Goal: Task Accomplishment & Management: Use online tool/utility

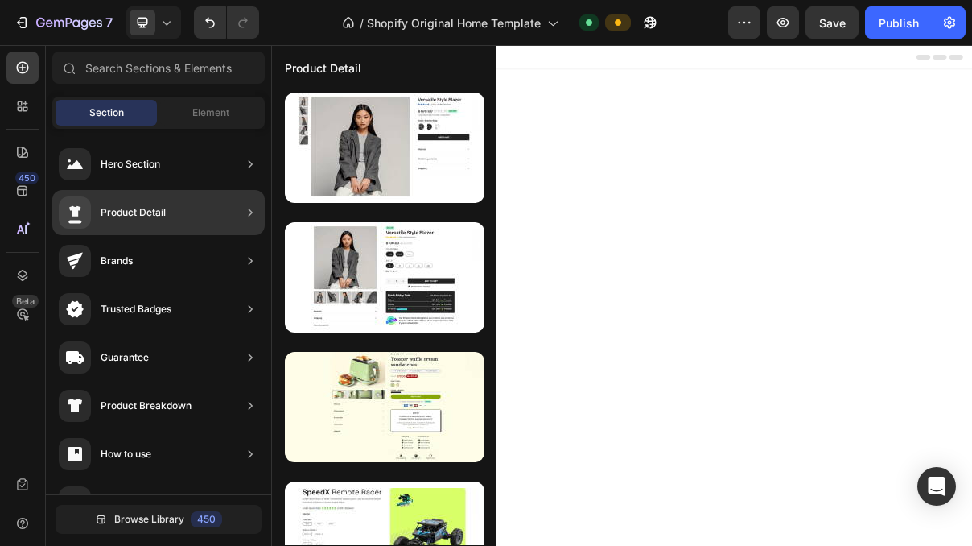
scroll to position [1013, 0]
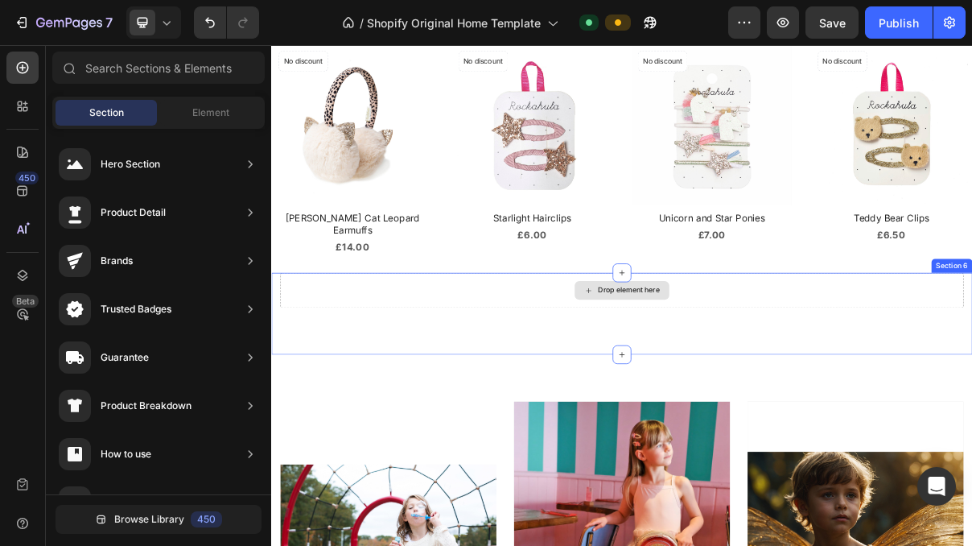
click at [776, 376] on div "Drop element here" at bounding box center [763, 382] width 85 height 13
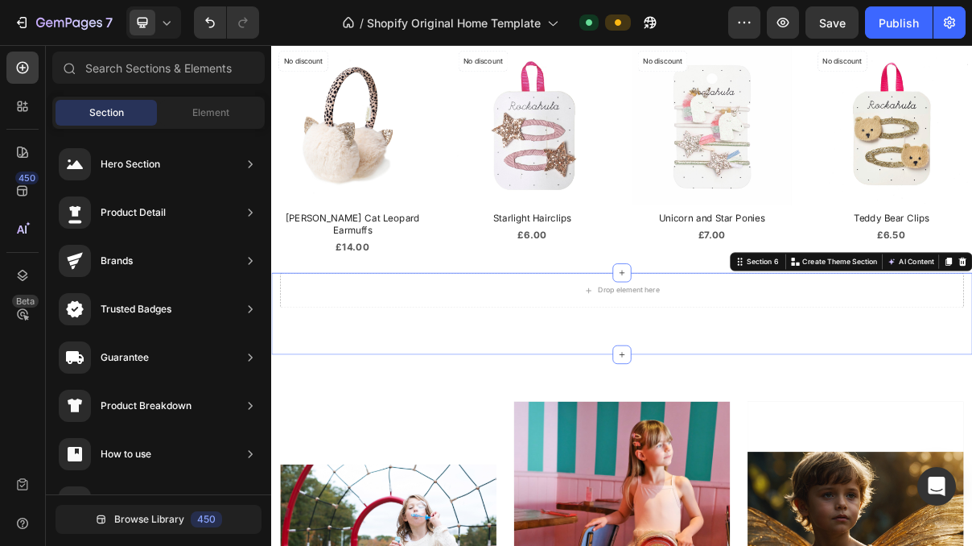
click at [763, 428] on div "Drop element here Section 6 You can create reusable sections Create Theme Secti…" at bounding box center [754, 414] width 966 height 113
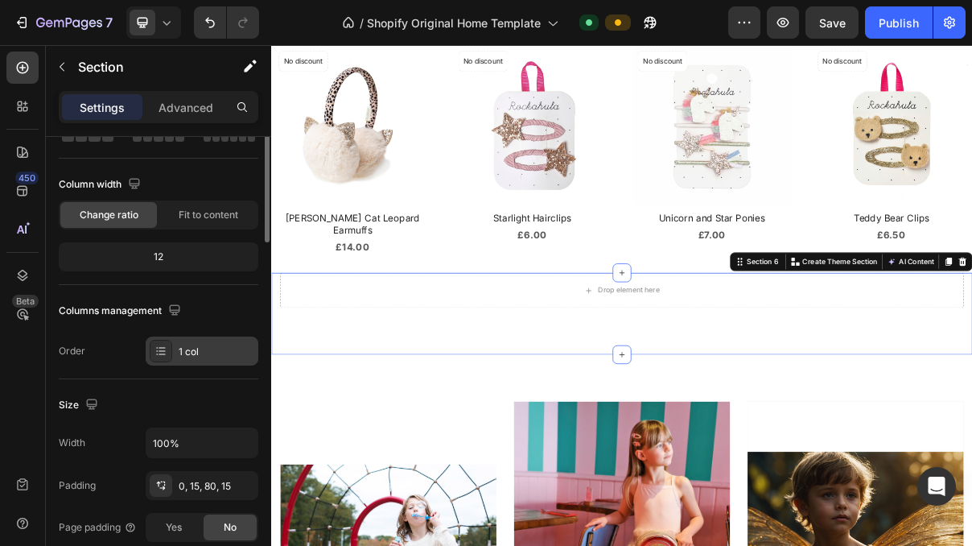
scroll to position [0, 0]
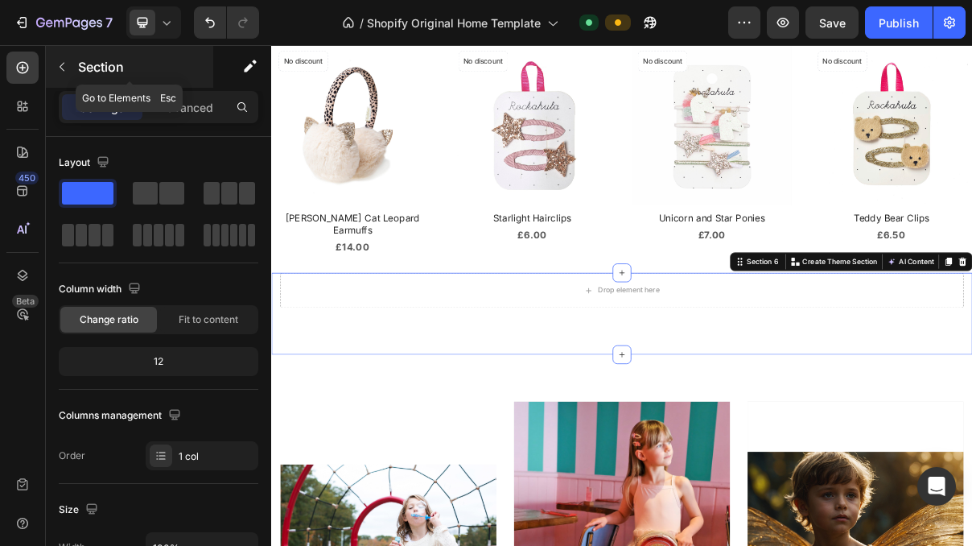
click at [64, 65] on icon "button" at bounding box center [62, 66] width 13 height 13
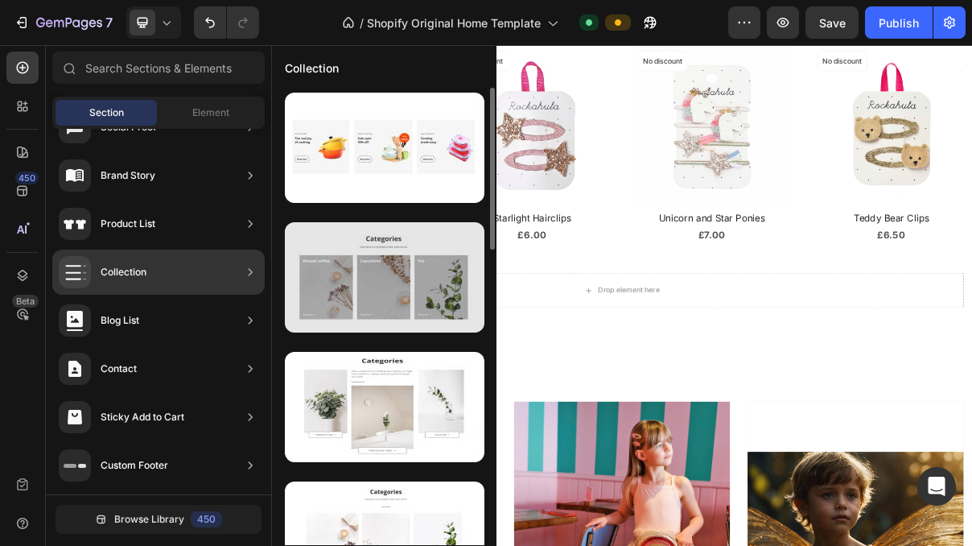
click at [396, 308] on div at bounding box center [385, 277] width 200 height 110
click at [383, 247] on div at bounding box center [385, 277] width 200 height 110
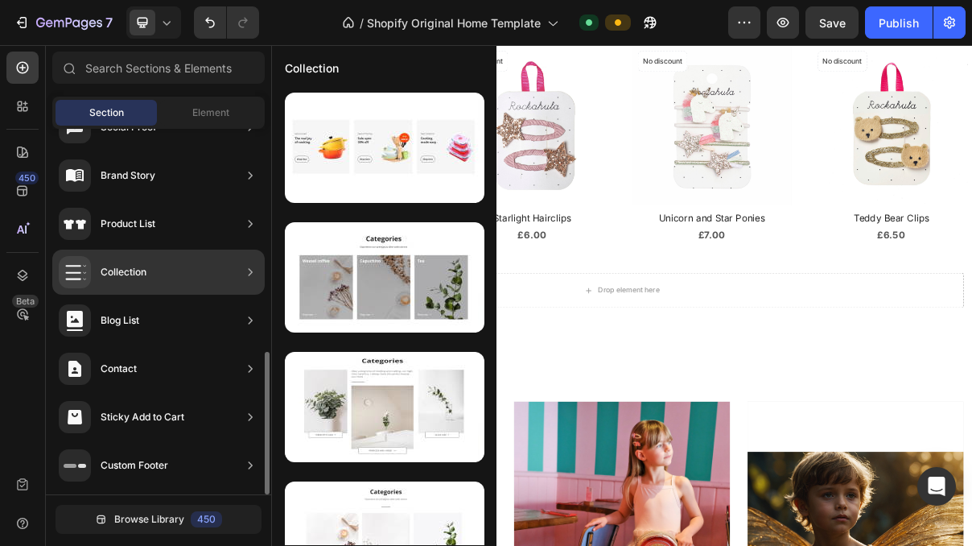
click at [248, 275] on icon at bounding box center [250, 272] width 16 height 16
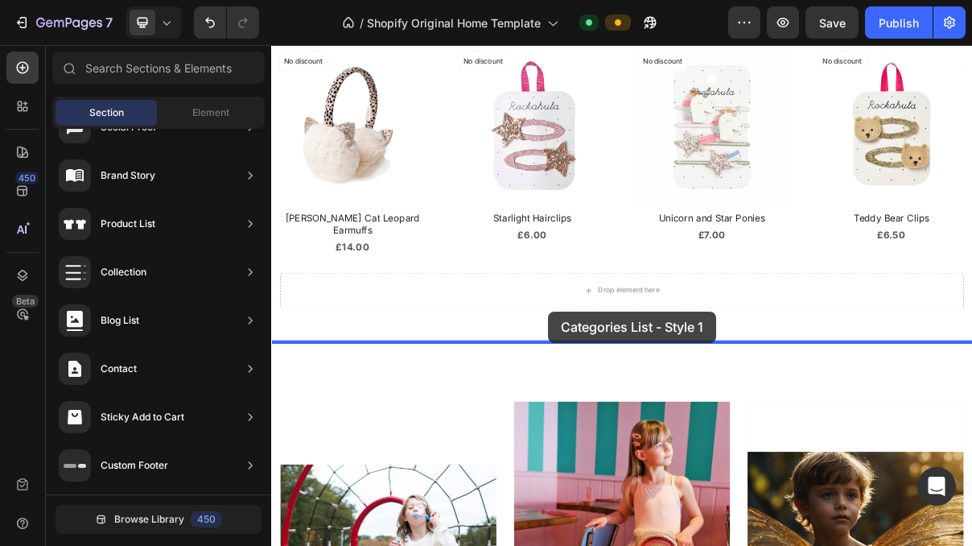
drag, startPoint x: 596, startPoint y: 329, endPoint x: 653, endPoint y: 412, distance: 100.7
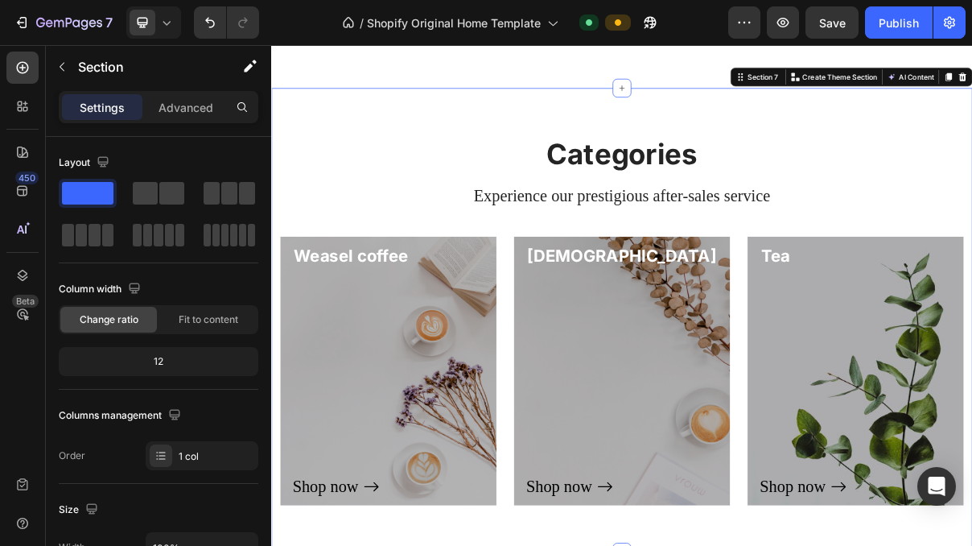
scroll to position [1365, 0]
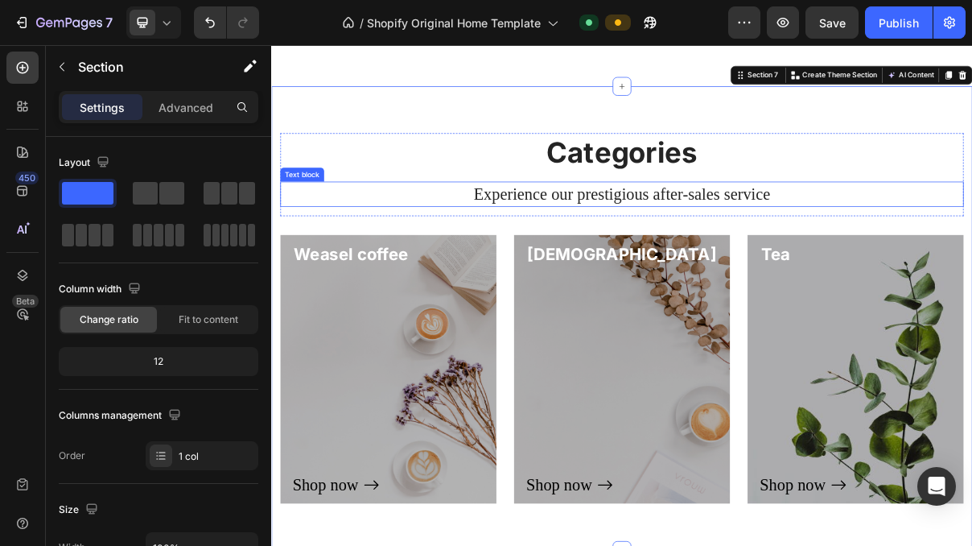
click at [725, 246] on p "Experience our prestigious after-sales service" at bounding box center [754, 249] width 938 height 31
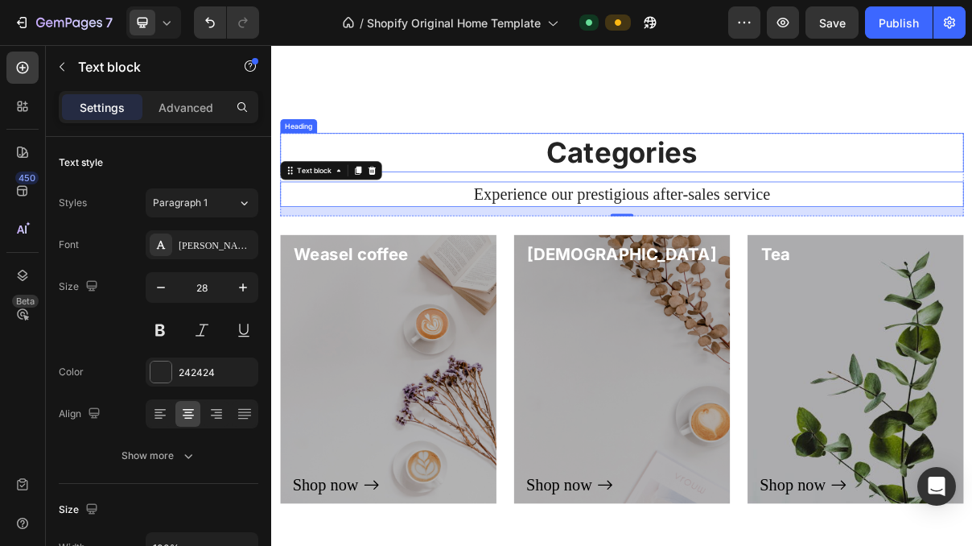
click at [850, 196] on p "Categories" at bounding box center [754, 192] width 938 height 50
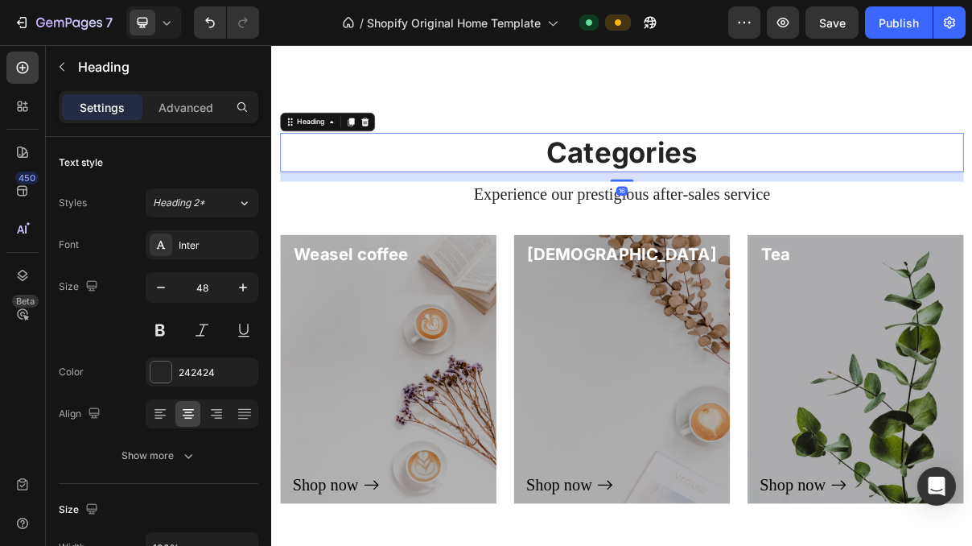
click at [819, 194] on p "Categories" at bounding box center [754, 192] width 938 height 50
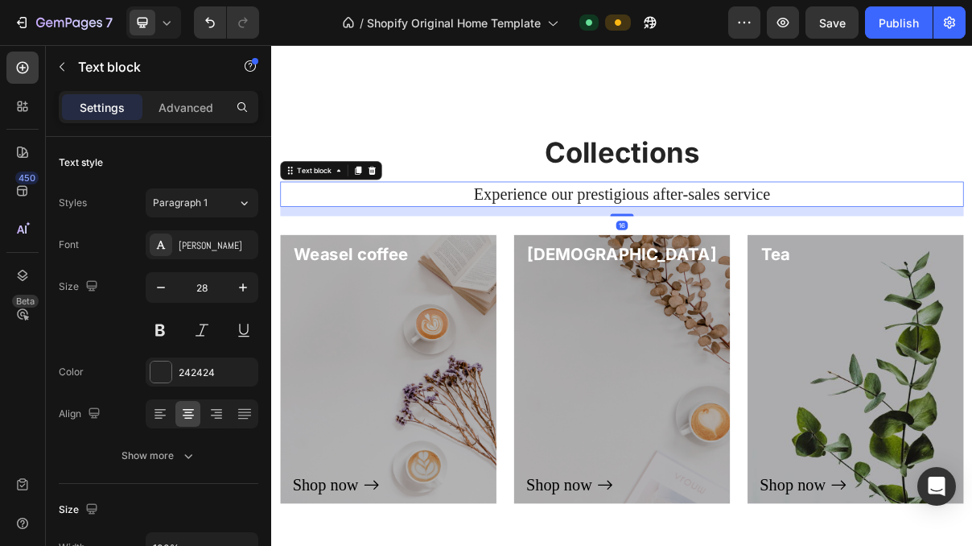
click at [806, 258] on p "Experience our prestigious after-sales service" at bounding box center [754, 249] width 938 height 31
click at [432, 468] on div "Shop now Button" at bounding box center [432, 507] width 264 height 317
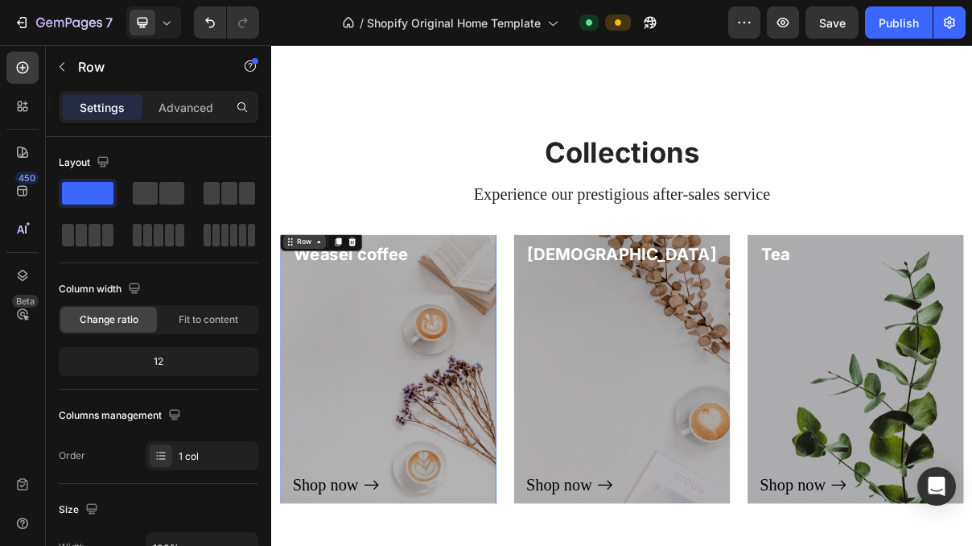
click at [316, 324] on div "Row" at bounding box center [316, 315] width 59 height 19
click at [446, 499] on div "Shop now Button" at bounding box center [432, 507] width 264 height 317
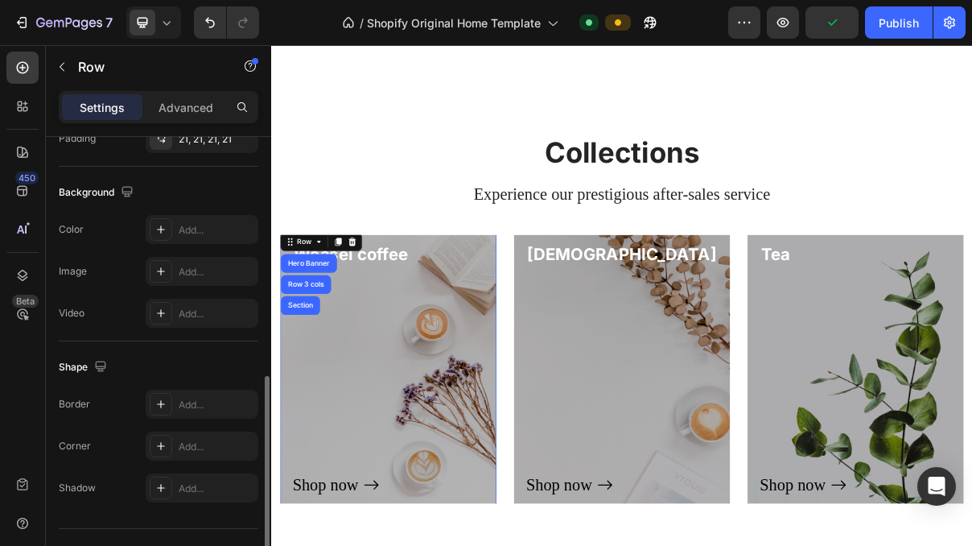
scroll to position [527, 0]
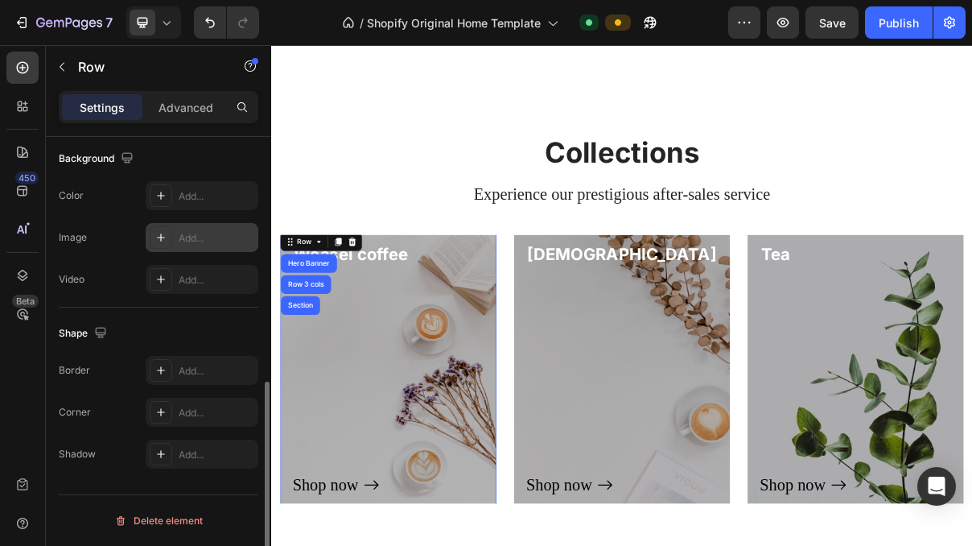
click at [206, 239] on div "Add..." at bounding box center [217, 238] width 76 height 14
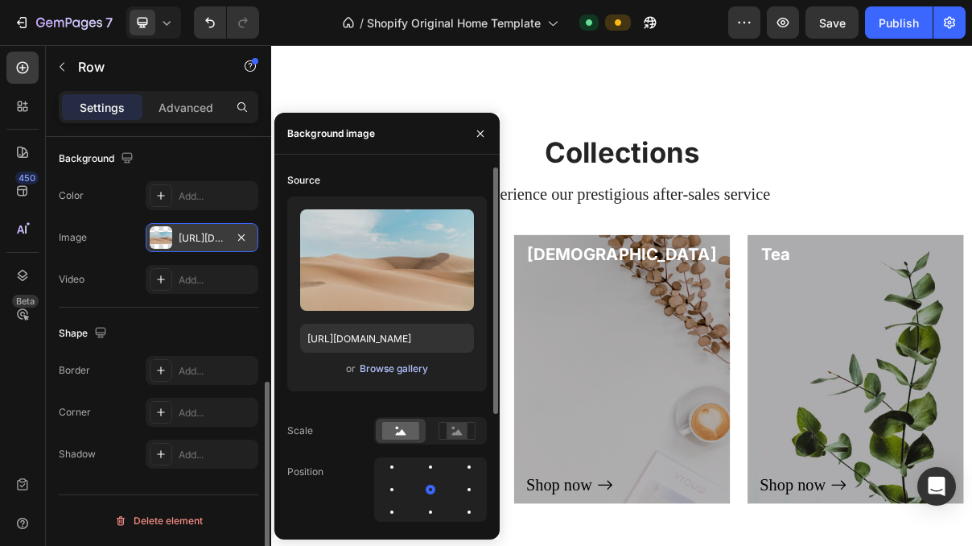
click at [398, 373] on div "Browse gallery" at bounding box center [394, 368] width 68 height 14
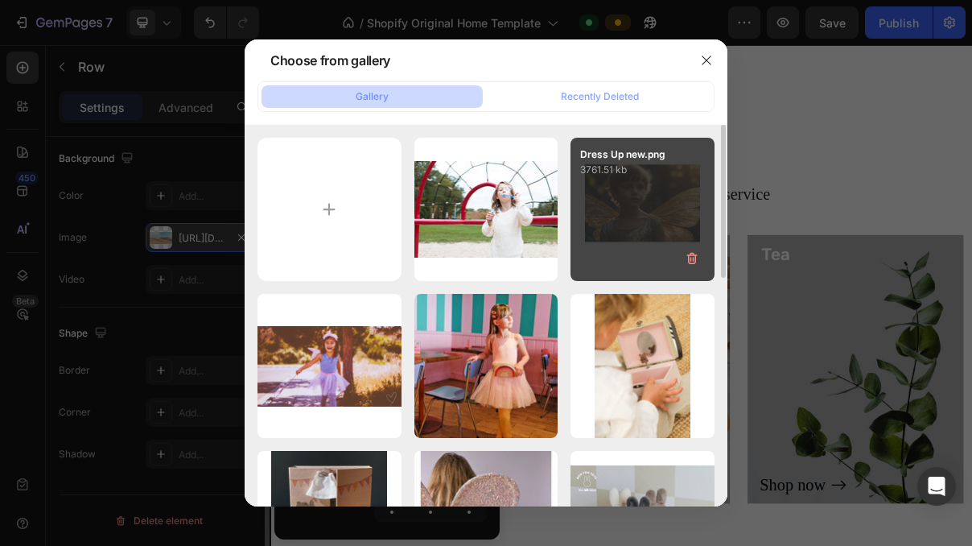
click at [661, 200] on div "Dress Up new.png 3761.51 kb" at bounding box center [643, 210] width 144 height 144
type input "https://cdn.shopify.com/s/files/1/0955/7570/3893/files/gempages_586107300473733…"
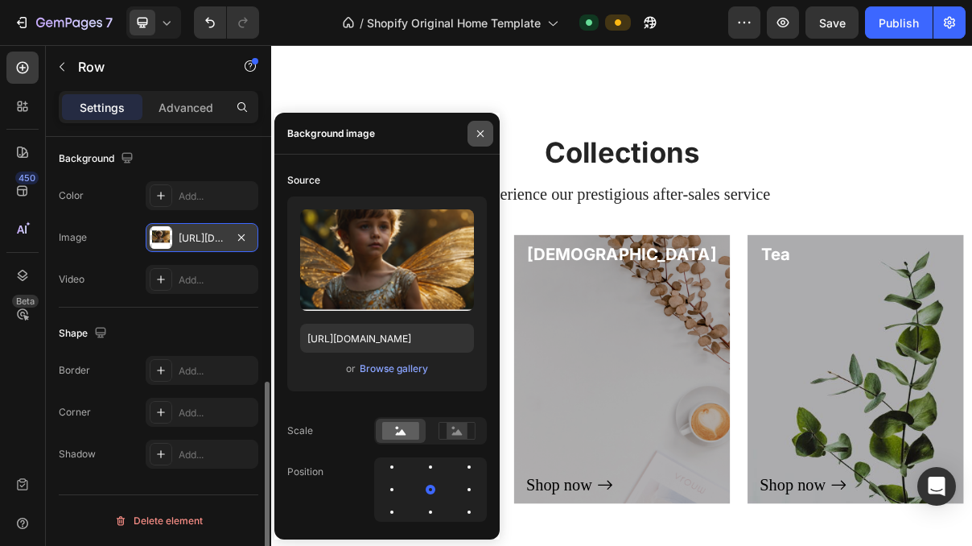
click at [480, 133] on icon "button" at bounding box center [480, 133] width 6 height 6
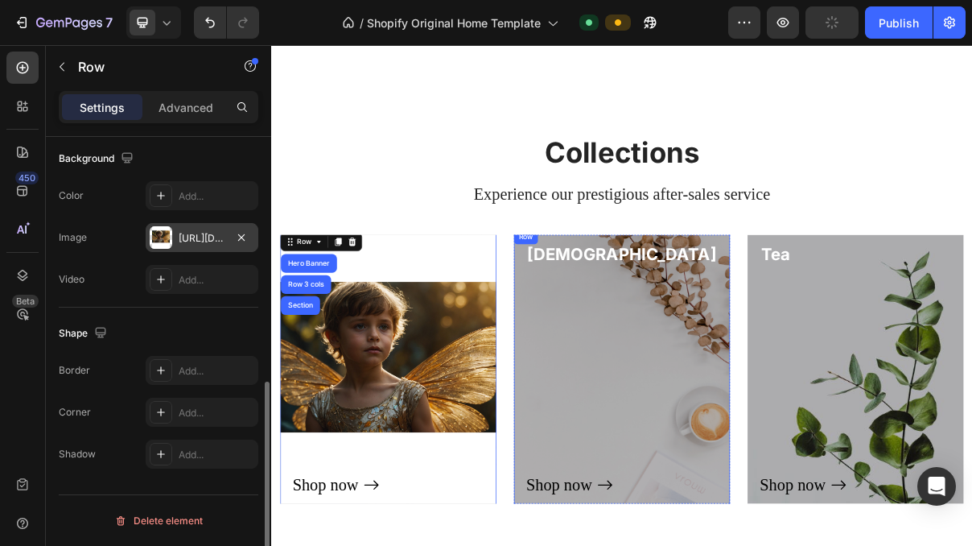
click at [703, 534] on div "Shop now Button" at bounding box center [754, 507] width 264 height 317
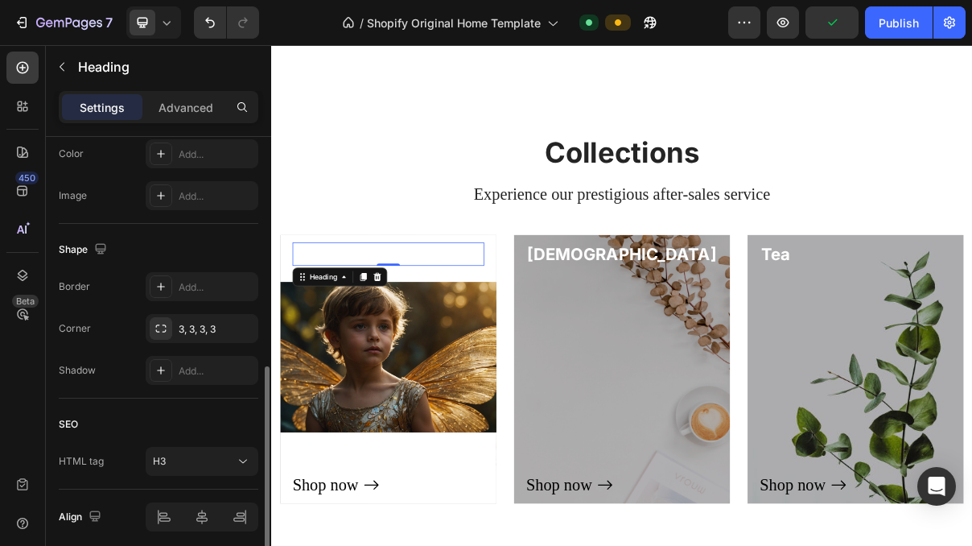
click at [409, 347] on h3 "Weasel coffee" at bounding box center [432, 332] width 264 height 32
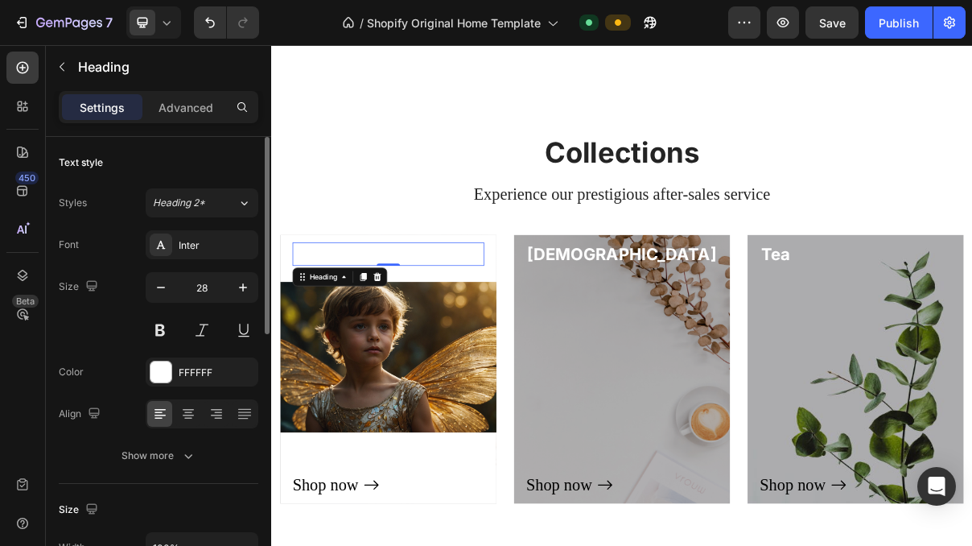
click at [370, 329] on p "Weasel coffee" at bounding box center [432, 332] width 261 height 29
click at [426, 327] on p "Weasel coffee" at bounding box center [432, 332] width 261 height 29
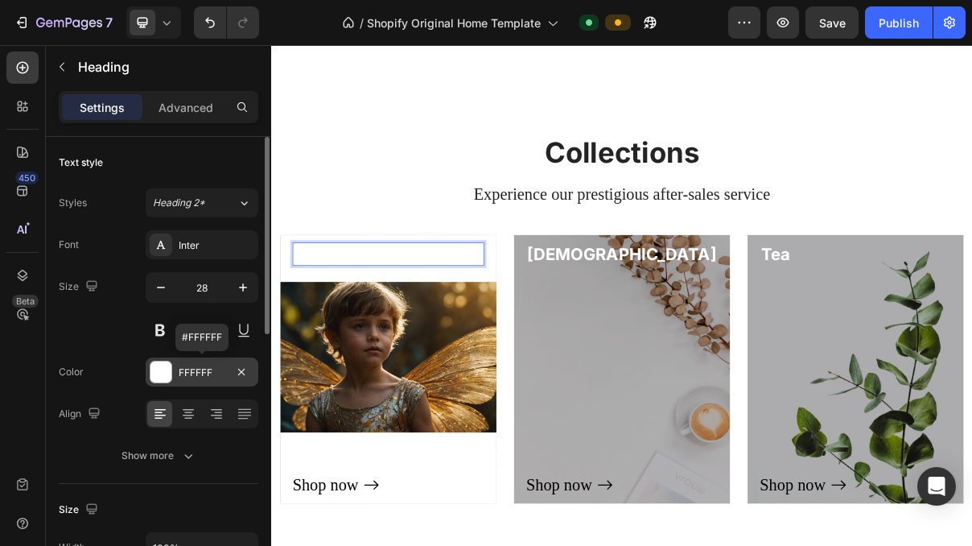
click at [221, 377] on div "FFFFFF" at bounding box center [202, 372] width 47 height 14
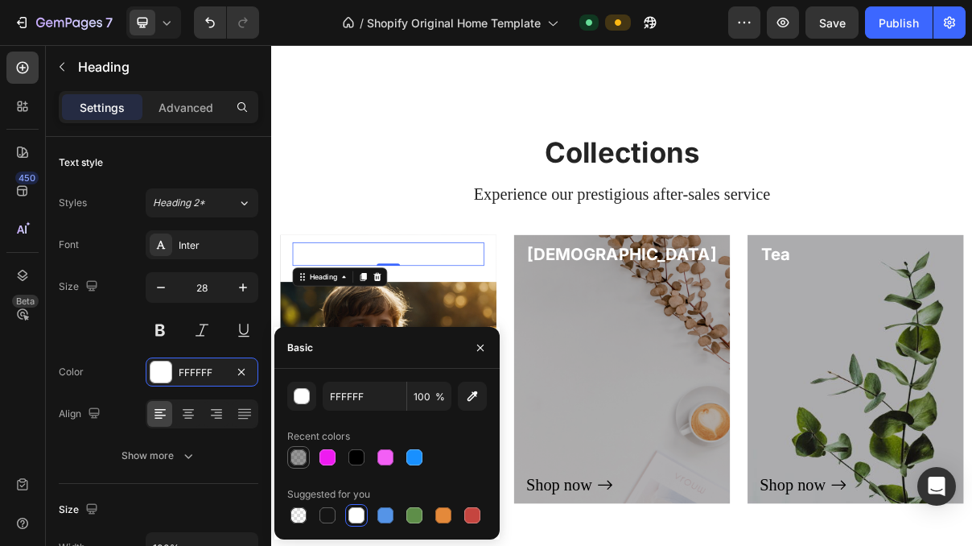
click at [303, 457] on div at bounding box center [299, 457] width 16 height 16
type input "242424"
type input "47"
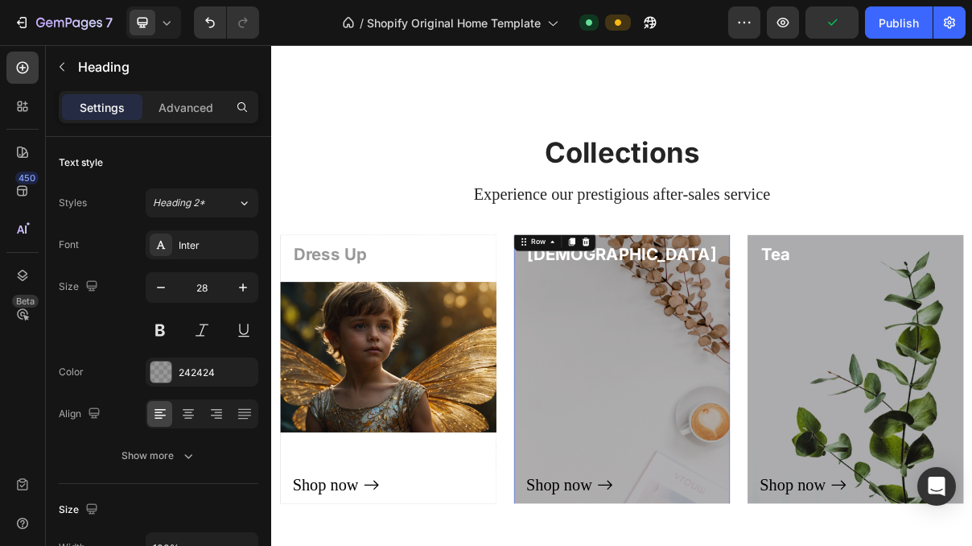
click at [684, 415] on div "Shop now Button" at bounding box center [754, 507] width 264 height 317
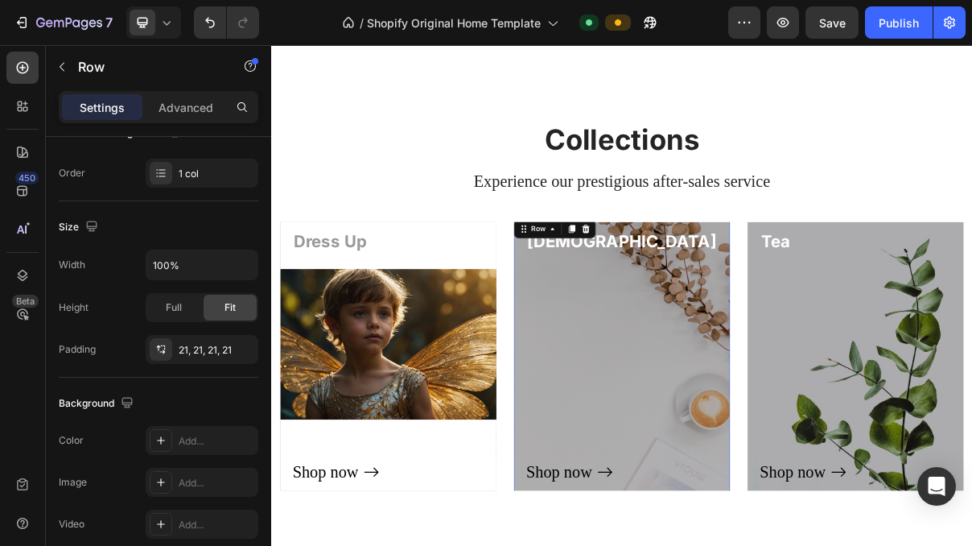
scroll to position [1374, 0]
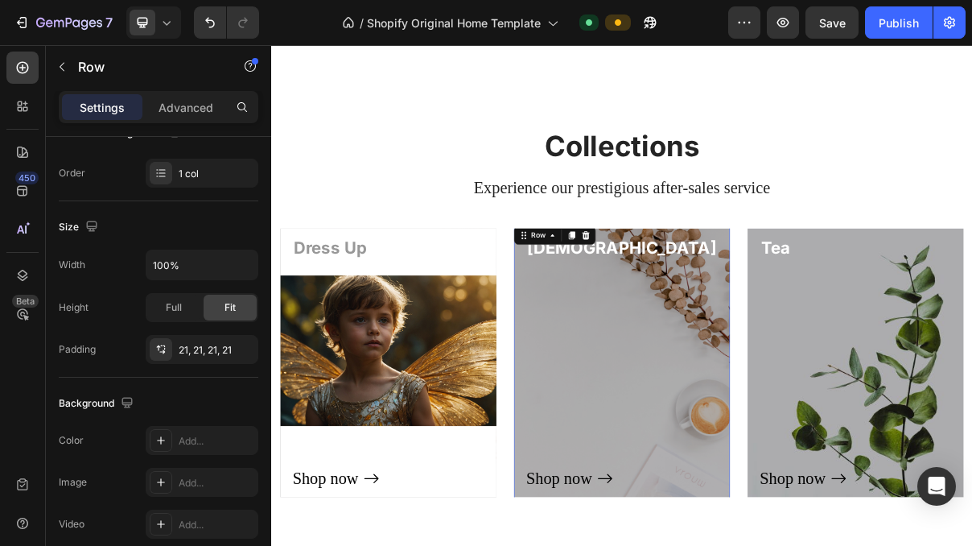
click at [810, 475] on div "Shop now Button" at bounding box center [754, 498] width 264 height 317
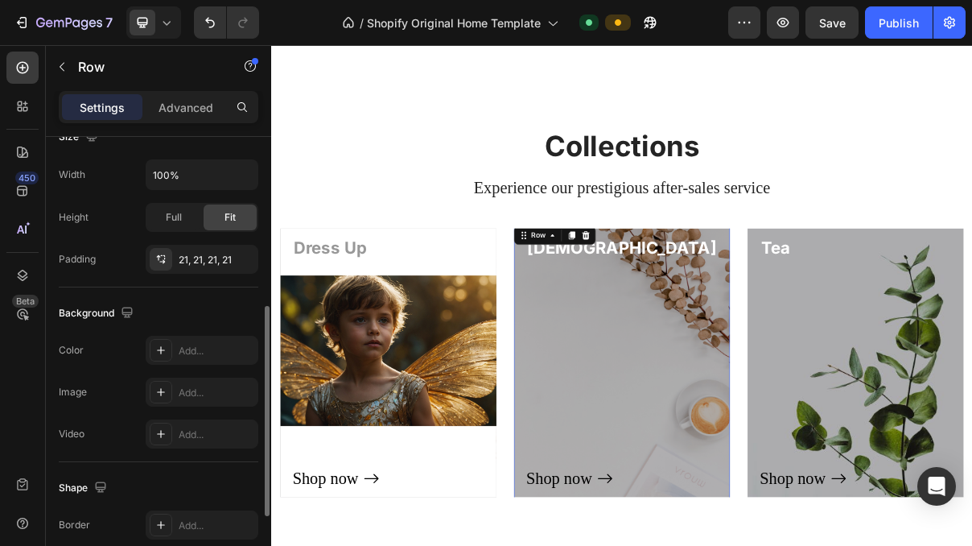
scroll to position [373, 0]
click at [206, 390] on div "Add..." at bounding box center [217, 392] width 76 height 14
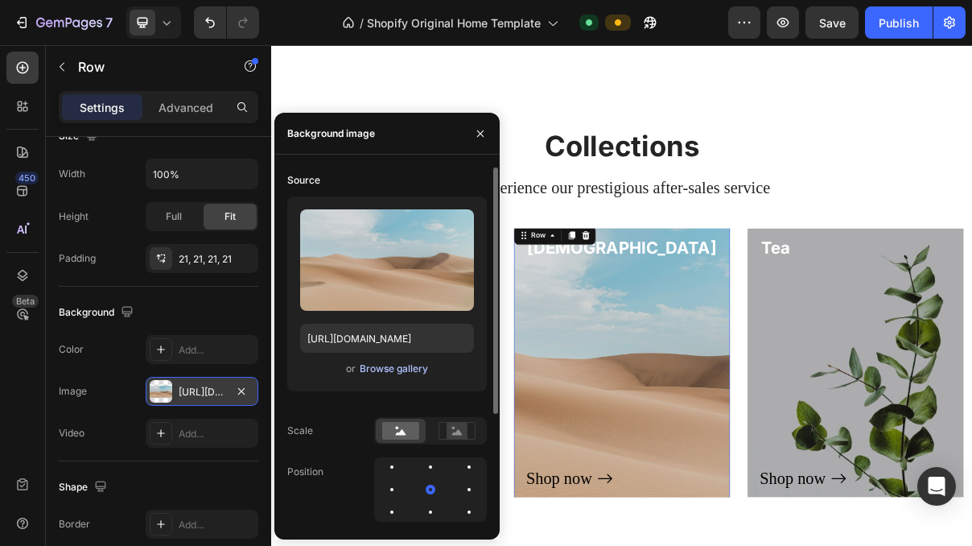
click at [400, 365] on div "Browse gallery" at bounding box center [394, 368] width 68 height 14
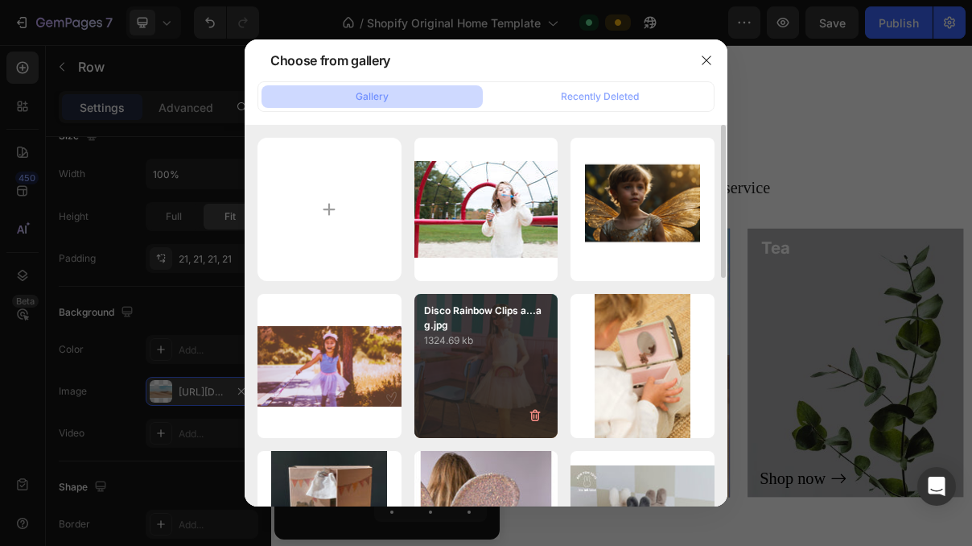
click at [495, 352] on div "Disco Rainbow Clips a...ag.jpg 1324.69 kb" at bounding box center [487, 366] width 144 height 144
type input "https://cdn.shopify.com/s/files/1/0955/7570/3893/files/gempages_586107300473733…"
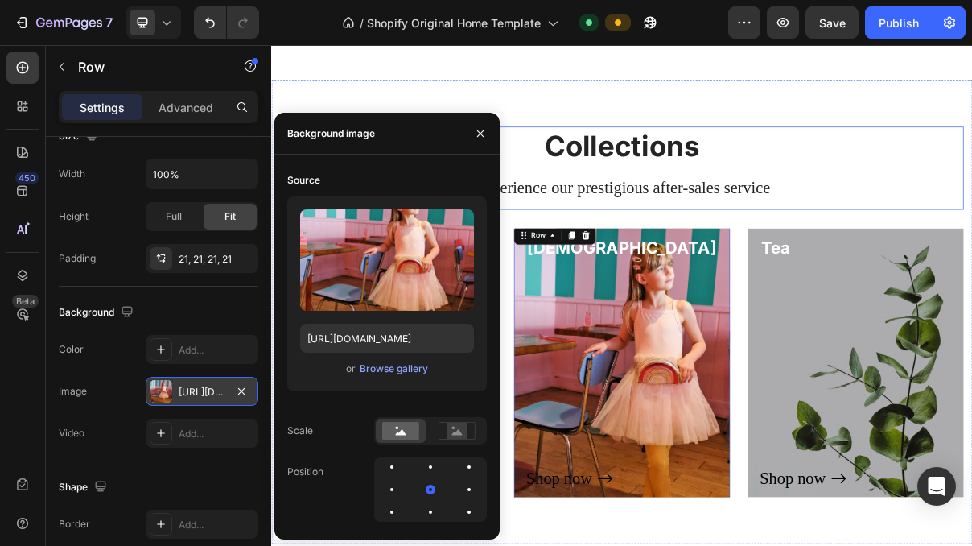
click at [801, 270] on div "Collections Heading Experience our prestigious after-sales service Text block" at bounding box center [754, 214] width 942 height 114
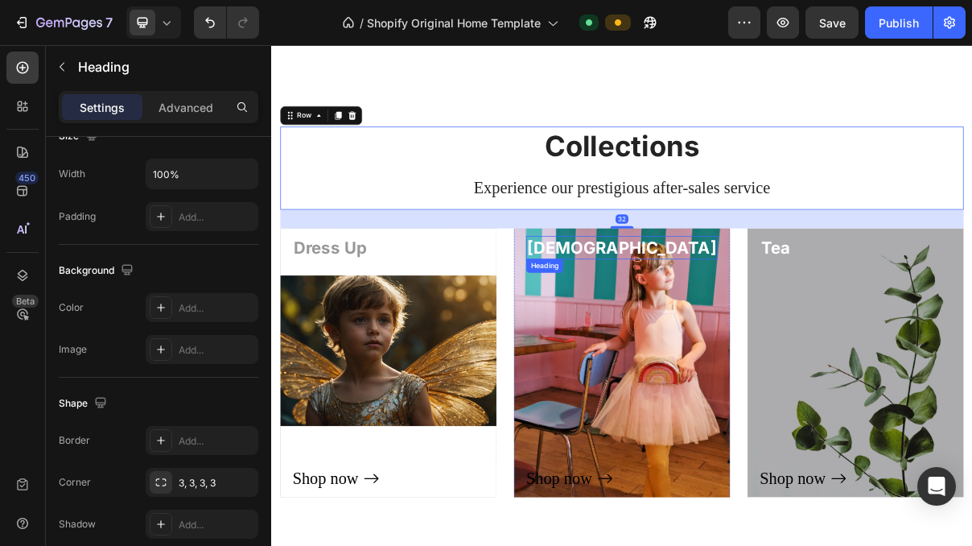
click at [721, 324] on p "Capuchino" at bounding box center [754, 323] width 261 height 29
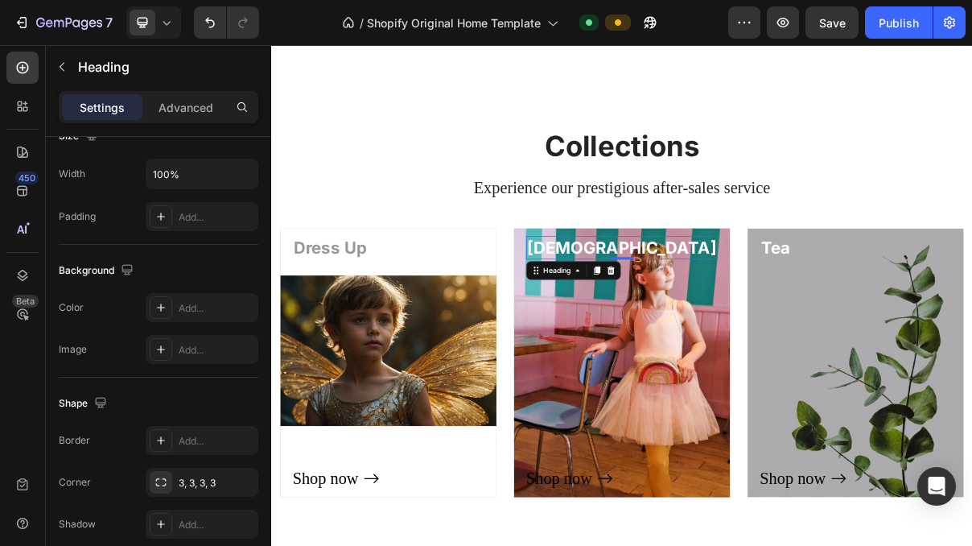
scroll to position [0, 0]
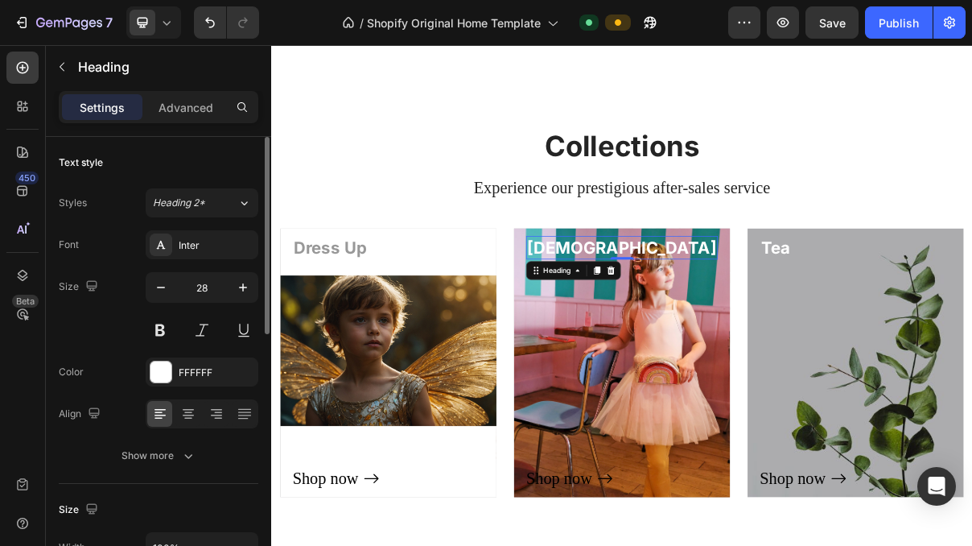
click at [745, 326] on p "Capuchino" at bounding box center [754, 323] width 261 height 29
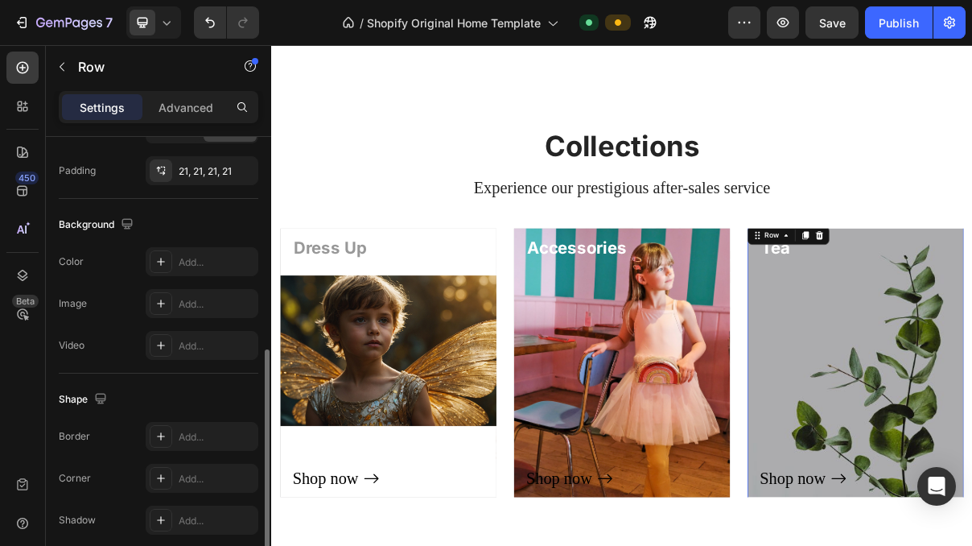
scroll to position [460, 0]
click at [202, 302] on div "Add..." at bounding box center [217, 305] width 76 height 14
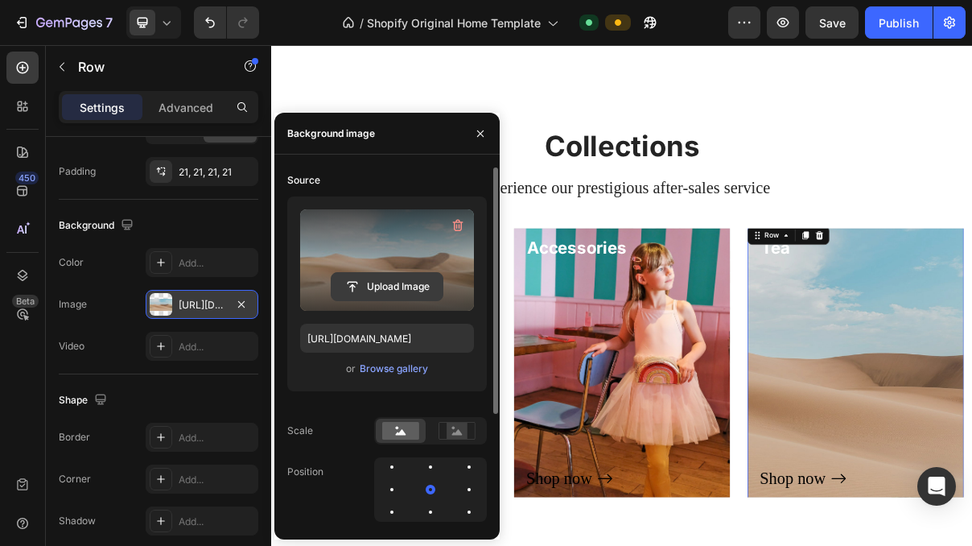
click at [387, 293] on input "file" at bounding box center [387, 286] width 111 height 27
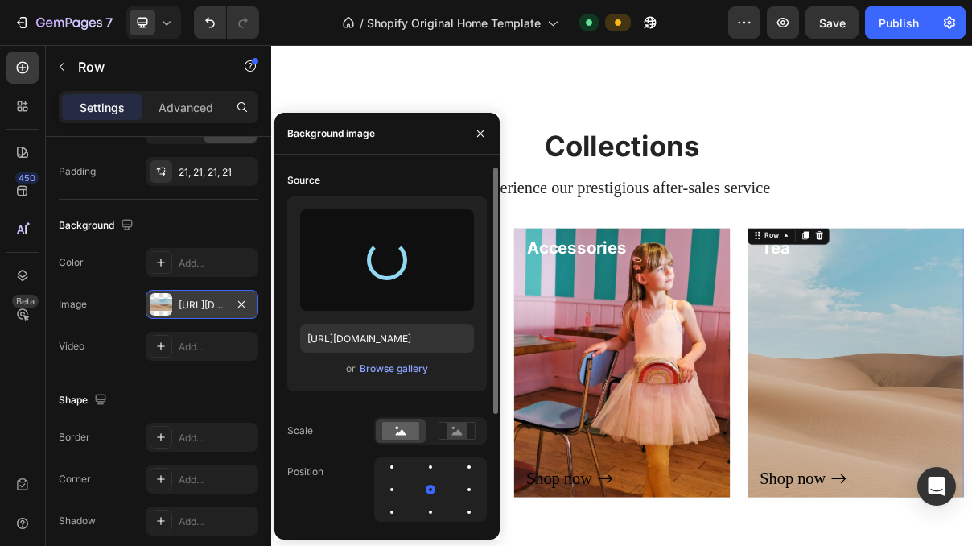
type input "https://cdn.shopify.com/s/files/1/0955/7570/3893/files/gempages_586107300473733…"
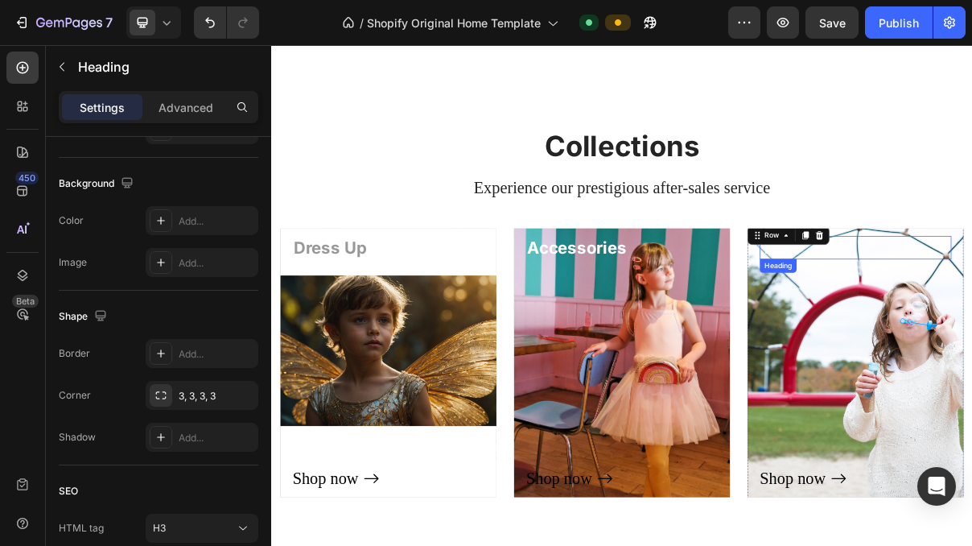
scroll to position [0, 0]
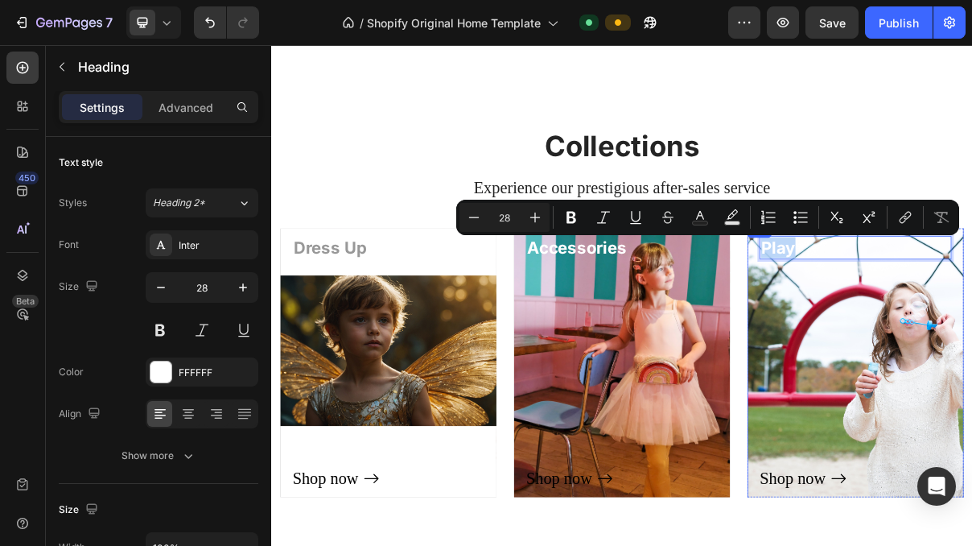
drag, startPoint x: 1039, startPoint y: 328, endPoint x: 935, endPoint y: 322, distance: 104.0
click at [207, 369] on div "FFFFFF" at bounding box center [202, 372] width 47 height 14
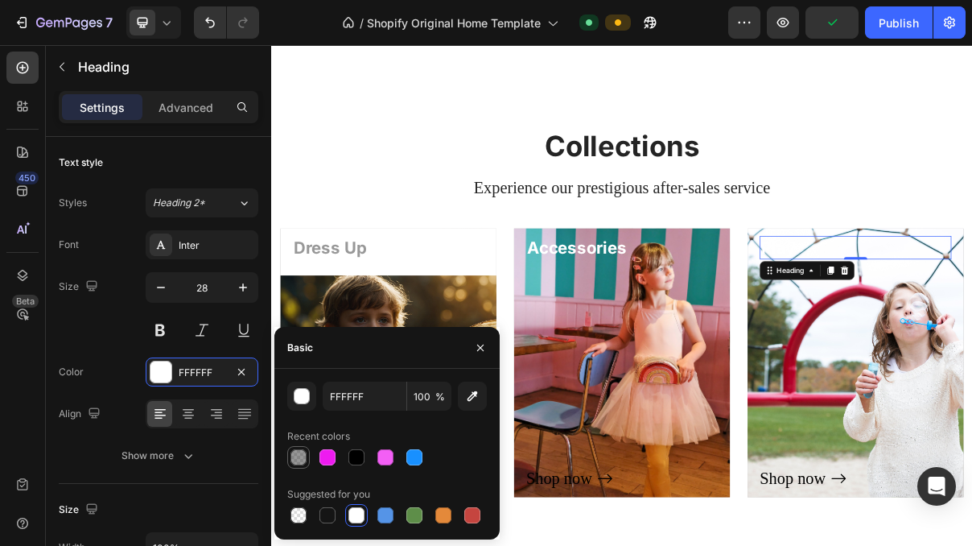
click at [302, 457] on div at bounding box center [299, 457] width 16 height 16
type input "242424"
type input "47"
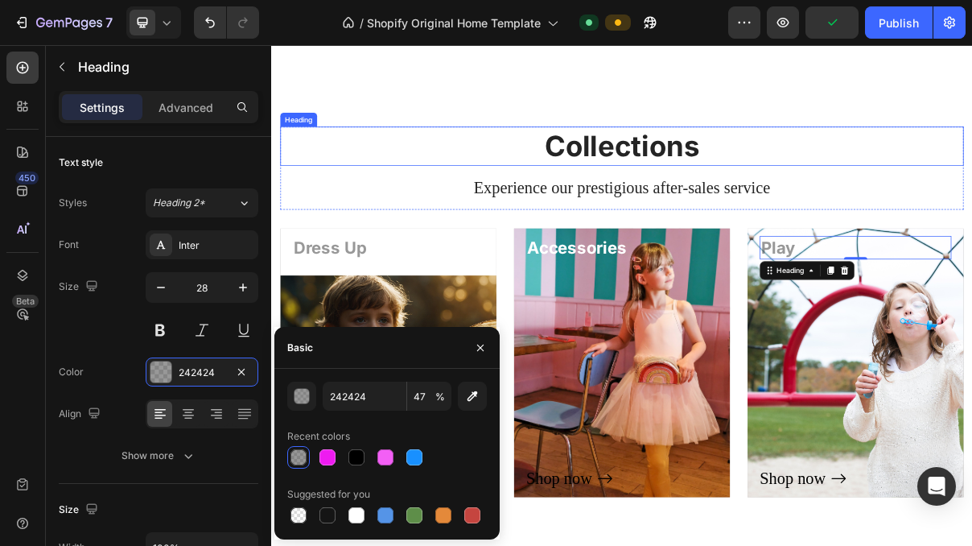
click at [971, 196] on p "Collections" at bounding box center [754, 184] width 938 height 50
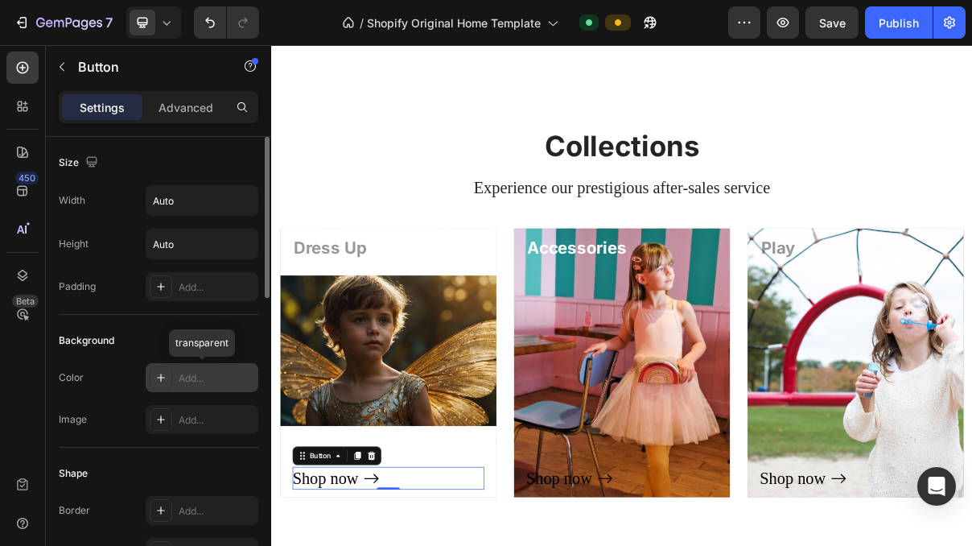
click at [202, 378] on div "Add..." at bounding box center [217, 378] width 76 height 14
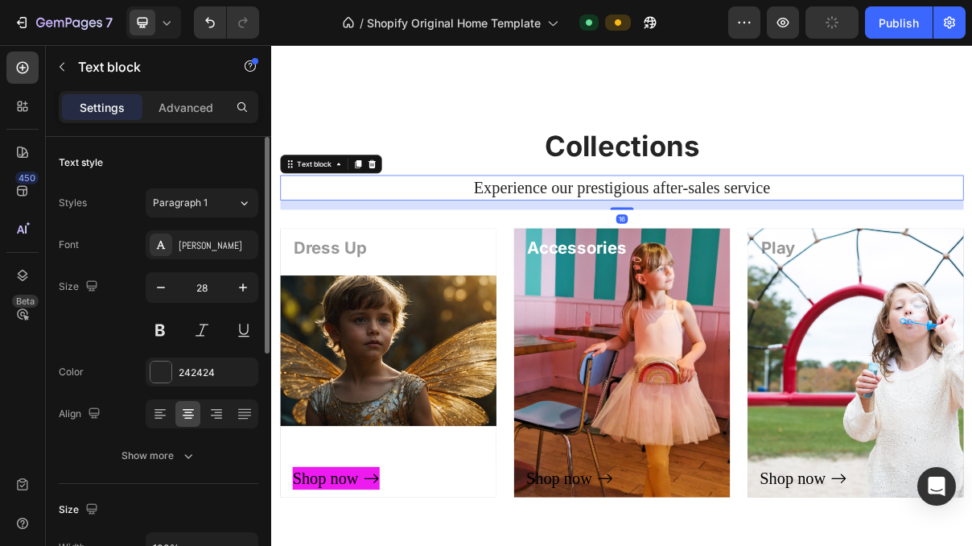
click at [347, 253] on p "Experience our prestigious after-sales service" at bounding box center [754, 240] width 938 height 31
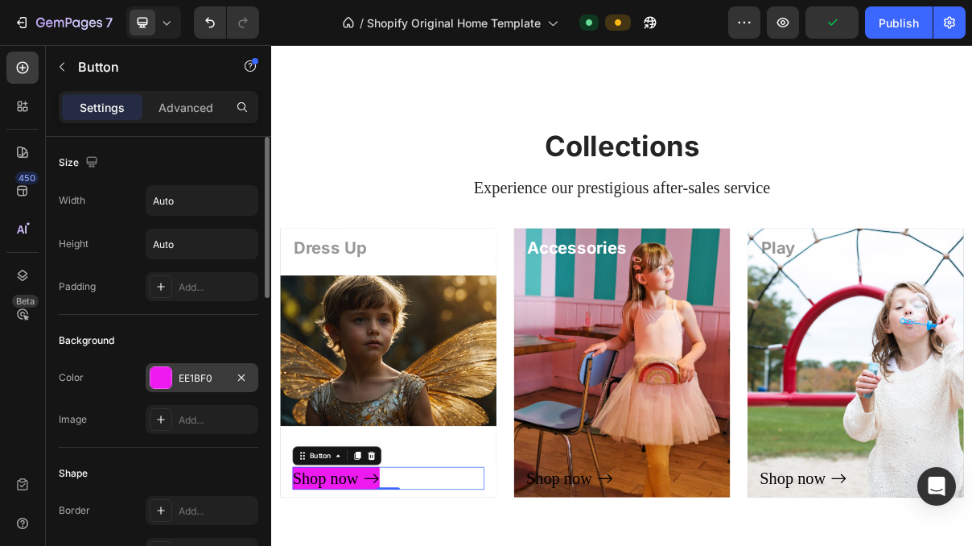
click at [183, 384] on div "EE1BF0" at bounding box center [202, 378] width 47 height 14
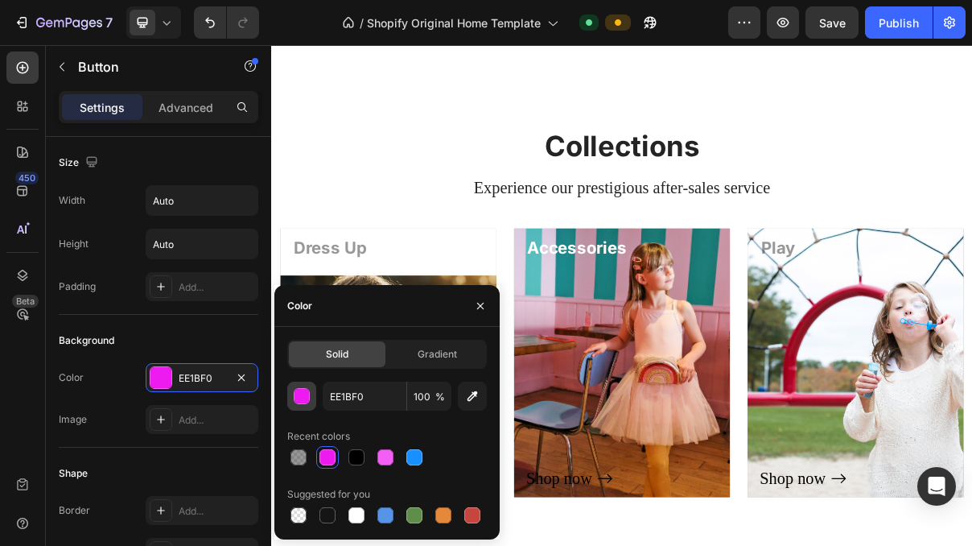
click at [301, 402] on div "button" at bounding box center [303, 397] width 16 height 16
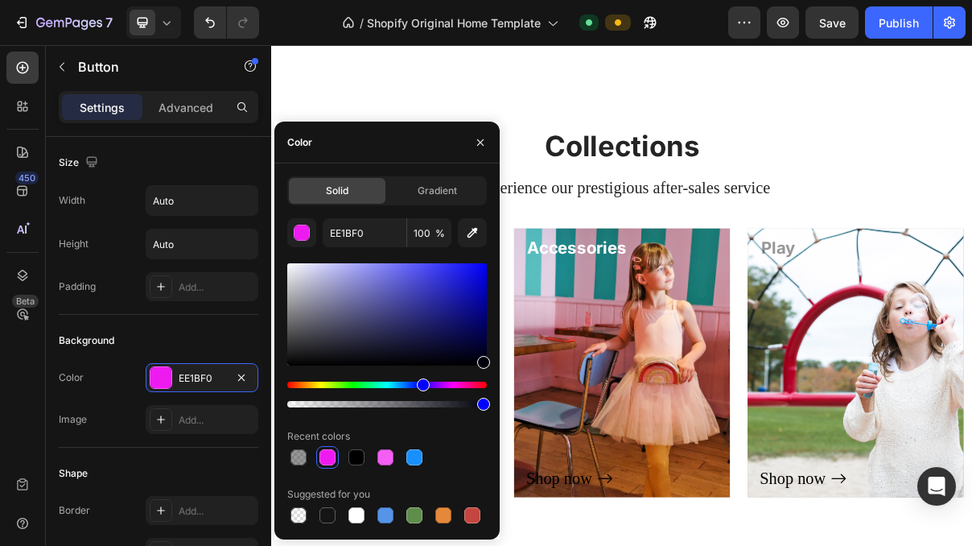
click at [461, 385] on div "Hue" at bounding box center [387, 385] width 200 height 6
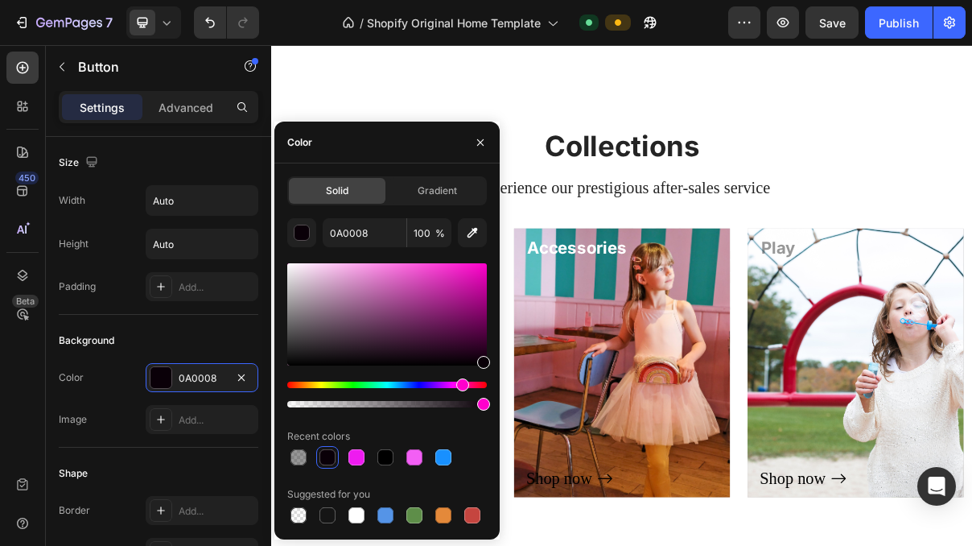
click at [356, 277] on div at bounding box center [387, 314] width 200 height 102
type input "DB90CC"
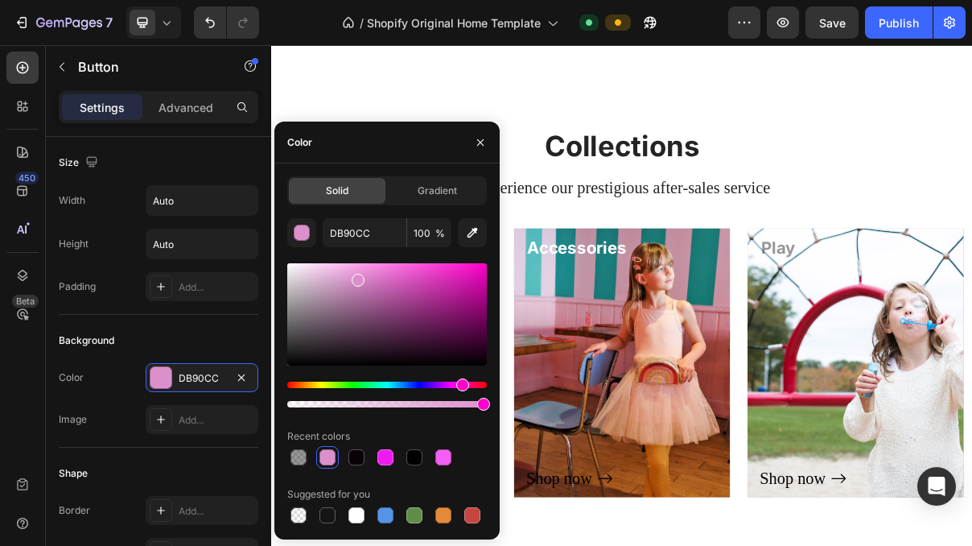
click at [421, 408] on div at bounding box center [387, 335] width 200 height 151
click at [419, 402] on div at bounding box center [387, 404] width 200 height 6
type input "66"
click at [565, 100] on div "Collections Heading Experience our prestigious after-sales service Text block R…" at bounding box center [754, 412] width 966 height 639
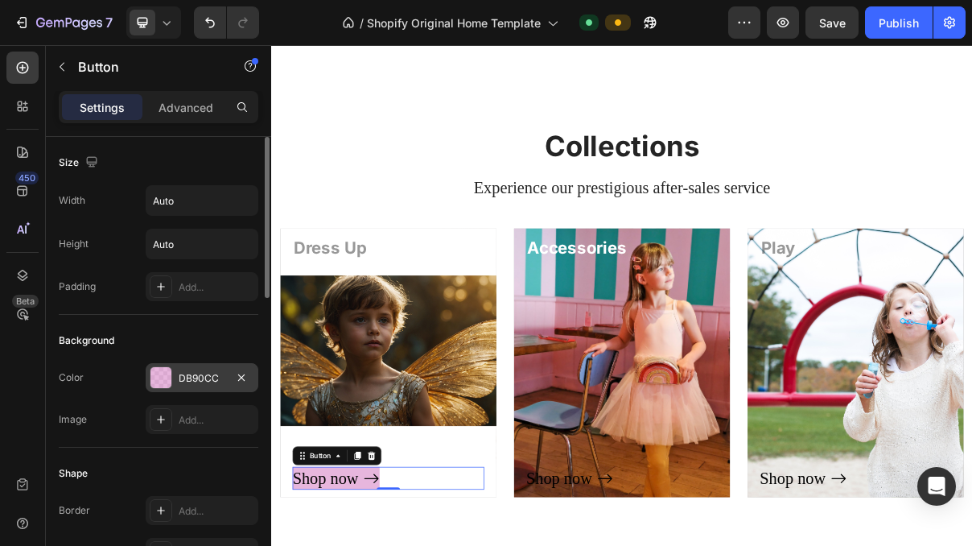
click at [198, 378] on div "DB90CC" at bounding box center [202, 378] width 47 height 14
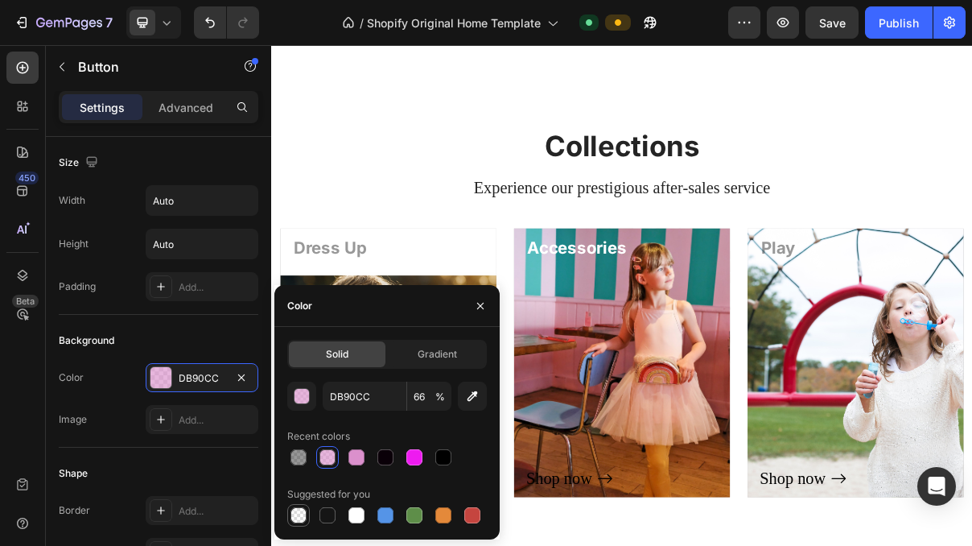
click at [299, 513] on div at bounding box center [299, 515] width 16 height 16
type input "000000"
type input "0"
click at [203, 340] on div "Background" at bounding box center [159, 341] width 200 height 26
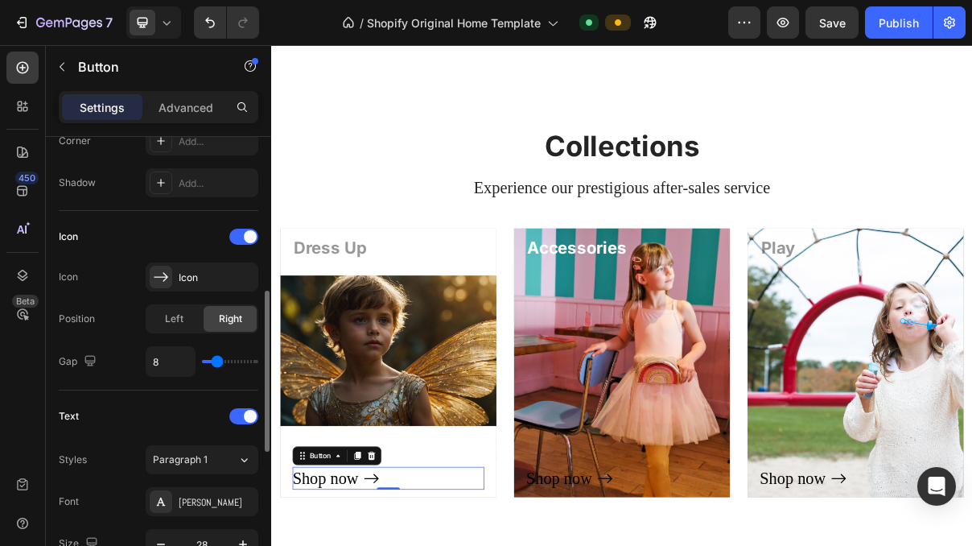
scroll to position [417, 0]
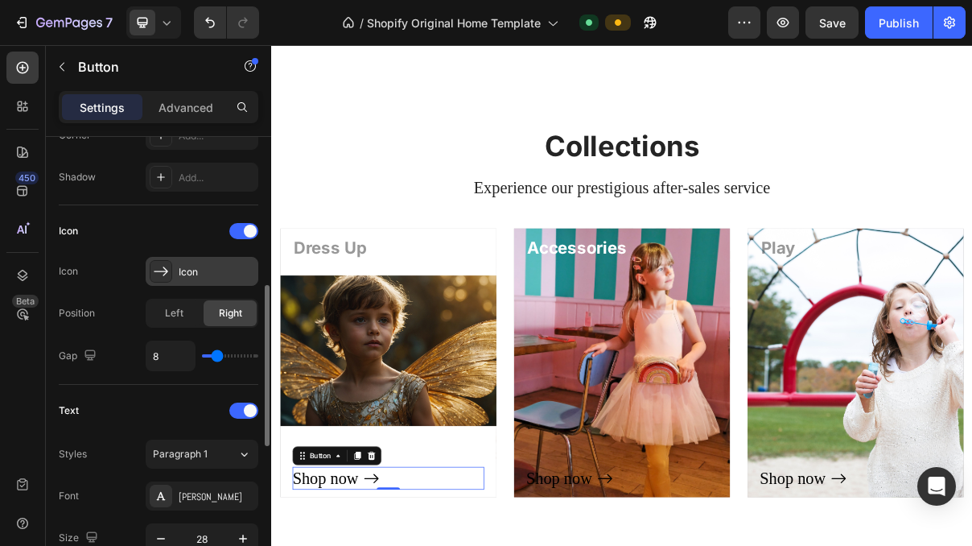
click at [178, 275] on div "Icon" at bounding box center [202, 271] width 113 height 29
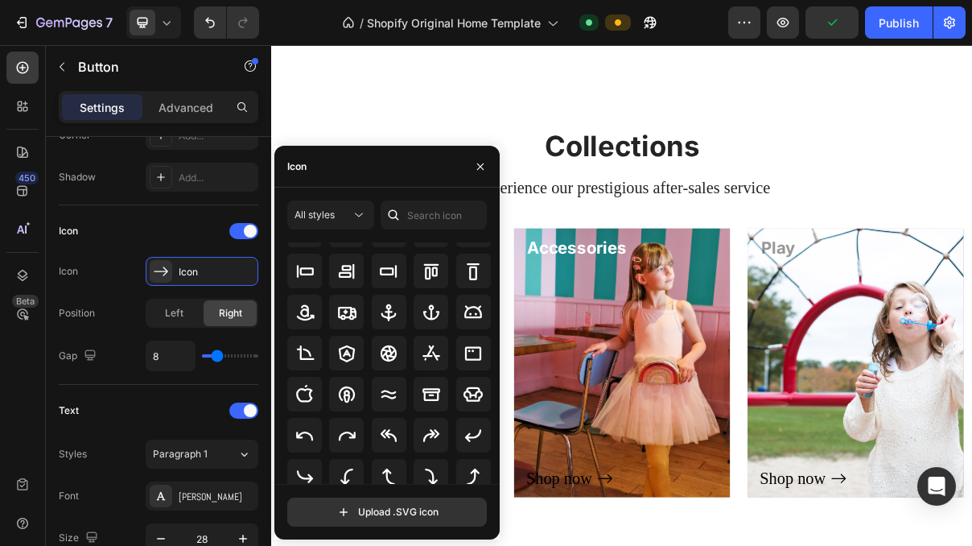
scroll to position [177, 0]
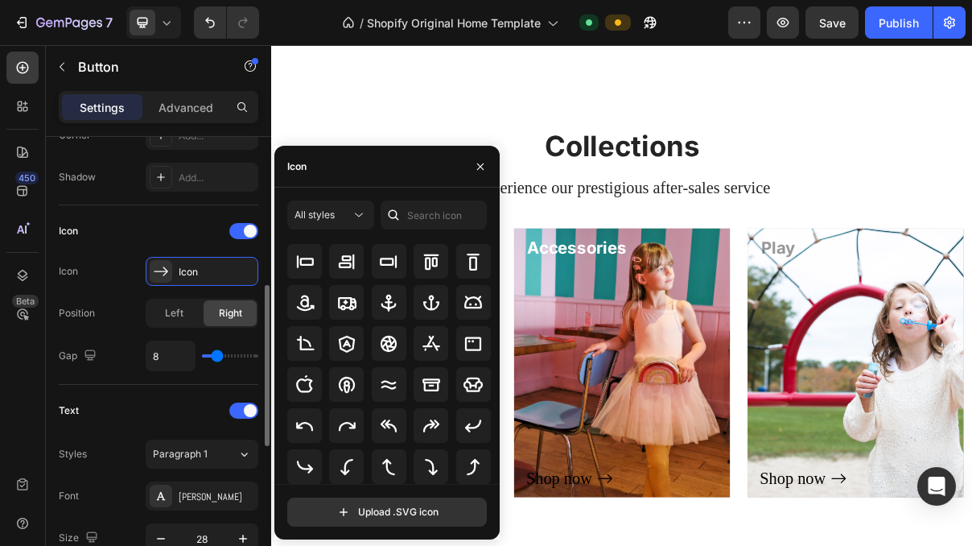
click at [157, 216] on div "Icon Icon Icon Position Left Right Gap 8" at bounding box center [159, 294] width 200 height 179
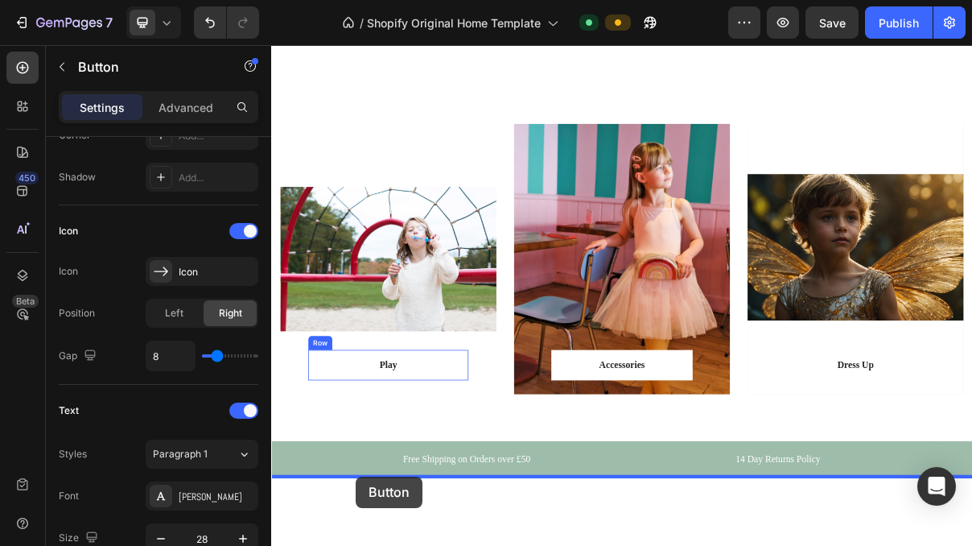
drag, startPoint x: 414, startPoint y: 642, endPoint x: 388, endPoint y: 639, distance: 26.0
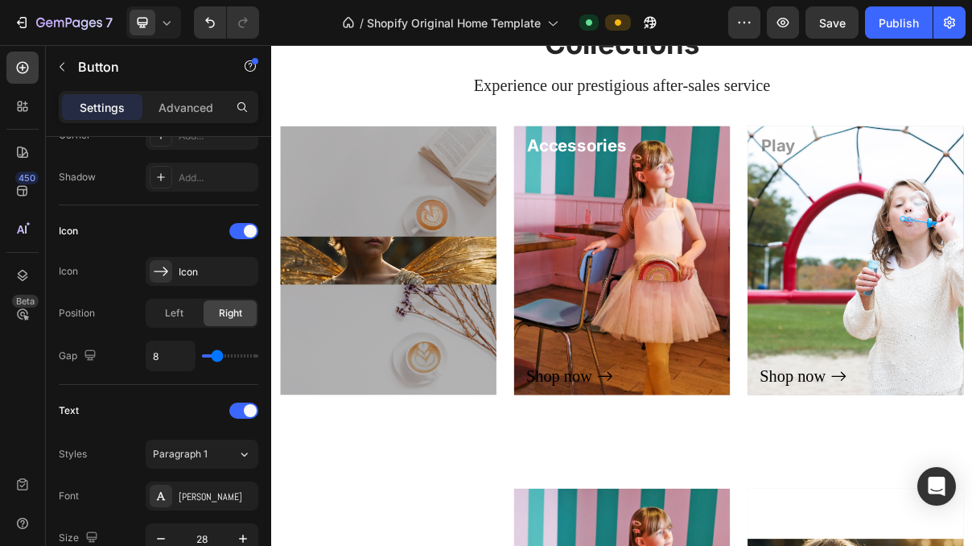
scroll to position [1412, 0]
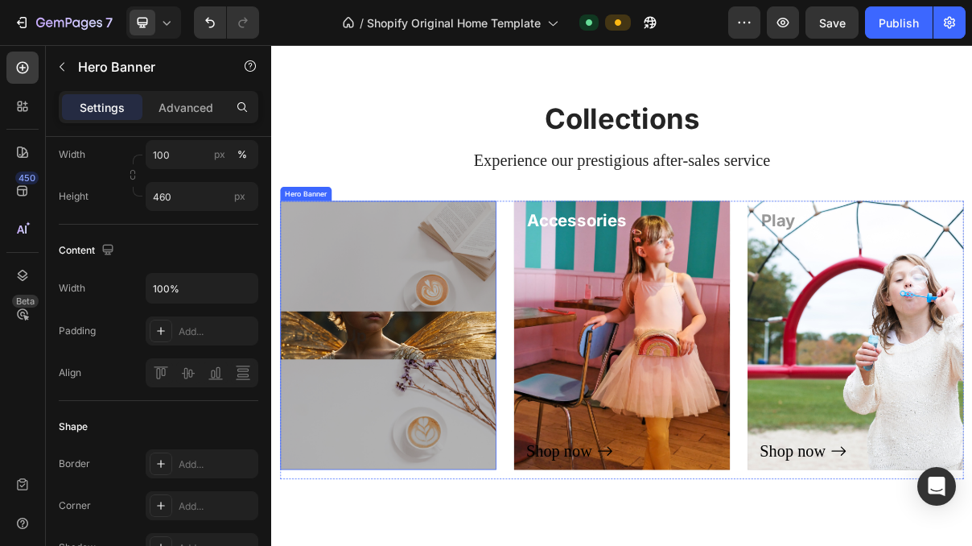
click at [433, 545] on div "Overlay" at bounding box center [432, 444] width 298 height 370
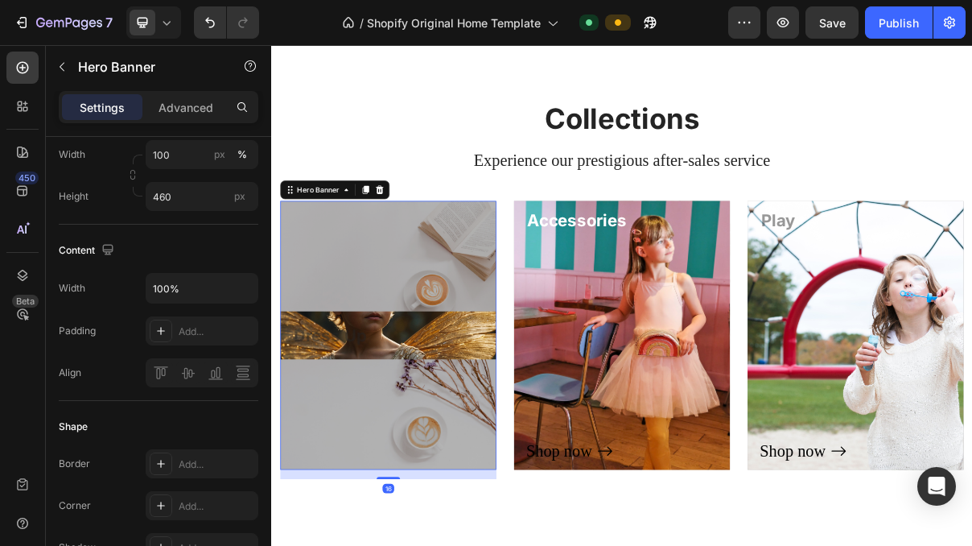
scroll to position [0, 0]
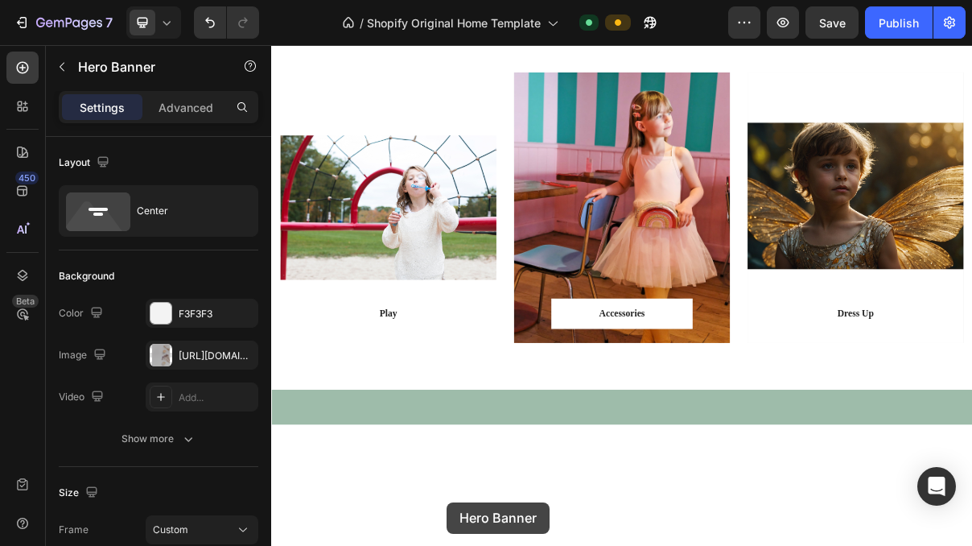
drag, startPoint x: 495, startPoint y: 579, endPoint x: 513, endPoint y: 674, distance: 97.4
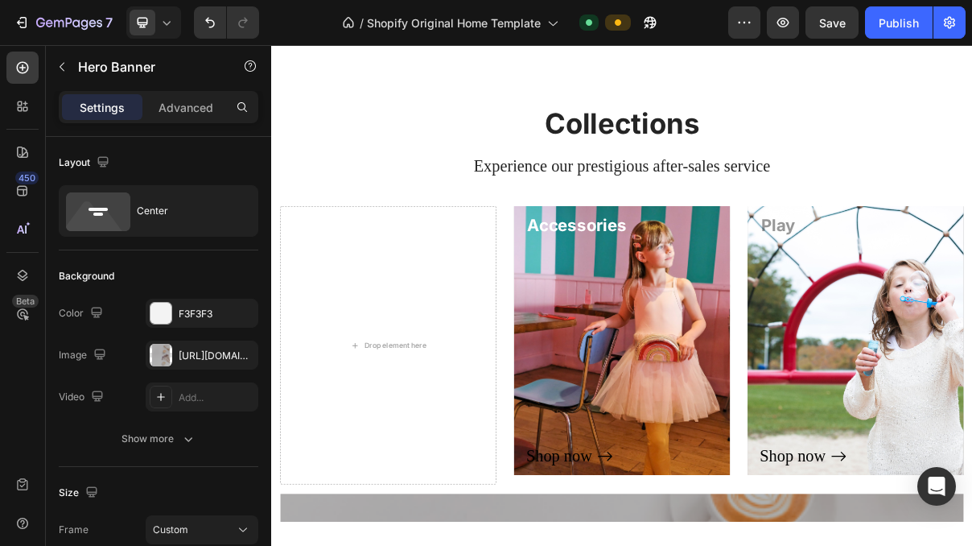
scroll to position [1405, 0]
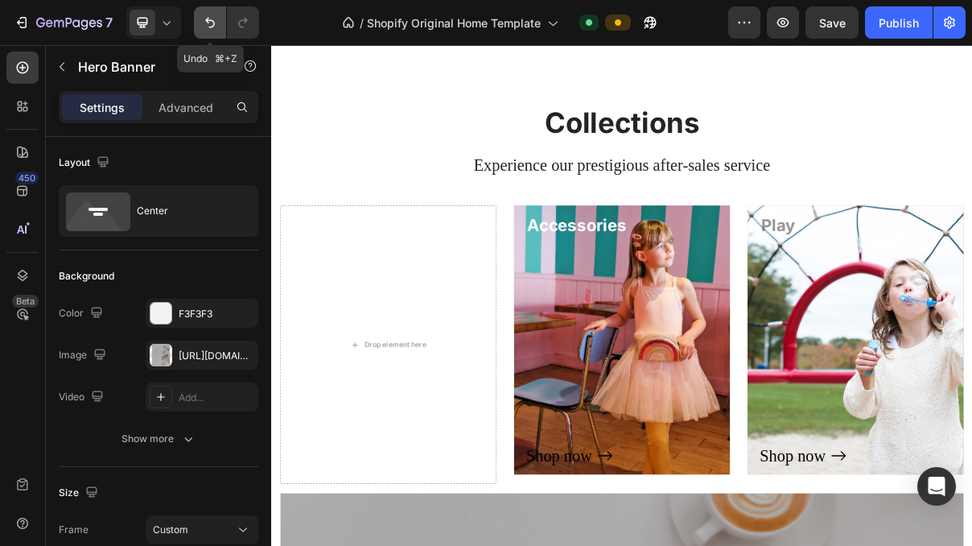
click at [209, 25] on icon "Undo/Redo" at bounding box center [210, 22] width 16 height 16
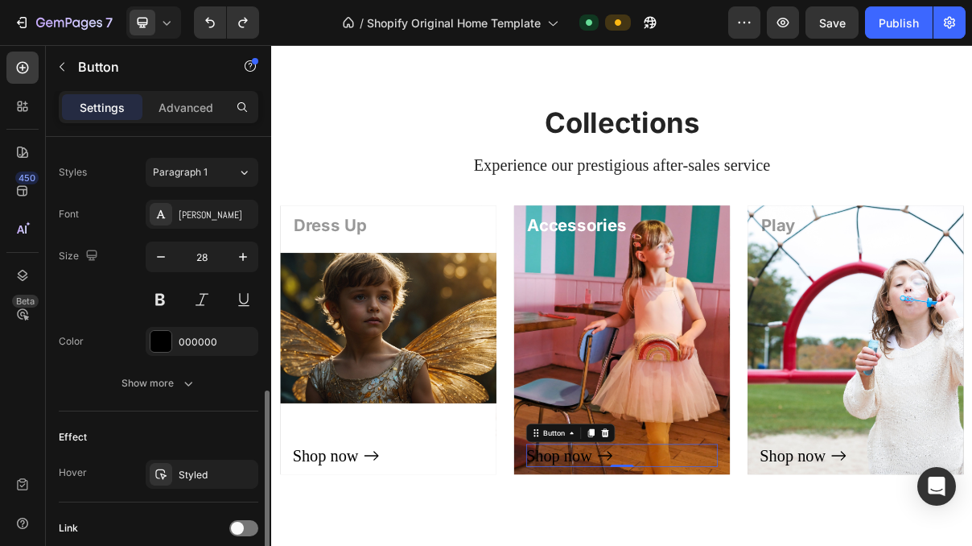
scroll to position [703, 0]
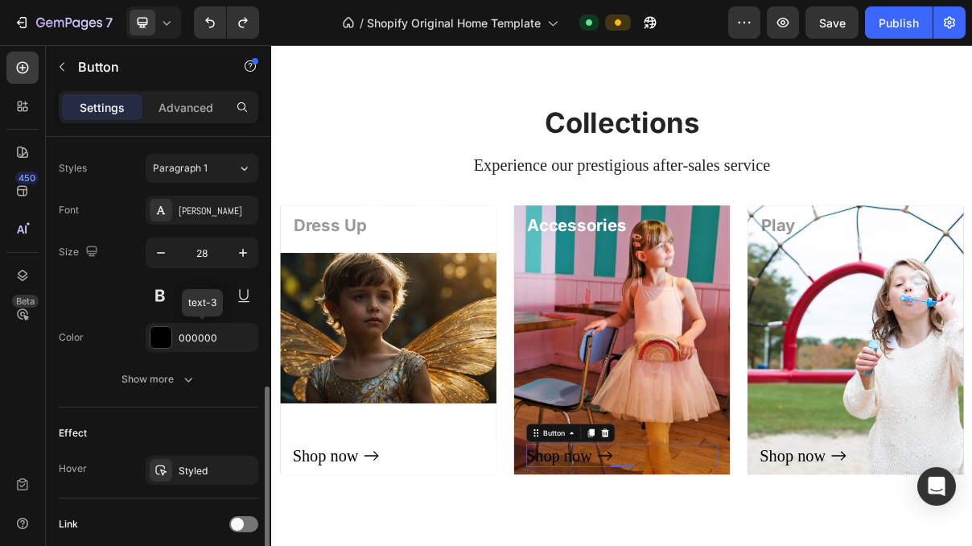
click at [174, 337] on div "000000" at bounding box center [202, 337] width 113 height 29
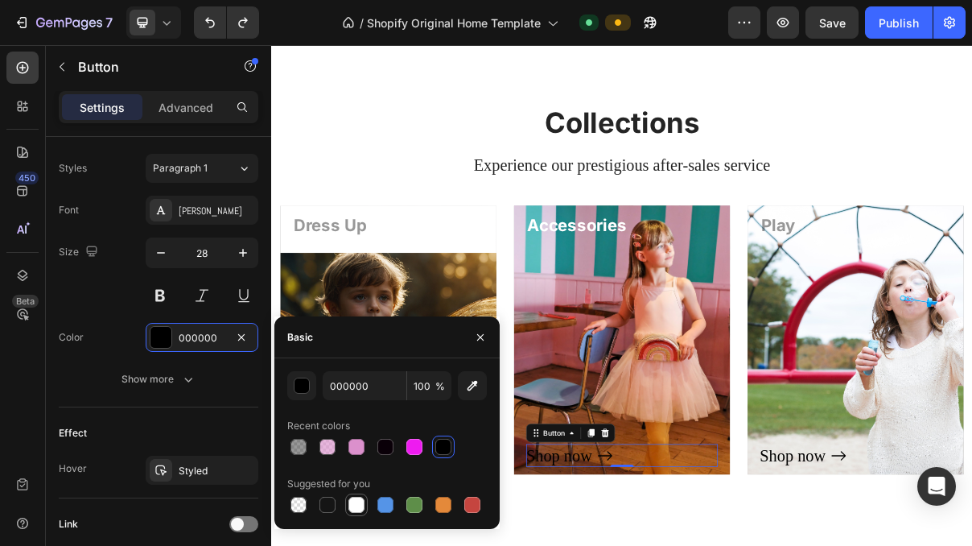
click at [355, 505] on div at bounding box center [357, 505] width 16 height 16
type input "FFFFFF"
click at [510, 378] on div "Shop now Button" at bounding box center [432, 466] width 264 height 317
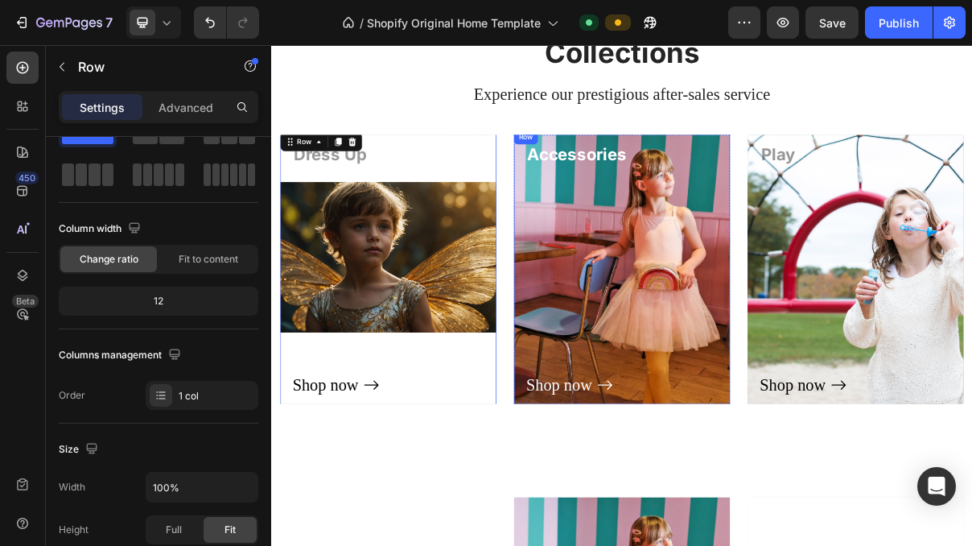
scroll to position [1505, 0]
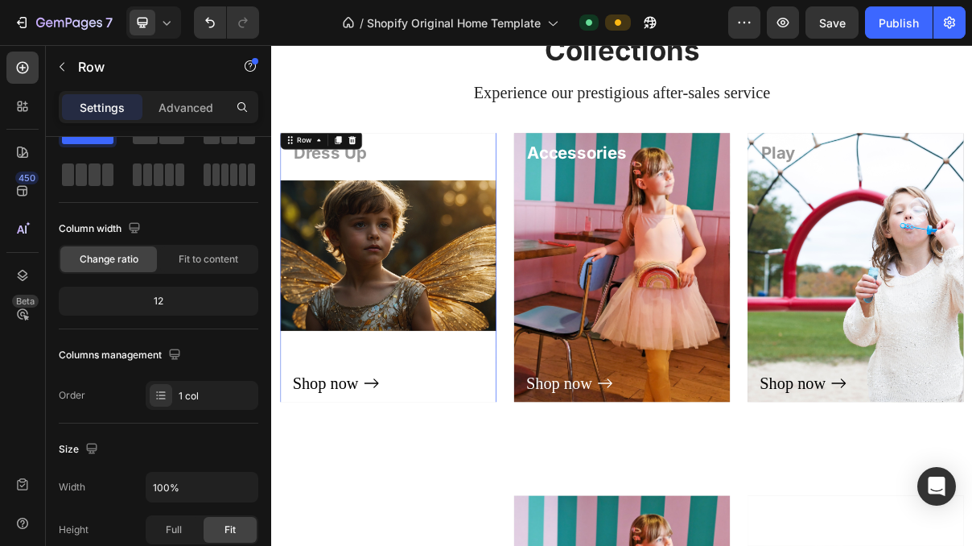
click at [436, 358] on div "Shop now Button" at bounding box center [432, 366] width 264 height 317
click at [382, 326] on div "Shop now Button" at bounding box center [432, 366] width 264 height 317
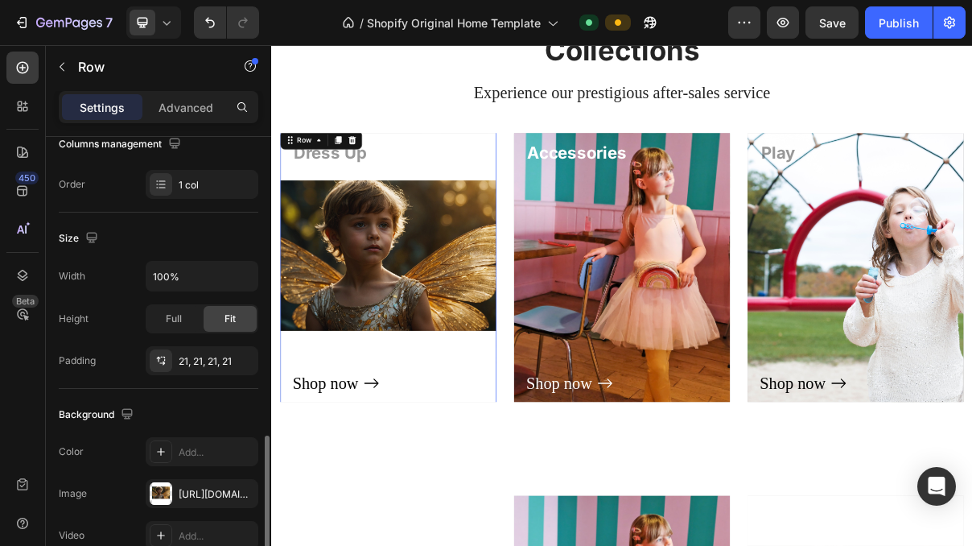
scroll to position [527, 0]
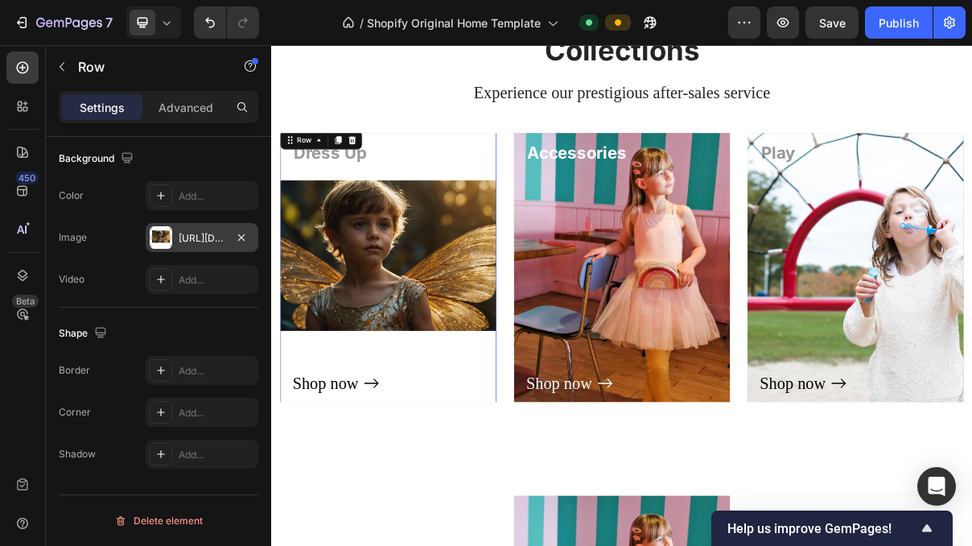
click at [211, 236] on div "https://cdn.shopify.com/s/files/1/0955/7570/3893/files/gempages_586107300473733…" at bounding box center [202, 238] width 47 height 14
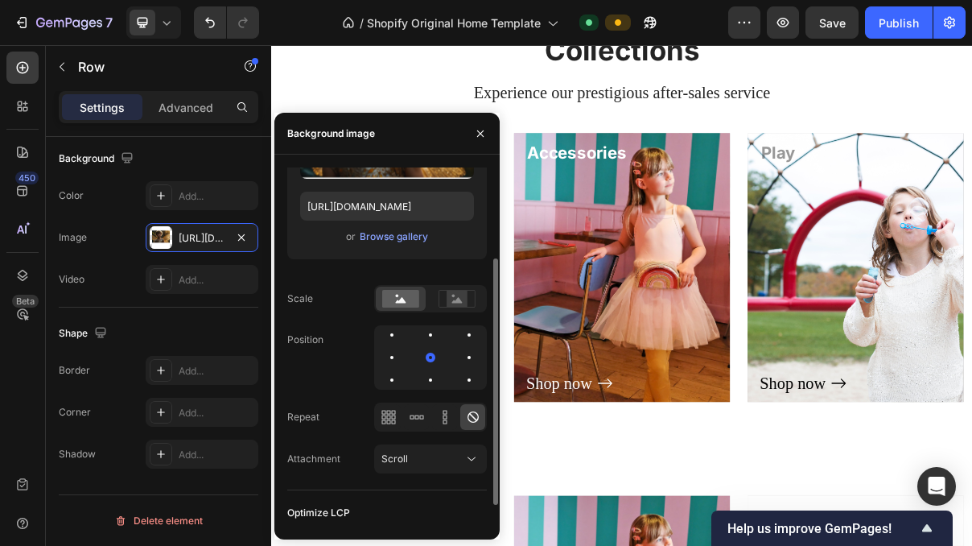
scroll to position [163, 0]
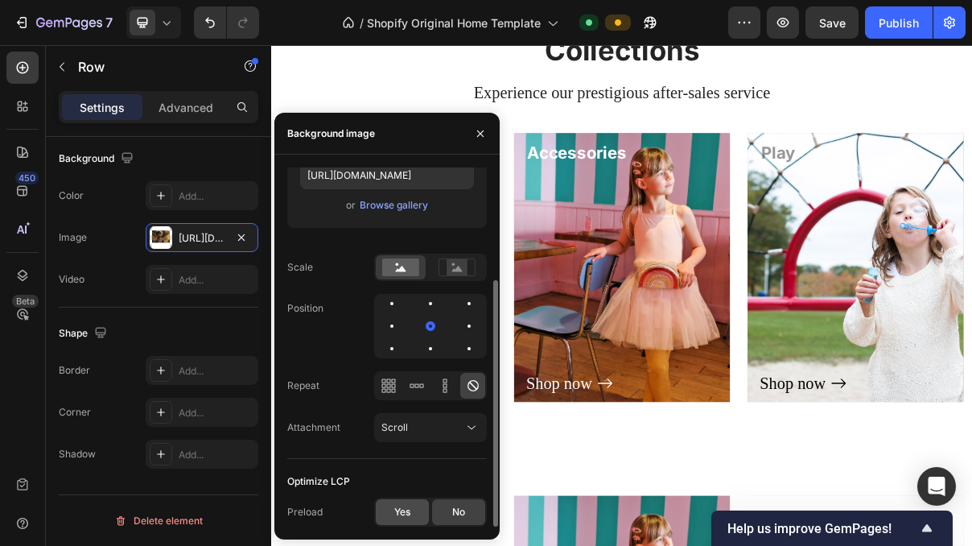
click at [389, 508] on div "Yes" at bounding box center [402, 512] width 53 height 26
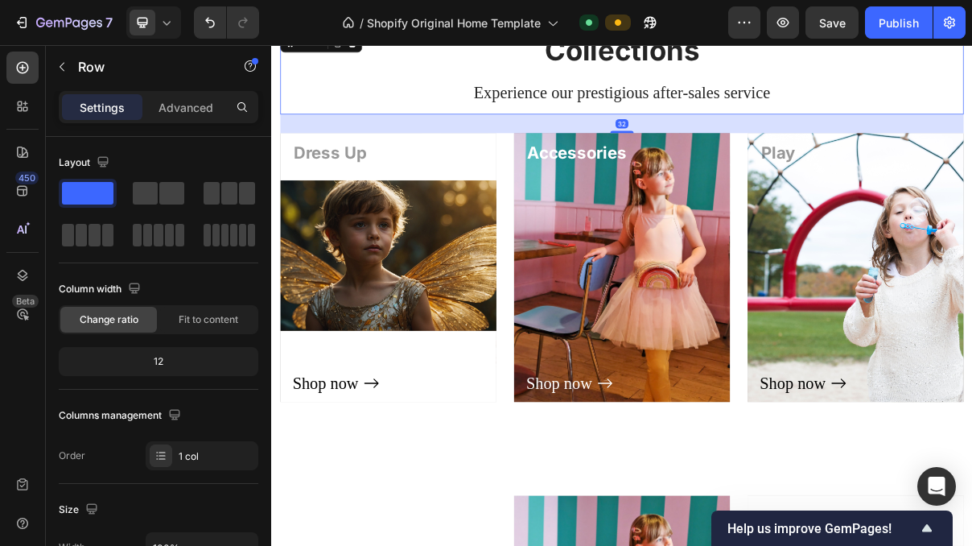
click at [971, 133] on div "Collections Heading Experience our prestigious after-sales service Text block" at bounding box center [754, 83] width 942 height 114
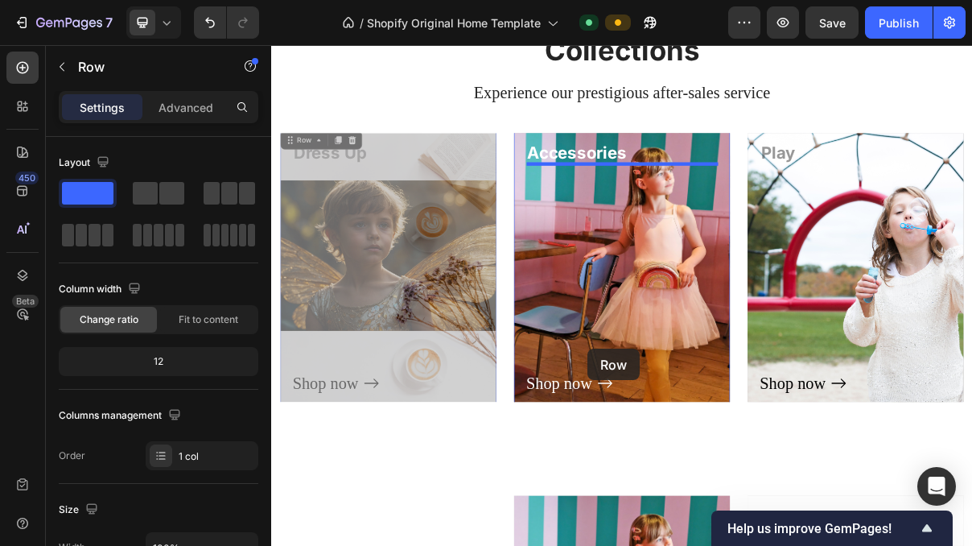
drag, startPoint x: 563, startPoint y: 466, endPoint x: 705, endPoint y: 464, distance: 141.7
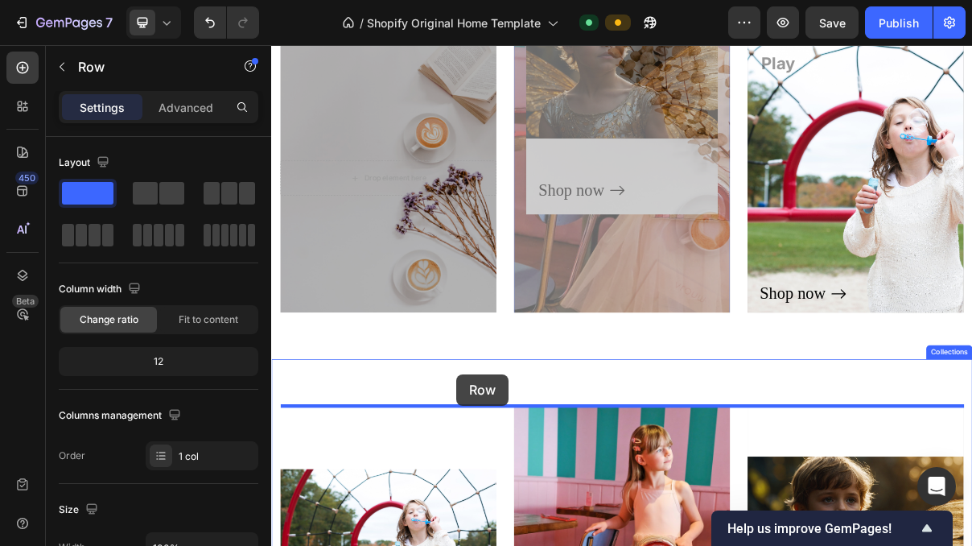
scroll to position [1648, 0]
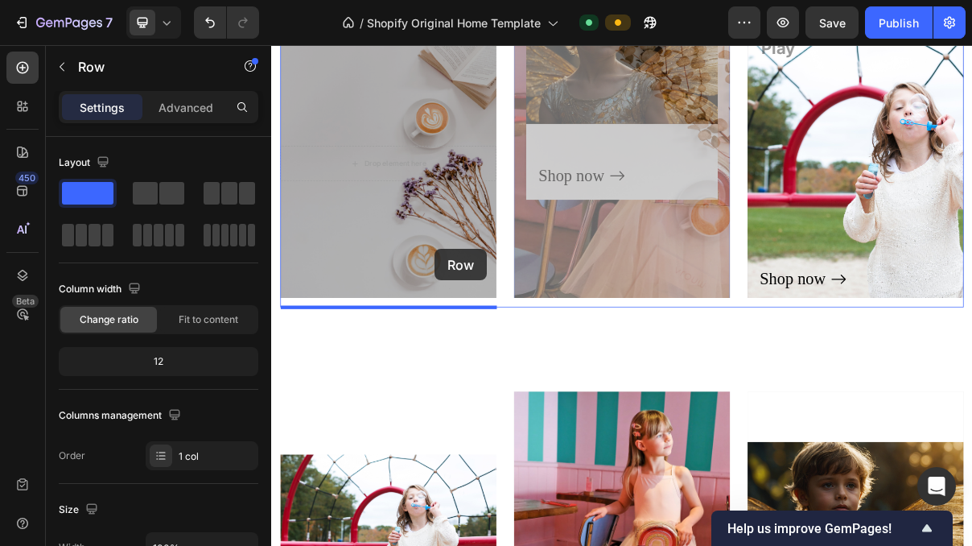
drag, startPoint x: 778, startPoint y: 476, endPoint x: 496, endPoint y: 326, distance: 319.7
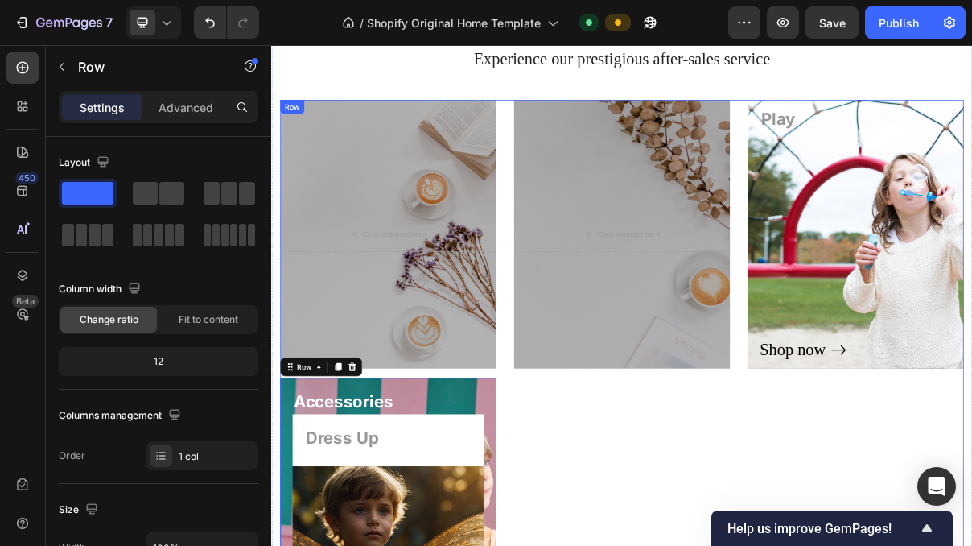
scroll to position [1522, 0]
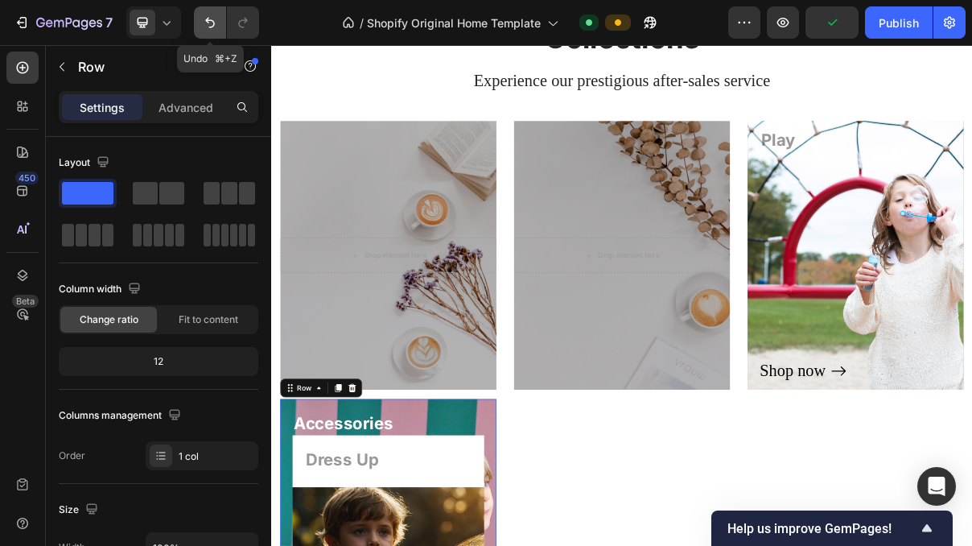
click at [215, 27] on icon "Undo/Redo" at bounding box center [210, 22] width 16 height 16
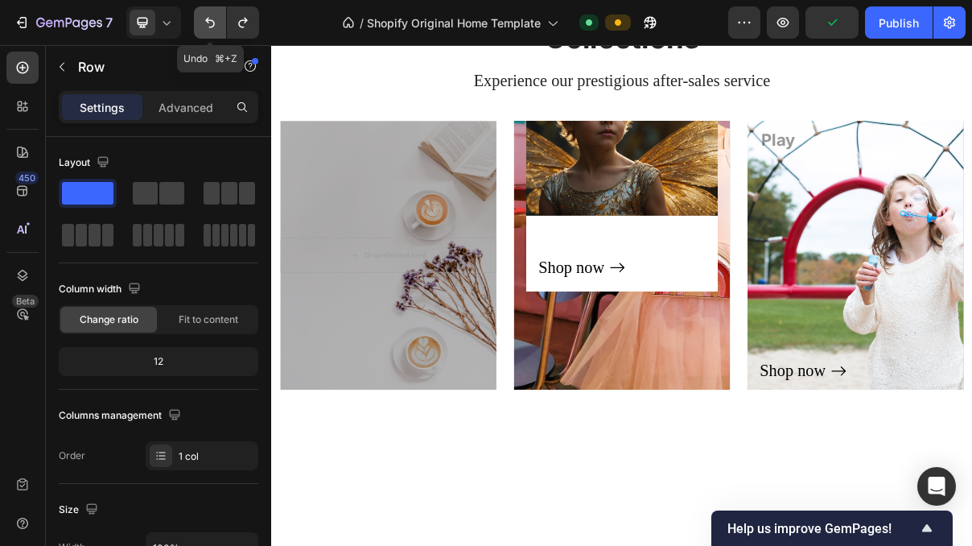
click at [215, 27] on icon "Undo/Redo" at bounding box center [210, 22] width 16 height 16
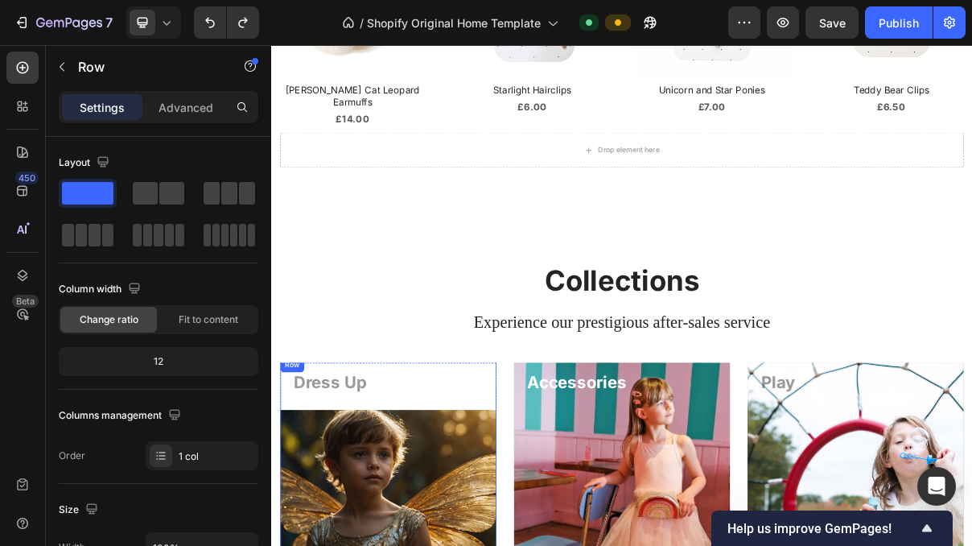
scroll to position [1194, 0]
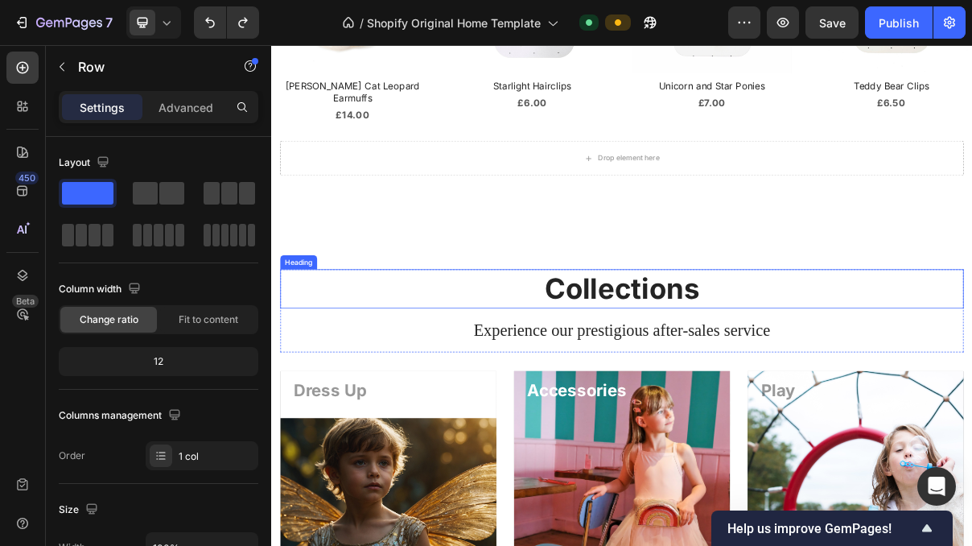
click at [683, 360] on h2 "Collections" at bounding box center [754, 379] width 942 height 53
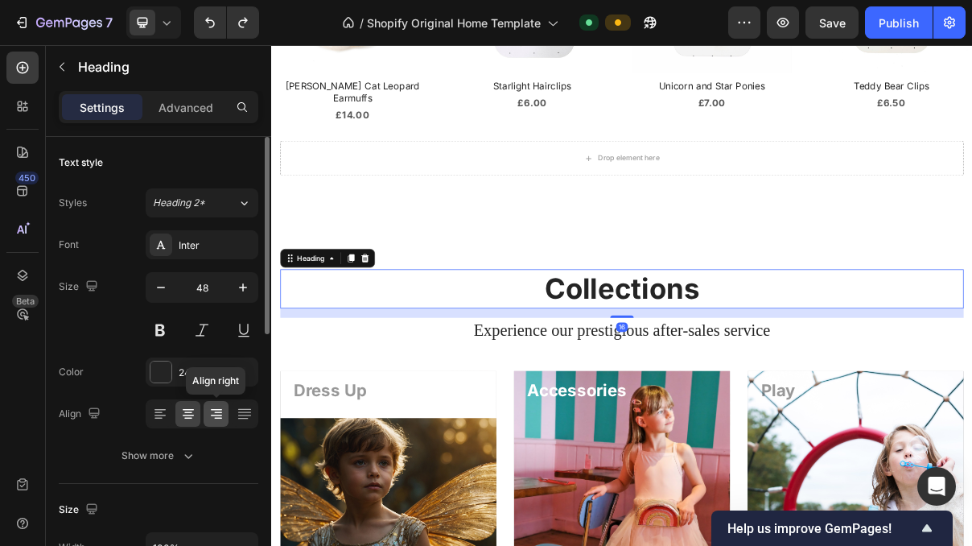
click at [212, 412] on icon at bounding box center [216, 414] width 16 height 16
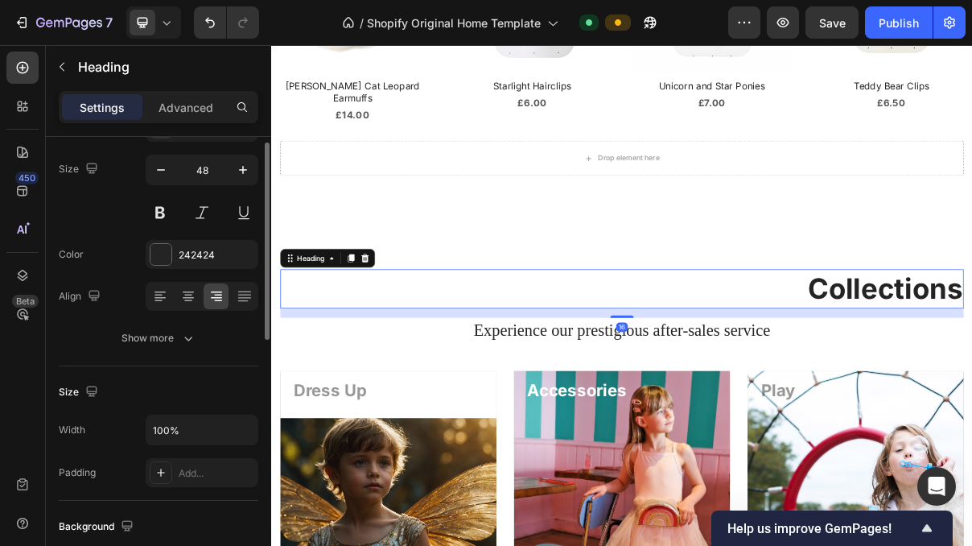
scroll to position [124, 0]
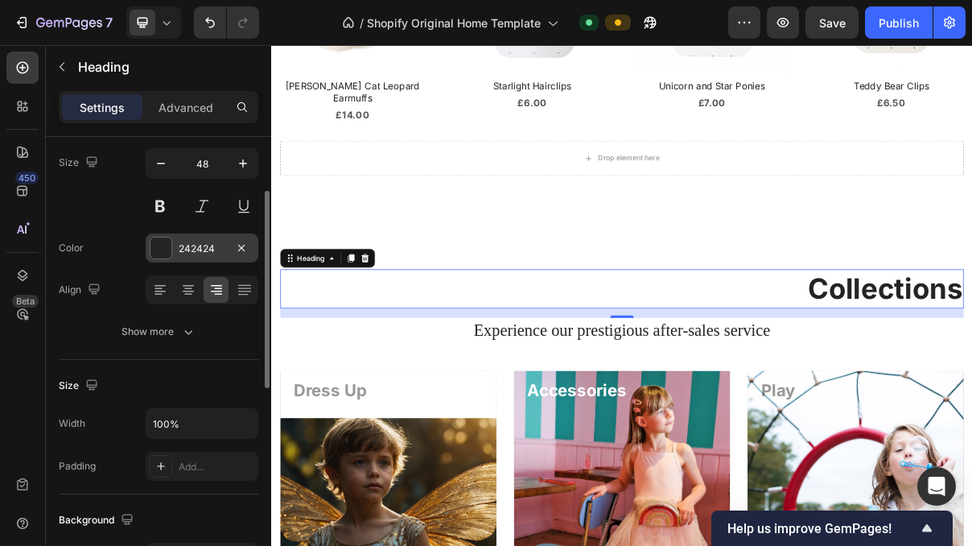
click at [200, 246] on div "242424" at bounding box center [202, 248] width 47 height 14
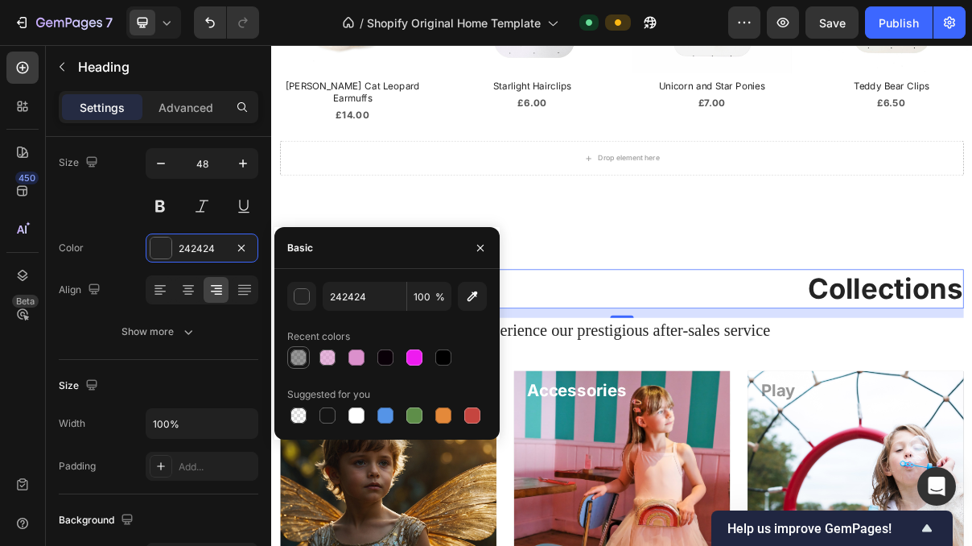
click at [302, 357] on div at bounding box center [299, 357] width 16 height 16
type input "47"
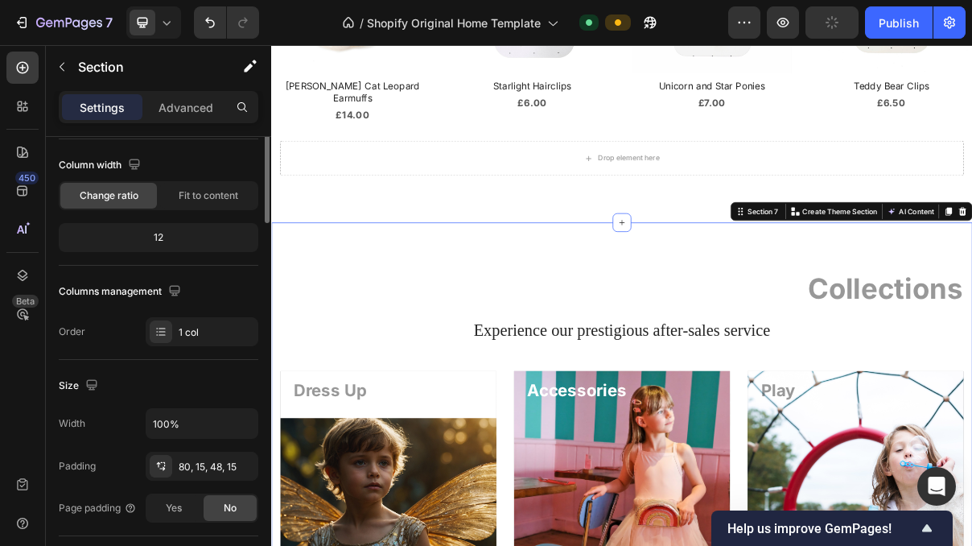
scroll to position [0, 0]
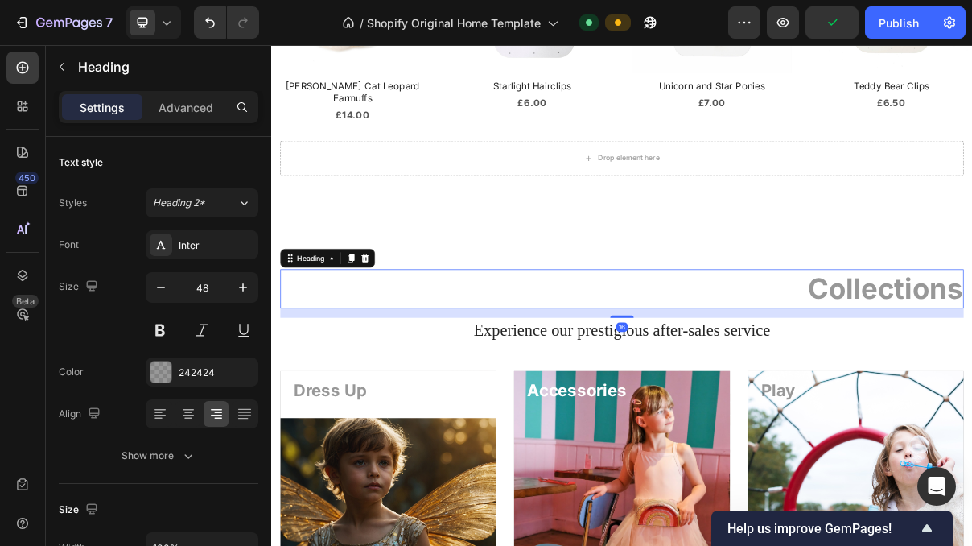
click at [873, 353] on h2 "Collections" at bounding box center [754, 379] width 942 height 53
click at [191, 422] on div at bounding box center [187, 414] width 25 height 26
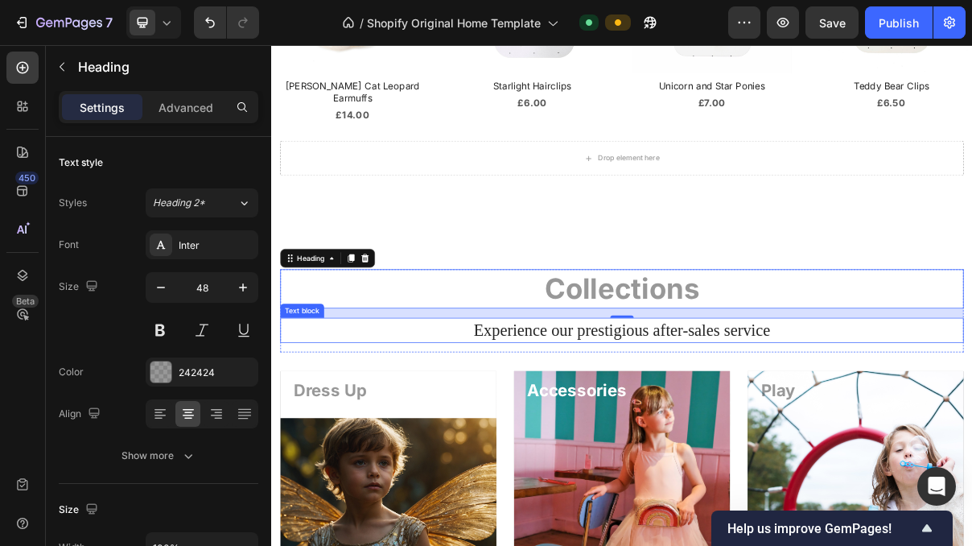
click at [631, 425] on p "Experience our prestigious after-sales service" at bounding box center [754, 437] width 938 height 31
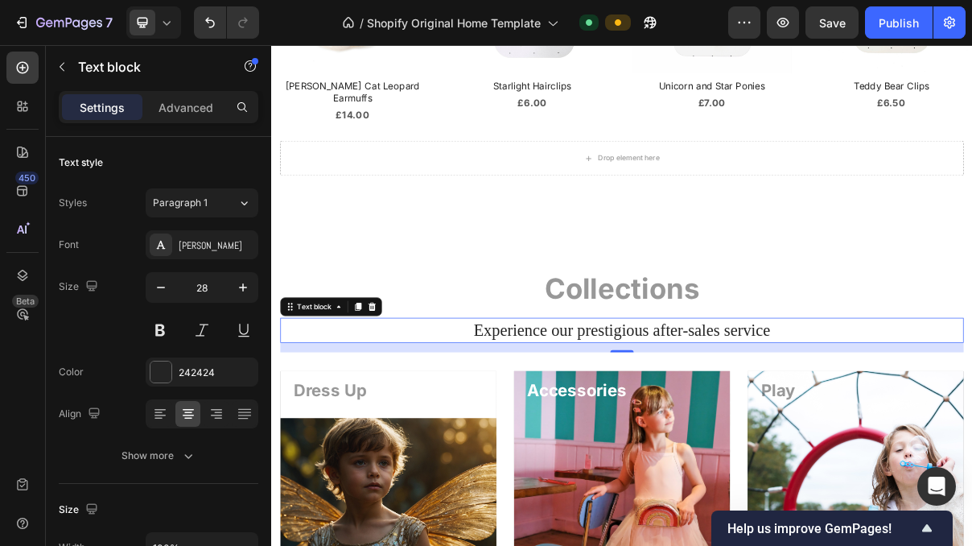
click at [866, 423] on p "Experience our prestigious after-sales service" at bounding box center [754, 437] width 938 height 31
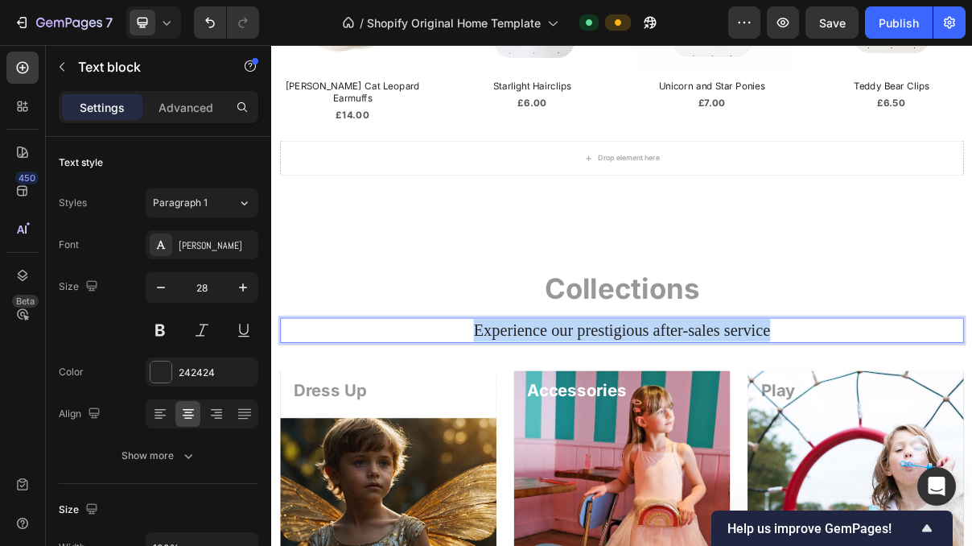
drag, startPoint x: 963, startPoint y: 419, endPoint x: 546, endPoint y: 426, distance: 417.8
click at [546, 426] on p "Experience our prestigious after-sales service" at bounding box center [754, 437] width 938 height 31
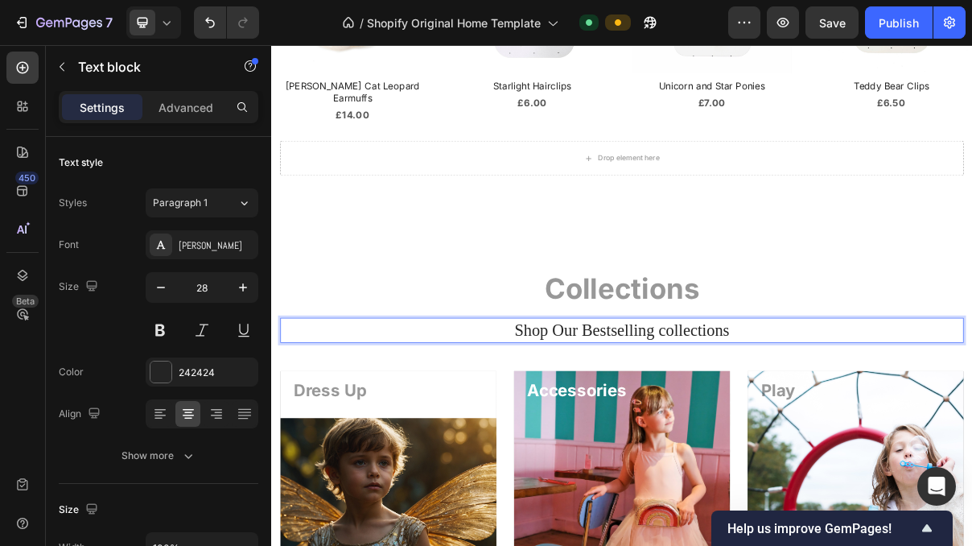
click at [918, 422] on p "Shop Our Bestselling collections" at bounding box center [754, 437] width 938 height 31
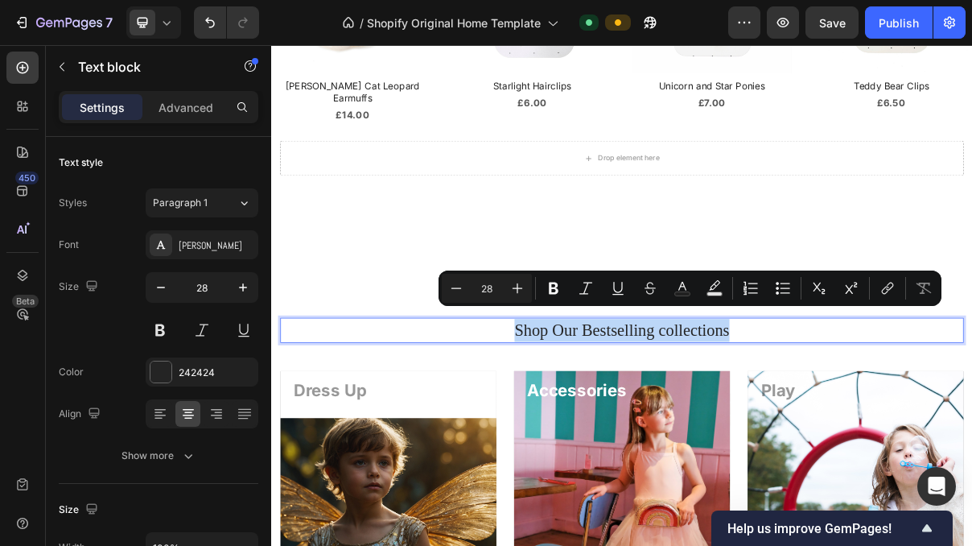
drag, startPoint x: 918, startPoint y: 421, endPoint x: 541, endPoint y: 426, distance: 377.5
click at [541, 426] on p "Shop Our Bestselling collections" at bounding box center [754, 437] width 938 height 31
click at [679, 295] on rect "Editor contextual toolbar" at bounding box center [682, 294] width 15 height 4
type input "242424"
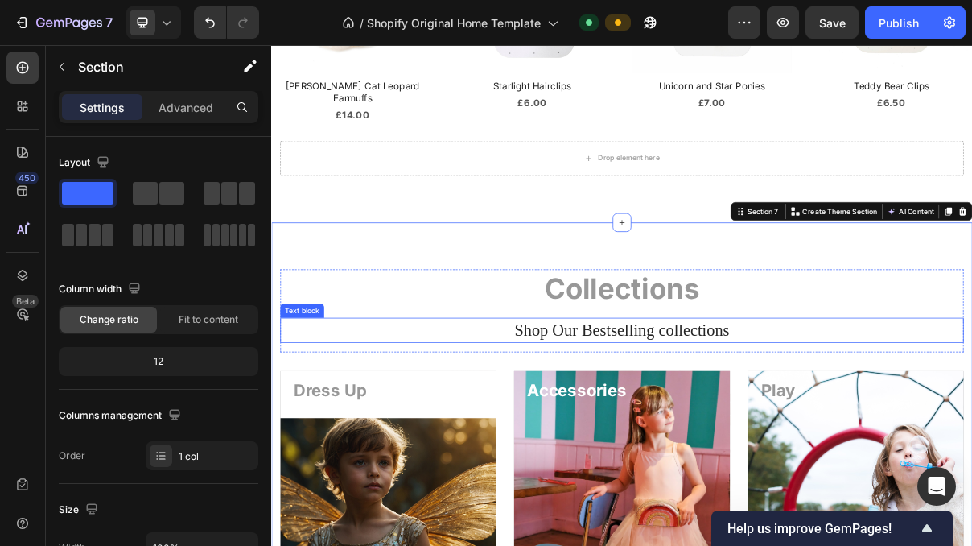
click at [713, 423] on p "Shop Our Bestselling collections" at bounding box center [754, 437] width 938 height 31
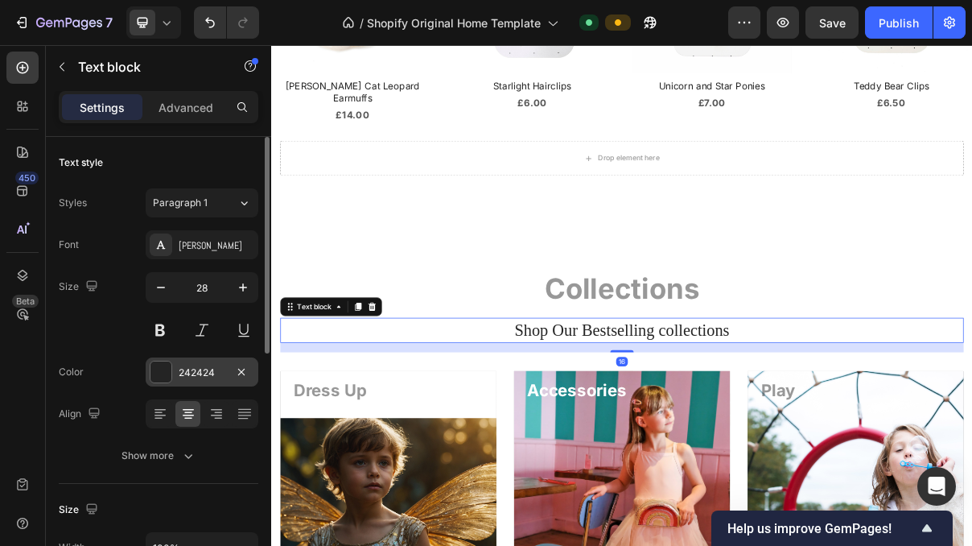
click at [171, 373] on div at bounding box center [161, 371] width 21 height 21
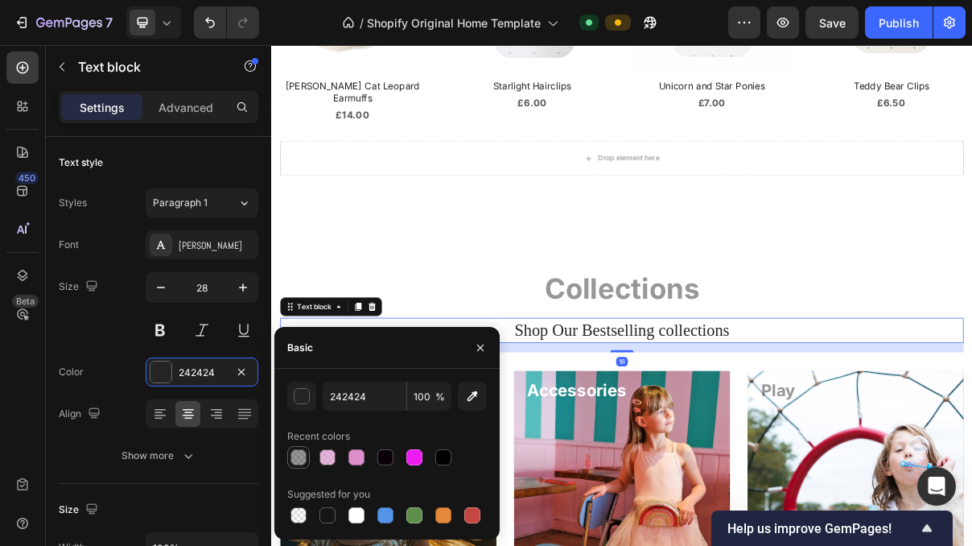
click at [303, 463] on div at bounding box center [299, 457] width 16 height 16
type input "47"
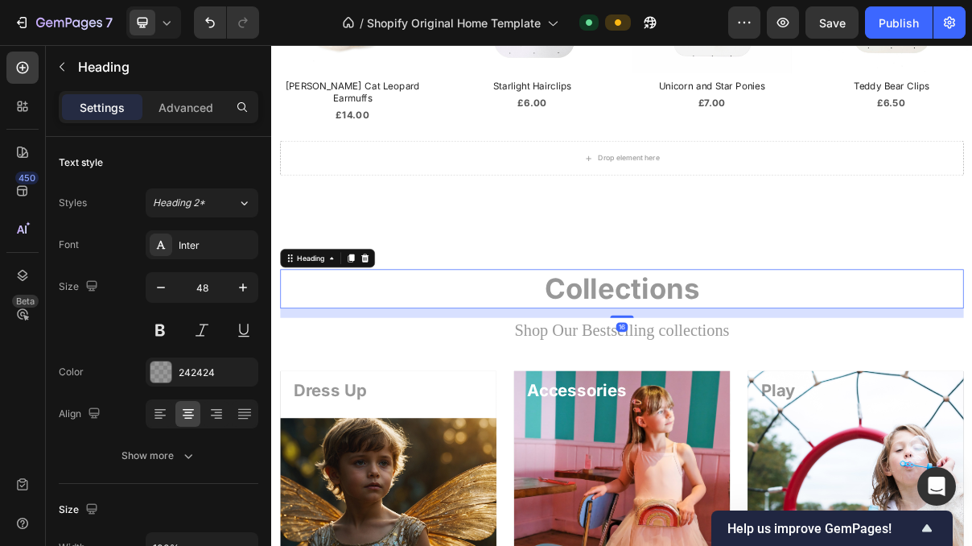
click at [501, 353] on h2 "Collections" at bounding box center [754, 379] width 942 height 53
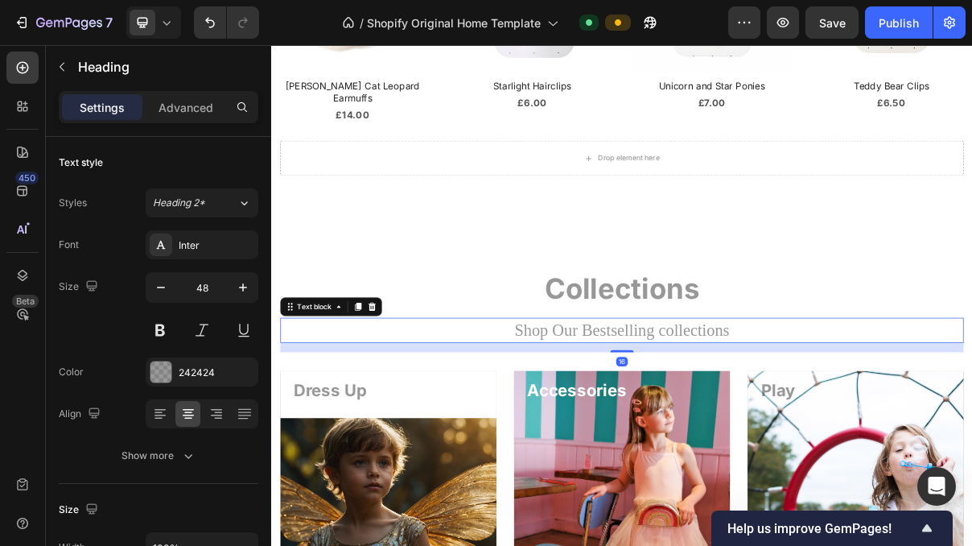
click at [865, 424] on p "Shop Our Bestselling collections" at bounding box center [754, 437] width 938 height 31
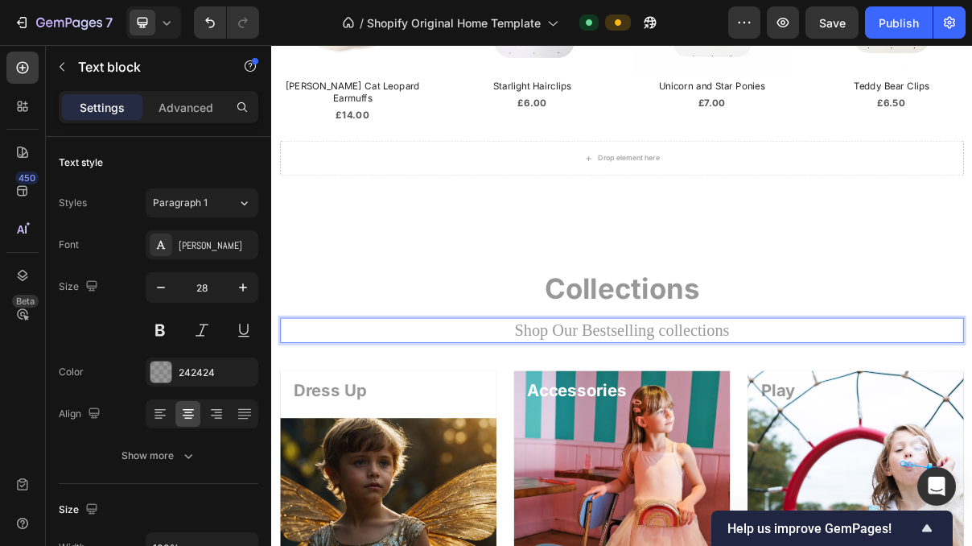
click at [703, 423] on p "Shop Our Bestselling collections" at bounding box center [754, 437] width 938 height 31
drag, startPoint x: 914, startPoint y: 418, endPoint x: 609, endPoint y: 431, distance: 305.4
click at [609, 431] on p "Shop our bestselling collections" at bounding box center [754, 437] width 938 height 31
click at [857, 422] on p "Find the perfect item to create magic and build imagination" at bounding box center [754, 437] width 938 height 31
click at [172, 291] on button "button" at bounding box center [160, 287] width 29 height 29
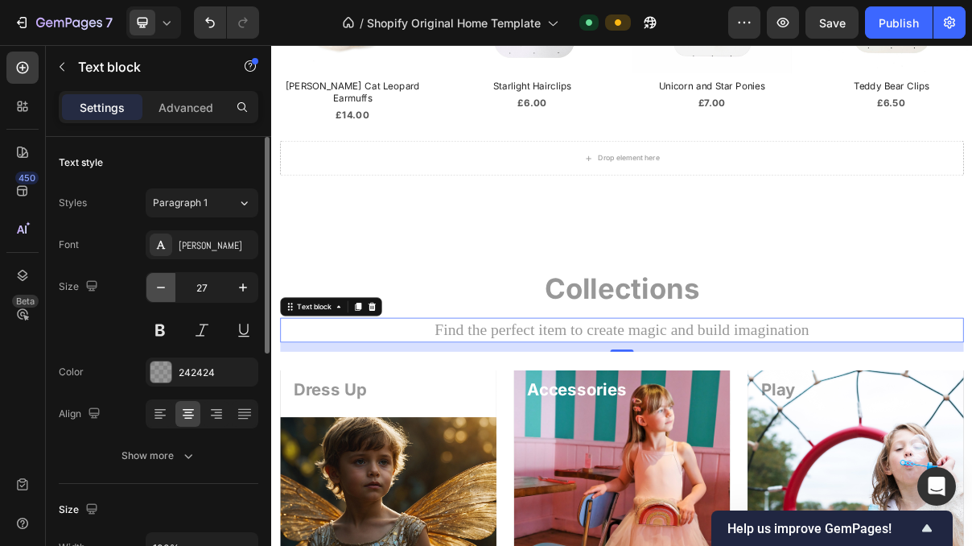
click at [172, 291] on button "button" at bounding box center [160, 287] width 29 height 29
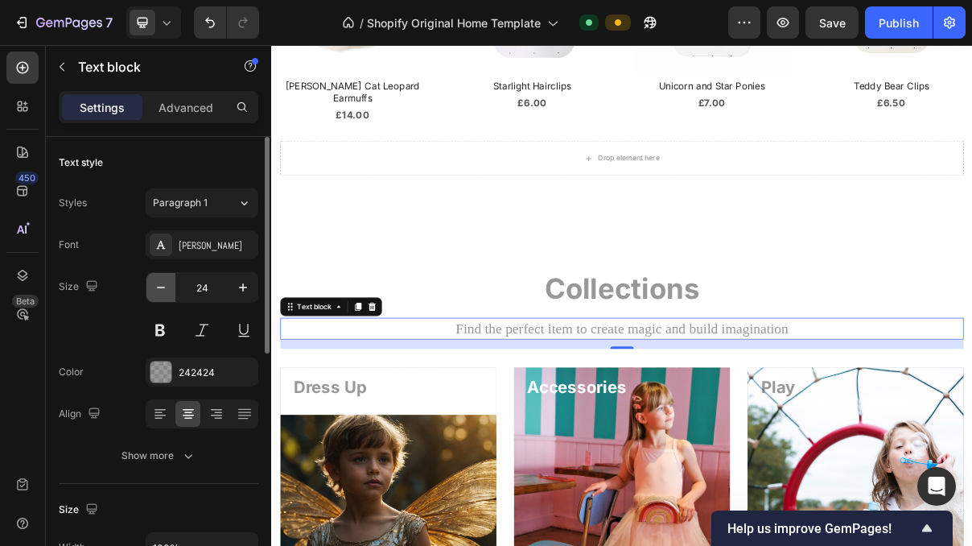
click at [172, 291] on button "button" at bounding box center [160, 287] width 29 height 29
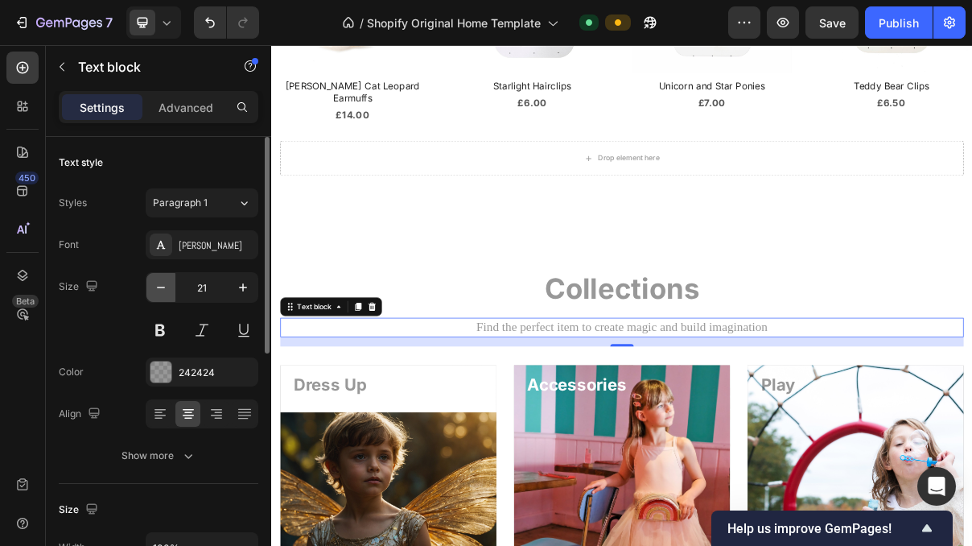
click at [172, 291] on button "button" at bounding box center [160, 287] width 29 height 29
type input "20"
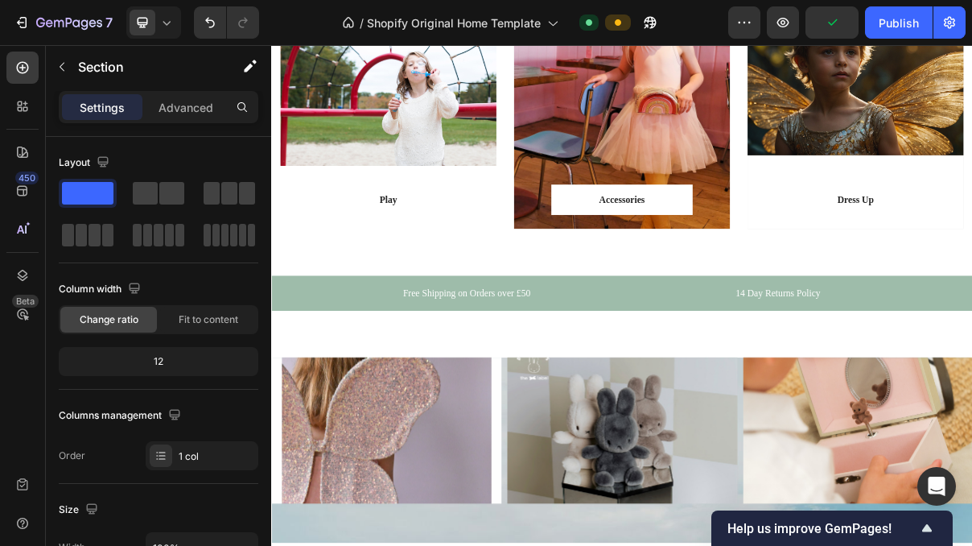
scroll to position [2246, 0]
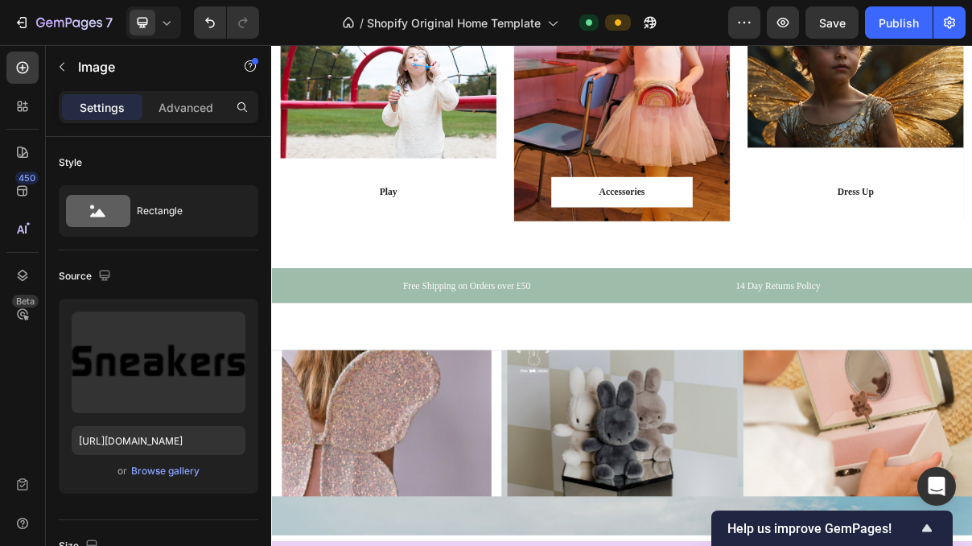
click at [416, 400] on img at bounding box center [372, 400] width 178 height 0
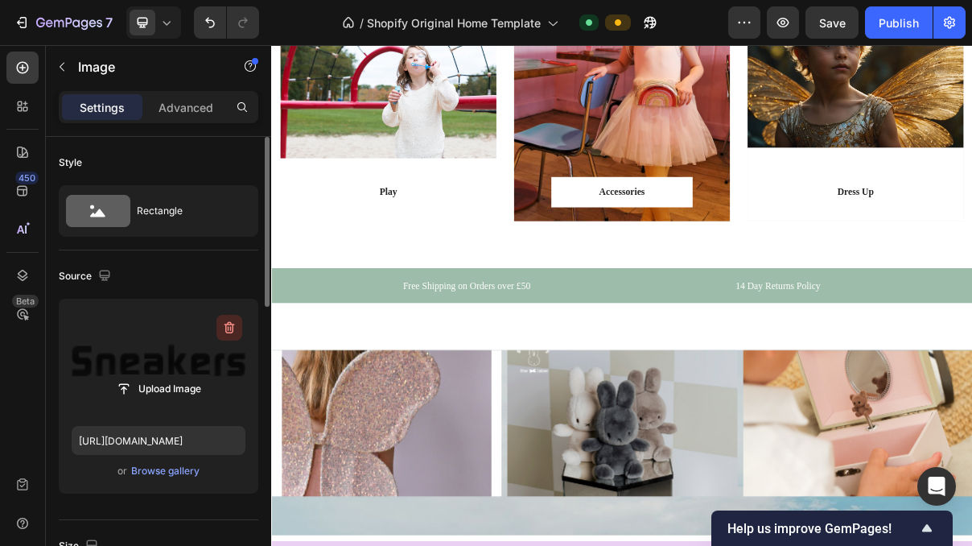
click at [230, 336] on button "button" at bounding box center [230, 328] width 26 height 26
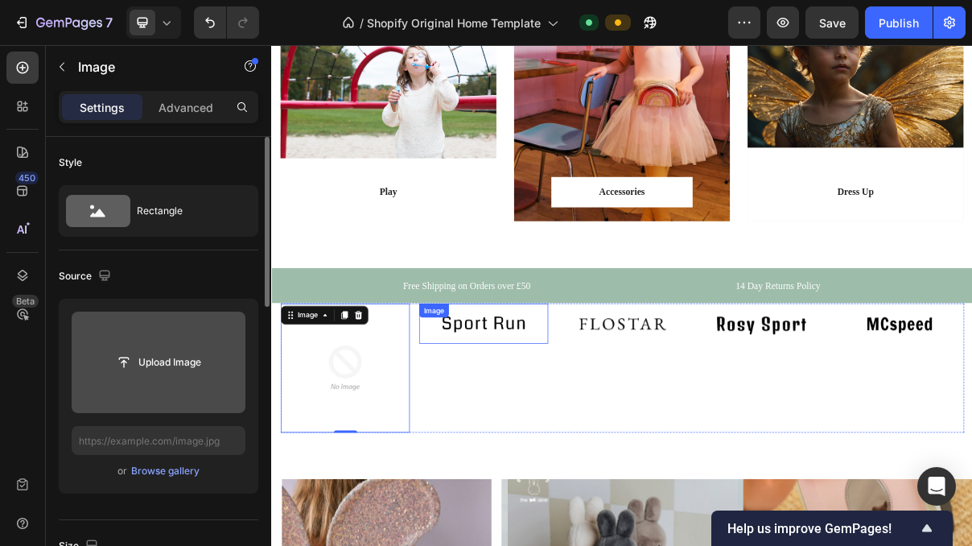
click at [568, 439] on img at bounding box center [563, 428] width 178 height 56
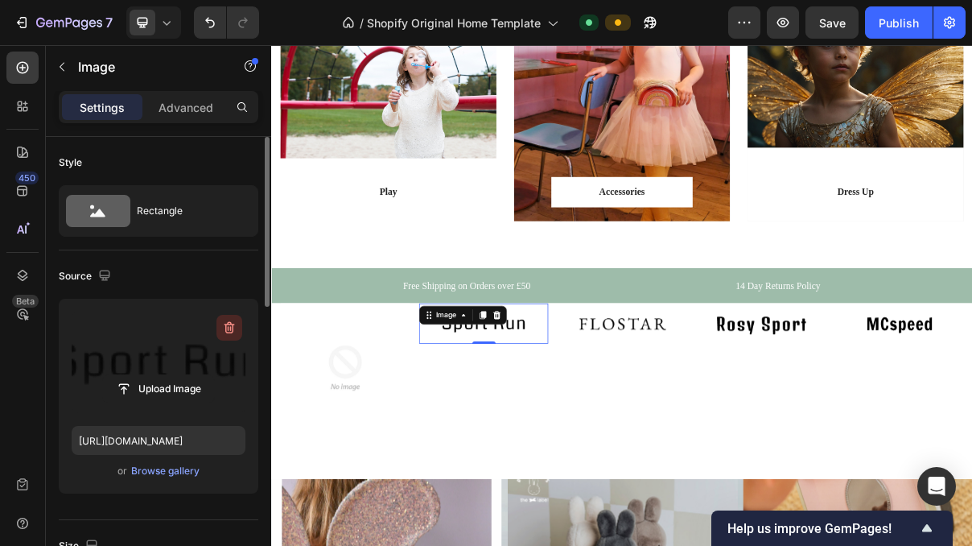
click at [227, 328] on icon "button" at bounding box center [229, 328] width 16 height 16
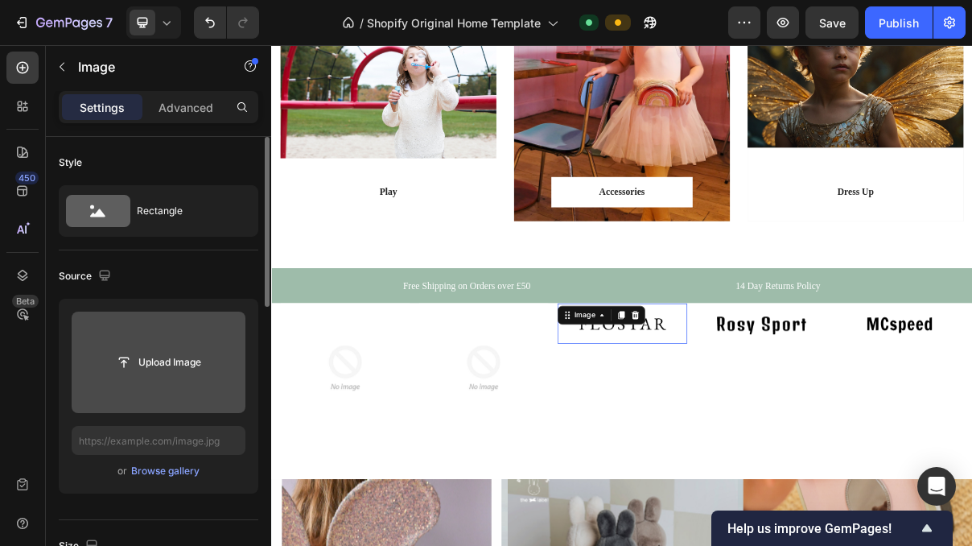
click at [756, 433] on img at bounding box center [754, 428] width 178 height 56
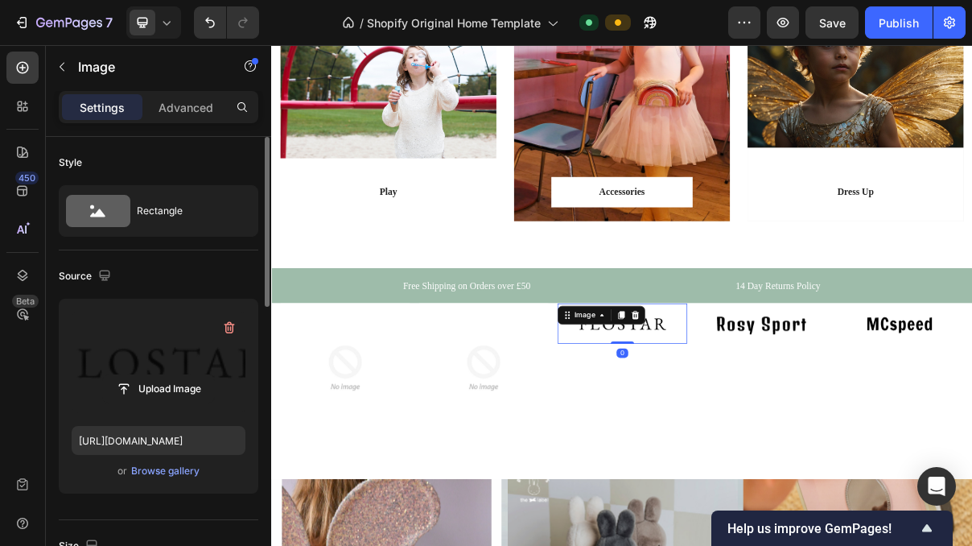
click at [212, 358] on label at bounding box center [159, 361] width 174 height 101
click at [212, 375] on input "file" at bounding box center [158, 388] width 111 height 27
click at [230, 328] on icon "button" at bounding box center [231, 328] width 2 height 5
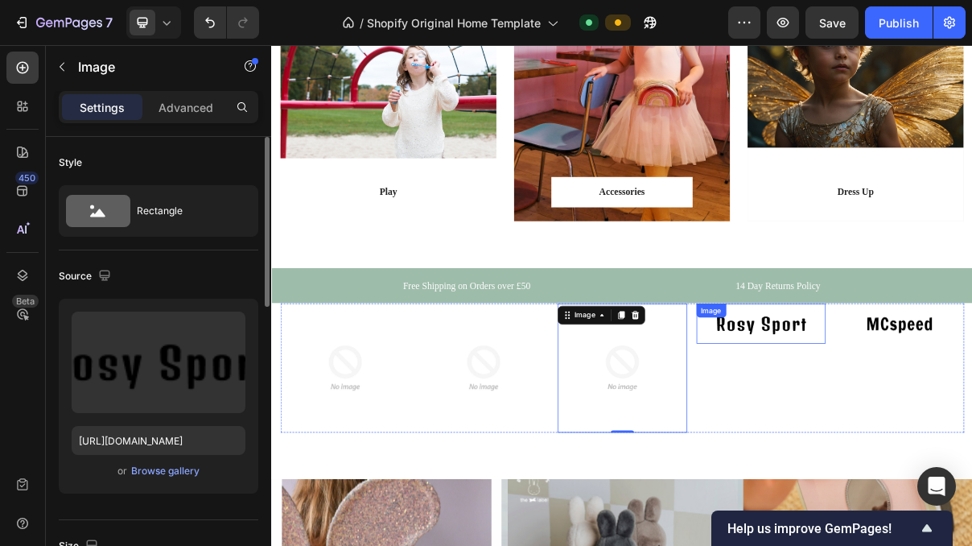
click at [971, 442] on img at bounding box center [945, 428] width 178 height 56
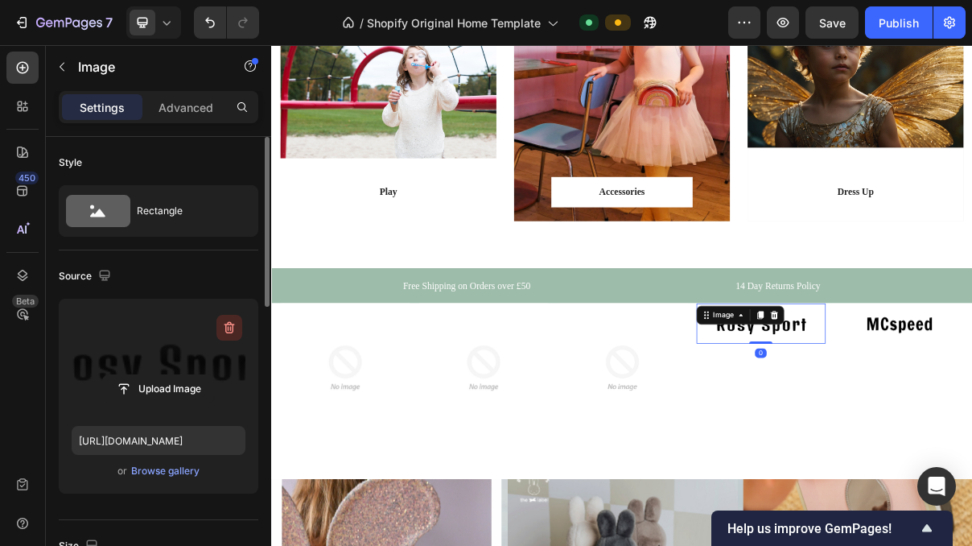
click at [225, 327] on icon "button" at bounding box center [230, 328] width 10 height 12
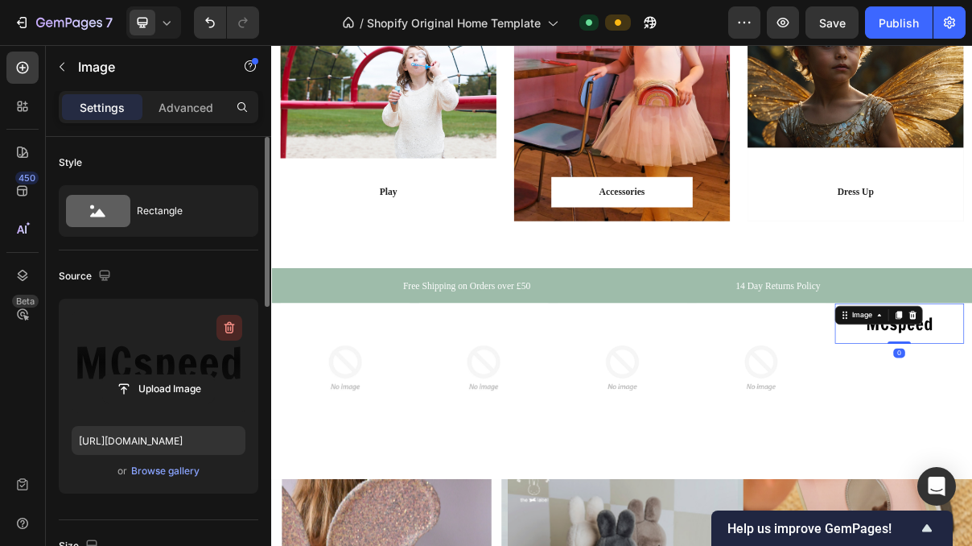
click at [231, 334] on icon "button" at bounding box center [229, 328] width 16 height 16
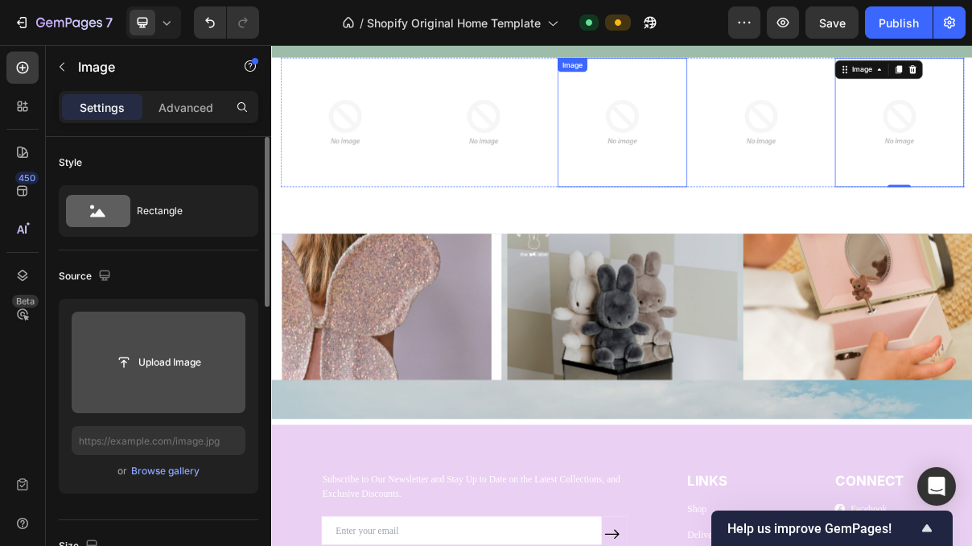
scroll to position [2585, 0]
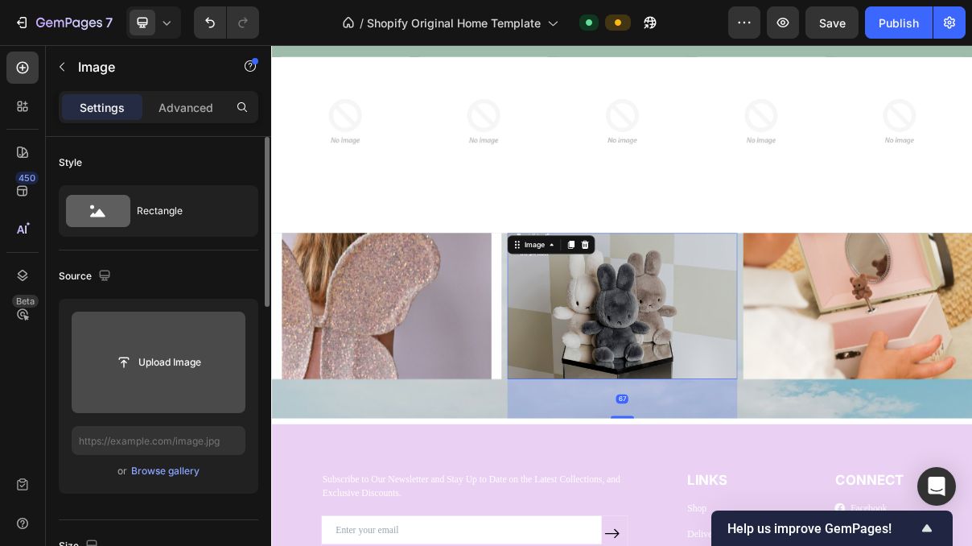
click at [754, 375] on img at bounding box center [754, 403] width 316 height 201
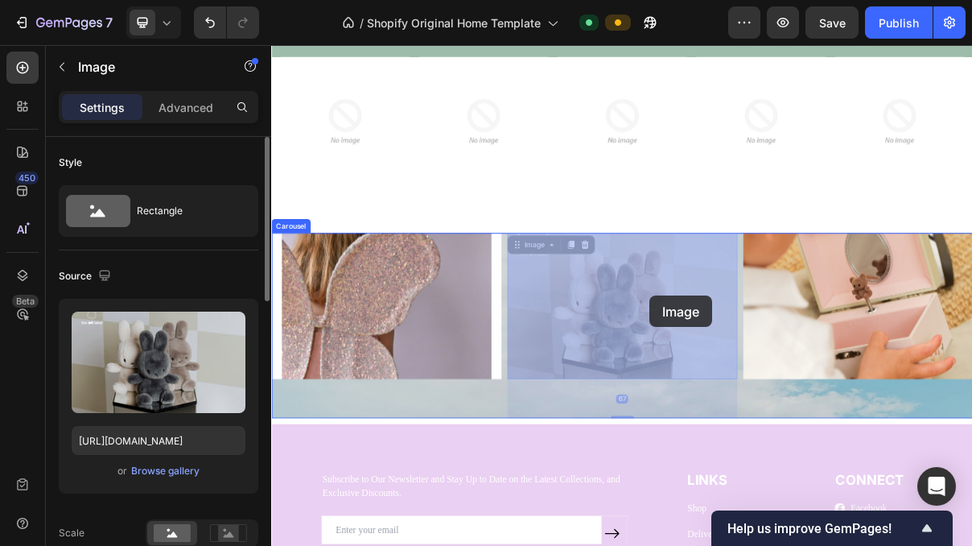
drag, startPoint x: 792, startPoint y: 372, endPoint x: 792, endPoint y: 390, distance: 18.5
drag, startPoint x: 724, startPoint y: 376, endPoint x: 724, endPoint y: 394, distance: 17.7
drag, startPoint x: 718, startPoint y: 369, endPoint x: 718, endPoint y: 414, distance: 45.1
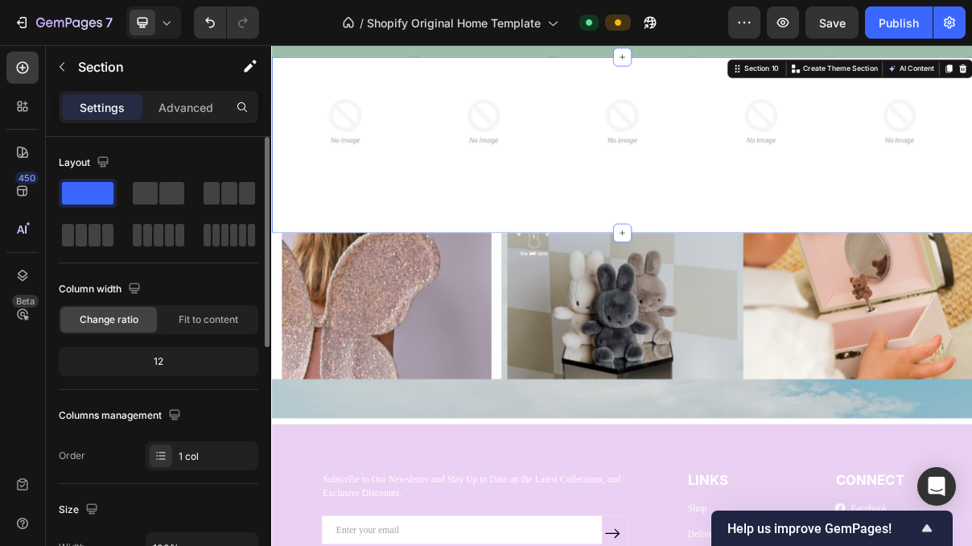
click at [777, 270] on div "Image Image Image Image Image Carousel Row Section 10 You can create reusable s…" at bounding box center [754, 182] width 966 height 242
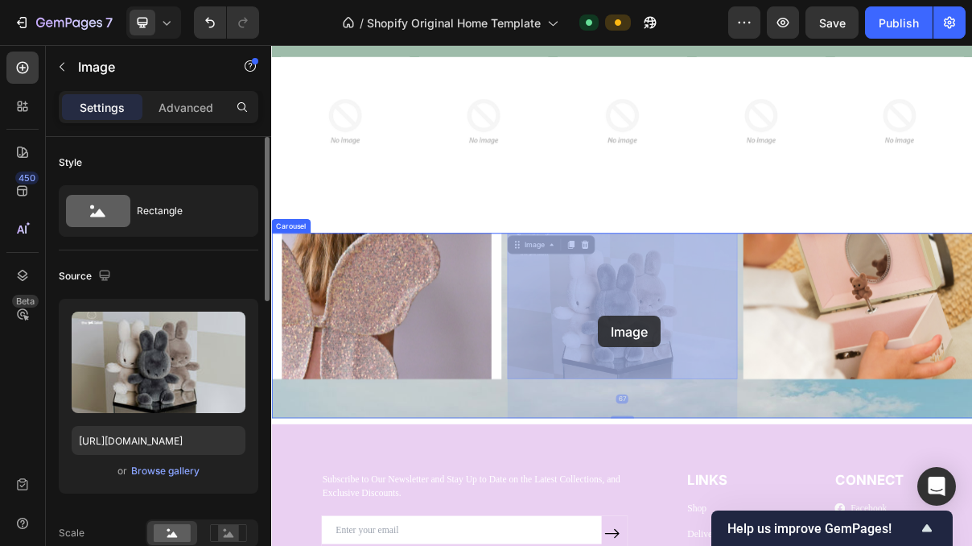
drag, startPoint x: 725, startPoint y: 390, endPoint x: 722, endPoint y: 419, distance: 28.4
drag, startPoint x: 753, startPoint y: 418, endPoint x: 748, endPoint y: 362, distance: 55.8
drag, startPoint x: 742, startPoint y: 415, endPoint x: 743, endPoint y: 354, distance: 60.4
drag, startPoint x: 706, startPoint y: 452, endPoint x: 707, endPoint y: 370, distance: 81.3
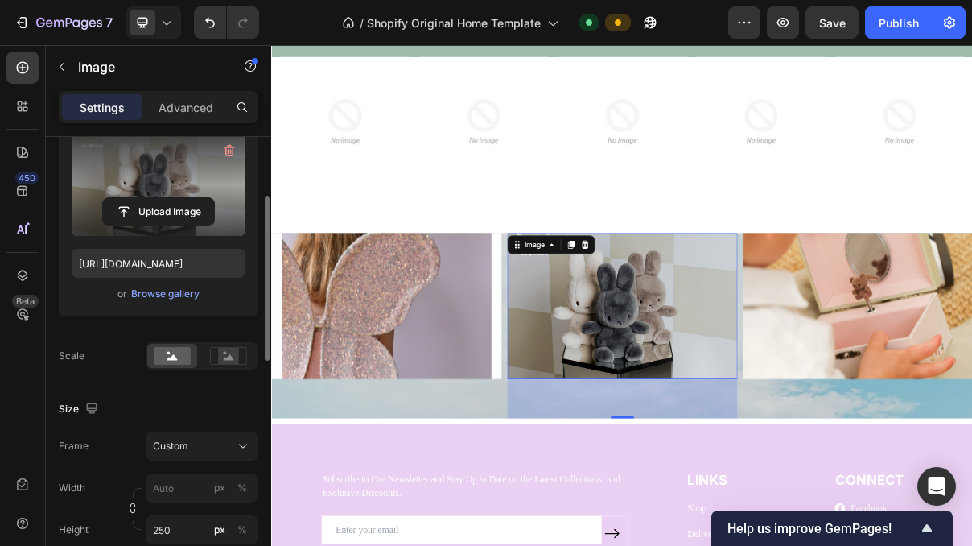
scroll to position [182, 0]
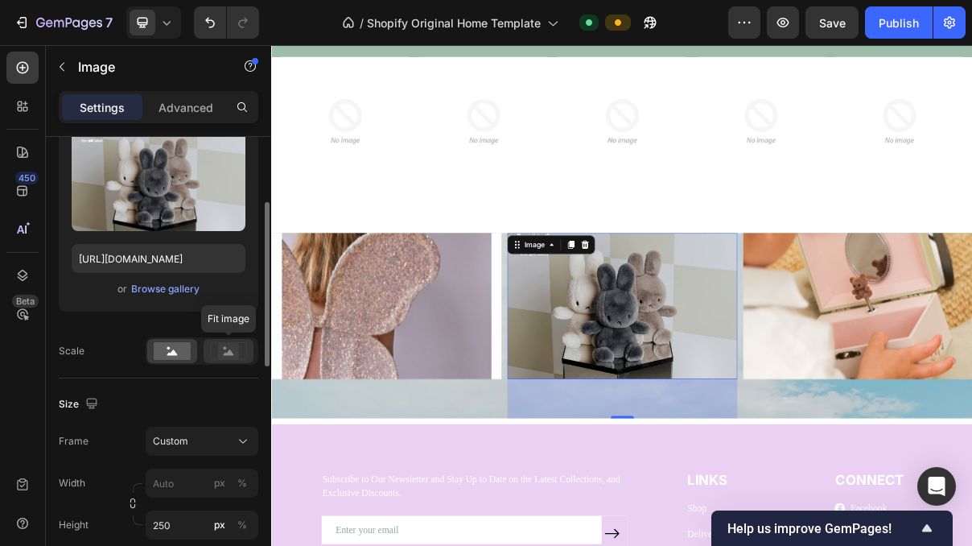
click at [230, 357] on rect at bounding box center [228, 351] width 21 height 16
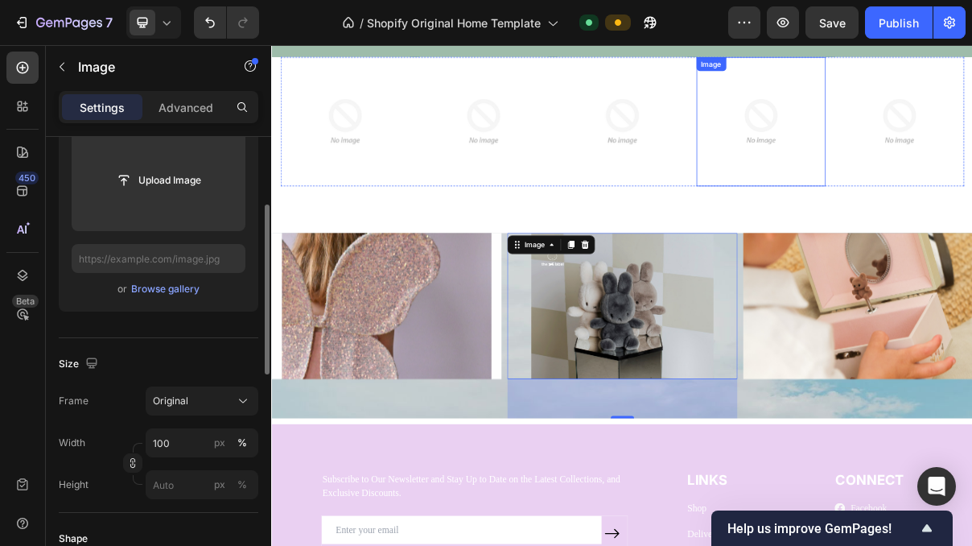
click at [950, 220] on img at bounding box center [945, 150] width 178 height 178
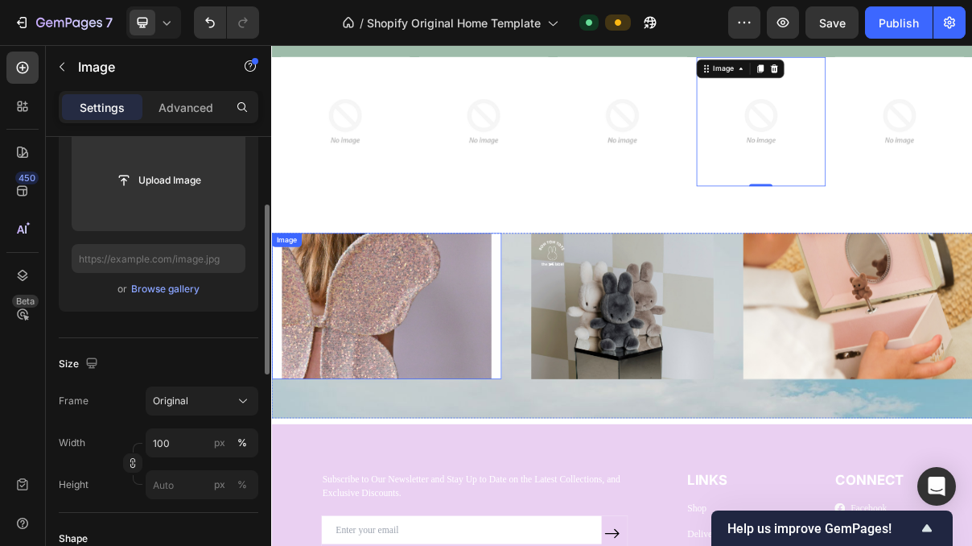
click at [491, 442] on img at bounding box center [429, 403] width 316 height 201
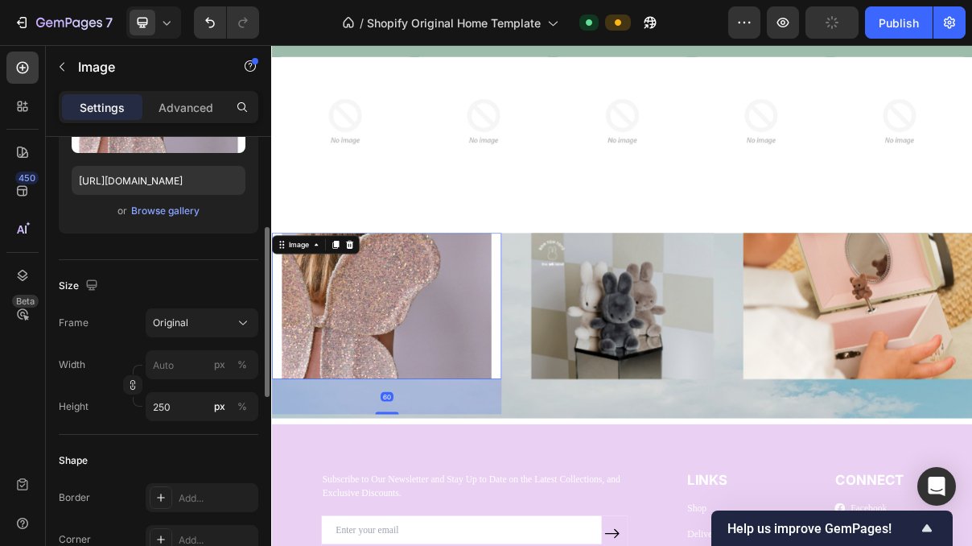
scroll to position [263, 0]
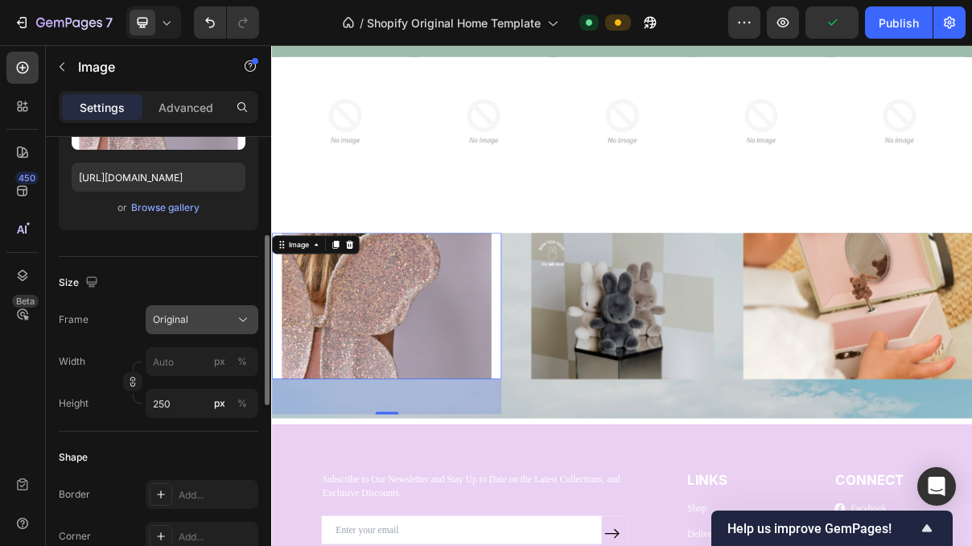
click at [239, 312] on icon at bounding box center [243, 319] width 16 height 16
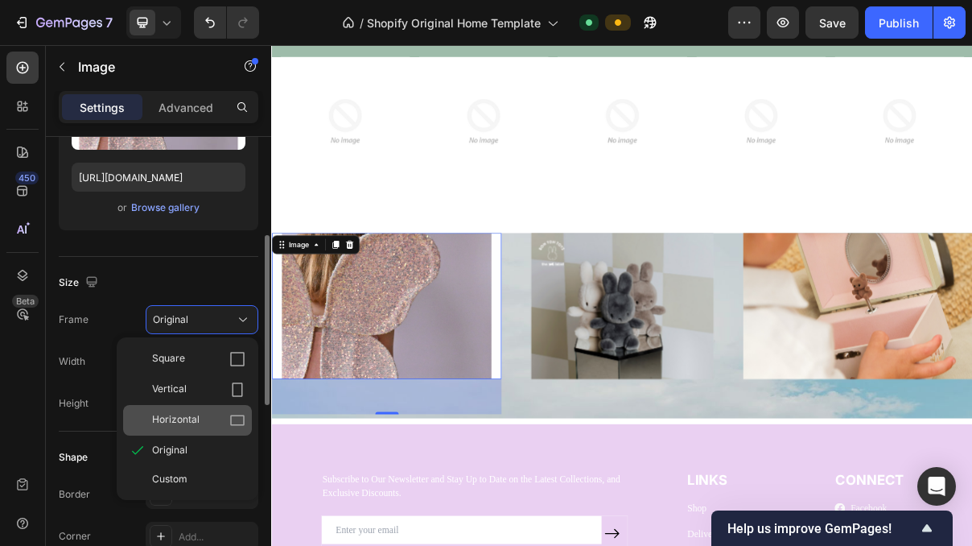
click at [237, 420] on icon at bounding box center [237, 420] width 16 height 16
type input "333"
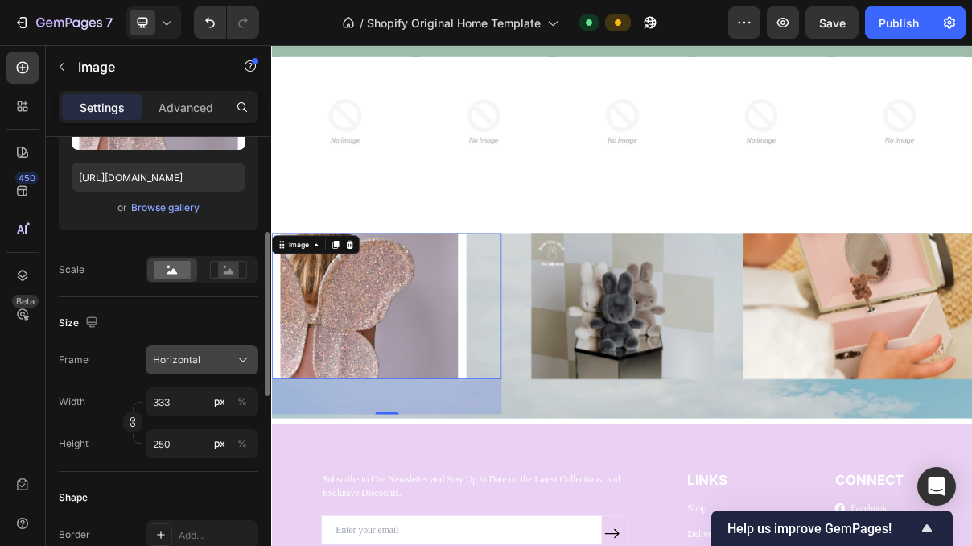
click at [238, 371] on button "Horizontal" at bounding box center [202, 359] width 113 height 29
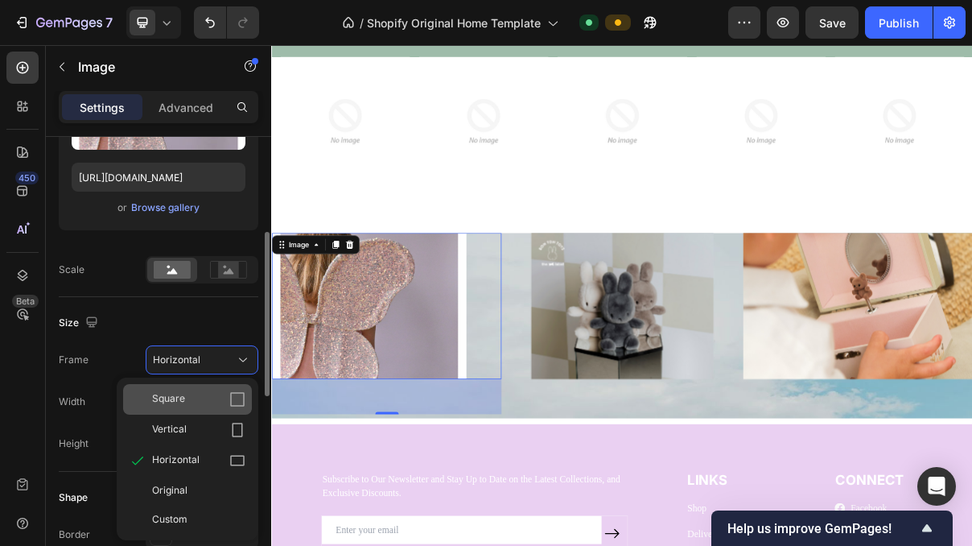
click at [239, 394] on icon at bounding box center [237, 399] width 16 height 16
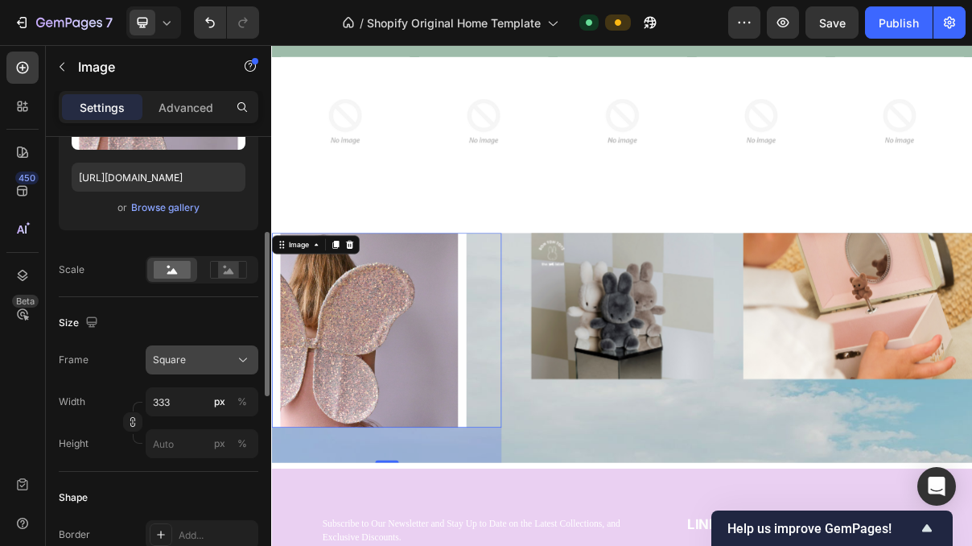
click at [244, 365] on icon at bounding box center [243, 360] width 16 height 16
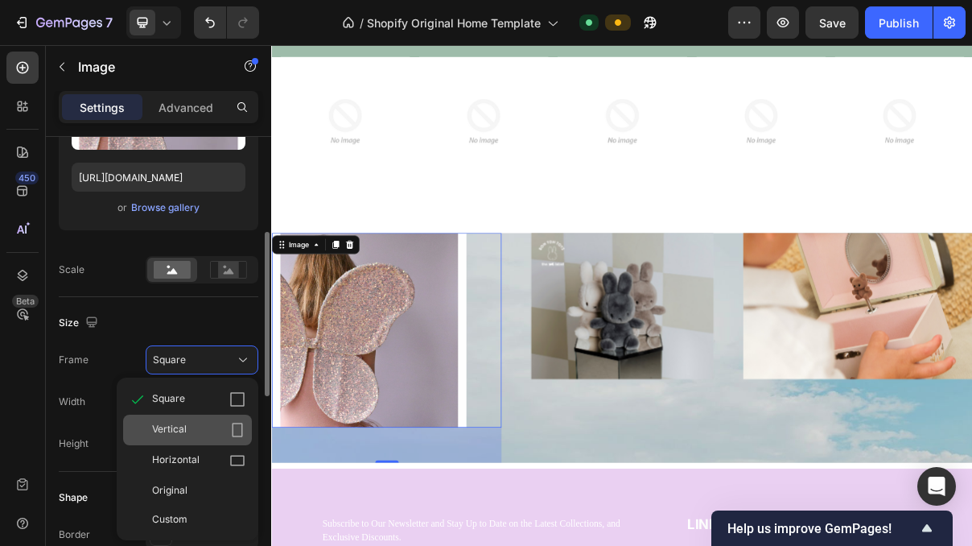
click at [237, 425] on icon at bounding box center [237, 430] width 16 height 16
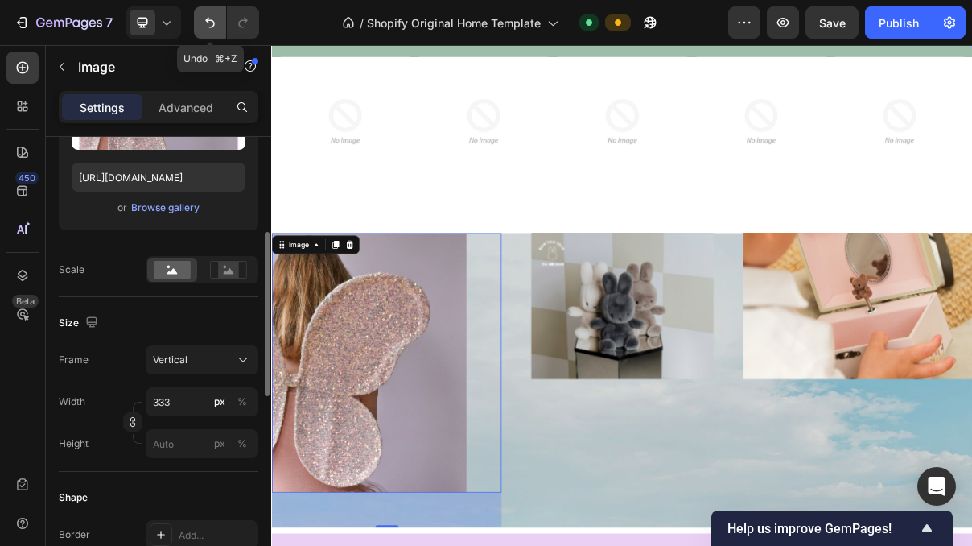
click at [205, 23] on icon "Undo/Redo" at bounding box center [210, 22] width 16 height 16
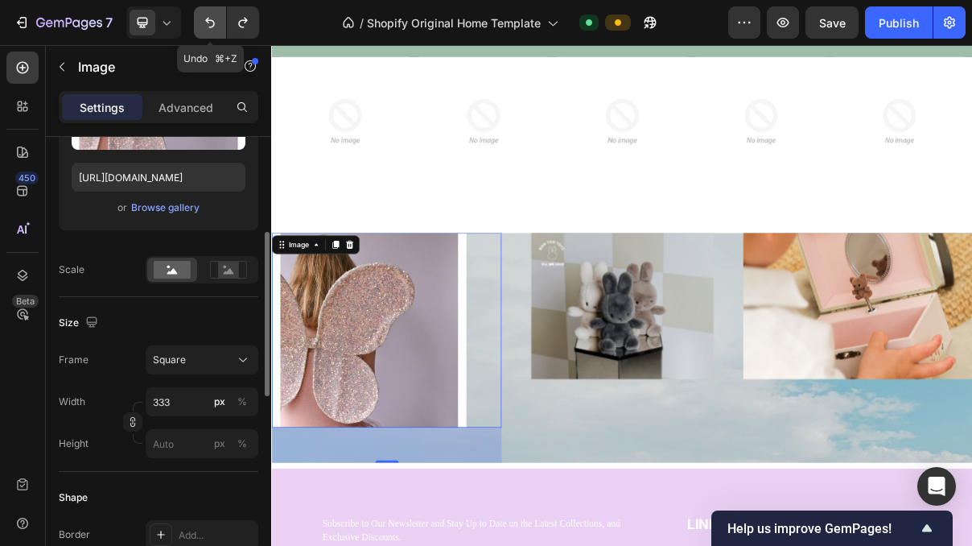
click at [205, 23] on icon "Undo/Redo" at bounding box center [210, 22] width 16 height 16
type input "250"
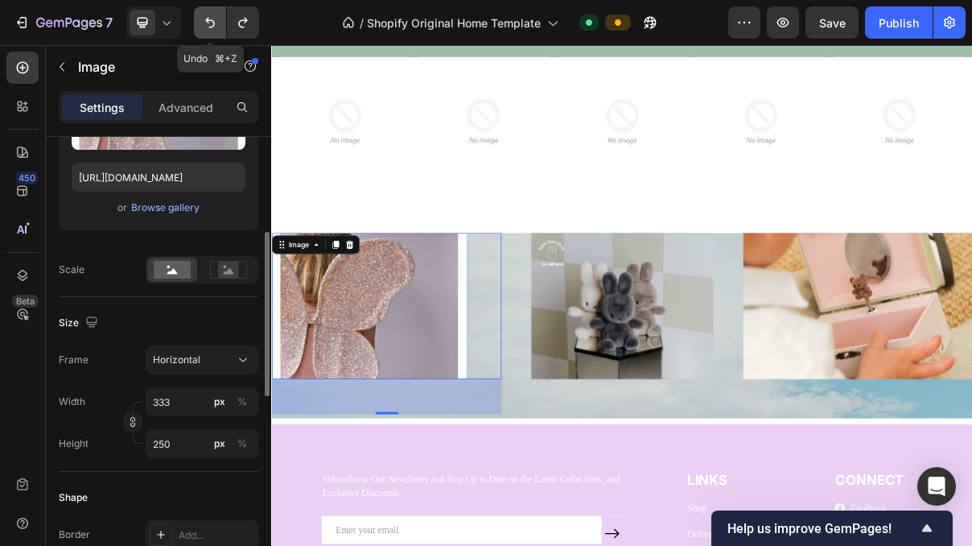
click at [205, 23] on icon "Undo/Redo" at bounding box center [210, 22] width 16 height 16
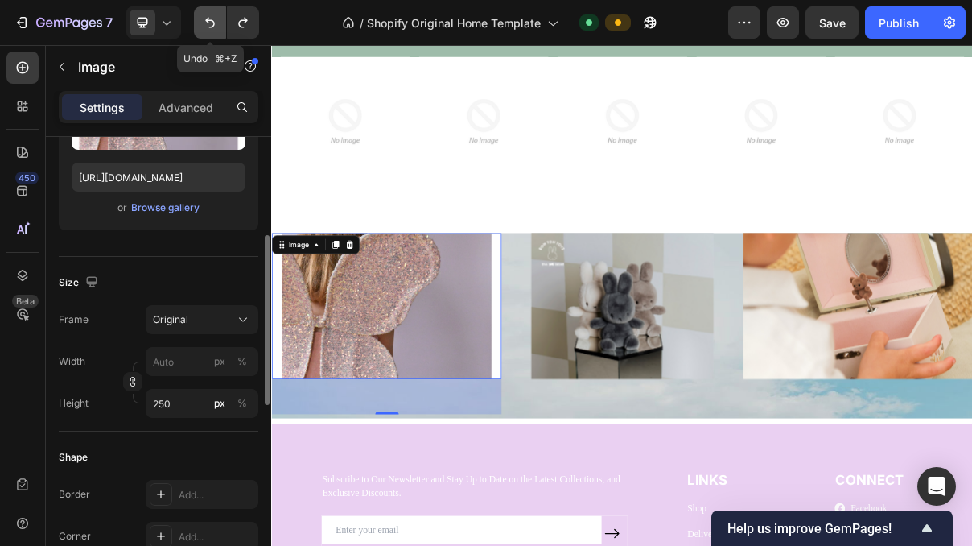
click at [205, 23] on icon "Undo/Redo" at bounding box center [210, 22] width 16 height 16
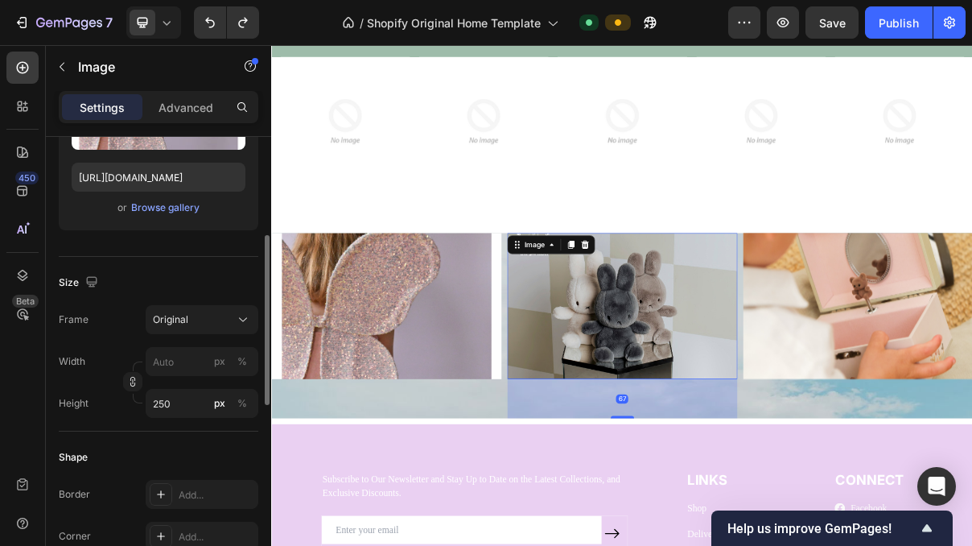
click at [772, 385] on img at bounding box center [754, 403] width 316 height 201
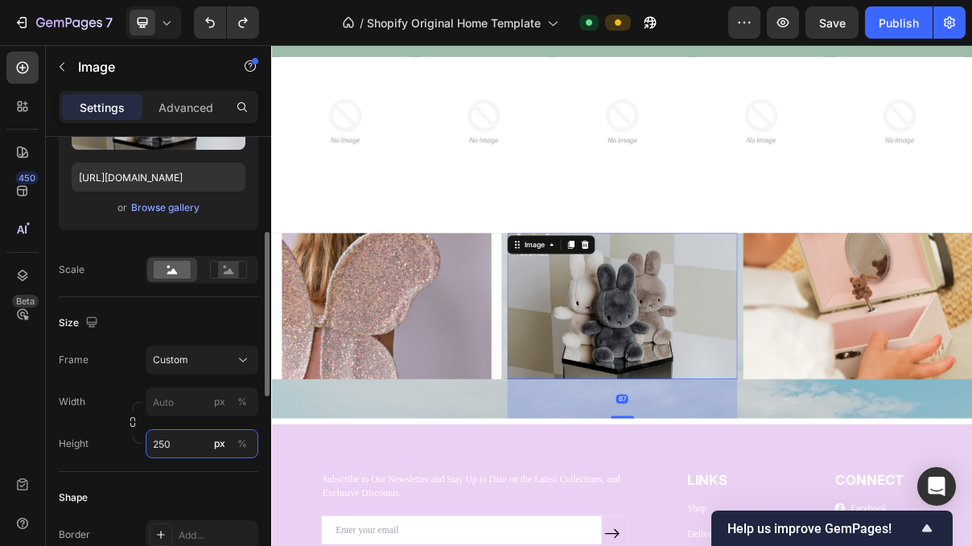
click at [204, 433] on input "250" at bounding box center [202, 443] width 113 height 29
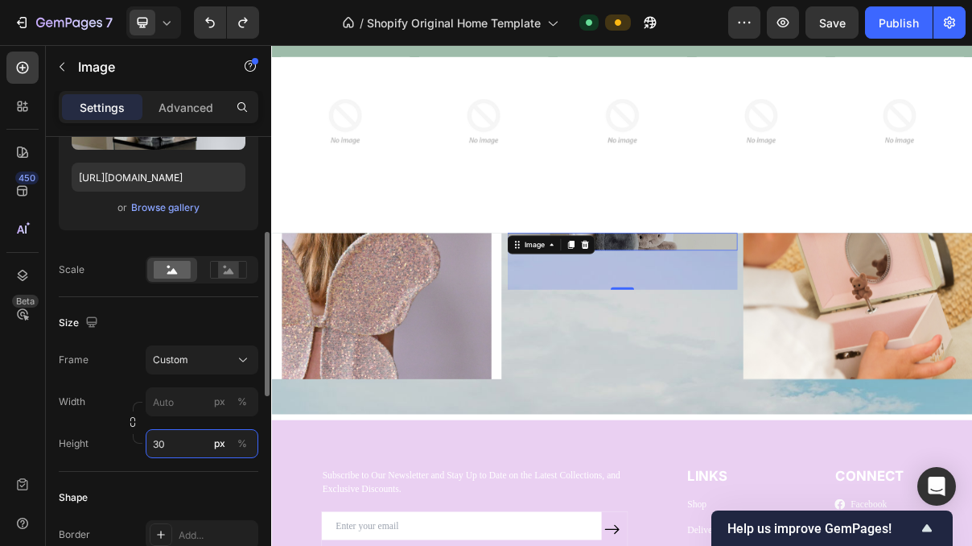
type input "300"
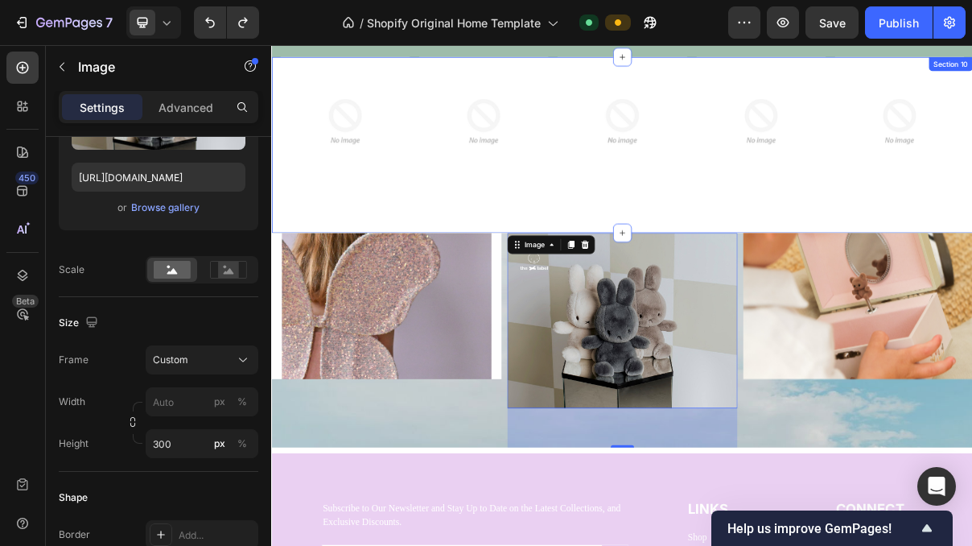
click at [898, 274] on div "Image Image Image Image Image Carousel Row Section 10" at bounding box center [754, 182] width 966 height 242
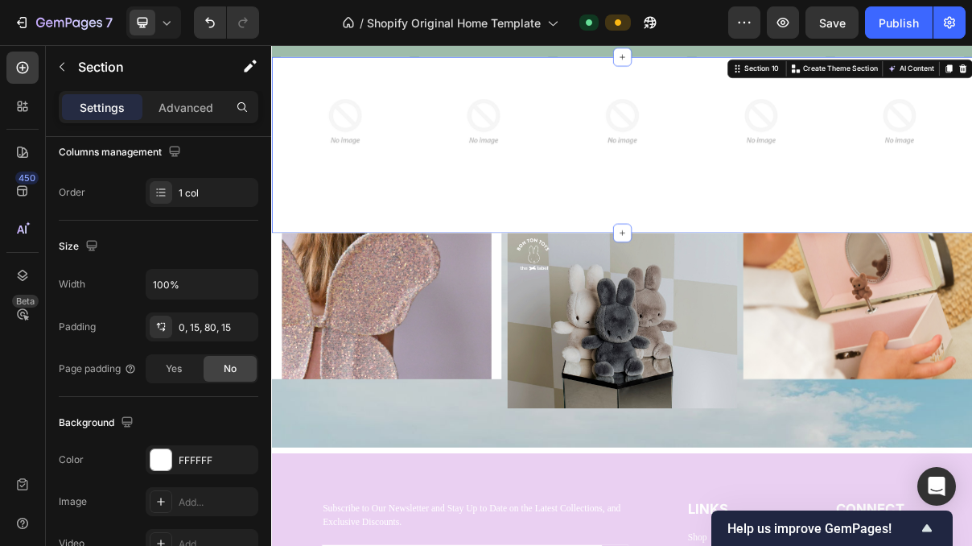
scroll to position [0, 0]
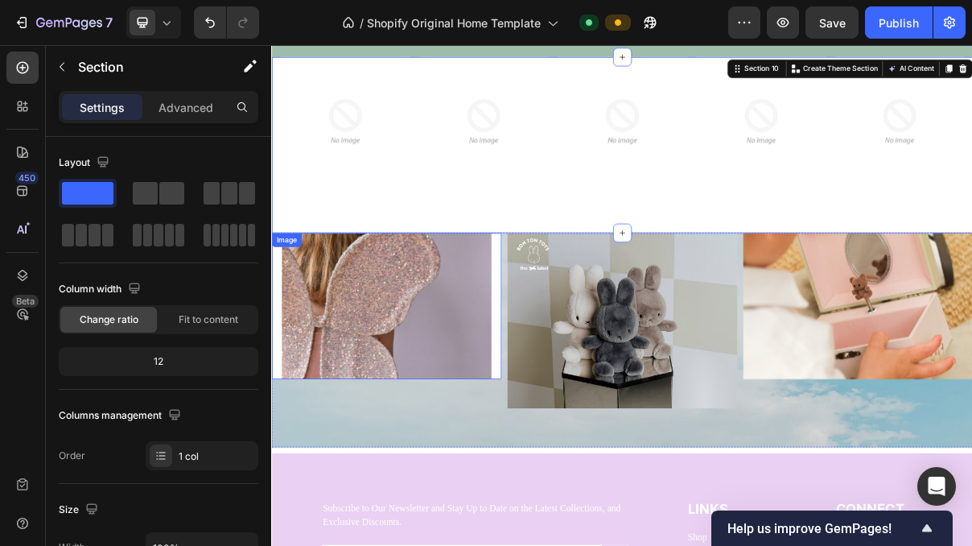
click at [480, 399] on img at bounding box center [429, 403] width 316 height 201
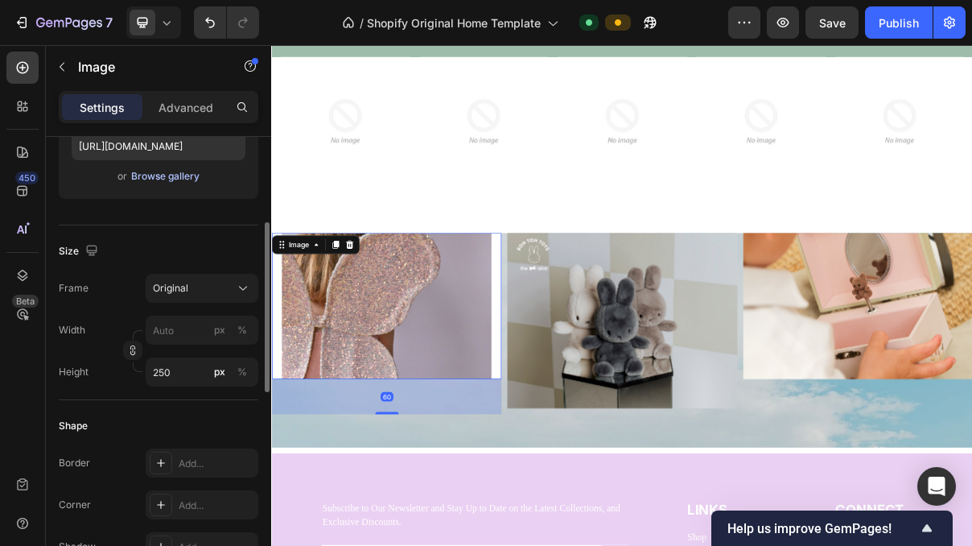
scroll to position [332, 0]
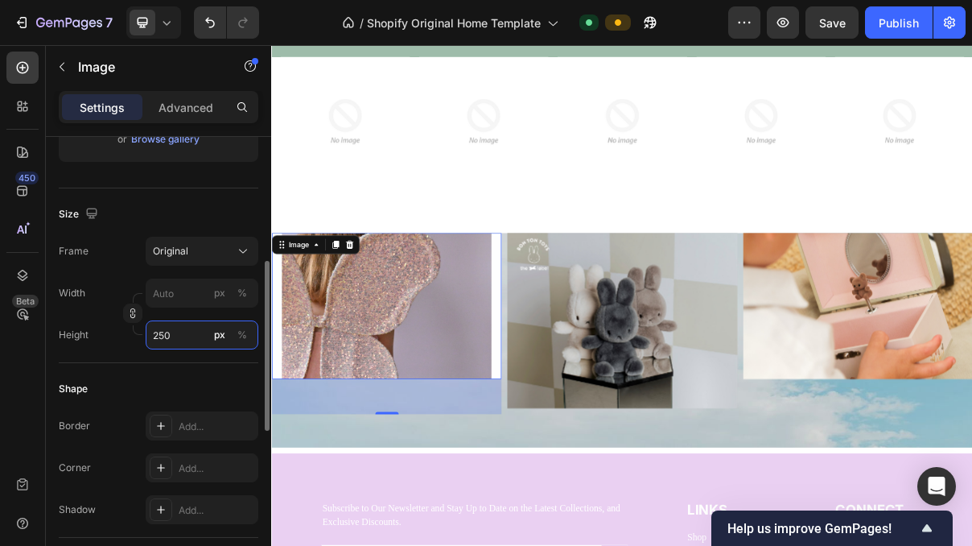
click at [187, 344] on input "250" at bounding box center [202, 334] width 113 height 29
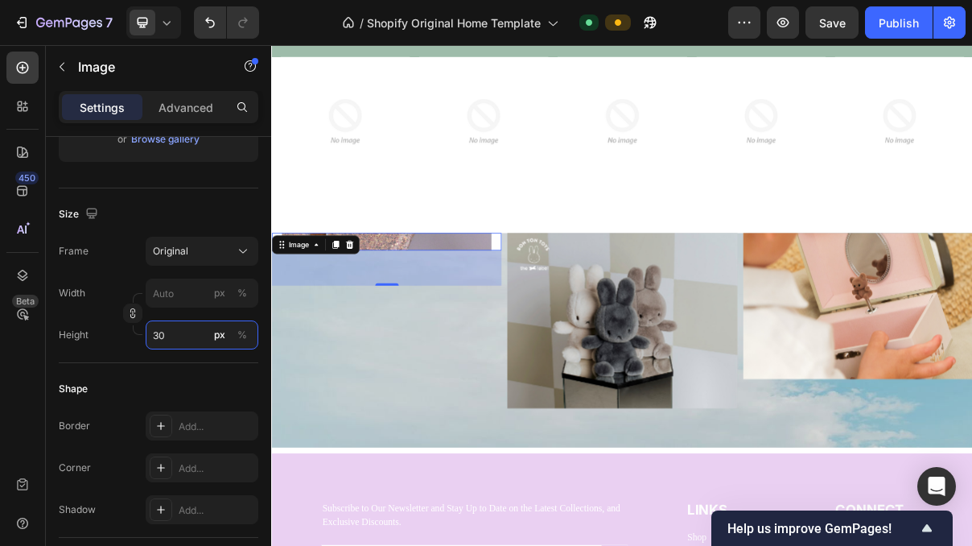
type input "300"
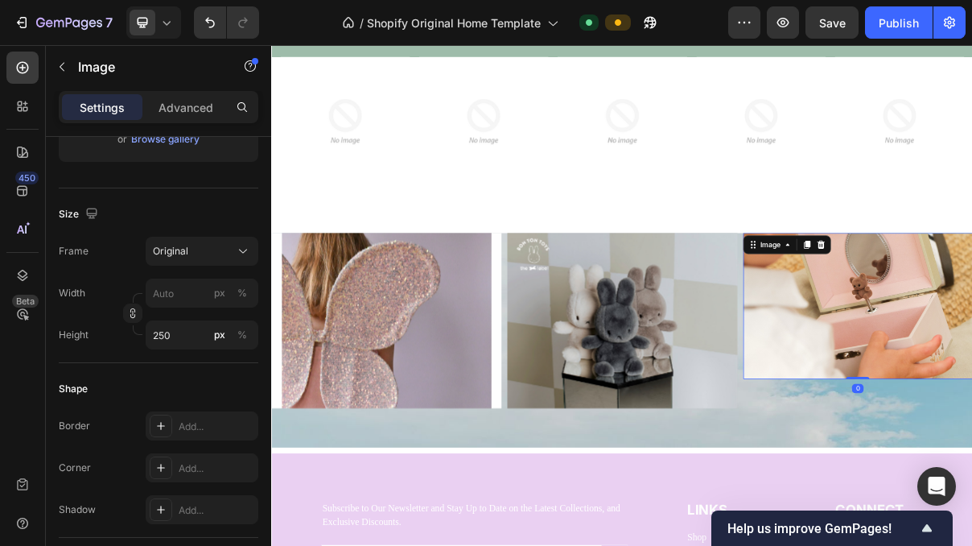
click at [186, 335] on input "250" at bounding box center [202, 334] width 113 height 29
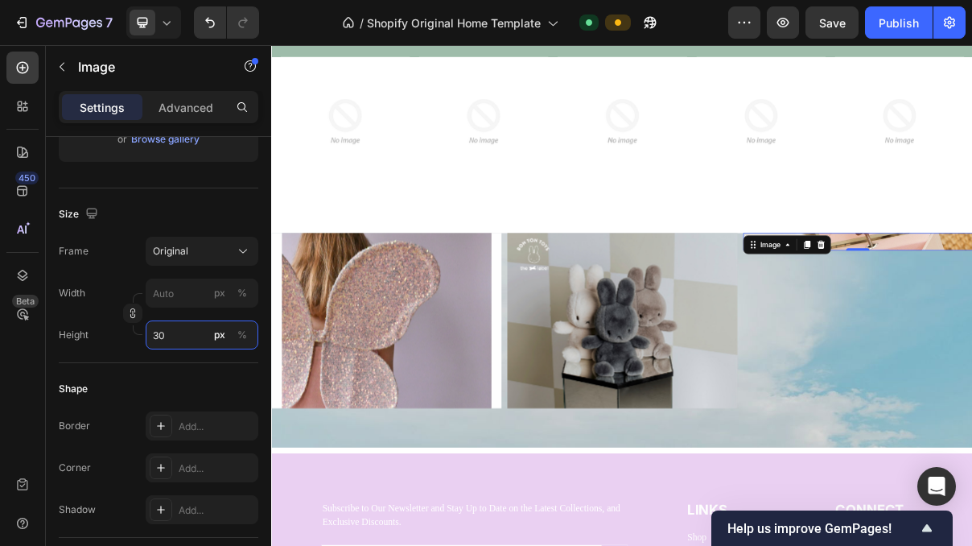
type input "300"
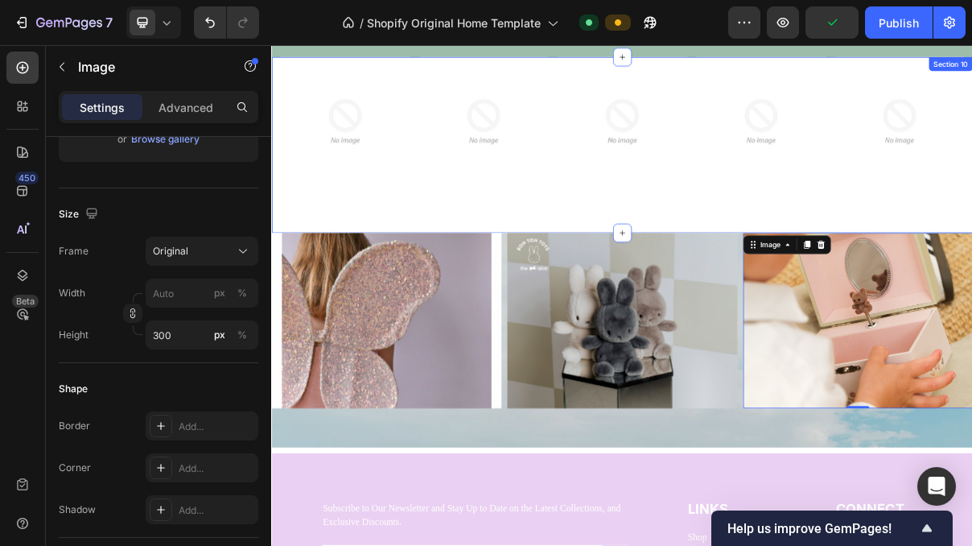
click at [719, 277] on div "Image Image Image Image Image Carousel Row Section 10" at bounding box center [754, 182] width 966 height 242
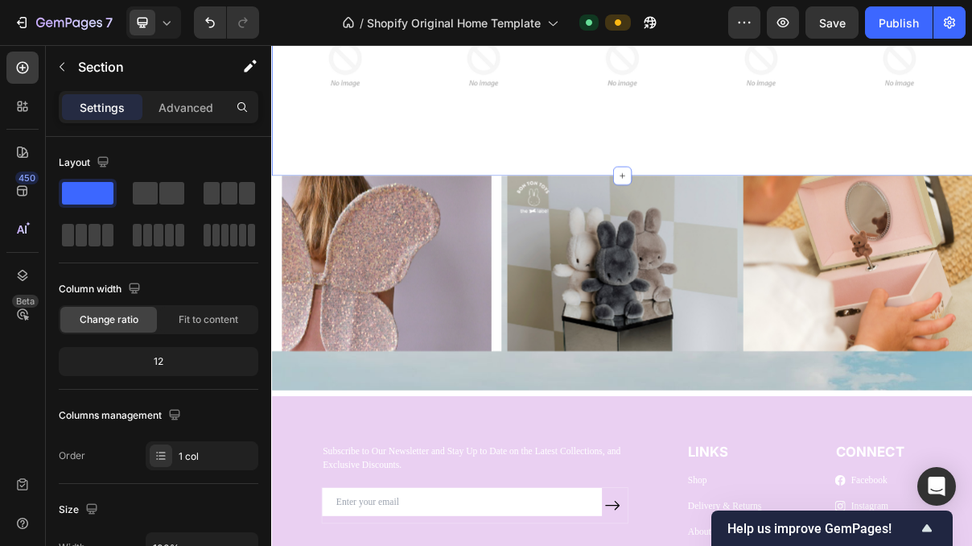
scroll to position [2655, 0]
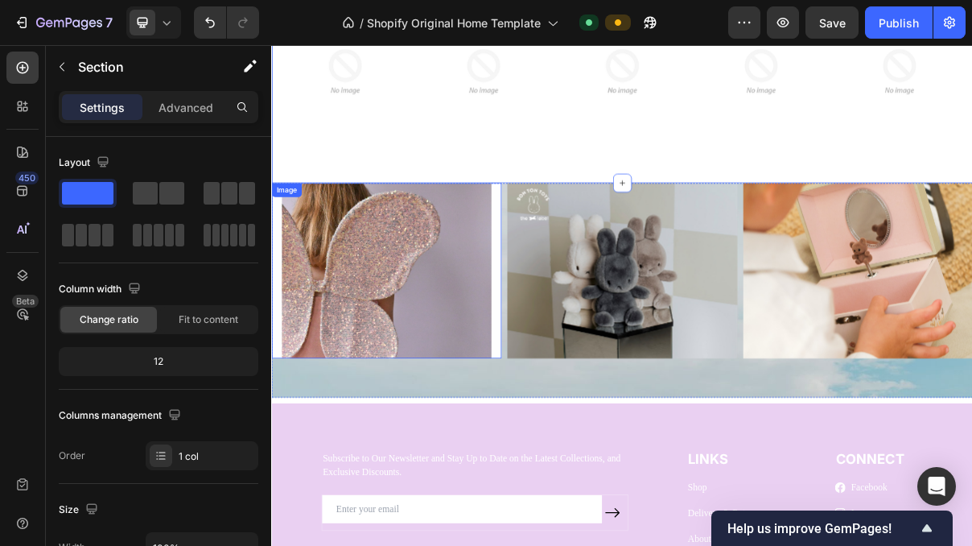
click at [578, 411] on img at bounding box center [429, 354] width 316 height 241
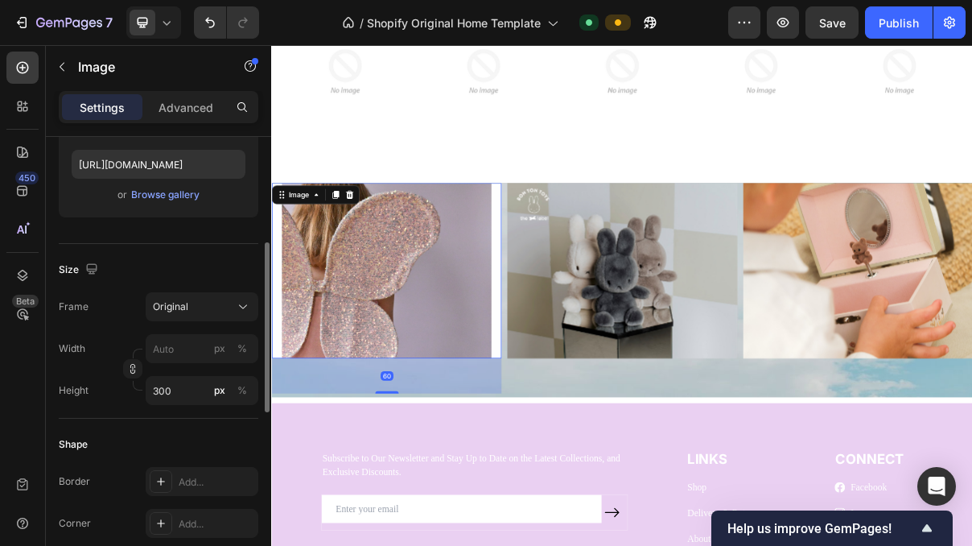
scroll to position [280, 0]
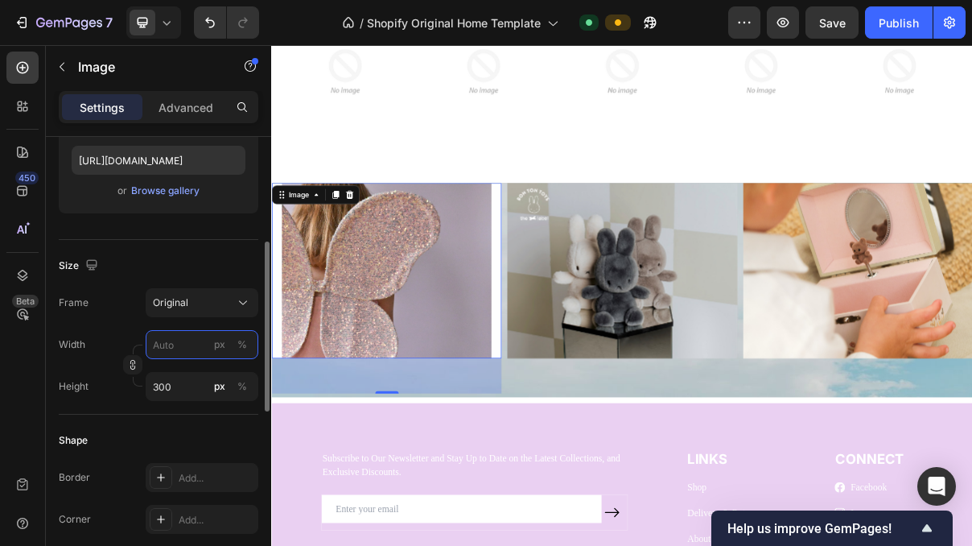
click at [177, 354] on input "px %" at bounding box center [202, 344] width 113 height 29
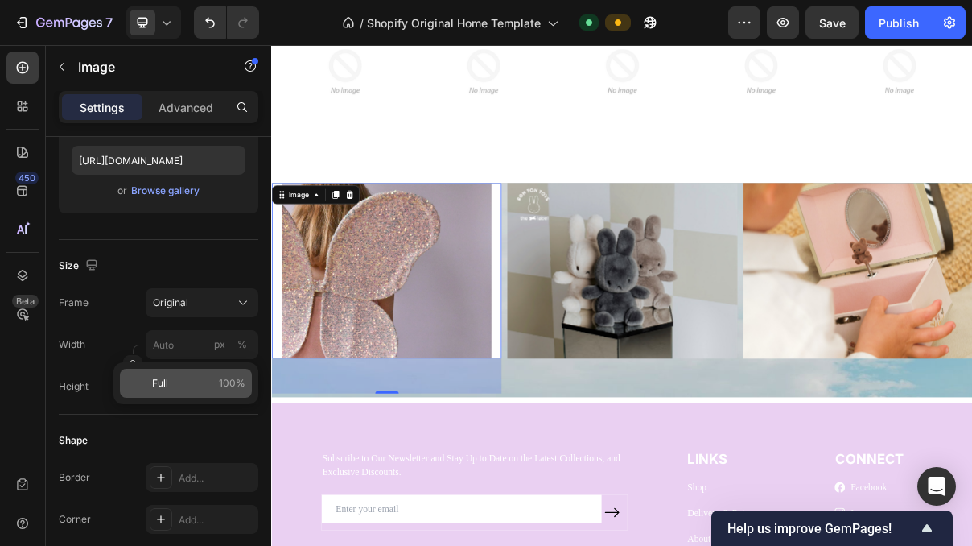
click at [222, 377] on span "100%" at bounding box center [232, 383] width 27 height 14
type input "100"
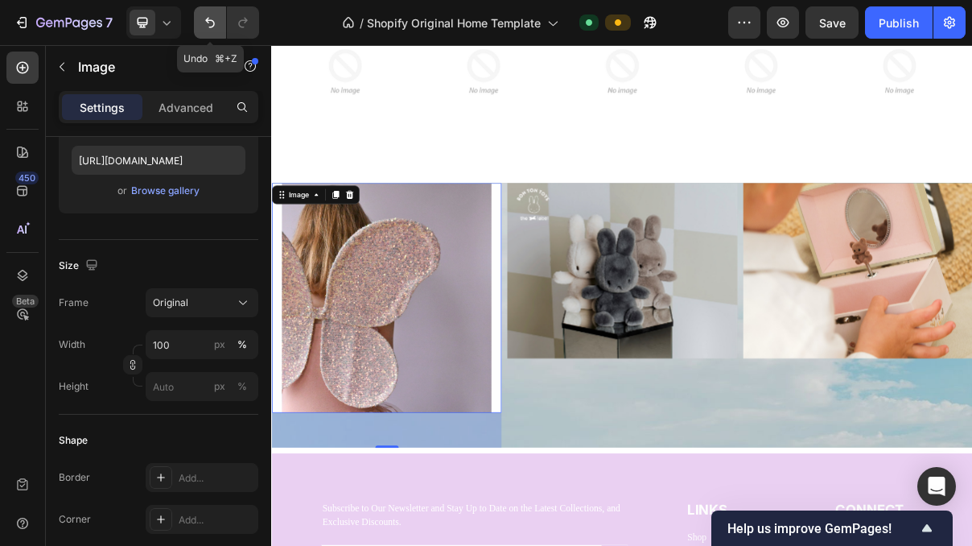
click at [206, 17] on icon "Undo/Redo" at bounding box center [210, 22] width 16 height 16
type input "300"
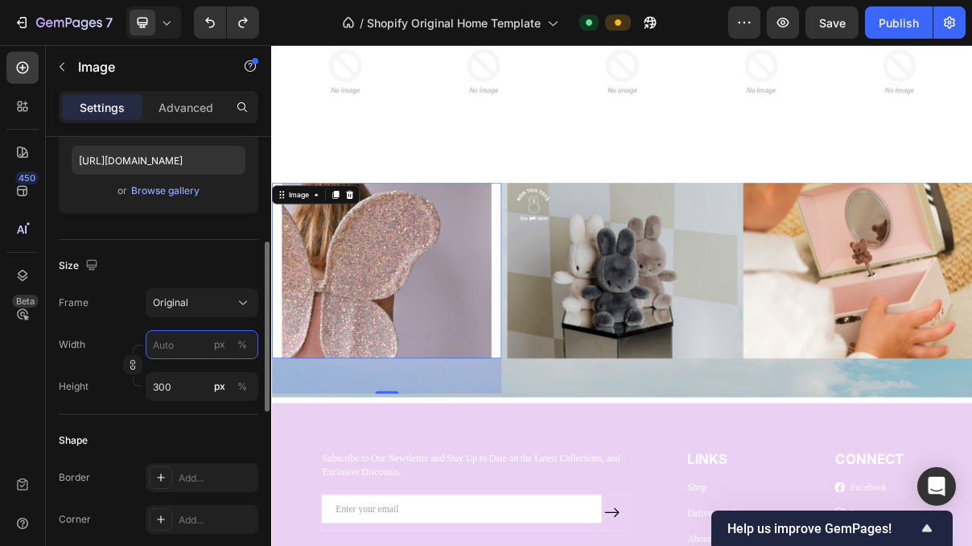
click at [199, 346] on input "px %" at bounding box center [202, 344] width 113 height 29
type input "1"
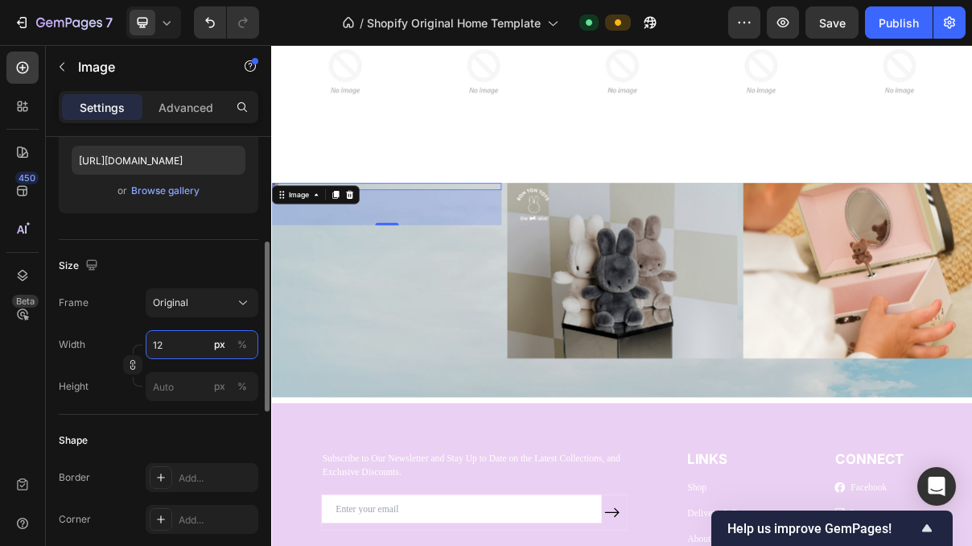
type input "1"
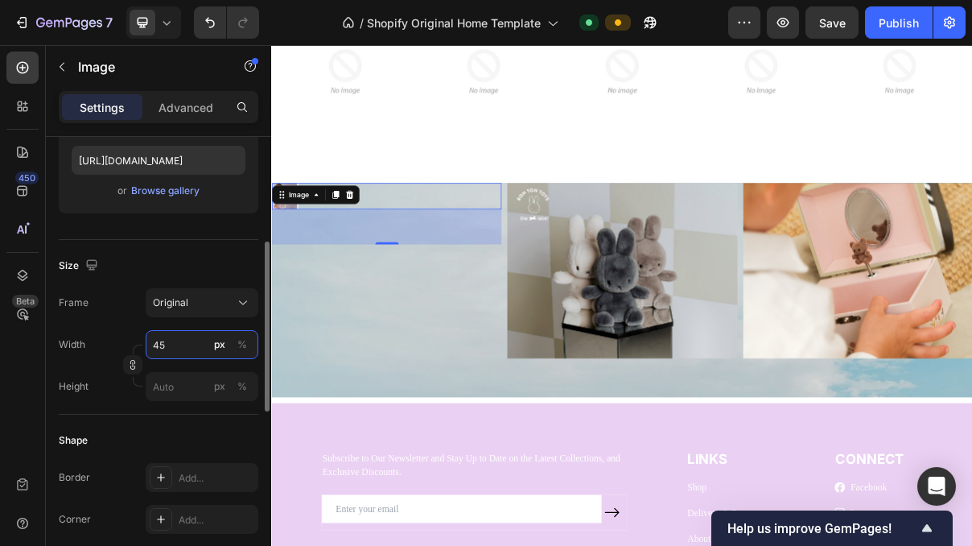
type input "4"
type input "5"
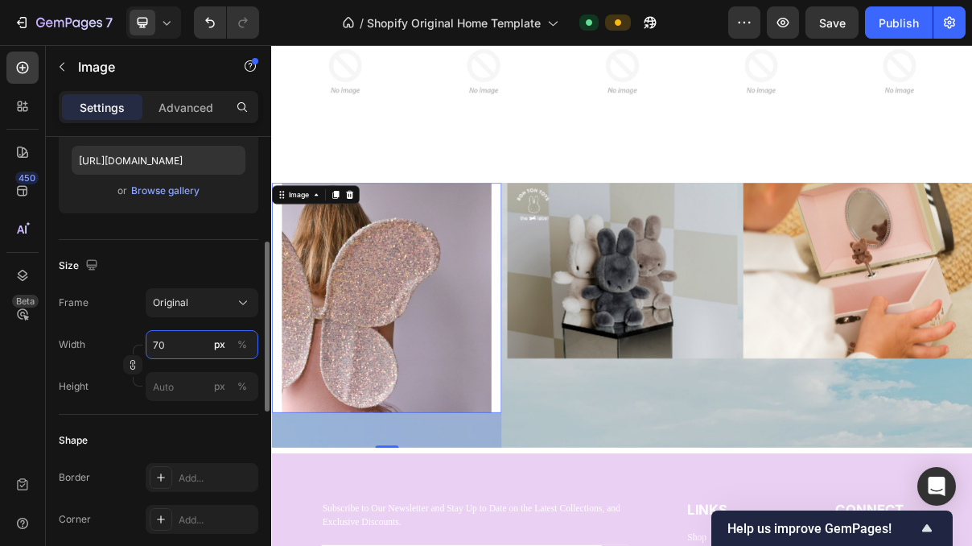
type input "7"
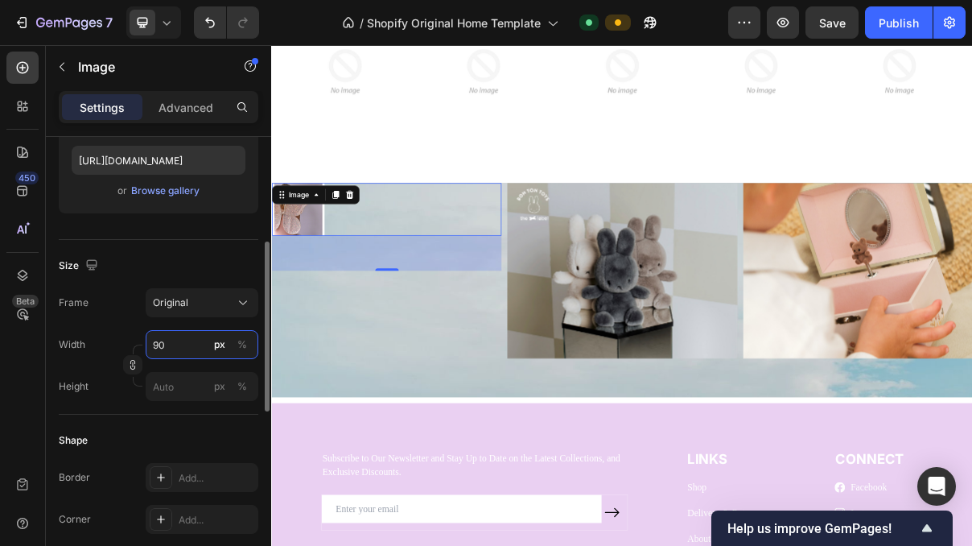
type input "9"
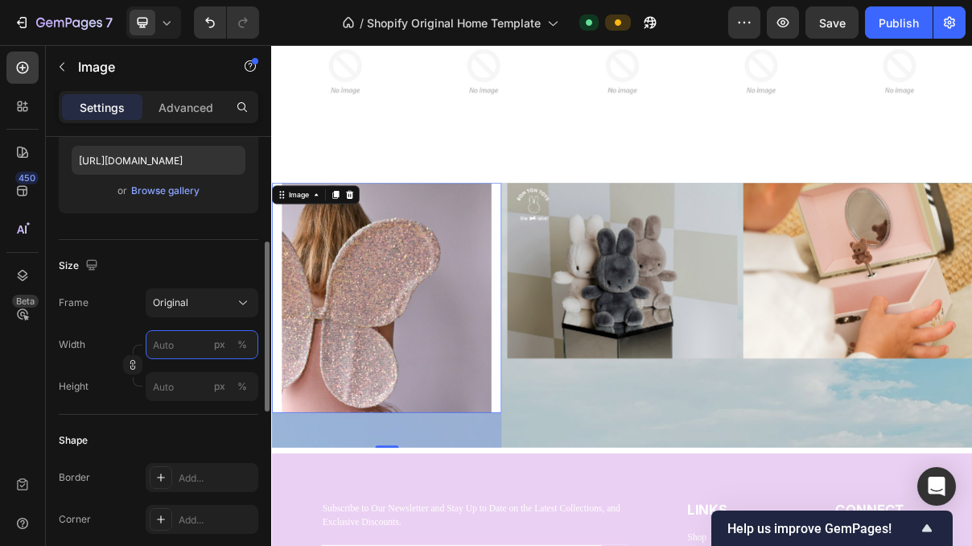
type input "9"
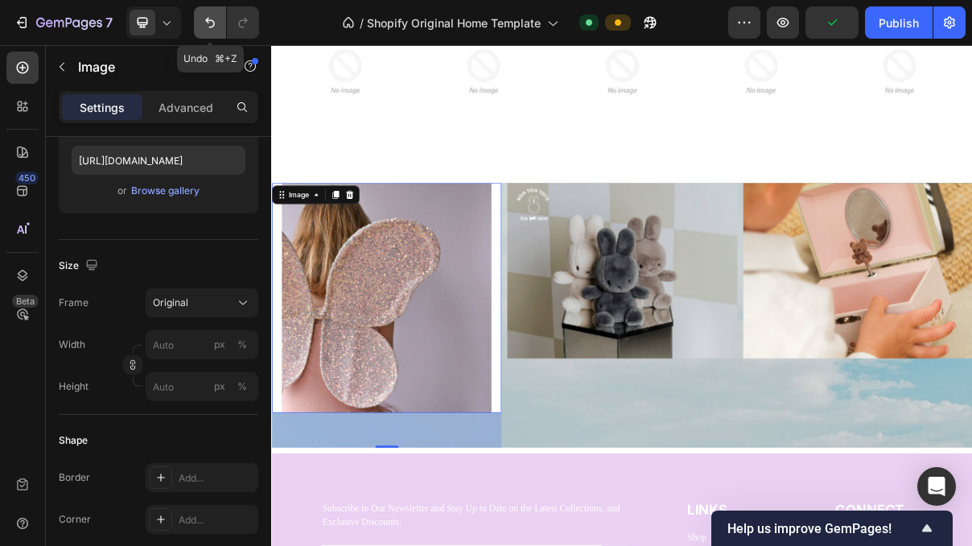
click at [217, 14] on icon "Undo/Redo" at bounding box center [210, 22] width 16 height 16
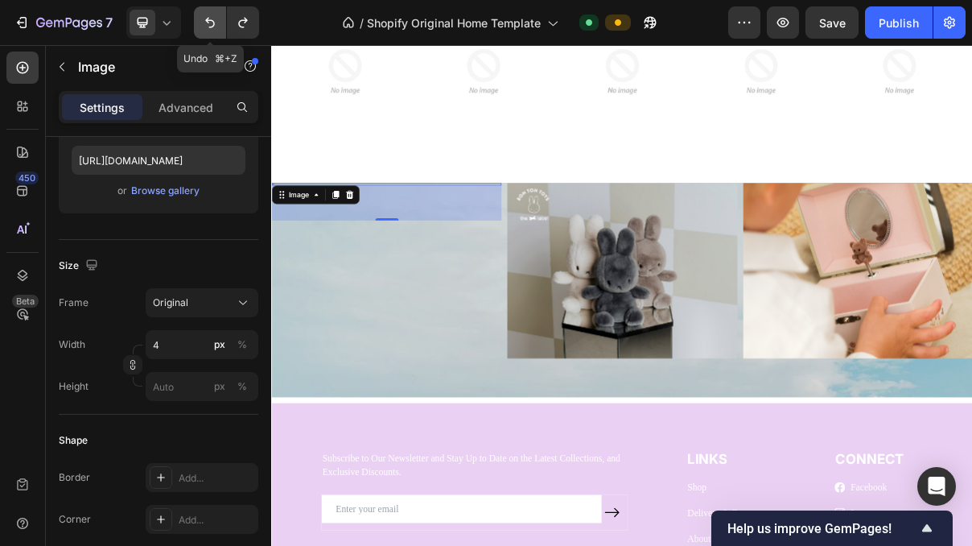
click at [217, 14] on icon "Undo/Redo" at bounding box center [210, 22] width 16 height 16
type input "120"
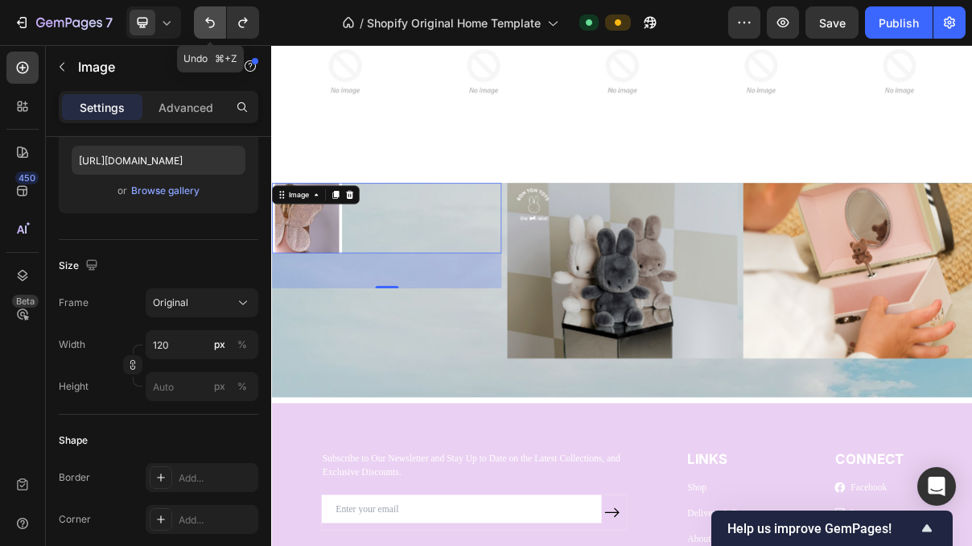
click at [217, 14] on icon "Undo/Redo" at bounding box center [210, 22] width 16 height 16
type input "300"
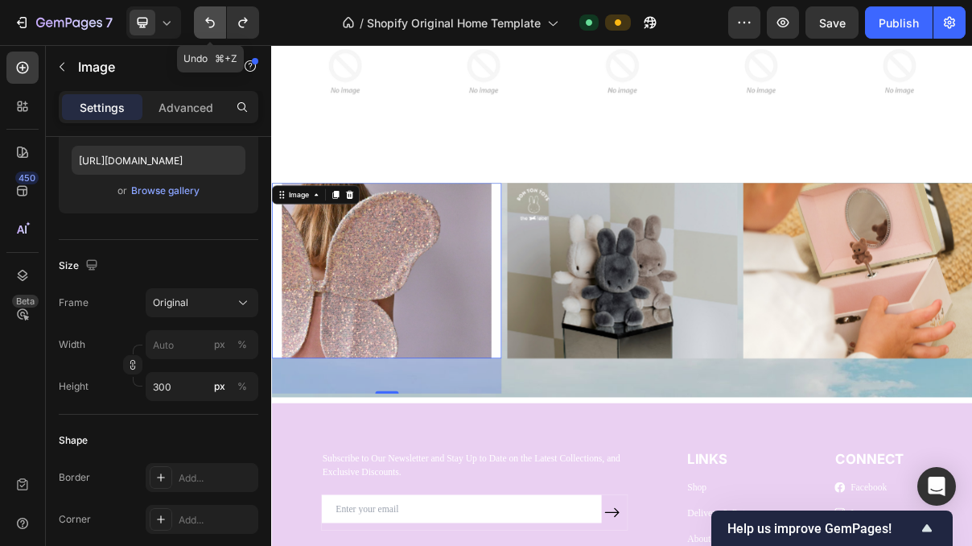
click at [217, 14] on icon "Undo/Redo" at bounding box center [210, 22] width 16 height 16
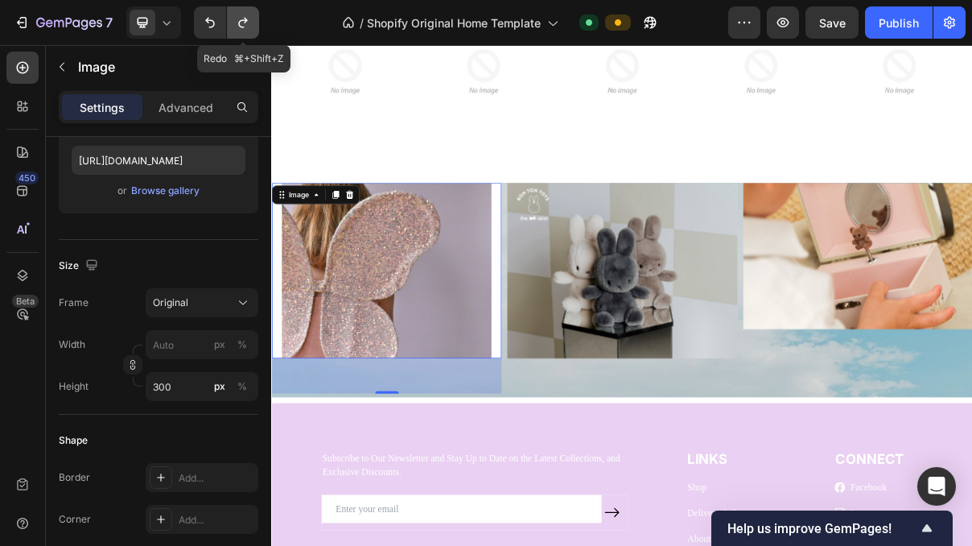
click at [240, 21] on icon "Undo/Redo" at bounding box center [242, 23] width 9 height 10
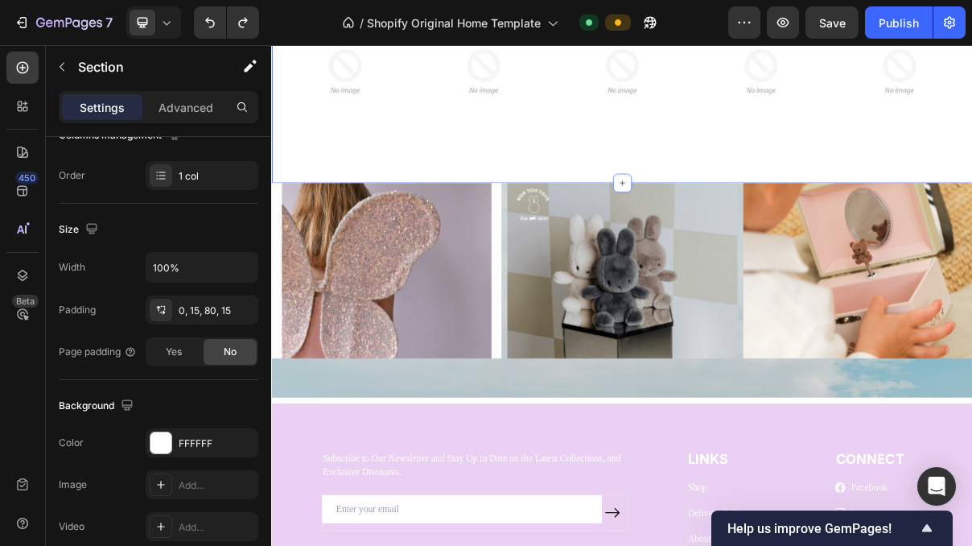
click at [874, 182] on div "Image Image Image Image Image Carousel Row Section 10 You can create reusable s…" at bounding box center [754, 113] width 966 height 242
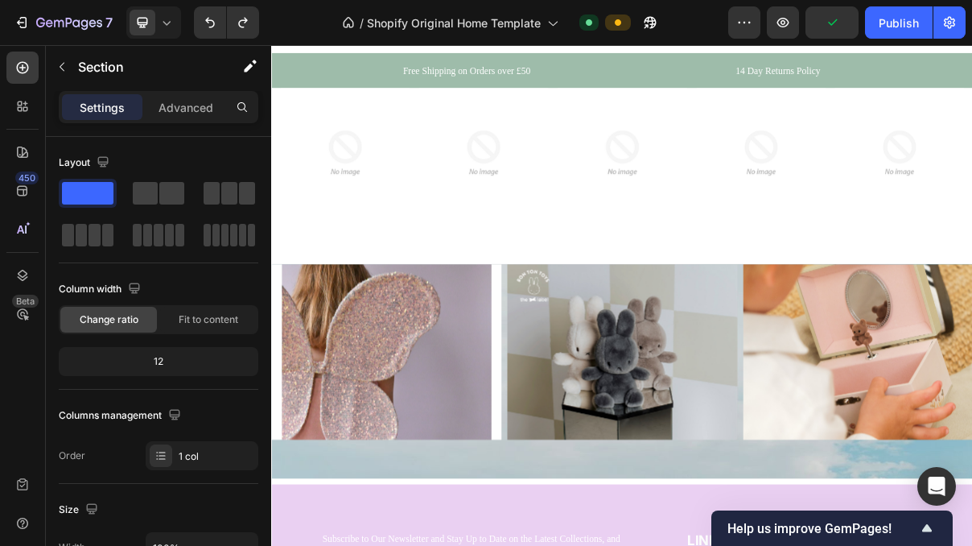
scroll to position [2550, 0]
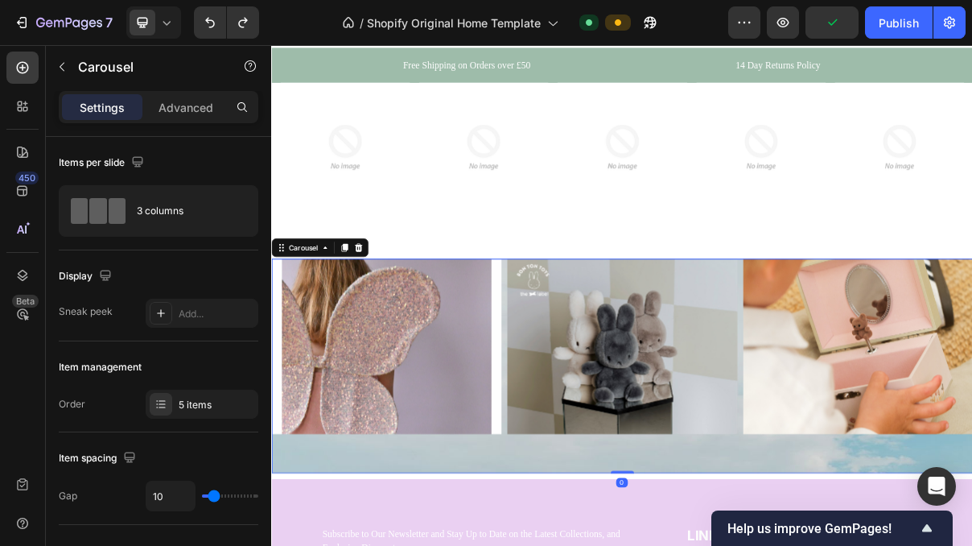
click at [789, 545] on div "Image" at bounding box center [754, 486] width 316 height 295
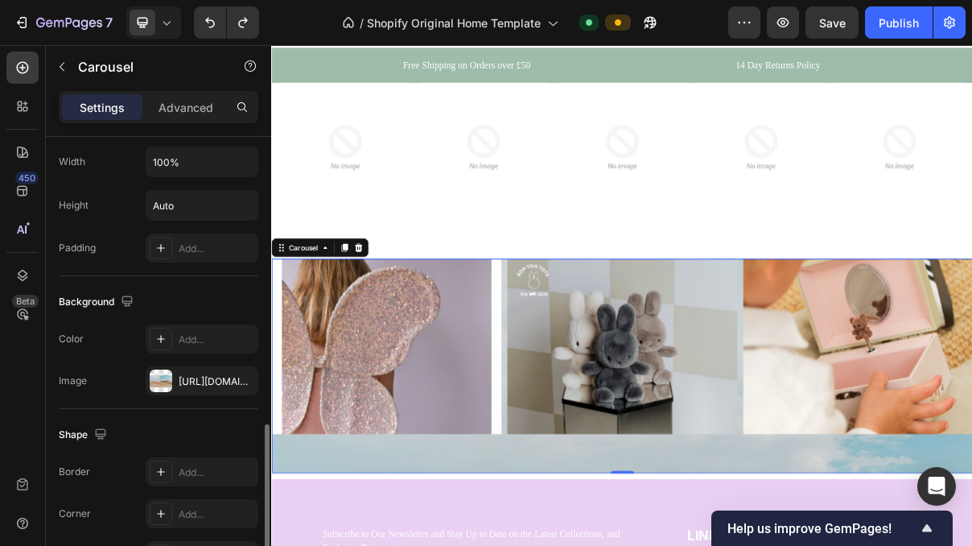
scroll to position [1050, 0]
click at [242, 380] on icon "button" at bounding box center [241, 379] width 6 height 6
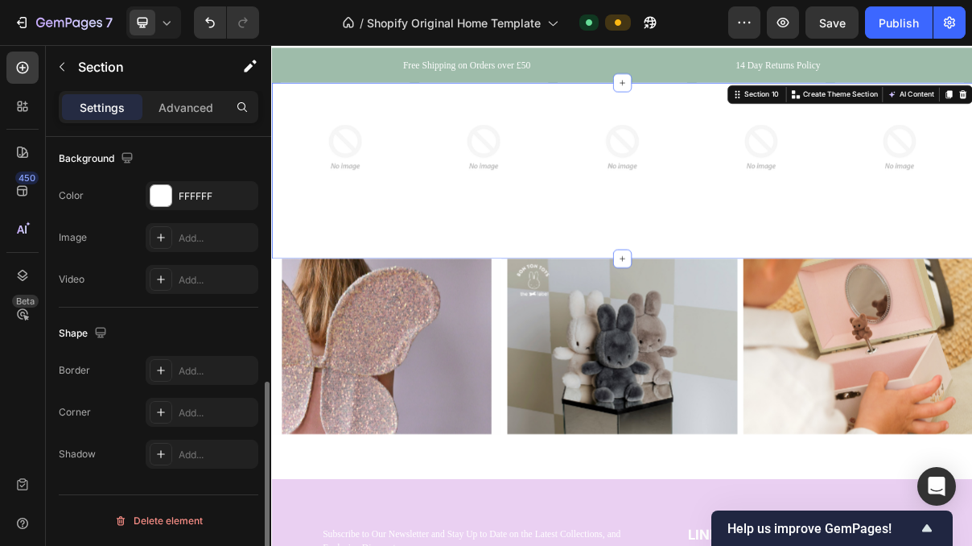
click at [940, 300] on div "Image Image Image Image Image Carousel Row Section 10 You can create reusable s…" at bounding box center [754, 218] width 966 height 242
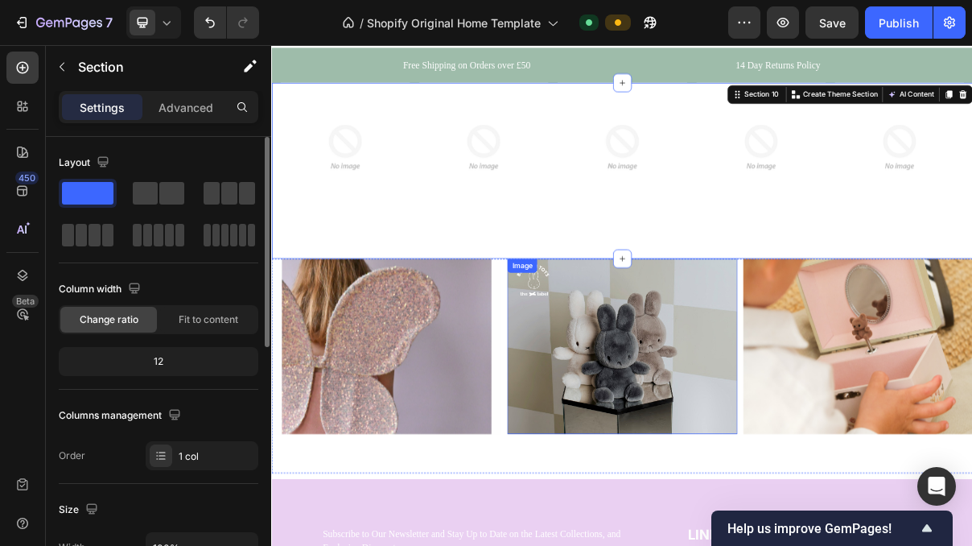
click at [815, 500] on img at bounding box center [754, 459] width 316 height 241
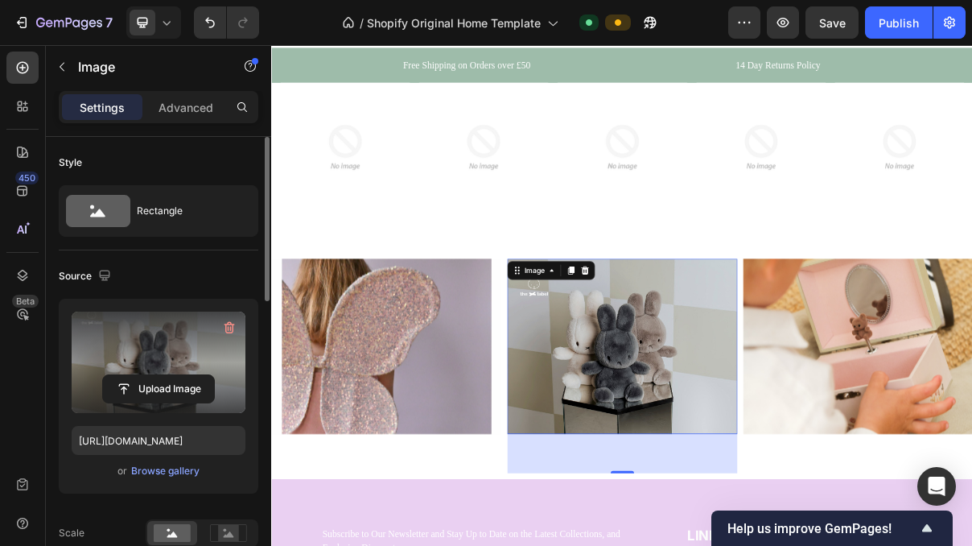
click at [200, 358] on label at bounding box center [159, 361] width 174 height 101
click at [200, 375] on input "file" at bounding box center [158, 388] width 111 height 27
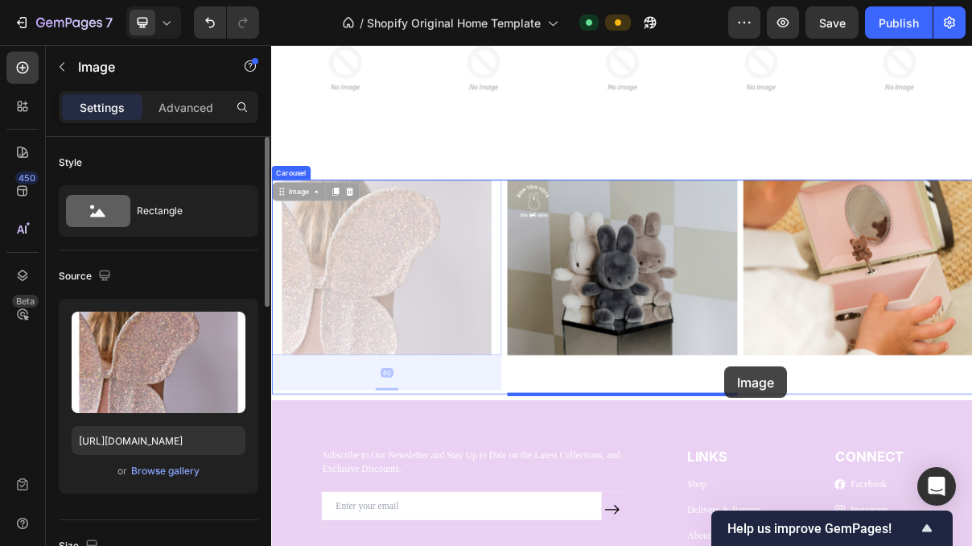
scroll to position [2678, 0]
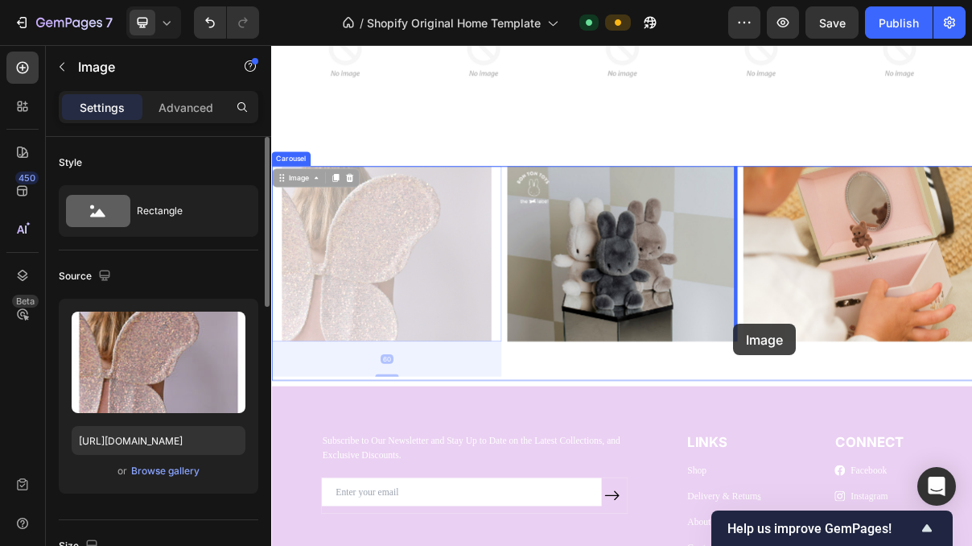
drag, startPoint x: 528, startPoint y: 497, endPoint x: 908, endPoint y: 429, distance: 385.9
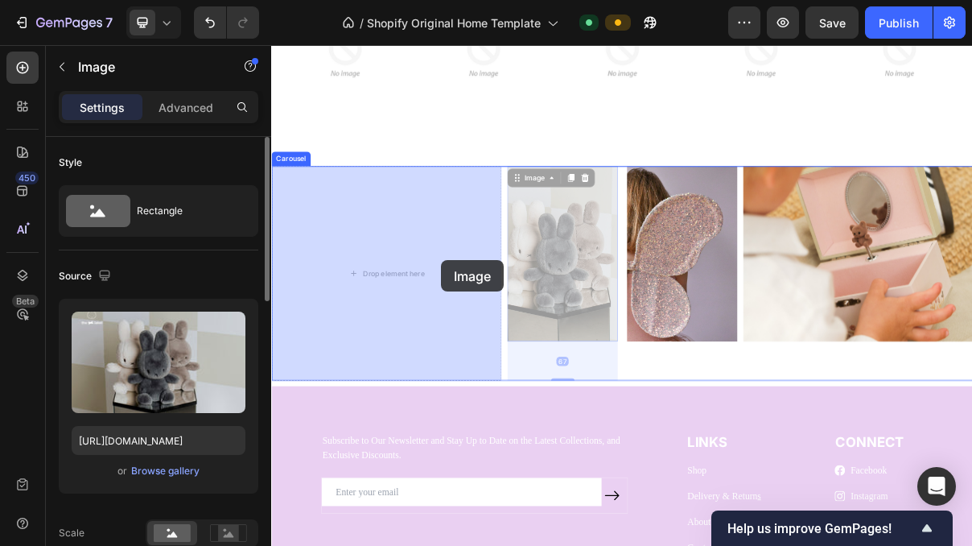
drag, startPoint x: 674, startPoint y: 339, endPoint x: 502, endPoint y: 341, distance: 172.3
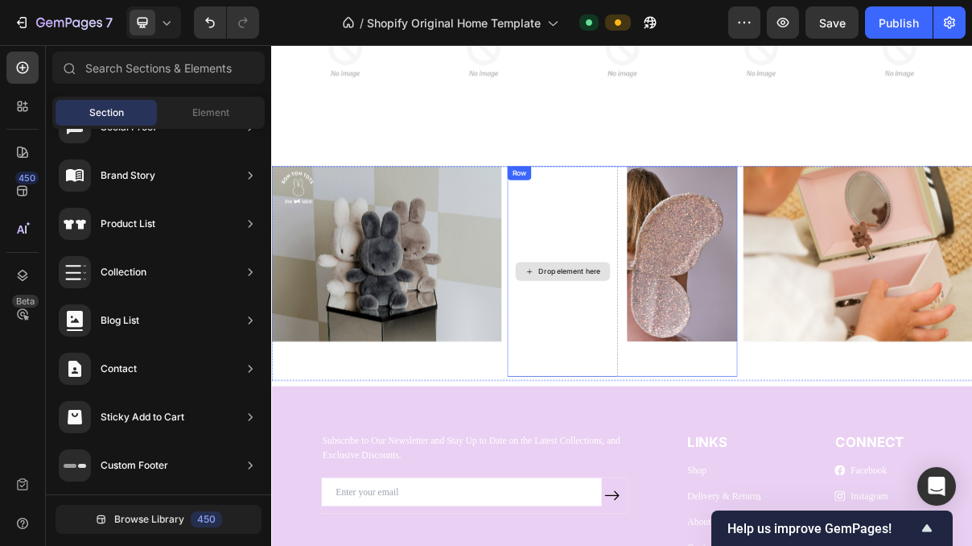
click at [694, 365] on div "Drop element here" at bounding box center [672, 356] width 130 height 26
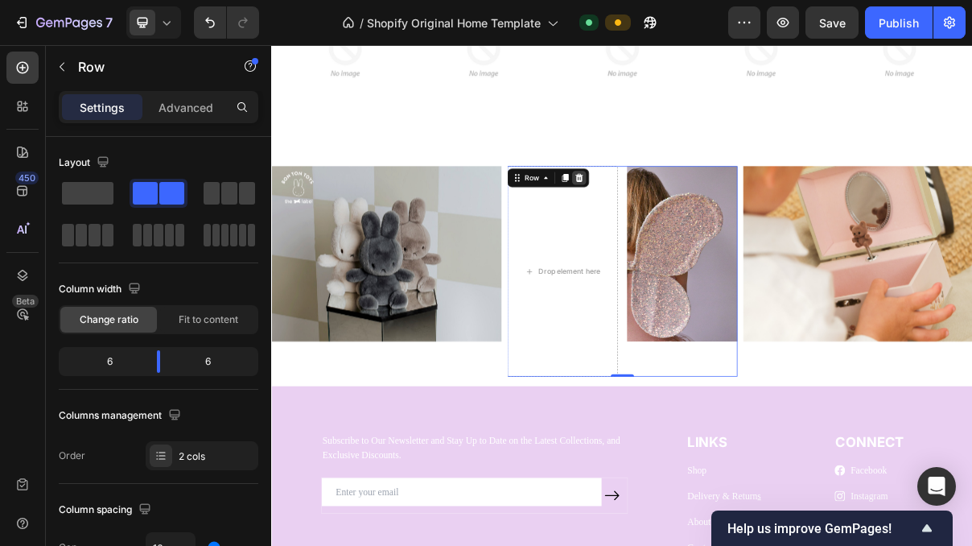
click at [696, 231] on icon at bounding box center [695, 226] width 10 height 11
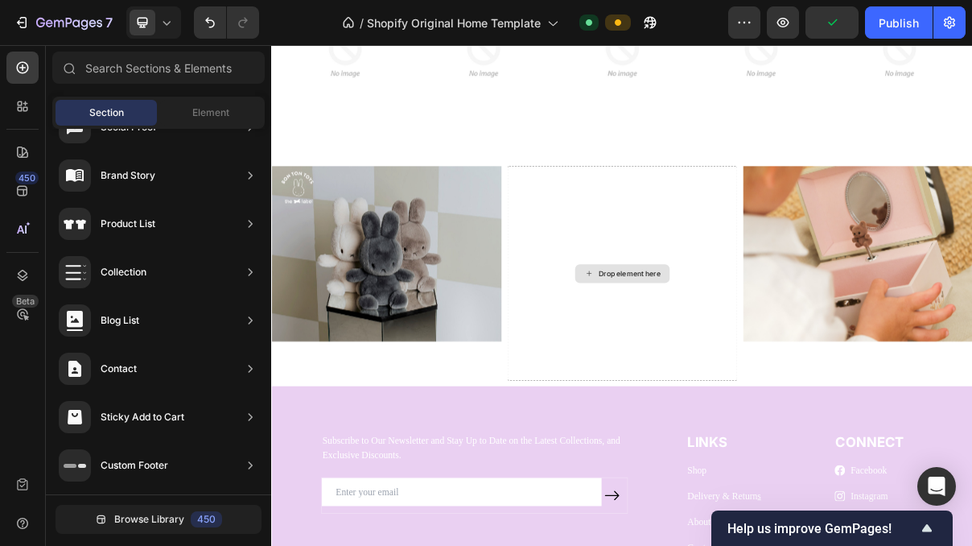
click at [754, 358] on div "Drop element here" at bounding box center [763, 359] width 85 height 13
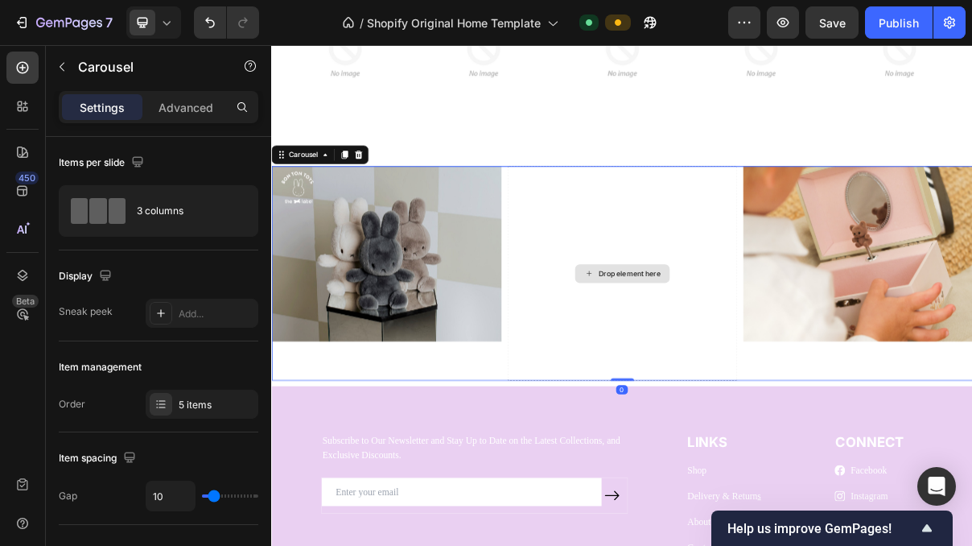
click at [694, 279] on div "Drop element here" at bounding box center [754, 358] width 316 height 295
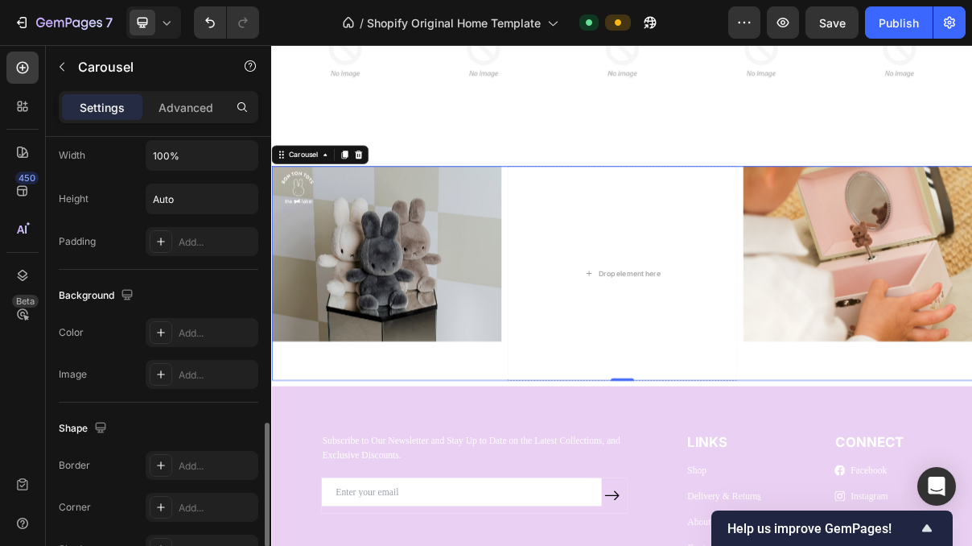
scroll to position [1065, 0]
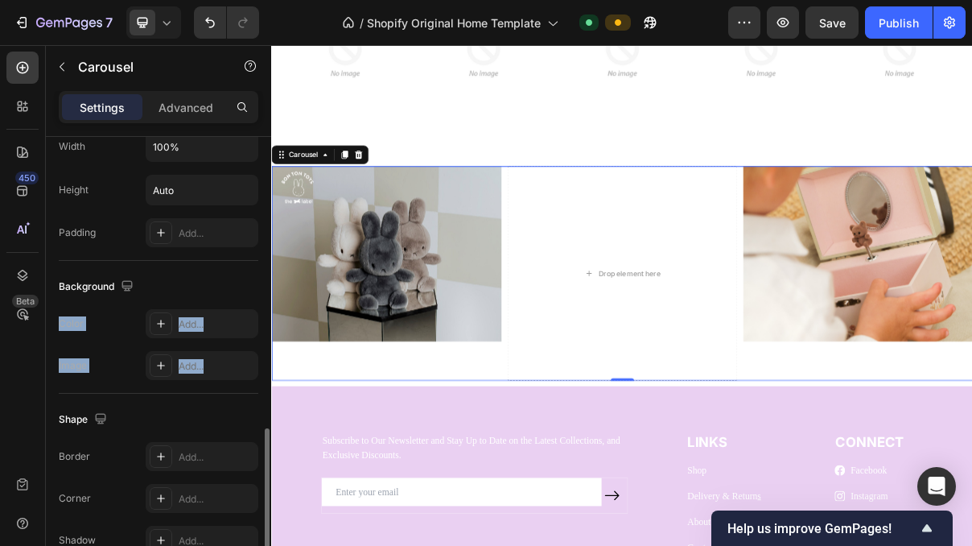
drag, startPoint x: 208, startPoint y: 359, endPoint x: 153, endPoint y: 261, distance: 112.8
click at [153, 261] on div "Background Color Add... Image Add..." at bounding box center [159, 327] width 200 height 133
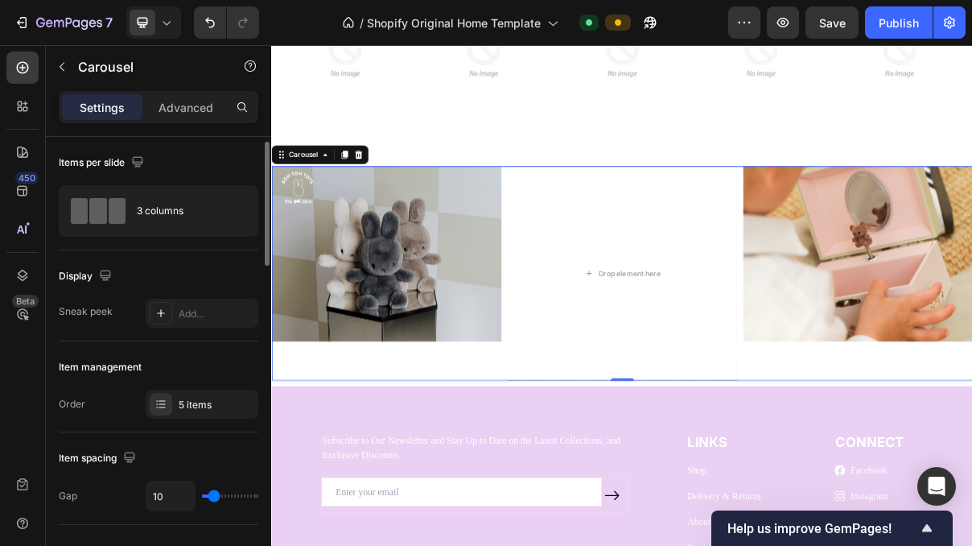
scroll to position [4, 0]
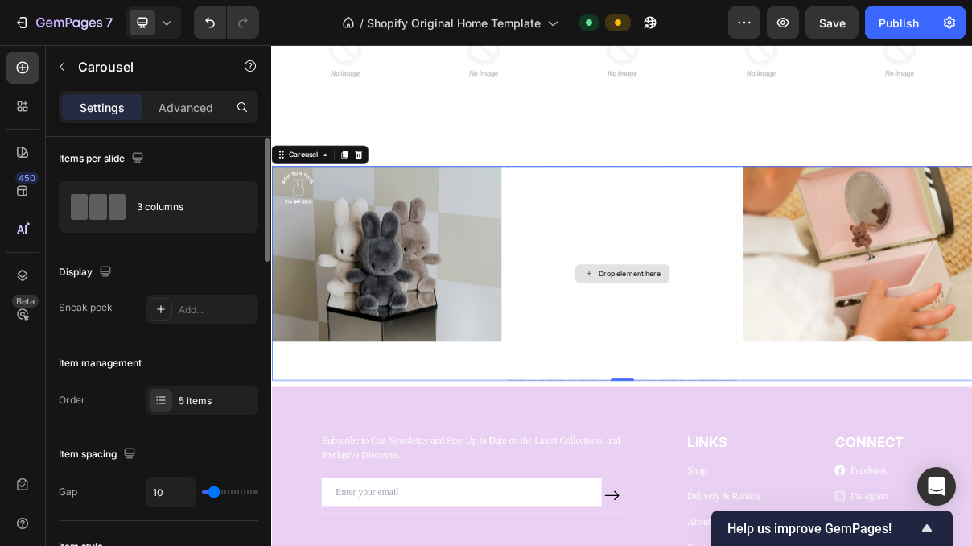
click at [696, 404] on div "Drop element here" at bounding box center [754, 358] width 316 height 295
click at [305, 197] on div "Carousel" at bounding box center [314, 195] width 47 height 14
click at [319, 200] on div "Carousel" at bounding box center [314, 195] width 47 height 14
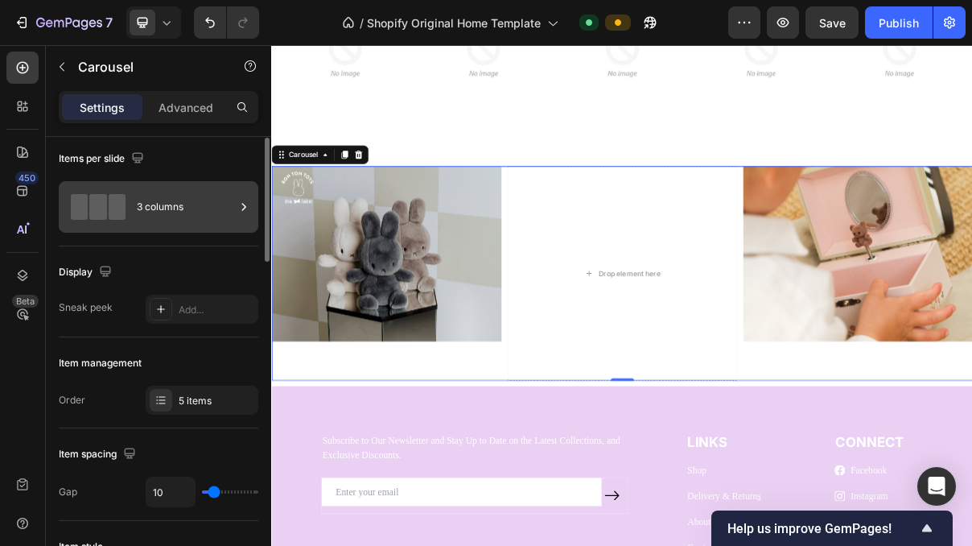
click at [122, 211] on span at bounding box center [117, 207] width 17 height 26
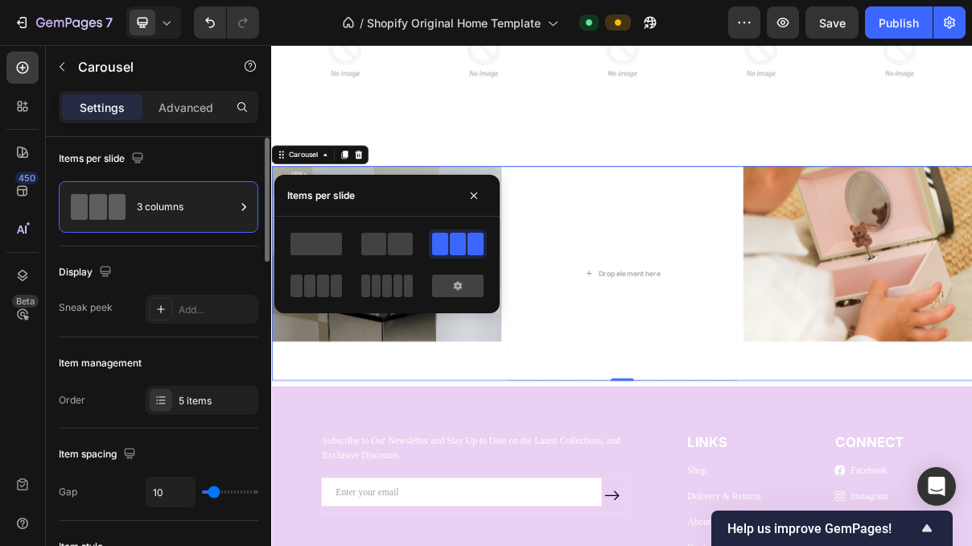
click at [165, 266] on div "Display" at bounding box center [159, 272] width 200 height 26
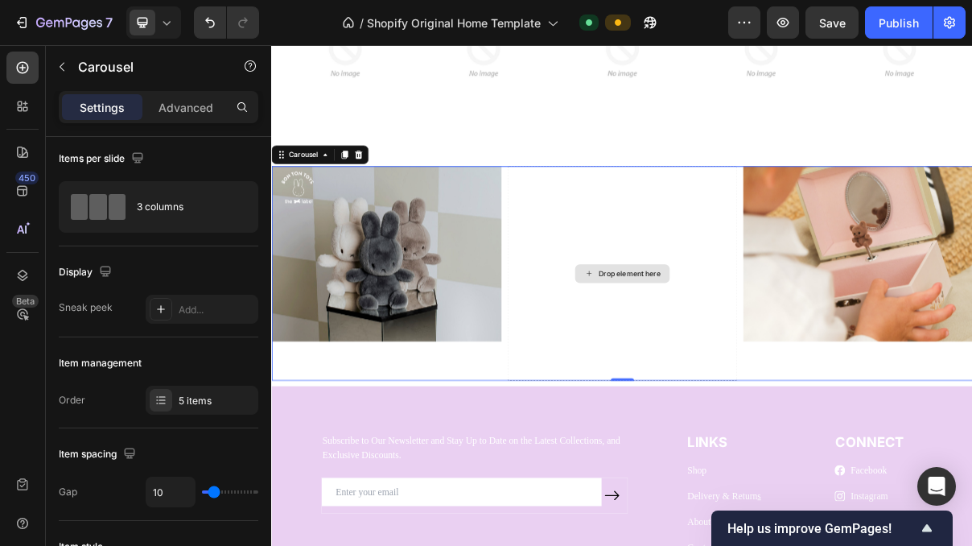
click at [722, 408] on div "Drop element here" at bounding box center [754, 358] width 316 height 295
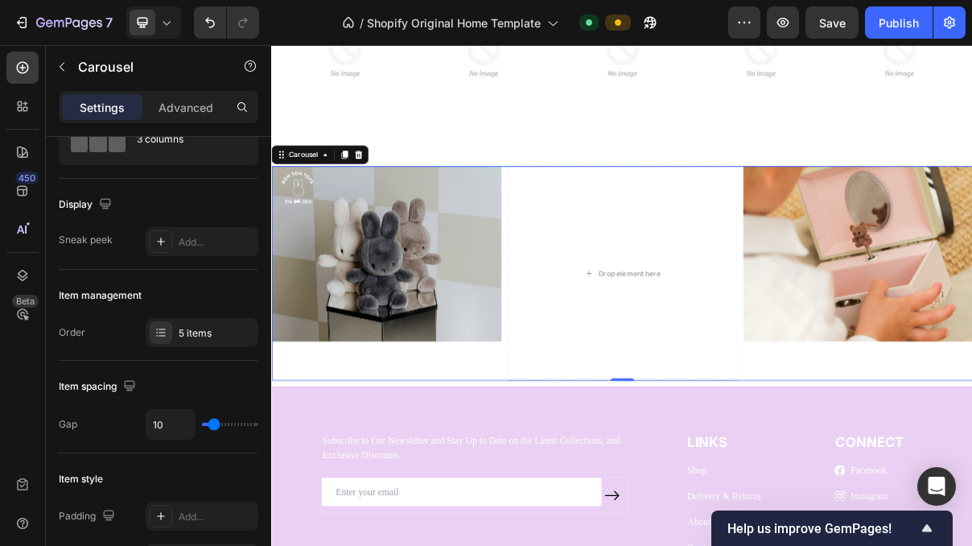
scroll to position [0, 0]
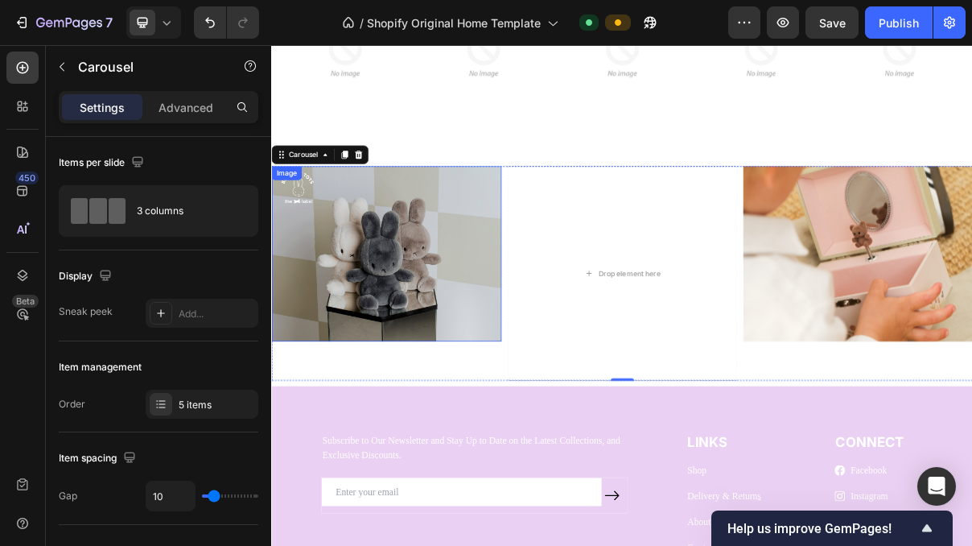
click at [500, 368] on img at bounding box center [429, 331] width 316 height 241
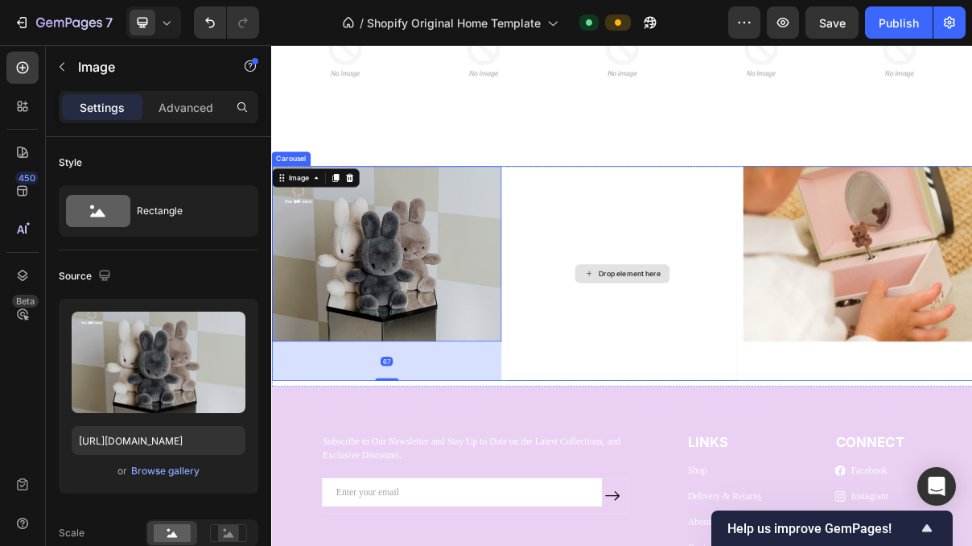
click at [670, 246] on div "Drop element here" at bounding box center [754, 358] width 316 height 295
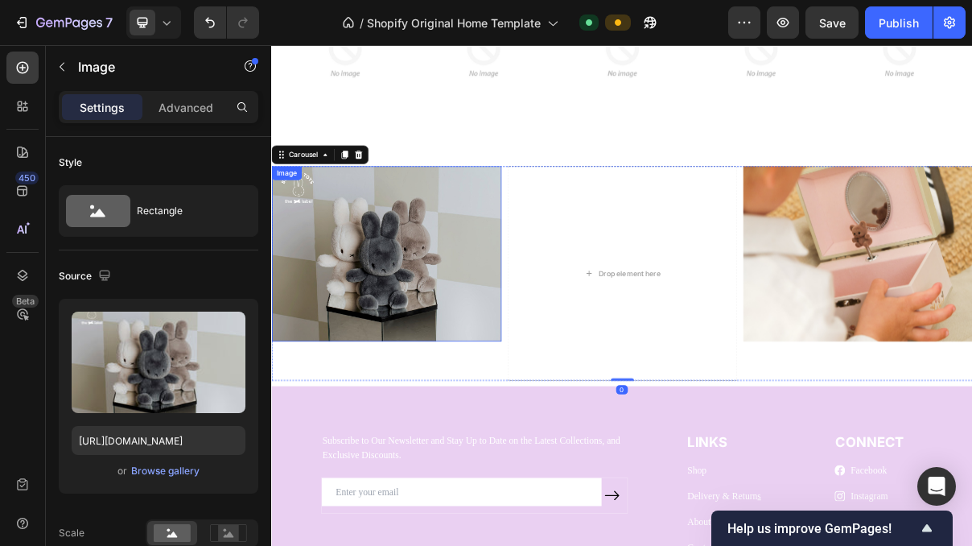
click at [476, 286] on img at bounding box center [429, 331] width 316 height 241
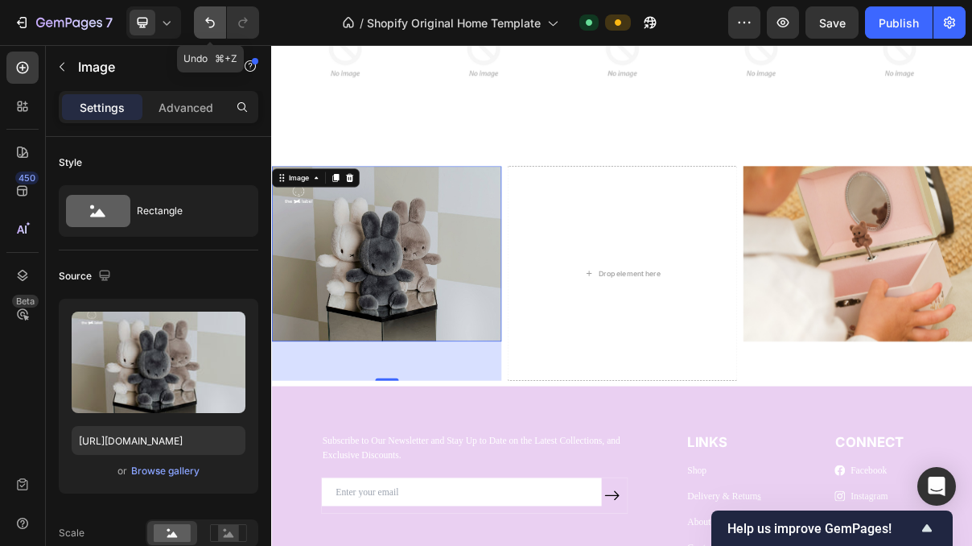
click at [210, 19] on icon "Undo/Redo" at bounding box center [210, 22] width 16 height 16
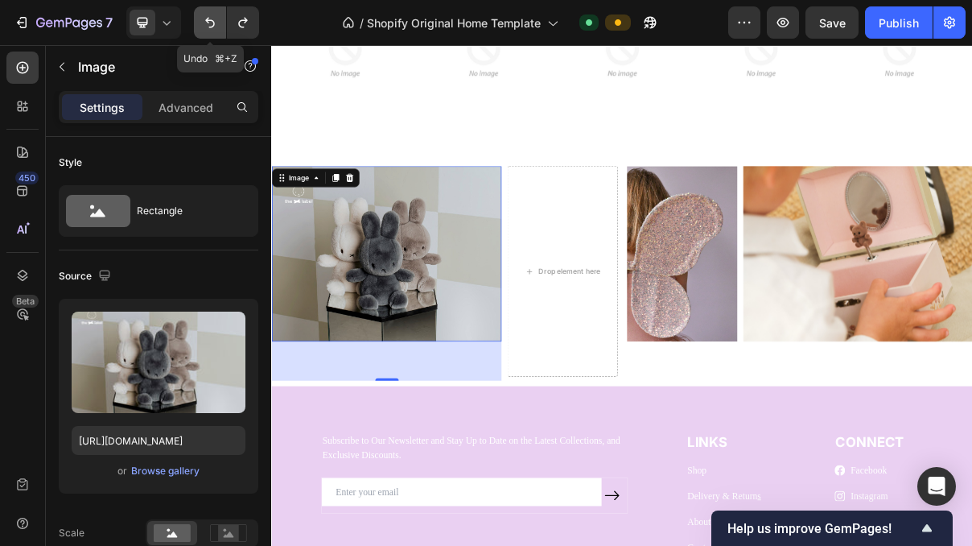
click at [210, 19] on icon "Undo/Redo" at bounding box center [210, 22] width 16 height 16
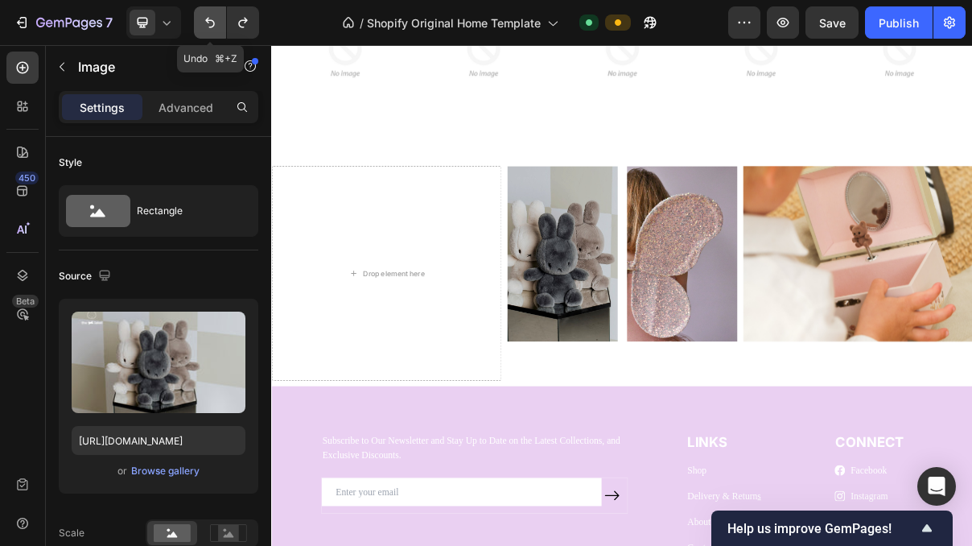
click at [210, 19] on icon "Undo/Redo" at bounding box center [210, 22] width 16 height 16
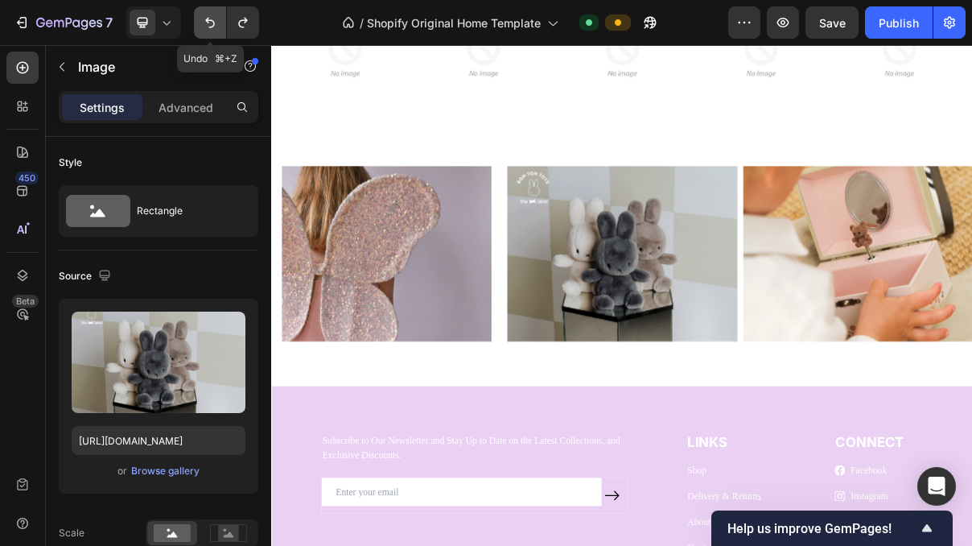
click at [210, 19] on icon "Undo/Redo" at bounding box center [210, 22] width 16 height 16
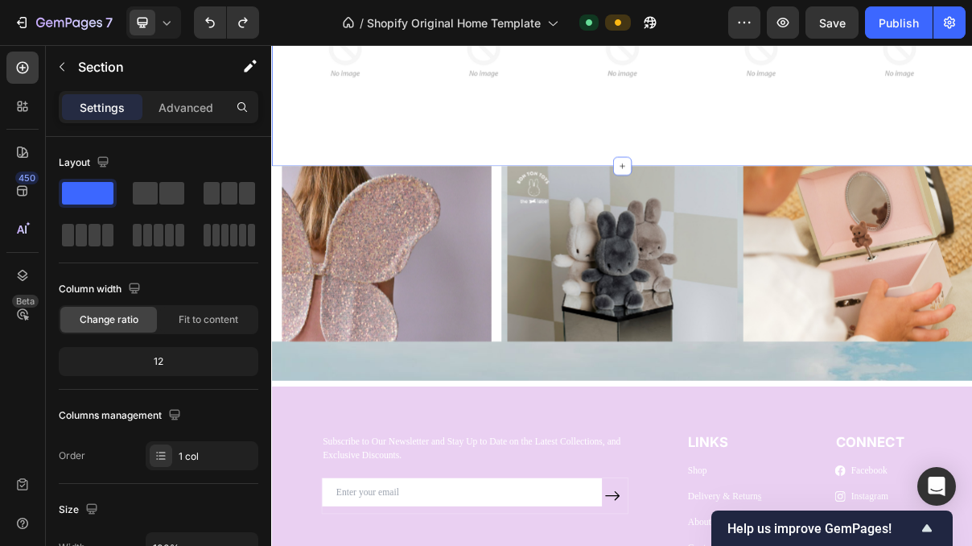
click at [687, 178] on div "Image Image Image Image Image Carousel Row Section 10 You can create reusable s…" at bounding box center [754, 90] width 966 height 242
click at [633, 144] on img at bounding box center [563, 58] width 178 height 178
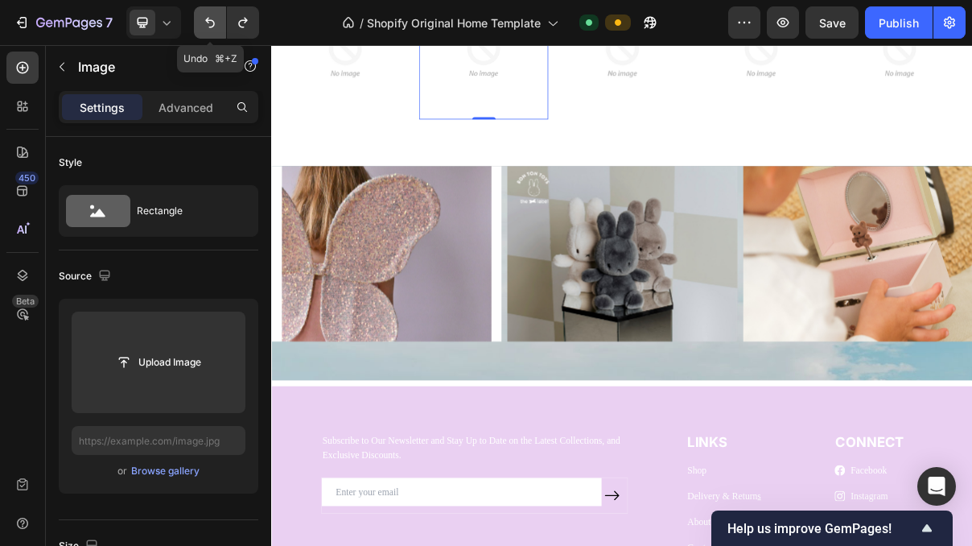
click at [202, 27] on icon "Undo/Redo" at bounding box center [210, 22] width 16 height 16
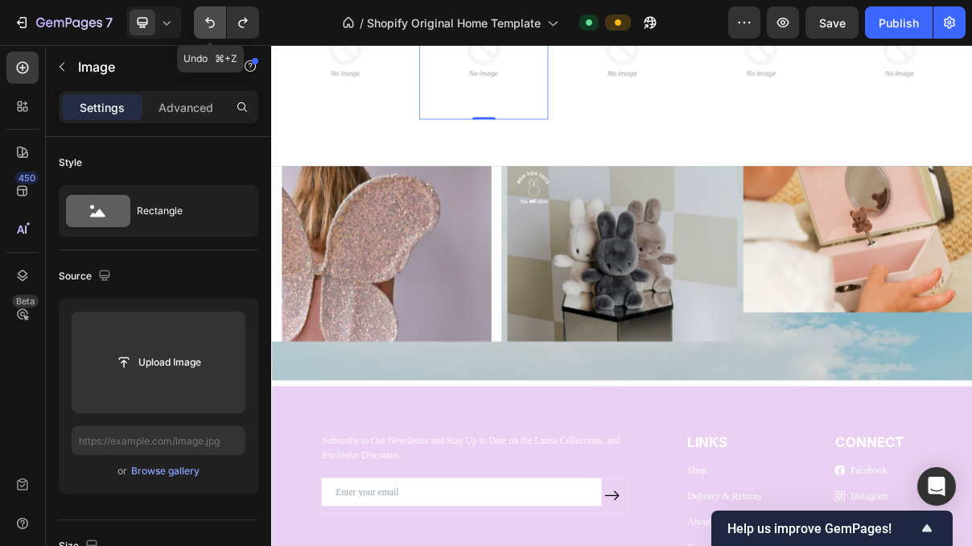
click at [202, 27] on icon "Undo/Redo" at bounding box center [210, 22] width 16 height 16
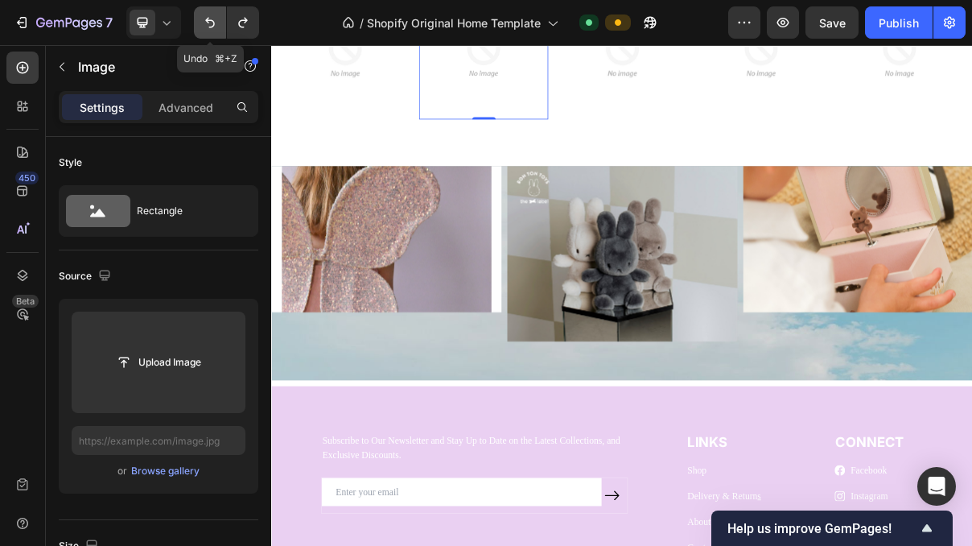
click at [202, 27] on icon "Undo/Redo" at bounding box center [210, 22] width 16 height 16
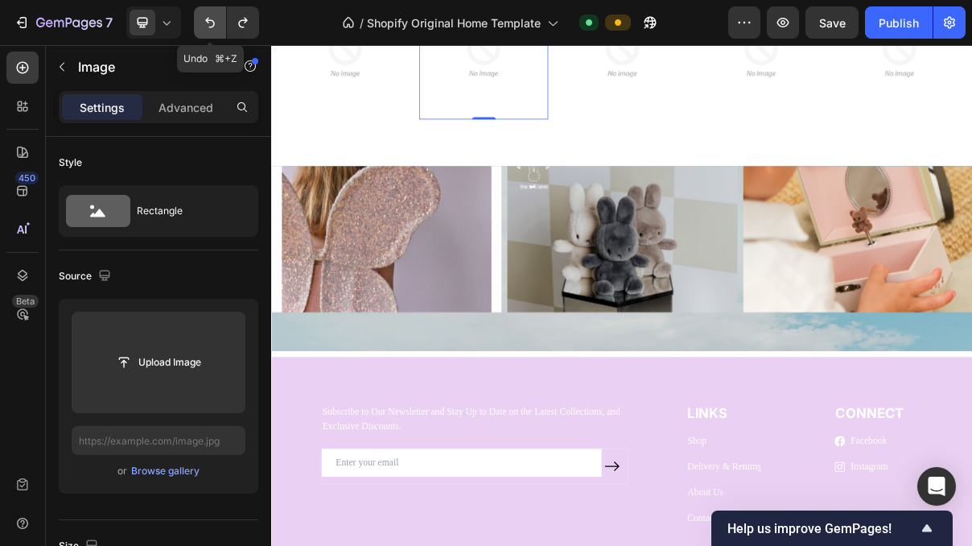
click at [202, 27] on icon "Undo/Redo" at bounding box center [210, 22] width 16 height 16
click at [239, 26] on icon "Undo/Redo" at bounding box center [243, 22] width 16 height 16
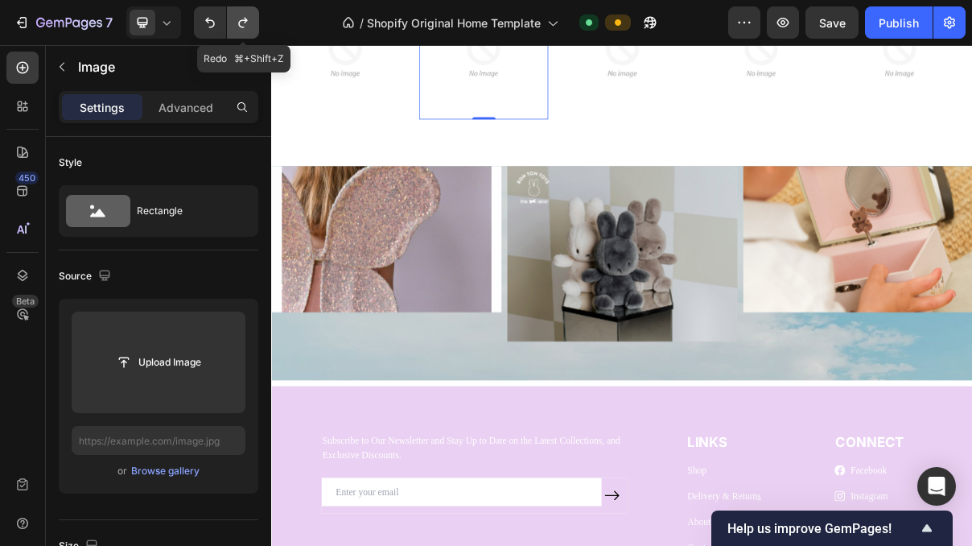
click at [239, 26] on icon "Undo/Redo" at bounding box center [243, 22] width 16 height 16
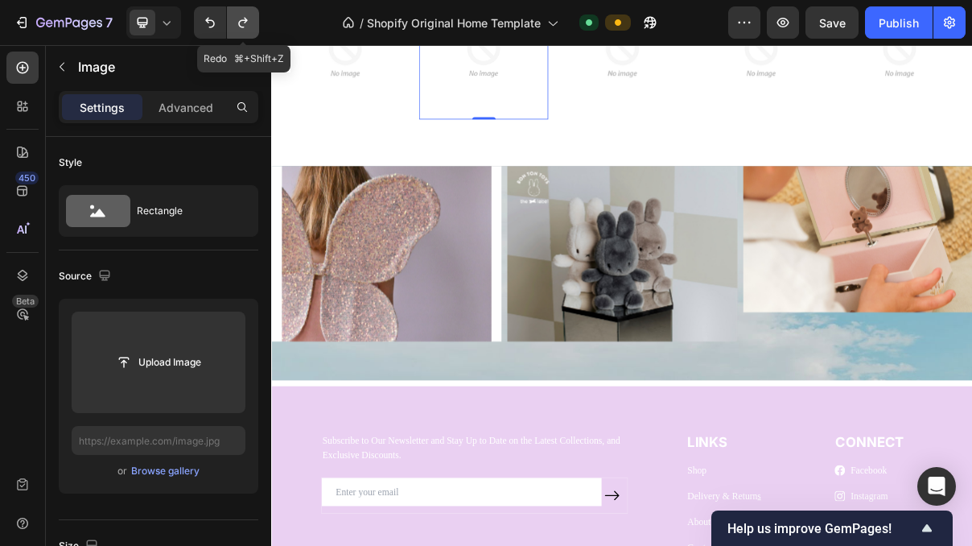
click at [239, 26] on icon "Undo/Redo" at bounding box center [243, 22] width 16 height 16
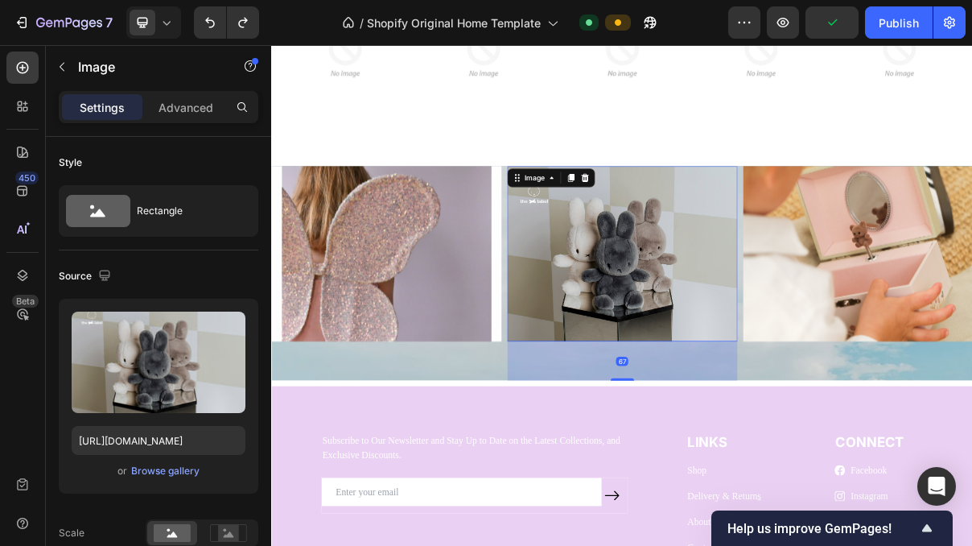
click at [846, 372] on img at bounding box center [754, 331] width 316 height 241
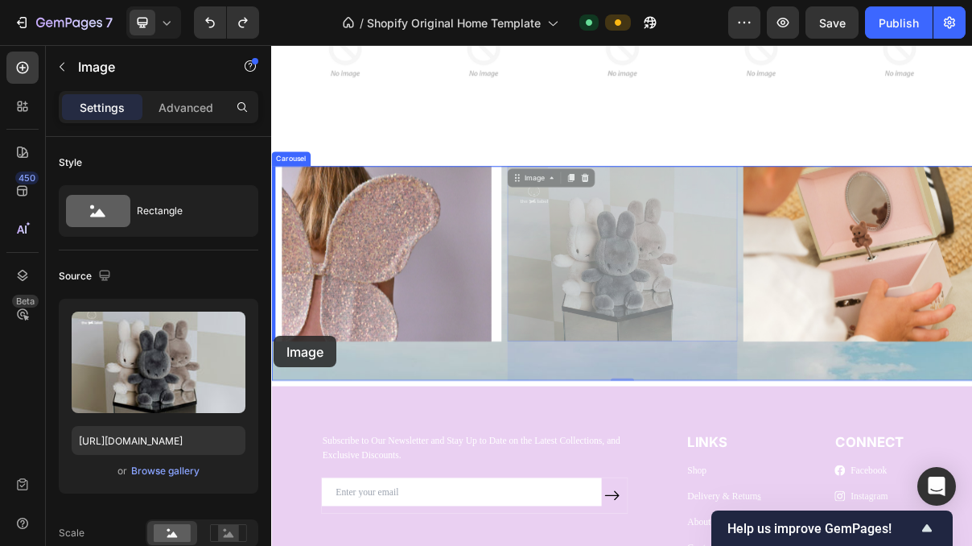
drag, startPoint x: 728, startPoint y: 369, endPoint x: 274, endPoint y: 446, distance: 459.6
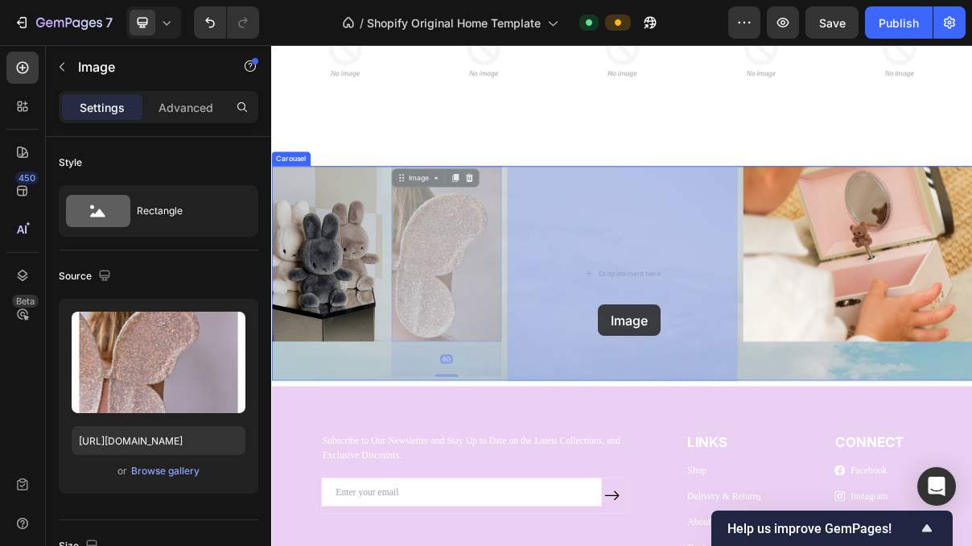
drag, startPoint x: 491, startPoint y: 411, endPoint x: 722, endPoint y: 402, distance: 231.2
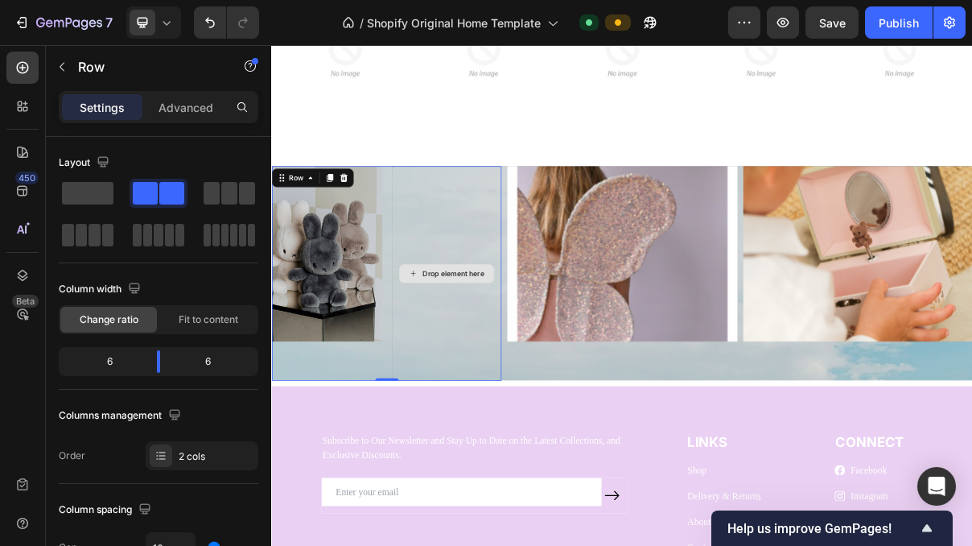
click at [491, 401] on div "Drop element here" at bounding box center [512, 358] width 152 height 295
click at [370, 231] on icon at bounding box center [370, 226] width 10 height 11
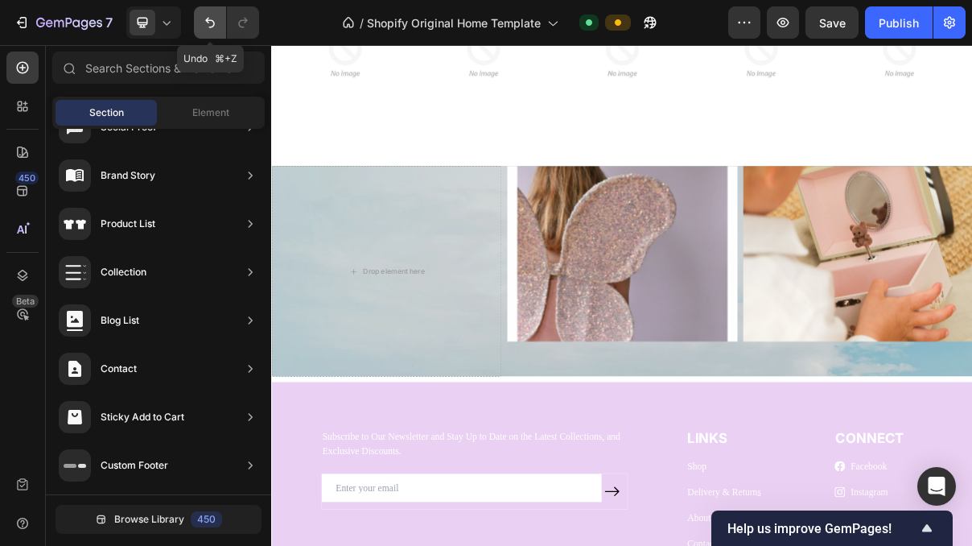
click at [215, 19] on icon "Undo/Redo" at bounding box center [210, 22] width 16 height 16
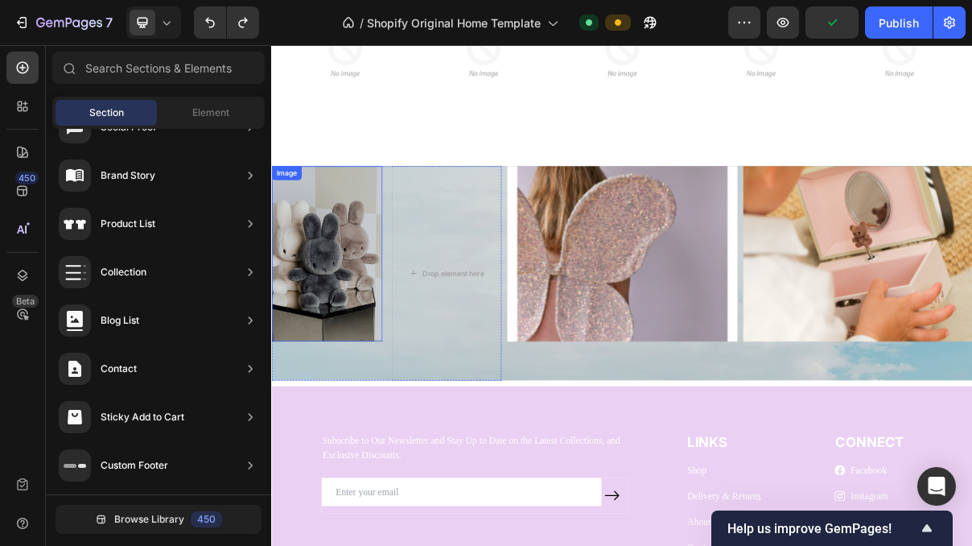
click at [401, 363] on img at bounding box center [347, 331] width 152 height 241
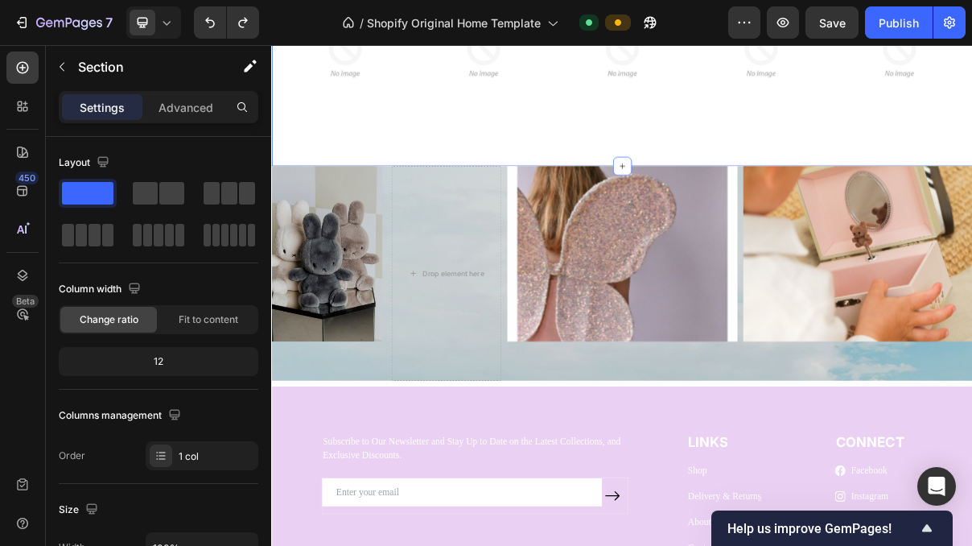
click at [936, 153] on div "Image Image Image Image Image Carousel Row Section 10 You can create reusable s…" at bounding box center [754, 90] width 966 height 242
click at [103, 240] on span at bounding box center [108, 235] width 12 height 23
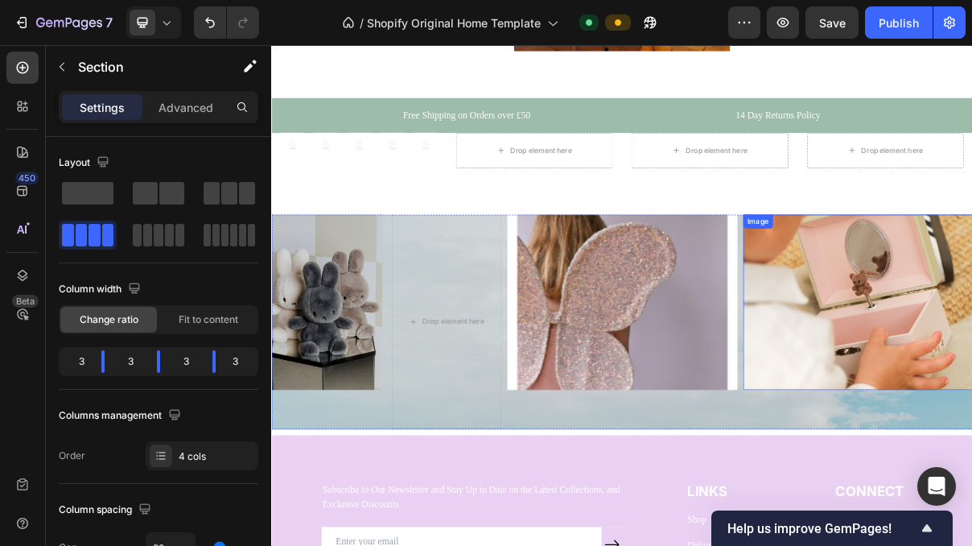
scroll to position [2479, 0]
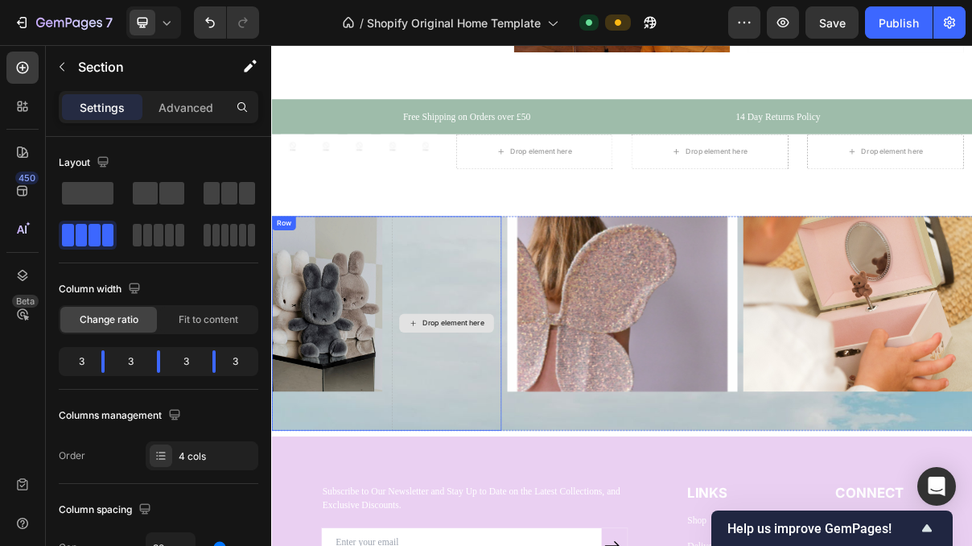
click at [527, 373] on div "Drop element here" at bounding box center [512, 427] width 152 height 295
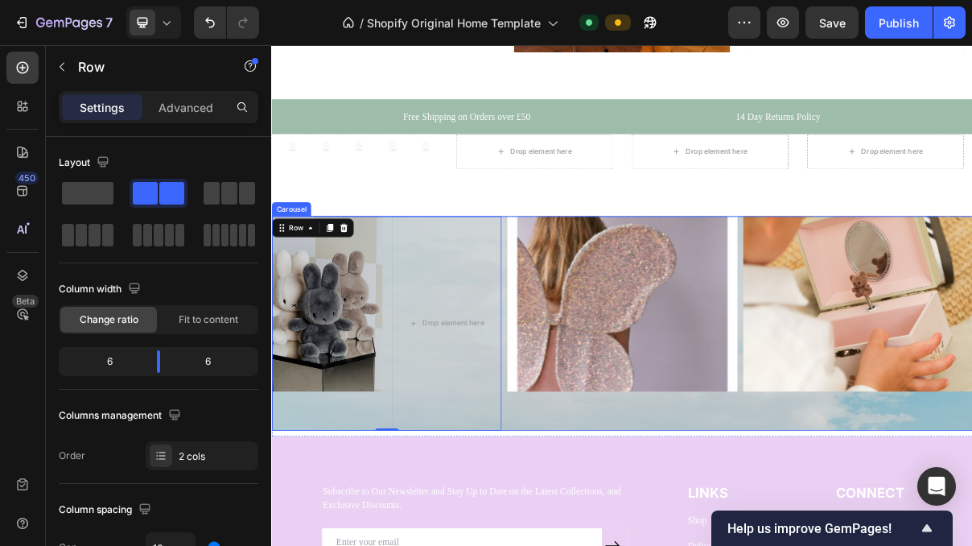
click at [646, 545] on div "Image" at bounding box center [754, 427] width 316 height 295
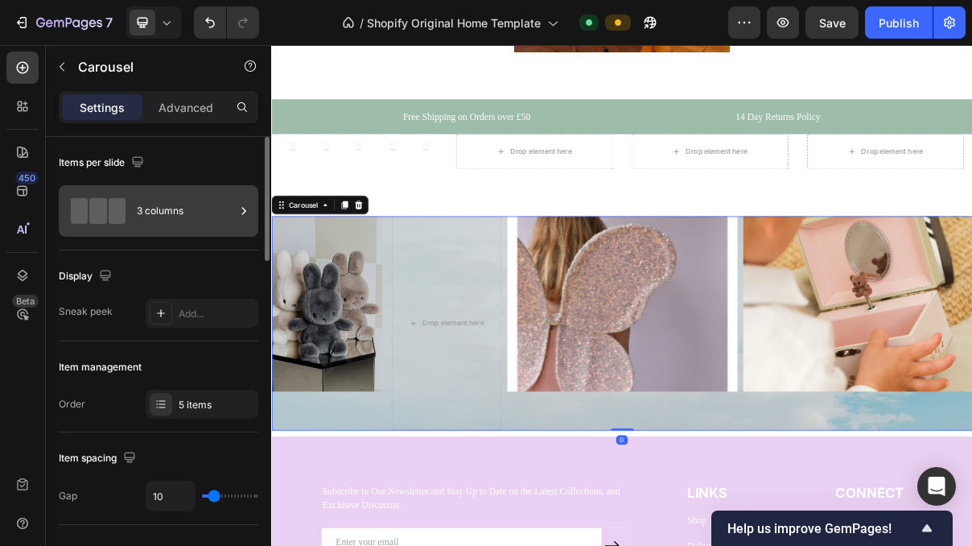
click at [229, 214] on div "3 columns" at bounding box center [186, 210] width 98 height 37
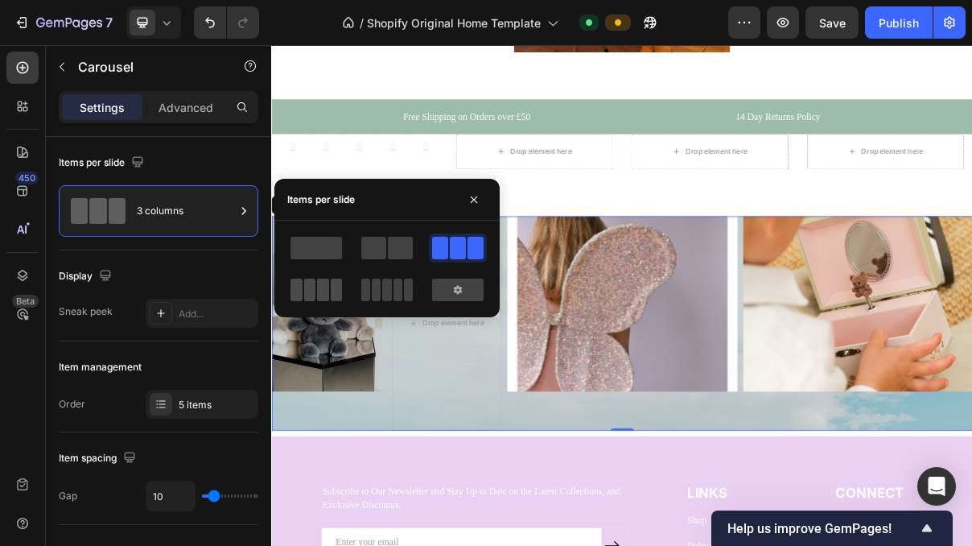
click at [325, 291] on span at bounding box center [323, 289] width 12 height 23
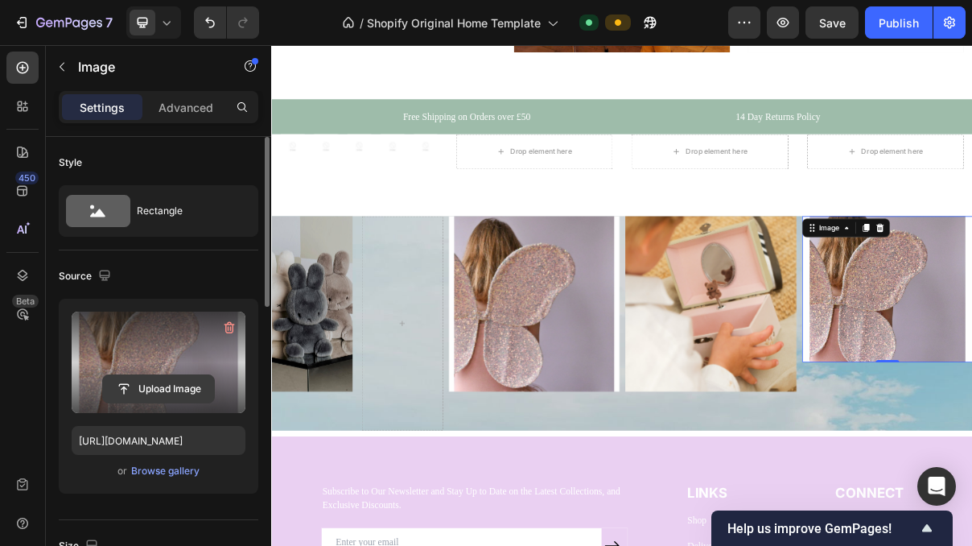
click at [167, 392] on input "file" at bounding box center [158, 388] width 111 height 27
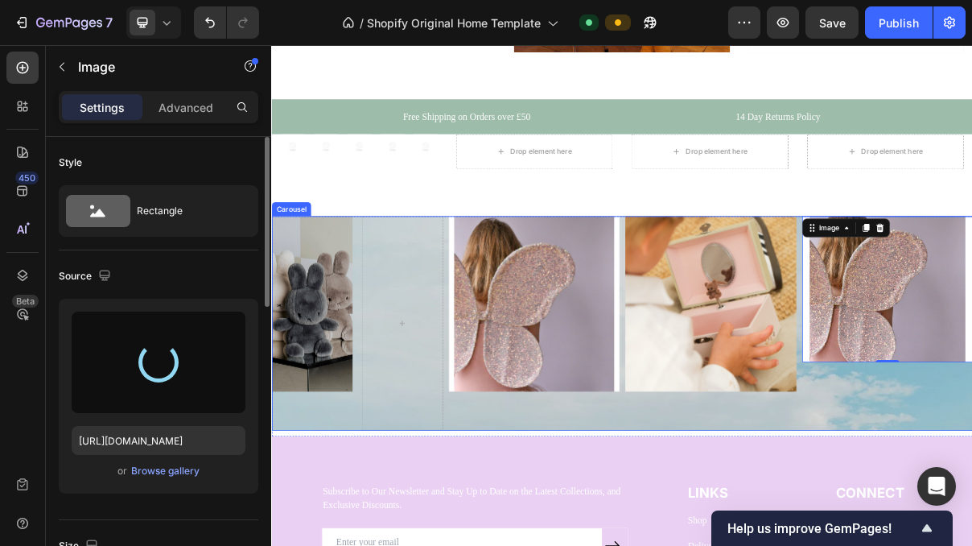
type input "https://cdn.shopify.com/s/files/1/0955/7570/3893/files/gempages_586107300473733…"
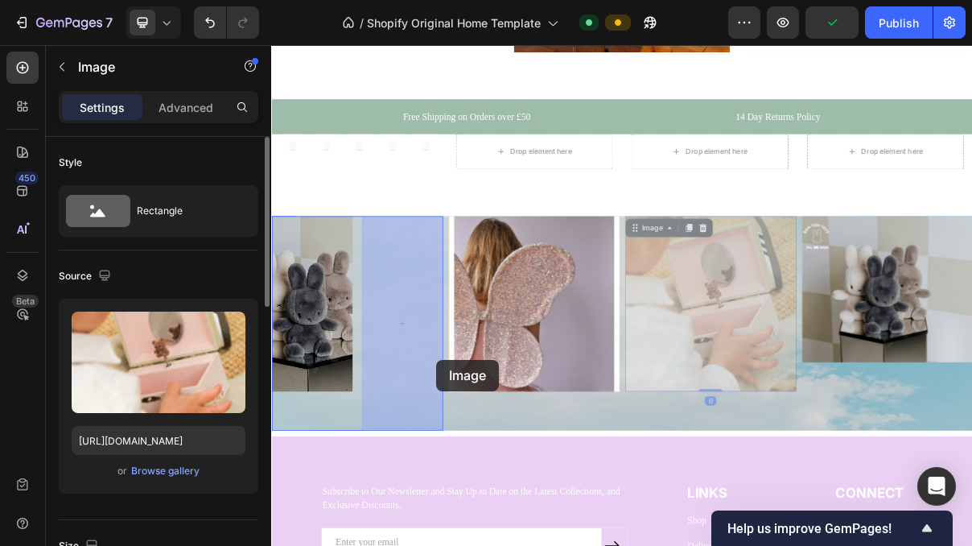
drag, startPoint x: 882, startPoint y: 429, endPoint x: 498, endPoint y: 478, distance: 387.1
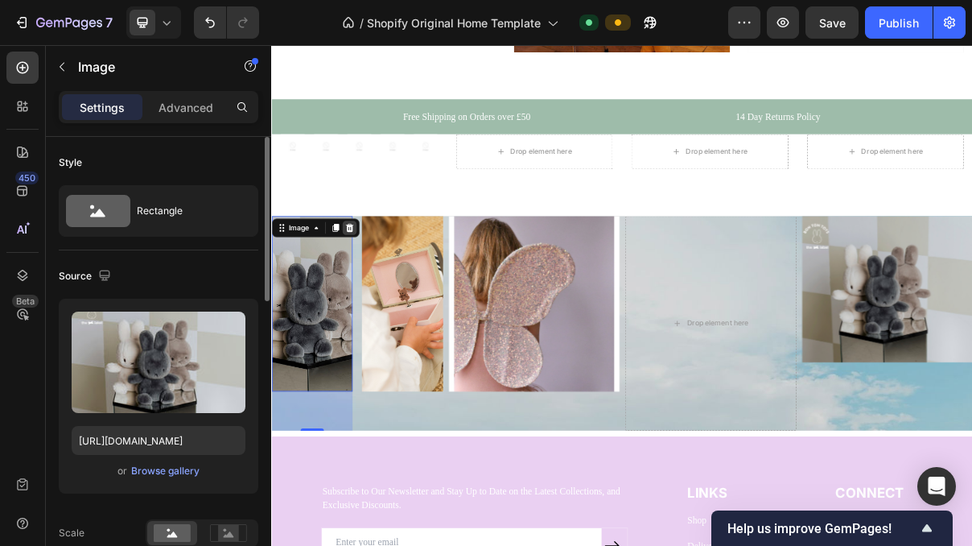
click at [377, 298] on icon at bounding box center [378, 296] width 10 height 11
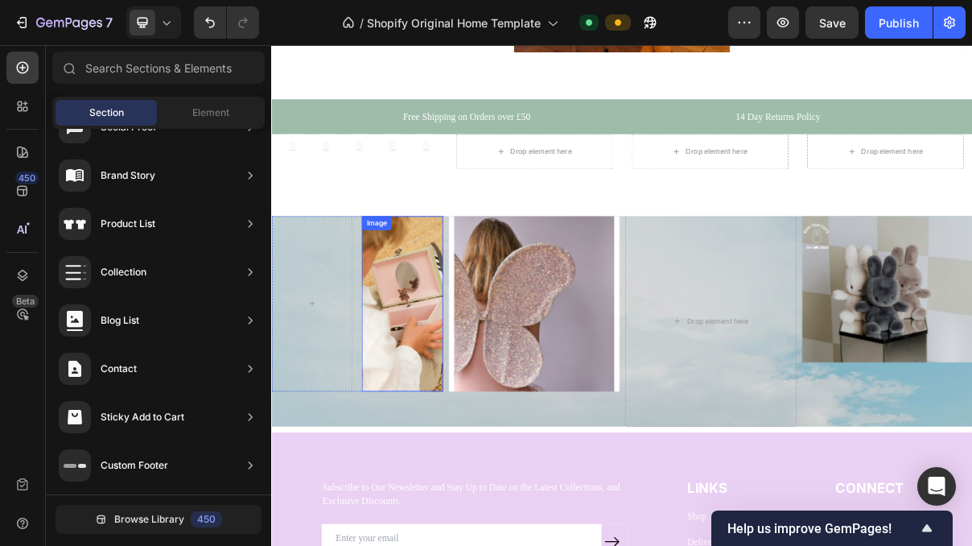
click at [421, 418] on img at bounding box center [450, 400] width 111 height 241
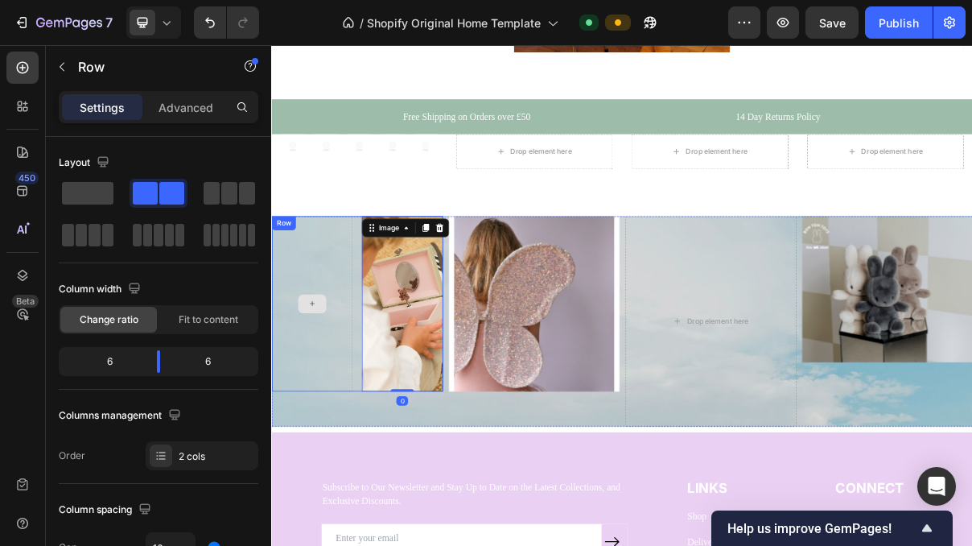
click at [346, 354] on div at bounding box center [326, 400] width 111 height 241
click at [374, 303] on div at bounding box center [370, 296] width 19 height 19
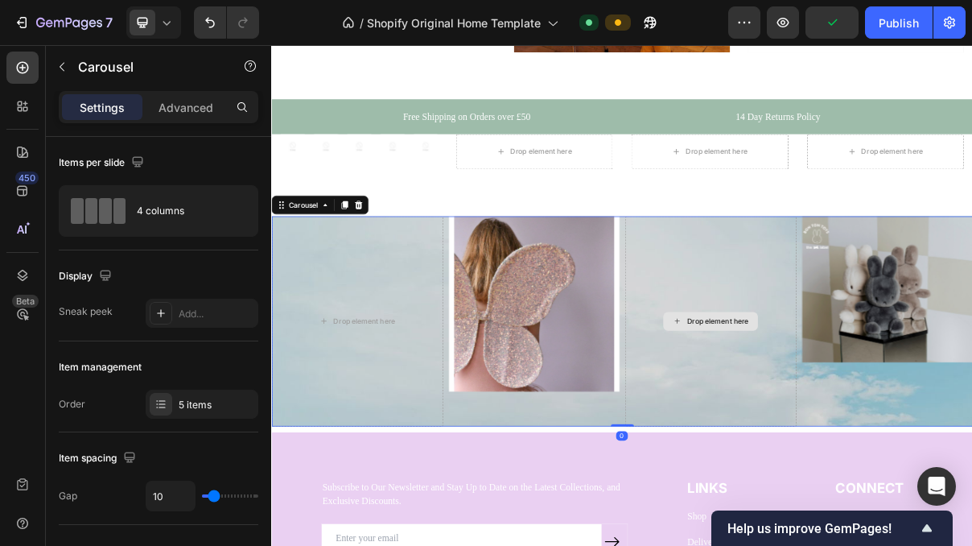
click at [864, 382] on div "Drop element here" at bounding box center [876, 425] width 236 height 290
click at [394, 268] on icon at bounding box center [391, 264] width 10 height 11
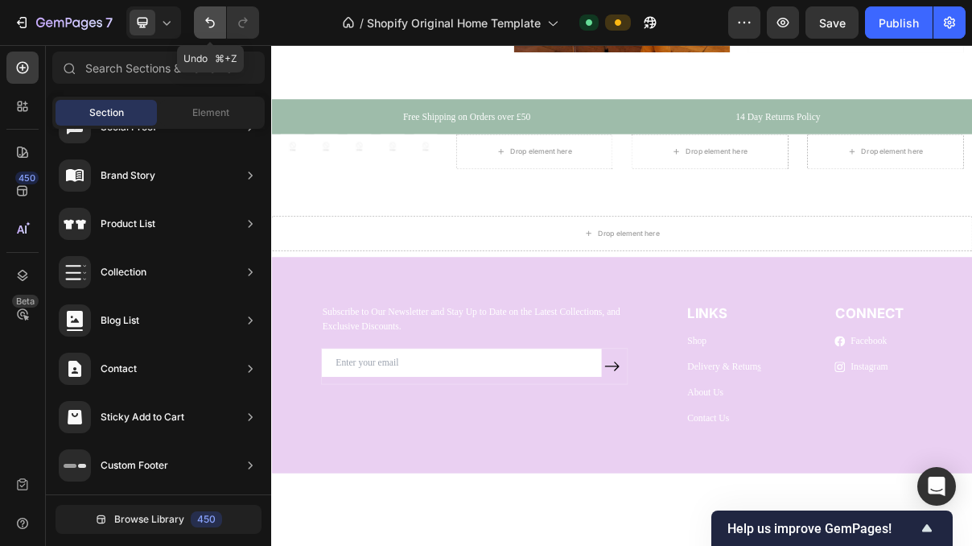
click at [208, 19] on icon "Undo/Redo" at bounding box center [210, 22] width 16 height 16
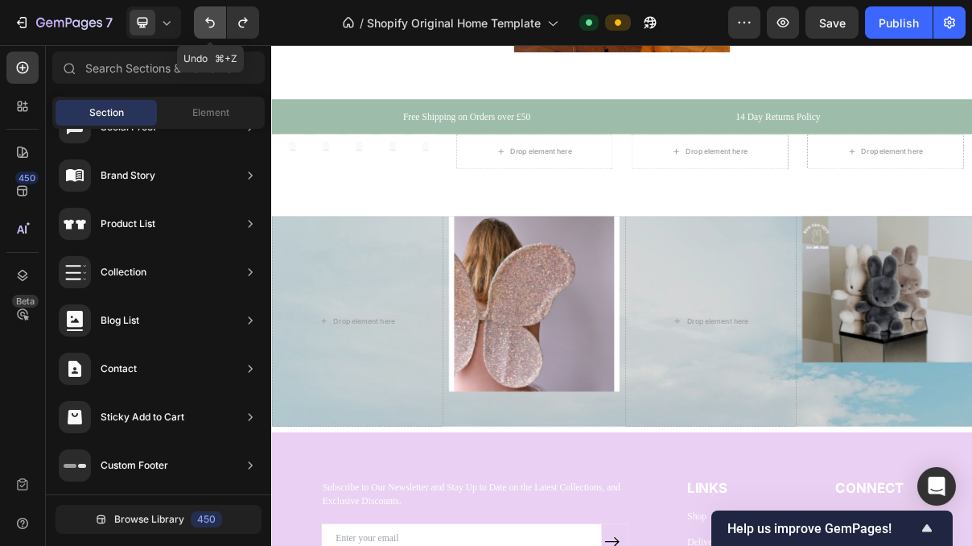
click at [208, 19] on icon "Undo/Redo" at bounding box center [210, 22] width 16 height 16
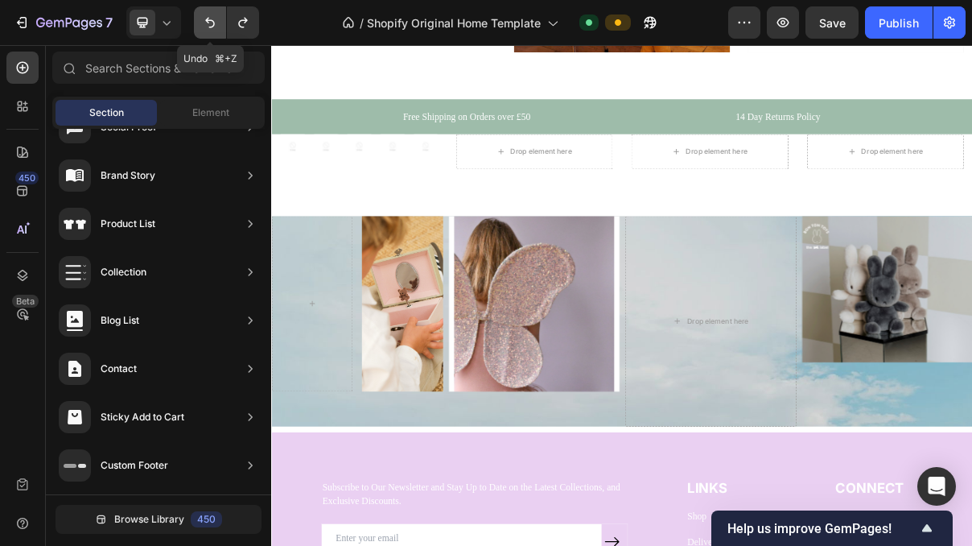
click at [208, 19] on icon "Undo/Redo" at bounding box center [210, 22] width 16 height 16
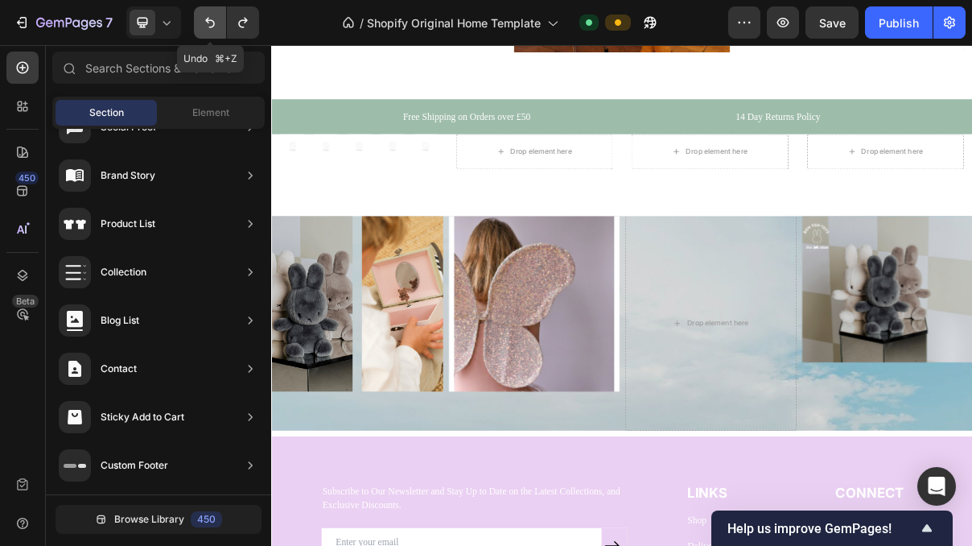
click at [208, 19] on icon "Undo/Redo" at bounding box center [210, 22] width 16 height 16
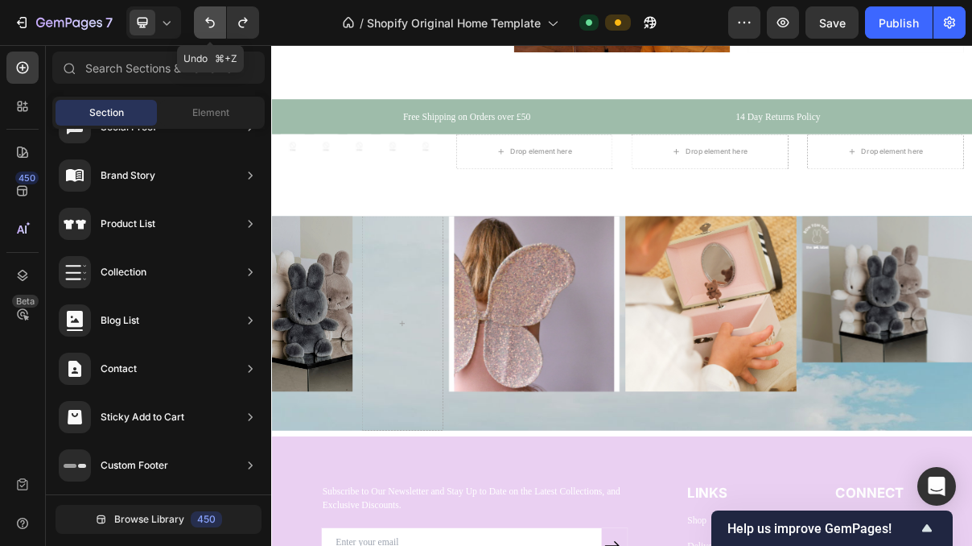
click at [208, 19] on icon "Undo/Redo" at bounding box center [210, 22] width 16 height 16
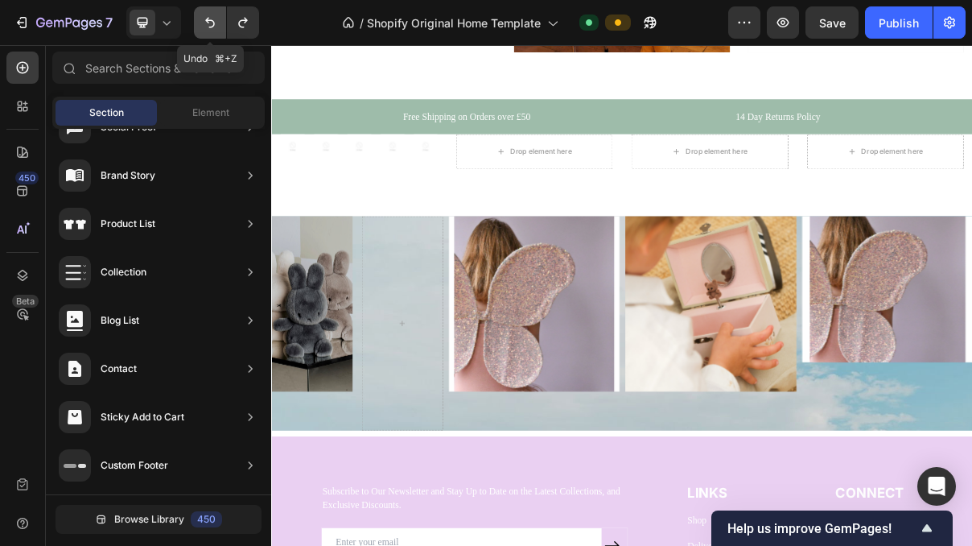
click at [208, 19] on icon "Undo/Redo" at bounding box center [210, 22] width 16 height 16
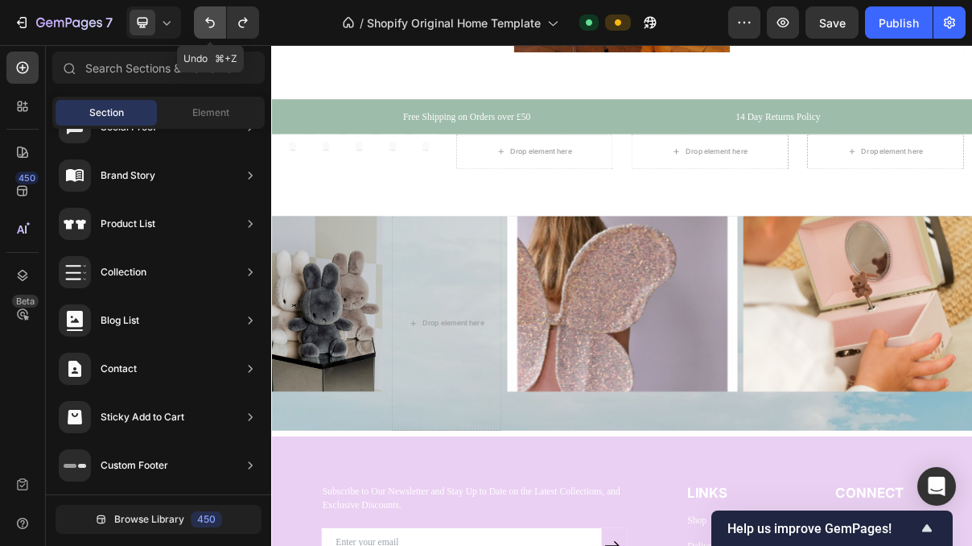
click at [208, 19] on icon "Undo/Redo" at bounding box center [210, 22] width 16 height 16
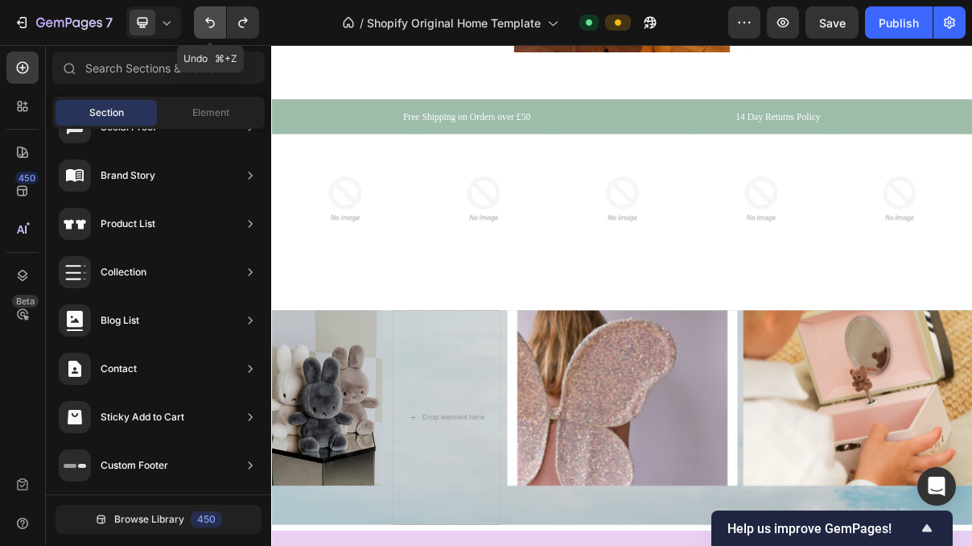
click at [208, 19] on icon "Undo/Redo" at bounding box center [210, 22] width 16 height 16
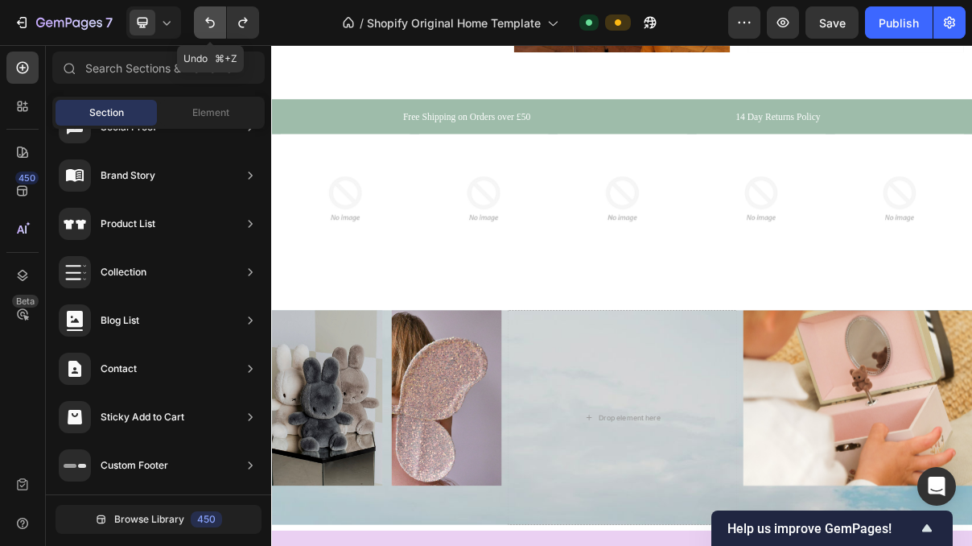
click at [208, 19] on icon "Undo/Redo" at bounding box center [210, 22] width 16 height 16
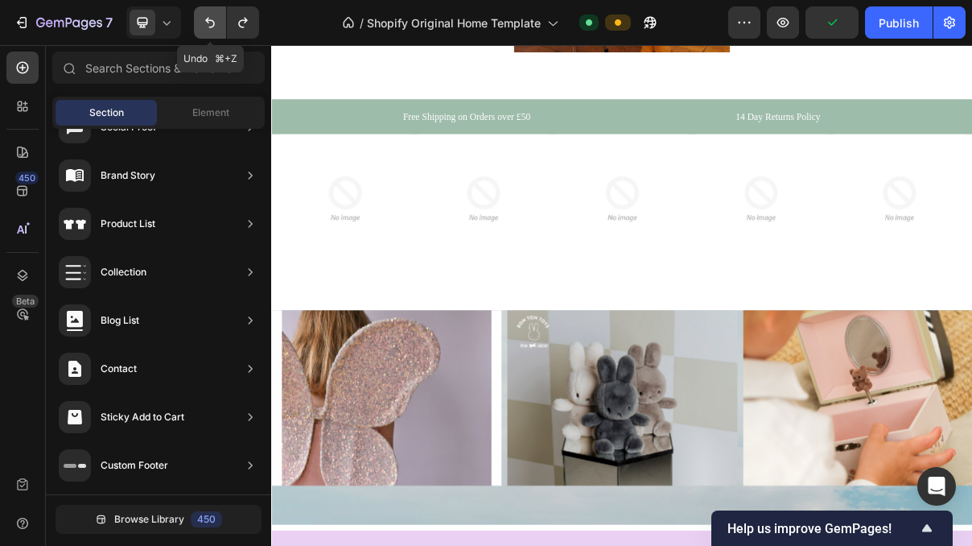
click at [208, 19] on icon "Undo/Redo" at bounding box center [210, 22] width 16 height 16
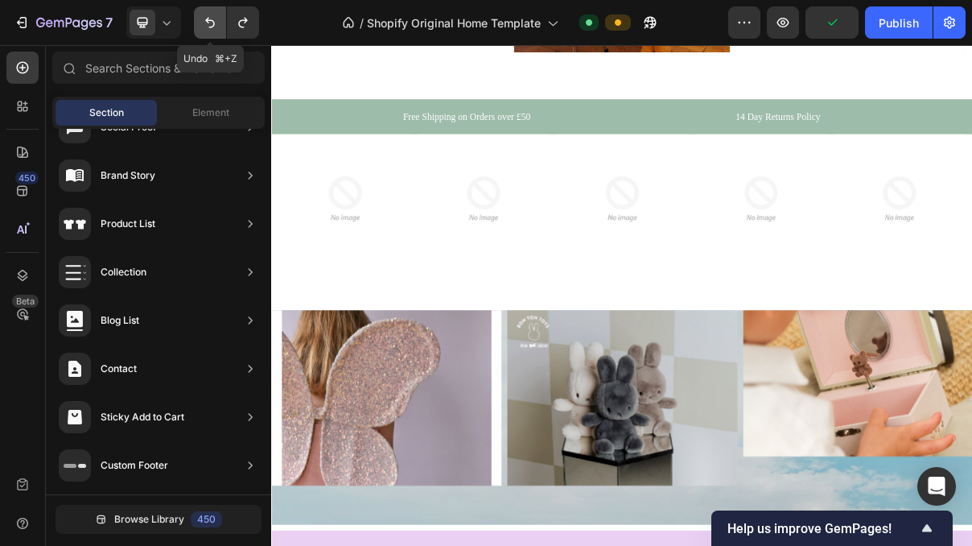
click at [208, 19] on icon "Undo/Redo" at bounding box center [210, 22] width 16 height 16
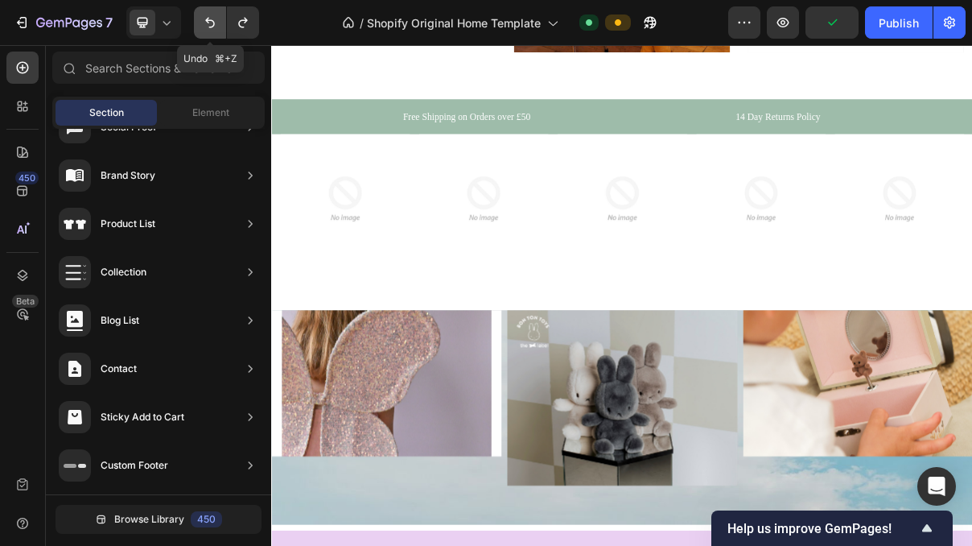
click at [208, 19] on icon "Undo/Redo" at bounding box center [210, 22] width 16 height 16
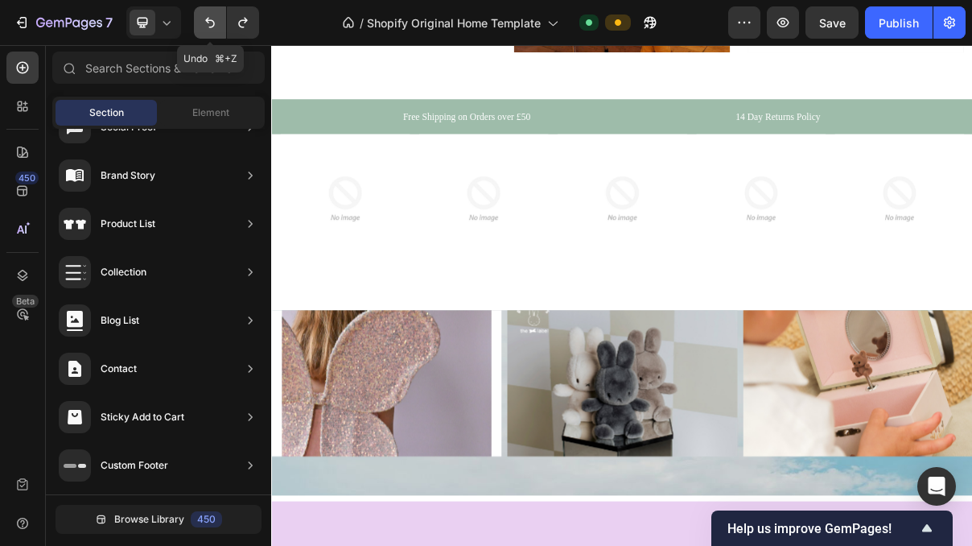
click at [208, 19] on icon "Undo/Redo" at bounding box center [210, 22] width 16 height 16
click at [247, 24] on icon "Undo/Redo" at bounding box center [243, 22] width 16 height 16
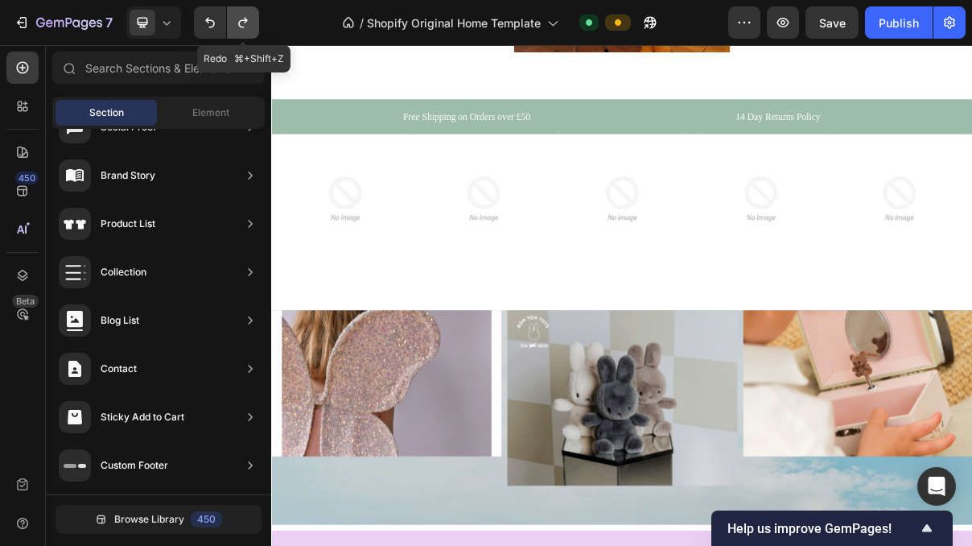
click at [247, 24] on icon "Undo/Redo" at bounding box center [243, 22] width 16 height 16
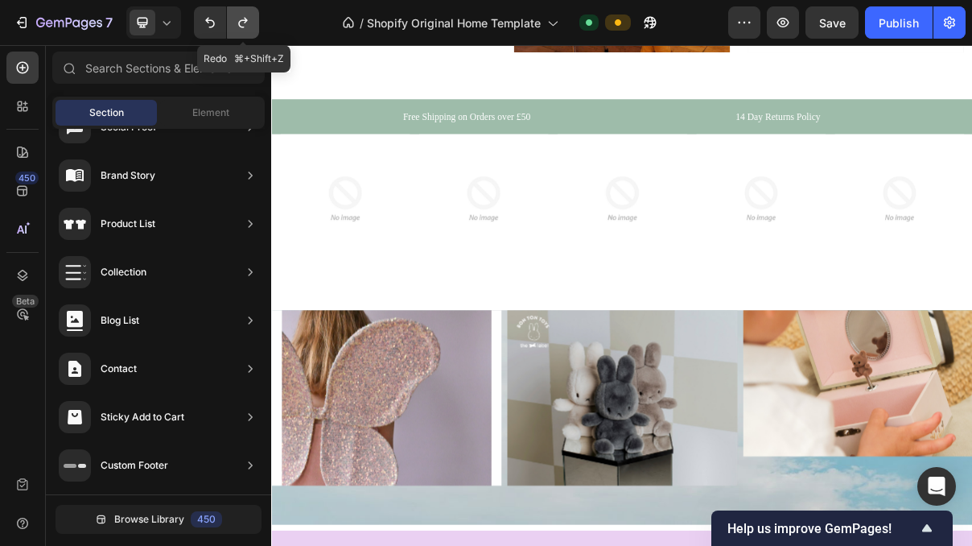
click at [247, 24] on icon "Undo/Redo" at bounding box center [243, 22] width 16 height 16
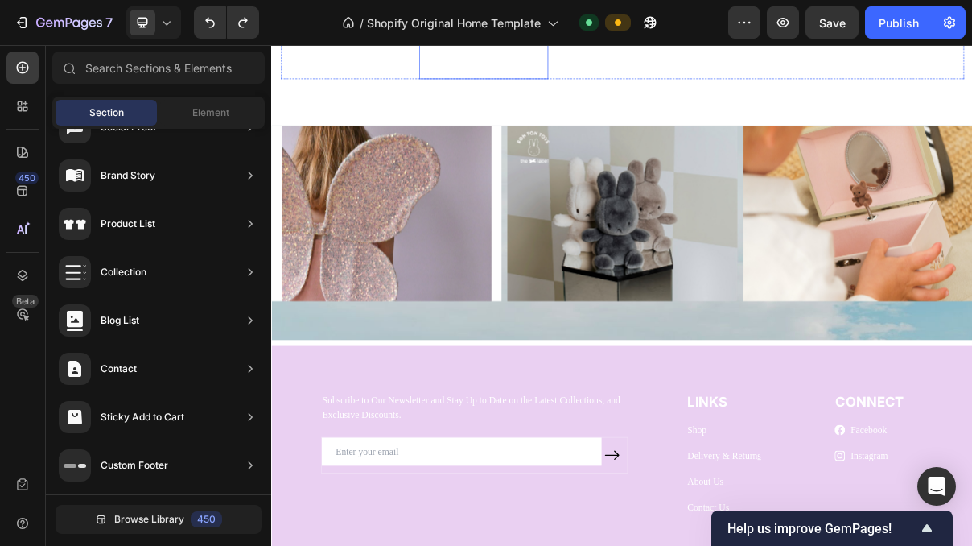
scroll to position [2780, 0]
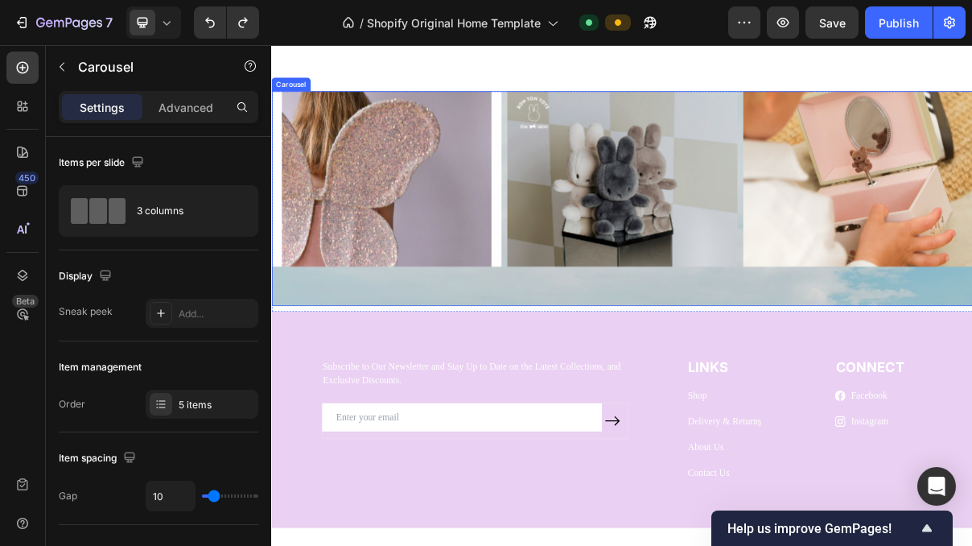
click at [696, 390] on div "Image" at bounding box center [754, 256] width 316 height 295
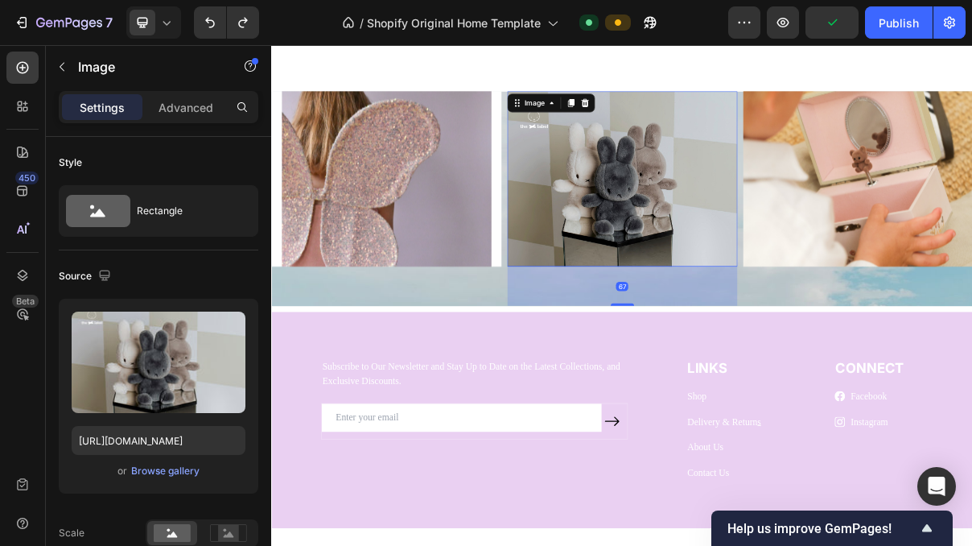
click at [727, 262] on img at bounding box center [754, 229] width 316 height 241
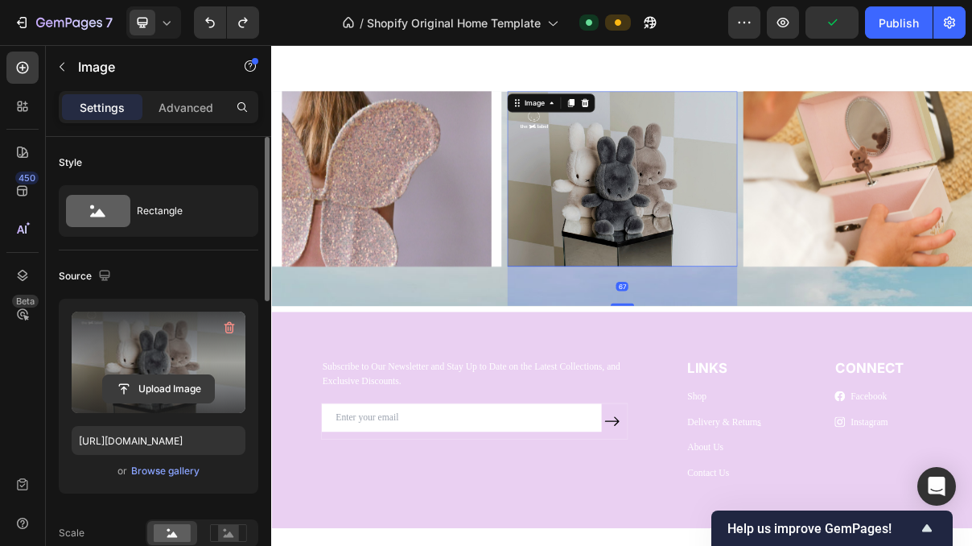
click at [164, 388] on input "file" at bounding box center [158, 388] width 111 height 27
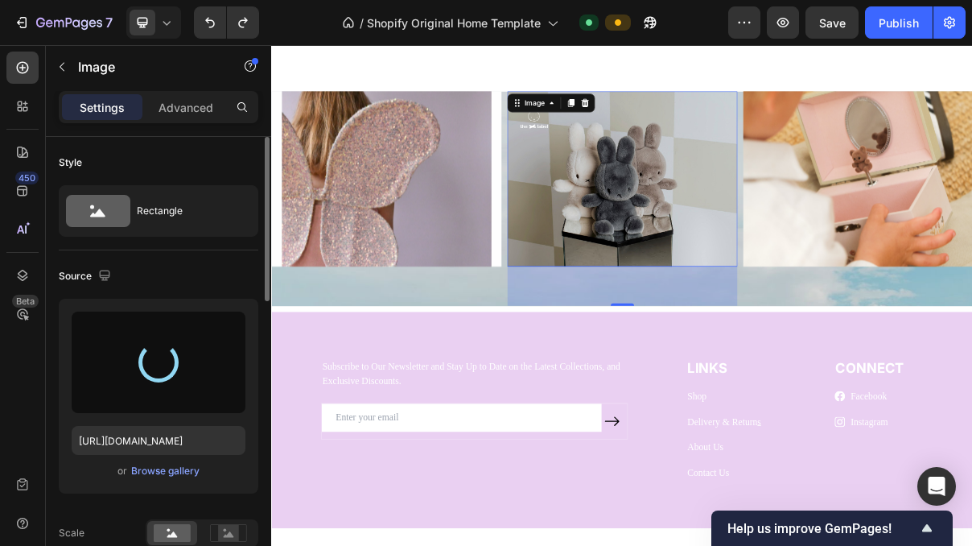
type input "https://cdn.shopify.com/s/files/1/0955/7570/3893/files/gempages_586107300473733…"
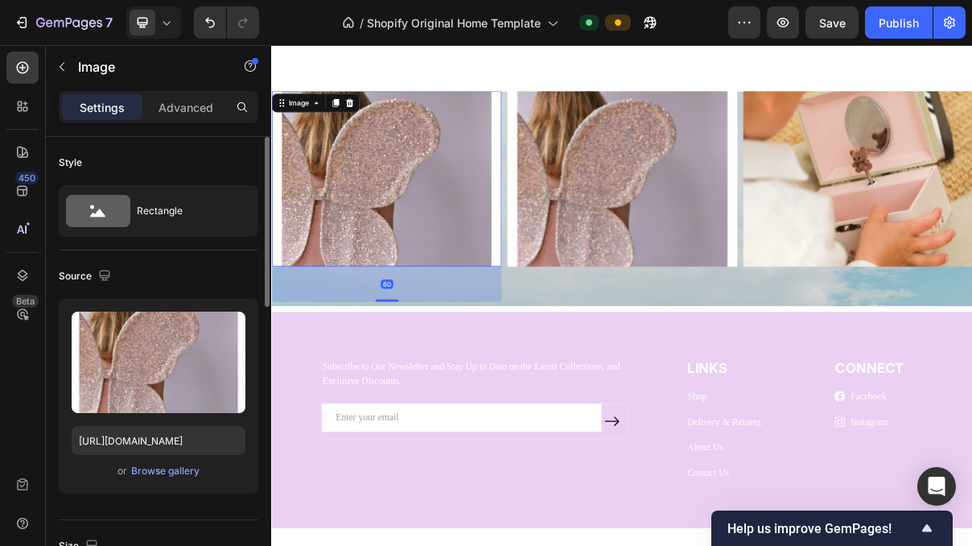
click at [495, 270] on img at bounding box center [429, 229] width 316 height 241
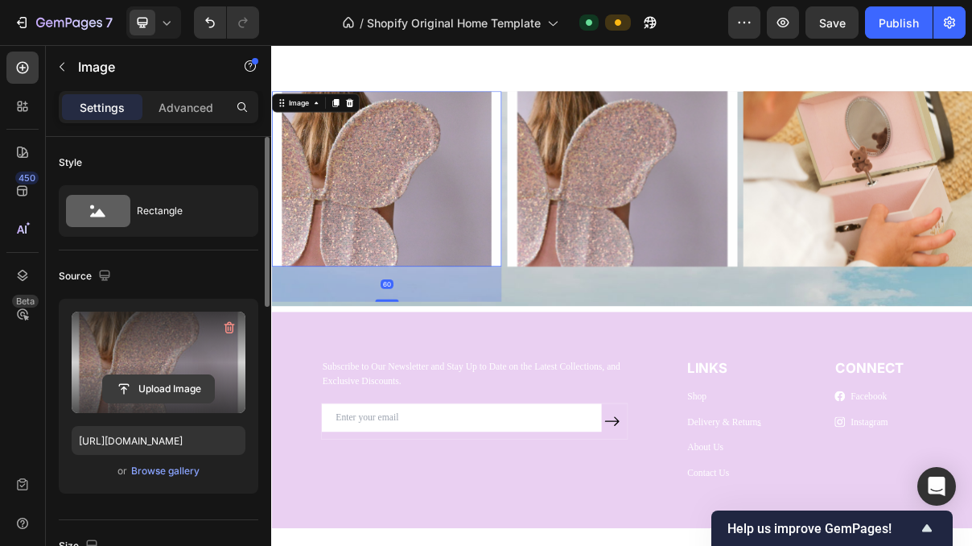
click at [162, 390] on input "file" at bounding box center [158, 388] width 111 height 27
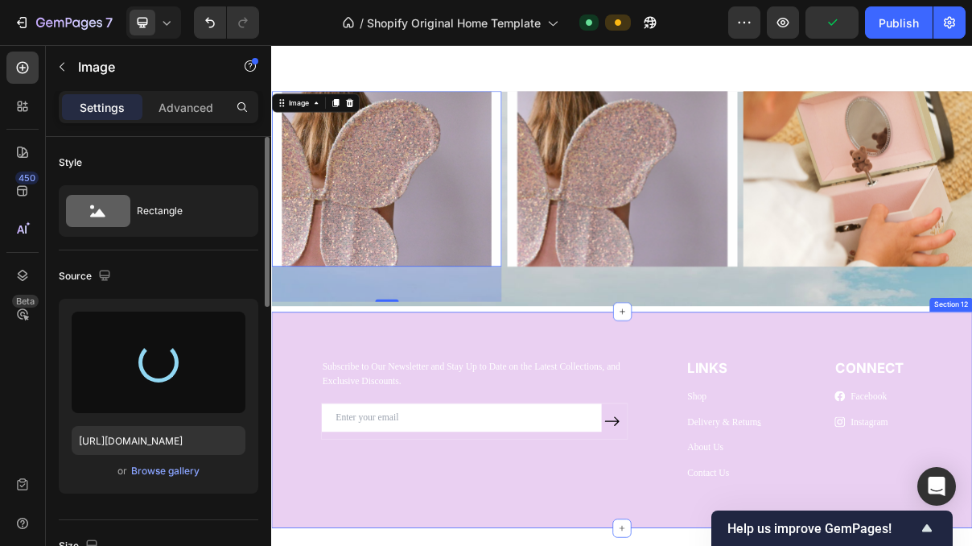
type input "https://cdn.shopify.com/s/files/1/0955/7570/3893/files/gempages_586107300473733…"
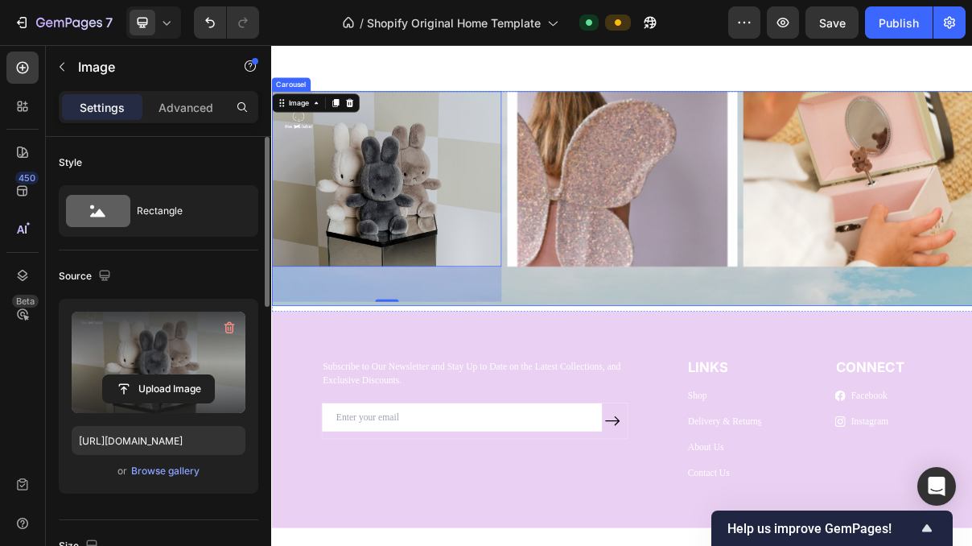
click at [695, 390] on div "Image" at bounding box center [754, 256] width 316 height 295
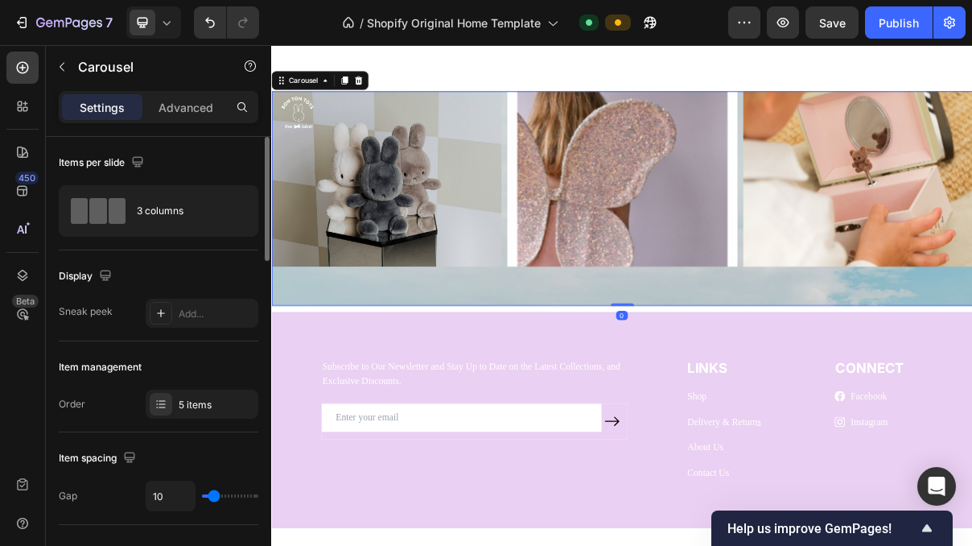
click at [617, 366] on div "Image" at bounding box center [754, 256] width 316 height 295
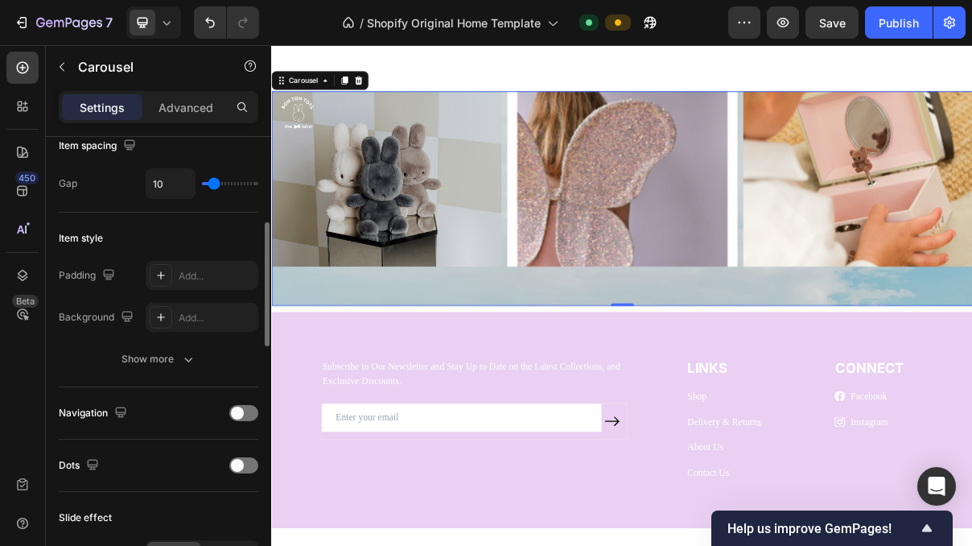
scroll to position [311, 0]
click at [484, 369] on div "Image" at bounding box center [429, 256] width 316 height 295
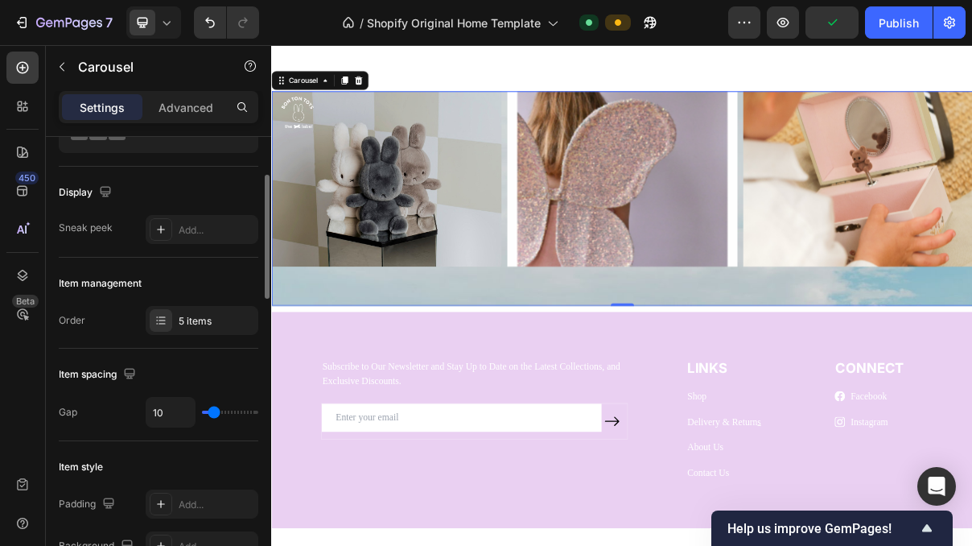
scroll to position [0, 0]
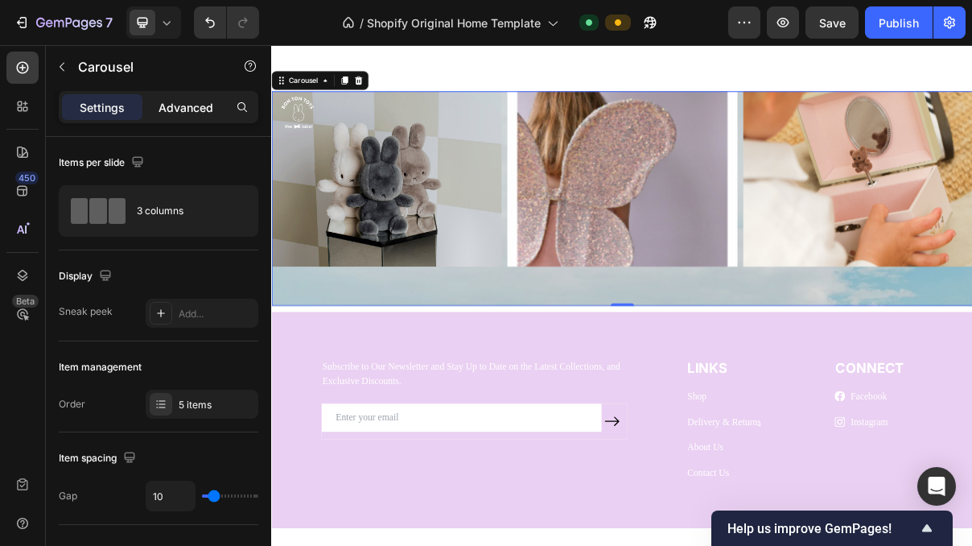
click at [192, 109] on p "Advanced" at bounding box center [186, 107] width 55 height 17
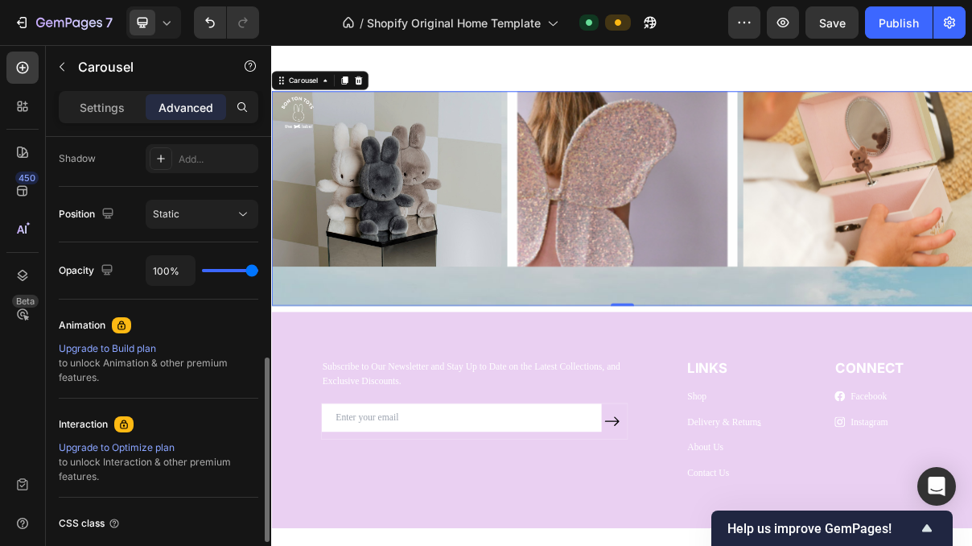
scroll to position [539, 0]
click at [383, 382] on div "Image" at bounding box center [429, 256] width 316 height 295
click at [90, 107] on p "Settings" at bounding box center [102, 107] width 45 height 17
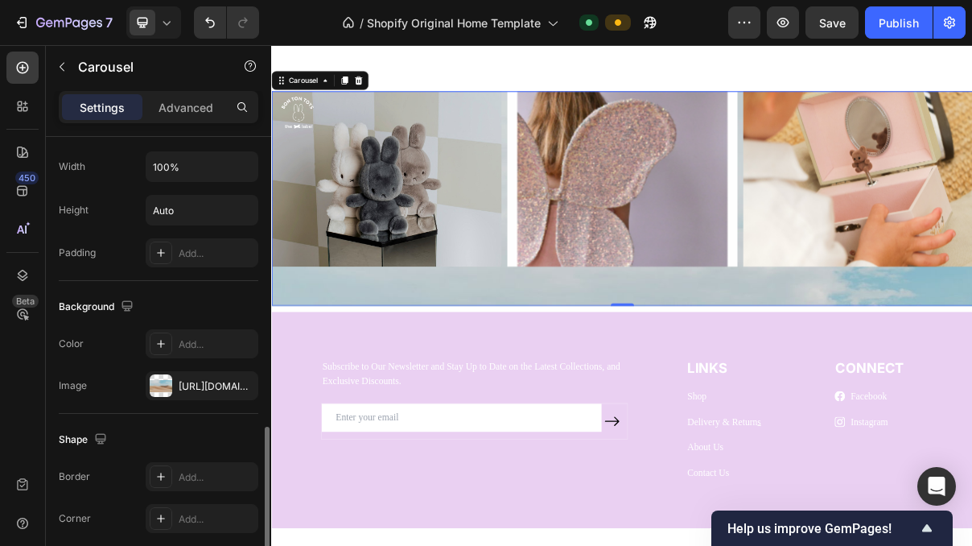
scroll to position [1063, 0]
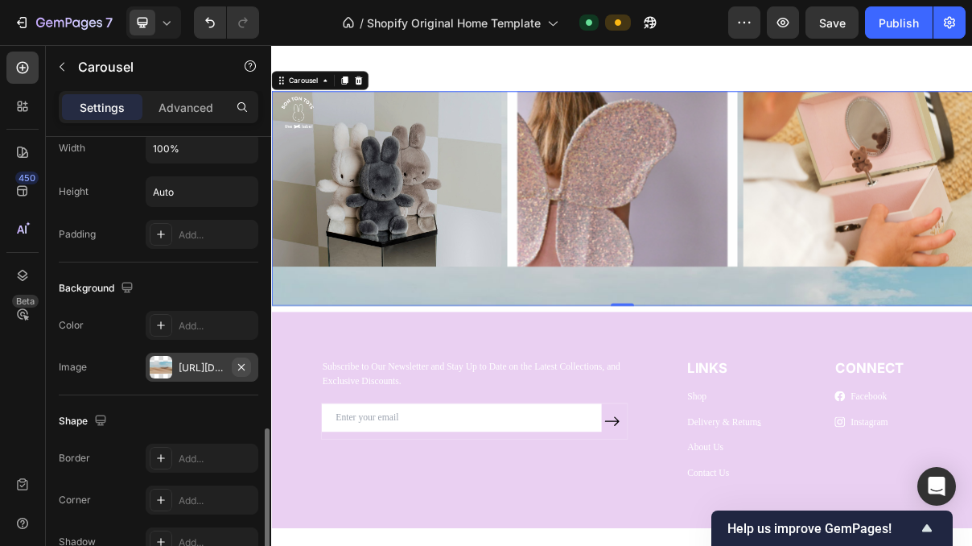
click at [241, 366] on icon "button" at bounding box center [241, 366] width 6 height 6
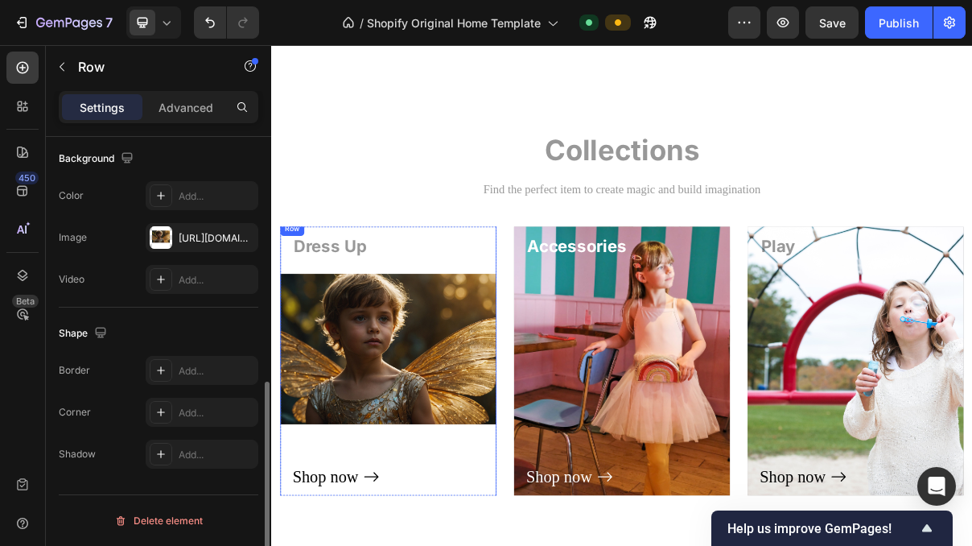
scroll to position [0, 0]
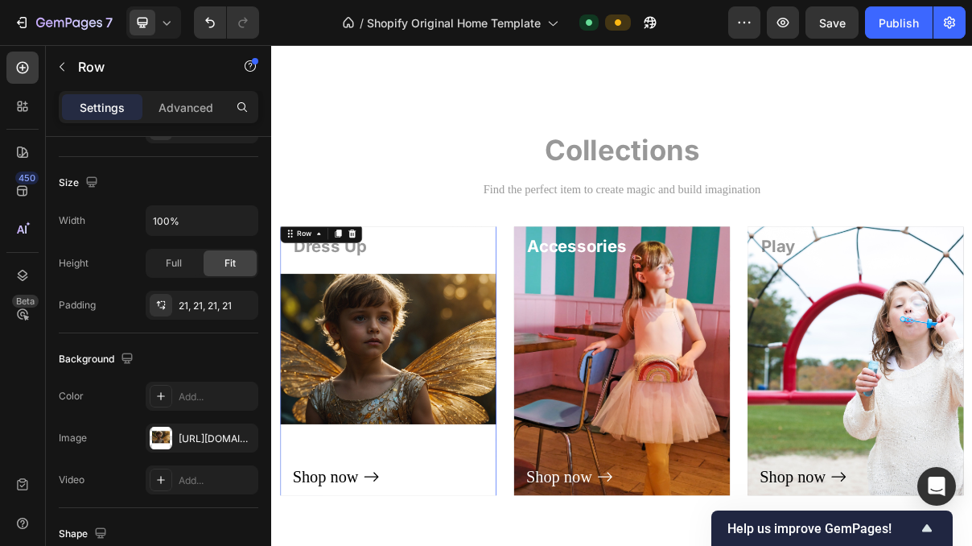
click at [576, 330] on div "Dress Up Heading Shop now Button Row 0" at bounding box center [432, 480] width 298 height 384
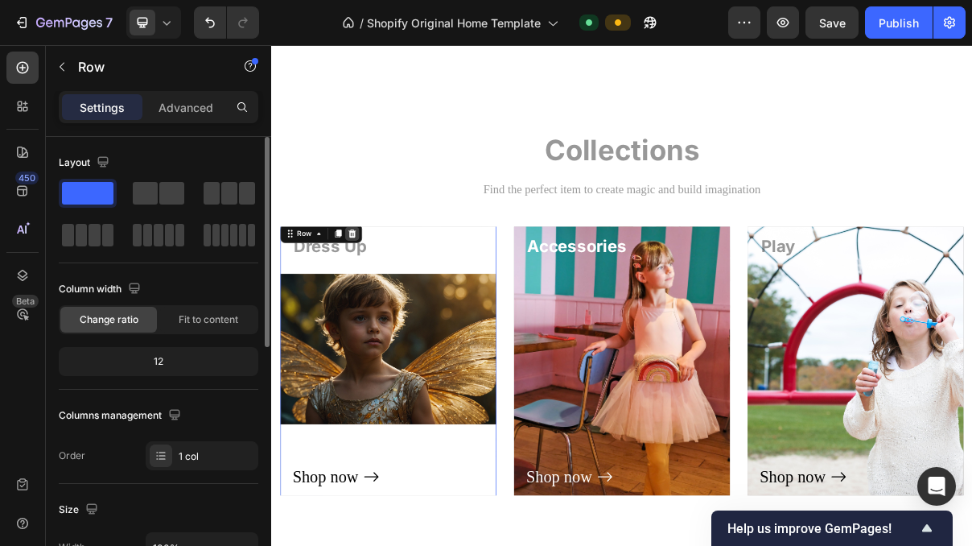
click at [384, 308] on icon at bounding box center [382, 303] width 10 height 11
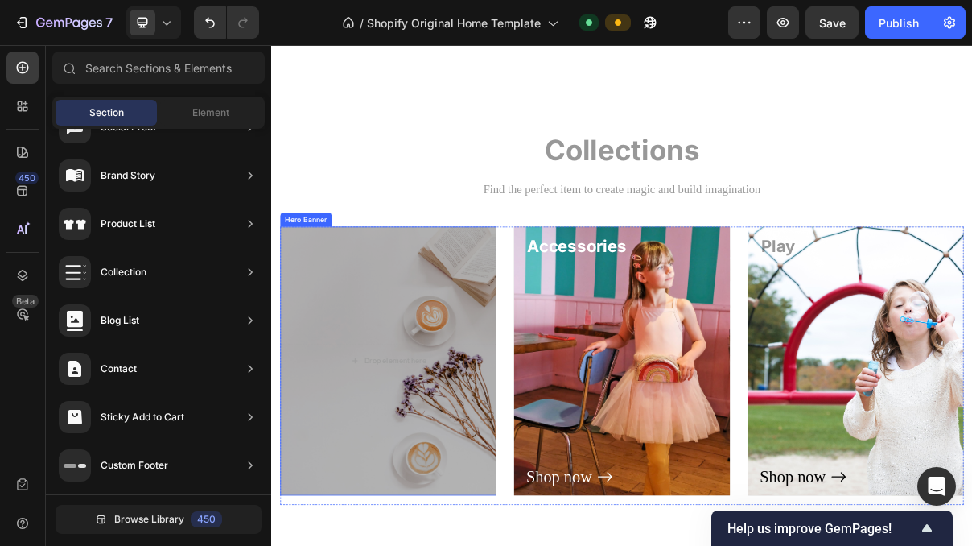
click at [552, 297] on div "Overlay" at bounding box center [432, 480] width 298 height 370
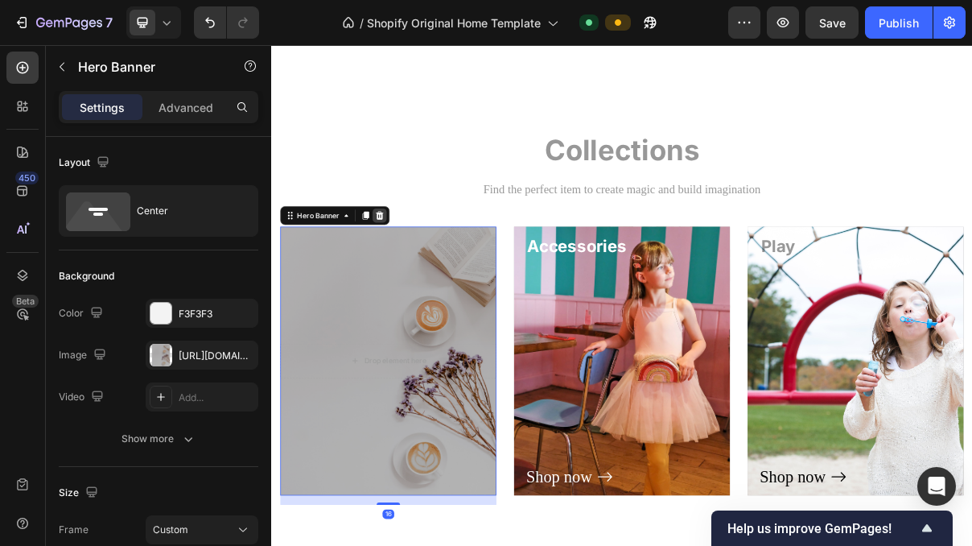
click at [420, 284] on icon at bounding box center [420, 279] width 10 height 11
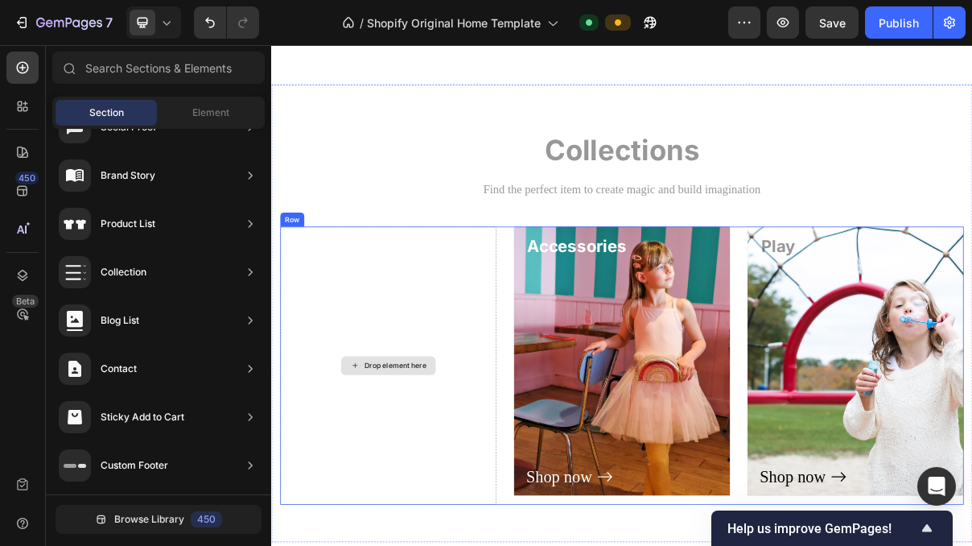
click at [348, 334] on div "Drop element here" at bounding box center [432, 486] width 298 height 383
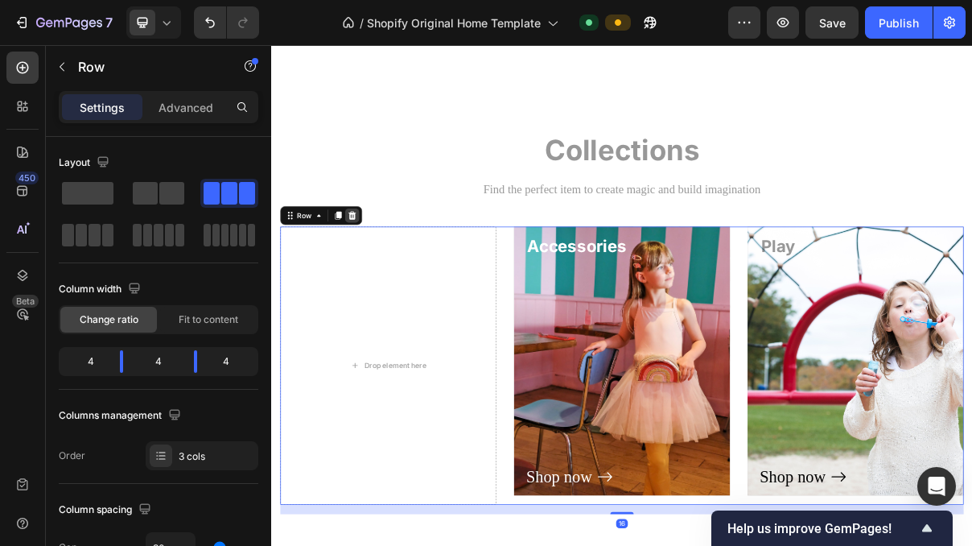
click at [382, 283] on icon at bounding box center [382, 279] width 10 height 11
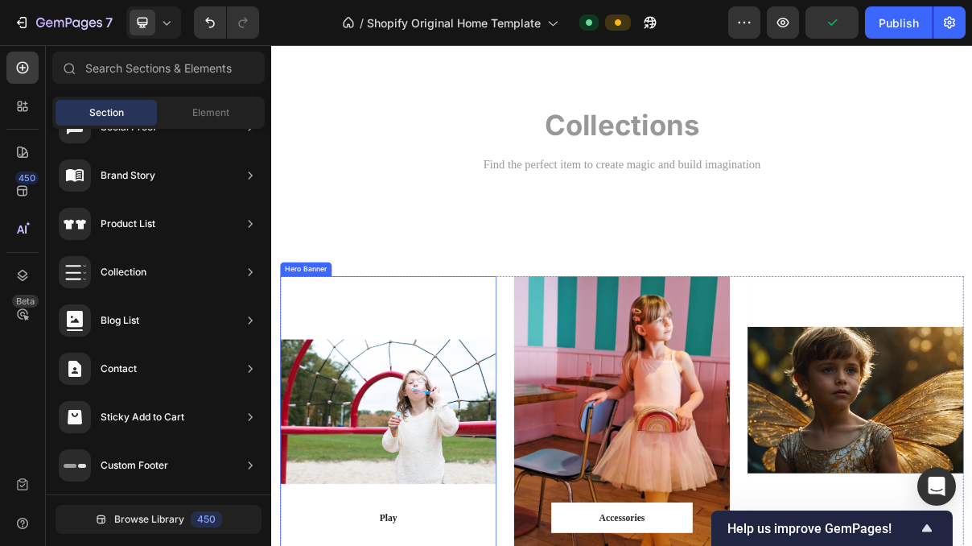
scroll to position [1388, 0]
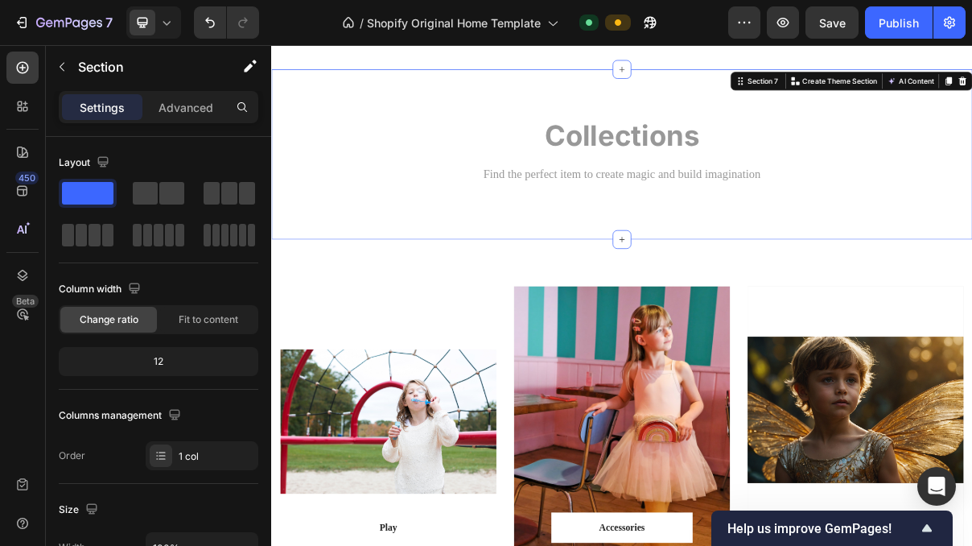
click at [706, 277] on div "Collections Heading Find the perfect item to create magic and build imagination…" at bounding box center [754, 194] width 966 height 233
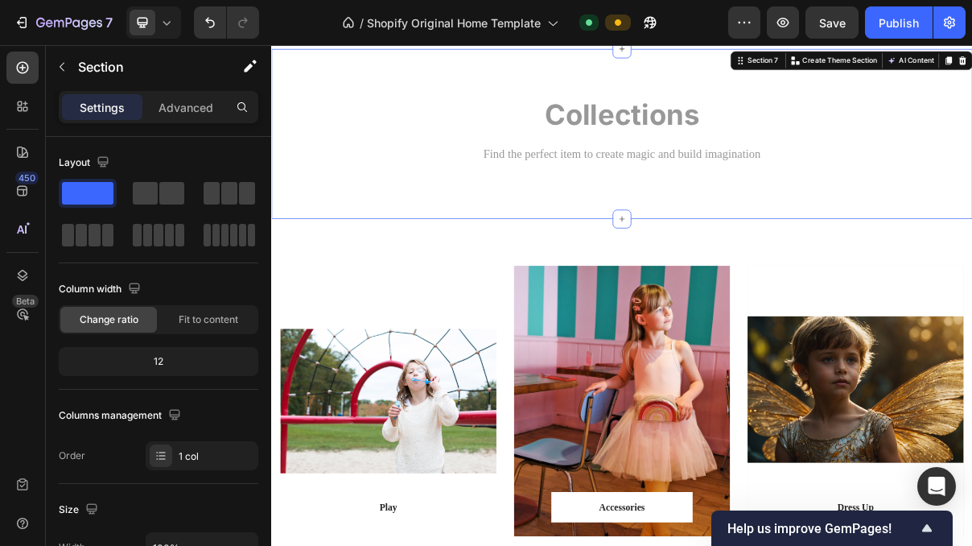
scroll to position [1436, 0]
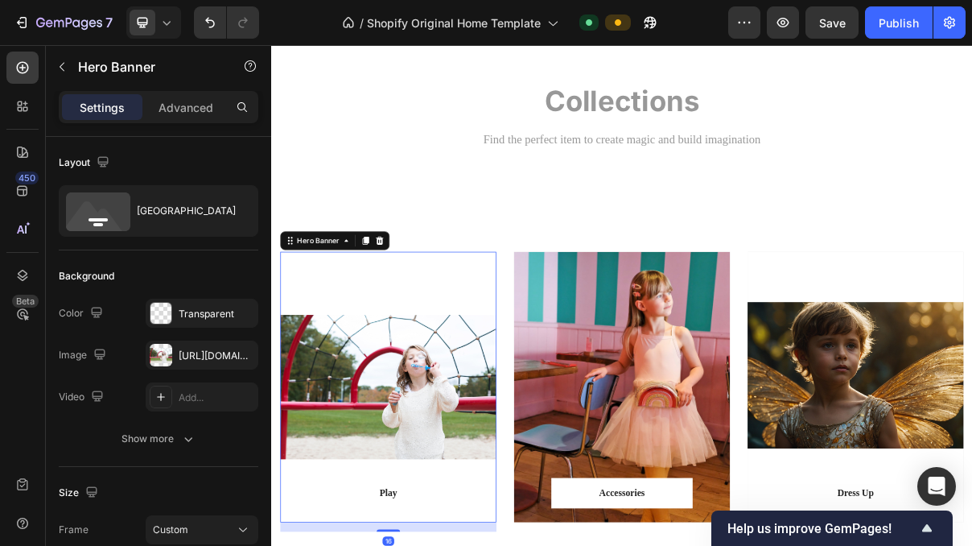
click at [501, 331] on div "Overlay" at bounding box center [432, 515] width 298 height 373
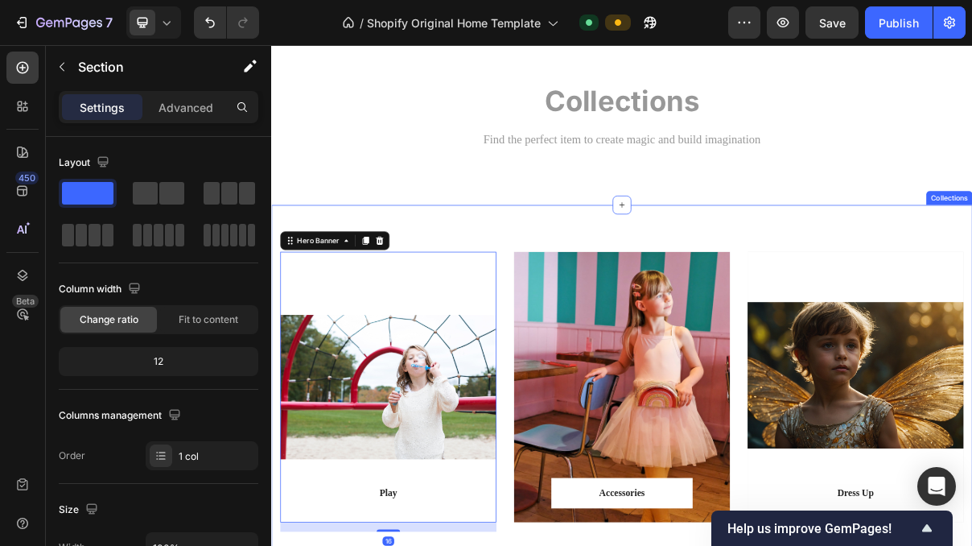
click at [574, 297] on div "Play Text block Row Row Hero Banner 16 Accessories Text block Row Row Hero Bann…" at bounding box center [754, 515] width 966 height 501
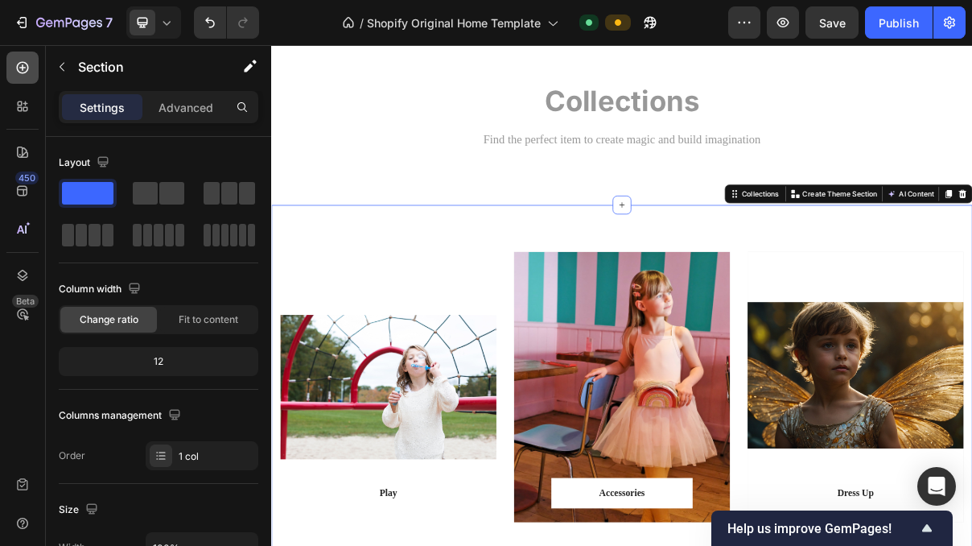
click at [27, 79] on div at bounding box center [22, 68] width 32 height 32
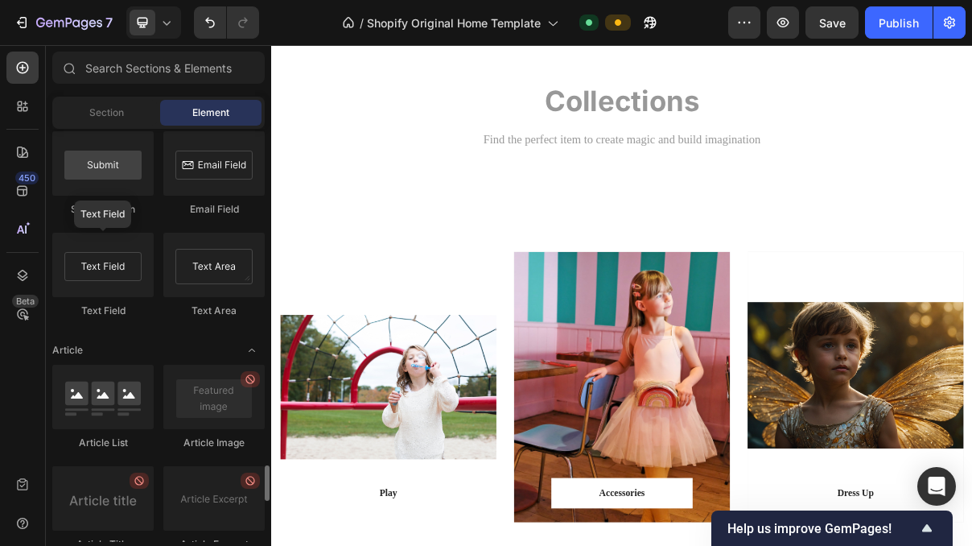
scroll to position [3902, 0]
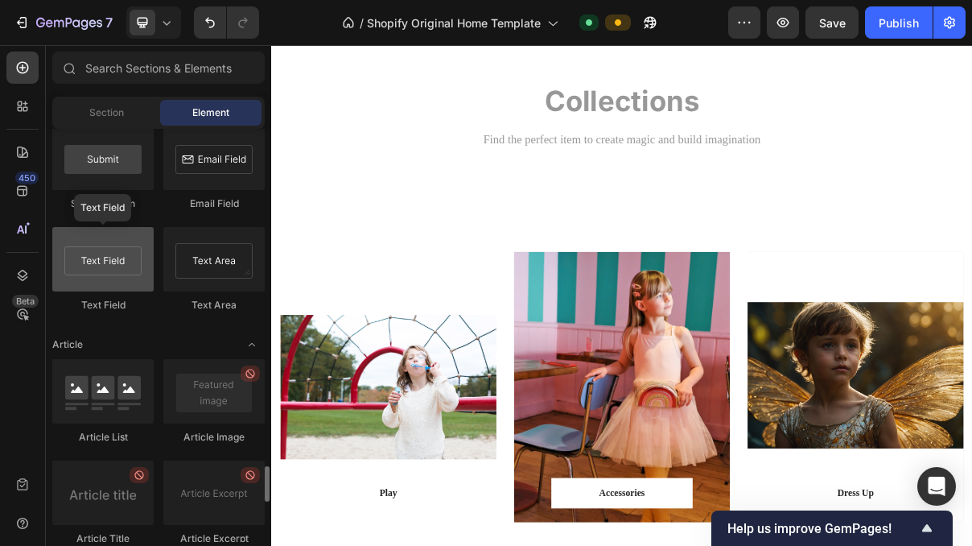
click at [126, 276] on div at bounding box center [102, 259] width 101 height 64
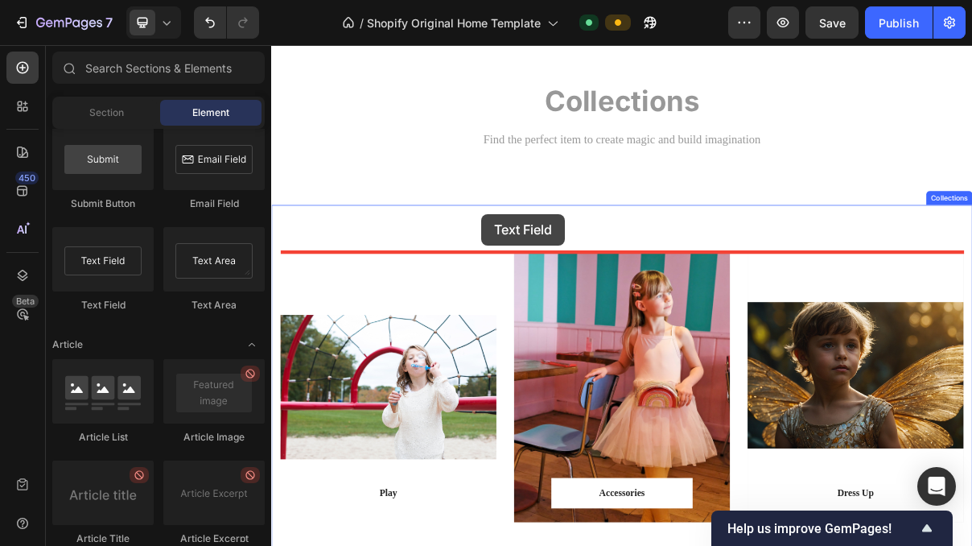
drag, startPoint x: 382, startPoint y: 313, endPoint x: 561, endPoint y: 278, distance: 183.0
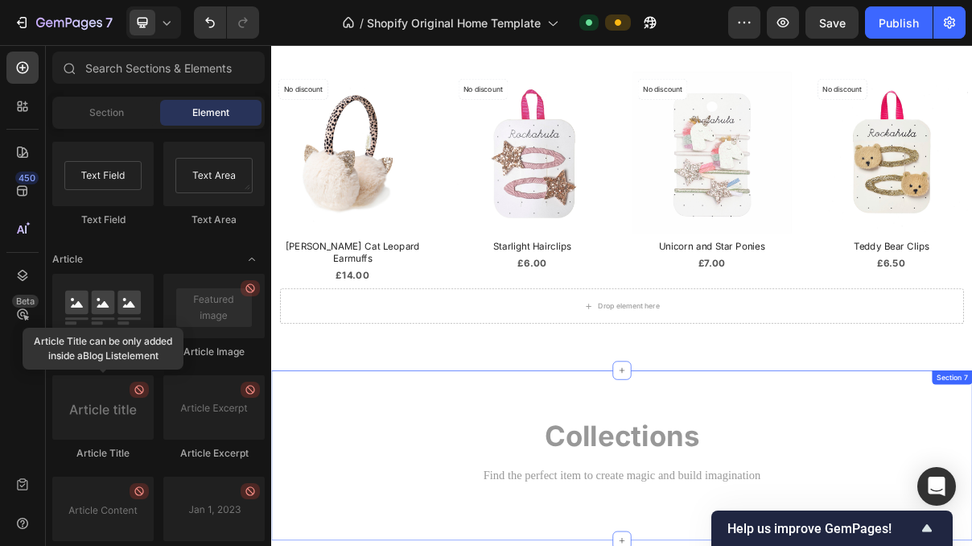
scroll to position [959, 0]
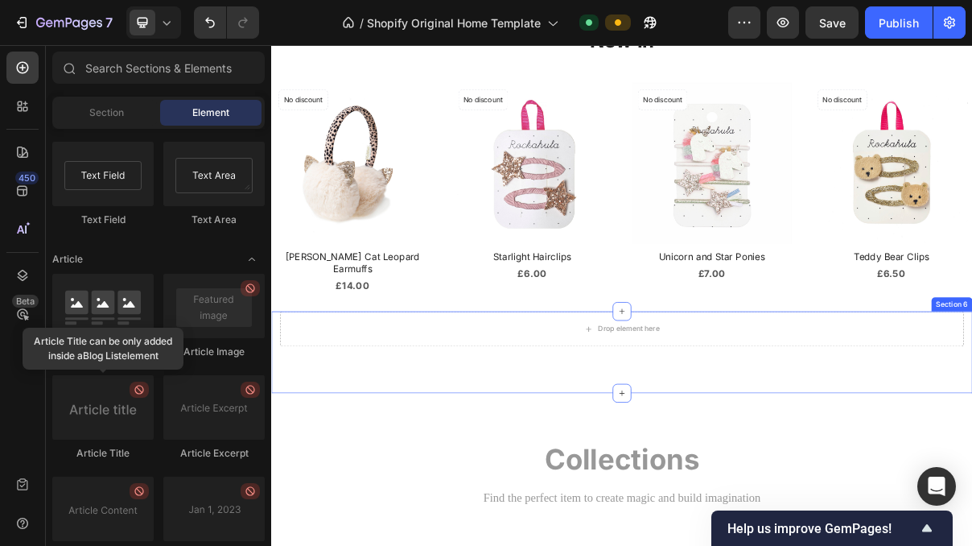
click at [691, 488] on div "Drop element here Section 6" at bounding box center [754, 467] width 966 height 113
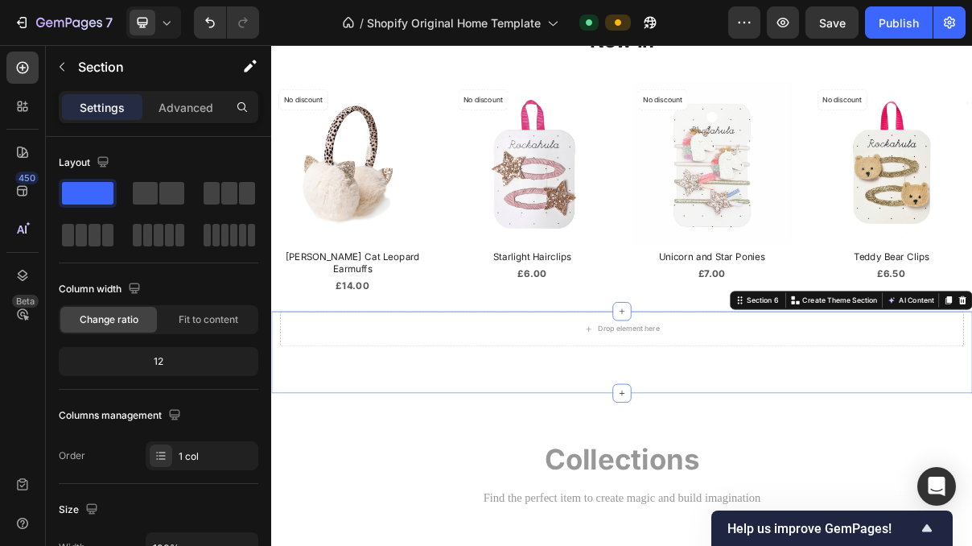
click at [691, 488] on div "Drop element here Section 6 You can create reusable sections Create Theme Secti…" at bounding box center [754, 467] width 966 height 113
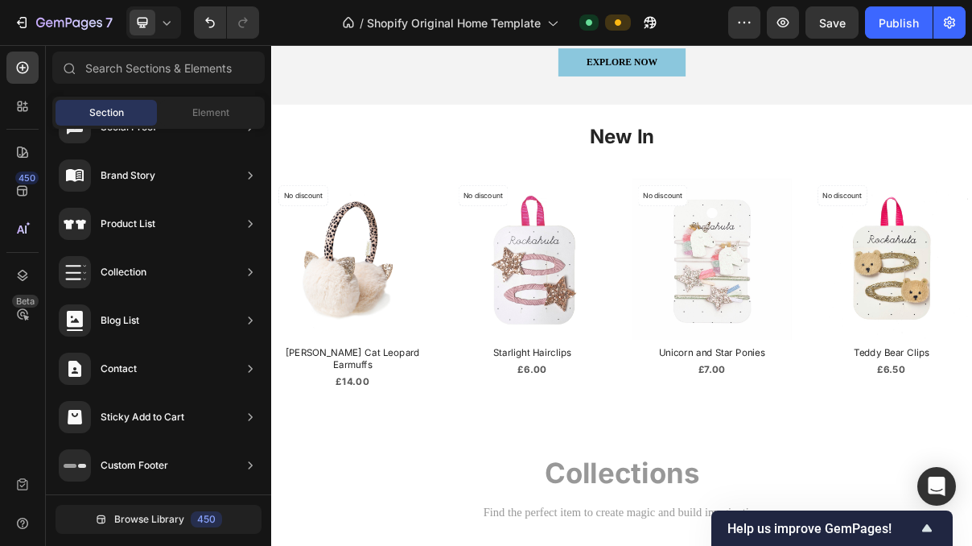
scroll to position [844, 0]
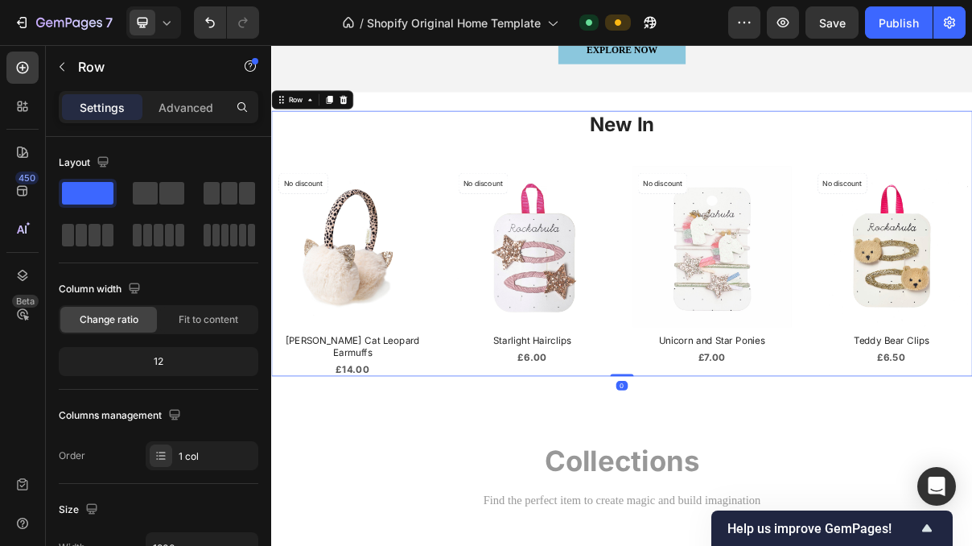
click at [419, 196] on div "New In Heading Product Images No discount Not be displayed when published Produ…" at bounding box center [754, 318] width 966 height 366
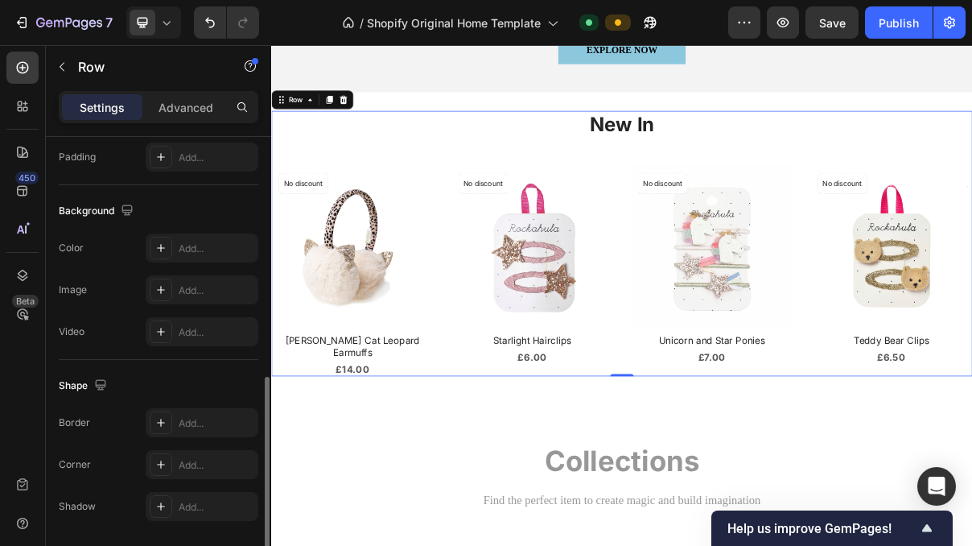
scroll to position [489, 0]
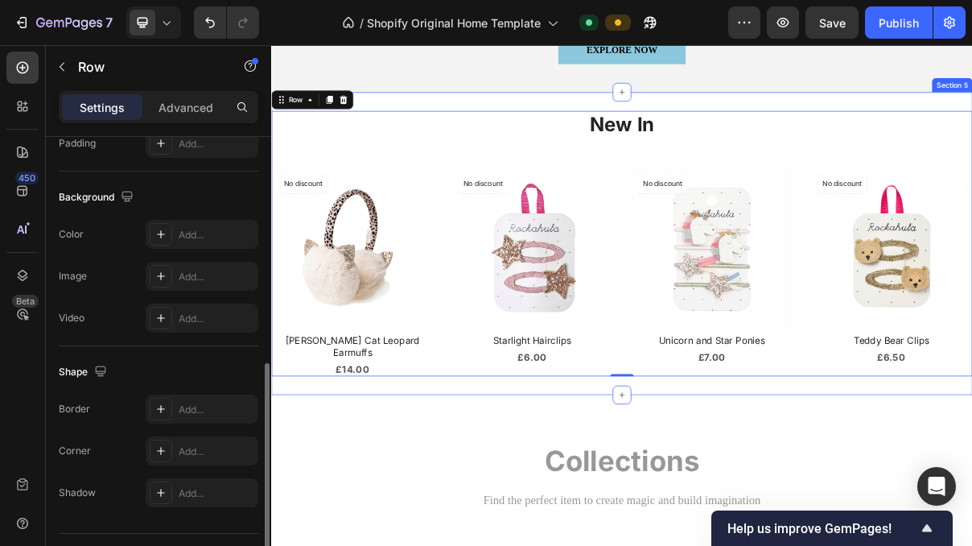
click at [477, 501] on div "New In Heading Product Images No discount Not be displayed when published Produ…" at bounding box center [754, 318] width 966 height 418
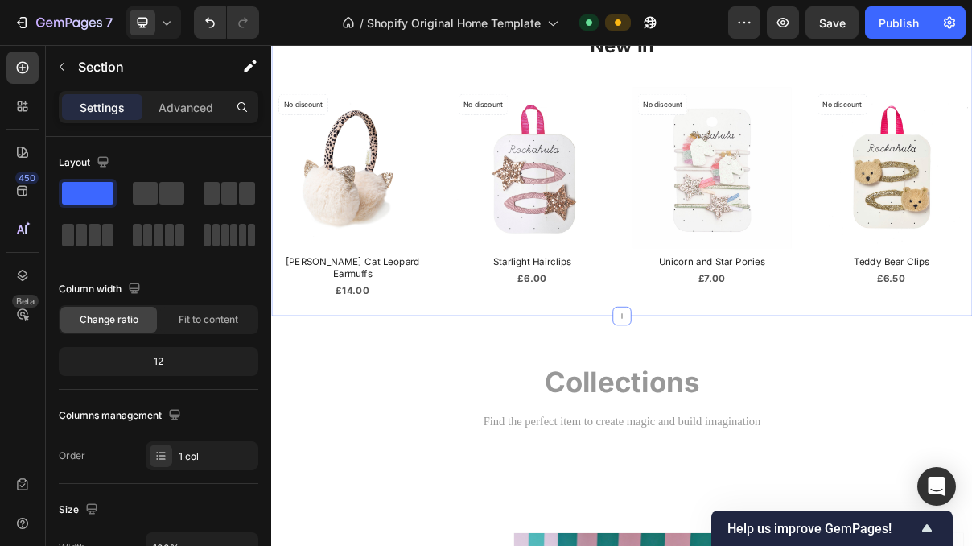
scroll to position [868, 0]
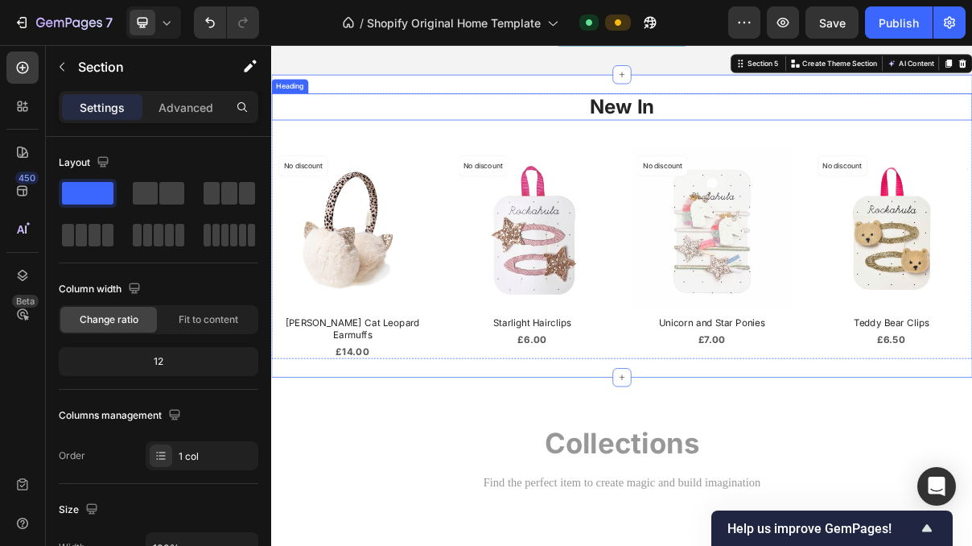
click at [753, 135] on h2 "New In" at bounding box center [754, 130] width 966 height 38
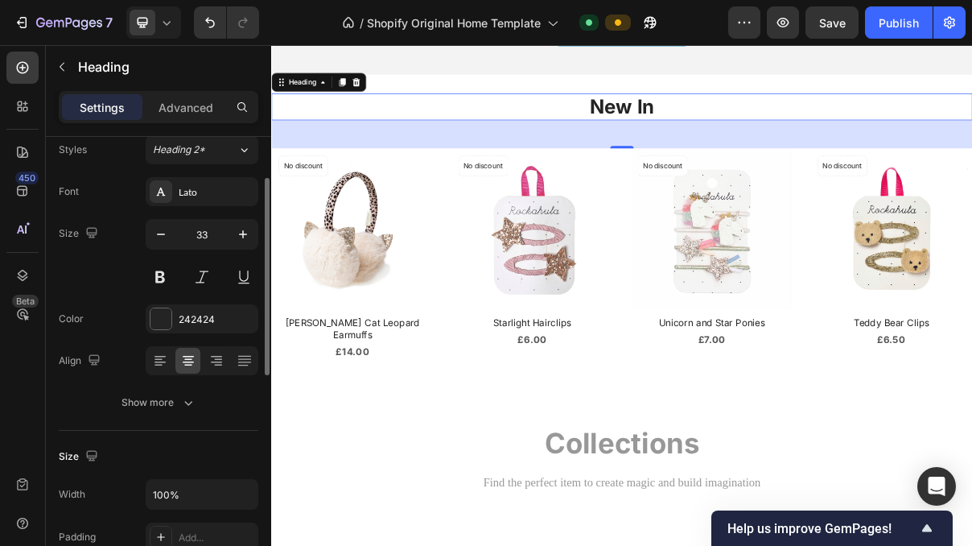
scroll to position [0, 0]
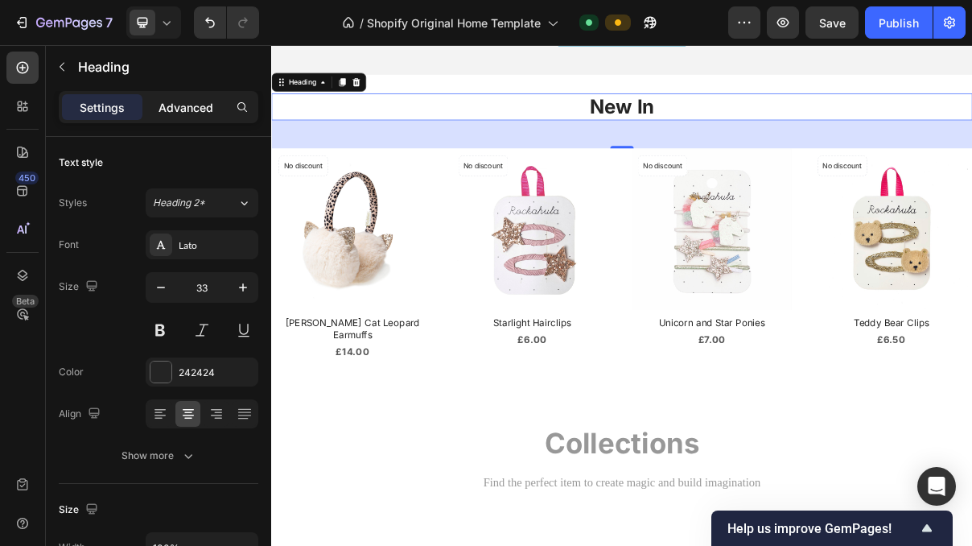
click at [195, 113] on p "Advanced" at bounding box center [186, 107] width 55 height 17
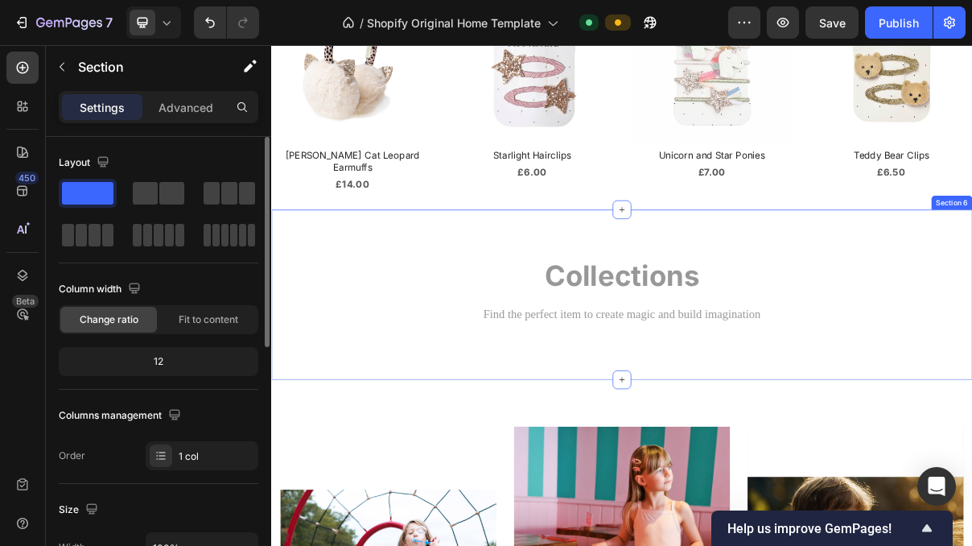
click at [832, 441] on div "Collections Heading Find the perfect item to create magic and build imagination…" at bounding box center [754, 401] width 942 height 130
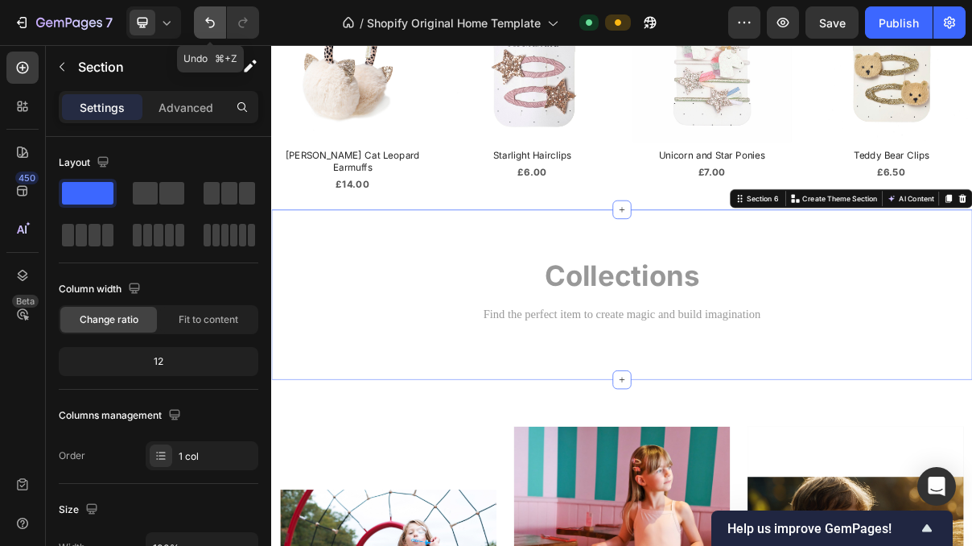
click at [204, 27] on icon "Undo/Redo" at bounding box center [210, 22] width 16 height 16
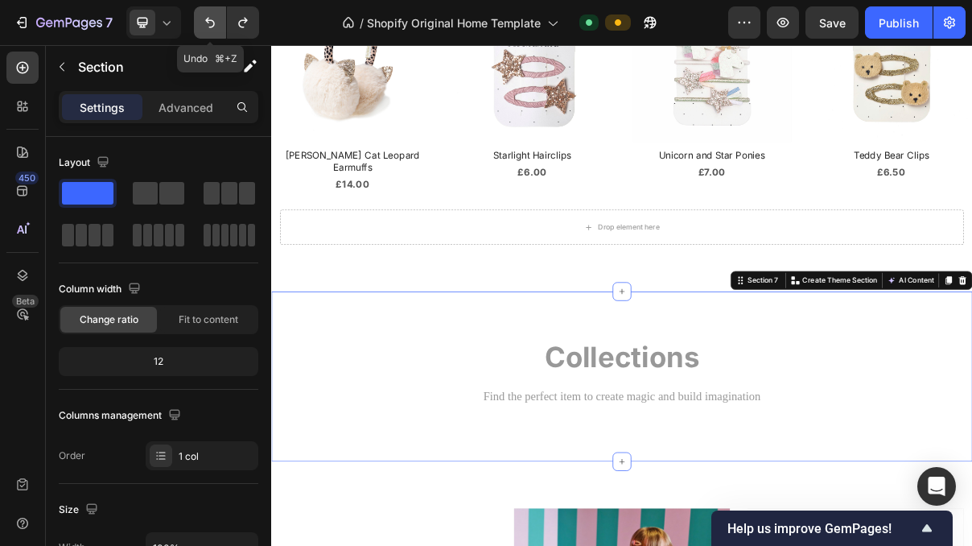
click at [204, 27] on icon "Undo/Redo" at bounding box center [210, 22] width 16 height 16
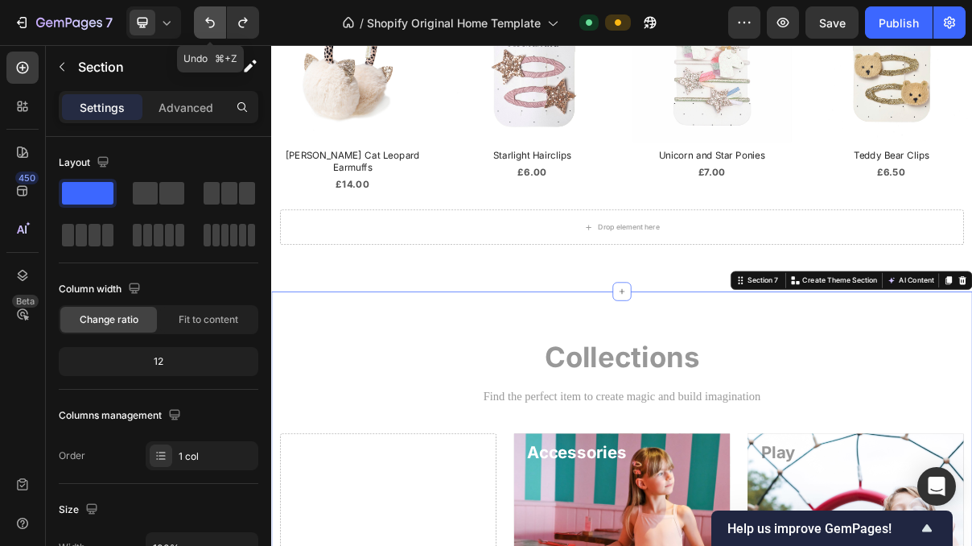
click at [204, 27] on icon "Undo/Redo" at bounding box center [210, 22] width 16 height 16
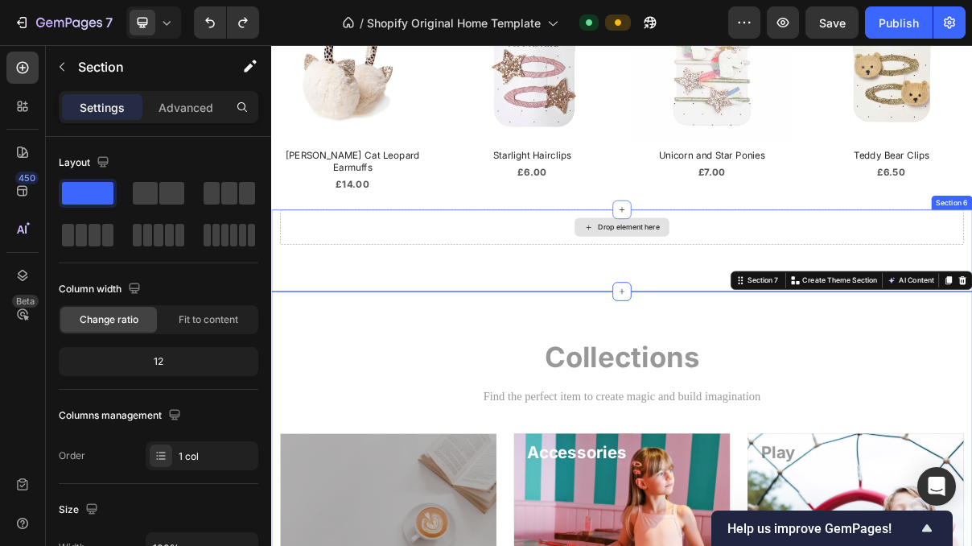
click at [971, 295] on div "Drop element here" at bounding box center [754, 295] width 942 height 48
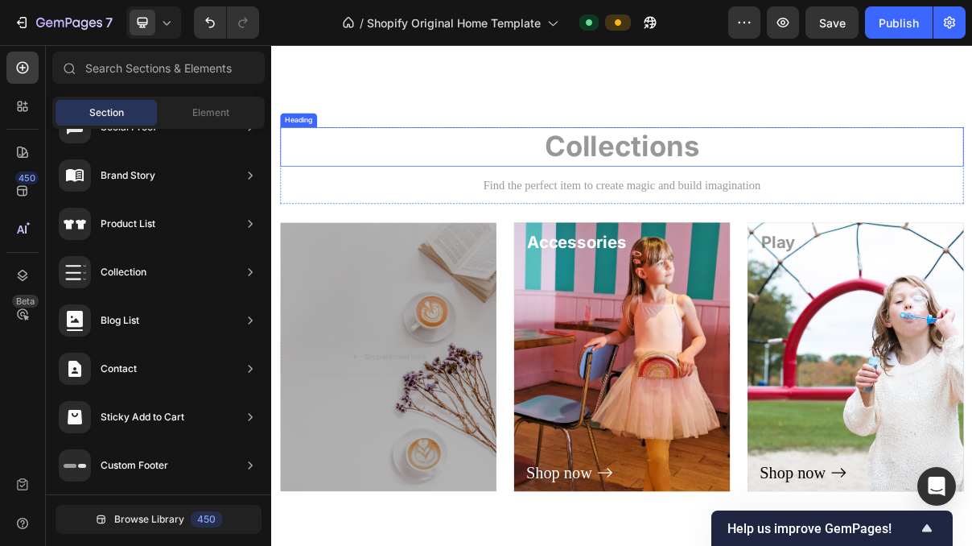
scroll to position [1264, 0]
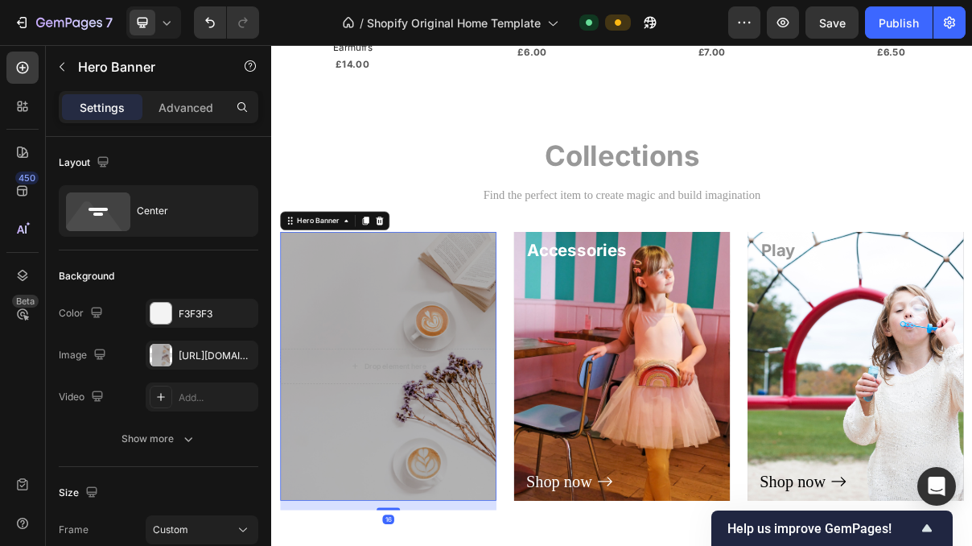
click at [476, 535] on div "Overlay" at bounding box center [432, 487] width 298 height 370
click at [211, 357] on div "https://ucarecdn.com/c5bdba06-2157-4ec9-9f81-644e1c4a6a60/" at bounding box center [202, 356] width 47 height 14
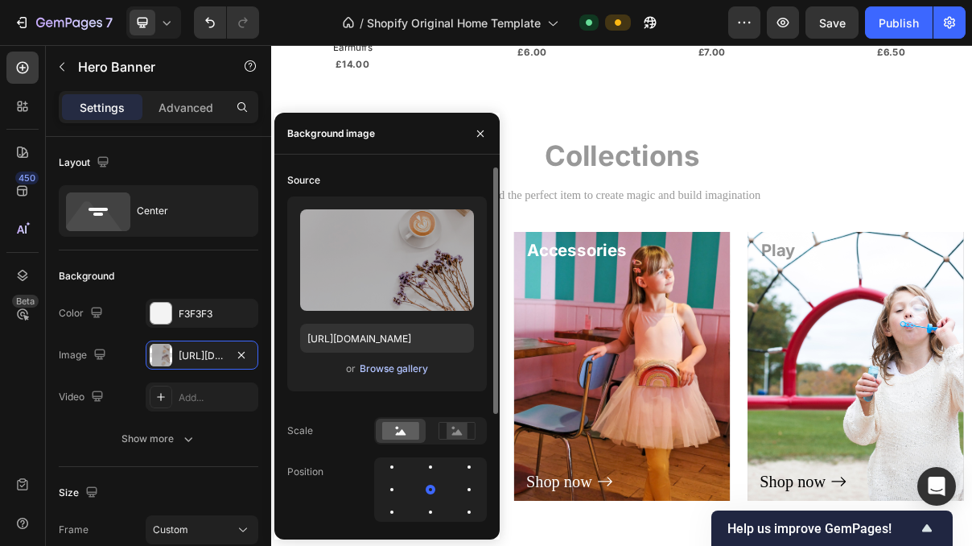
click at [387, 368] on div "Browse gallery" at bounding box center [394, 368] width 68 height 14
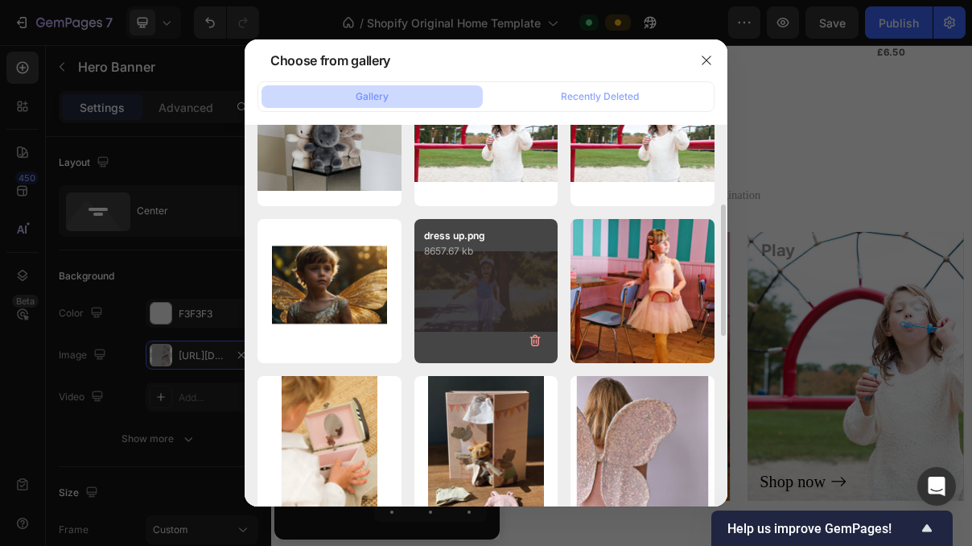
scroll to position [240, 0]
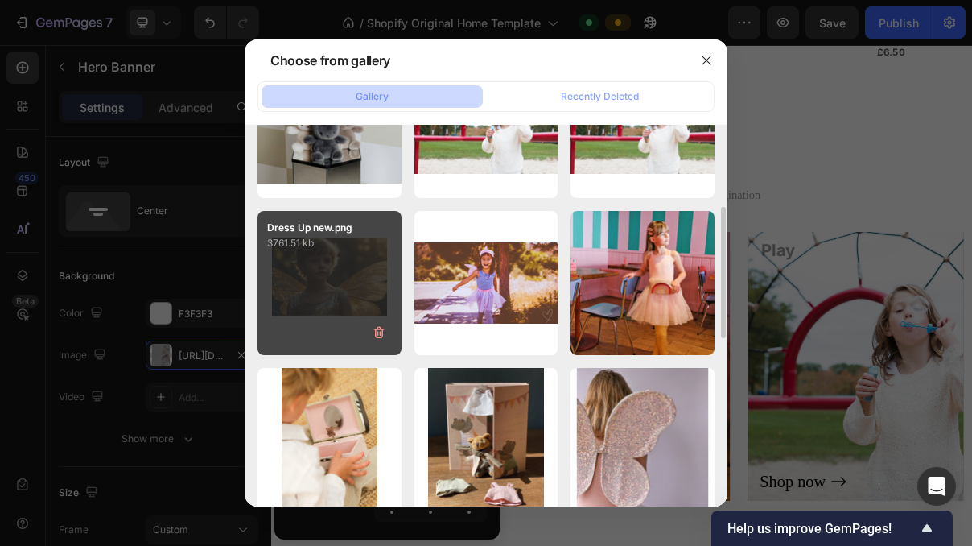
click at [337, 274] on div "Dress Up new.png 3761.51 kb" at bounding box center [330, 283] width 144 height 144
type input "https://cdn.shopify.com/s/files/1/0955/7570/3893/files/gempages_586107300473733…"
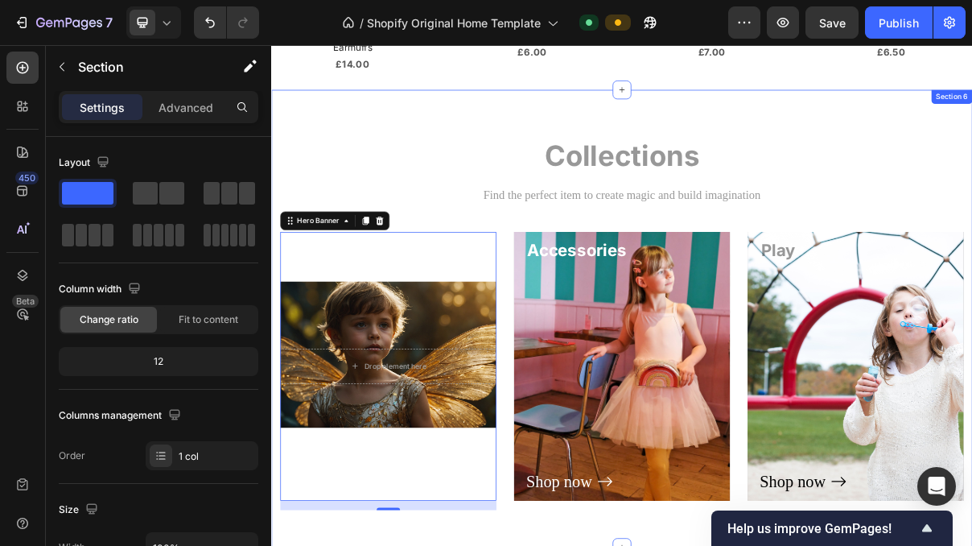
click at [630, 151] on div "Collections Heading Find the perfect item to create magic and build imagination…" at bounding box center [754, 420] width 966 height 629
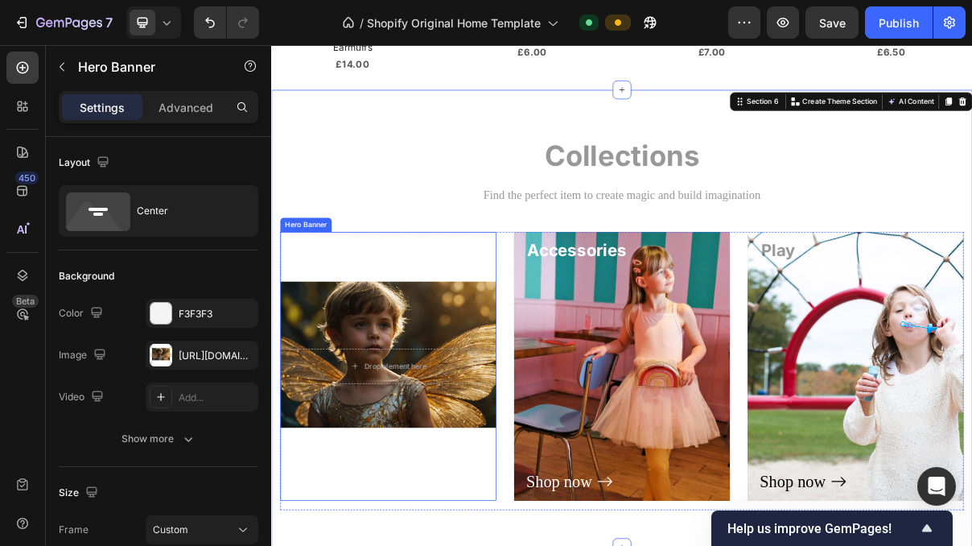
click at [342, 319] on div "Overlay" at bounding box center [432, 487] width 298 height 370
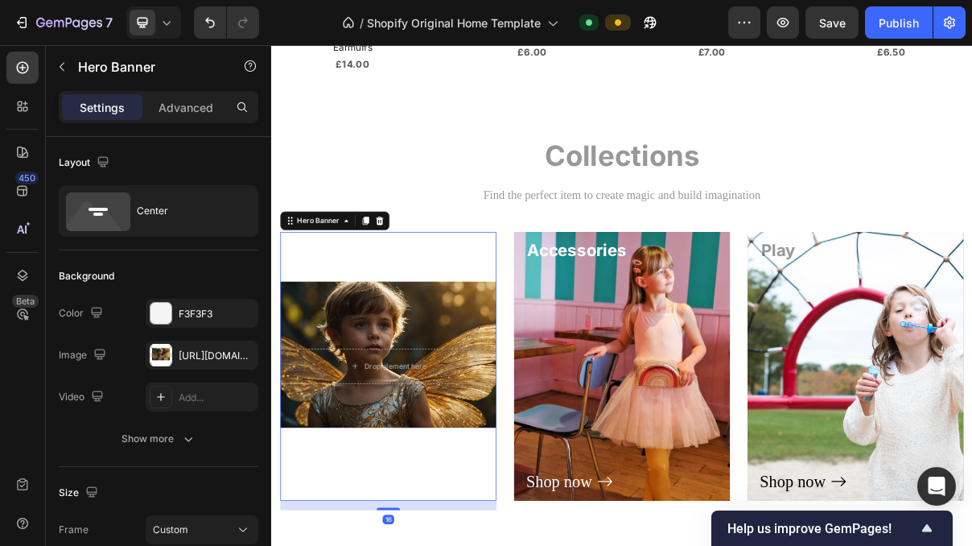
click at [373, 313] on div "Overlay" at bounding box center [432, 487] width 298 height 370
click at [422, 305] on div "Overlay" at bounding box center [432, 487] width 298 height 370
click at [361, 545] on div "Overlay" at bounding box center [432, 487] width 298 height 370
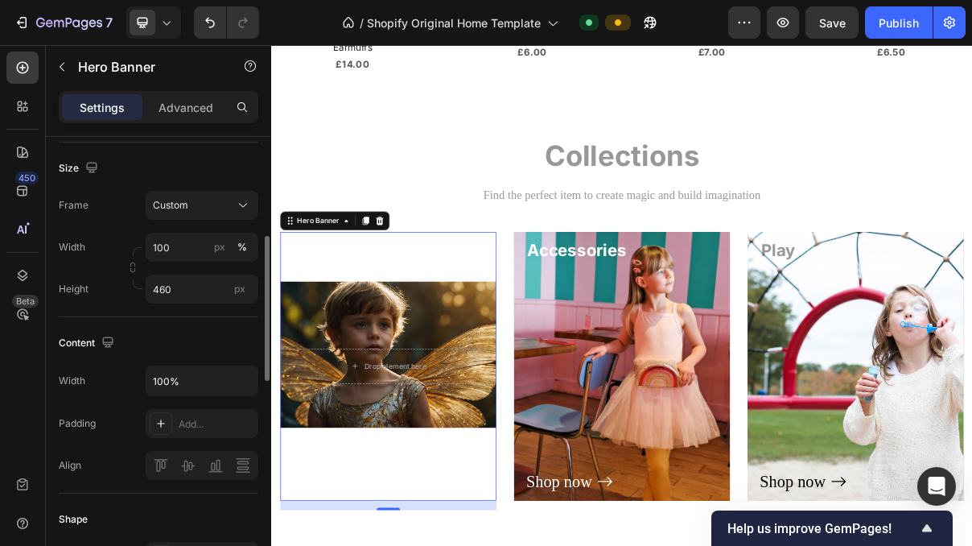
scroll to position [334, 0]
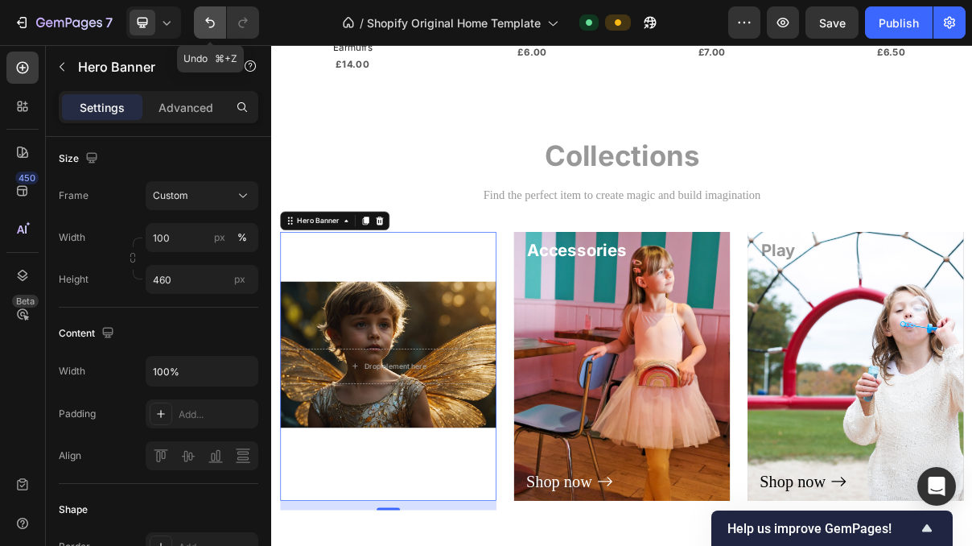
click at [213, 25] on icon "Undo/Redo" at bounding box center [210, 23] width 10 height 10
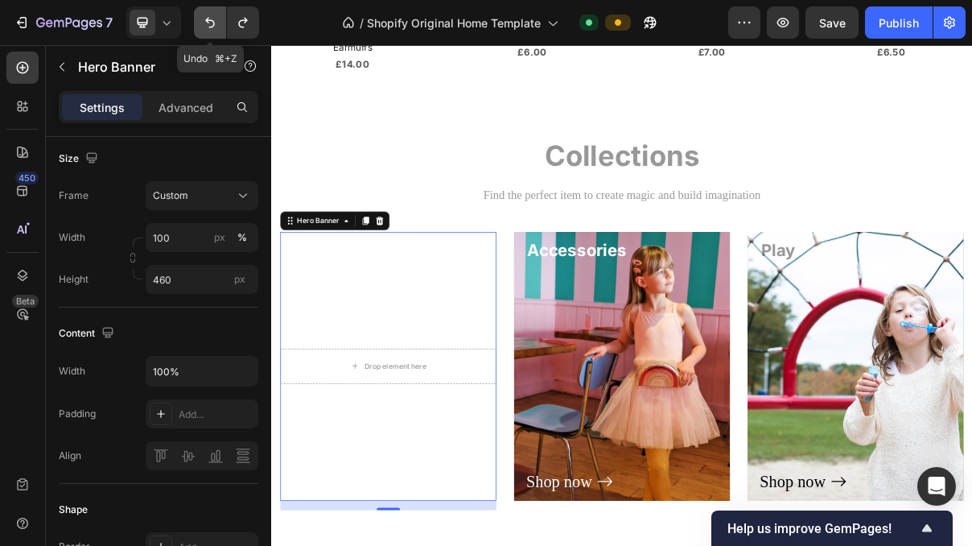
click at [213, 25] on icon "Undo/Redo" at bounding box center [210, 23] width 10 height 10
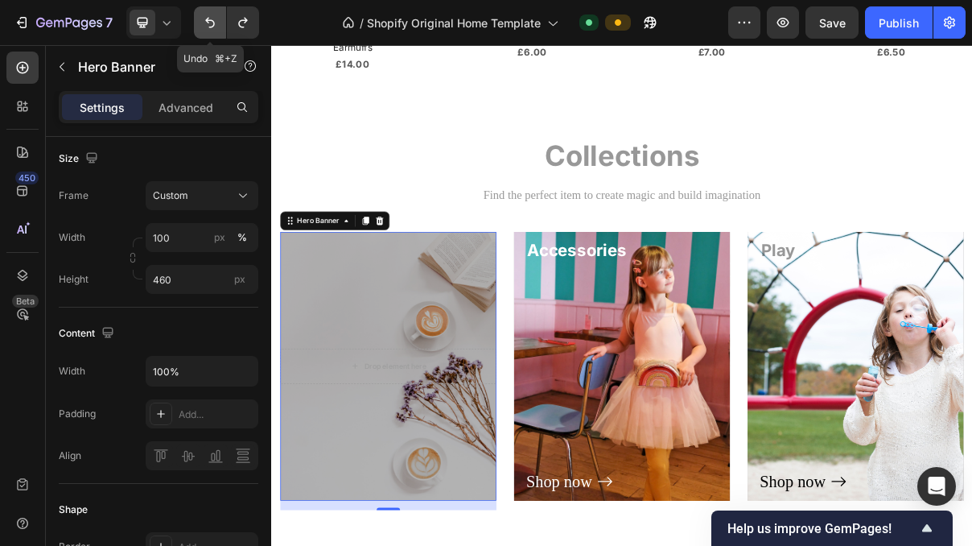
click at [205, 25] on icon "Undo/Redo" at bounding box center [210, 22] width 16 height 16
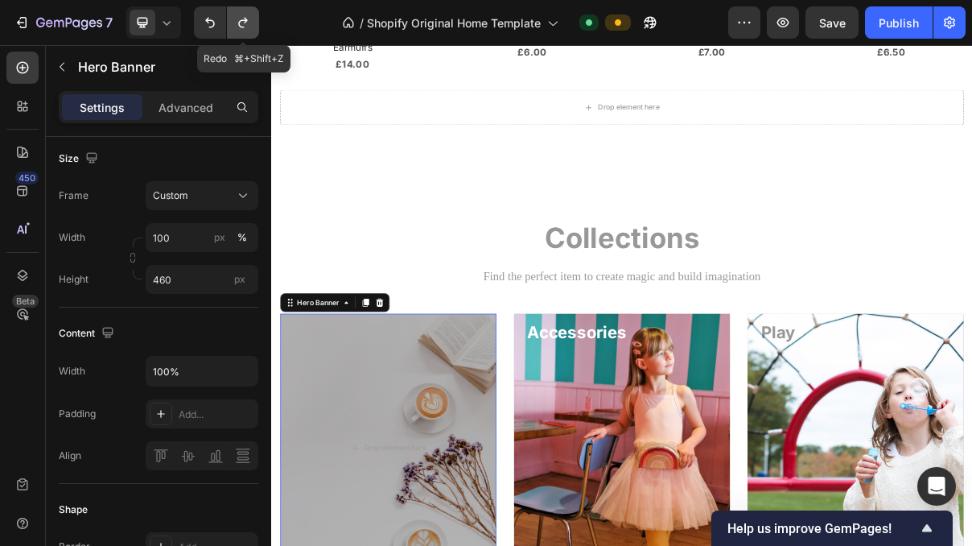
click at [234, 24] on button "Undo/Redo" at bounding box center [243, 22] width 32 height 32
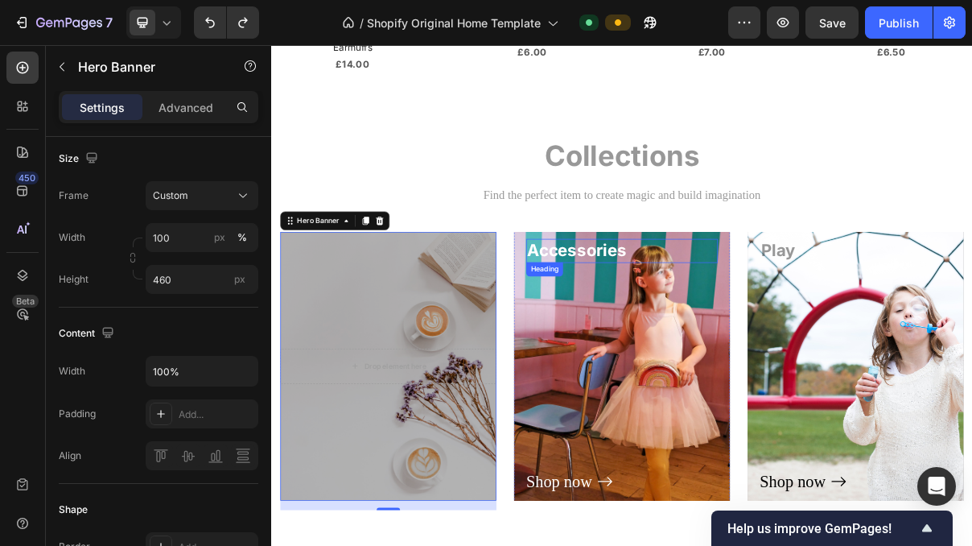
click at [676, 314] on h3 "Accessories" at bounding box center [754, 327] width 264 height 32
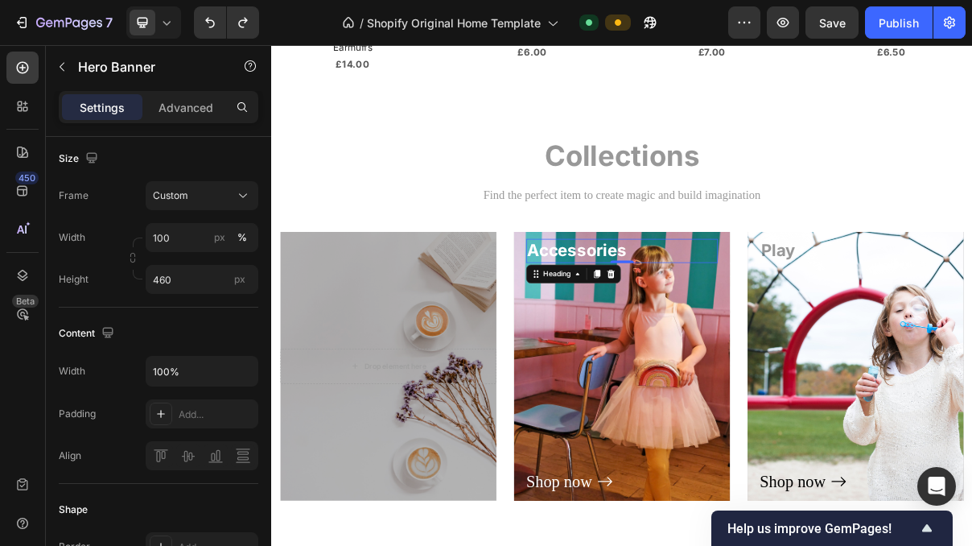
scroll to position [0, 0]
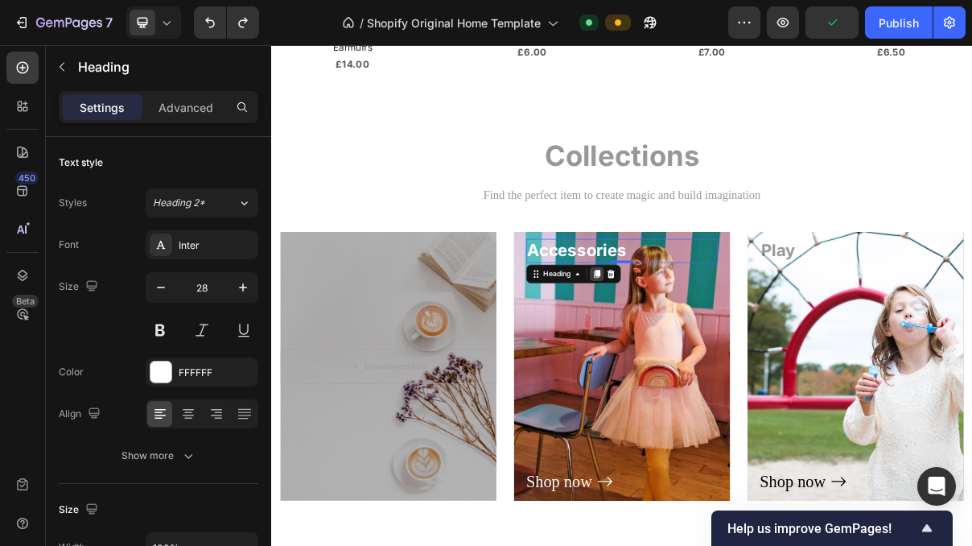
click at [721, 354] on icon at bounding box center [720, 359] width 9 height 11
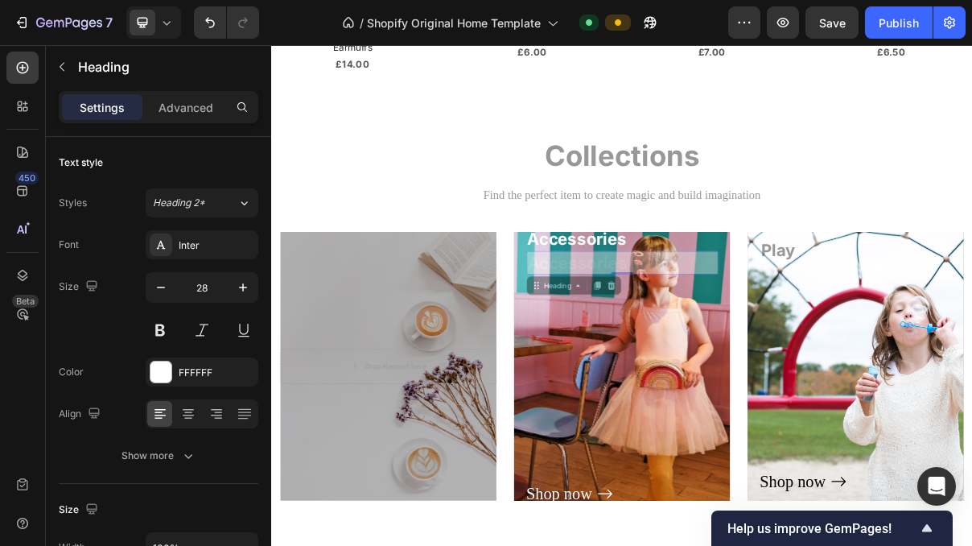
scroll to position [1248, 0]
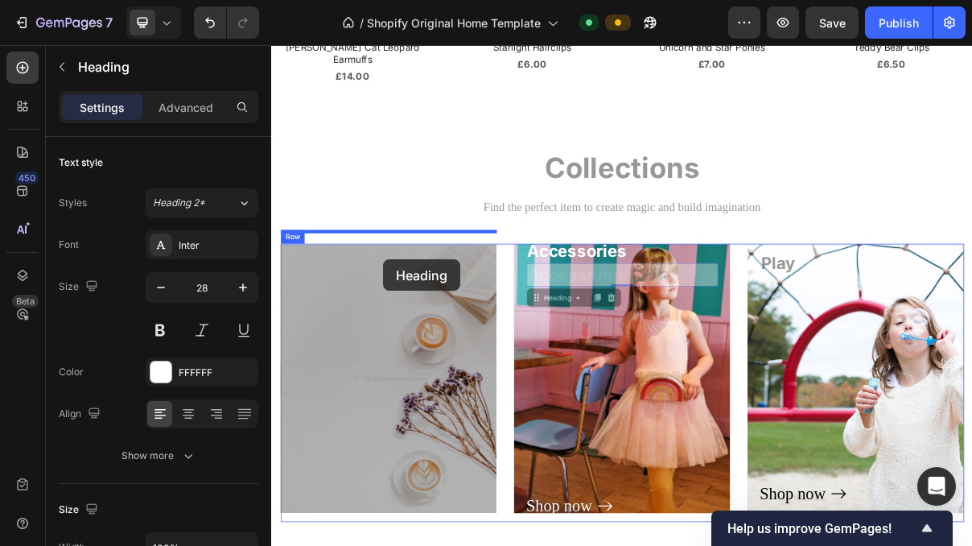
drag, startPoint x: 808, startPoint y: 332, endPoint x: 423, endPoint y: 338, distance: 384.8
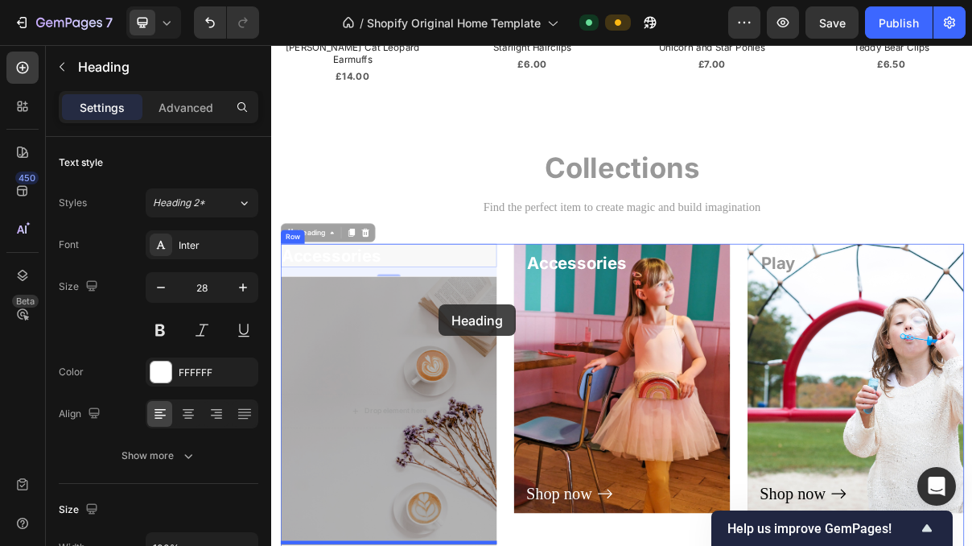
drag, startPoint x: 509, startPoint y: 322, endPoint x: 502, endPoint y: 402, distance: 80.8
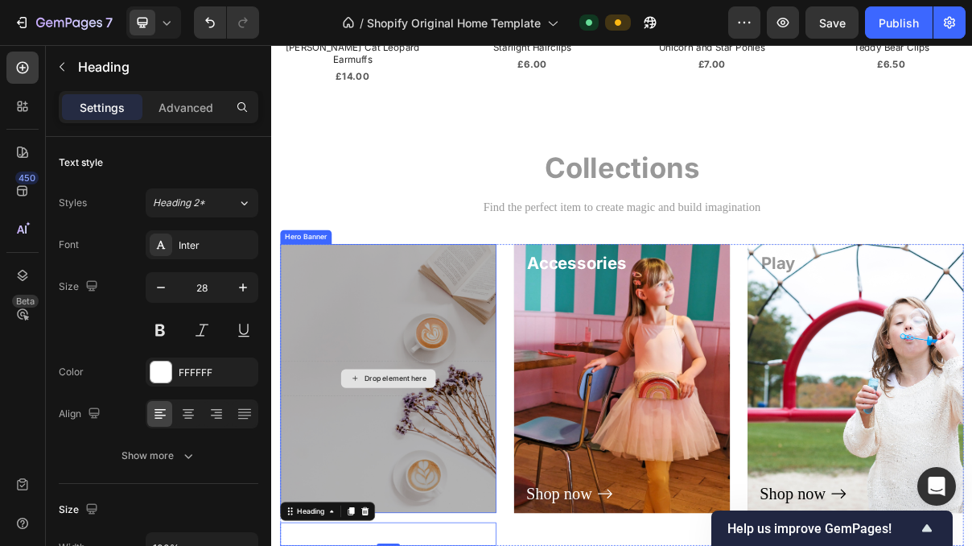
click at [452, 497] on div "Drop element here" at bounding box center [441, 503] width 85 height 13
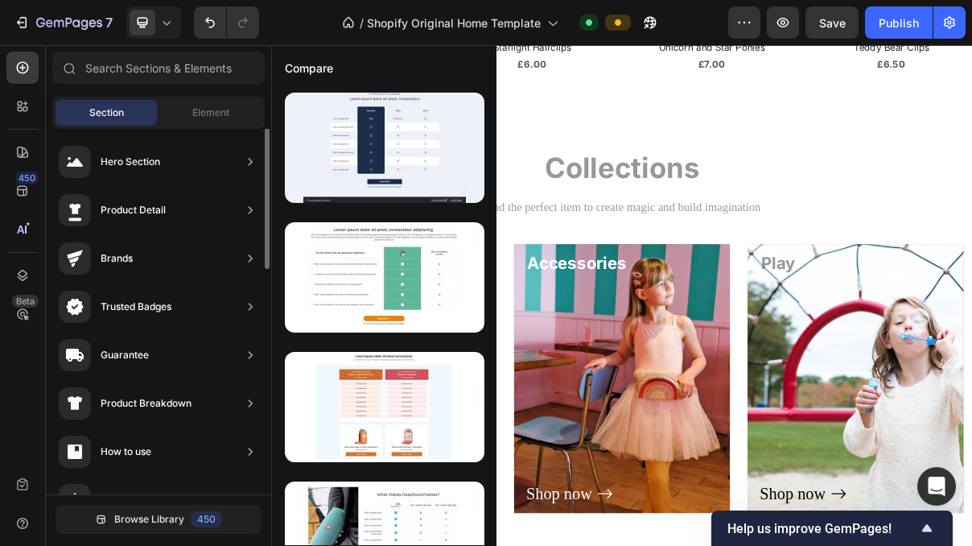
scroll to position [0, 0]
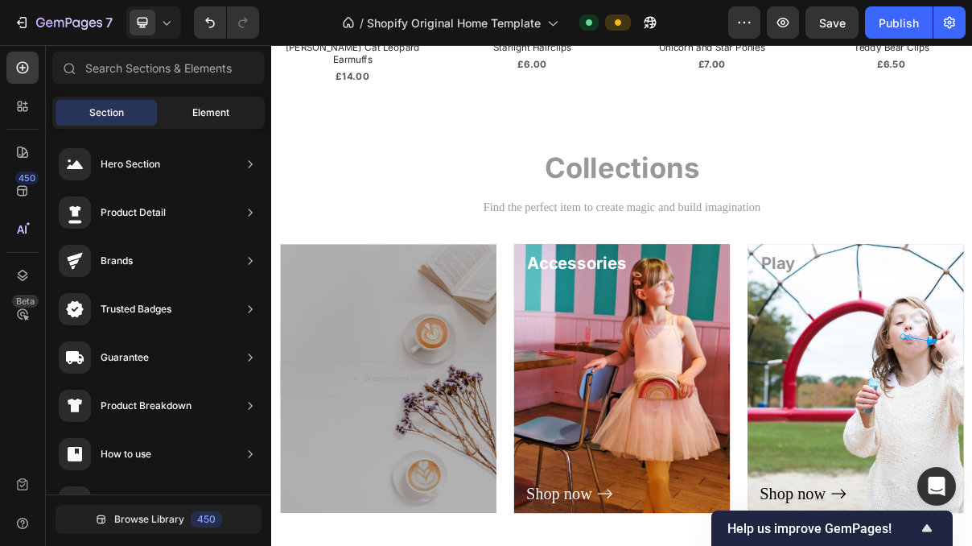
click at [206, 104] on div "Element" at bounding box center [210, 113] width 101 height 26
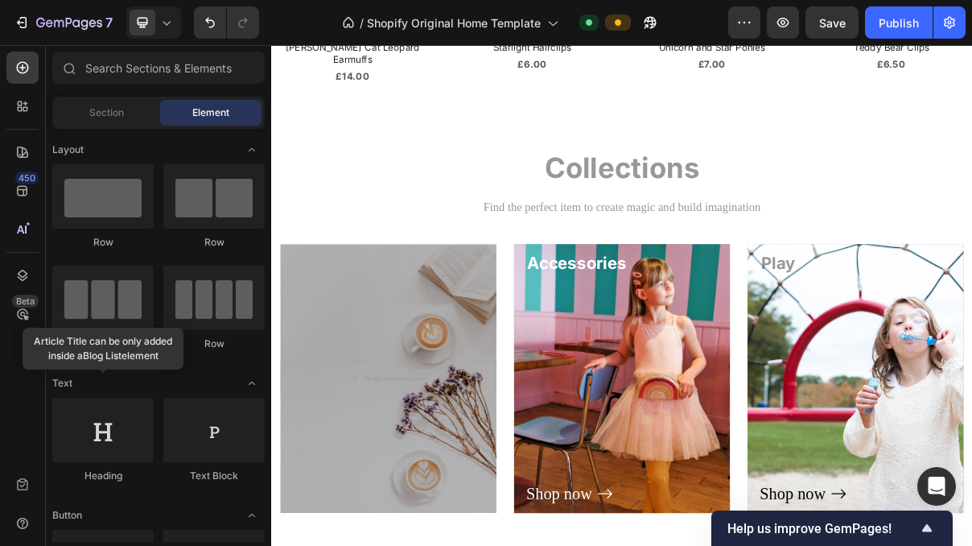
scroll to position [3987, 0]
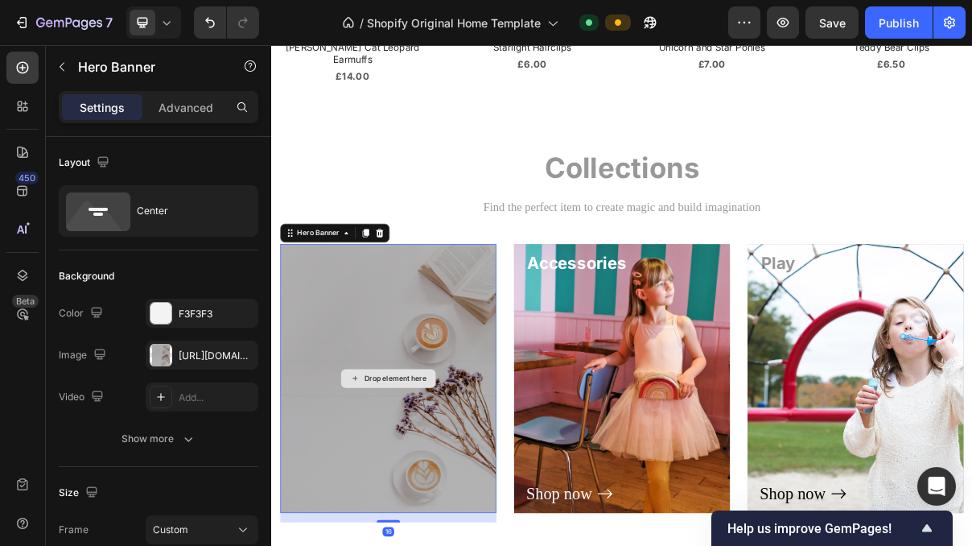
click at [348, 487] on div "Drop element here" at bounding box center [432, 504] width 298 height 48
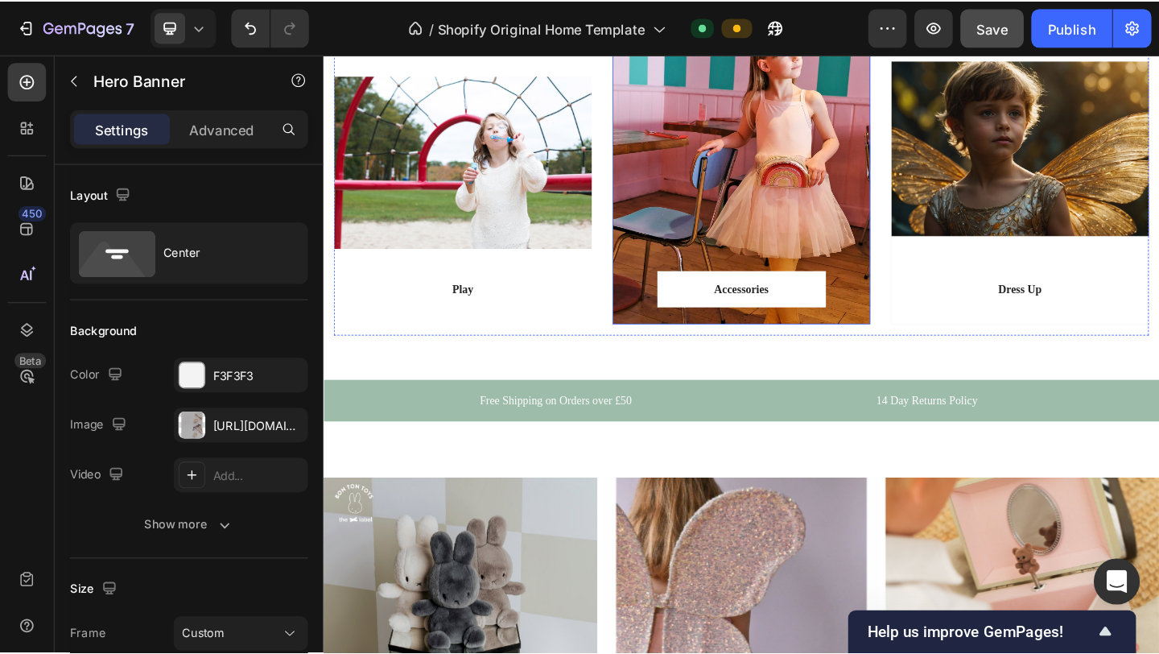
scroll to position [2123, 0]
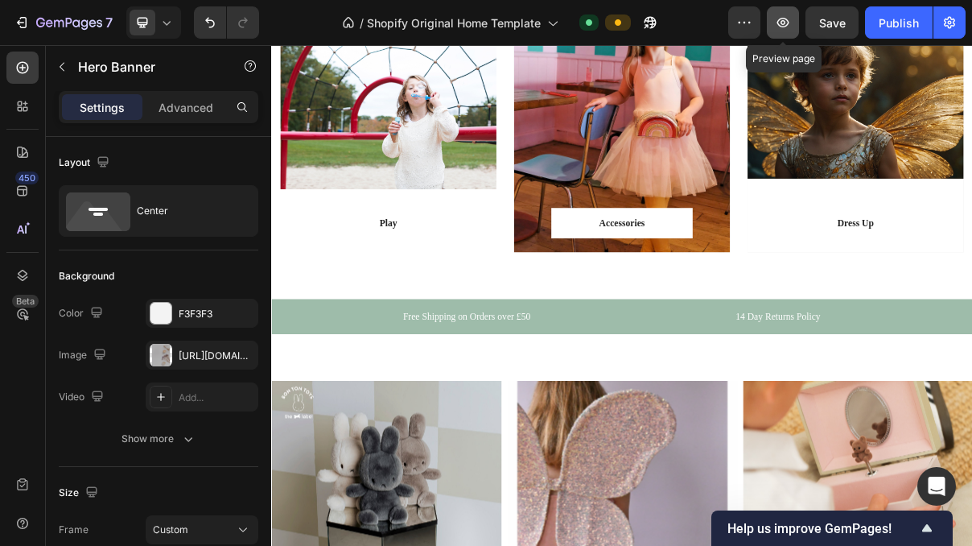
click at [794, 21] on button "button" at bounding box center [783, 22] width 32 height 32
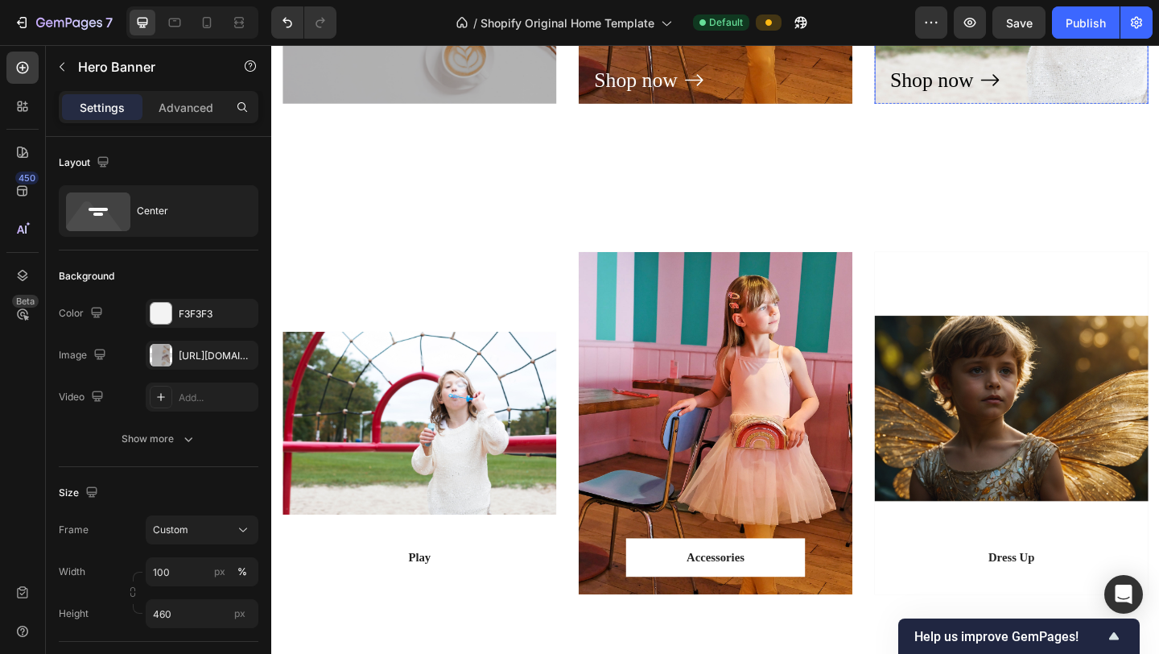
scroll to position [1813, 0]
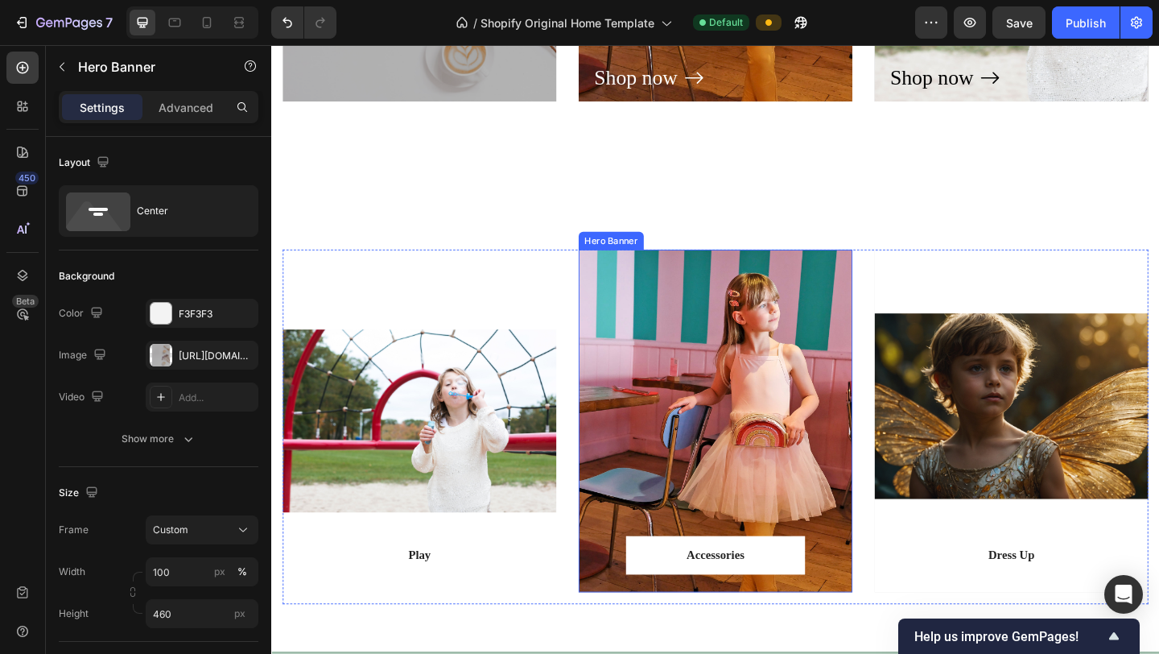
click at [819, 424] on div "Overlay" at bounding box center [754, 453] width 298 height 373
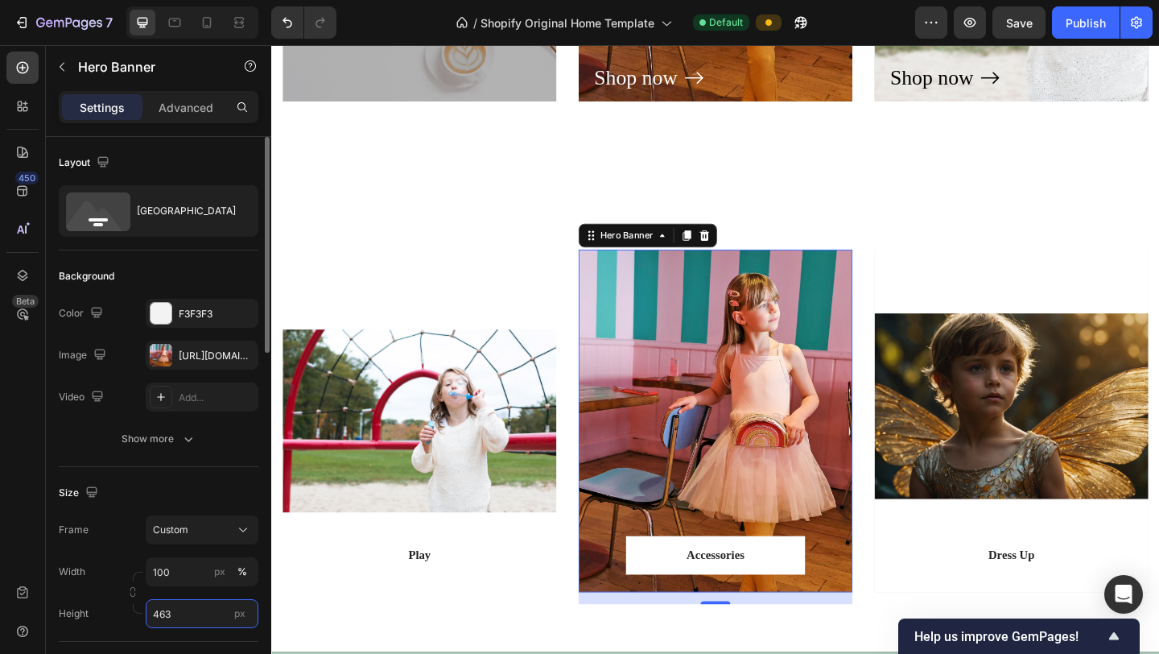
click at [202, 545] on input "463" at bounding box center [202, 613] width 113 height 29
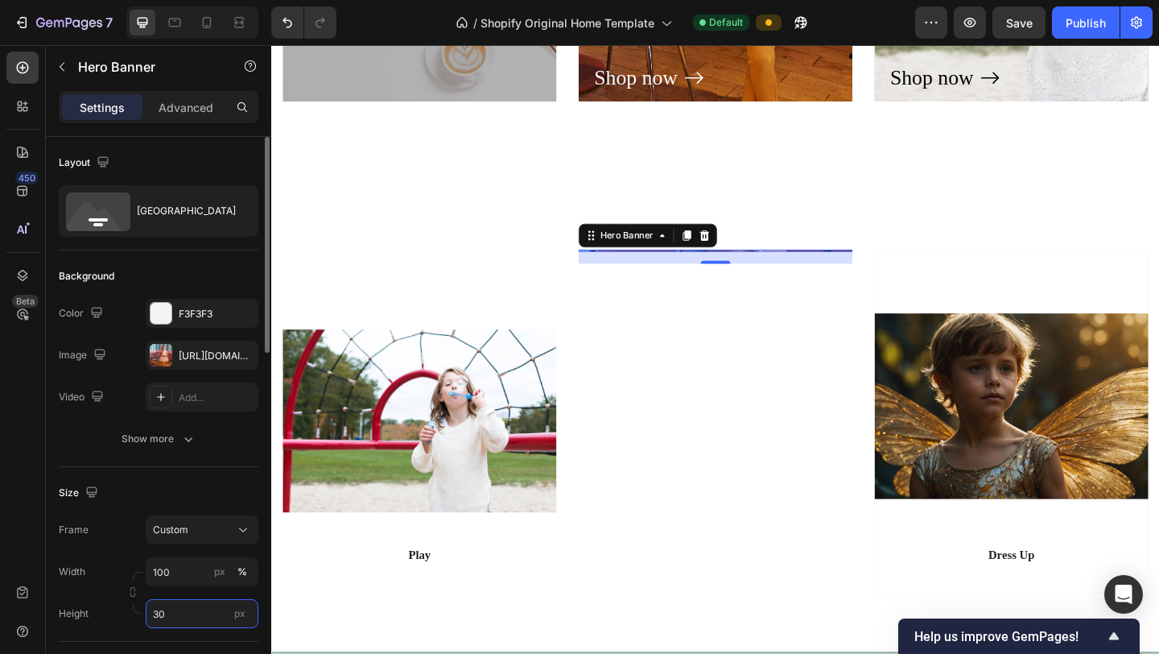
type input "300"
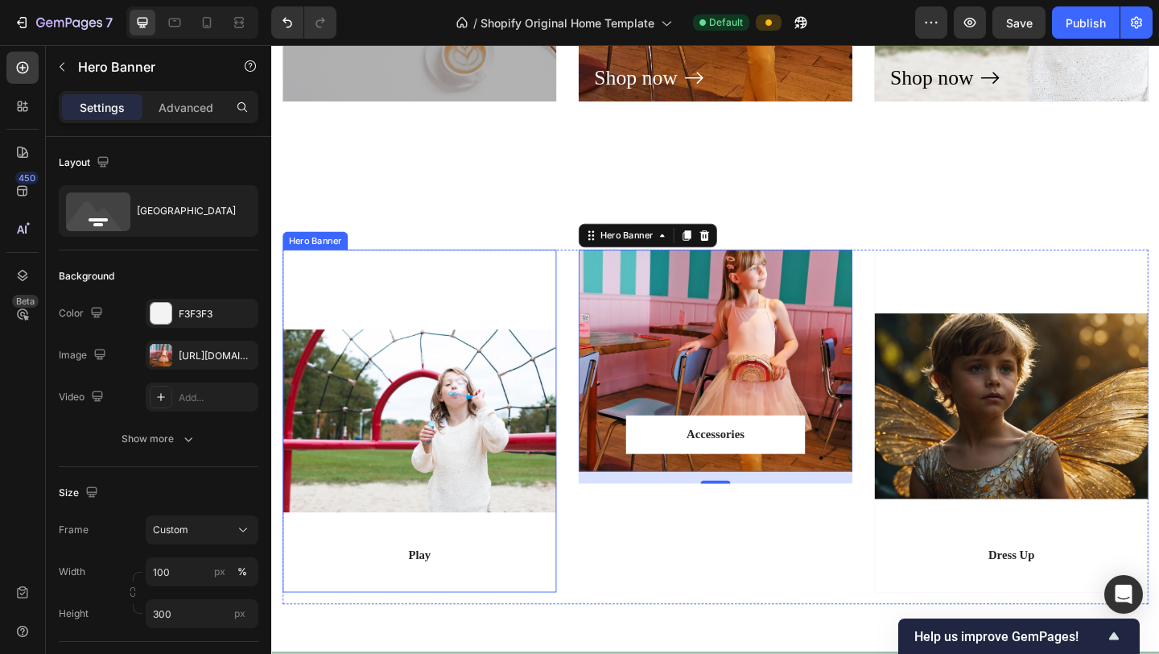
click at [523, 346] on div "Overlay" at bounding box center [432, 453] width 298 height 373
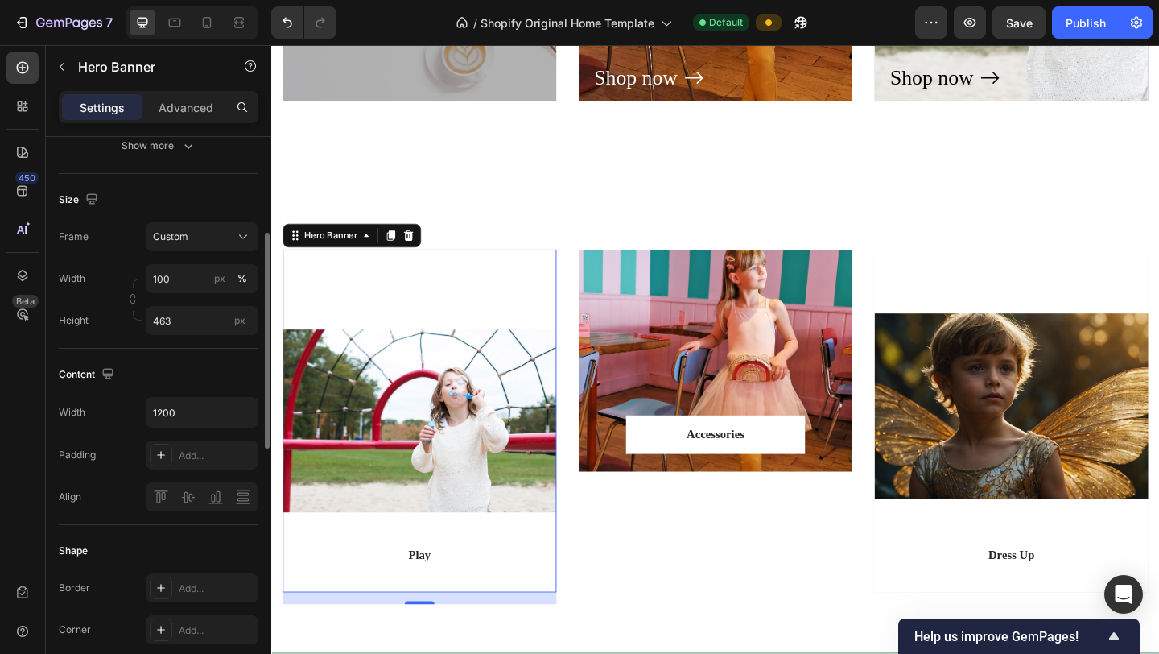
scroll to position [299, 0]
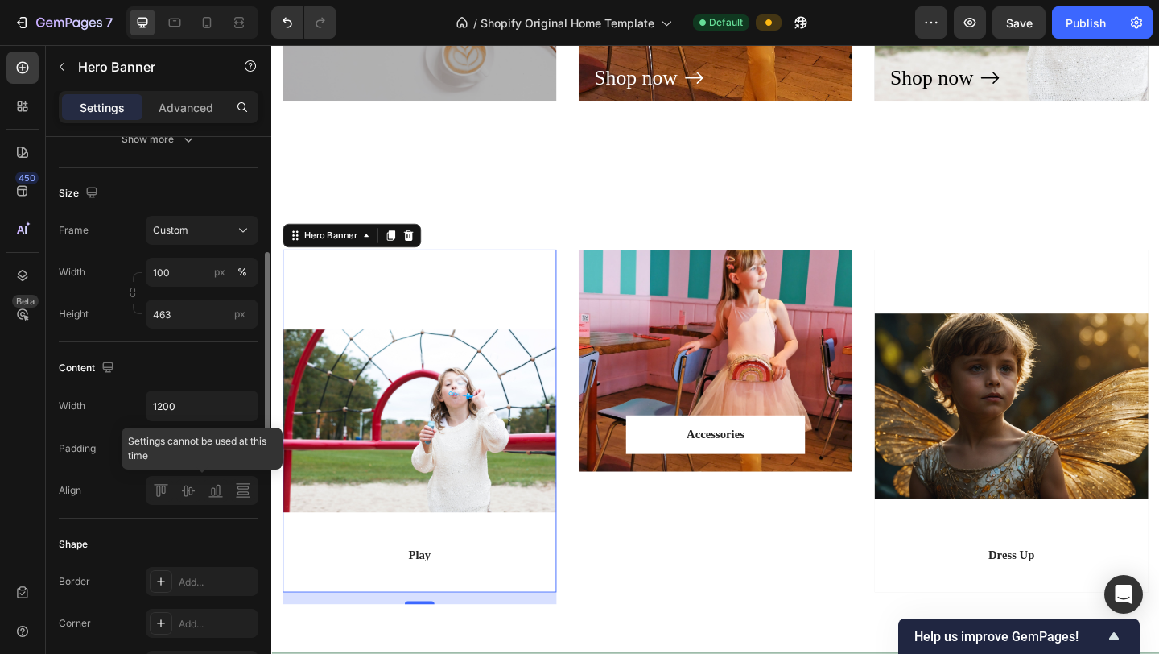
click at [163, 497] on div at bounding box center [202, 490] width 113 height 29
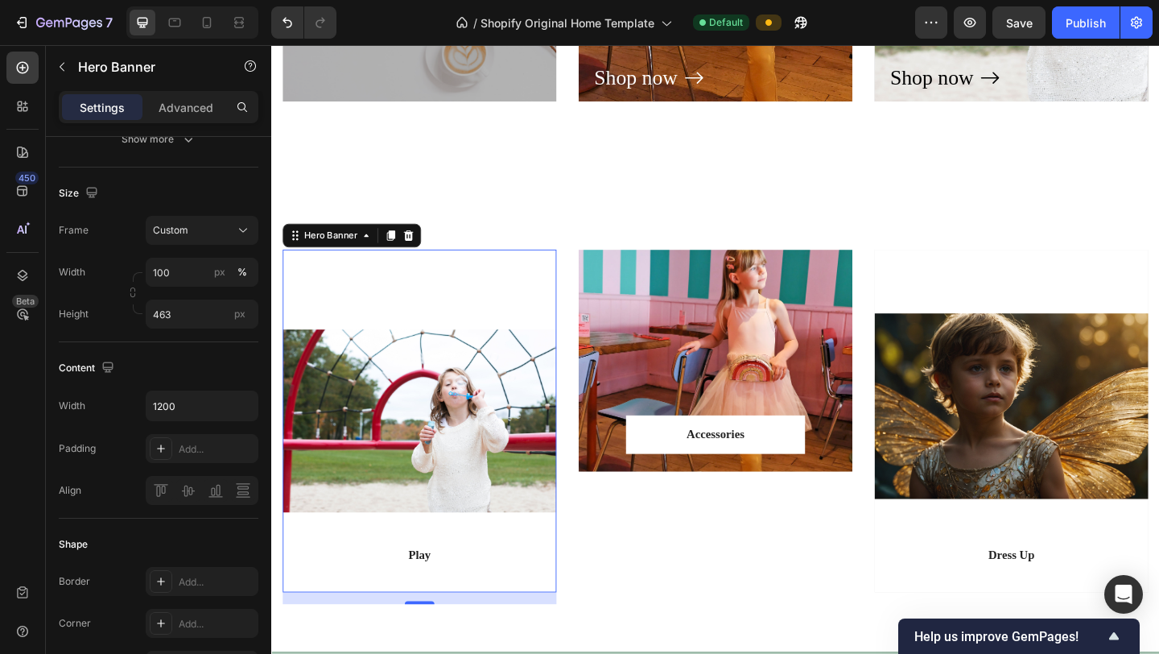
click at [470, 301] on div "Overlay" at bounding box center [432, 453] width 298 height 373
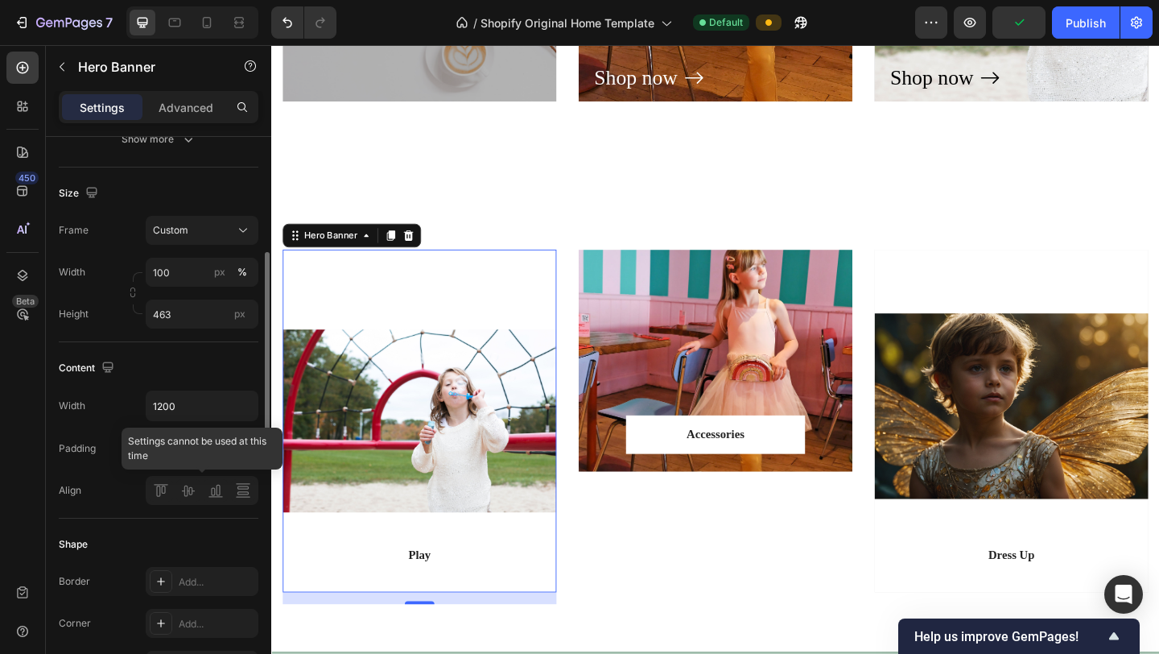
click at [161, 496] on div at bounding box center [202, 490] width 113 height 29
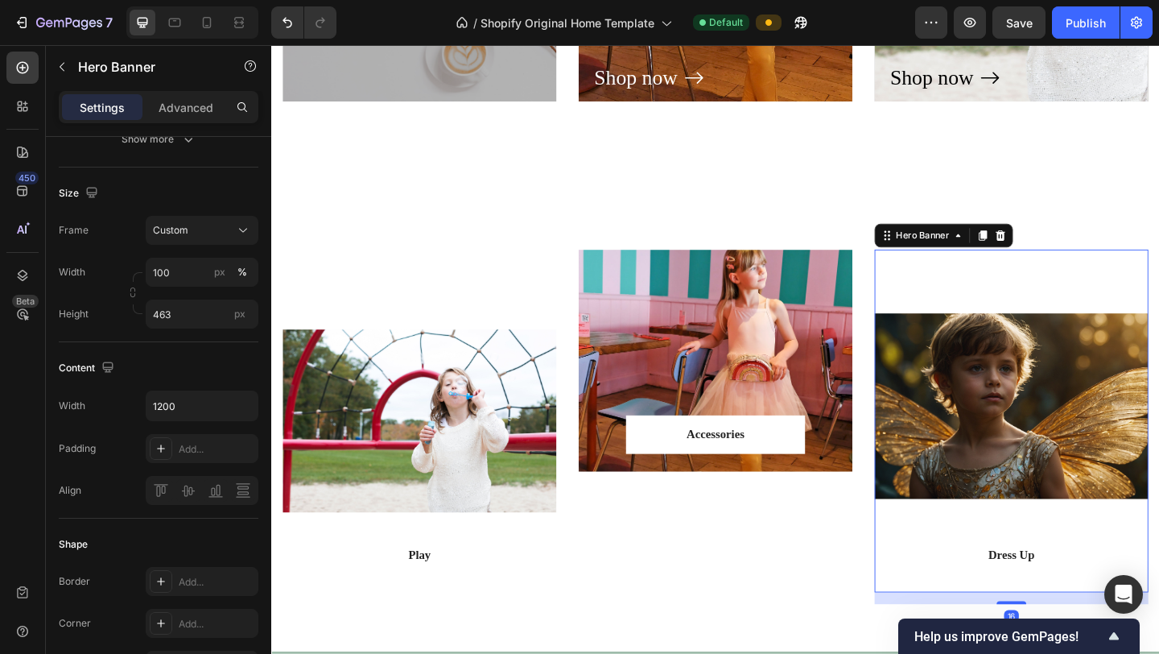
click at [971, 445] on div "Overlay" at bounding box center [1076, 453] width 298 height 373
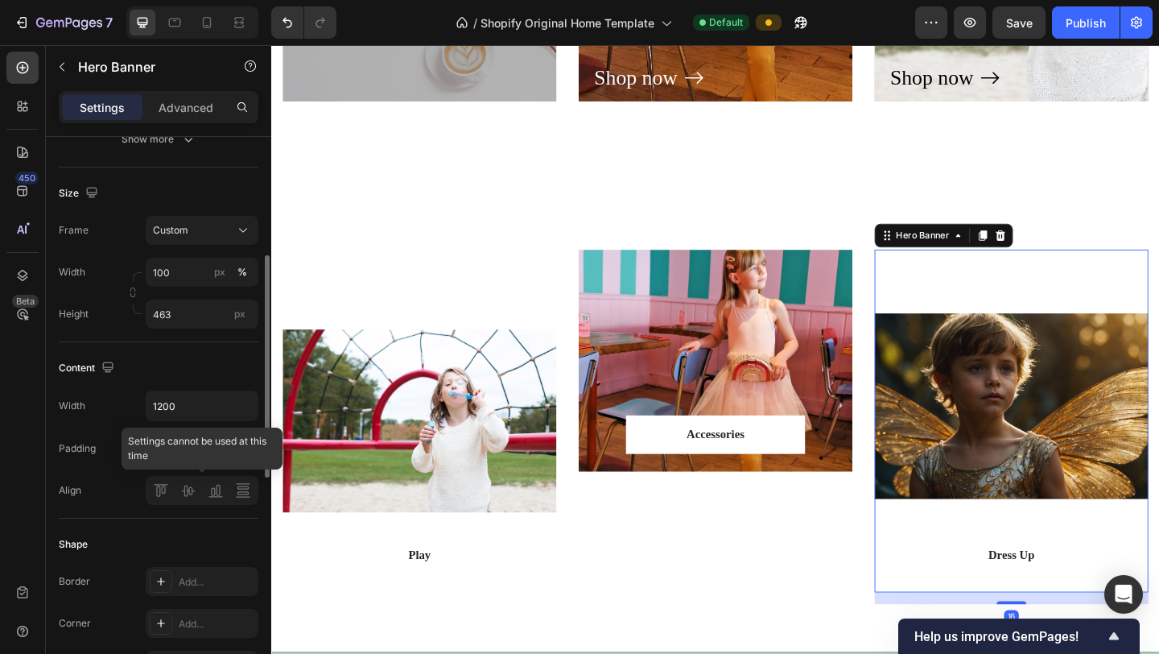
click at [165, 492] on div at bounding box center [202, 490] width 113 height 29
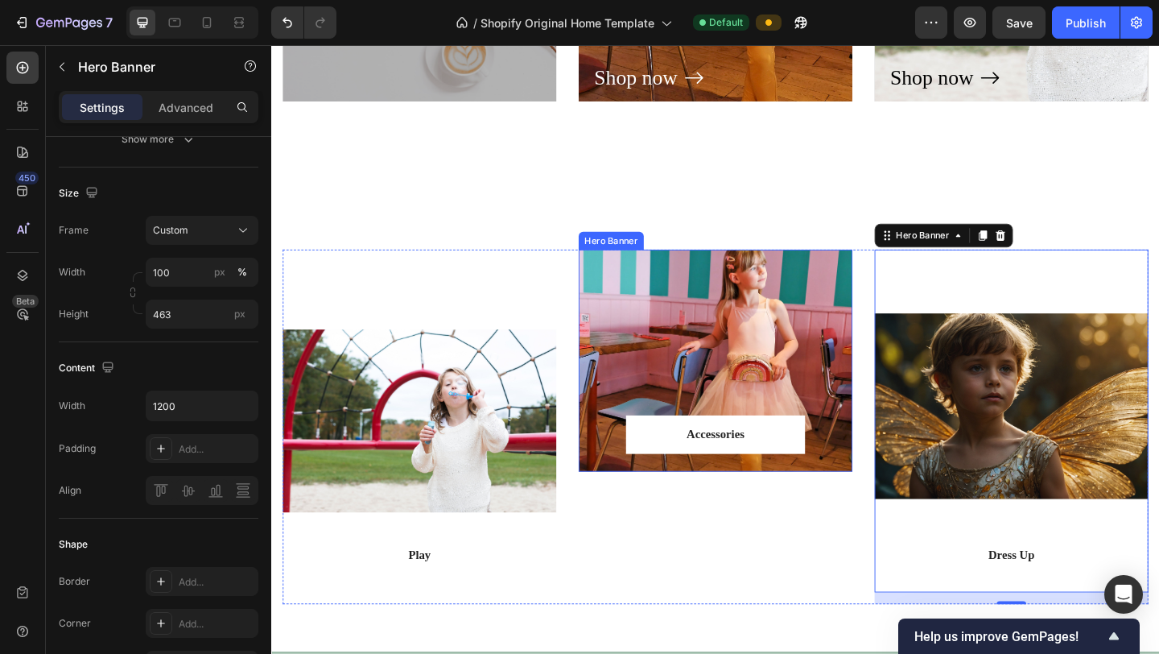
click at [805, 393] on div "Overlay" at bounding box center [754, 387] width 298 height 241
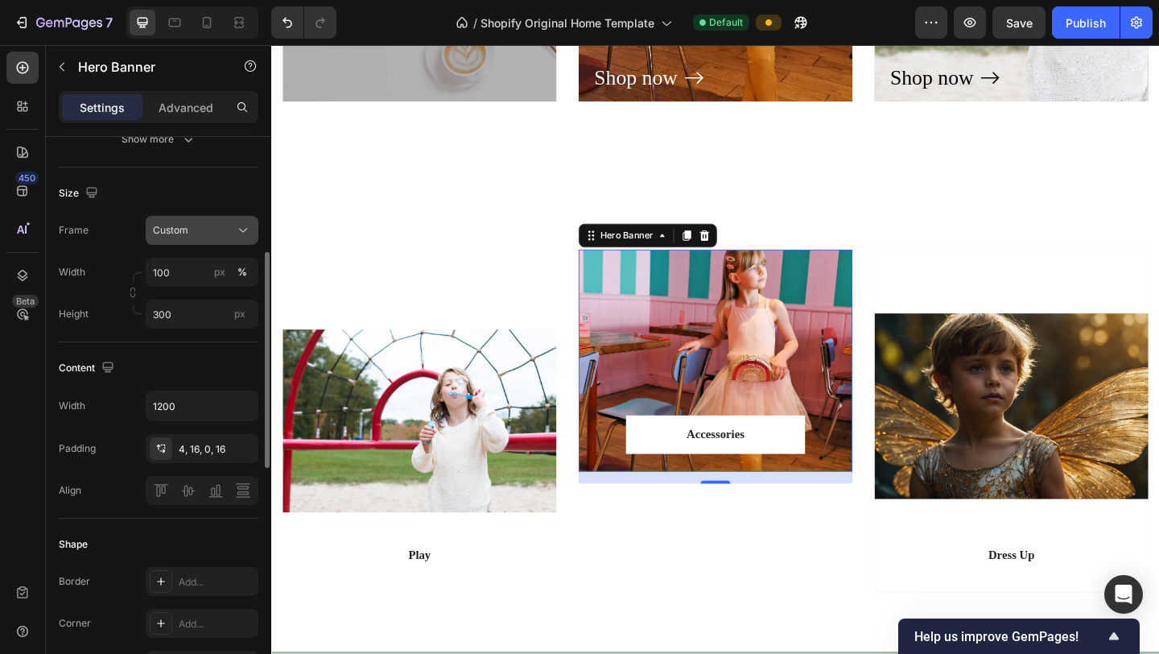
click at [223, 232] on div "Custom" at bounding box center [192, 230] width 79 height 14
click at [220, 260] on div "As banner source" at bounding box center [187, 268] width 129 height 29
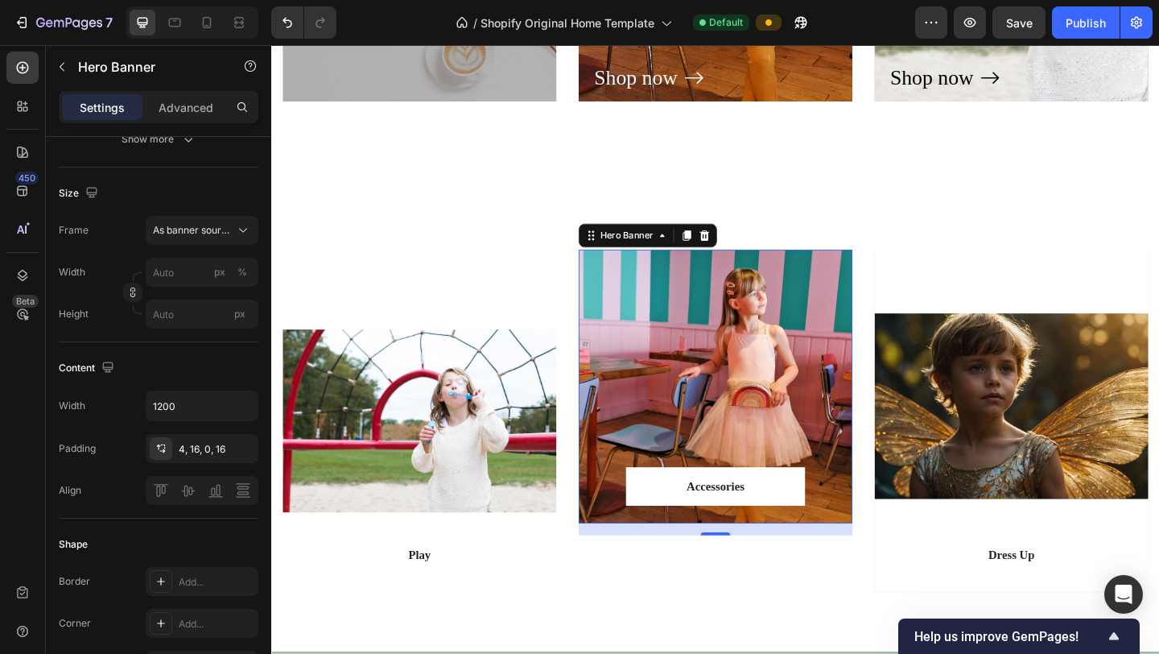
click at [716, 381] on div "Overlay" at bounding box center [754, 416] width 298 height 298
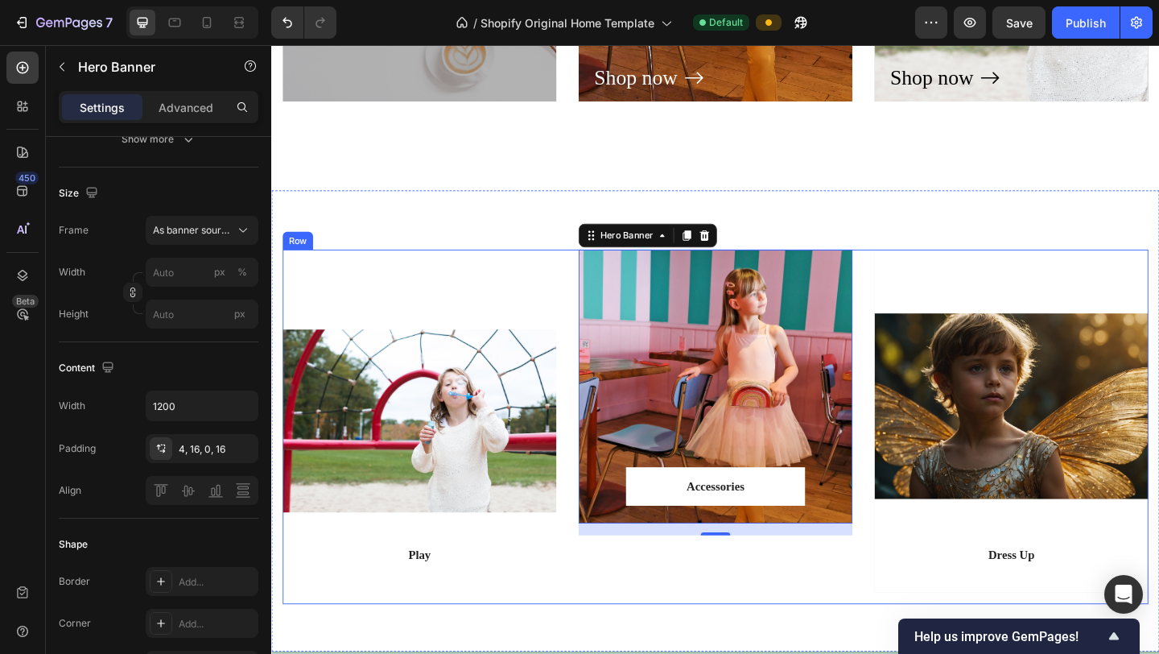
click at [754, 545] on div "Accessories Text block Row Row Hero Banner 16" at bounding box center [754, 460] width 298 height 386
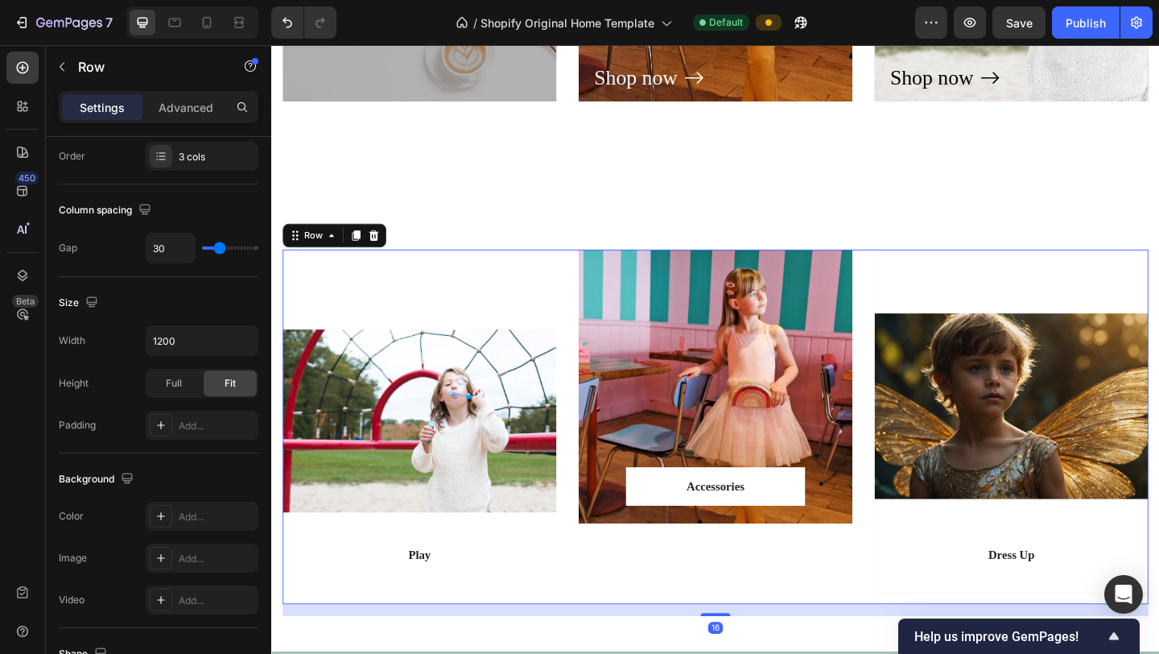
scroll to position [0, 0]
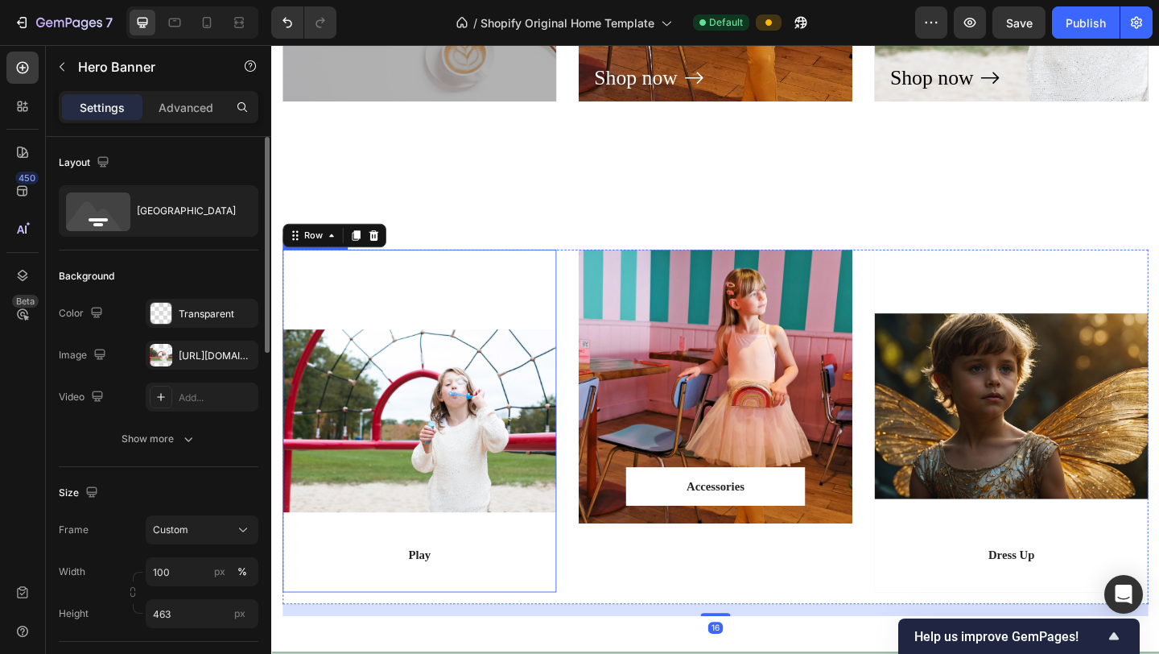
click at [494, 478] on div "Overlay" at bounding box center [432, 453] width 298 height 373
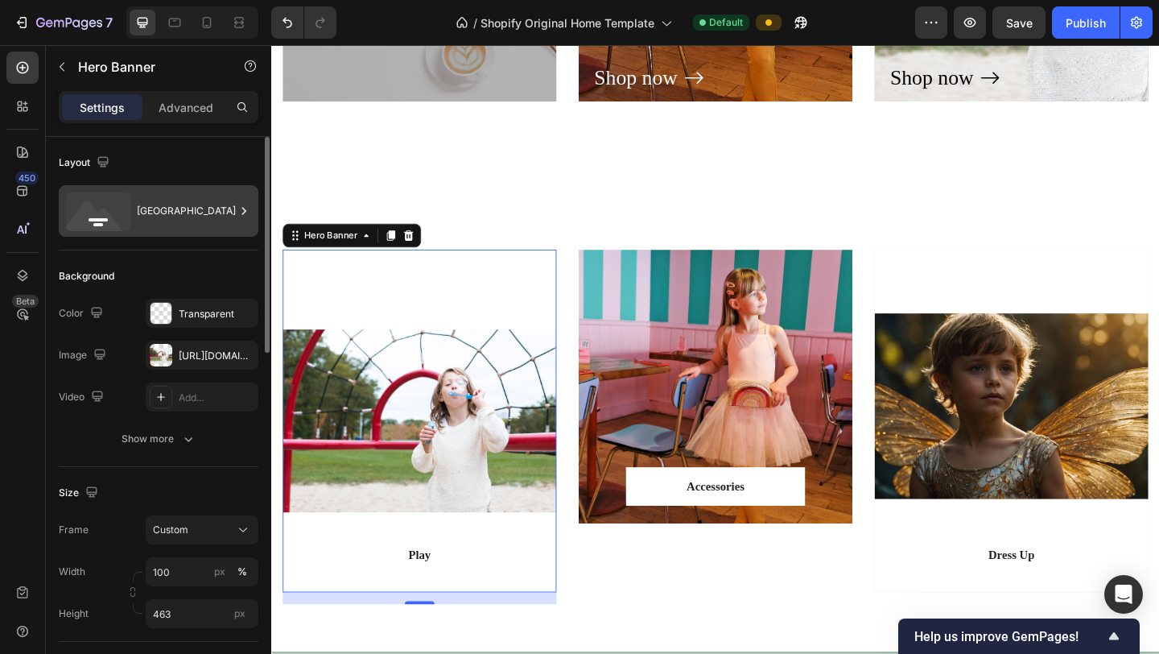
click at [179, 217] on div "[GEOGRAPHIC_DATA]" at bounding box center [186, 210] width 98 height 37
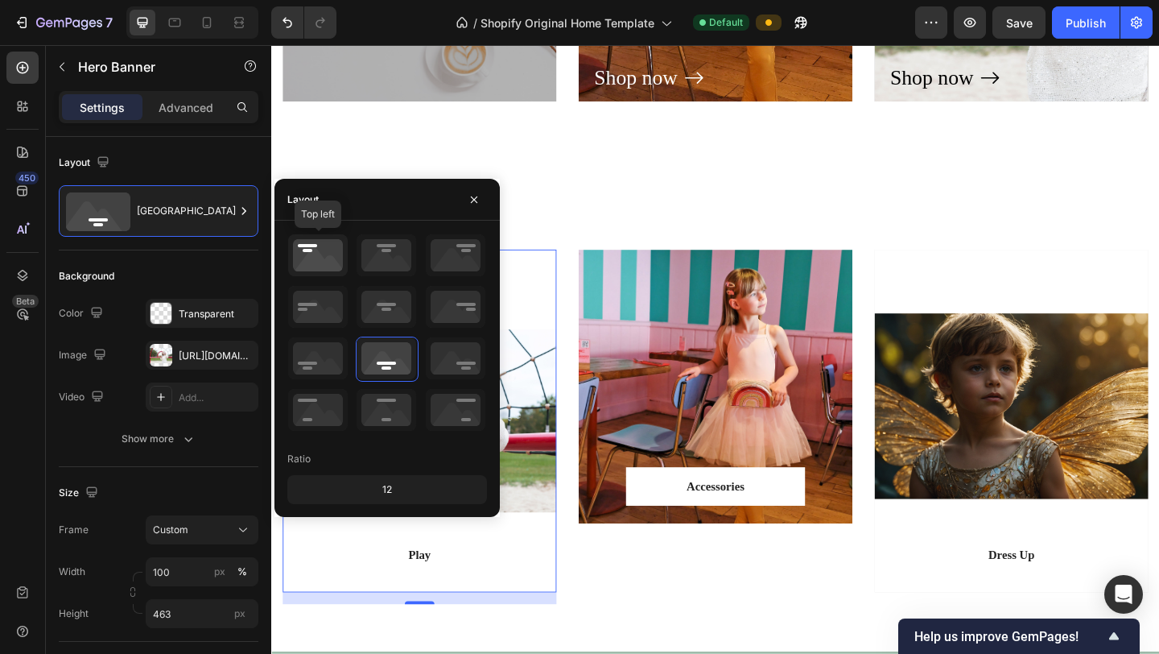
click at [323, 260] on icon at bounding box center [318, 255] width 60 height 42
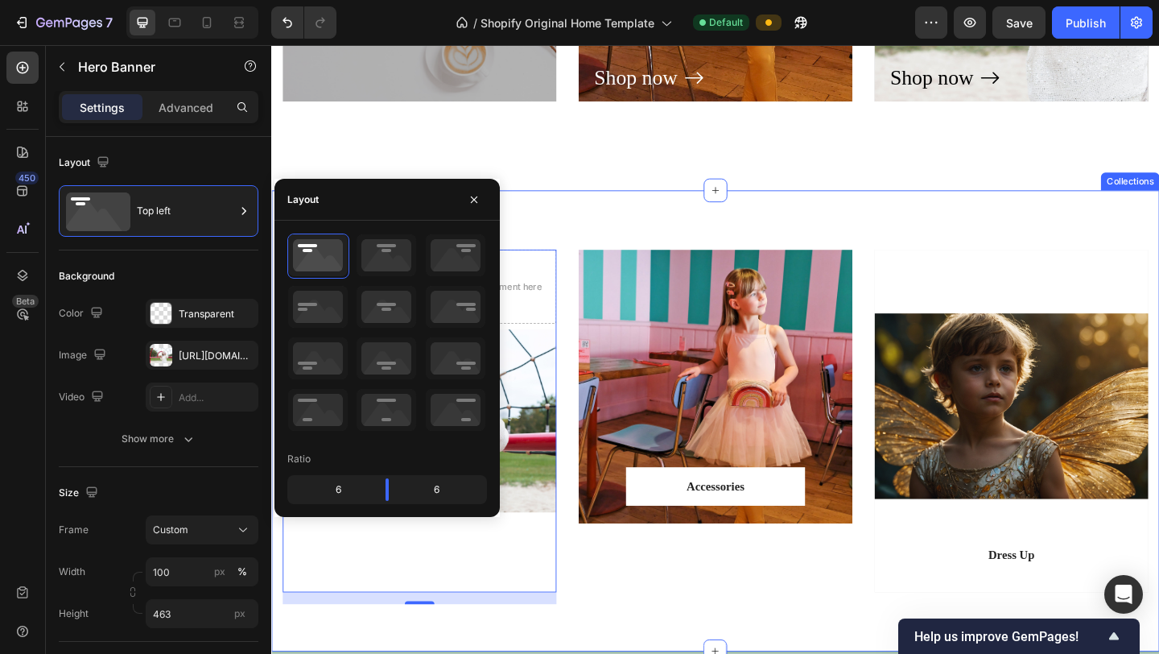
click at [646, 222] on div "Play Text block Row Row Drop element here Hero Banner 16 Accessories Text block…" at bounding box center [754, 453] width 966 height 501
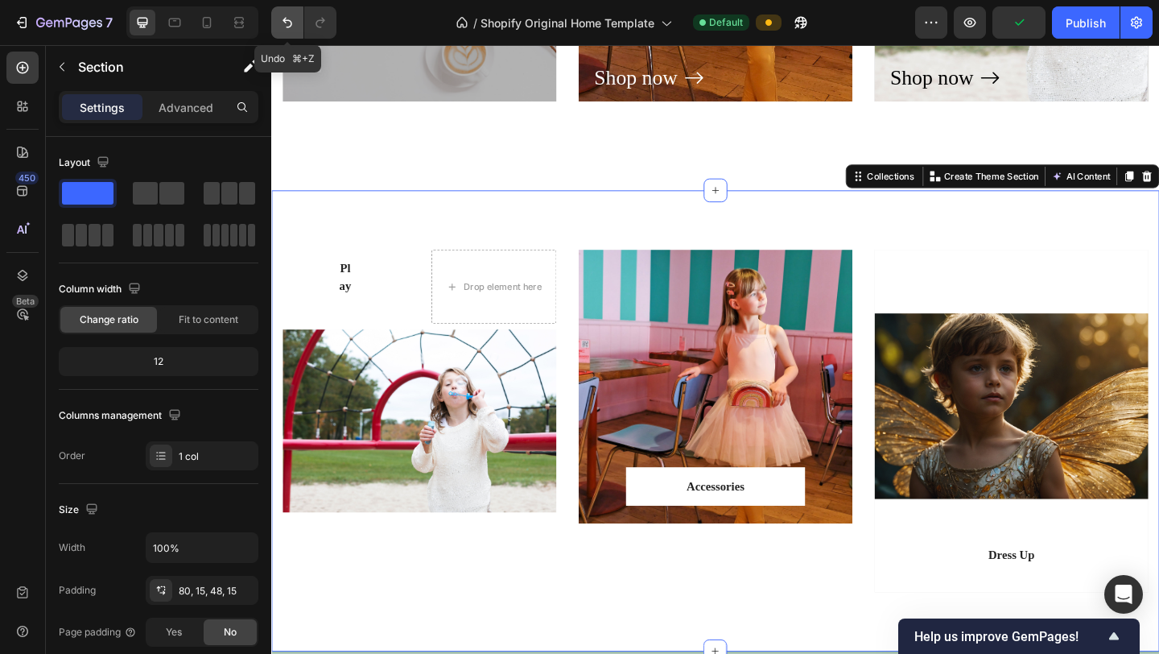
click at [290, 29] on icon "Undo/Redo" at bounding box center [287, 22] width 16 height 16
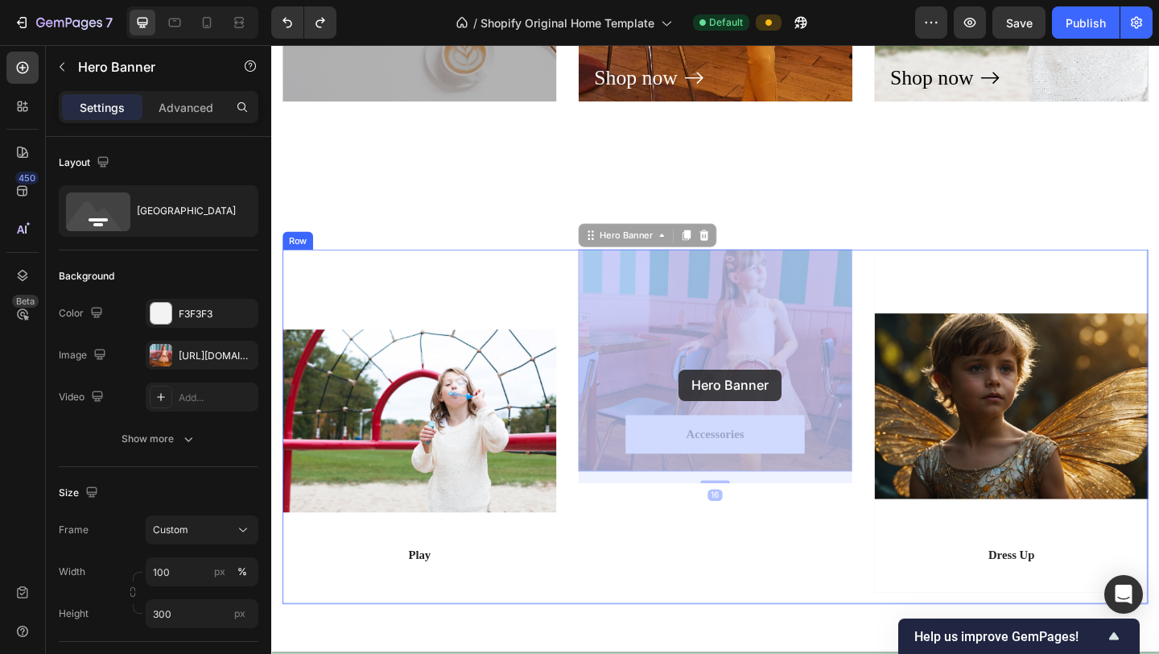
drag, startPoint x: 716, startPoint y: 348, endPoint x: 715, endPoint y: 398, distance: 49.9
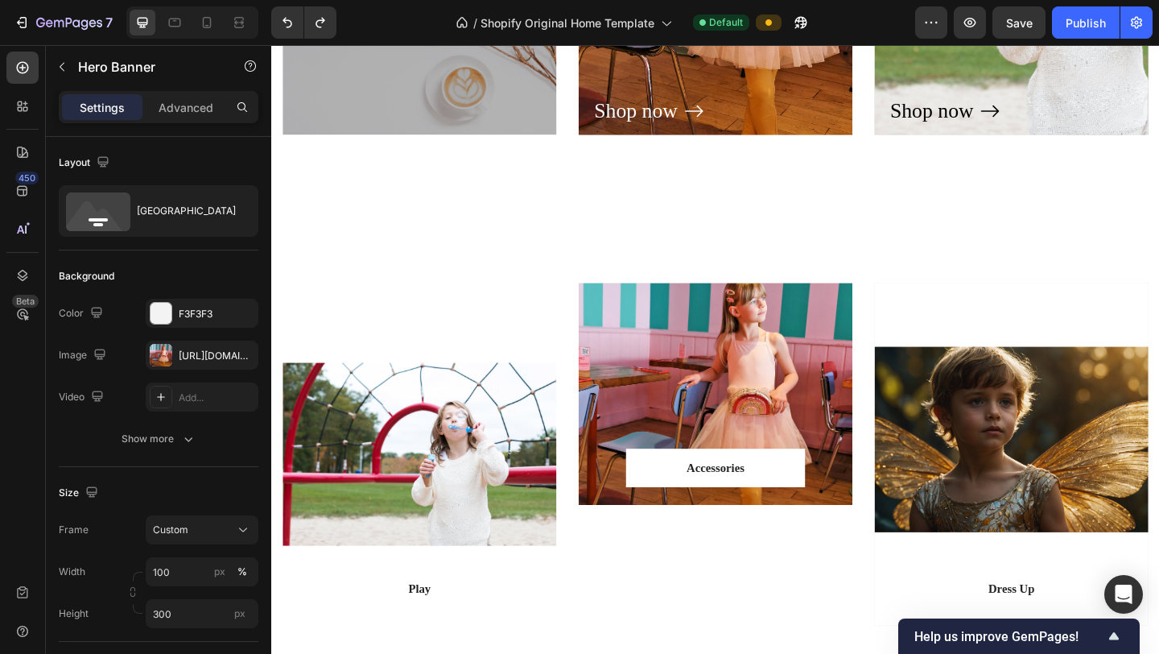
scroll to position [1778, 0]
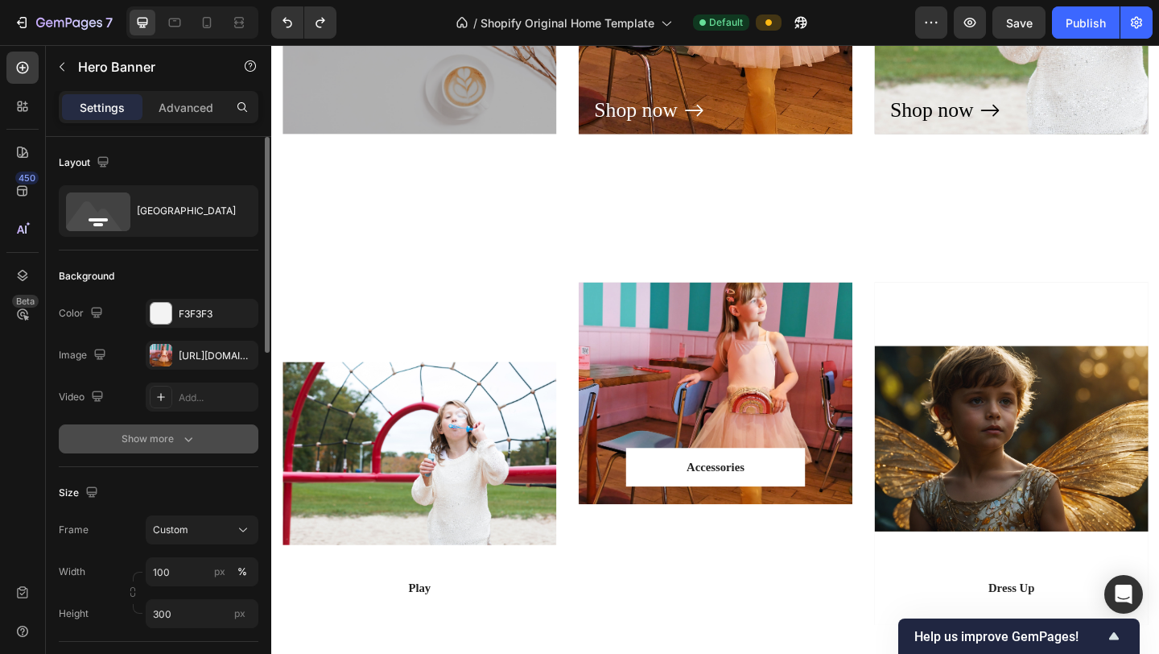
click at [182, 441] on icon "button" at bounding box center [188, 439] width 16 height 16
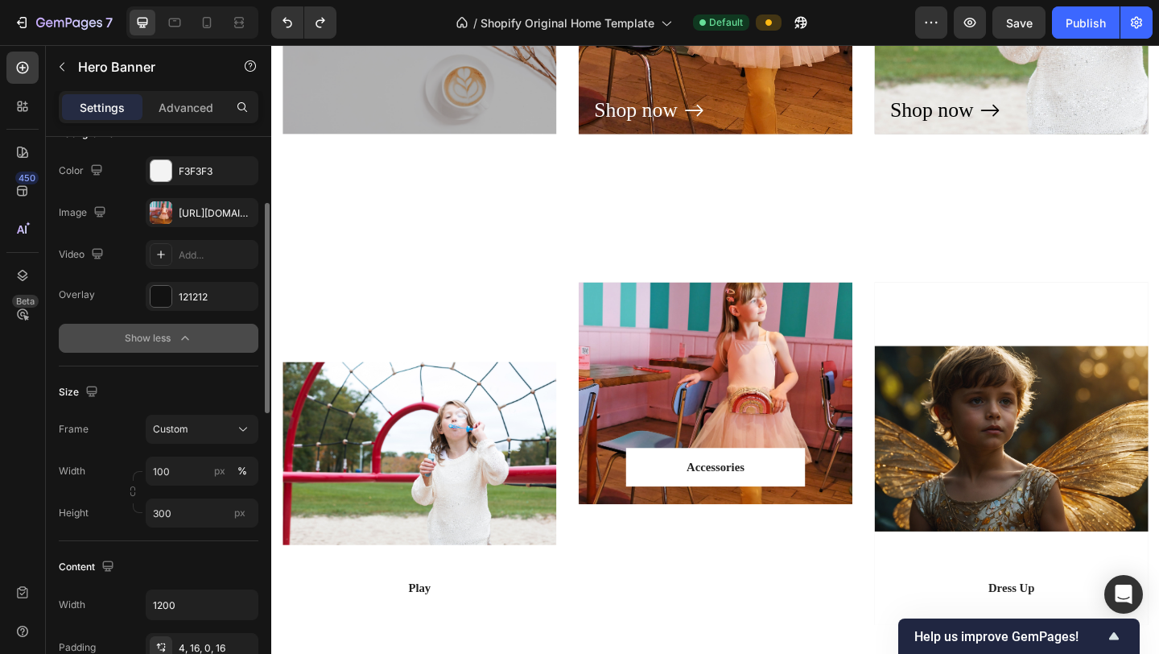
scroll to position [154, 0]
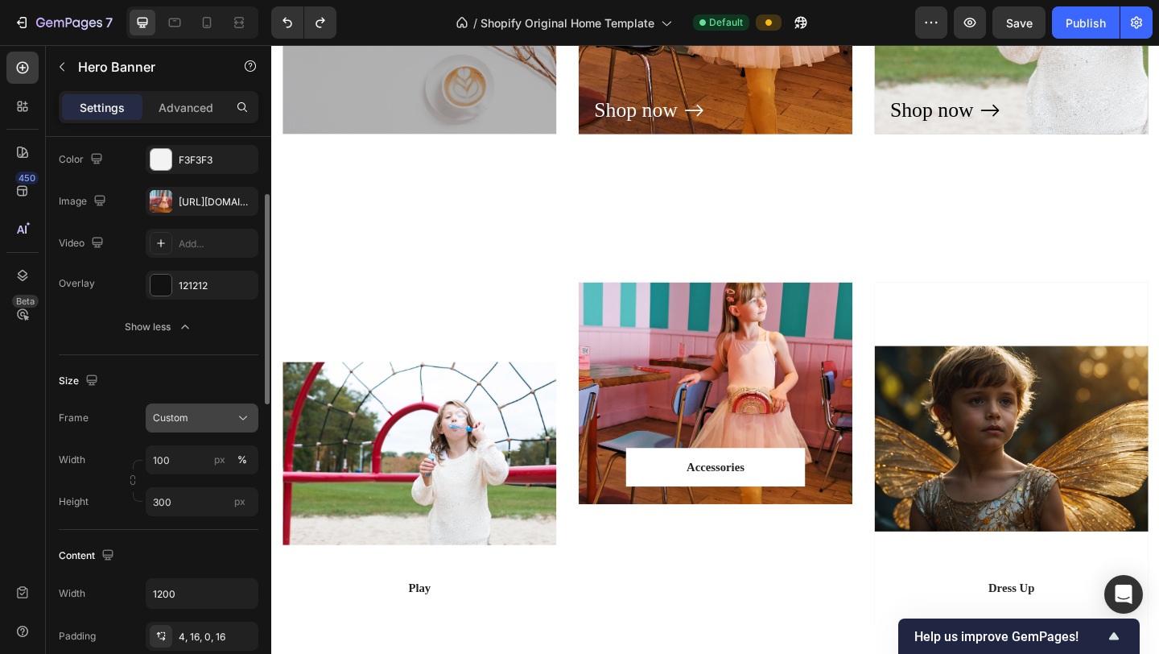
click at [201, 430] on button "Custom" at bounding box center [202, 417] width 113 height 29
click at [192, 373] on div "Size" at bounding box center [159, 381] width 200 height 26
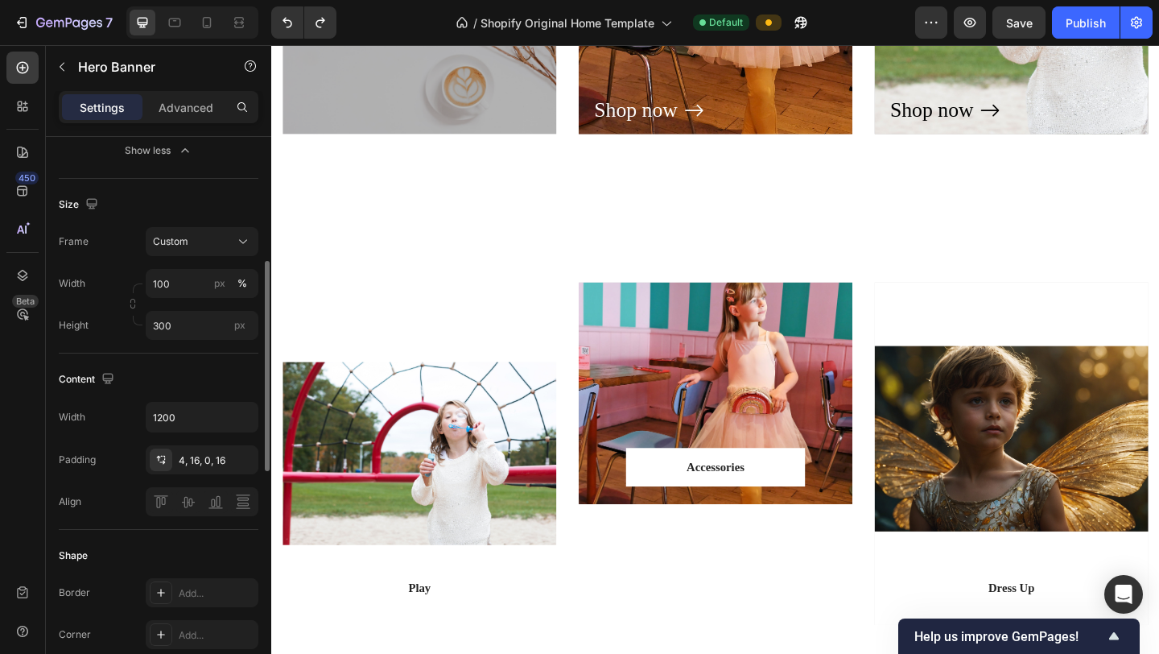
scroll to position [331, 0]
click at [201, 460] on div "4, 16, 0, 16" at bounding box center [202, 459] width 47 height 14
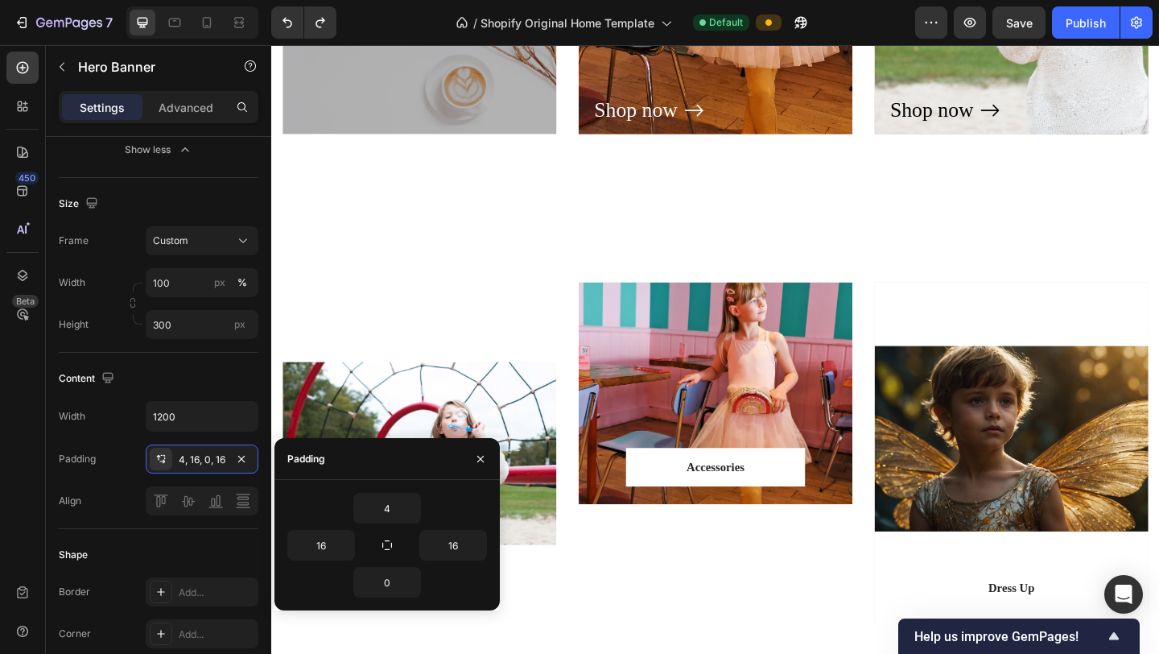
click at [692, 382] on div "Overlay" at bounding box center [754, 423] width 298 height 241
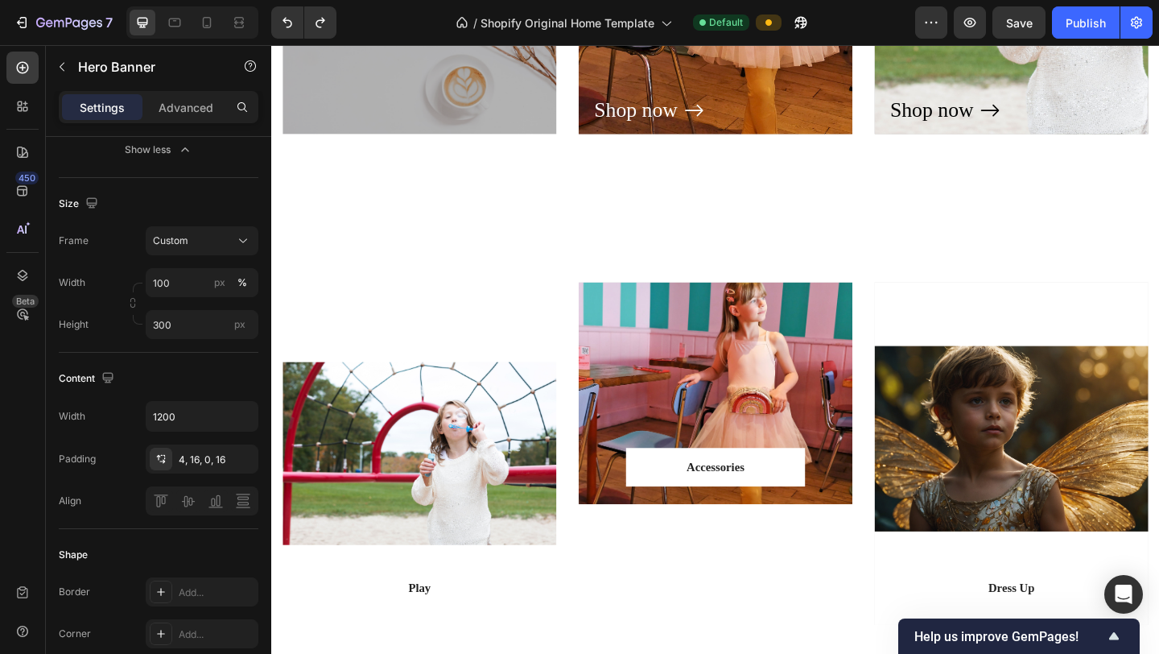
click at [692, 382] on div "Overlay" at bounding box center [754, 423] width 298 height 241
click at [192, 458] on div "4, 16, 0, 16" at bounding box center [202, 459] width 47 height 14
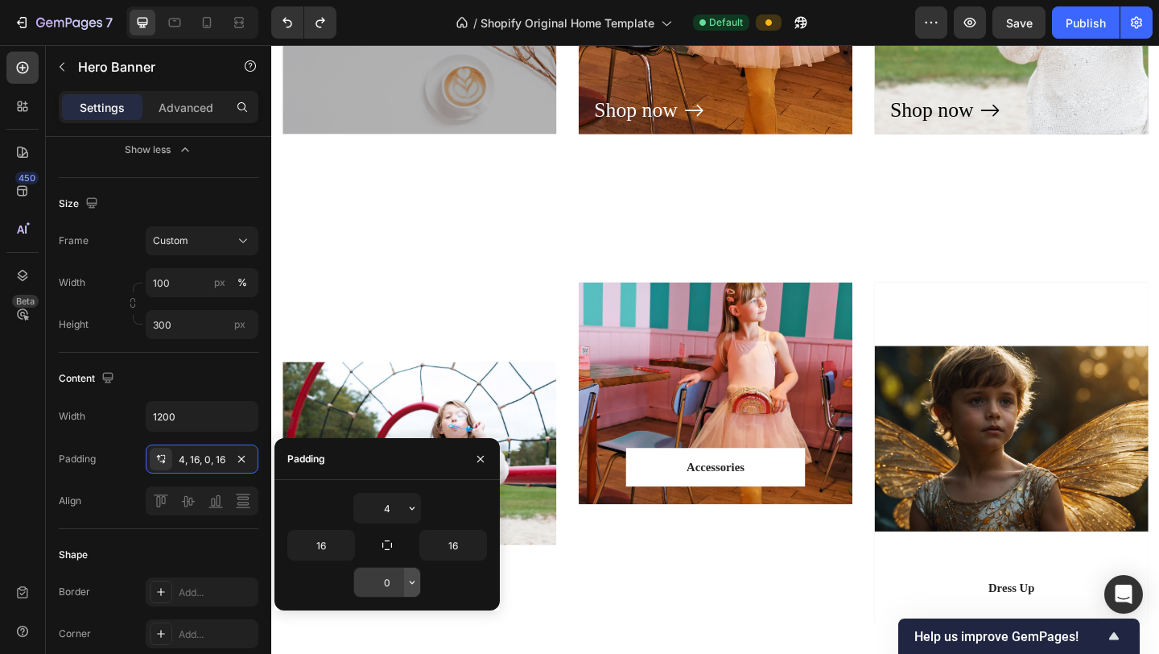
click at [411, 545] on icon "button" at bounding box center [412, 581] width 13 height 13
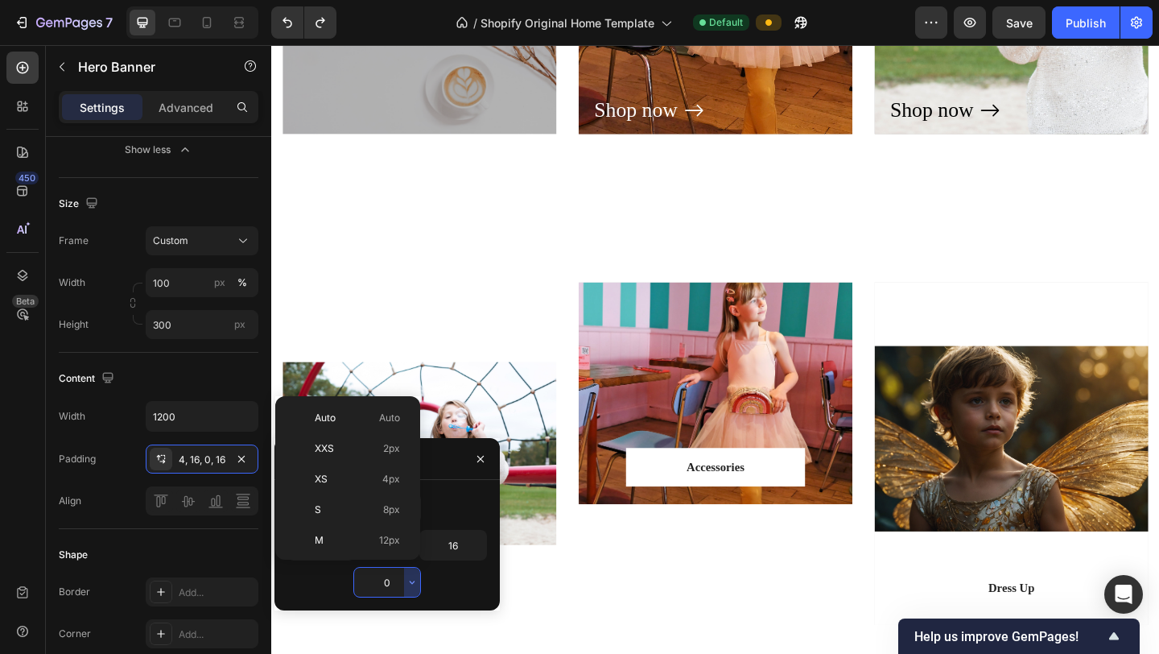
click at [440, 498] on div "4" at bounding box center [387, 508] width 200 height 31
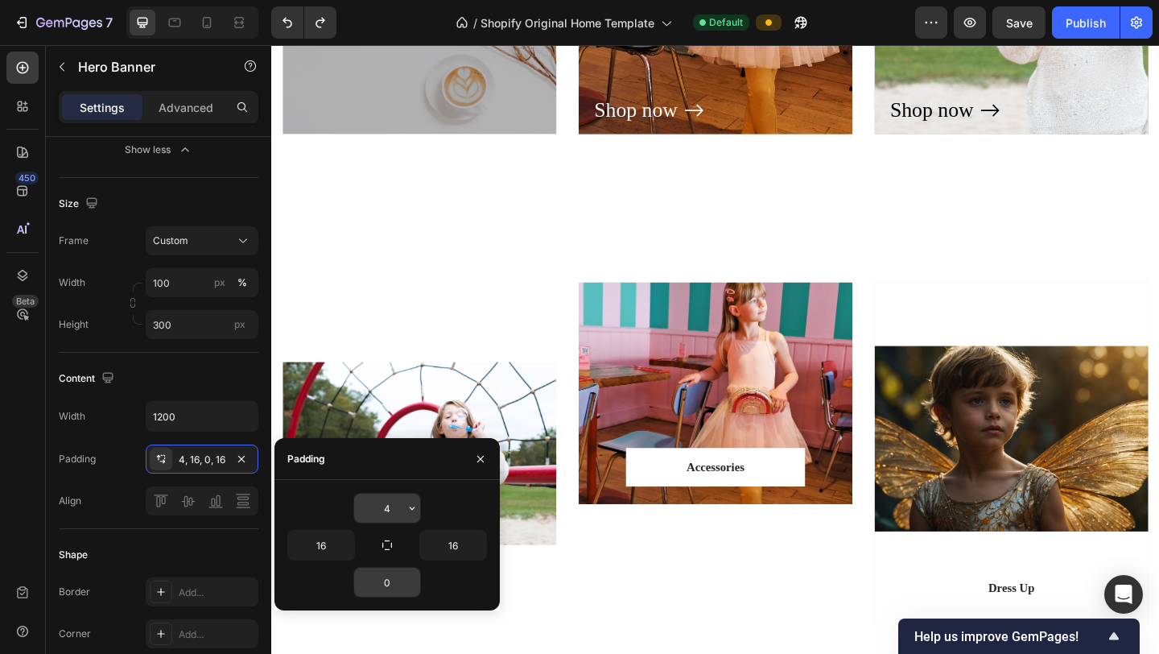
click at [400, 508] on input "4" at bounding box center [387, 507] width 66 height 29
click at [408, 509] on icon "button" at bounding box center [412, 507] width 13 height 13
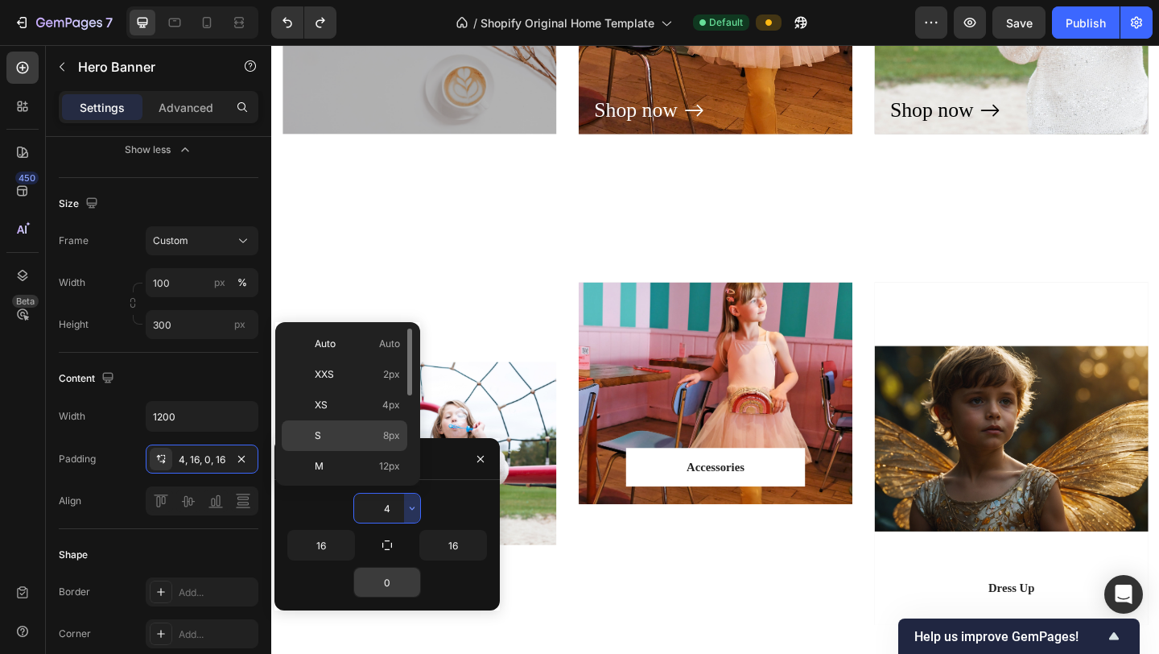
click at [354, 431] on p "S 8px" at bounding box center [357, 435] width 85 height 14
type input "8"
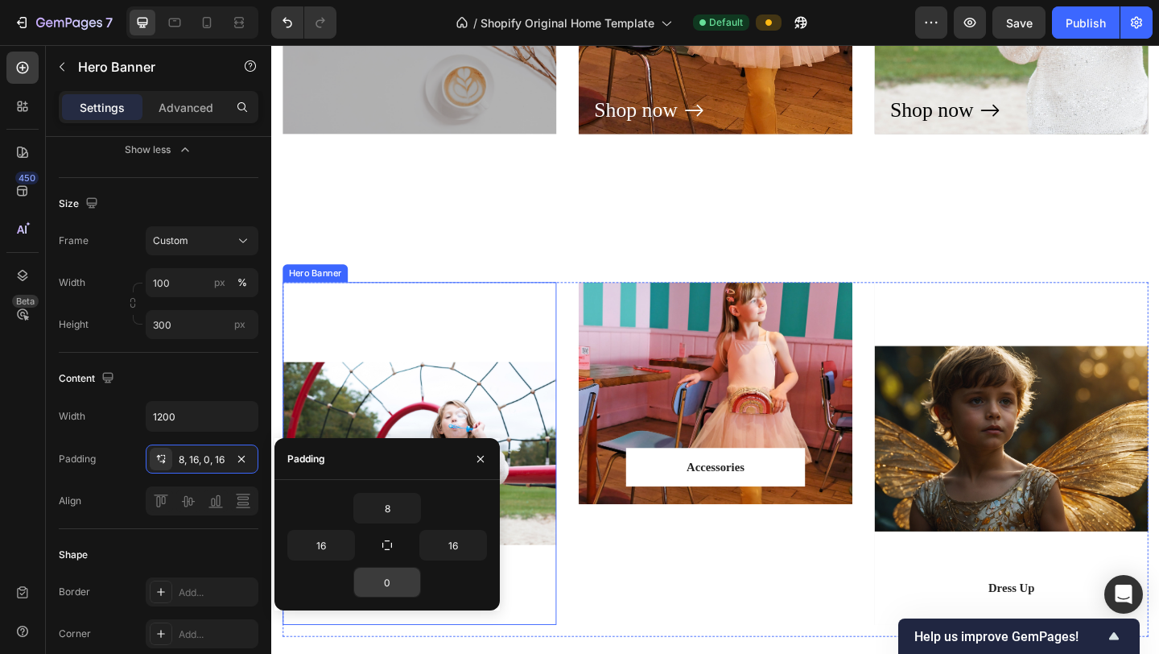
click at [405, 409] on div "Overlay" at bounding box center [432, 489] width 298 height 373
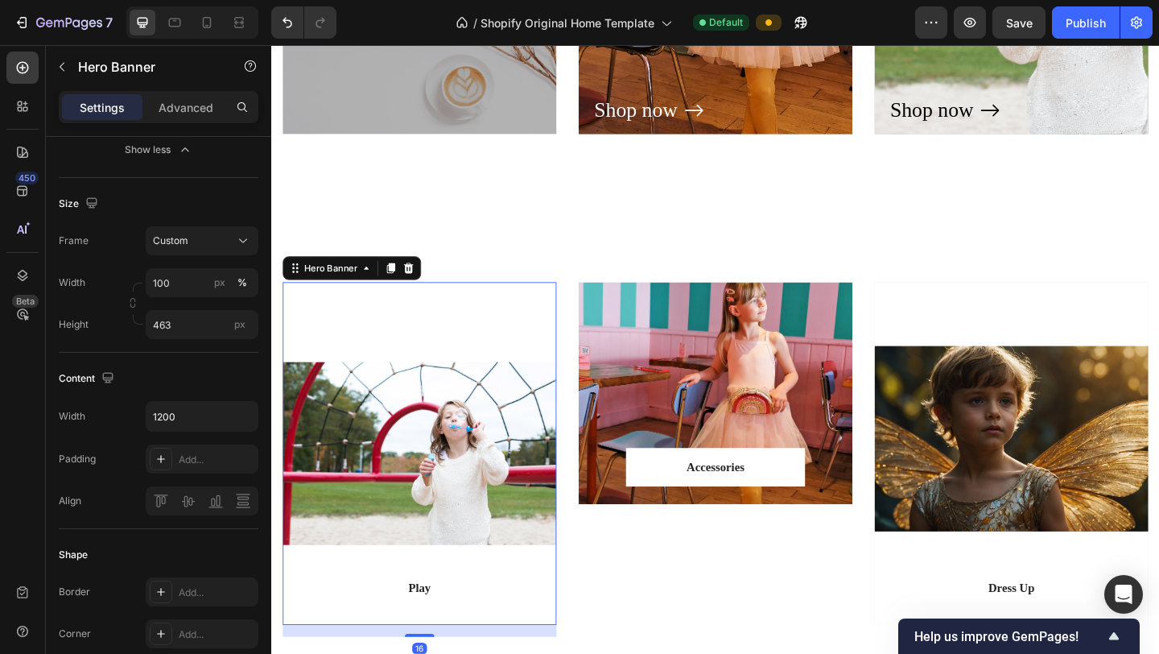
click at [459, 542] on div "Overlay" at bounding box center [432, 489] width 298 height 373
click at [212, 458] on div "Add..." at bounding box center [217, 459] width 76 height 14
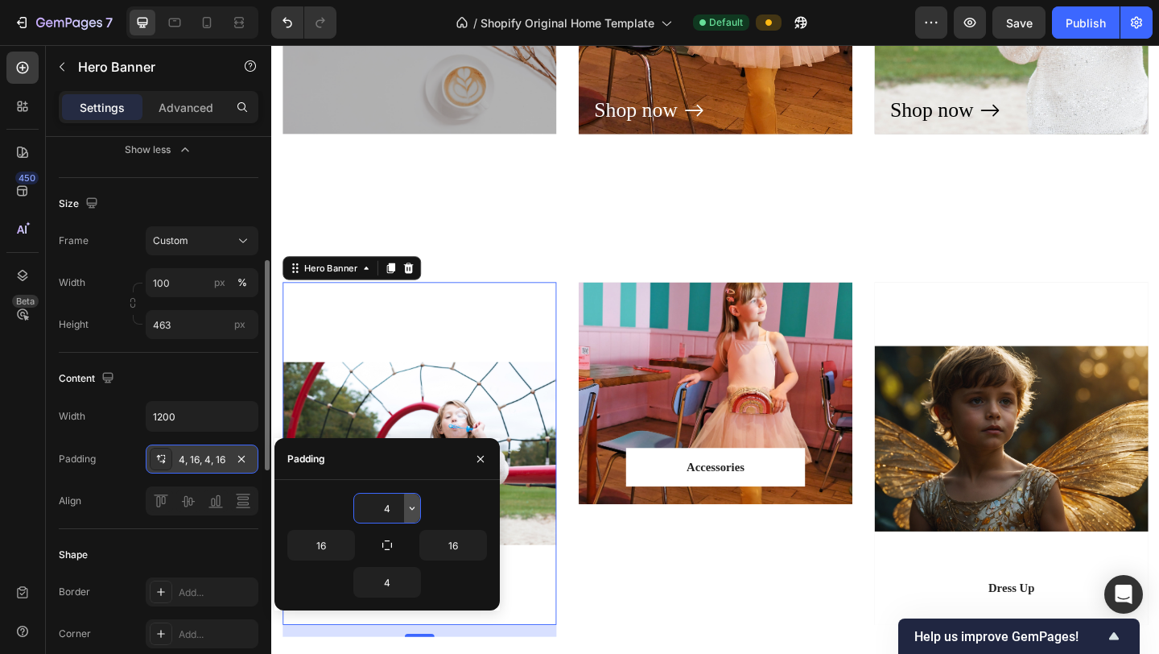
click at [417, 516] on button "button" at bounding box center [412, 507] width 16 height 29
click at [393, 511] on input "4" at bounding box center [387, 507] width 66 height 29
type input "0"
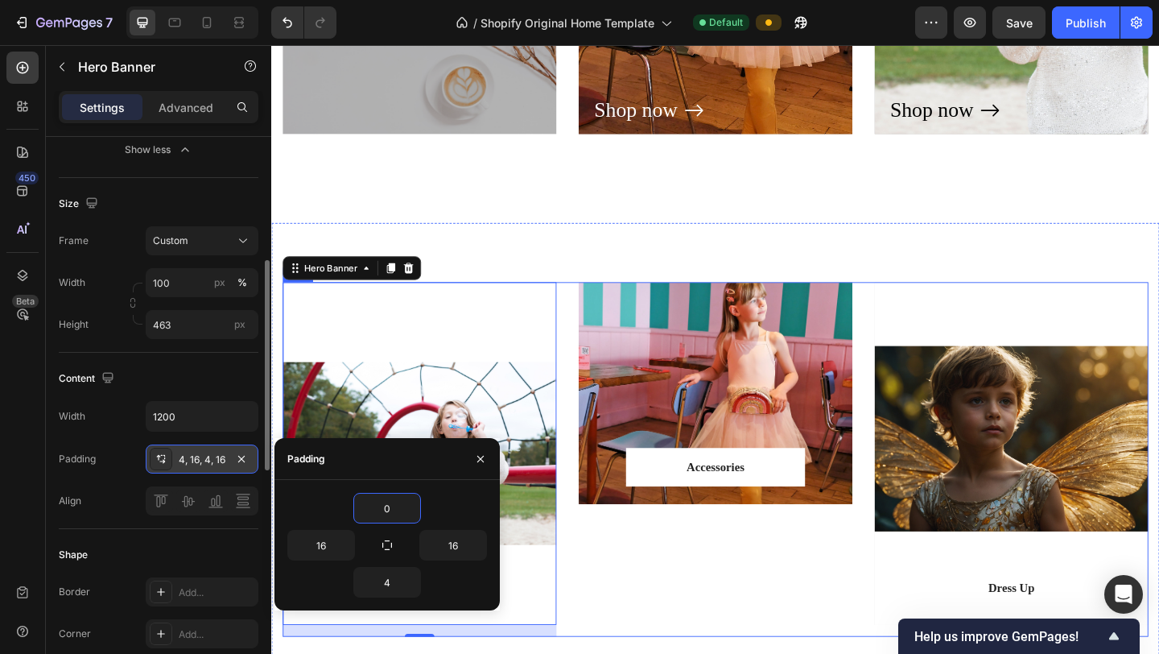
click at [632, 545] on div "Accessories Text block Row Row Hero Banner" at bounding box center [754, 496] width 298 height 386
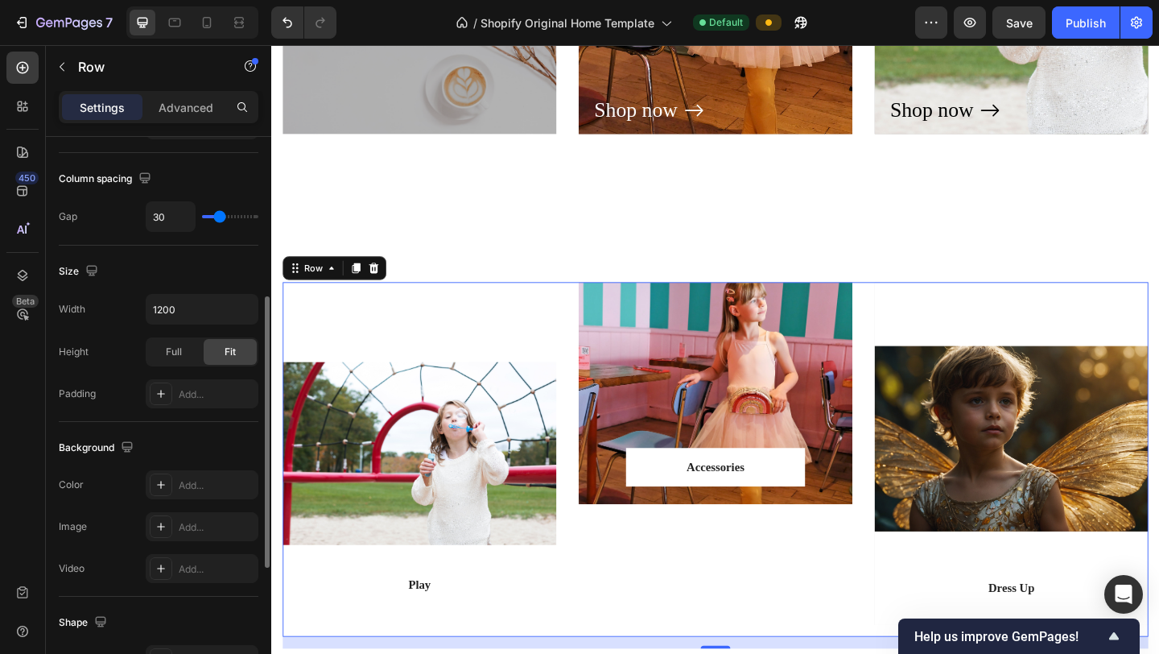
scroll to position [0, 0]
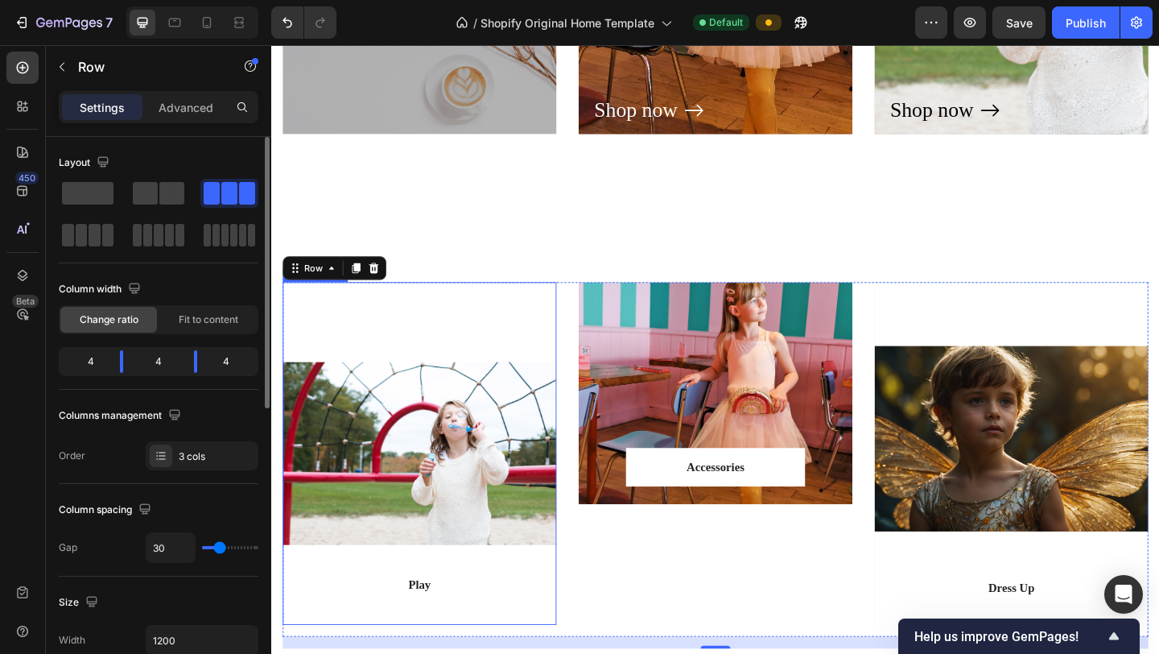
click at [508, 461] on div "Overlay" at bounding box center [432, 489] width 298 height 373
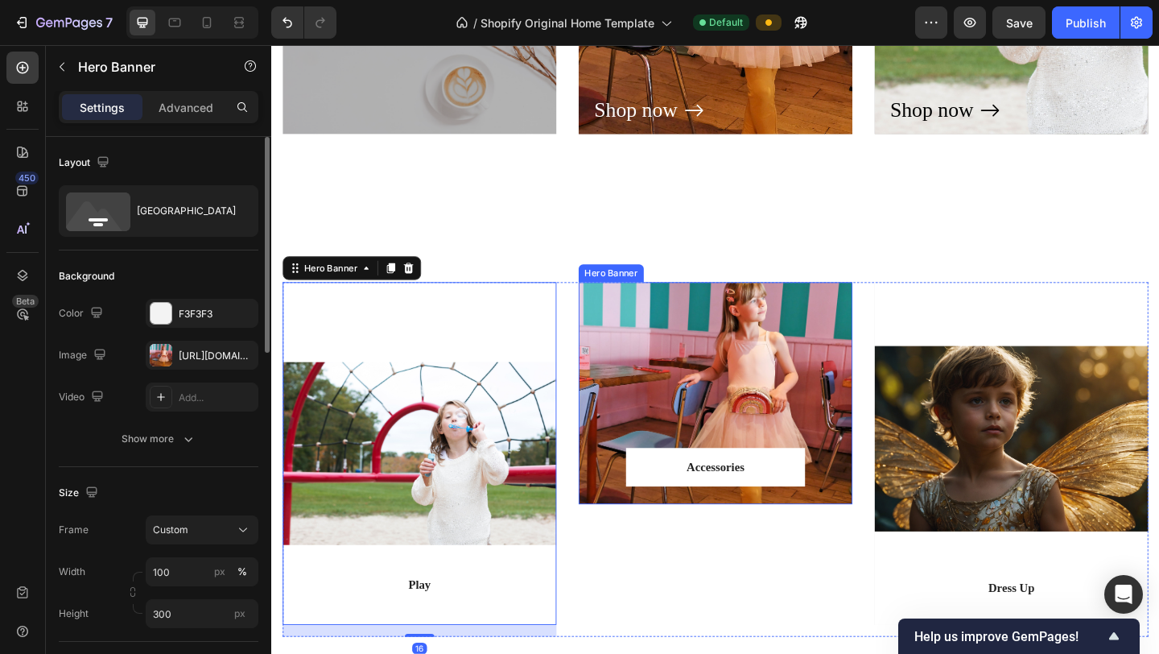
click at [720, 446] on div "Overlay" at bounding box center [754, 423] width 298 height 241
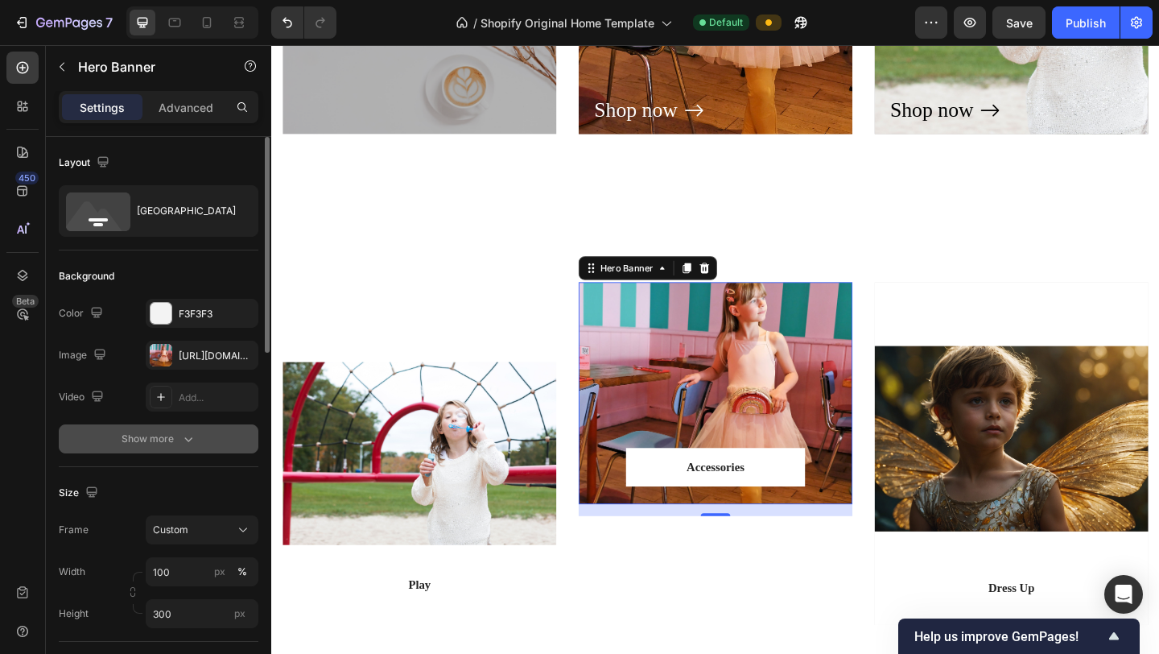
click at [187, 443] on icon "button" at bounding box center [188, 439] width 16 height 16
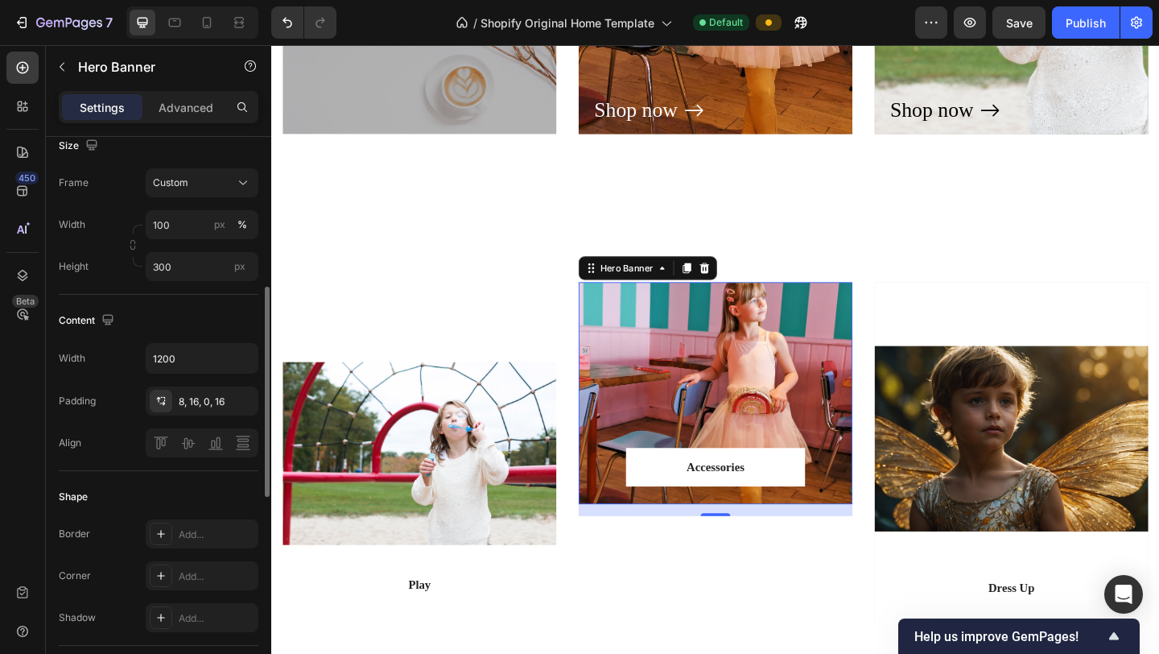
scroll to position [392, 0]
click at [184, 397] on div "8, 16, 0, 16" at bounding box center [202, 398] width 47 height 14
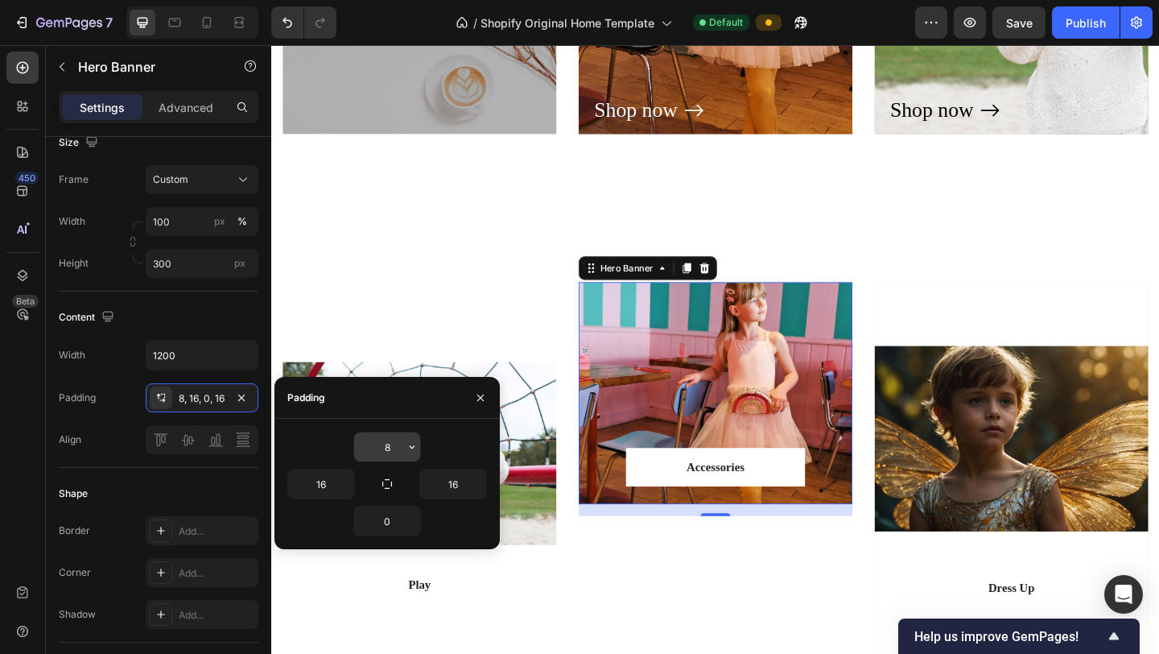
click at [402, 448] on input "8" at bounding box center [387, 446] width 66 height 29
type input "20"
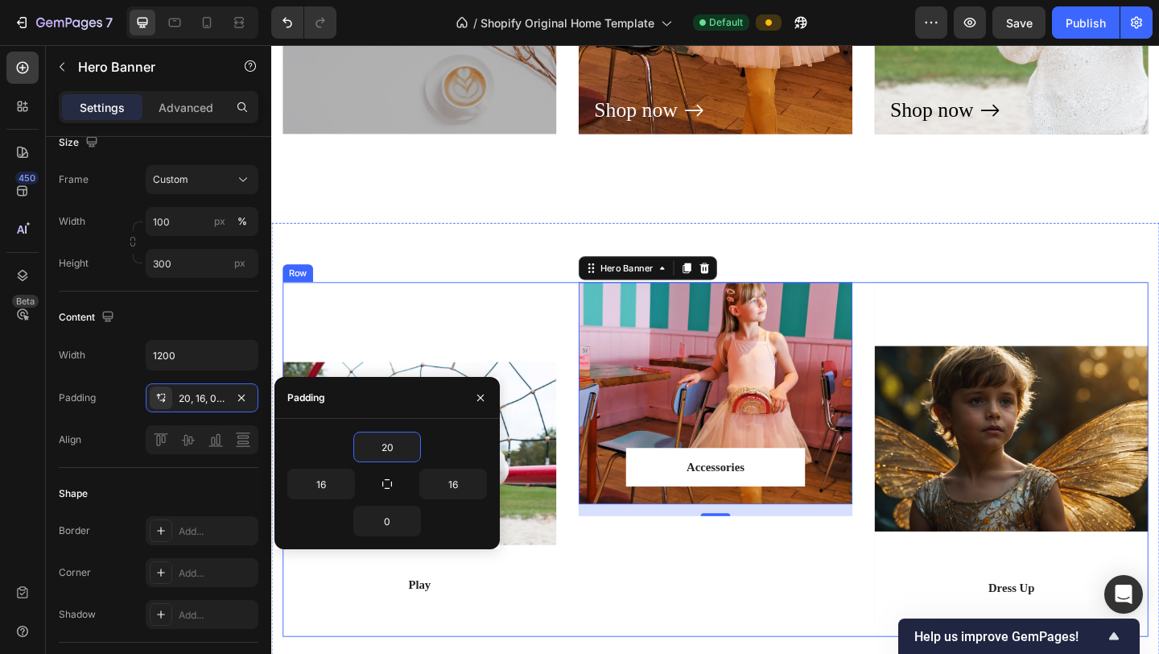
click at [644, 545] on div "Accessories Text block Row Row Hero Banner 16" at bounding box center [754, 496] width 298 height 386
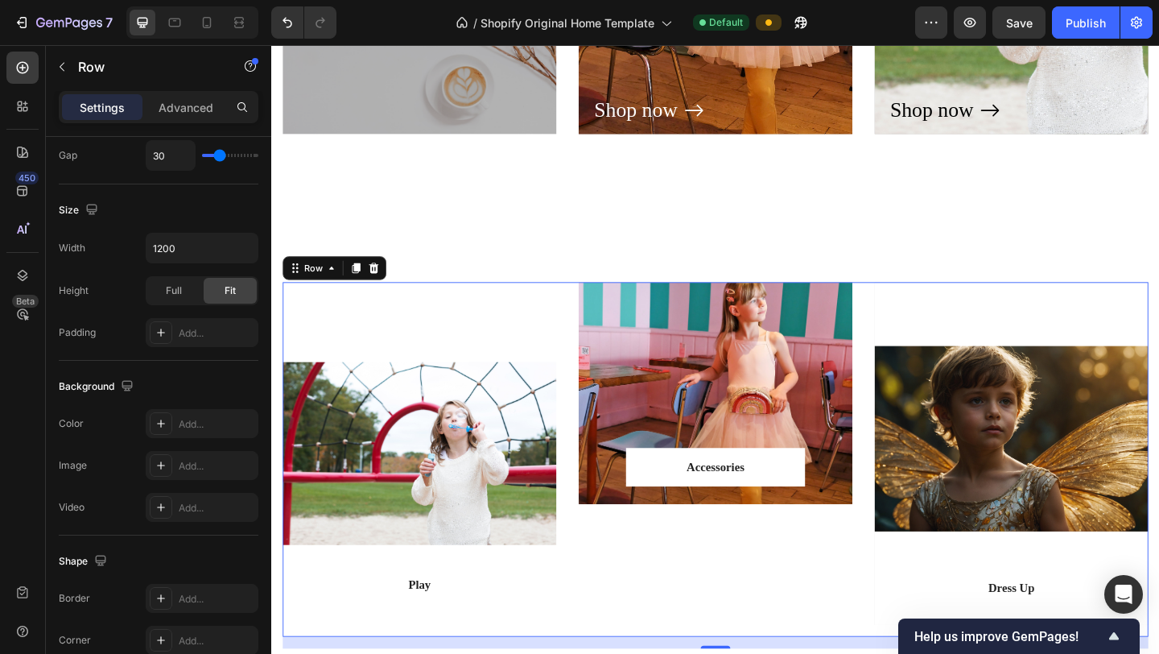
scroll to position [0, 0]
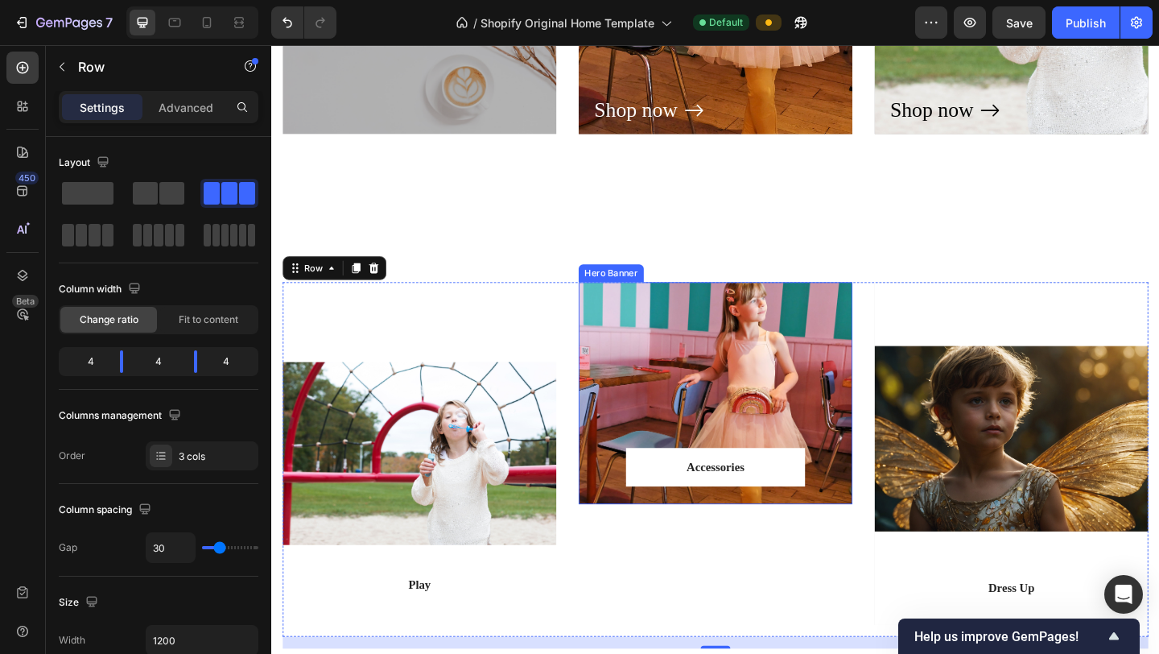
click at [759, 390] on div "Overlay" at bounding box center [754, 423] width 298 height 241
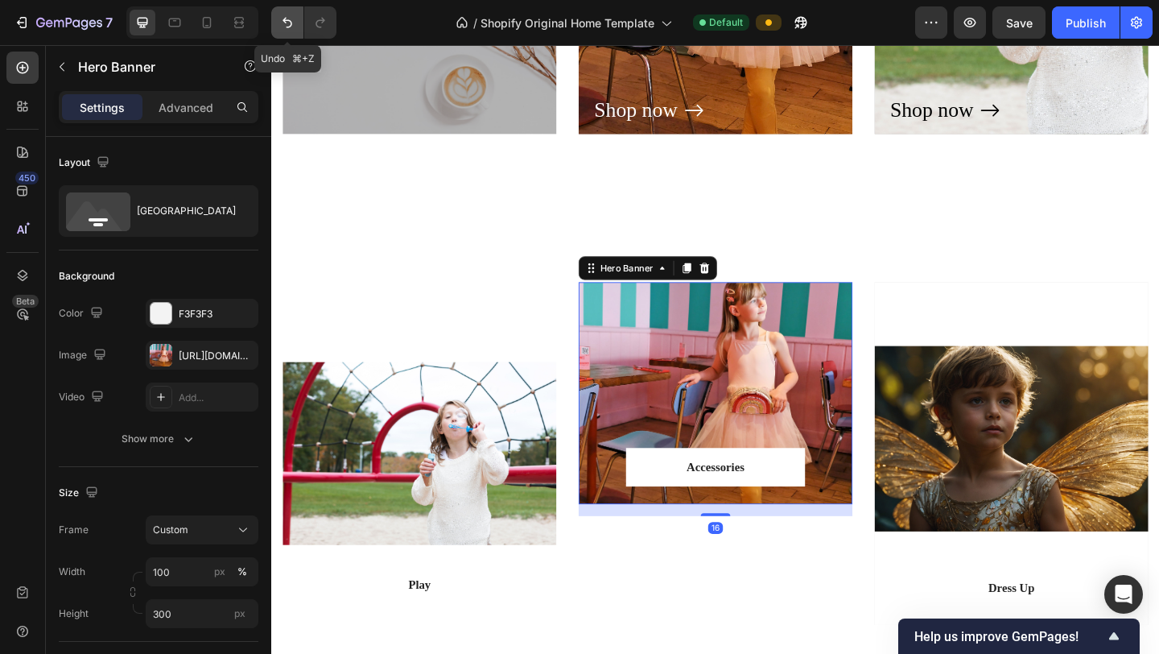
click at [287, 26] on icon "Undo/Redo" at bounding box center [287, 22] width 16 height 16
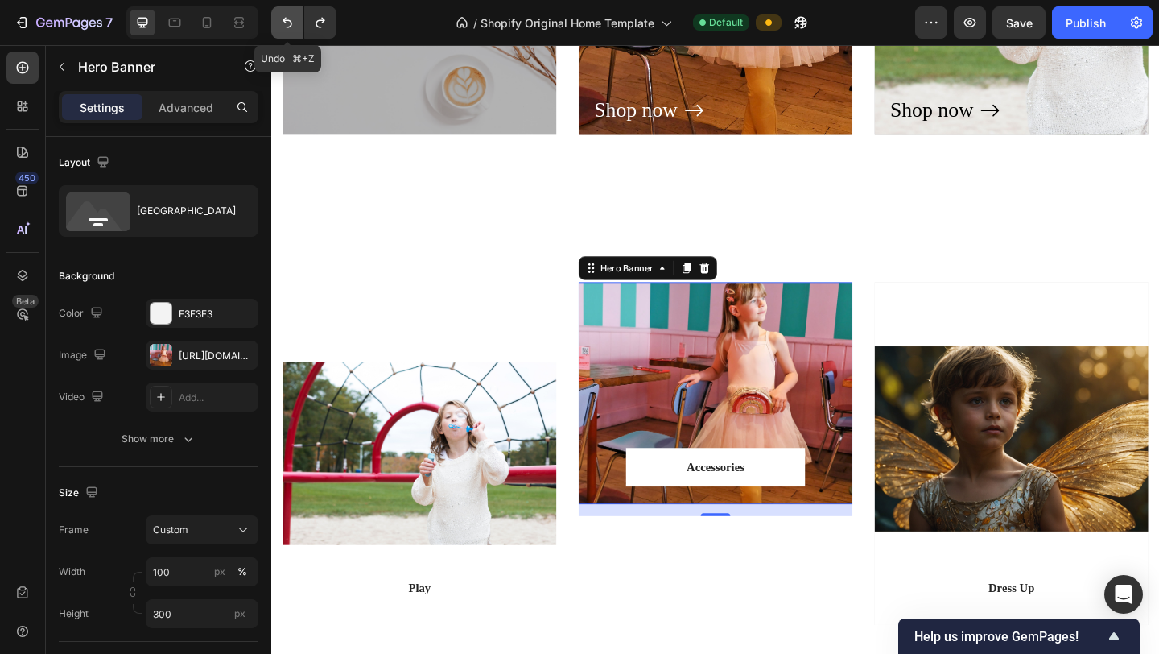
click at [287, 26] on icon "Undo/Redo" at bounding box center [287, 22] width 16 height 16
type input "463"
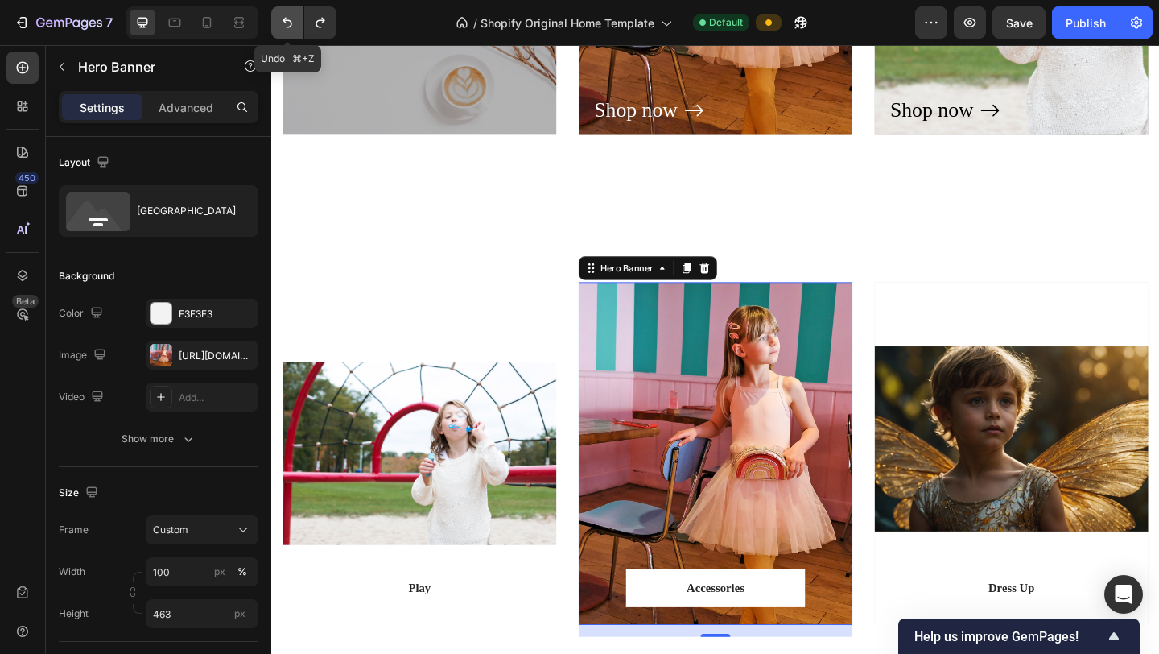
click at [287, 26] on icon "Undo/Redo" at bounding box center [287, 22] width 16 height 16
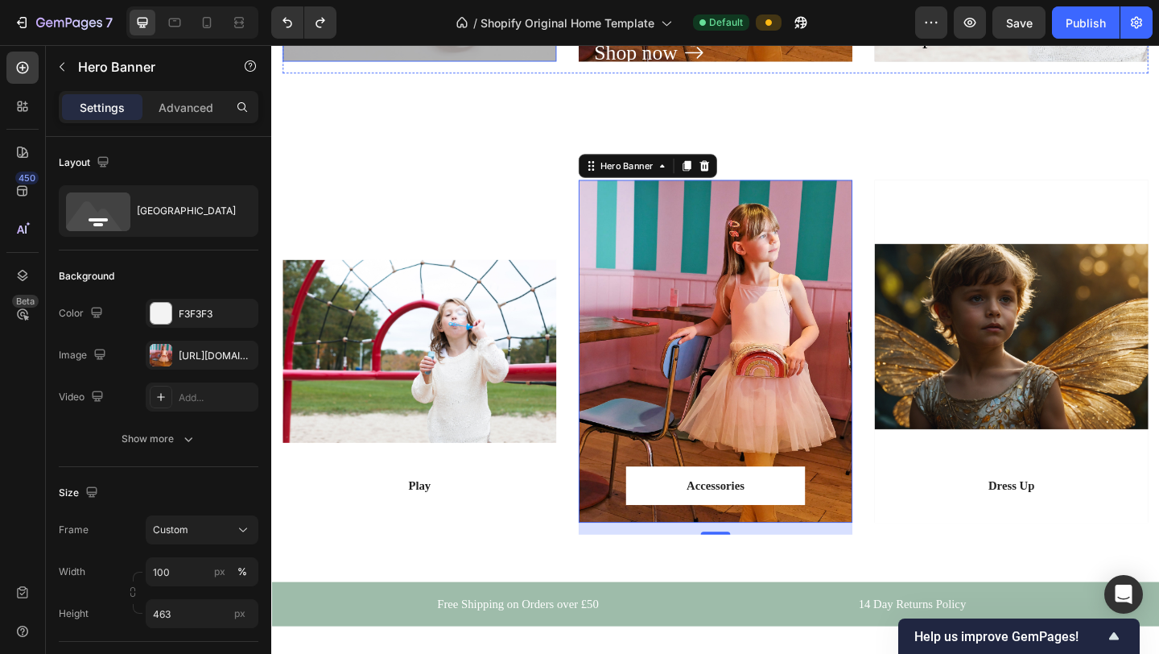
scroll to position [1862, 0]
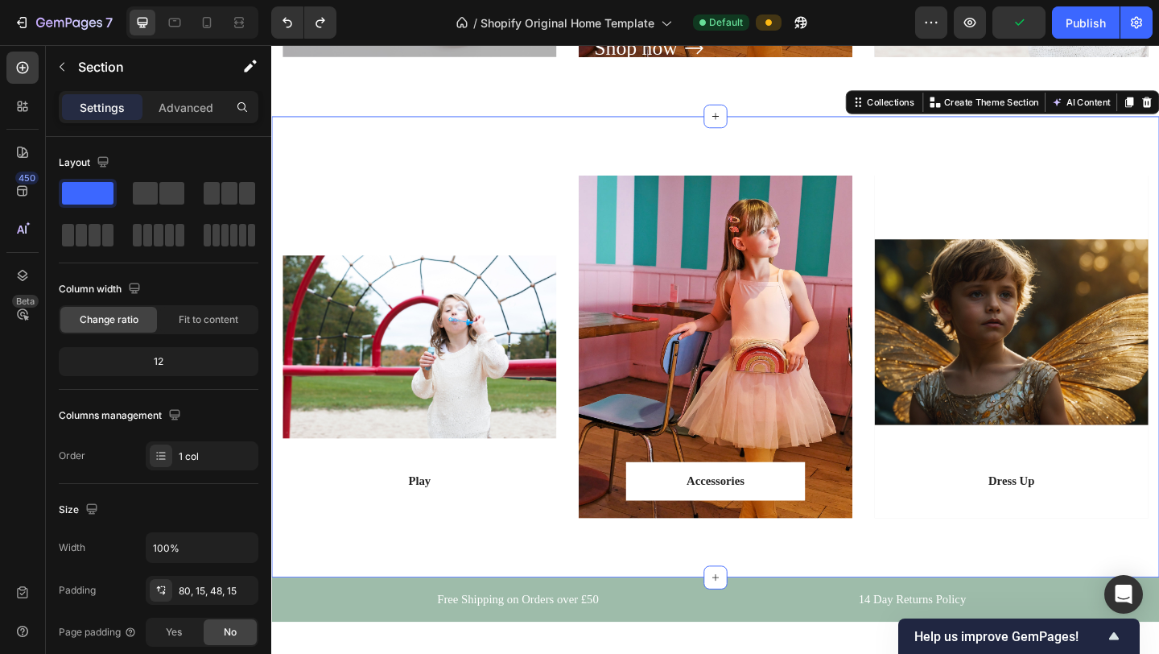
click at [427, 151] on div "Play Text block Row Row Hero Banner Accessories Text block Row Row Hero Banner …" at bounding box center [754, 372] width 966 height 501
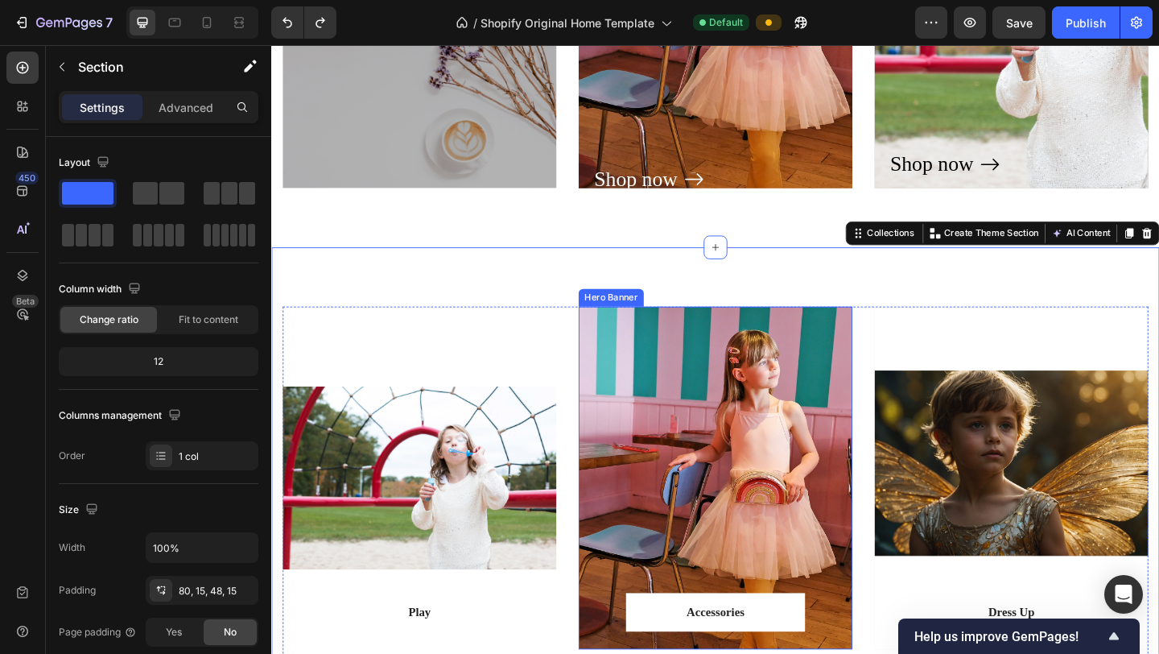
scroll to position [1974, 0]
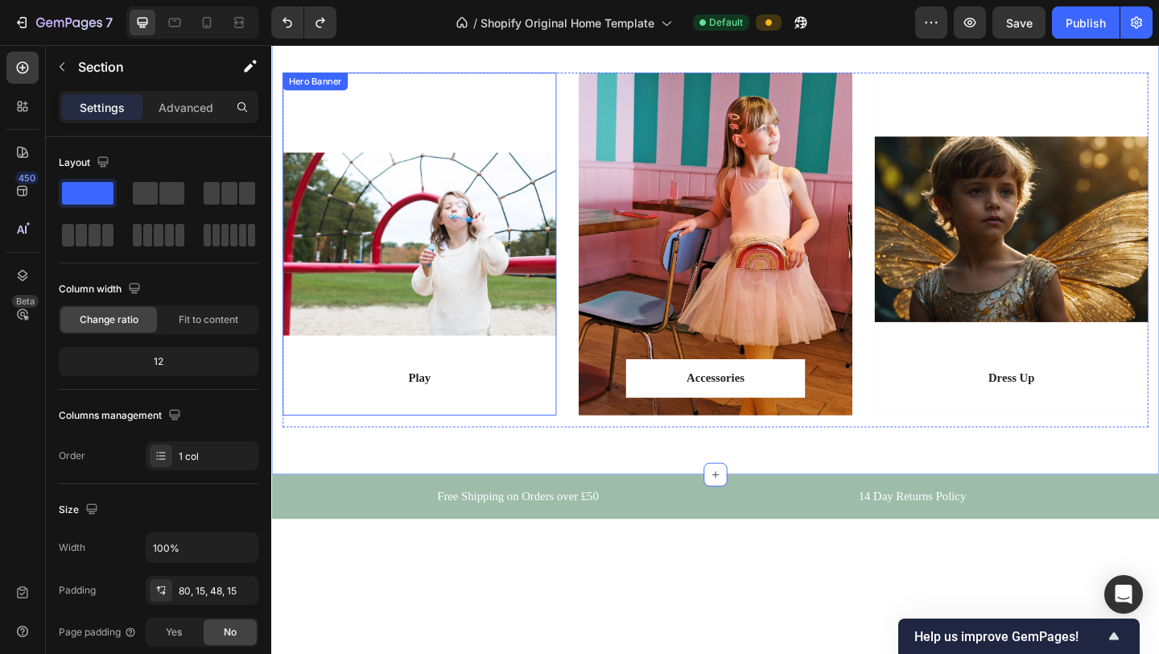
click at [505, 284] on div "Overlay" at bounding box center [432, 261] width 298 height 373
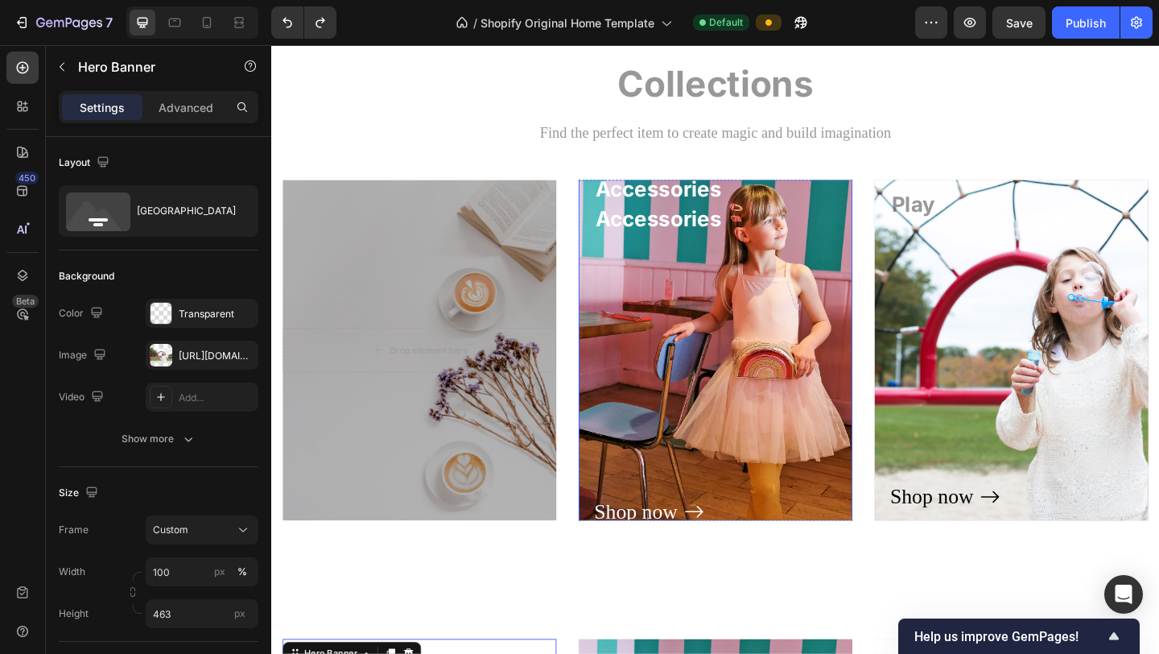
scroll to position [1332, 0]
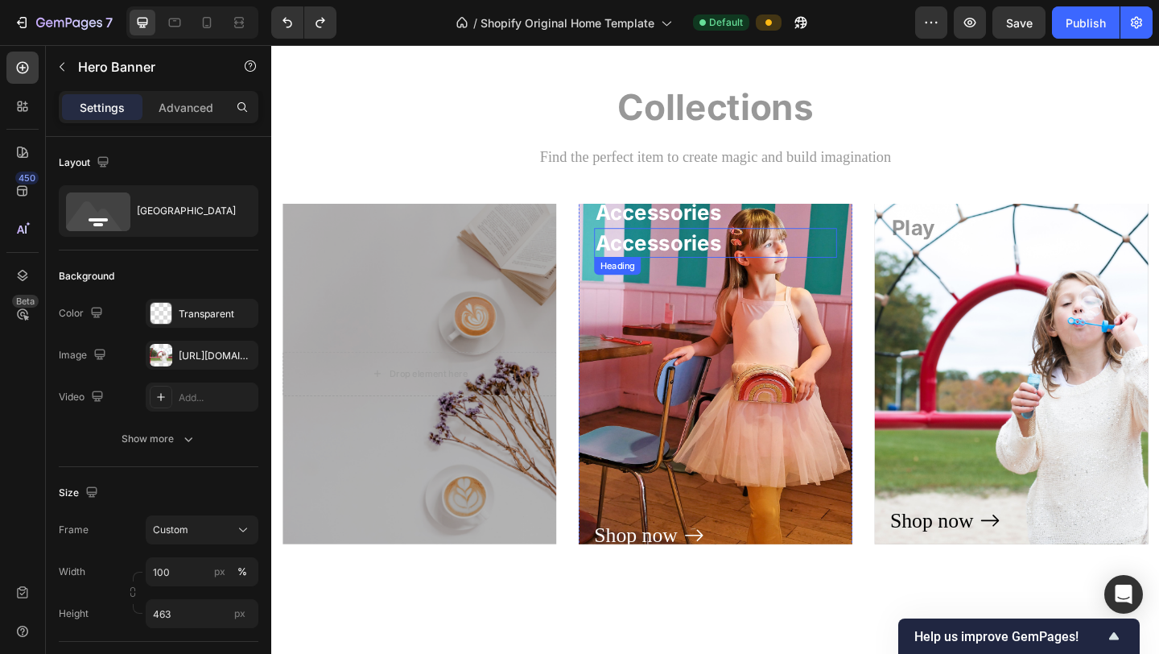
click at [705, 264] on h3 "Accessories" at bounding box center [754, 260] width 264 height 32
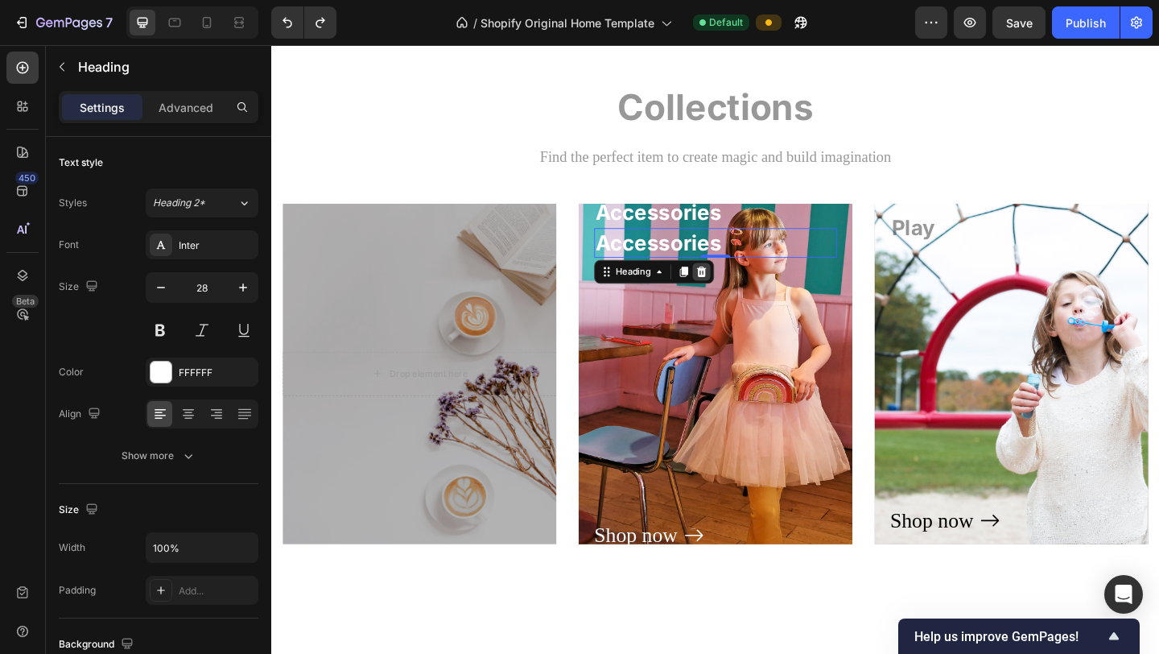
click at [740, 290] on icon at bounding box center [738, 291] width 13 height 13
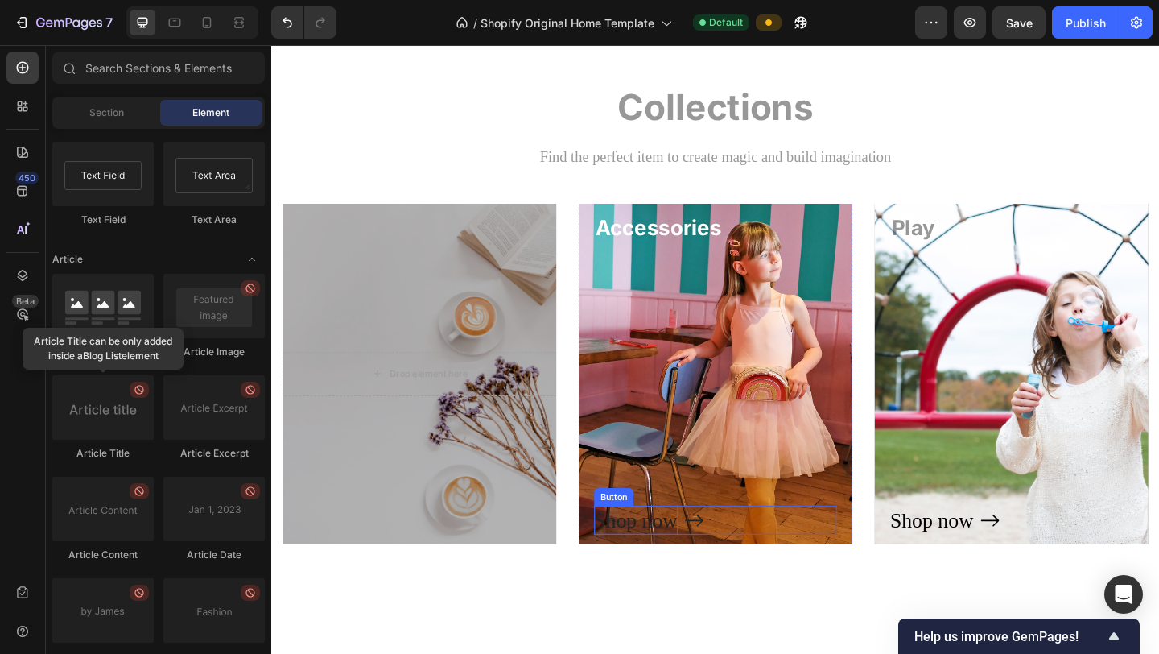
click at [707, 545] on div "Shop now" at bounding box center [667, 561] width 91 height 31
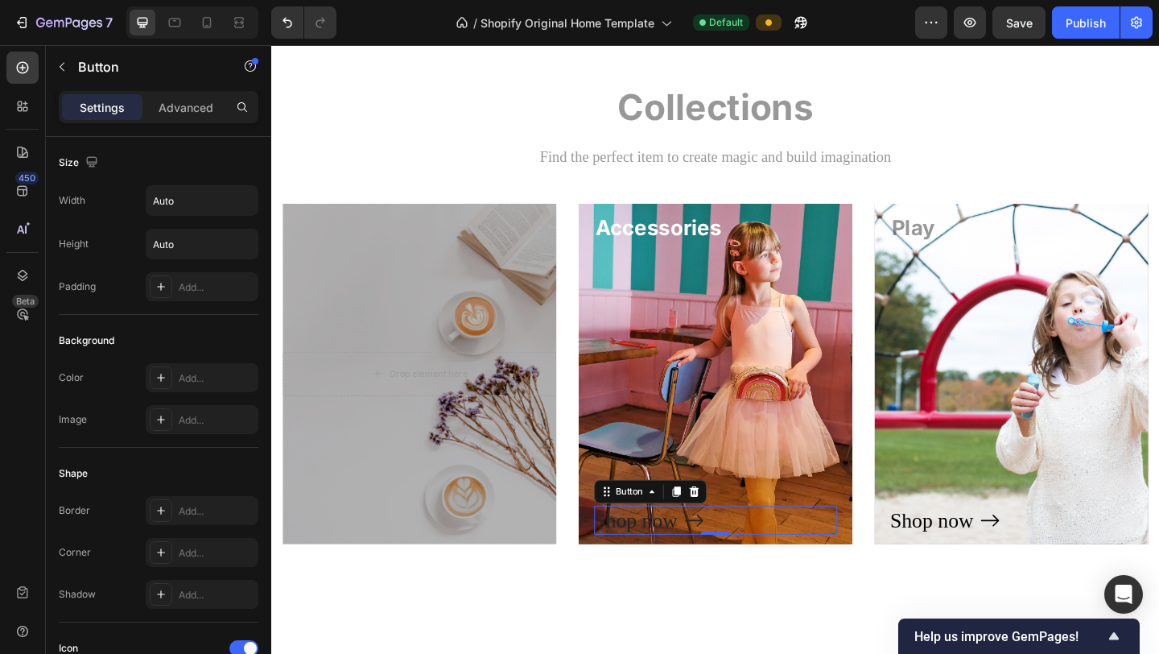
click at [713, 545] on div "Shop now" at bounding box center [682, 561] width 120 height 31
click at [706, 545] on div "Shop now" at bounding box center [667, 561] width 91 height 31
click at [701, 545] on p "Accessories" at bounding box center [676, 561] width 108 height 31
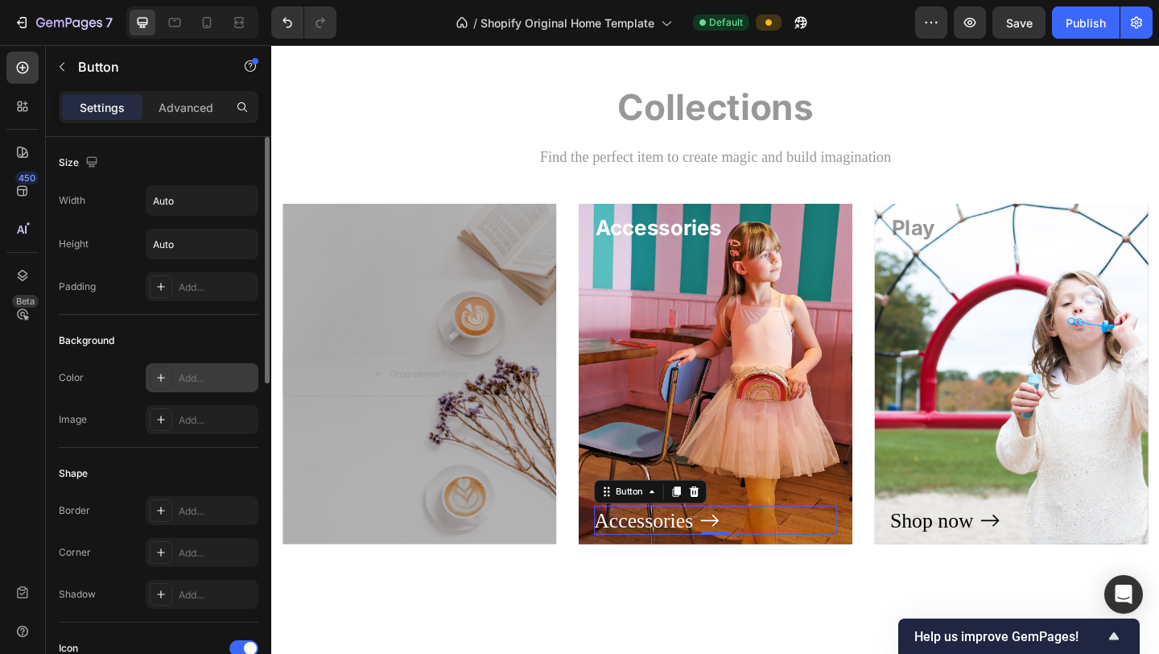
click at [204, 375] on div "Add..." at bounding box center [217, 378] width 76 height 14
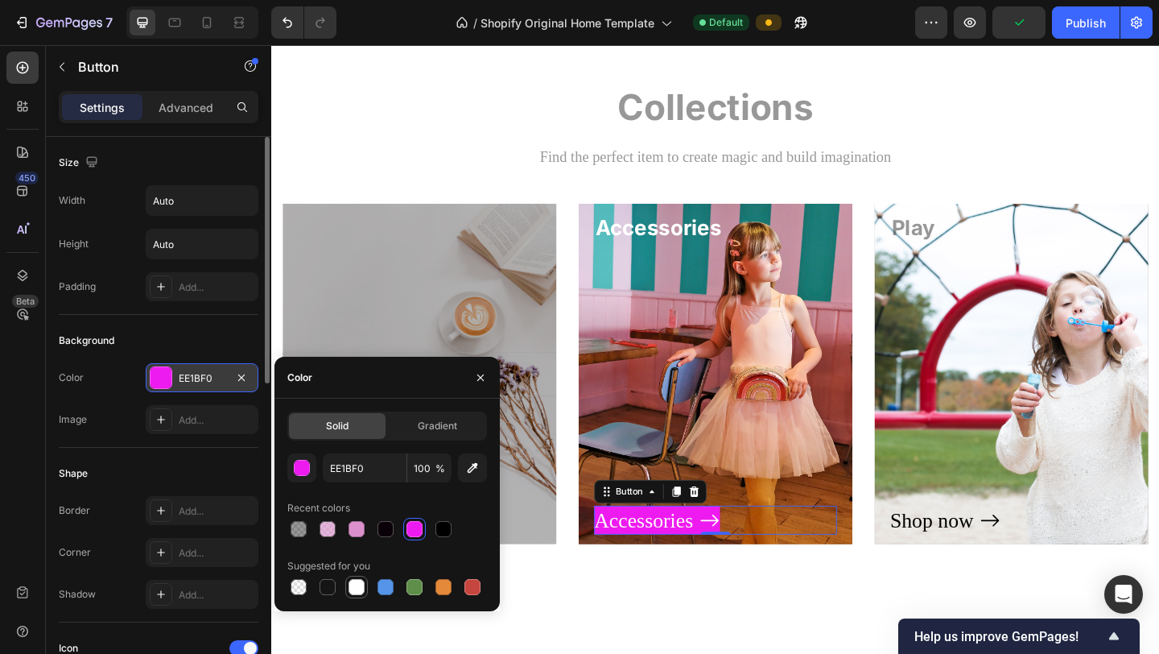
click at [354, 545] on div at bounding box center [357, 587] width 16 height 16
type input "FFFFFF"
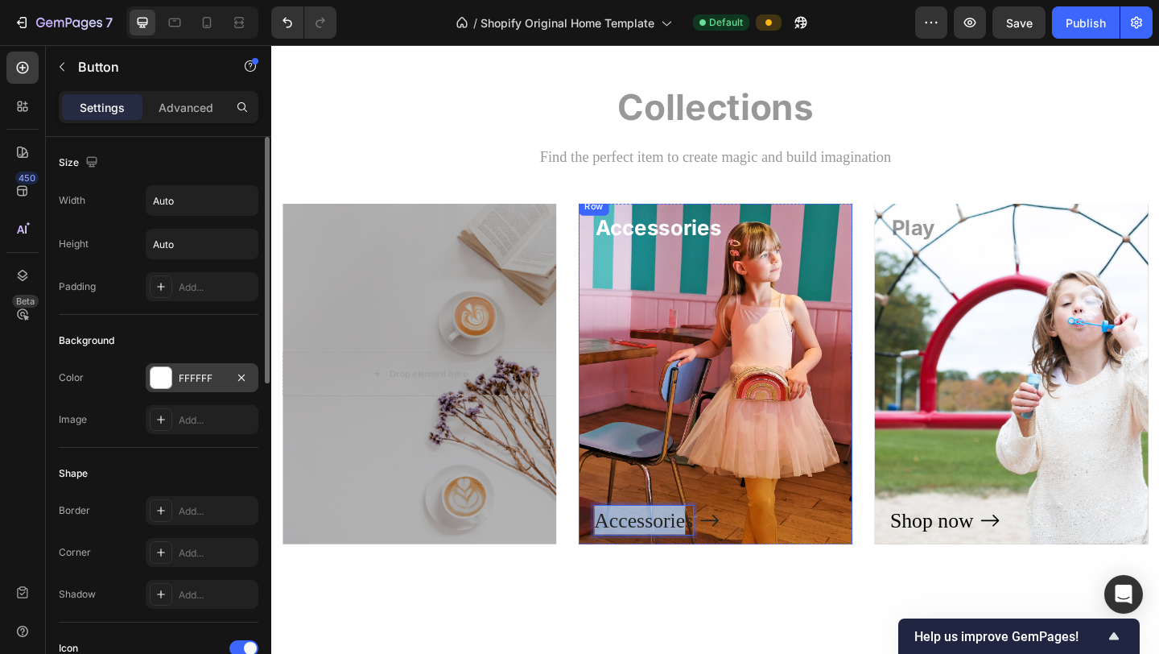
drag, startPoint x: 725, startPoint y: 562, endPoint x: 619, endPoint y: 560, distance: 106.3
click at [619, 545] on div "Accessories Heading Accessories Button 0 Row" at bounding box center [754, 403] width 298 height 384
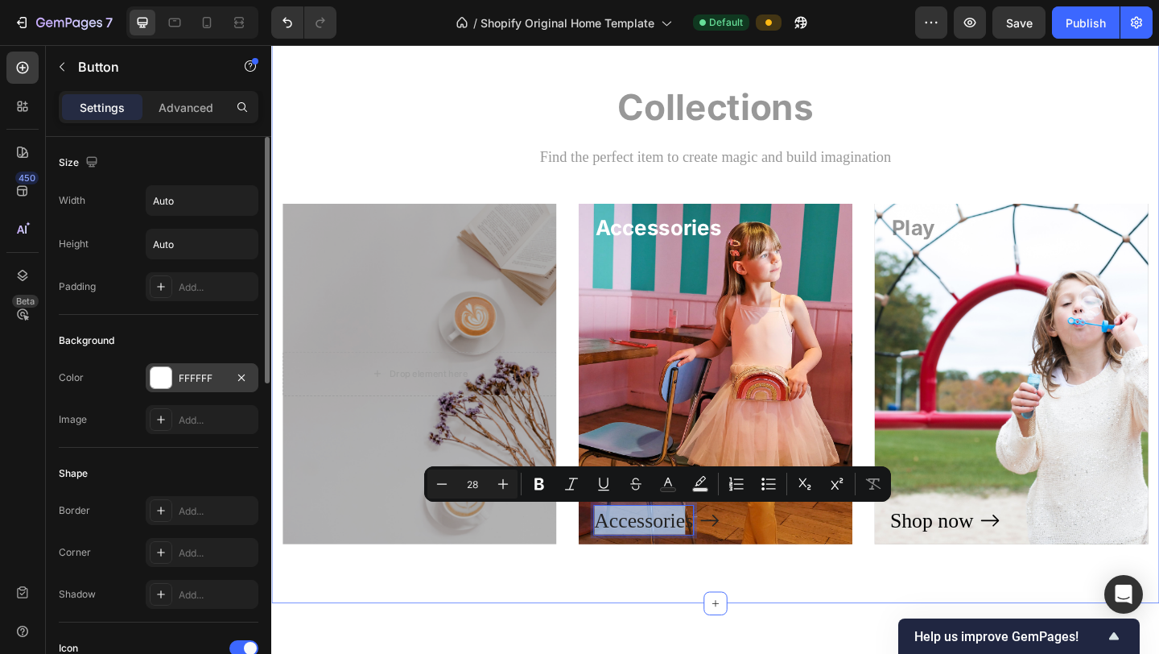
click at [794, 545] on div "Collections Heading Find the perfect item to create magic and build imagination…" at bounding box center [754, 349] width 942 height 526
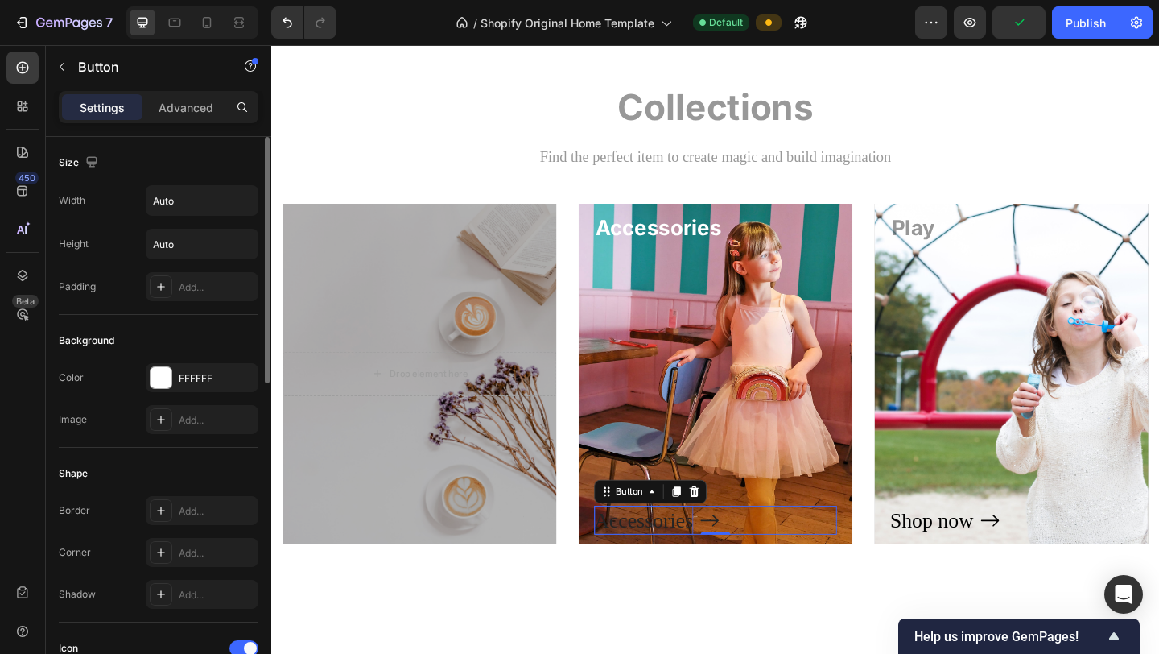
click at [742, 545] on icon "<p>Accessories</p>" at bounding box center [747, 562] width 23 height 23
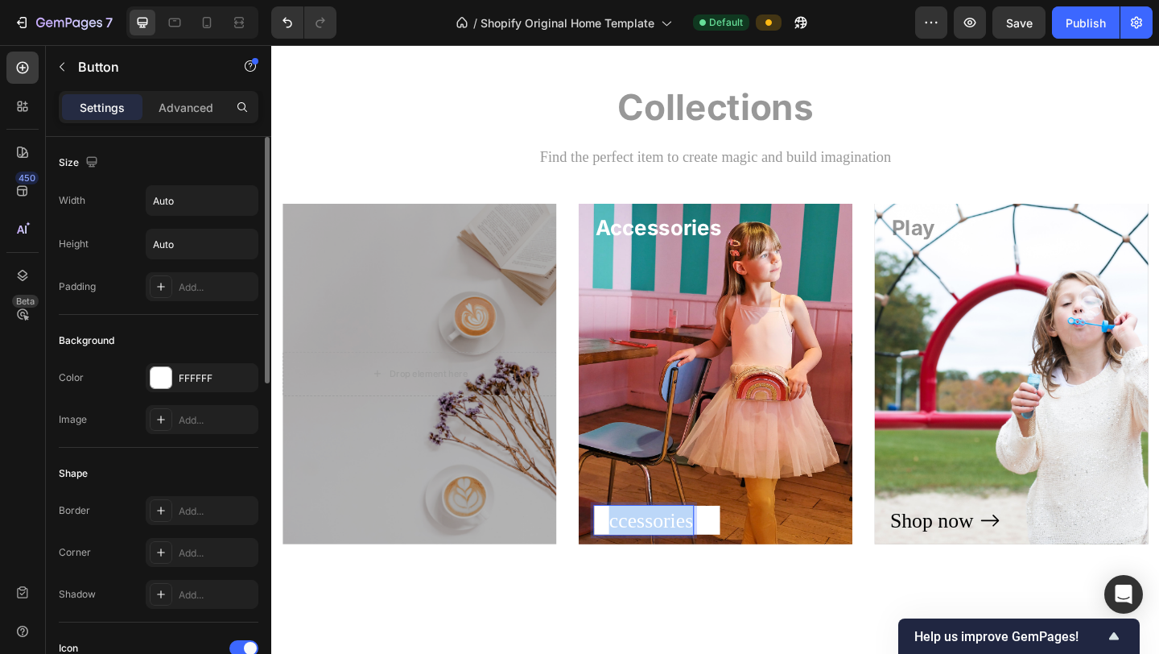
drag, startPoint x: 631, startPoint y: 562, endPoint x: 728, endPoint y: 559, distance: 96.6
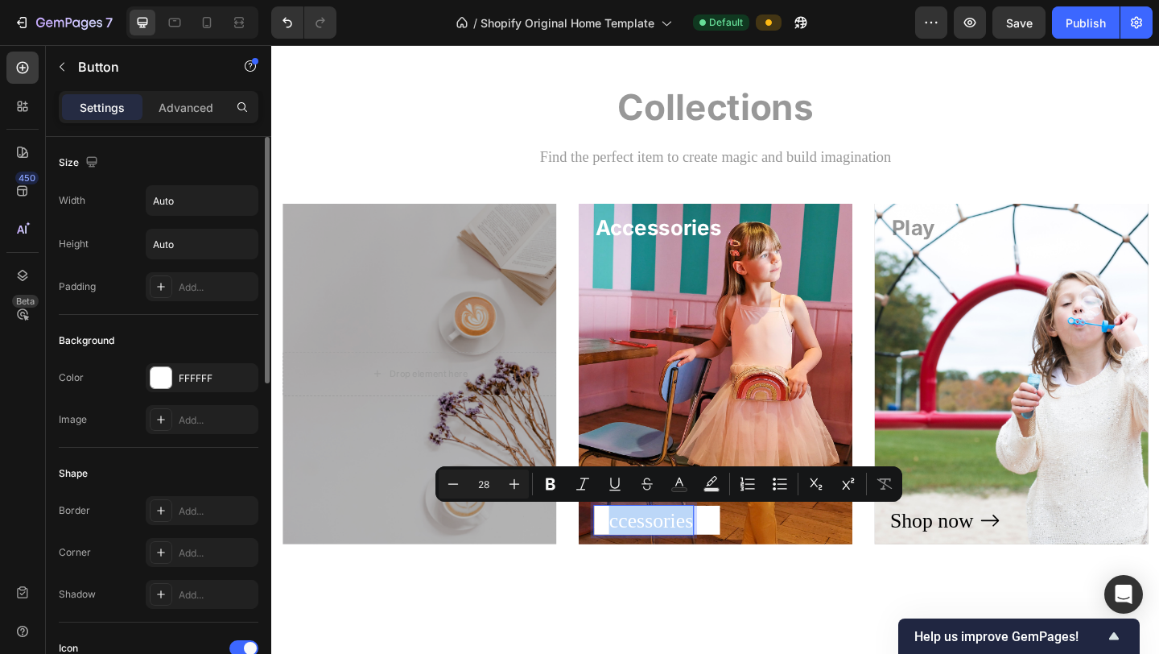
click at [728, 545] on p "Accessories" at bounding box center [676, 561] width 108 height 31
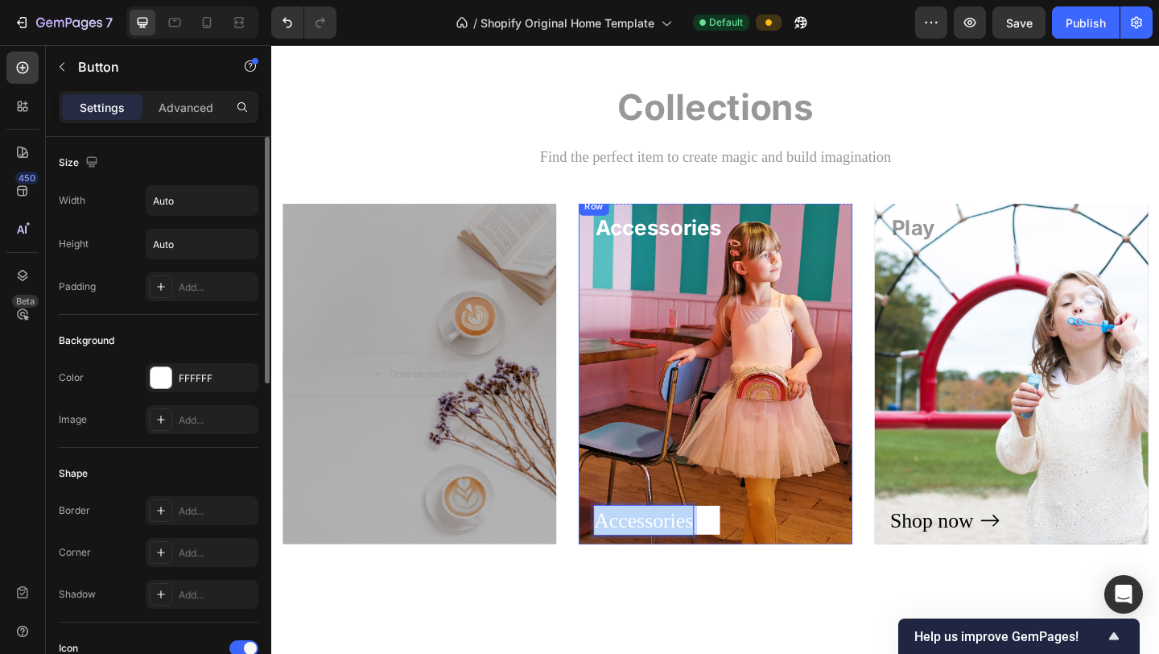
drag, startPoint x: 728, startPoint y: 559, endPoint x: 621, endPoint y: 555, distance: 107.1
click at [621, 545] on div "Accessories Heading Accessories Button 0 Row" at bounding box center [754, 403] width 298 height 384
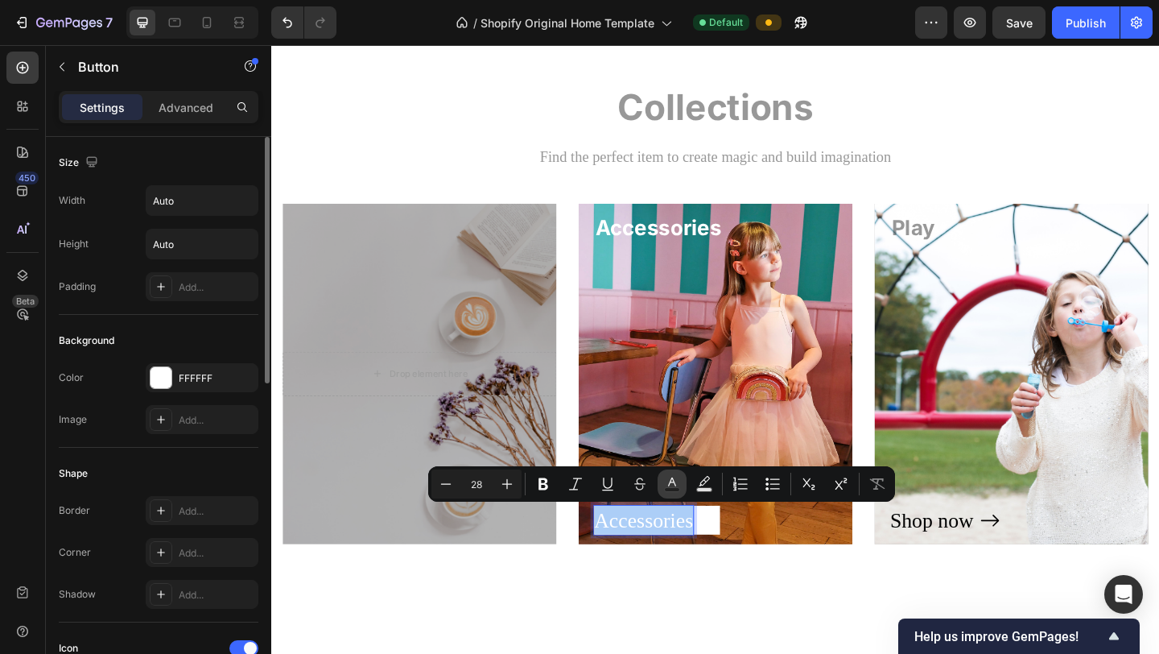
click at [674, 484] on icon "Editor contextual toolbar" at bounding box center [672, 484] width 16 height 16
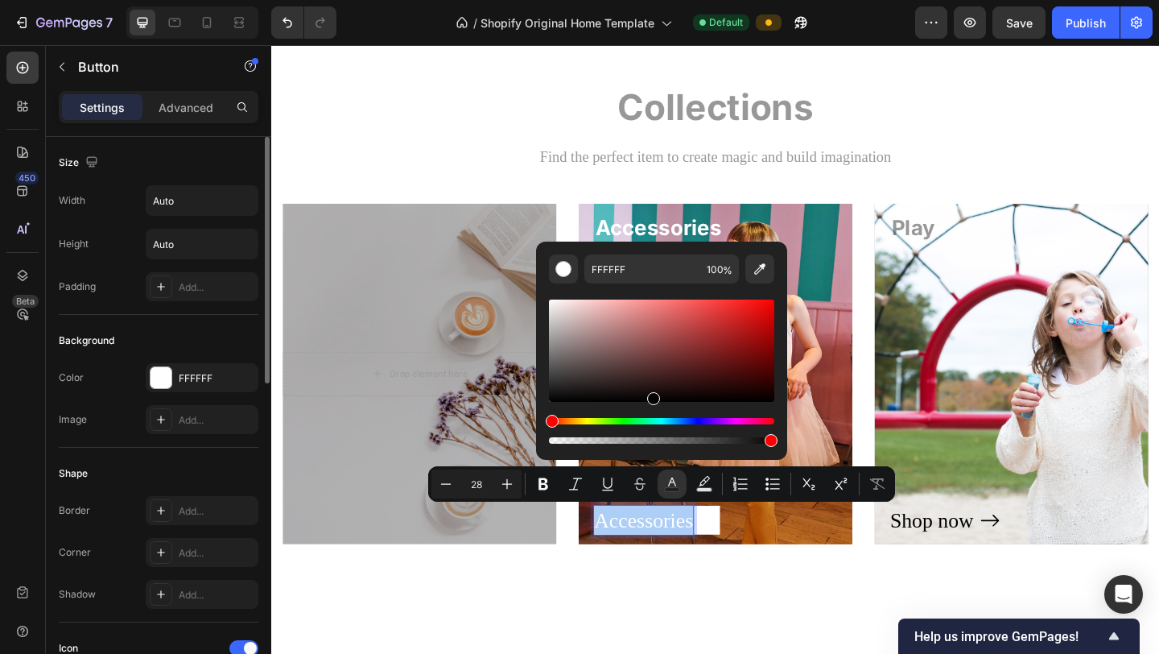
click at [652, 399] on div "Editor contextual toolbar" at bounding box center [661, 350] width 225 height 102
type input "050202"
click at [687, 444] on div "Editor contextual toolbar" at bounding box center [661, 371] width 225 height 151
click at [695, 442] on div "Editor contextual toolbar" at bounding box center [661, 440] width 225 height 6
type input "65"
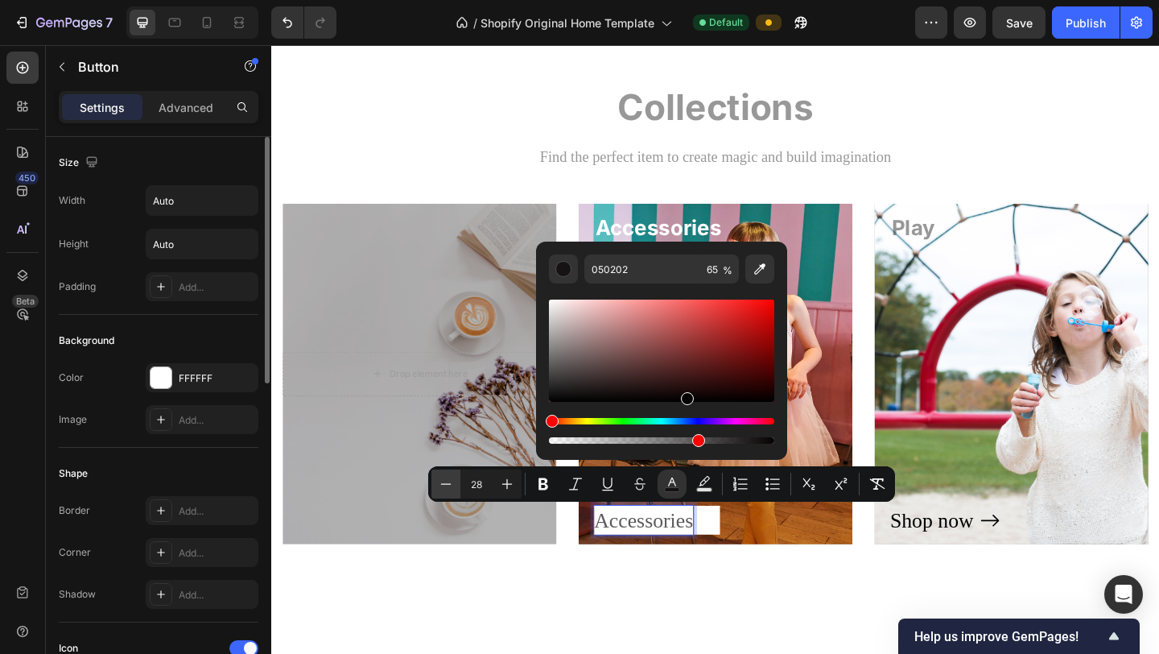
click at [448, 489] on icon "Editor contextual toolbar" at bounding box center [446, 484] width 16 height 16
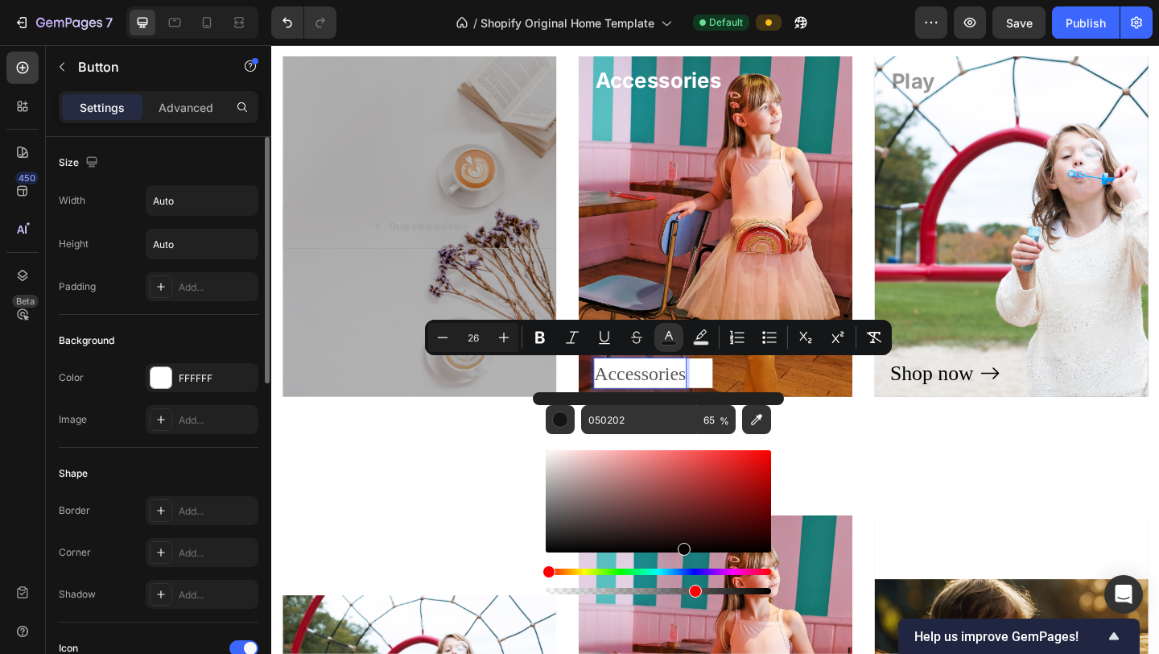
scroll to position [1493, 0]
click at [439, 340] on icon "Editor contextual toolbar" at bounding box center [443, 337] width 16 height 16
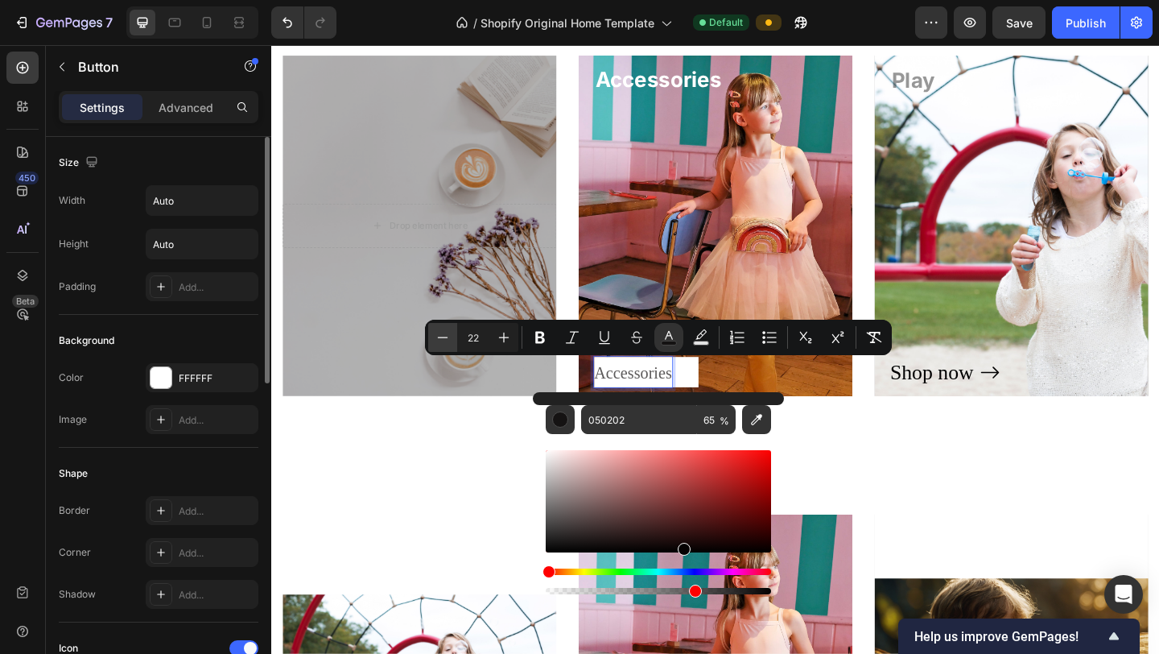
click at [439, 340] on icon "Editor contextual toolbar" at bounding box center [443, 337] width 16 height 16
type input "21"
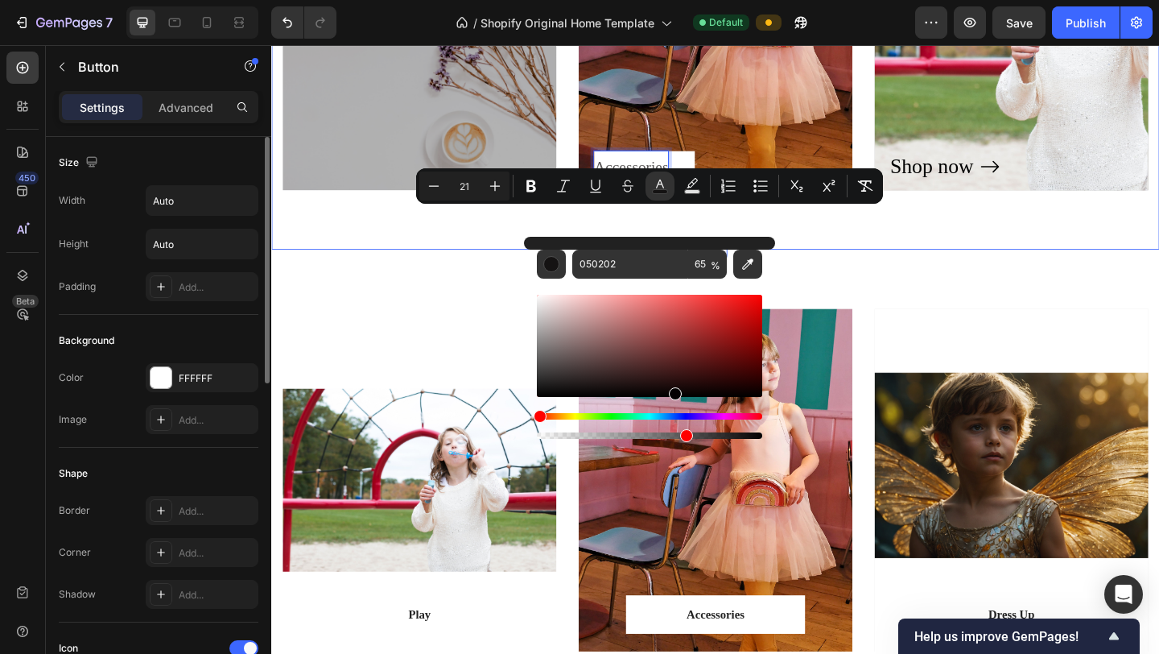
scroll to position [1739, 0]
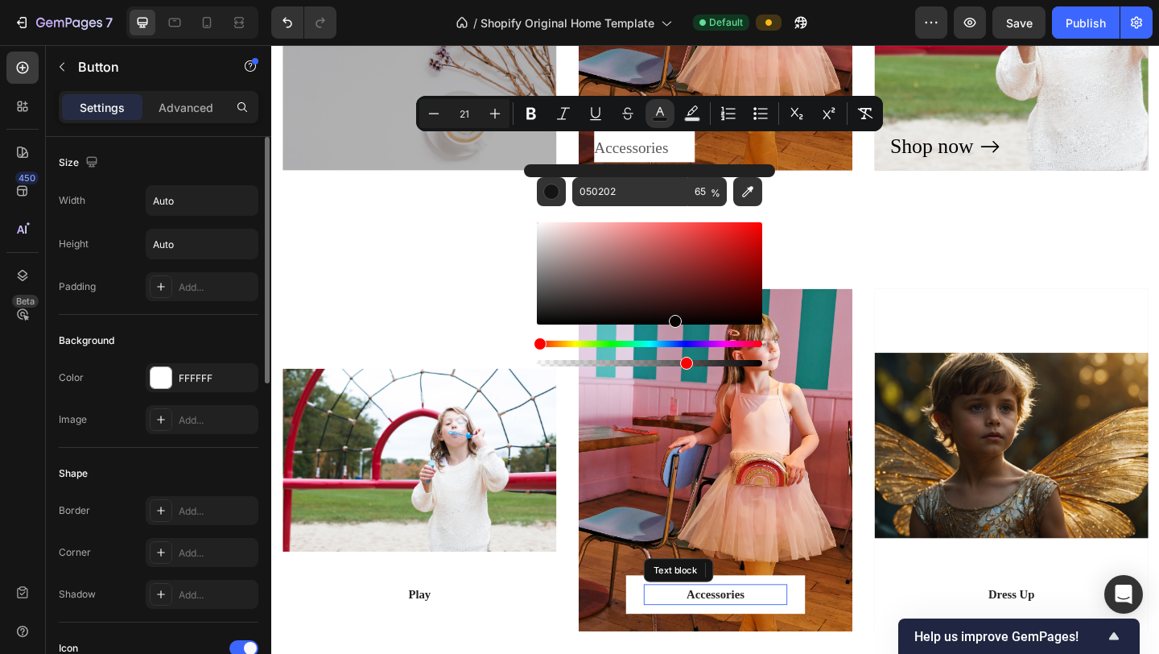
click at [803, 545] on p "Accessories" at bounding box center [754, 642] width 153 height 19
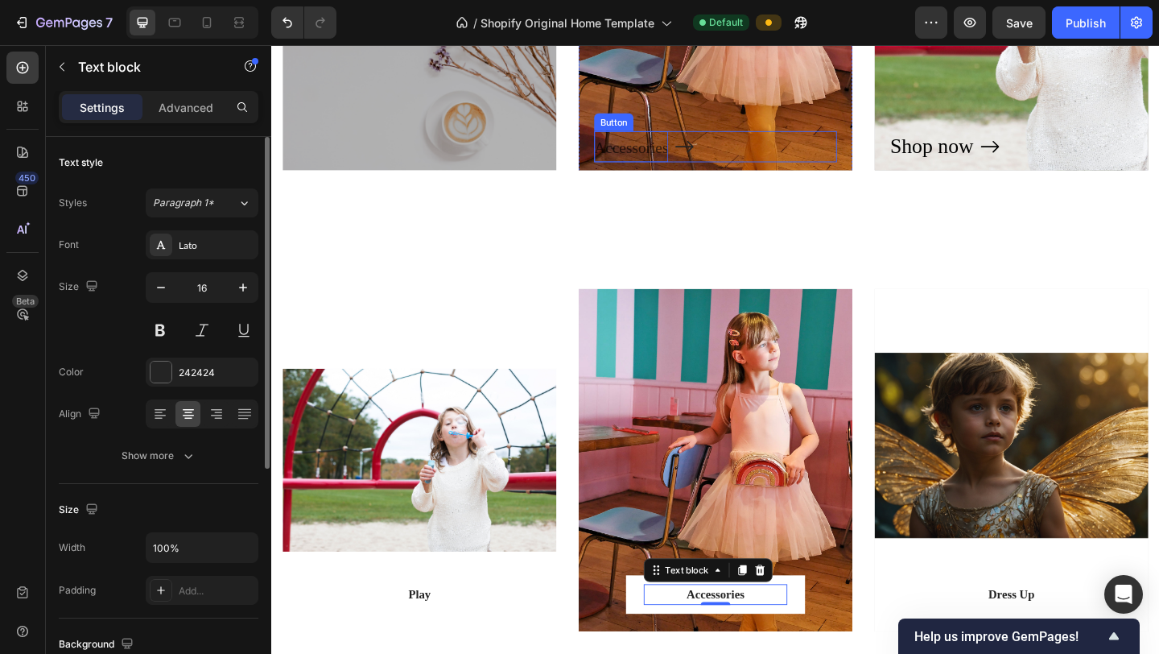
click at [653, 155] on span "Accessories" at bounding box center [662, 155] width 80 height 19
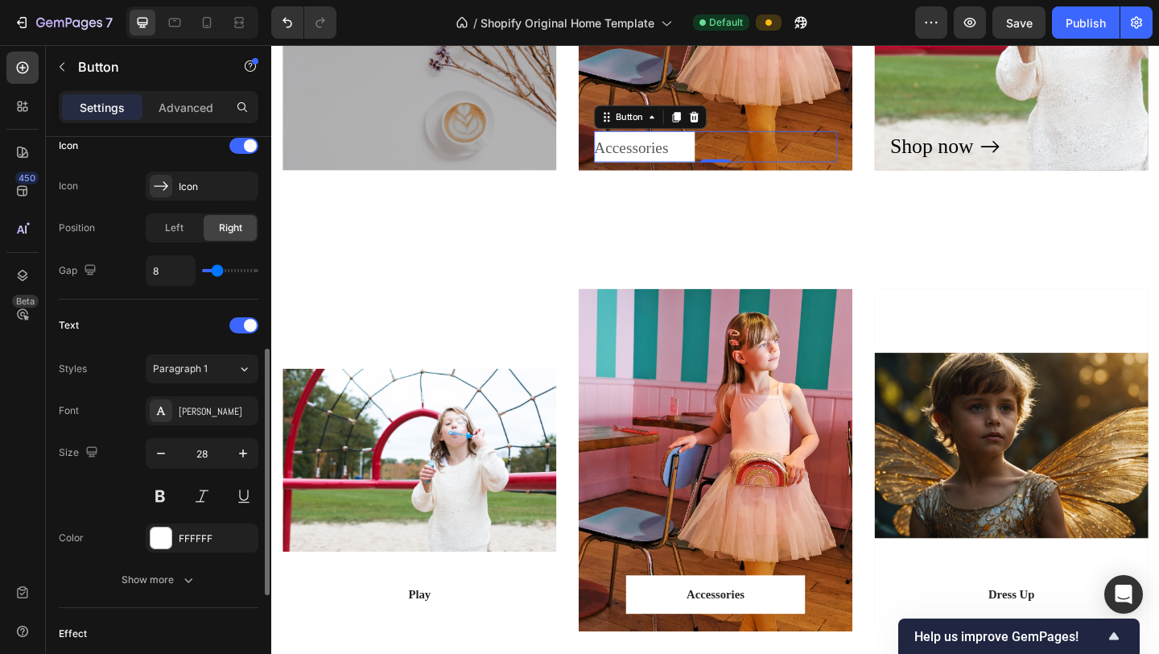
scroll to position [513, 0]
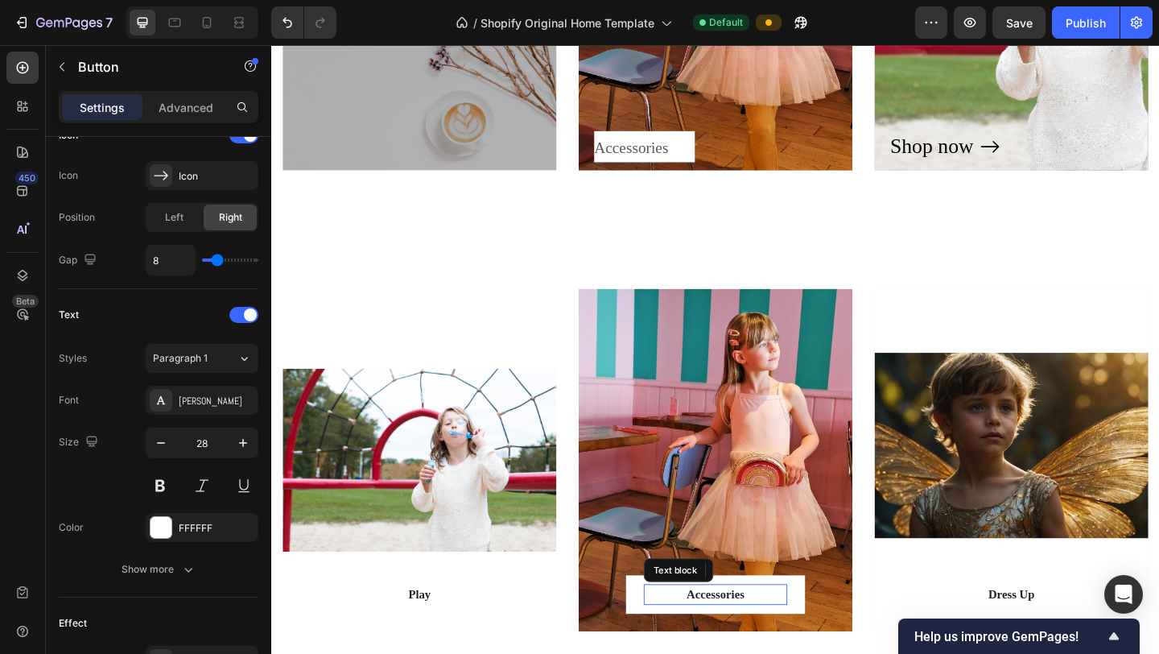
click at [761, 545] on p "Accessories" at bounding box center [754, 642] width 153 height 19
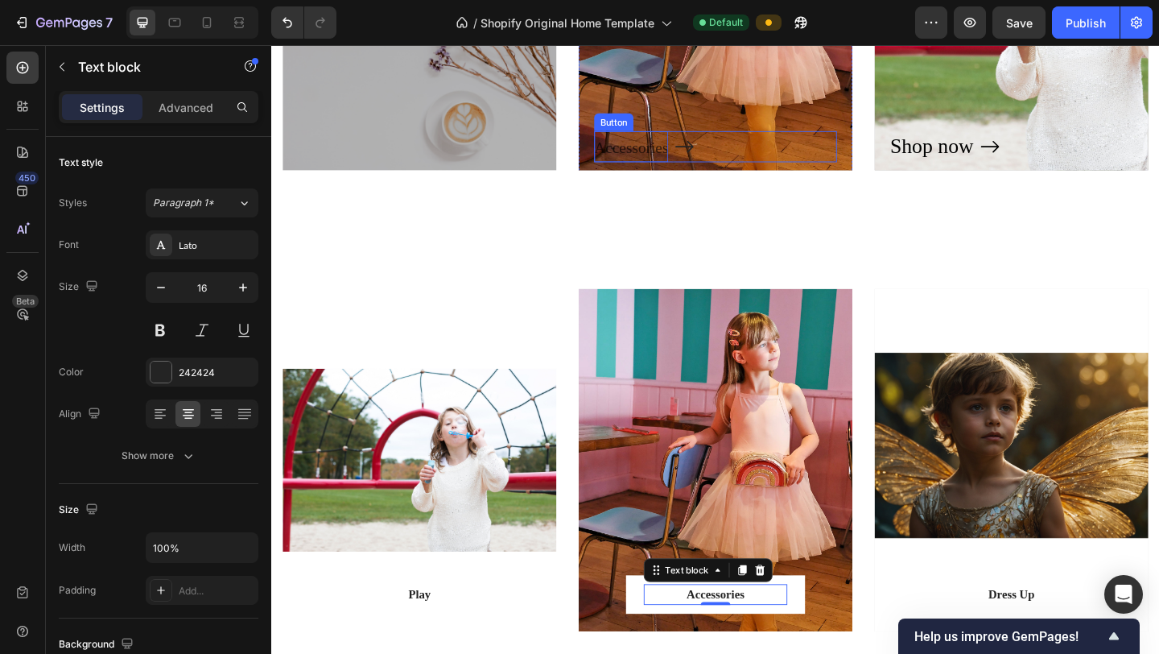
click at [666, 157] on span "Accessories" at bounding box center [662, 155] width 80 height 19
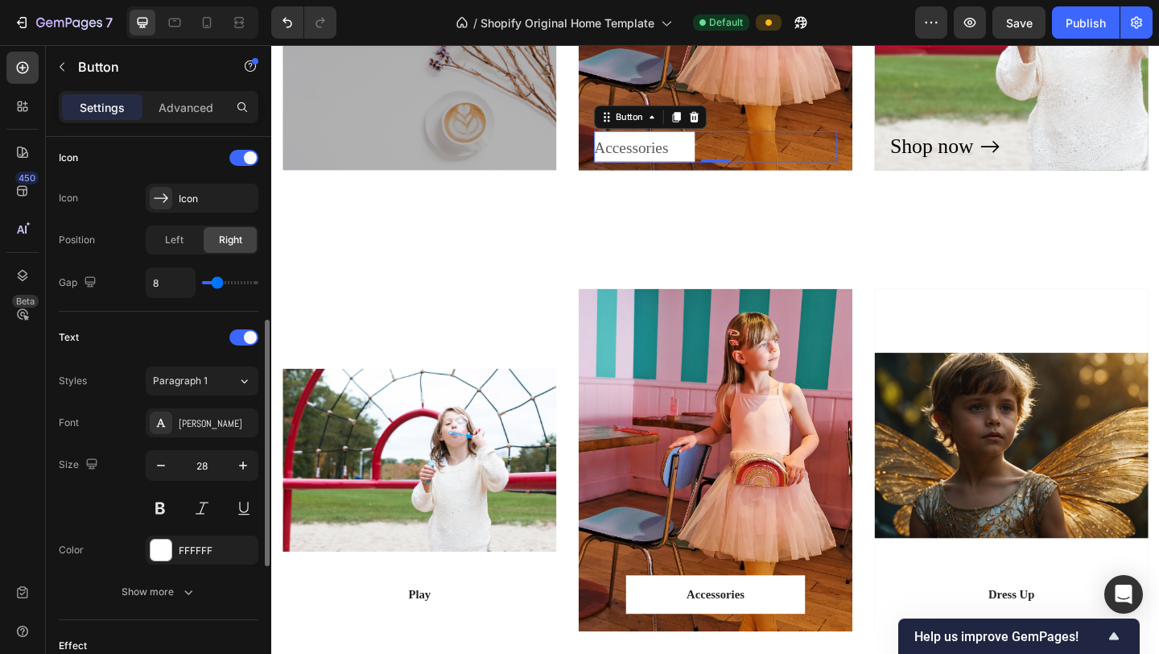
scroll to position [497, 0]
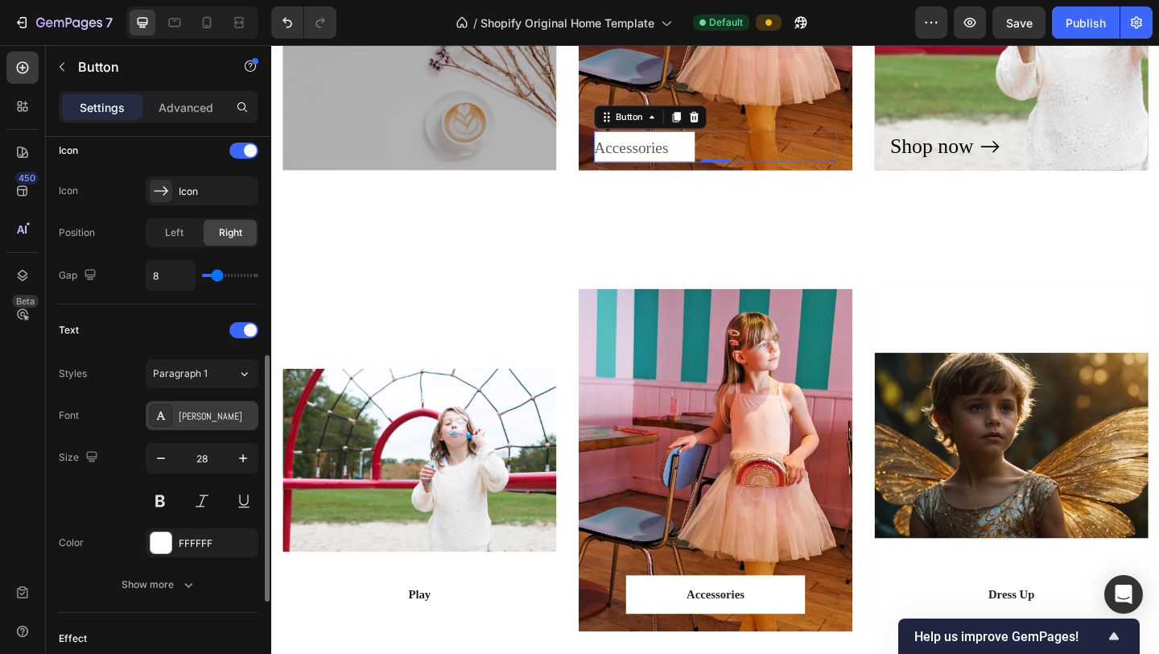
click at [217, 419] on div "[PERSON_NAME]" at bounding box center [217, 416] width 76 height 14
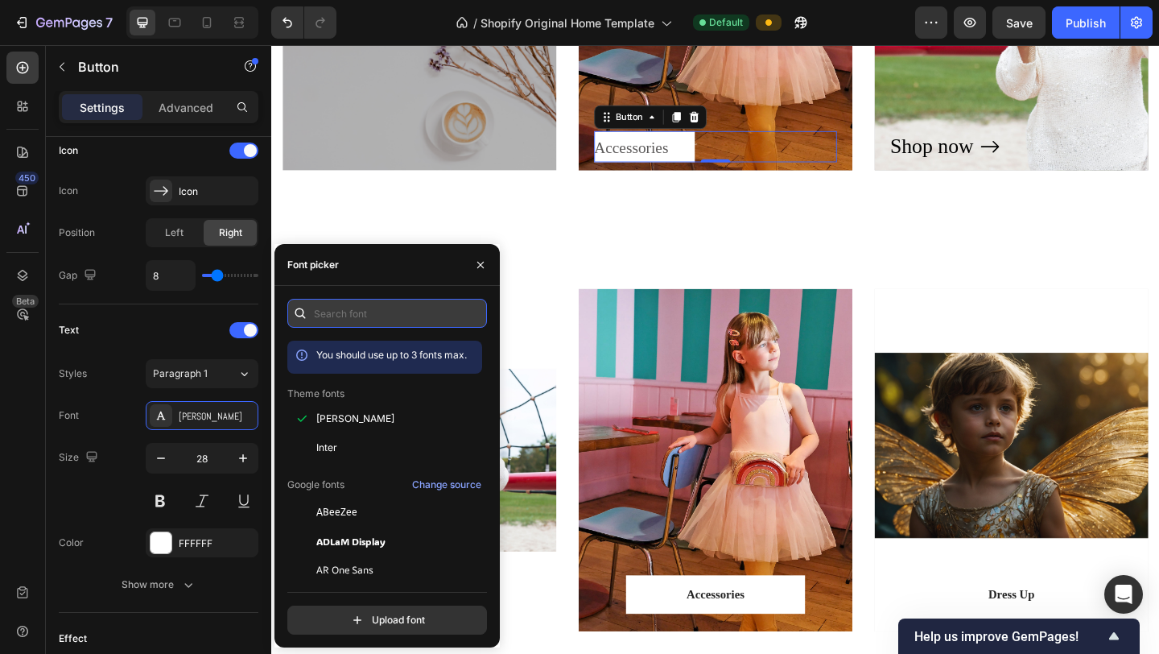
click at [357, 312] on input "text" at bounding box center [387, 313] width 200 height 29
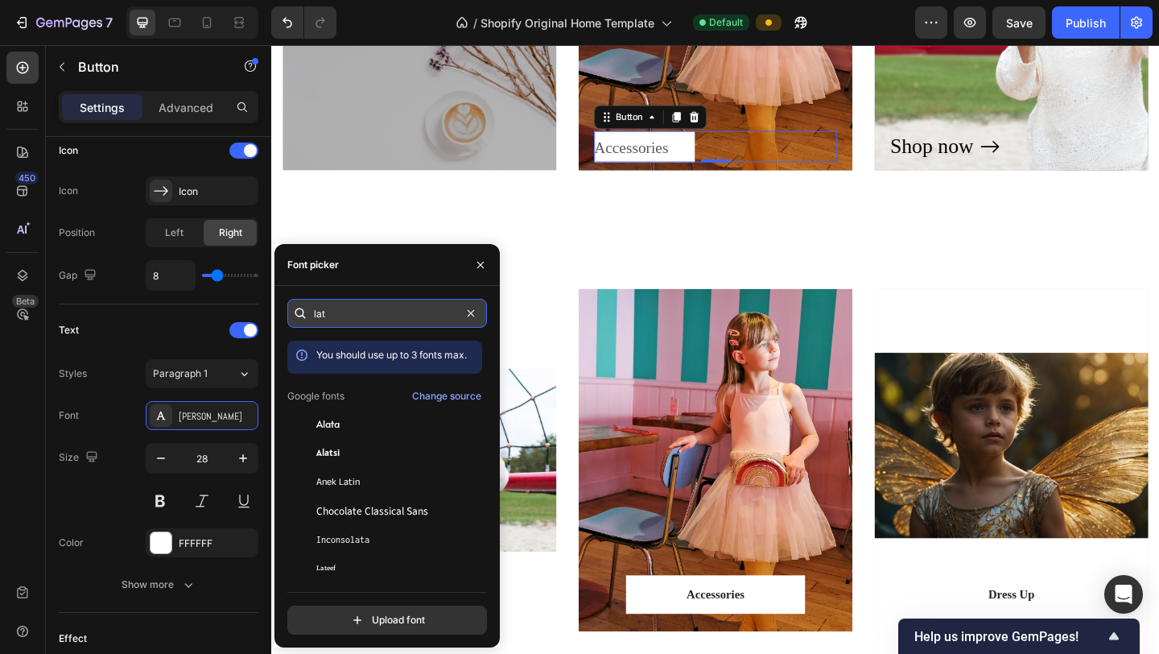
type input "lato"
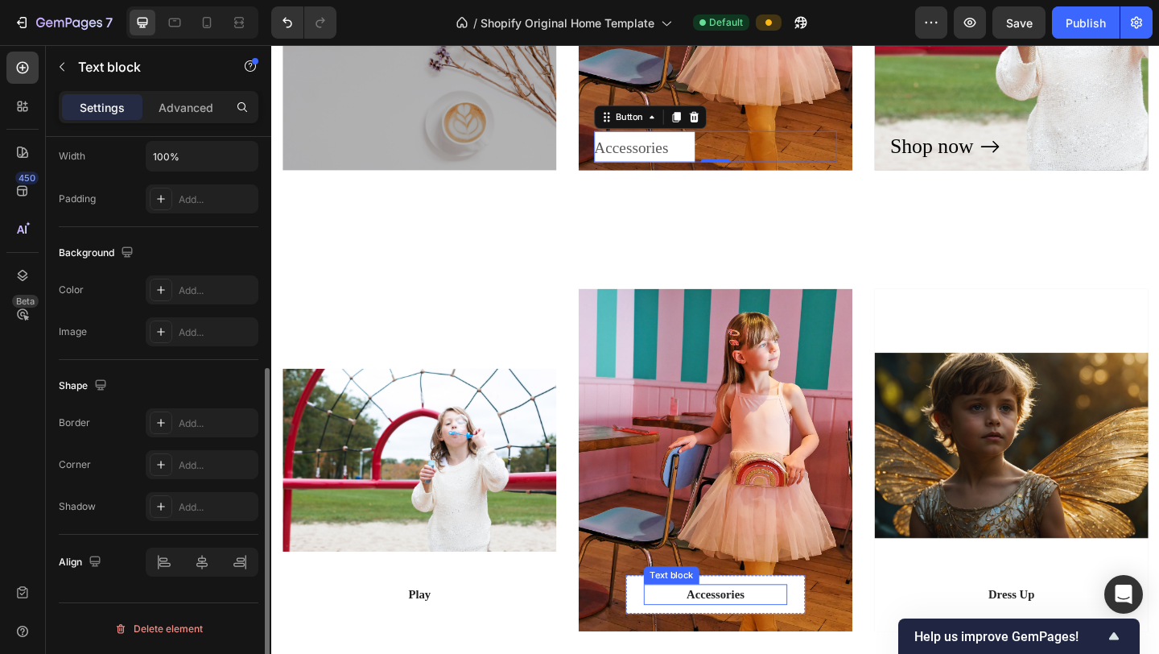
click at [748, 545] on p "Accessories" at bounding box center [754, 642] width 153 height 19
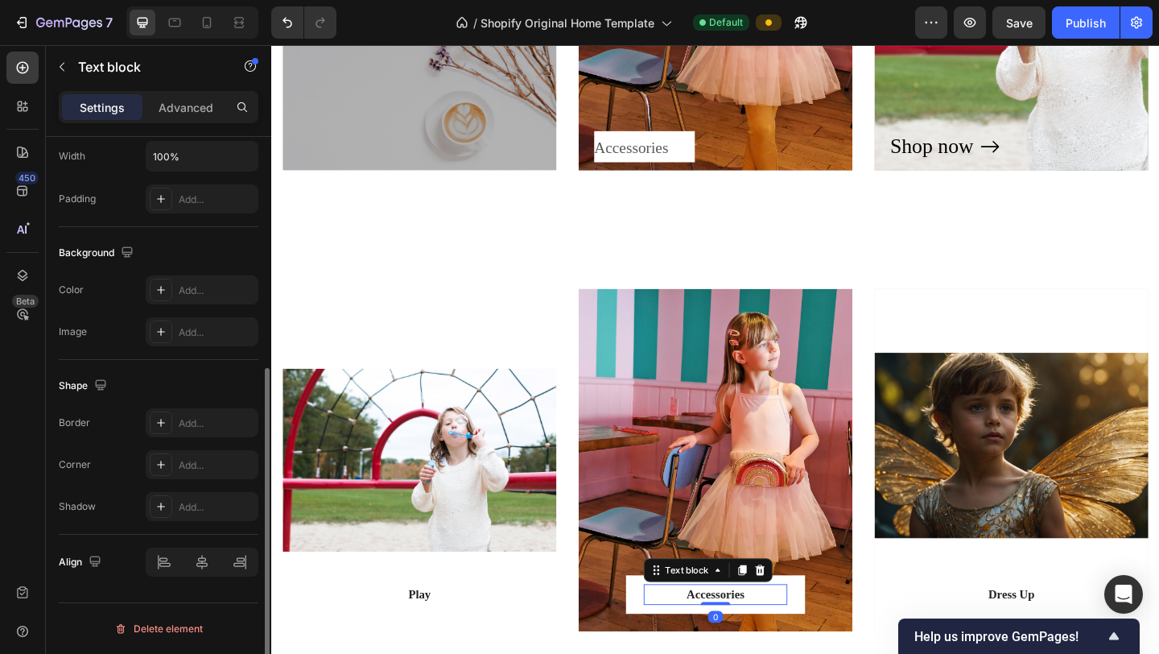
scroll to position [0, 0]
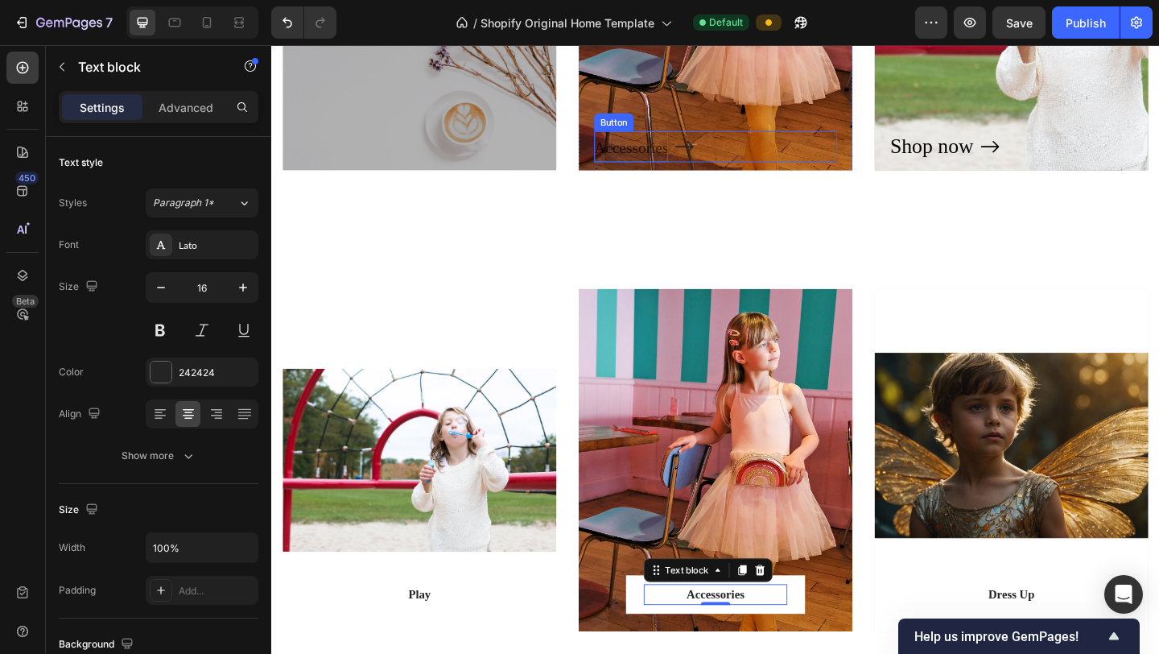
click at [662, 159] on span "Accessories" at bounding box center [662, 155] width 80 height 19
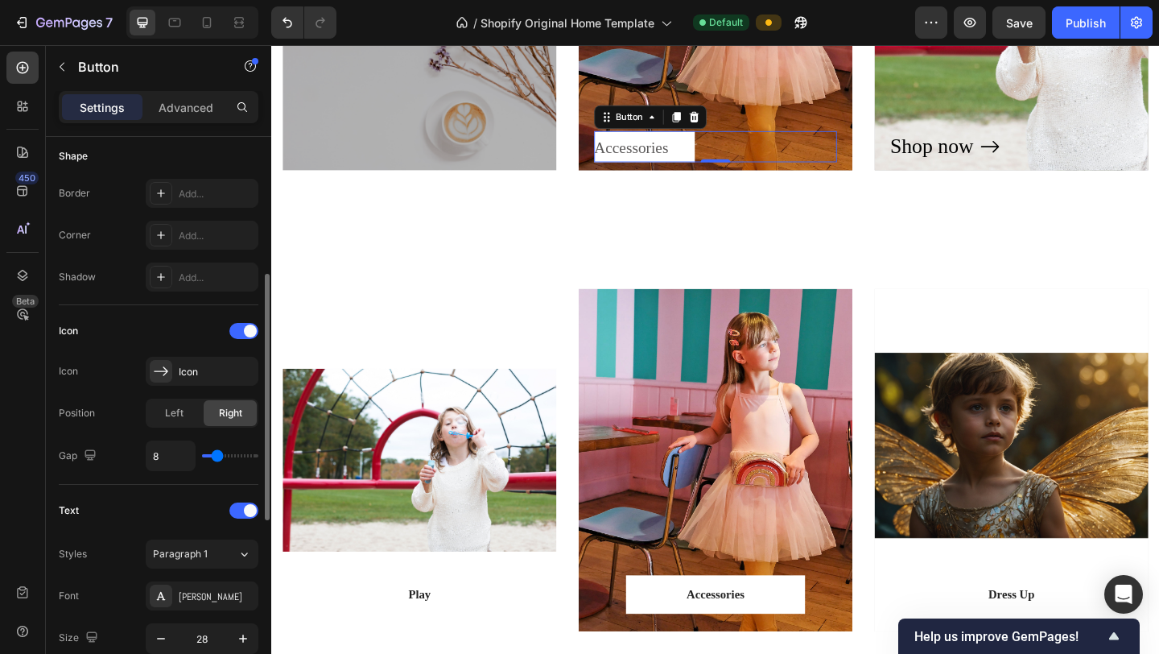
scroll to position [326, 0]
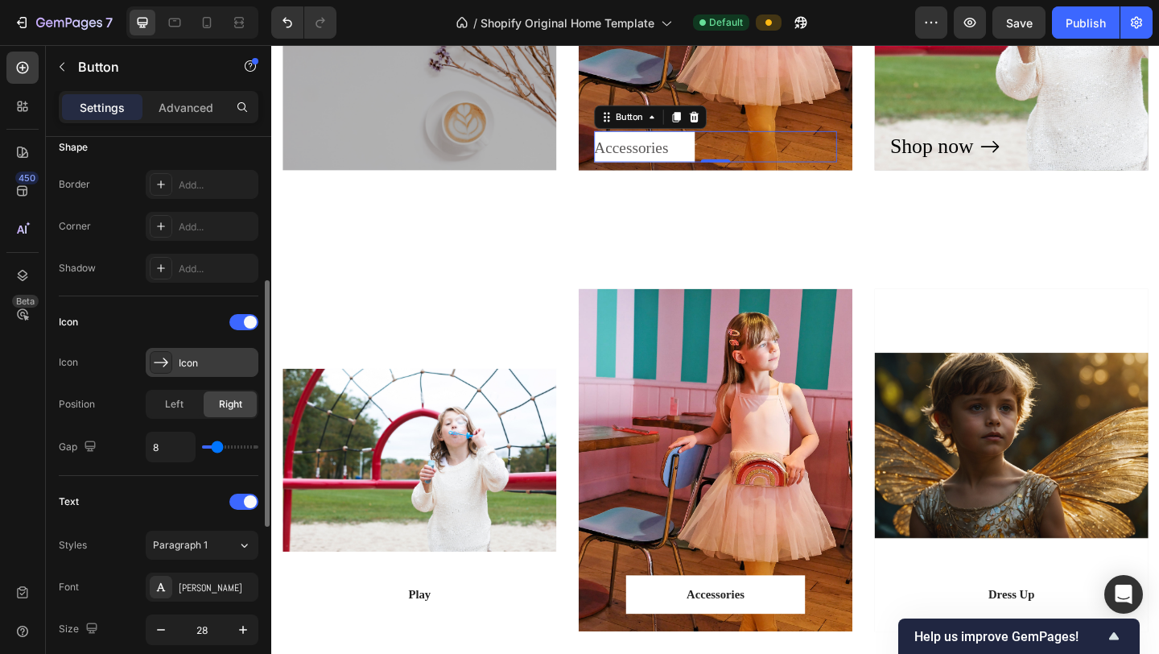
click at [222, 364] on div "Icon" at bounding box center [217, 363] width 76 height 14
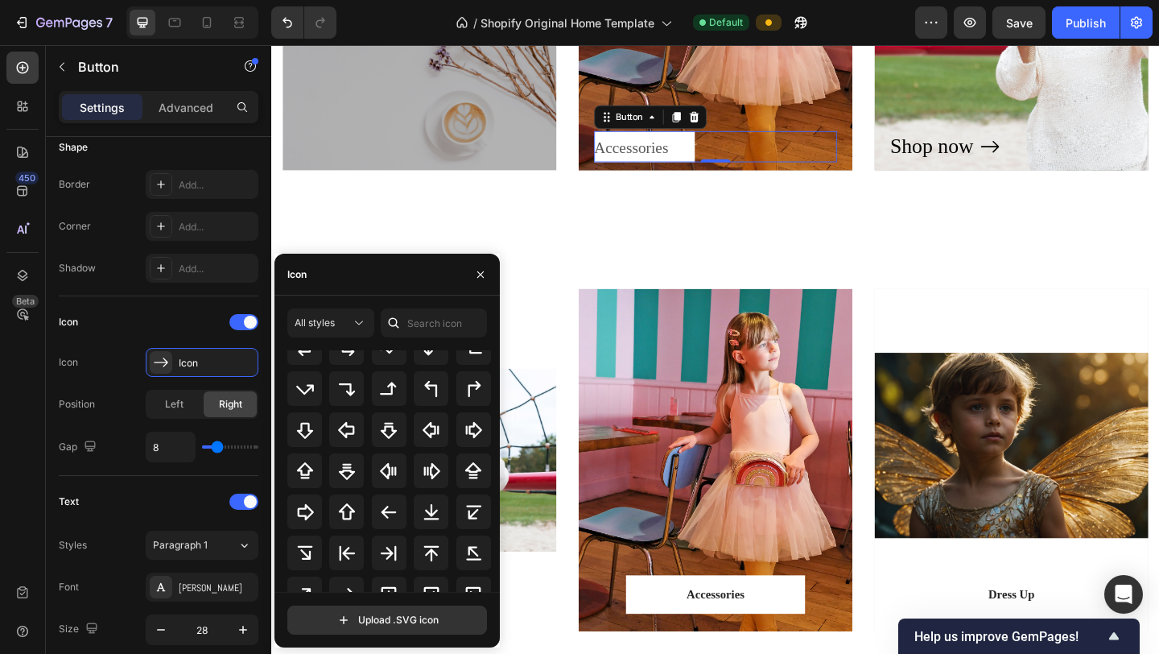
scroll to position [523, 0]
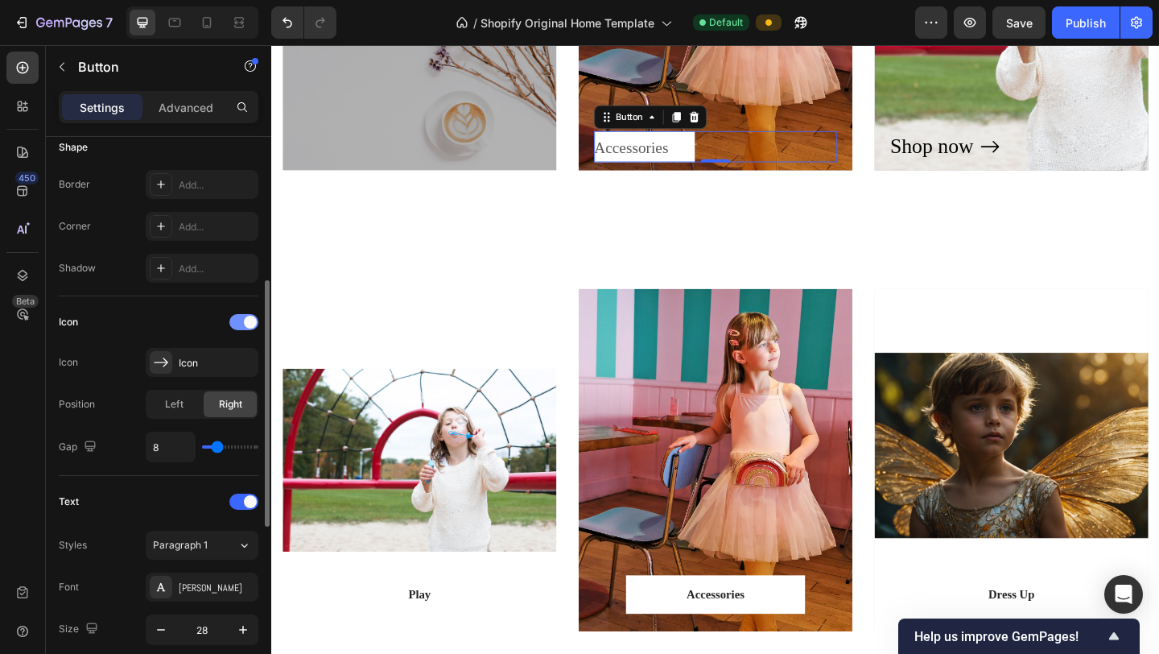
click at [243, 323] on div at bounding box center [243, 322] width 29 height 16
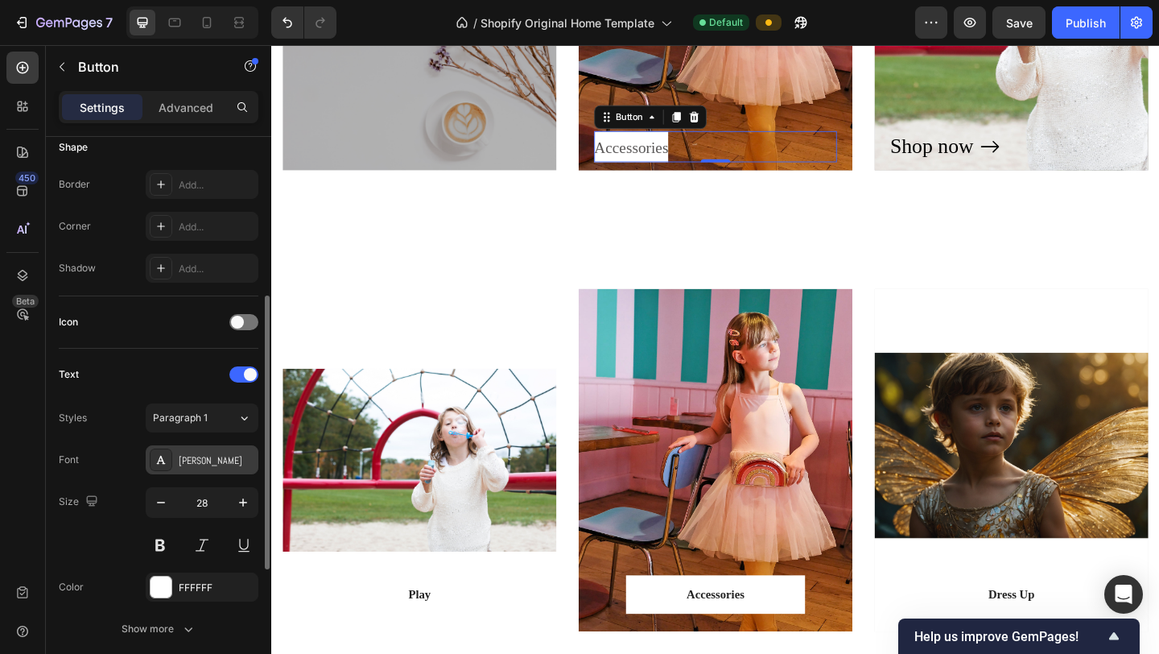
click at [193, 457] on div "[PERSON_NAME]" at bounding box center [217, 460] width 76 height 14
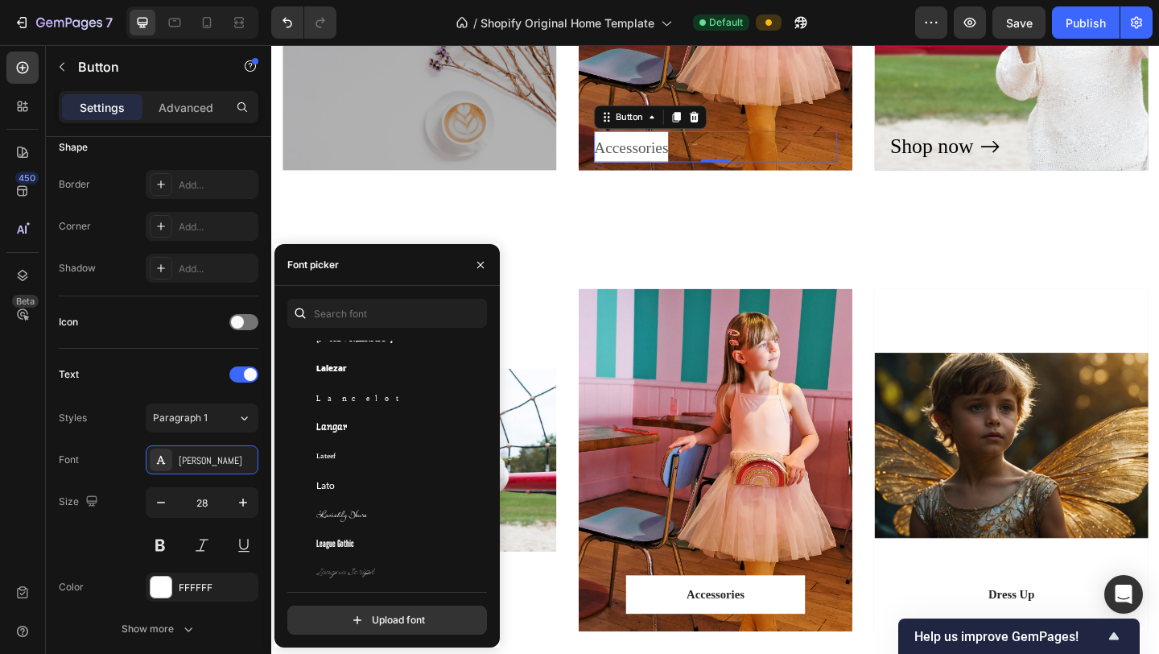
scroll to position [22978, 0]
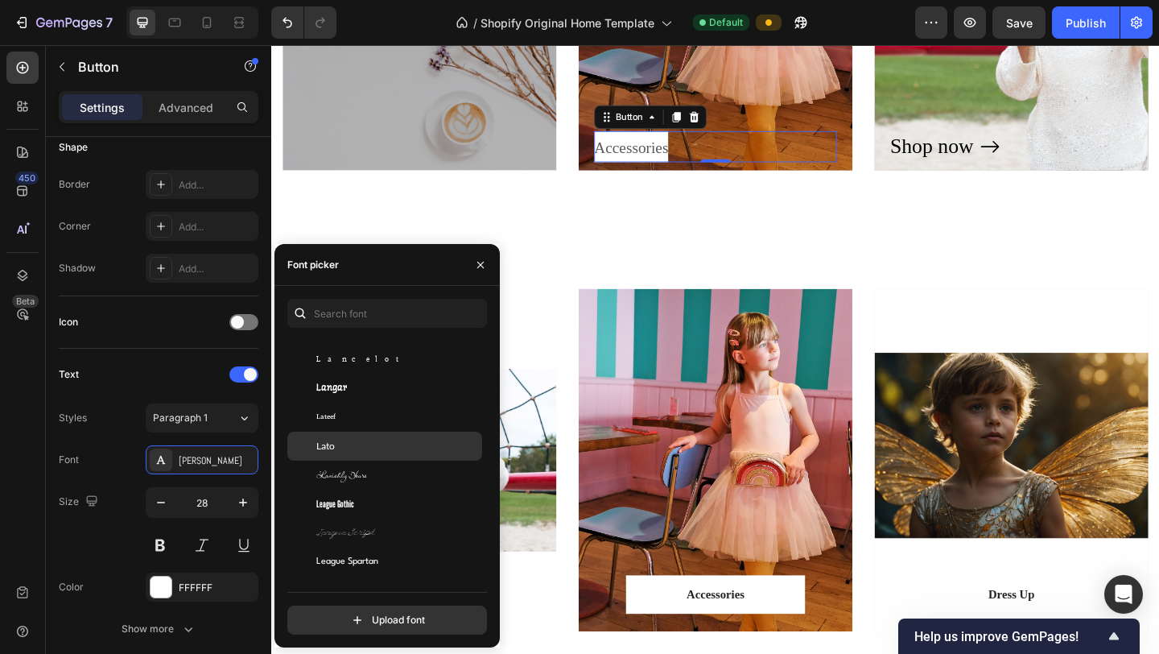
click at [338, 453] on div "Lato" at bounding box center [384, 445] width 195 height 29
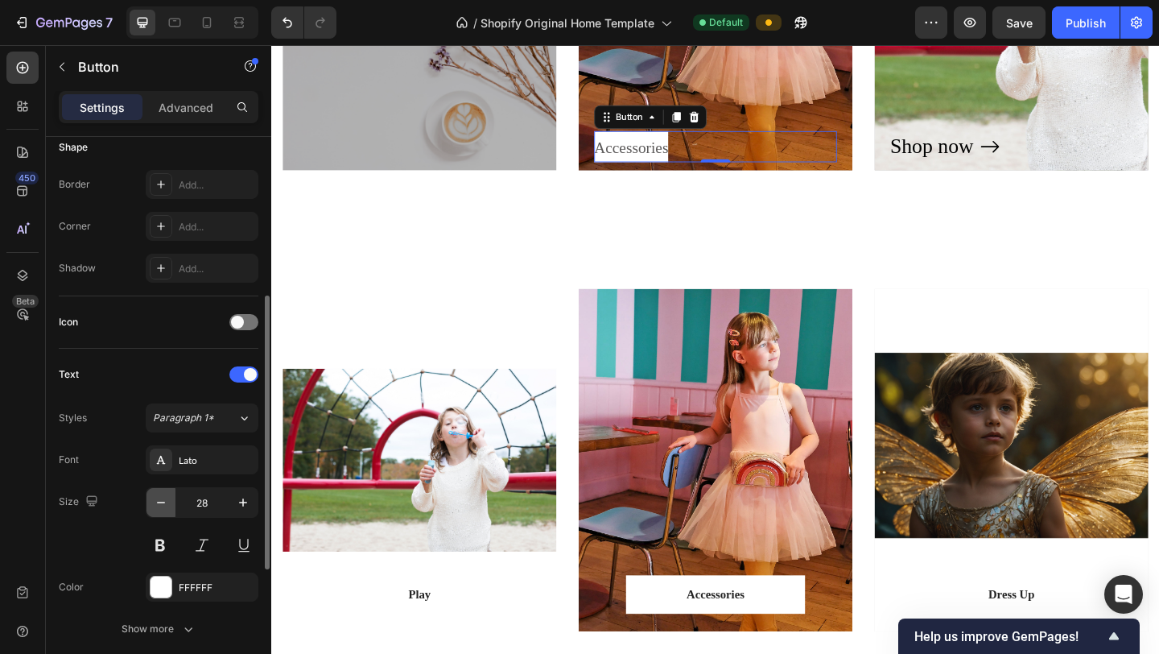
click at [167, 497] on icon "button" at bounding box center [161, 502] width 16 height 16
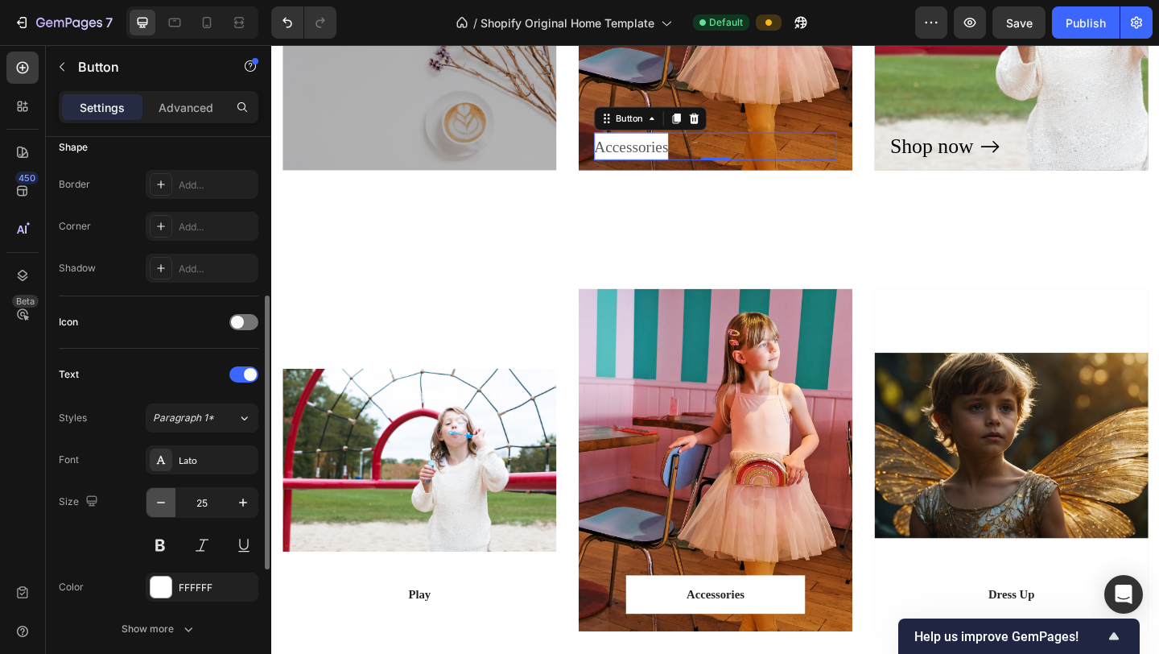
click at [167, 497] on icon "button" at bounding box center [161, 502] width 16 height 16
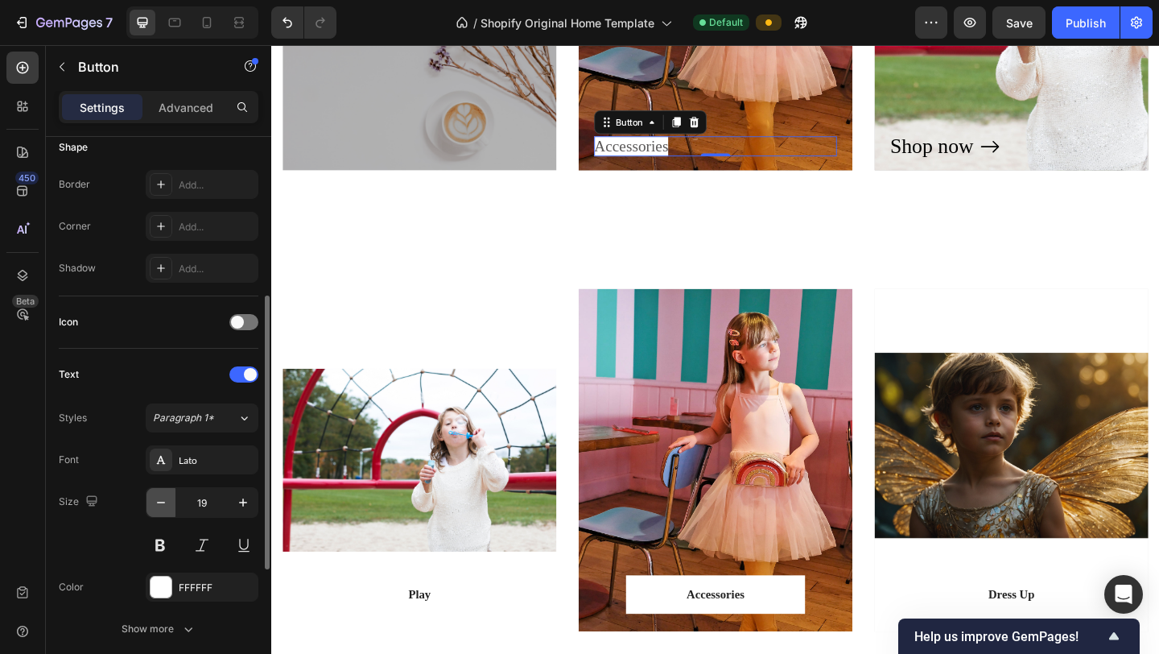
click at [167, 497] on icon "button" at bounding box center [161, 502] width 16 height 16
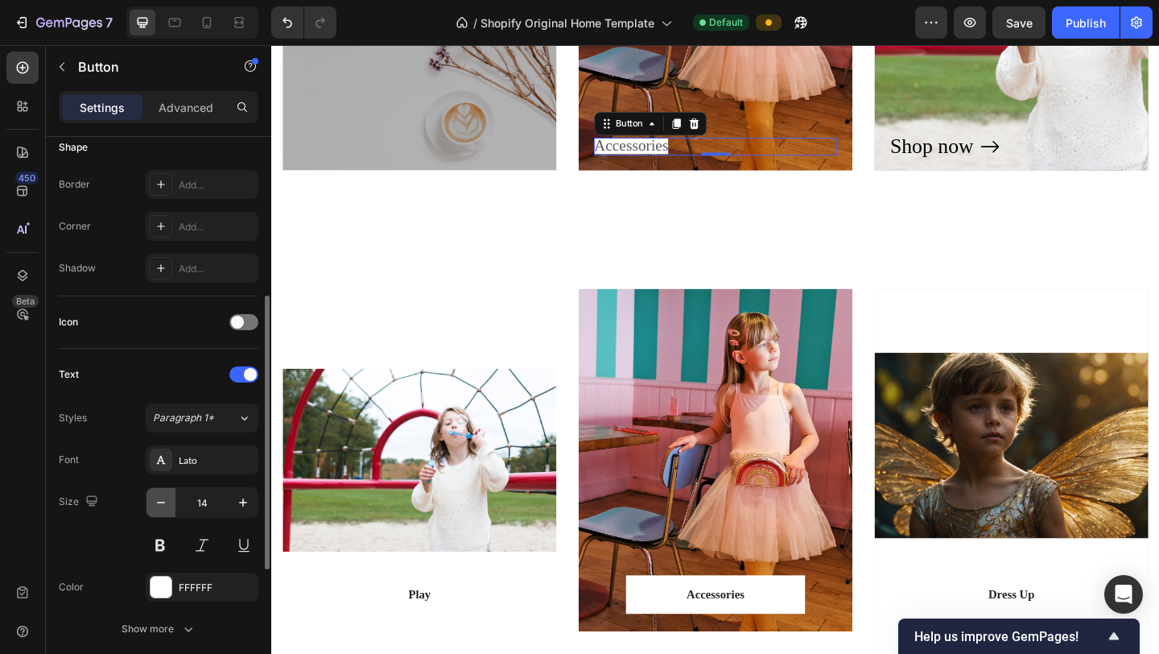
click at [167, 497] on icon "button" at bounding box center [161, 502] width 16 height 16
type input "13"
click at [164, 545] on button at bounding box center [160, 544] width 29 height 29
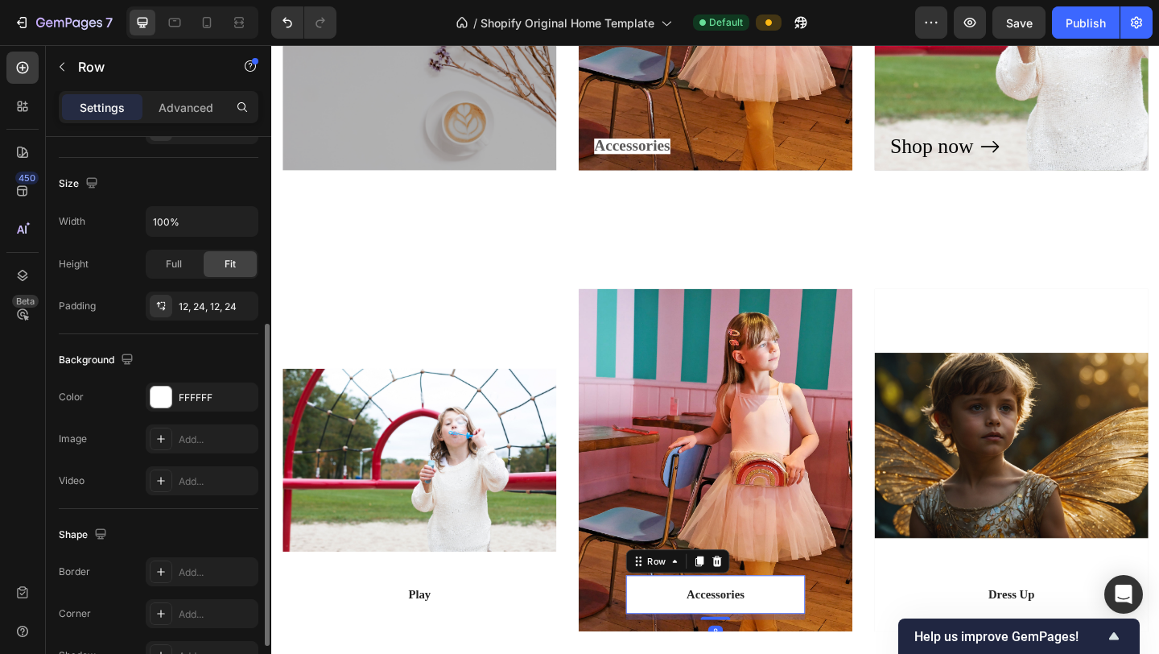
click at [788, 545] on div "Accessories Text block Row 8" at bounding box center [754, 642] width 195 height 42
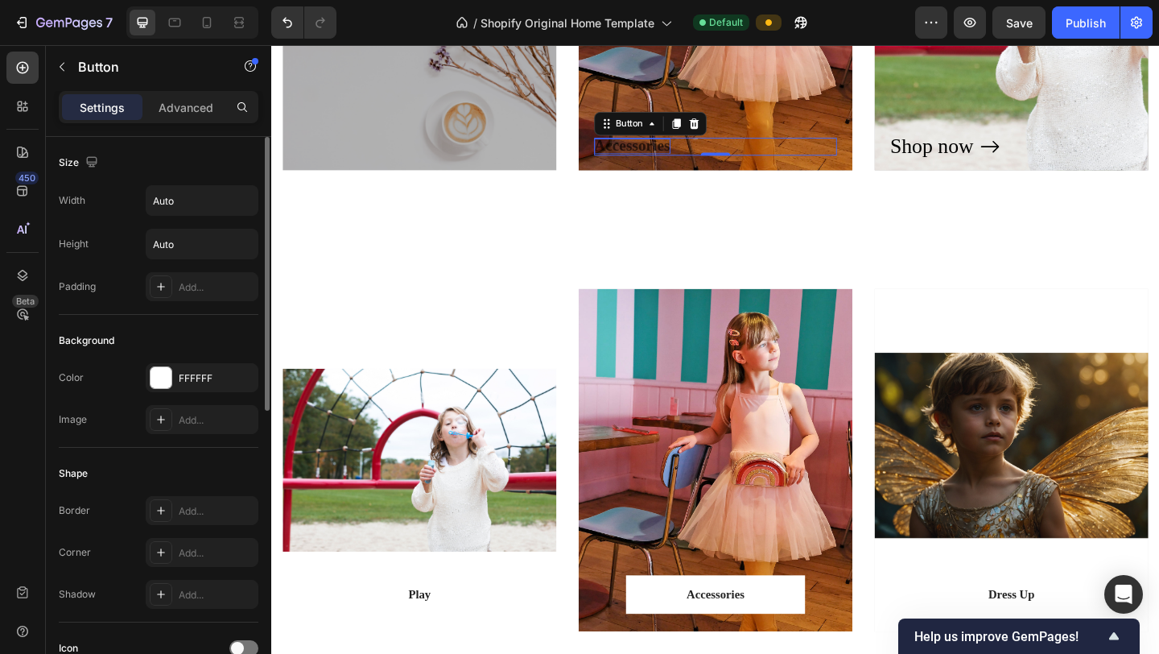
click at [679, 152] on span "Accessories" at bounding box center [663, 153] width 83 height 19
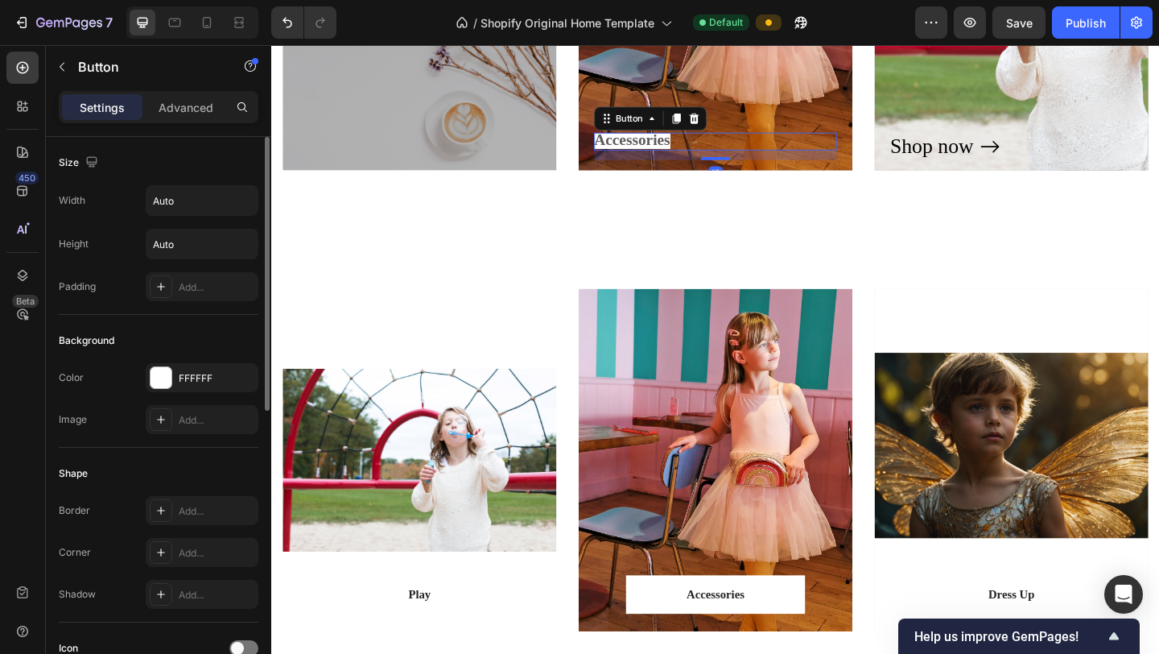
drag, startPoint x: 753, startPoint y: 163, endPoint x: 753, endPoint y: 173, distance: 10.5
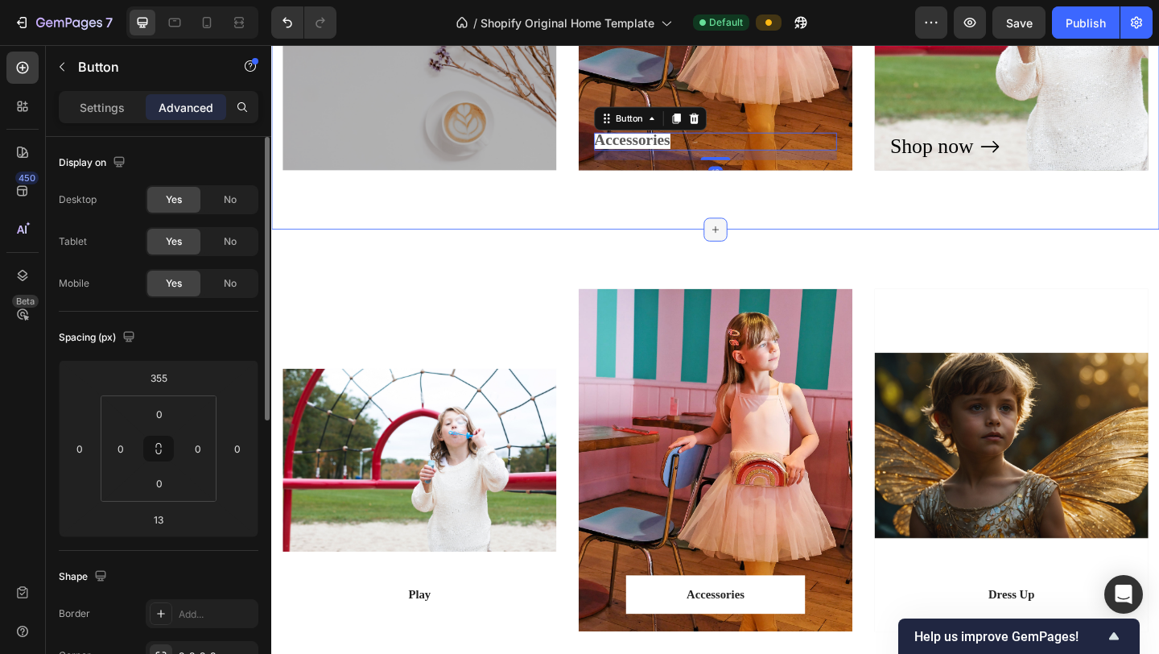
click at [757, 250] on icon at bounding box center [754, 245] width 13 height 13
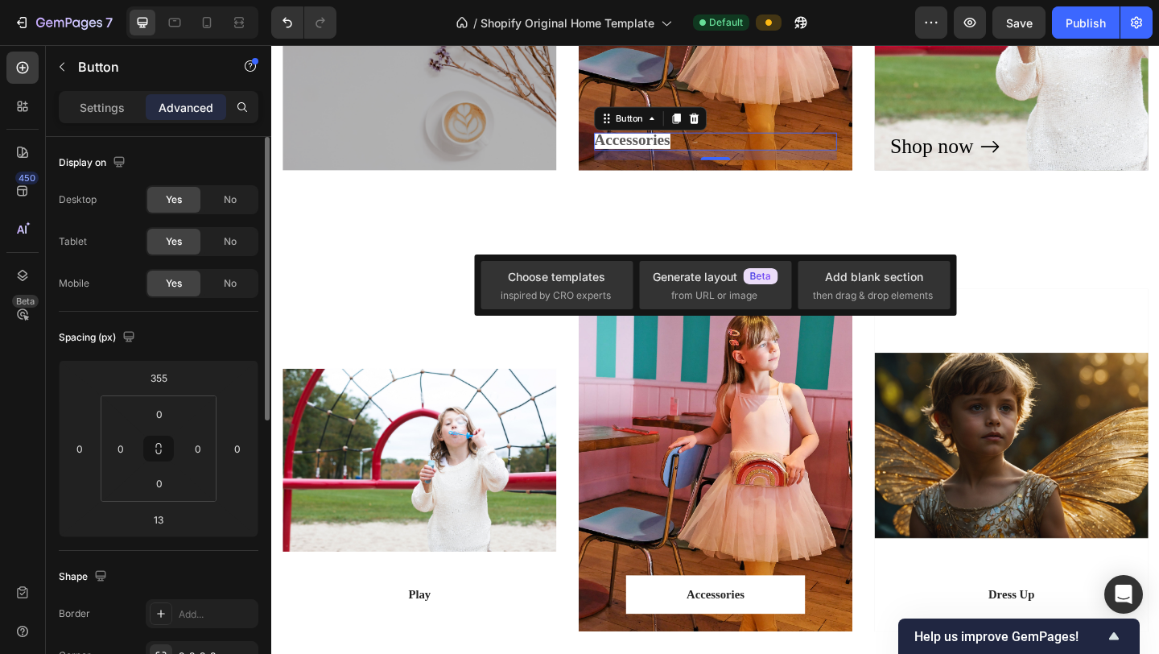
click at [785, 151] on div "Accessories Button 13" at bounding box center [754, 149] width 264 height 19
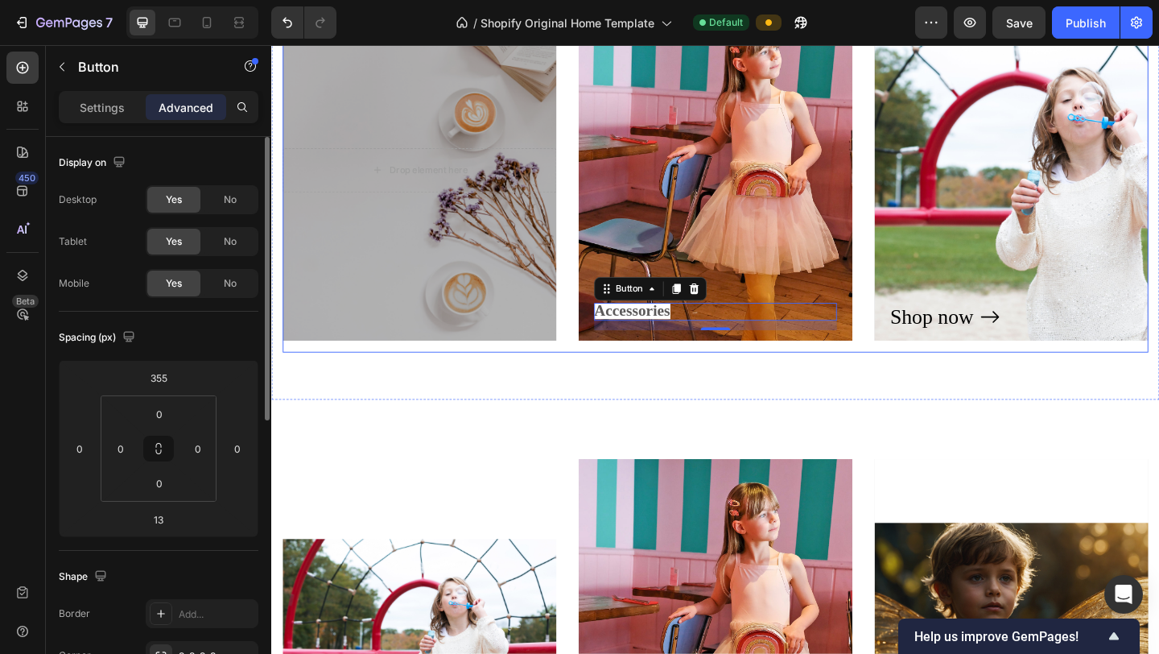
scroll to position [1541, 0]
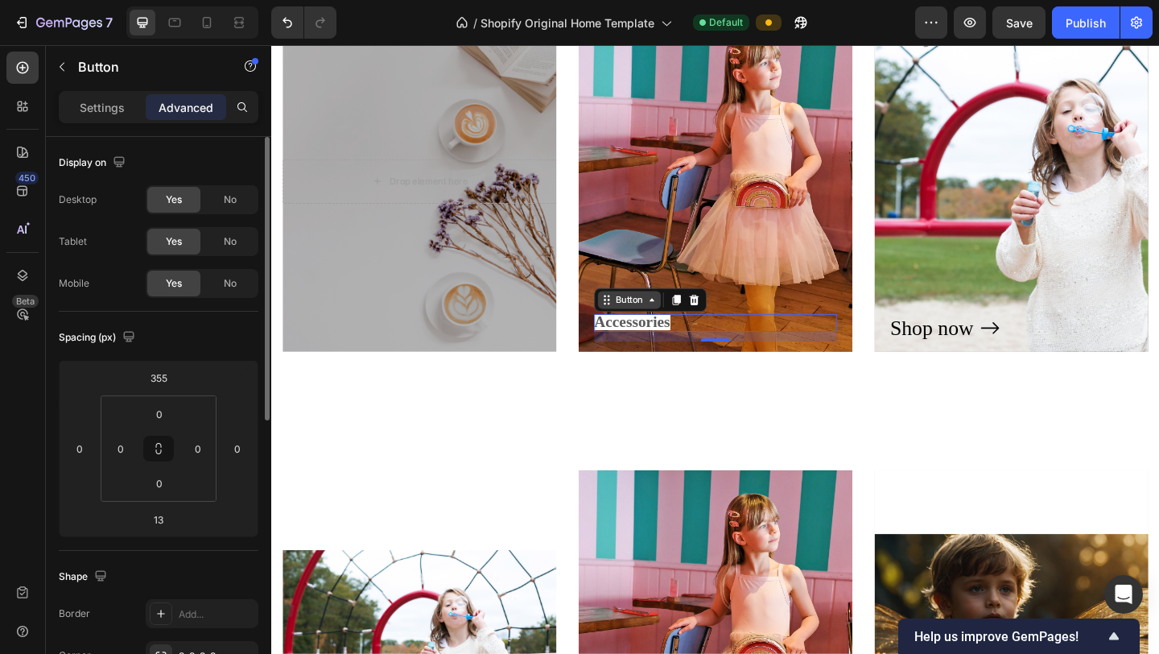
click at [674, 319] on div "Button" at bounding box center [660, 322] width 36 height 14
click at [685, 324] on icon at bounding box center [685, 322] width 13 height 13
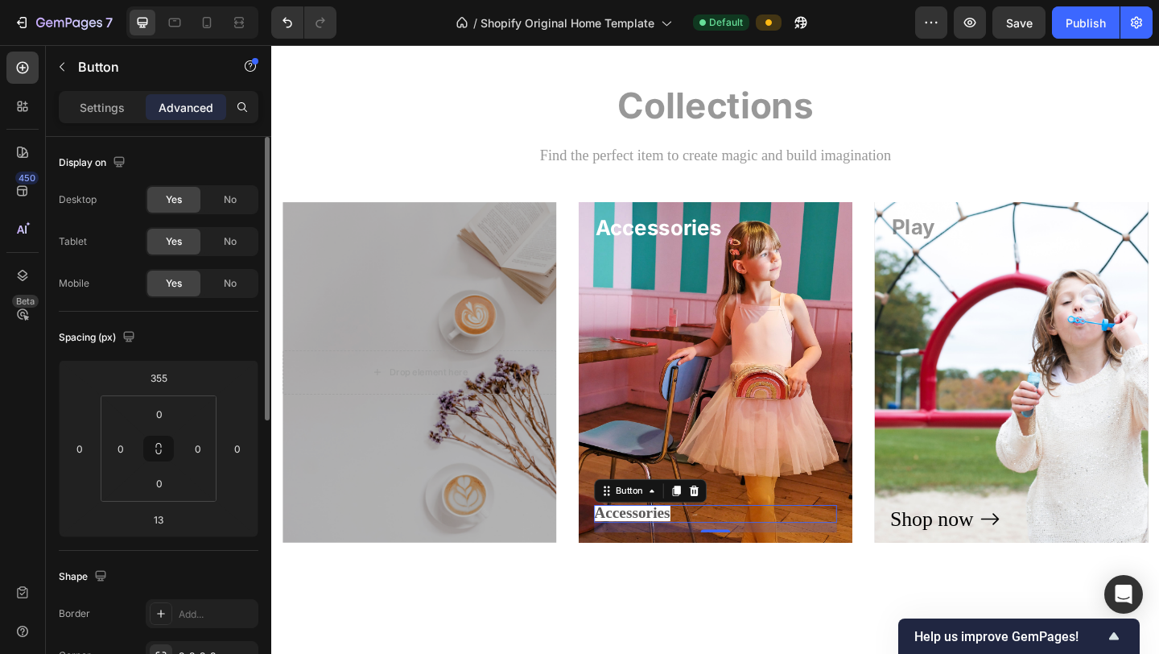
scroll to position [1210, 0]
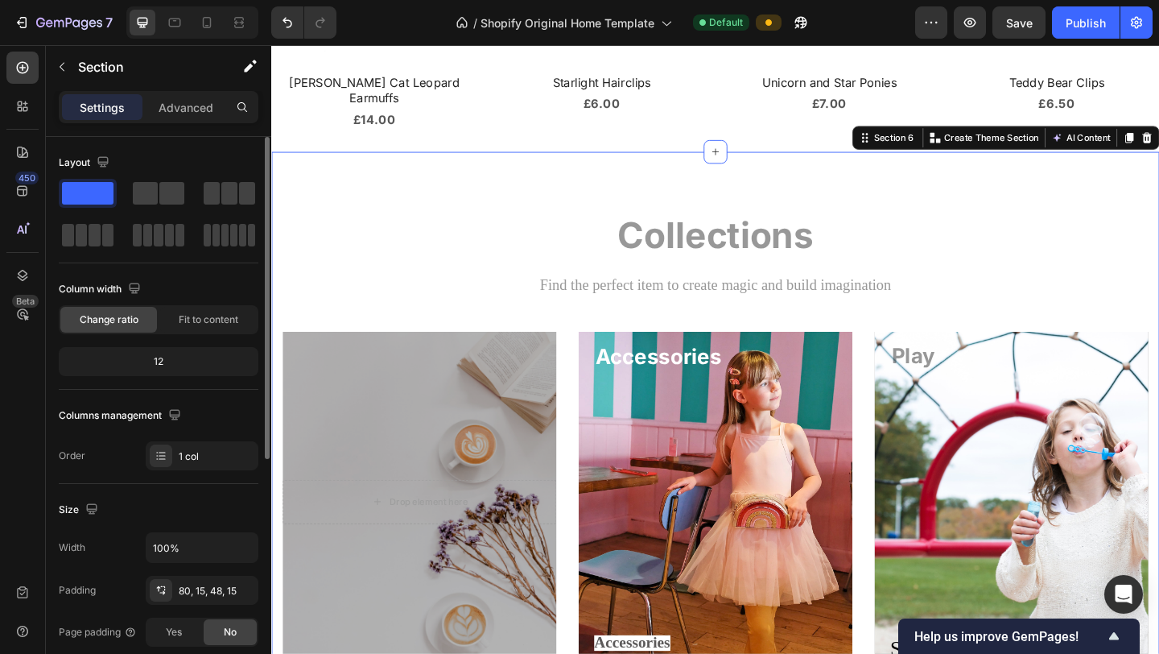
click at [559, 328] on div "Collections Heading Find the perfect item to create magic and build imagination…" at bounding box center [754, 488] width 942 height 526
click at [584, 357] on div "Drop element here Hero Banner Accessories Heading Accessories Button Row Hero B…" at bounding box center [754, 548] width 942 height 383
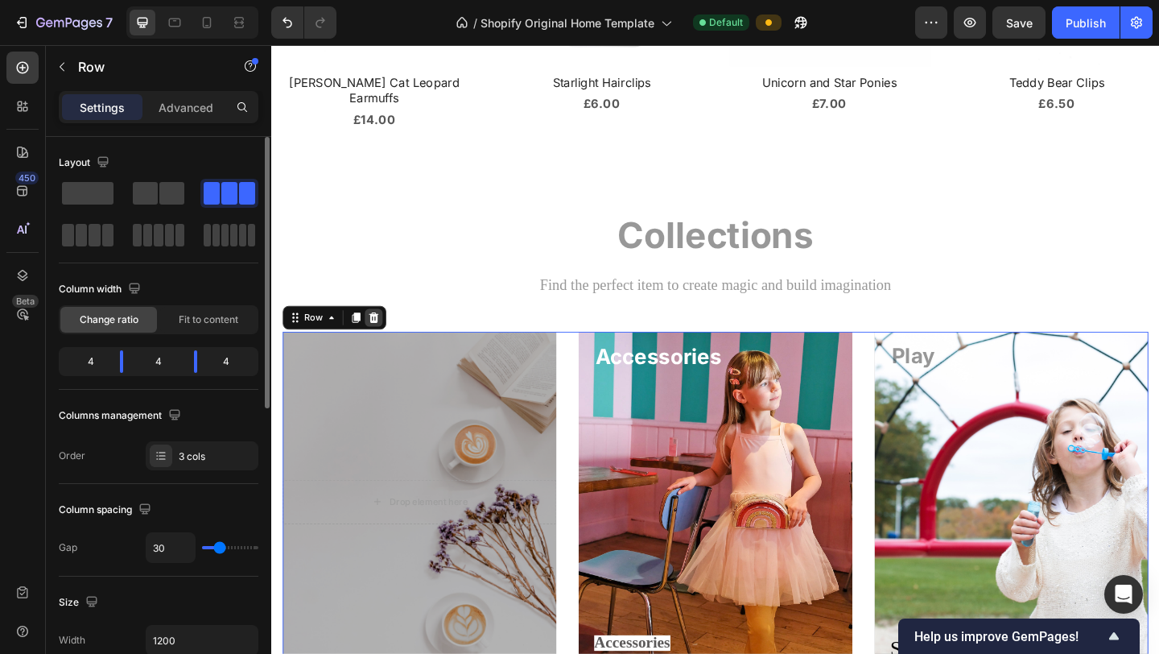
click at [384, 336] on icon at bounding box center [382, 341] width 10 height 11
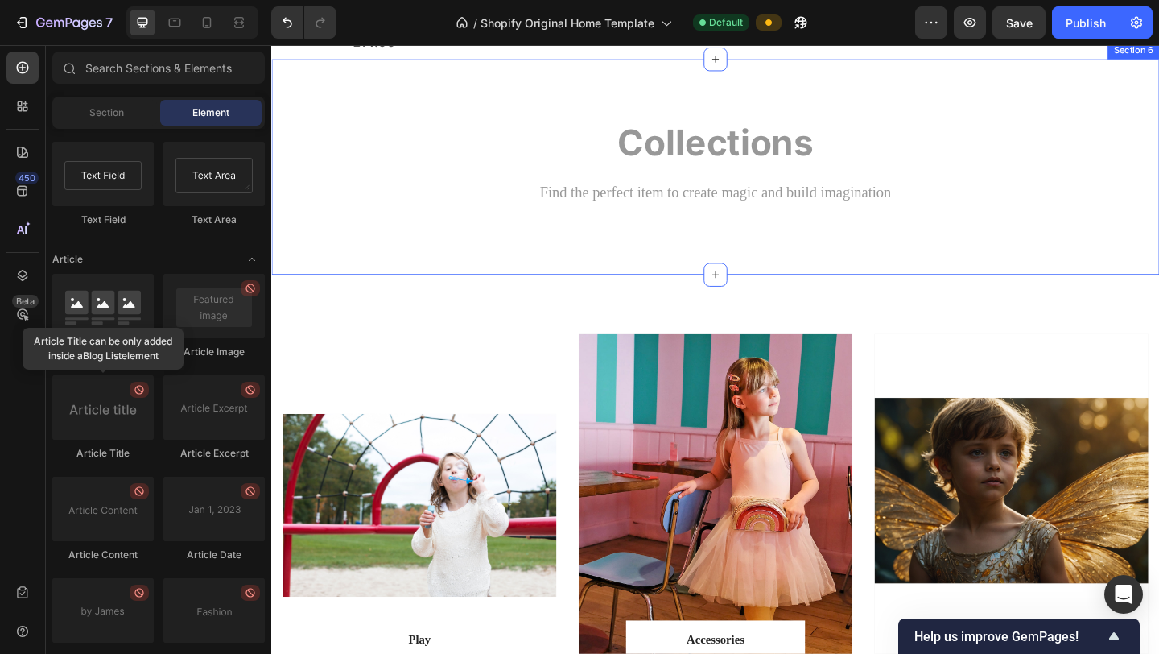
scroll to position [1294, 0]
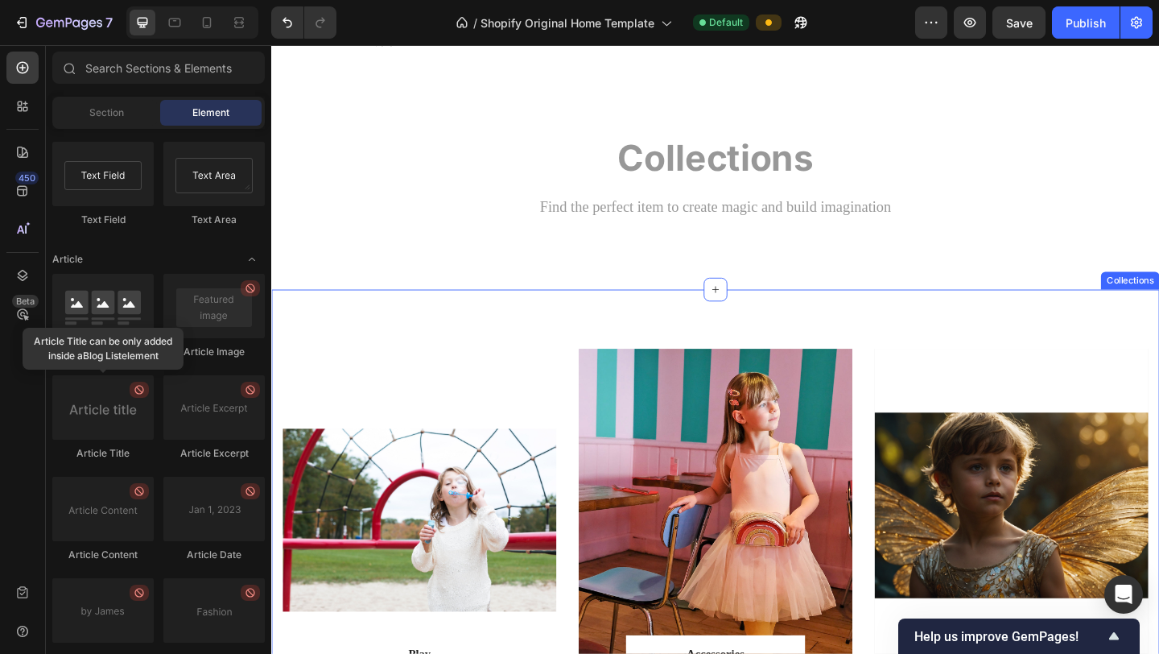
click at [577, 330] on div "Play Text block Row Row Hero Banner Accessories Text block Row Row Hero Banner …" at bounding box center [754, 561] width 966 height 501
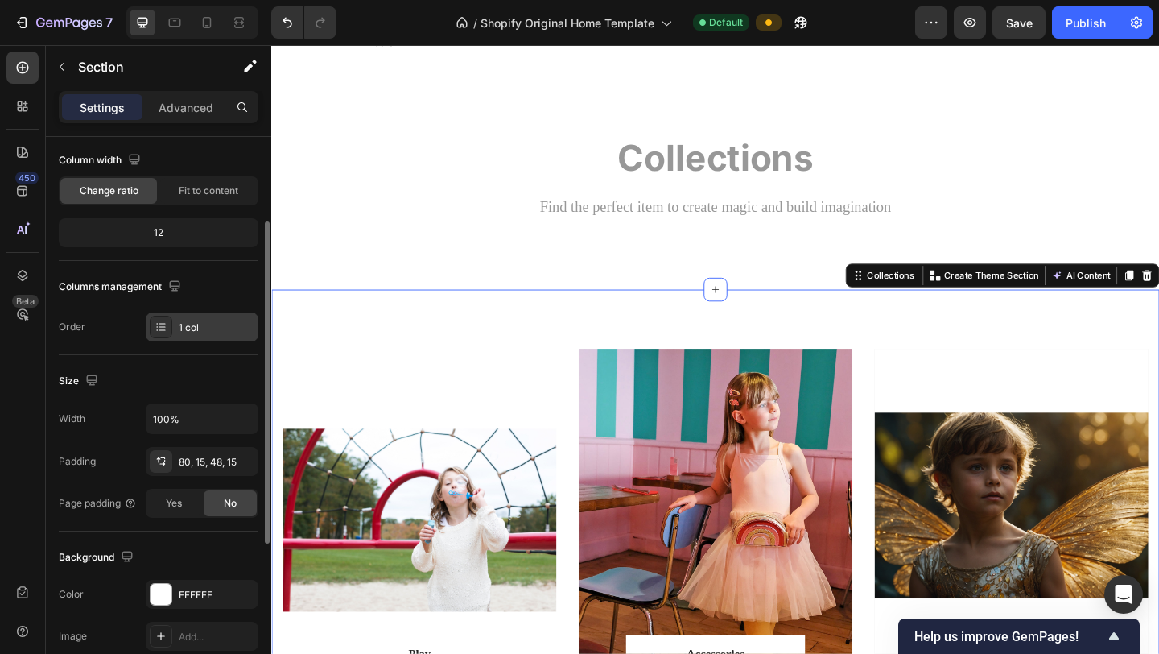
scroll to position [136, 0]
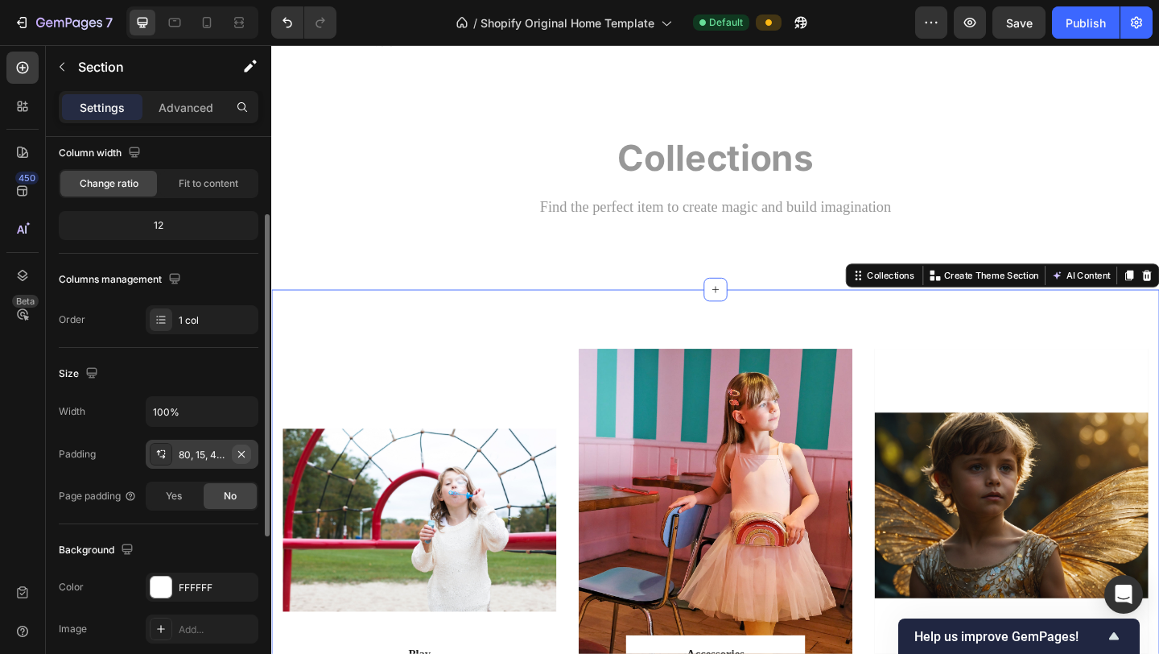
click at [244, 455] on icon "button" at bounding box center [241, 454] width 13 height 13
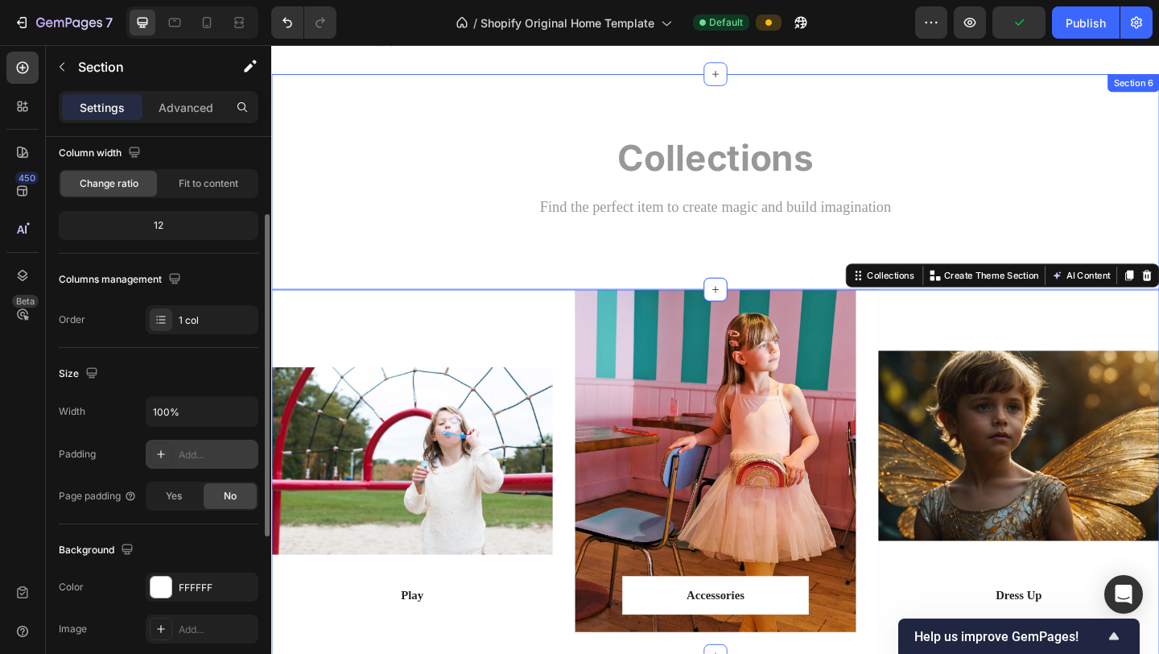
click at [753, 244] on div "Collections Heading Find the perfect item to create magic and build imagination…" at bounding box center [754, 206] width 942 height 130
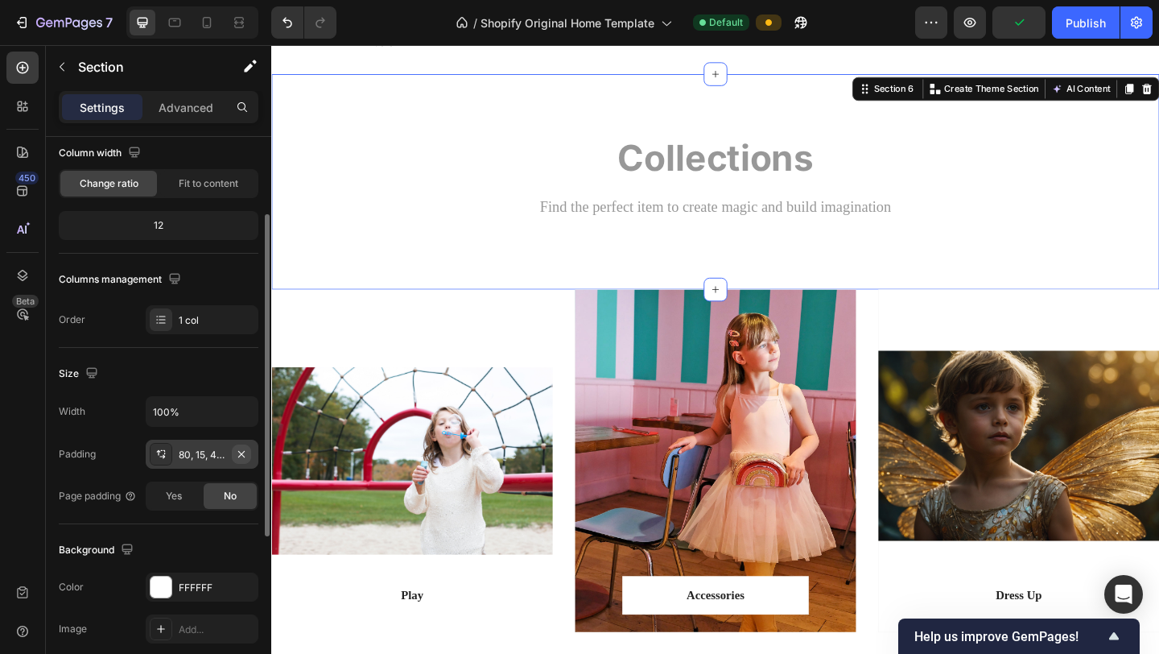
click at [240, 456] on icon "button" at bounding box center [241, 454] width 13 height 13
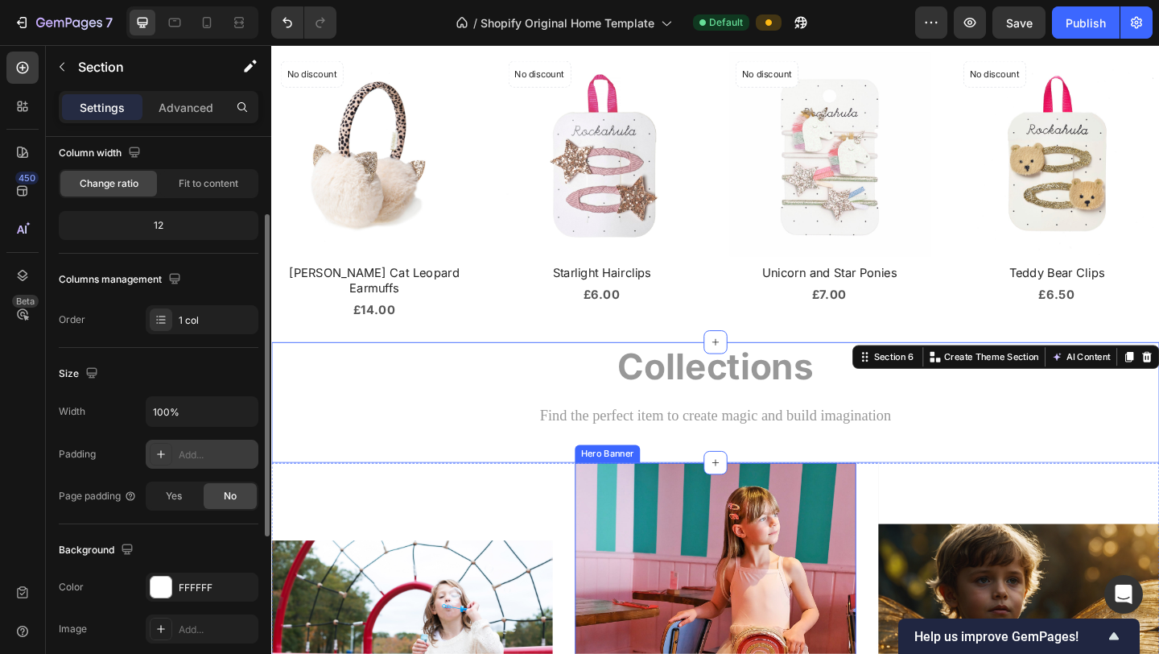
scroll to position [993, 0]
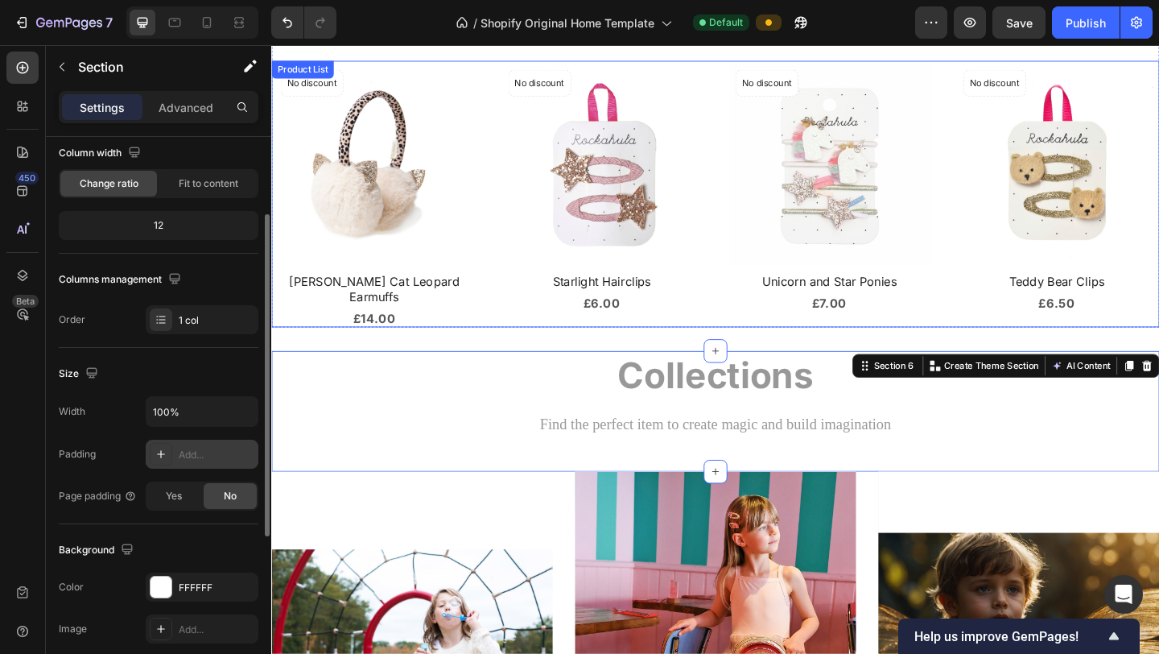
click at [754, 233] on div "Product Images No discount Not be displayed when published Product Badge Row [P…" at bounding box center [754, 207] width 966 height 290
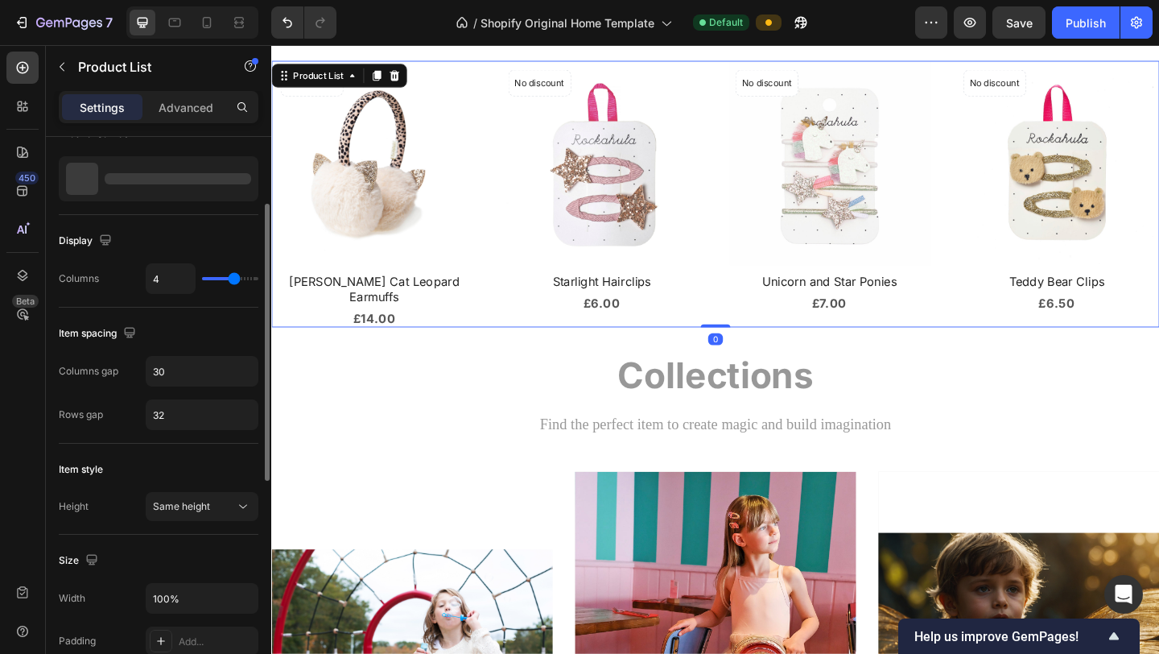
scroll to position [0, 0]
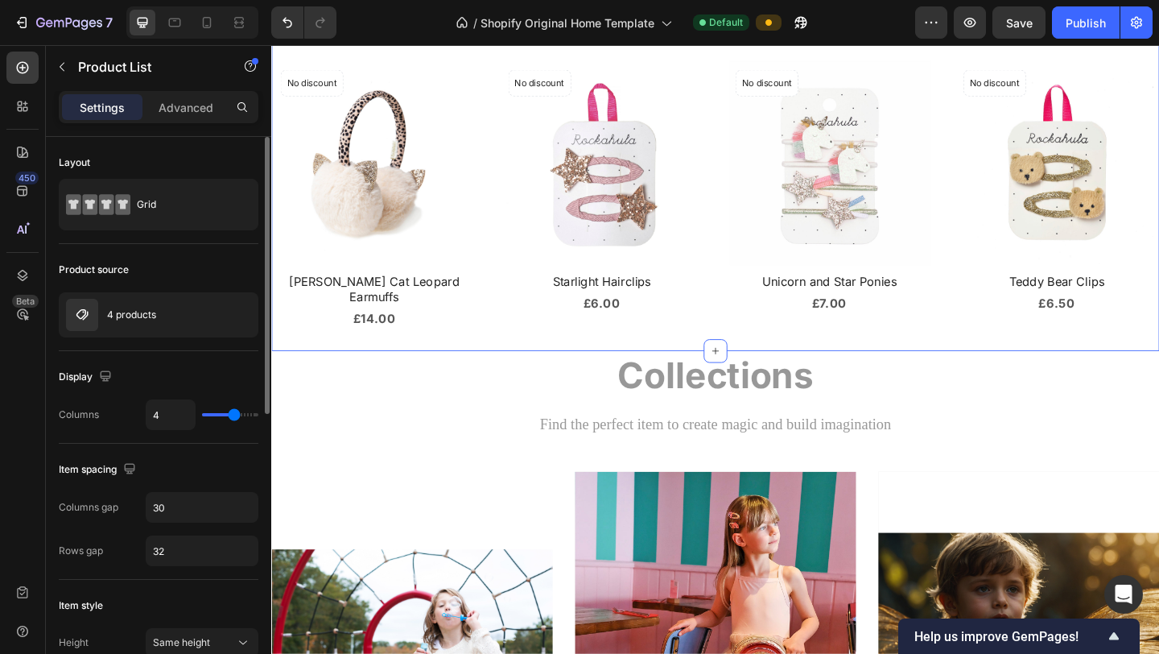
click at [922, 349] on div "New In Heading Product Images No discount Not be displayed when published Produ…" at bounding box center [754, 170] width 966 height 418
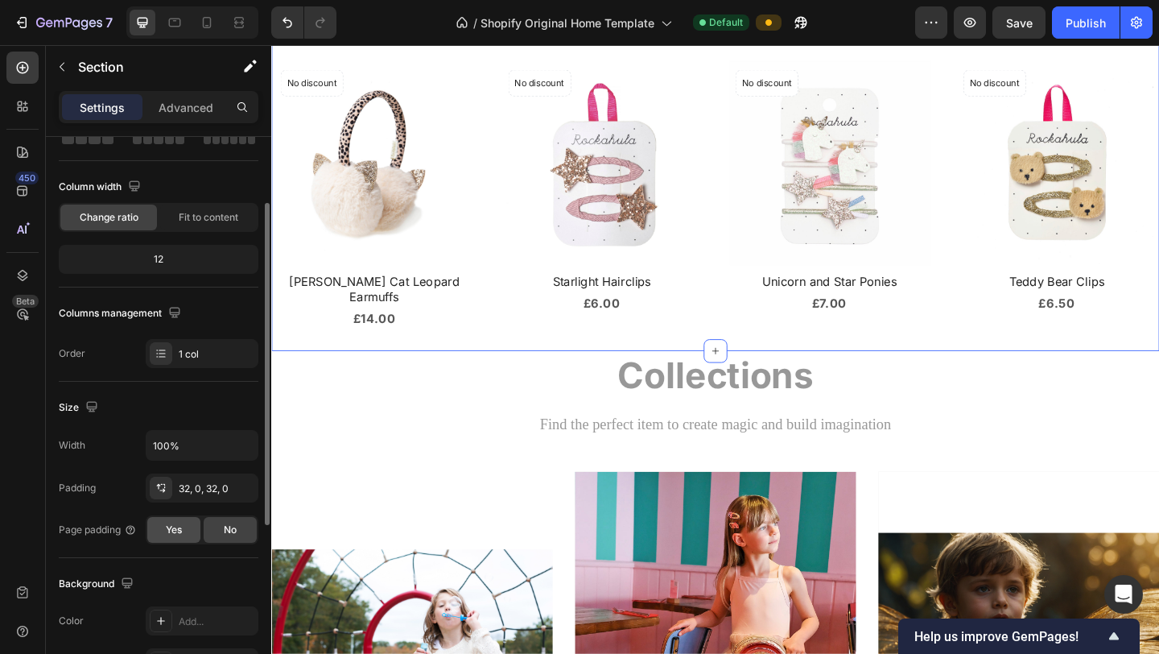
scroll to position [116, 0]
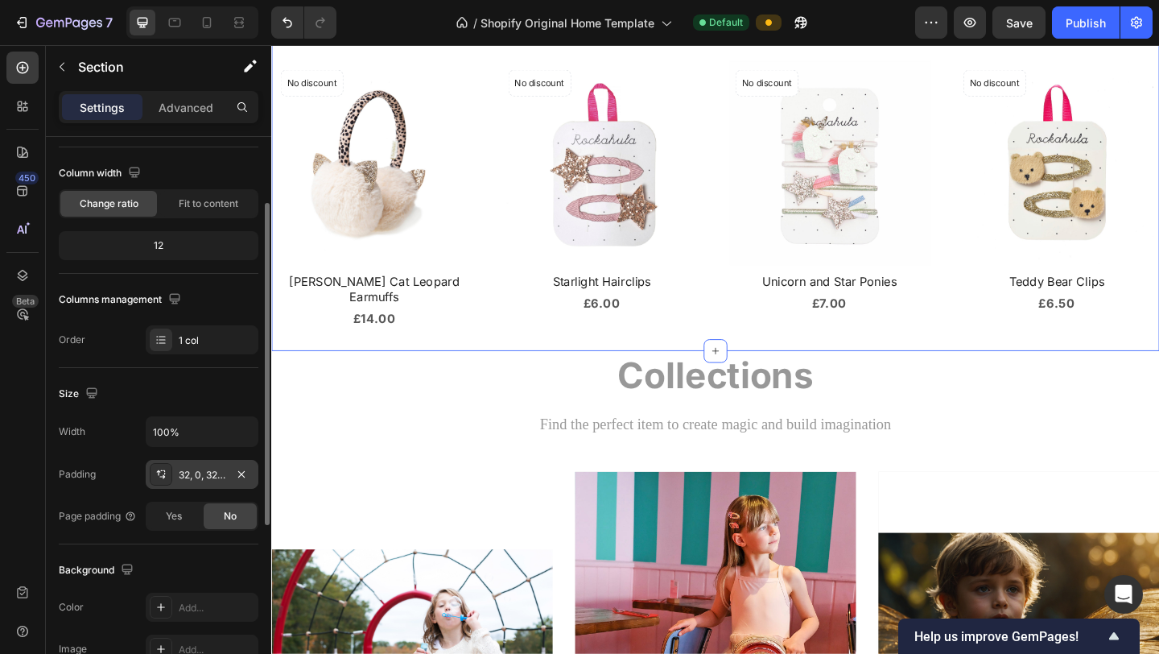
click at [215, 476] on div "32, 0, 32, 0" at bounding box center [202, 475] width 47 height 14
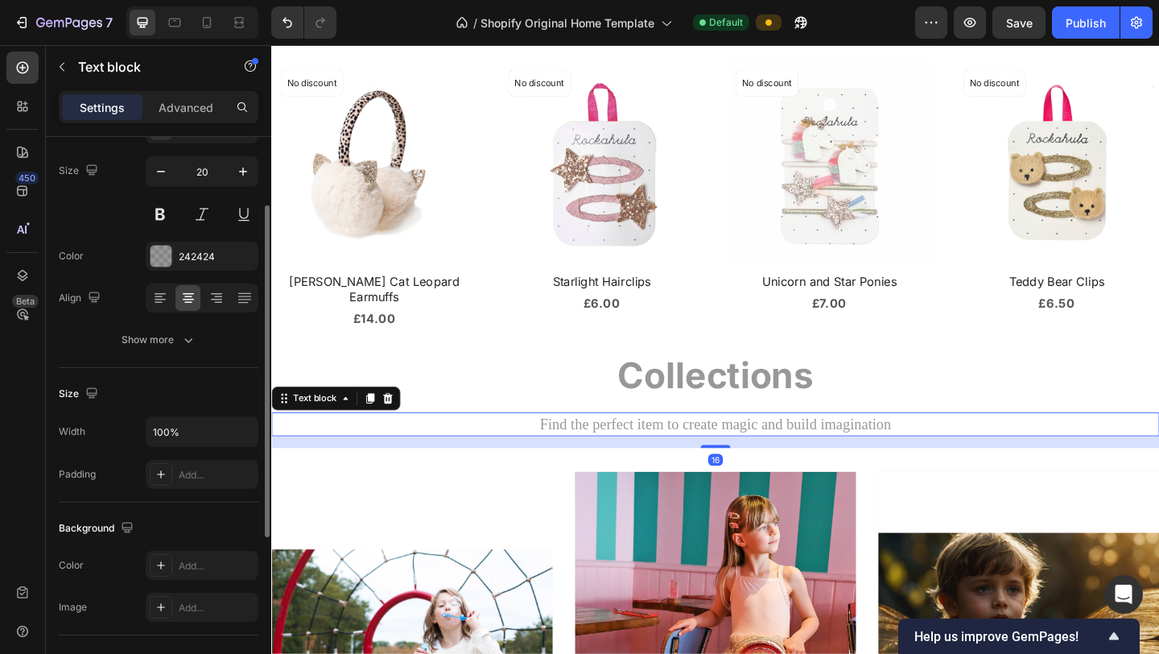
click at [416, 446] on p "Find the perfect item to create magic and build imagination" at bounding box center [754, 457] width 963 height 23
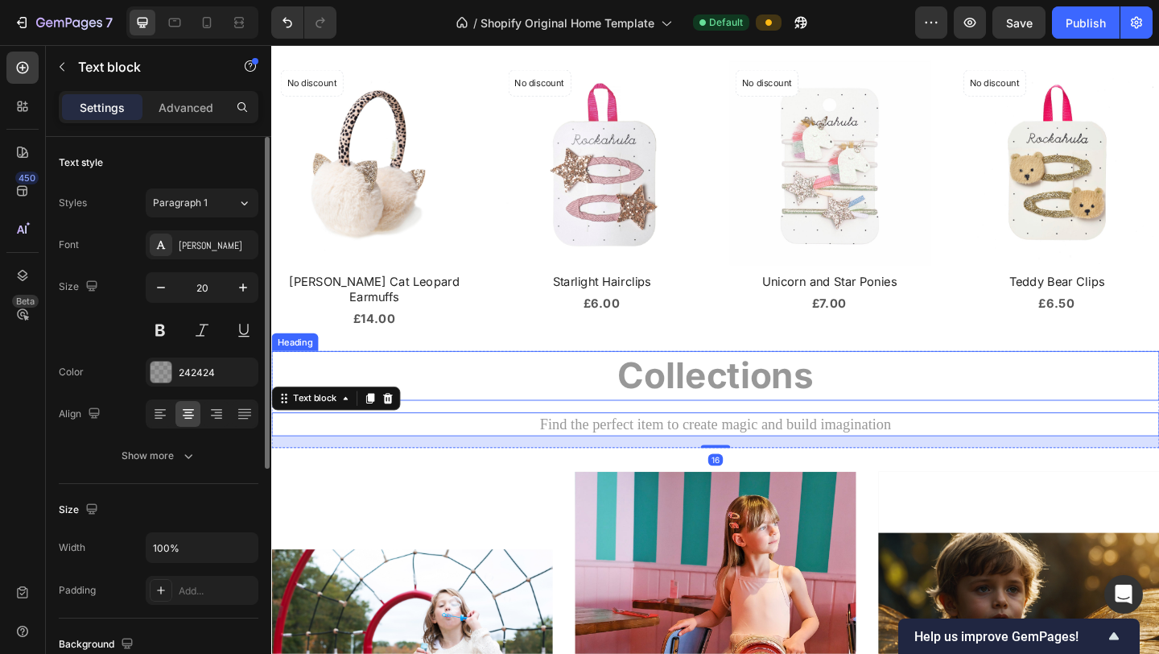
click at [440, 394] on h2 "Collections" at bounding box center [754, 403] width 966 height 53
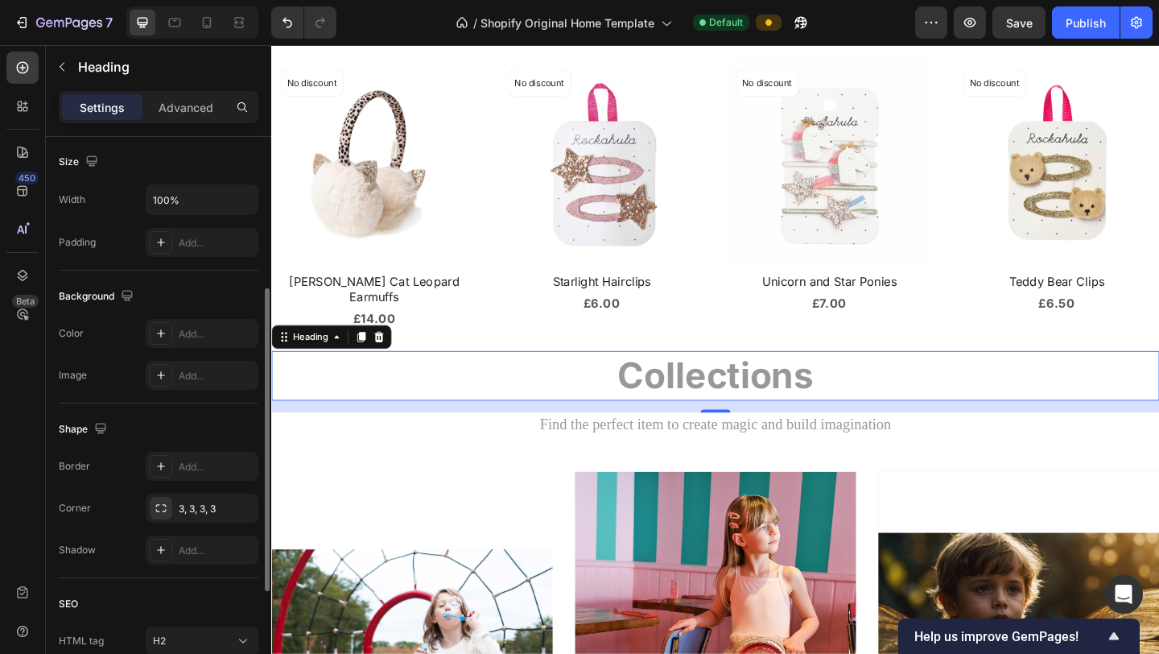
scroll to position [361, 0]
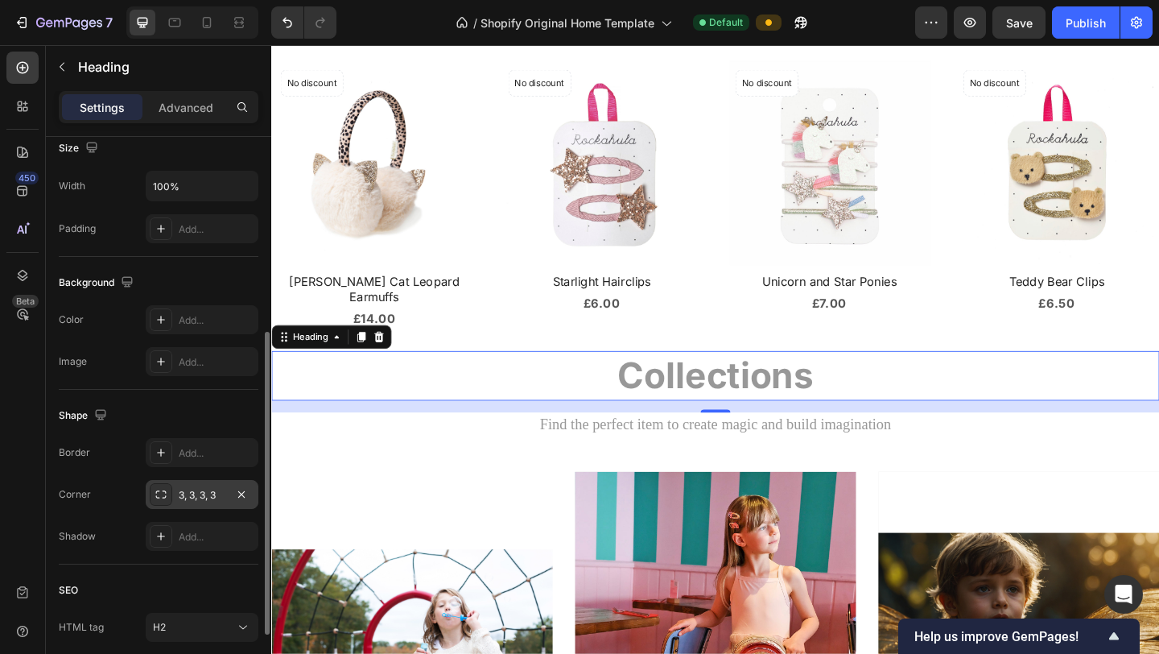
click at [210, 492] on div "3, 3, 3, 3" at bounding box center [202, 495] width 47 height 14
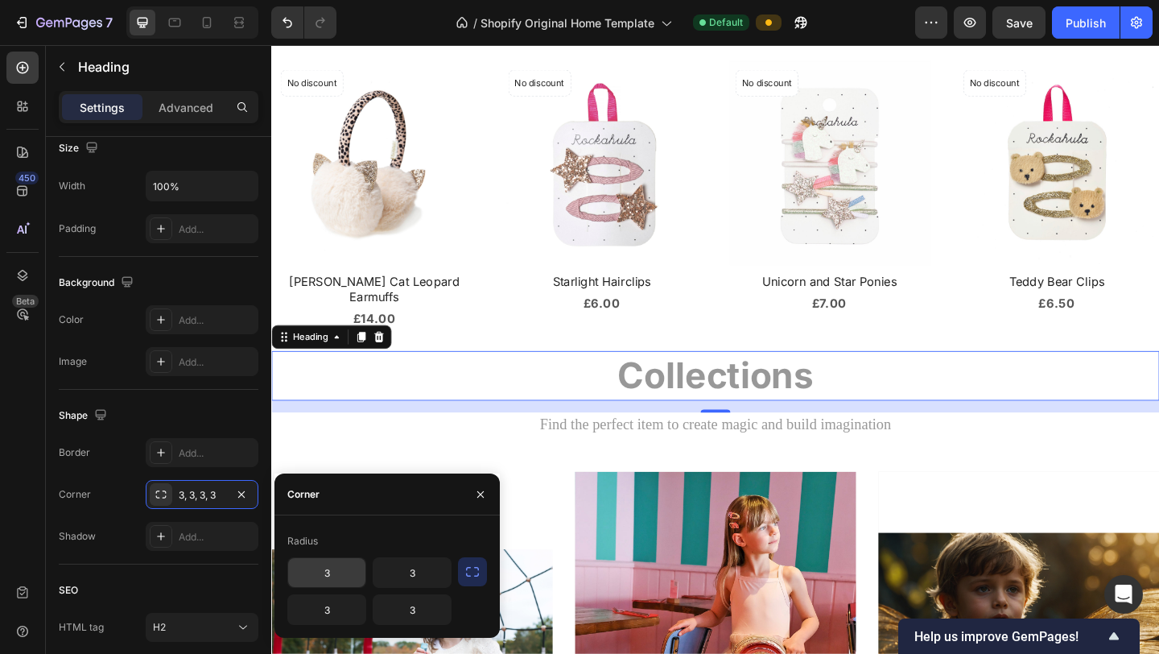
click at [355, 545] on input "3" at bounding box center [326, 572] width 77 height 29
type input "6"
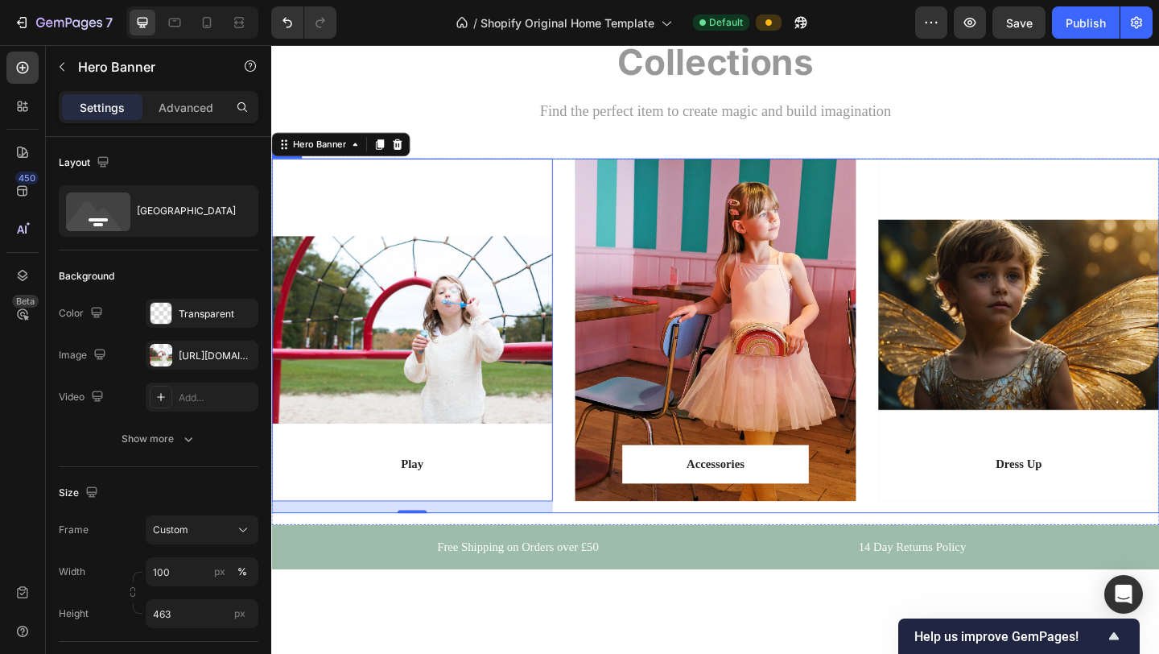
scroll to position [1318, 0]
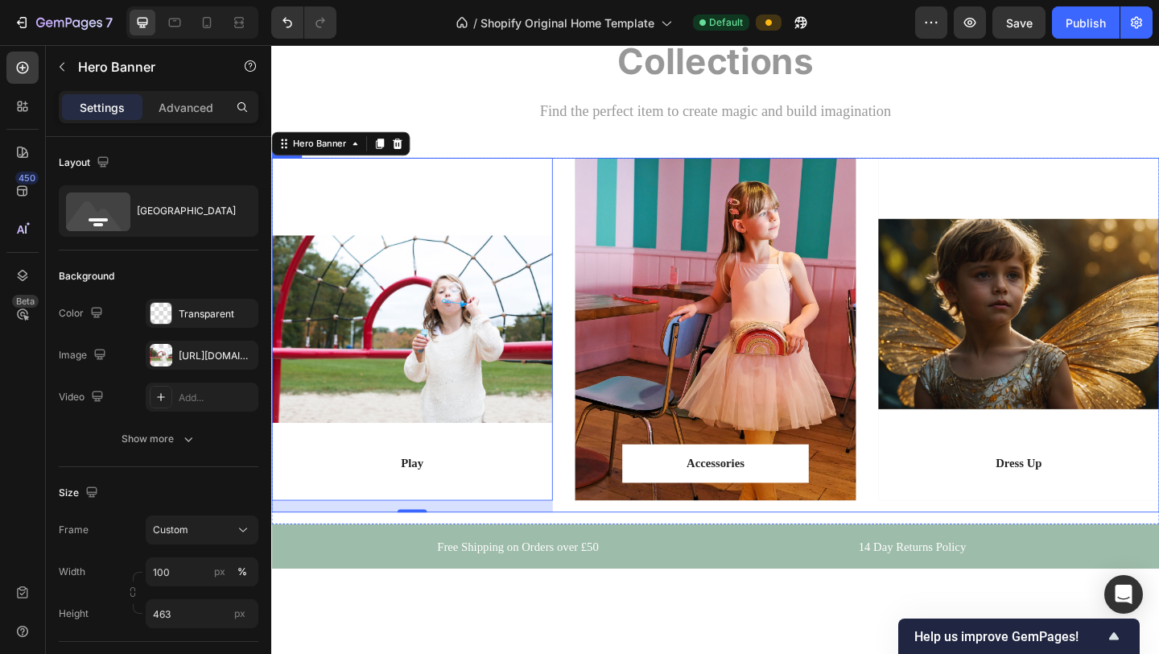
click at [916, 545] on div "Play Text block Row Row Hero Banner 16 Accessories Text block Row Row Hero Bann…" at bounding box center [754, 360] width 966 height 386
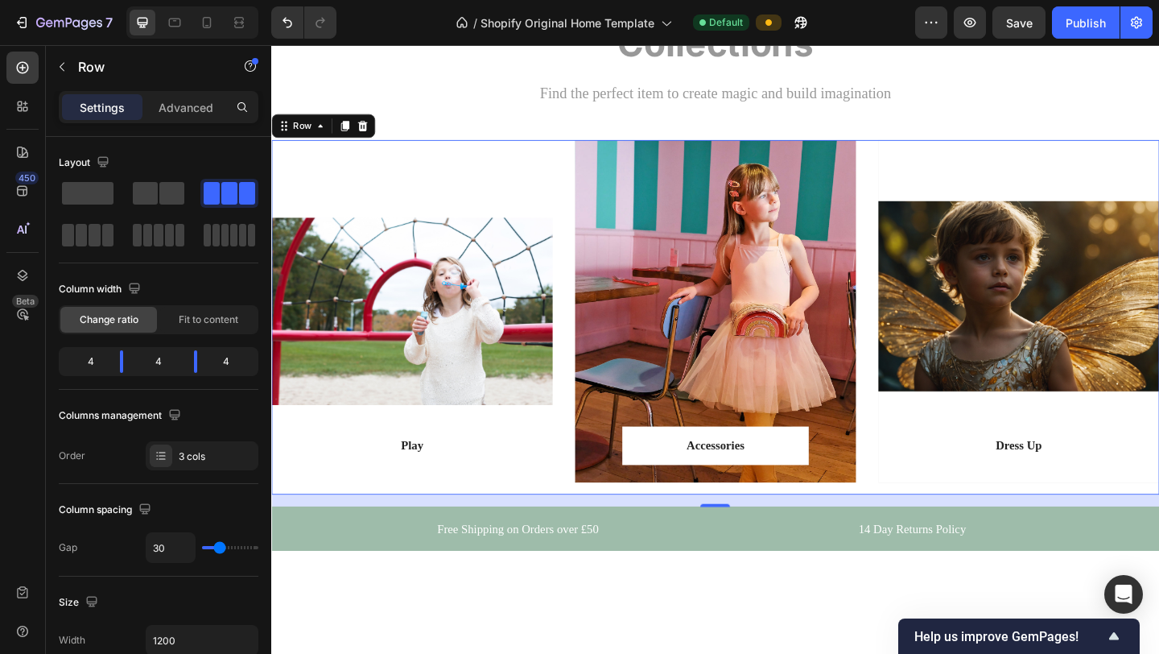
scroll to position [1338, 0]
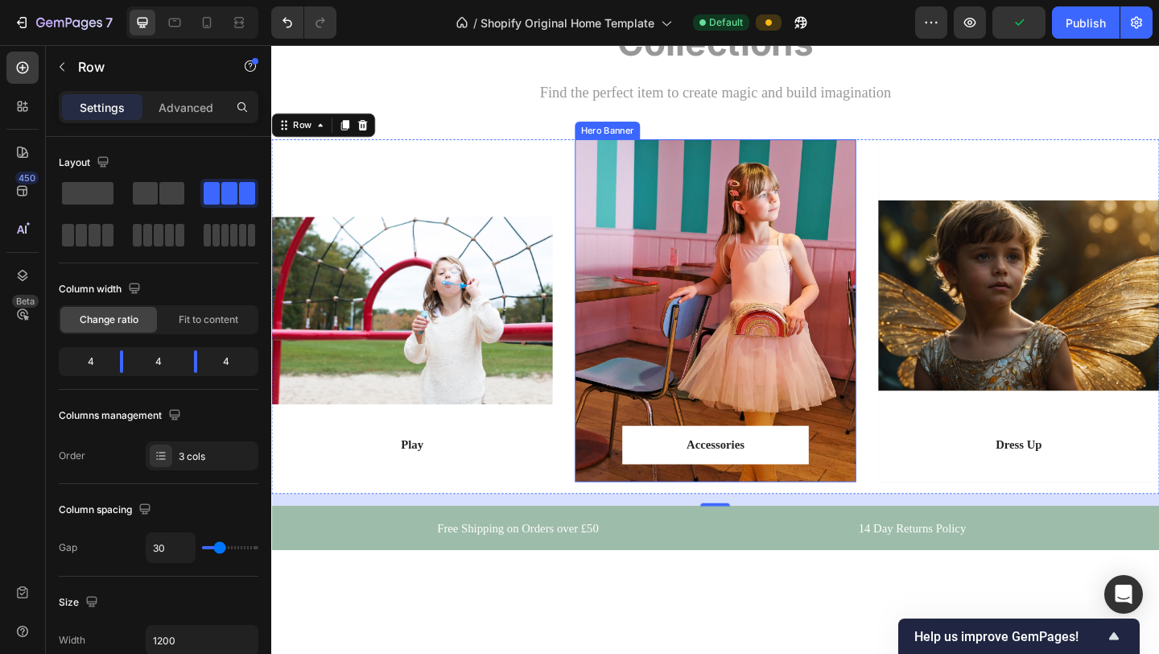
click at [842, 316] on div "Overlay" at bounding box center [754, 333] width 306 height 373
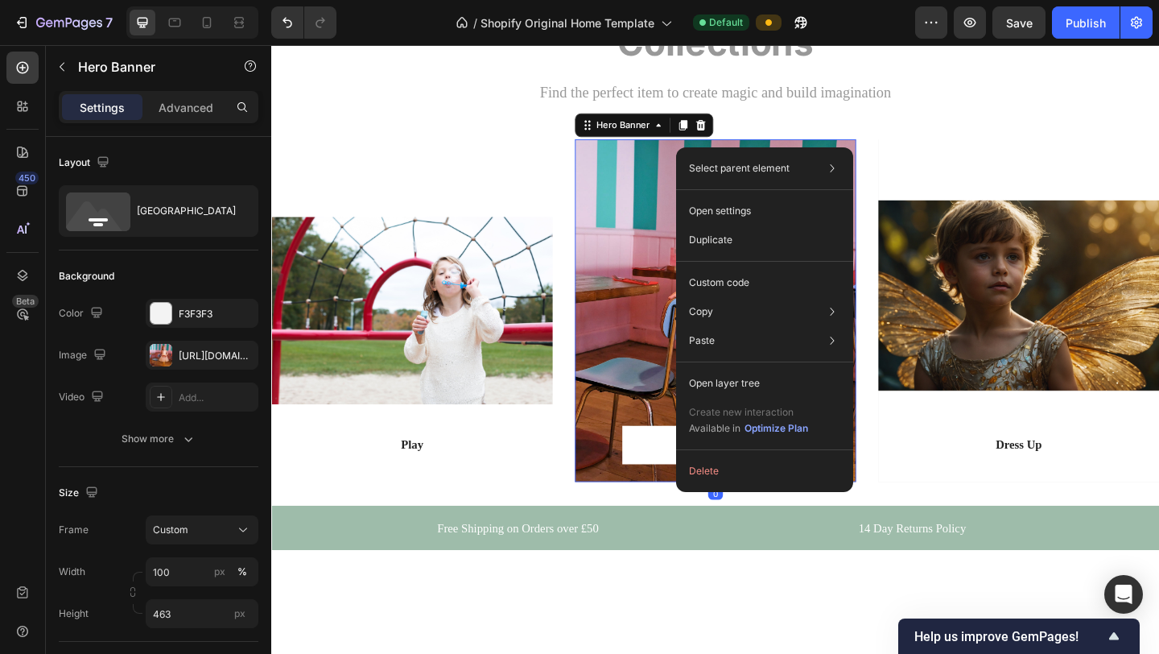
drag, startPoint x: 755, startPoint y: 530, endPoint x: 682, endPoint y: 406, distance: 144.0
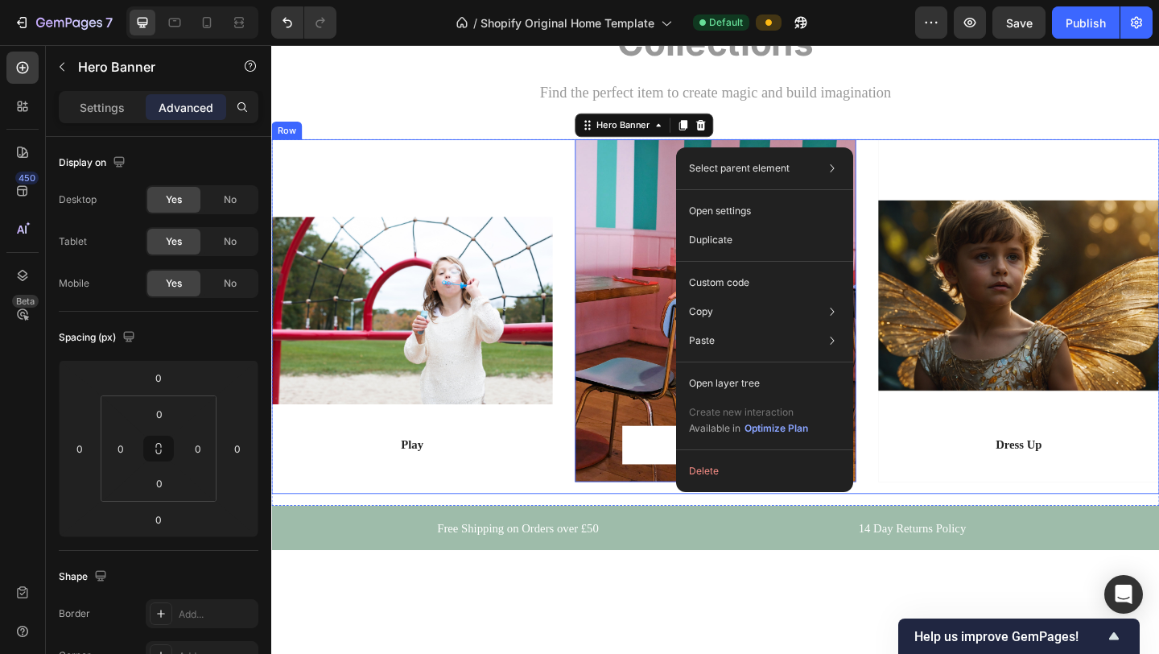
click at [930, 523] on div "Play Text block Row Row Hero Banner Accessories Text block Row Row Hero Banner …" at bounding box center [754, 340] width 966 height 386
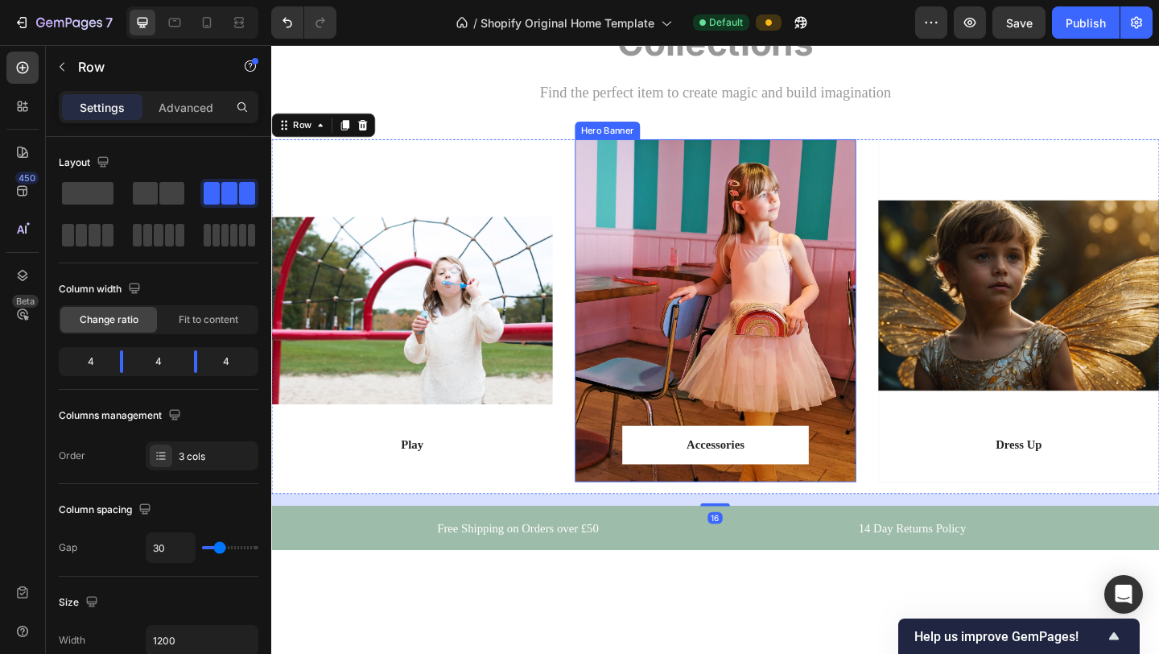
click at [843, 392] on div "Overlay" at bounding box center [754, 333] width 306 height 373
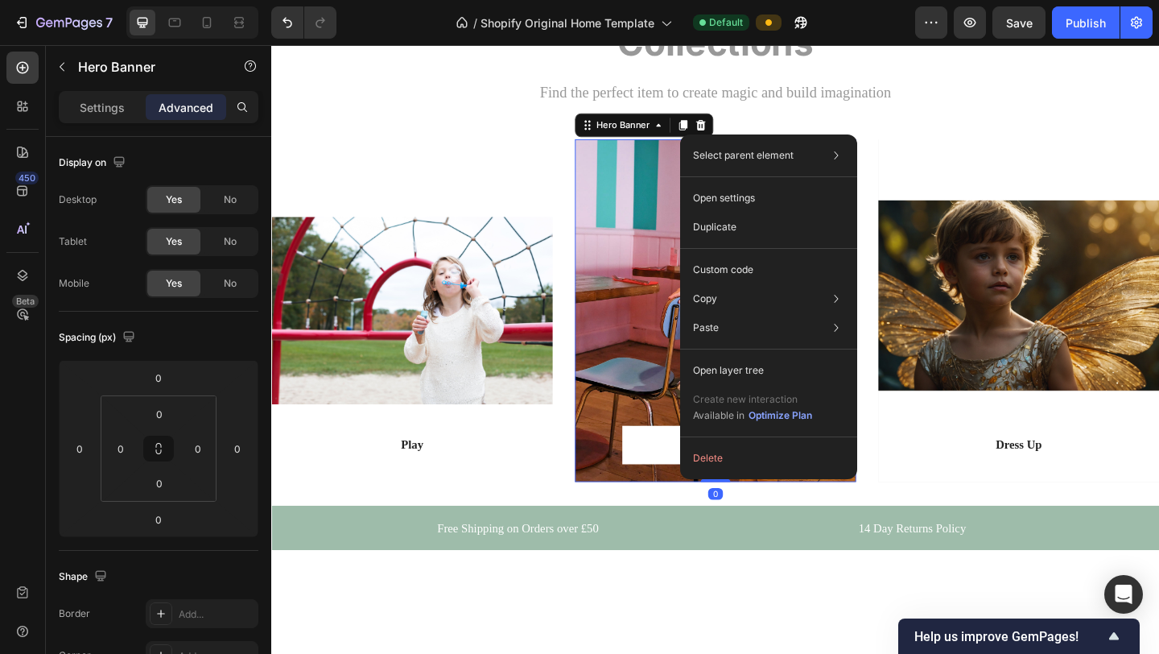
click at [683, 440] on div "Select parent element Section Row 3 cols Hero Banner Open settings Duplicate Cu…" at bounding box center [768, 306] width 177 height 344
click at [658, 382] on div "Overlay" at bounding box center [754, 333] width 306 height 373
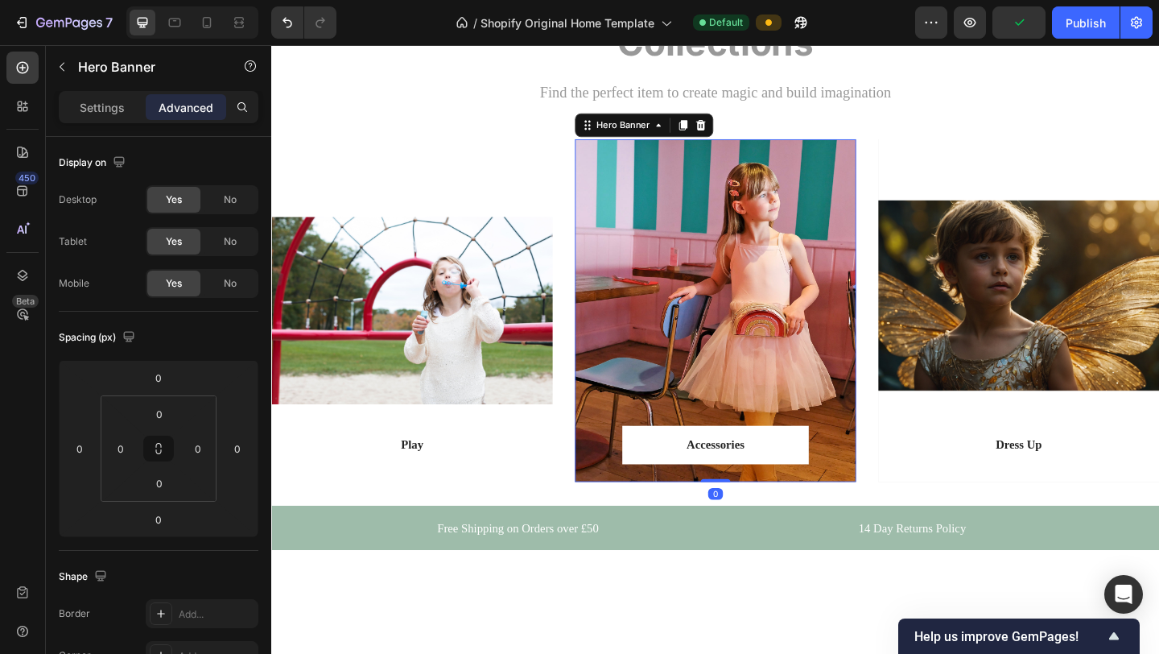
drag, startPoint x: 755, startPoint y: 517, endPoint x: 736, endPoint y: 421, distance: 97.6
click at [736, 421] on div "Accessories Text block Row Row Hero Banner 0" at bounding box center [754, 333] width 306 height 373
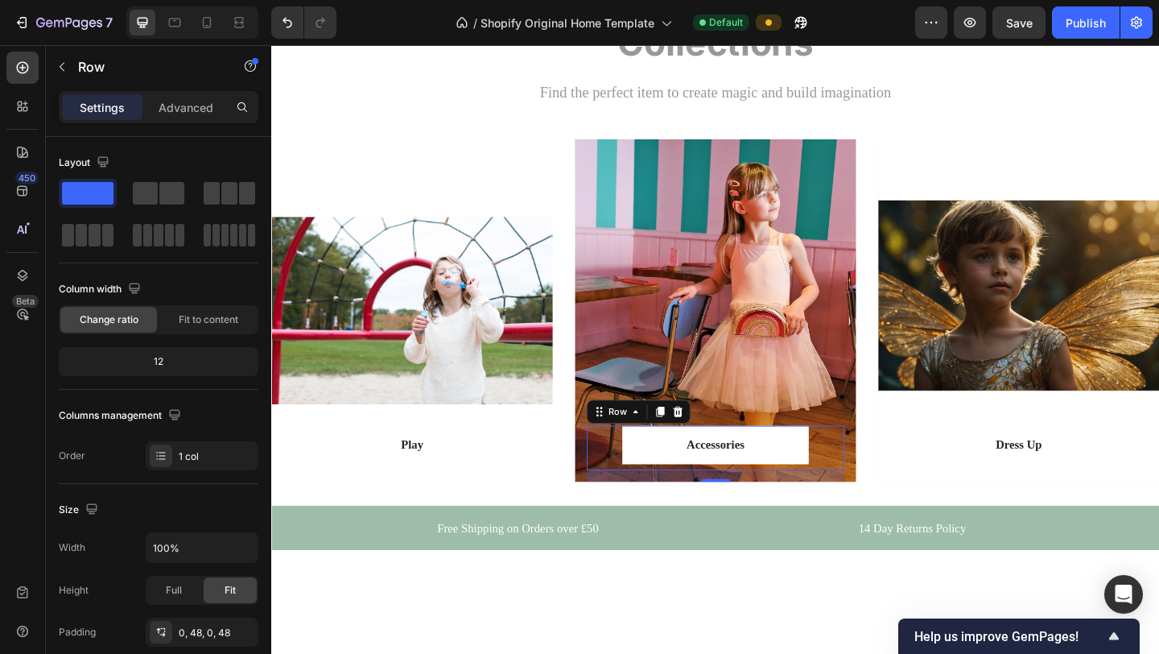
click at [630, 491] on div "Accessories Text block Row Row 16" at bounding box center [754, 483] width 280 height 48
click at [746, 382] on div "Overlay" at bounding box center [754, 333] width 306 height 373
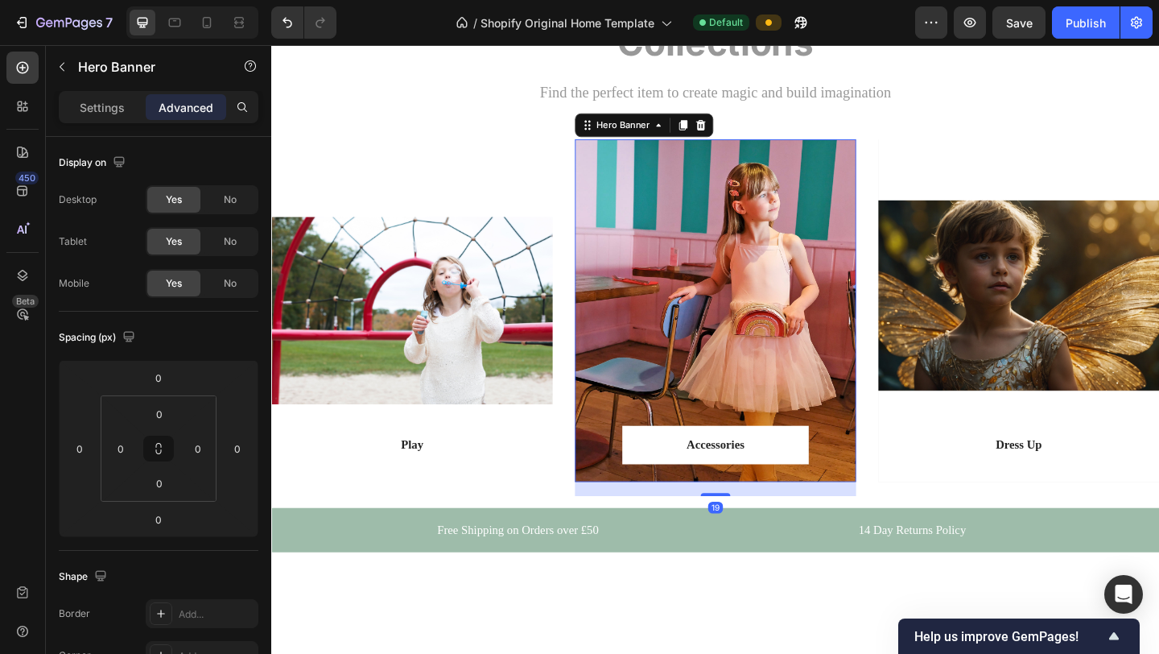
drag, startPoint x: 762, startPoint y: 518, endPoint x: 762, endPoint y: 534, distance: 15.3
click at [762, 534] on div at bounding box center [754, 533] width 32 height 3
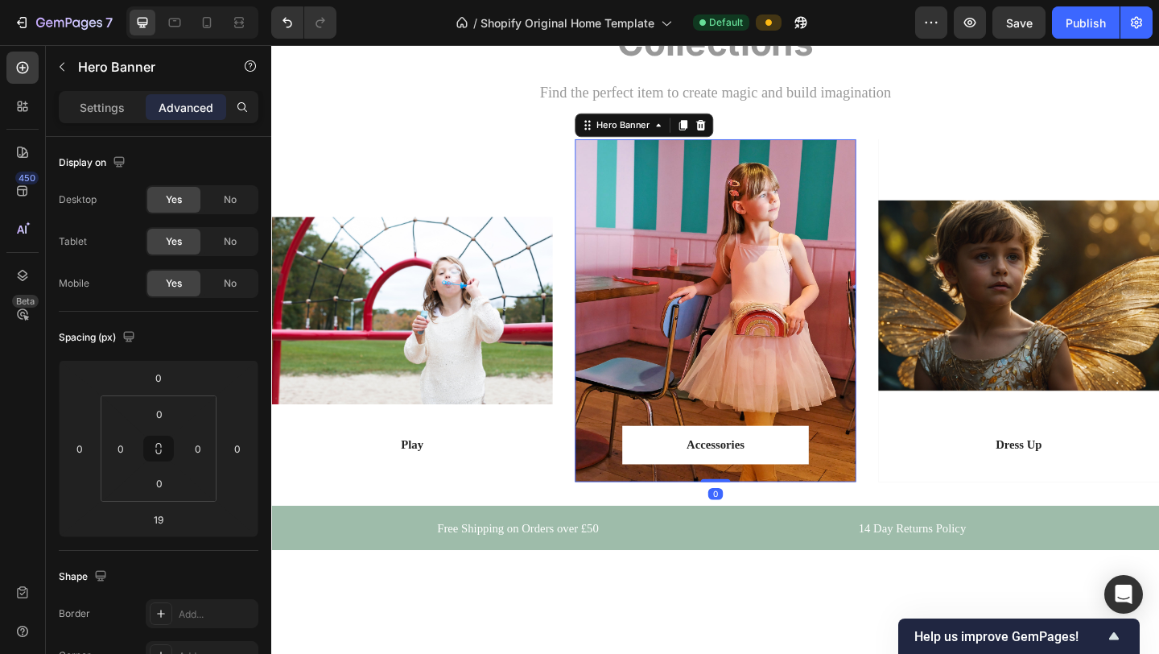
drag, startPoint x: 762, startPoint y: 532, endPoint x: 745, endPoint y: 427, distance: 106.1
click at [745, 427] on div "Accessories Text block Row Row Hero Banner 0" at bounding box center [754, 333] width 306 height 373
type input "0"
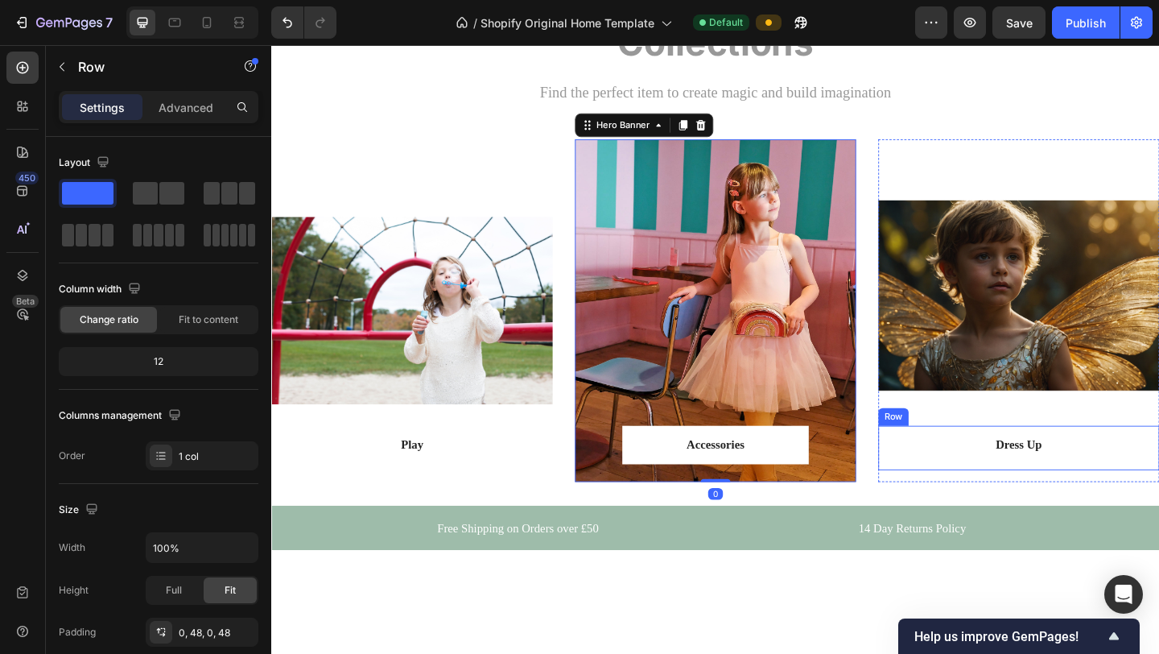
click at [952, 504] on div "Dress Up Text block Row Row" at bounding box center [1084, 483] width 306 height 48
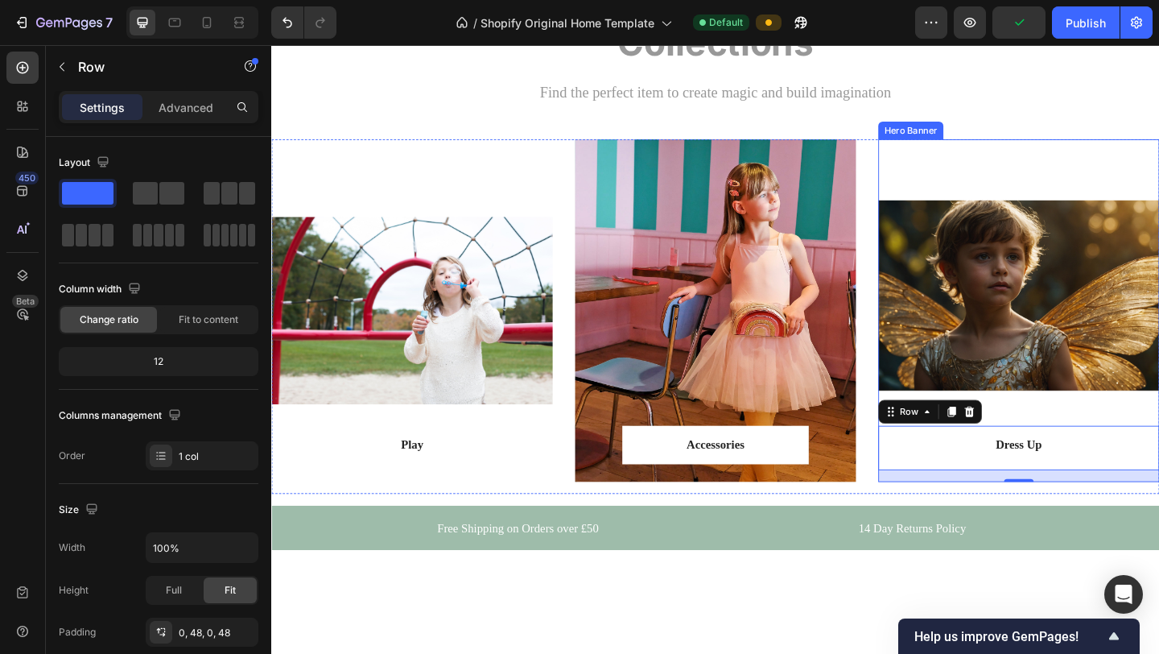
click at [971, 373] on div "Overlay" at bounding box center [1084, 333] width 306 height 373
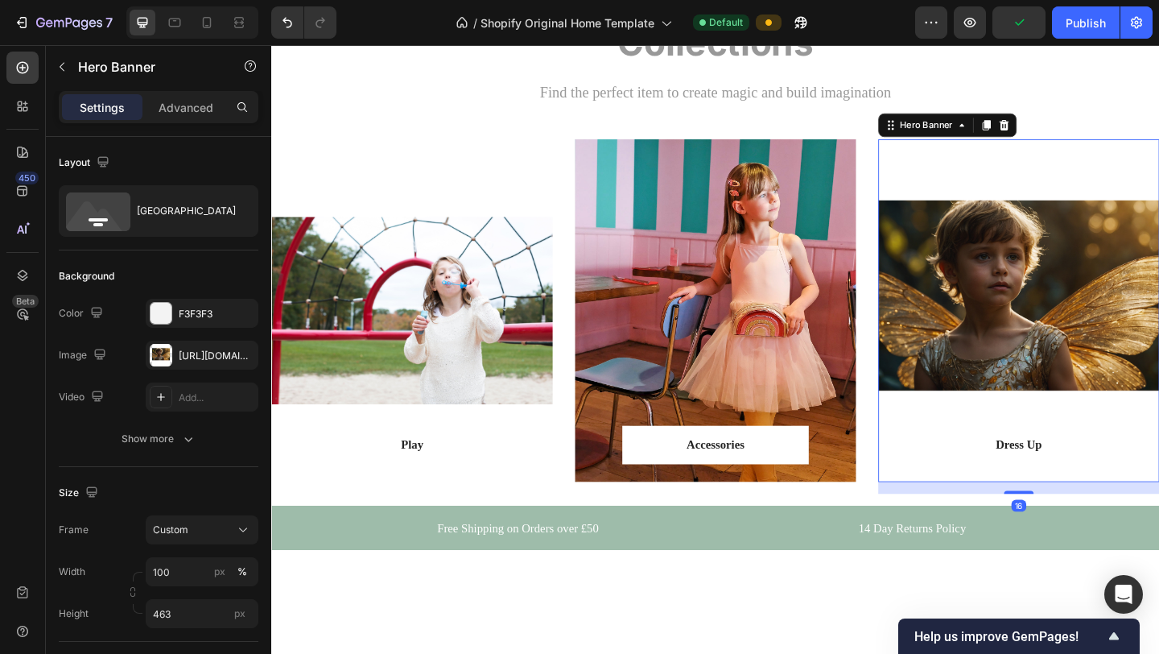
click at [971, 344] on div "Overlay" at bounding box center [1084, 333] width 306 height 373
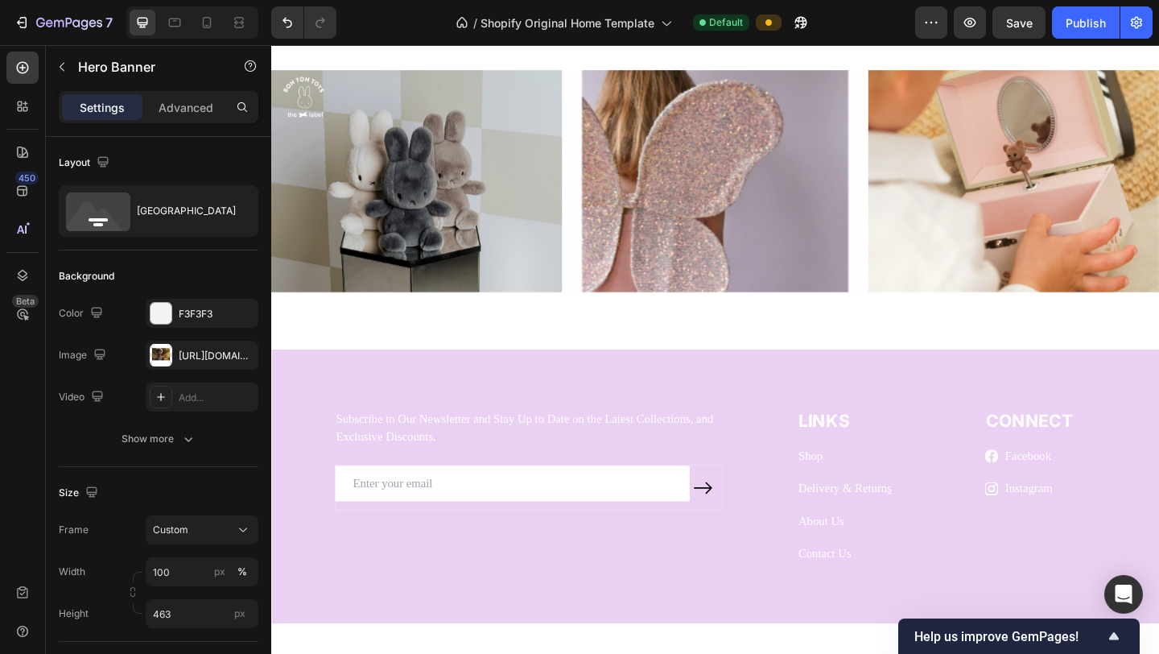
scroll to position [1937, 0]
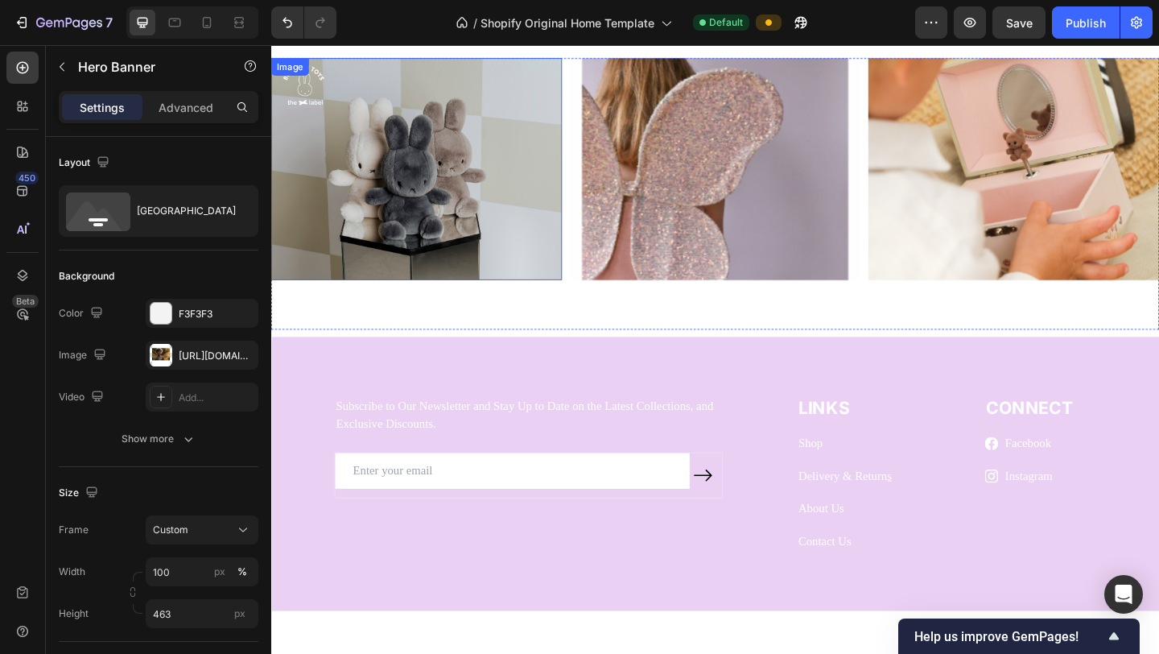
click at [335, 239] on div "Image" at bounding box center [429, 179] width 316 height 241
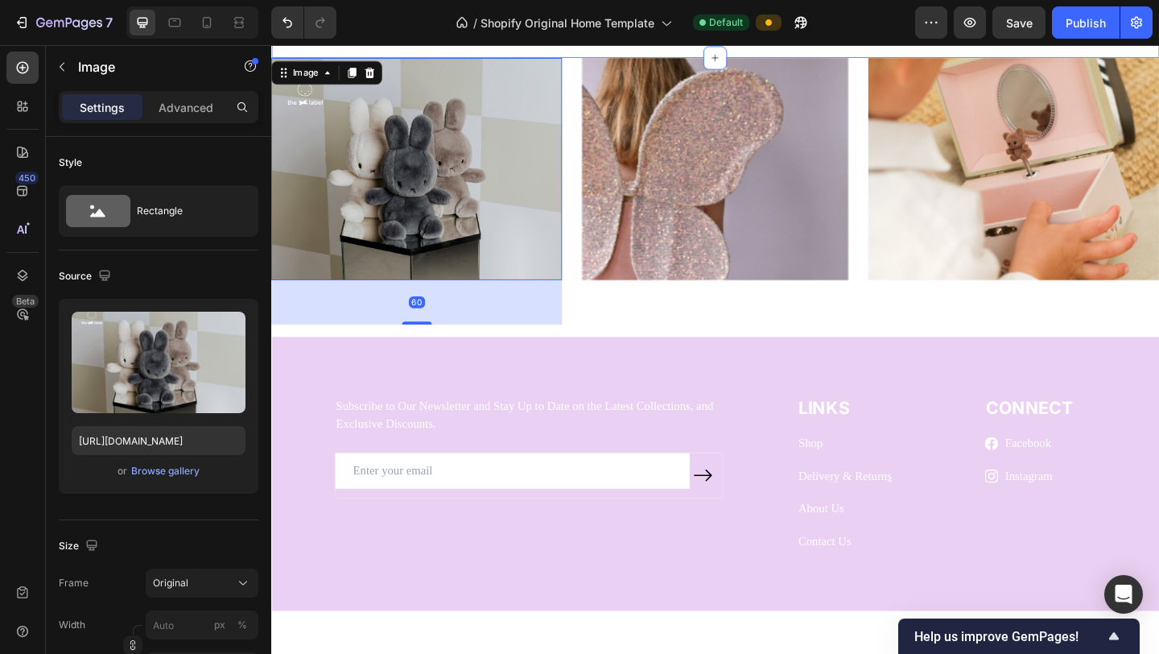
click at [342, 59] on div "Image Image Image Image Image Carousel Row Section 9" at bounding box center [754, 26] width 966 height 64
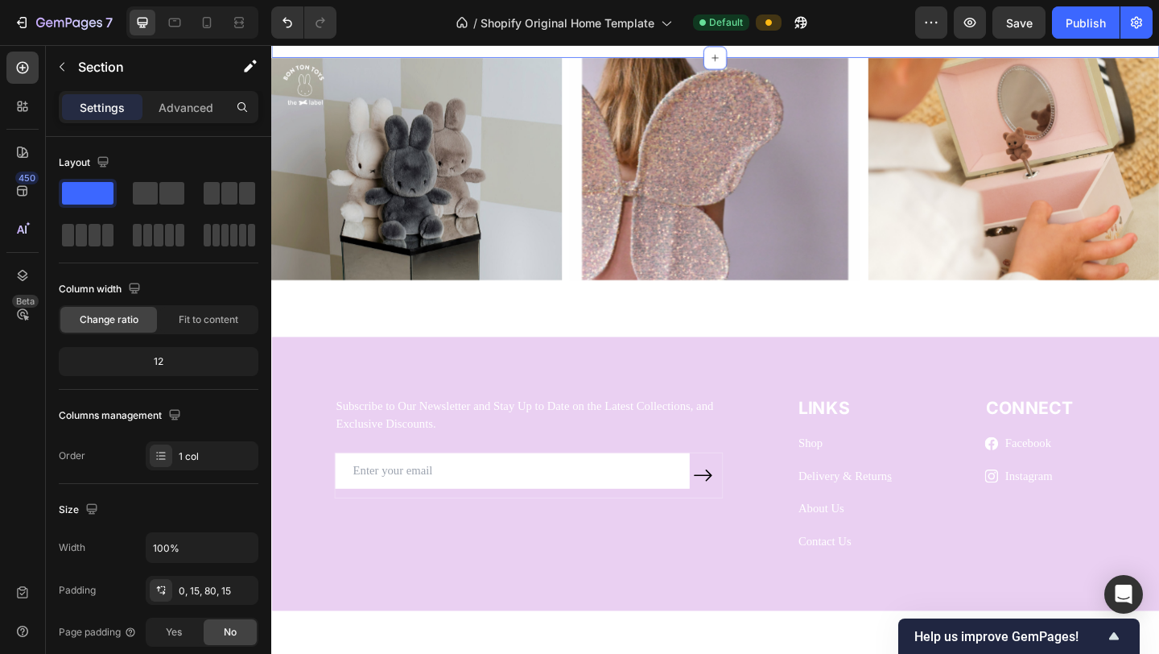
click at [718, 59] on div "Image Image Image Image Image Carousel Row Section 9 You can create reusable se…" at bounding box center [754, 26] width 966 height 64
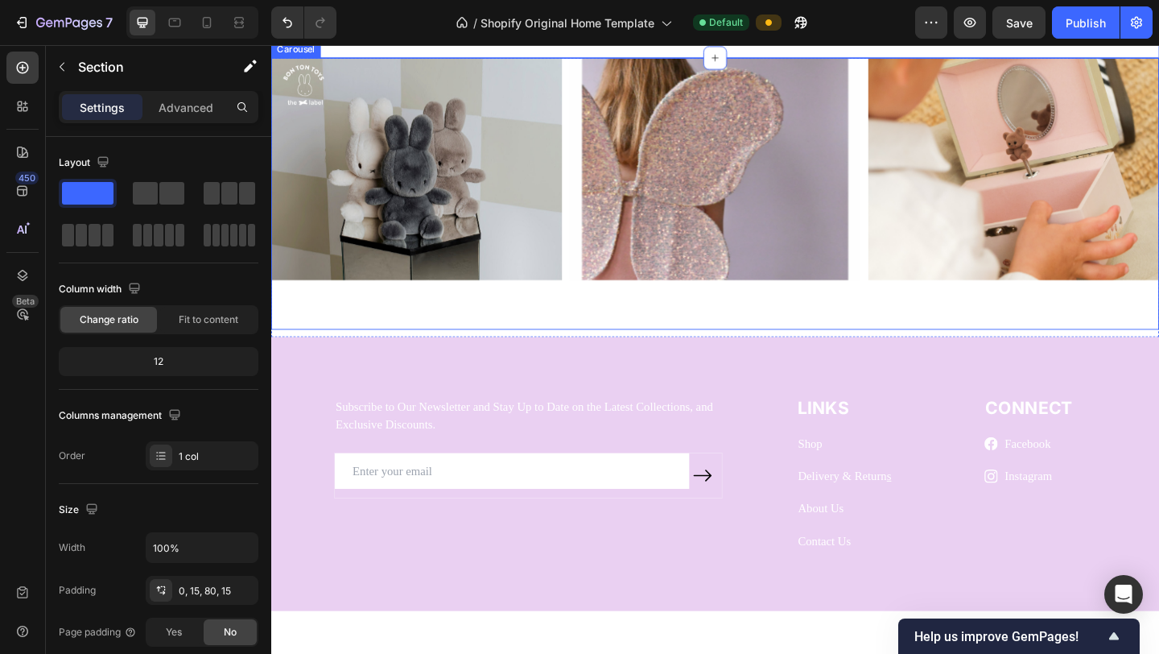
click at [593, 354] on div "Image Image Image Image Drop element here" at bounding box center [754, 206] width 966 height 295
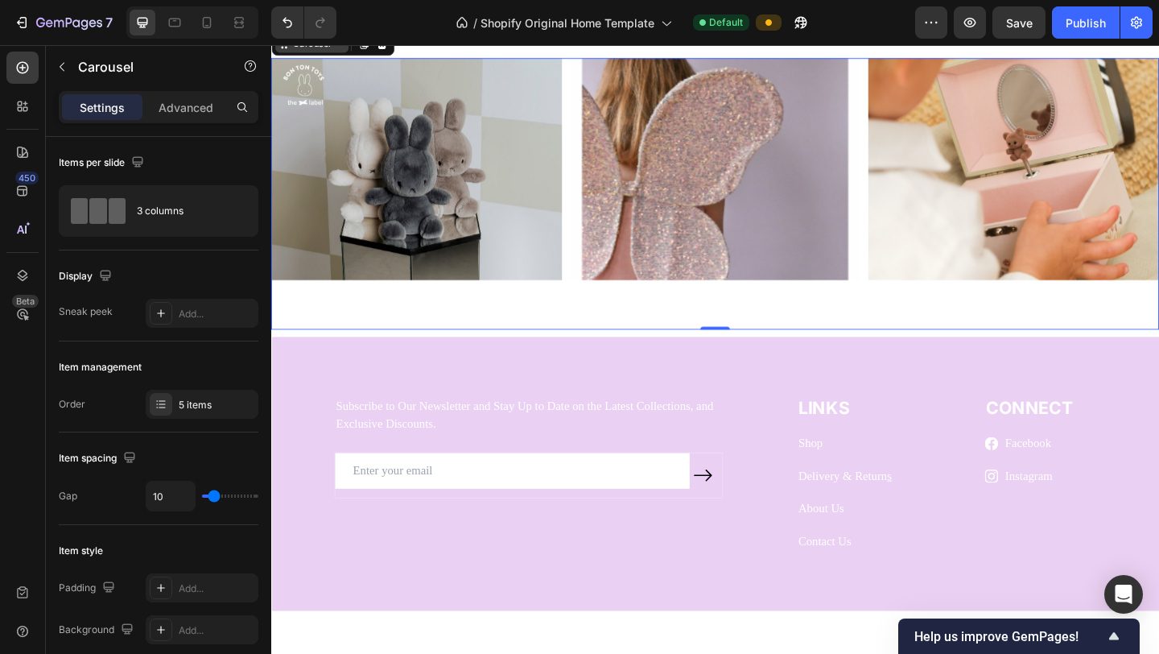
click at [328, 51] on div "Carousel" at bounding box center [314, 43] width 47 height 14
click at [345, 53] on div "Carousel" at bounding box center [315, 43] width 80 height 19
click at [89, 71] on p "Carousel" at bounding box center [146, 66] width 137 height 19
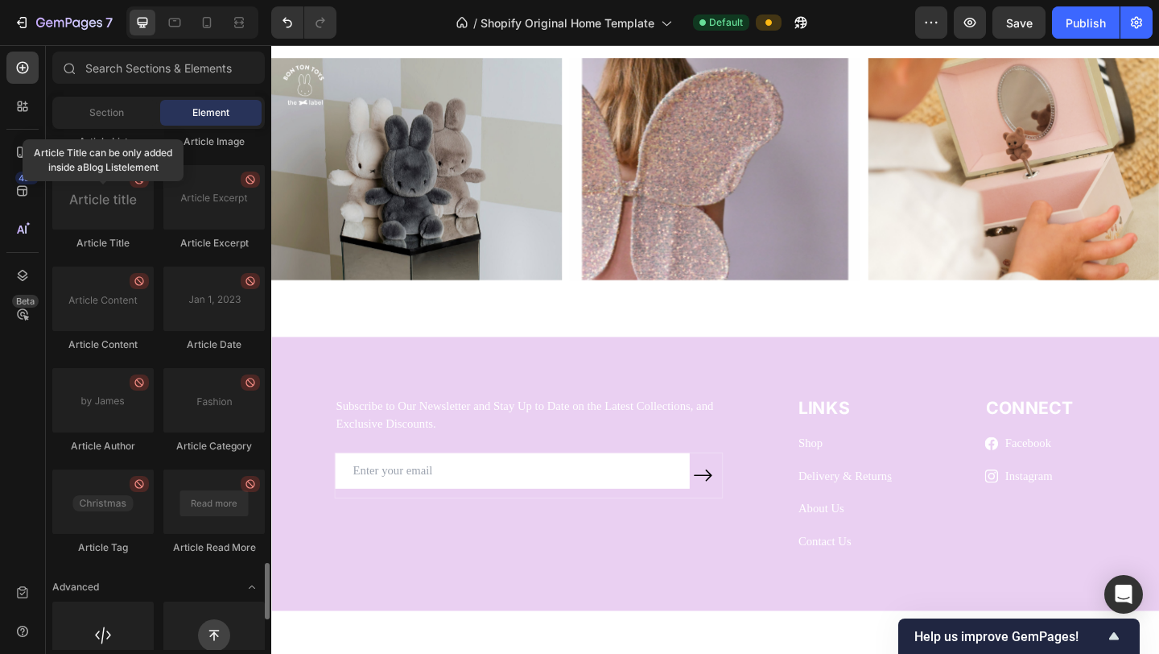
scroll to position [4170, 0]
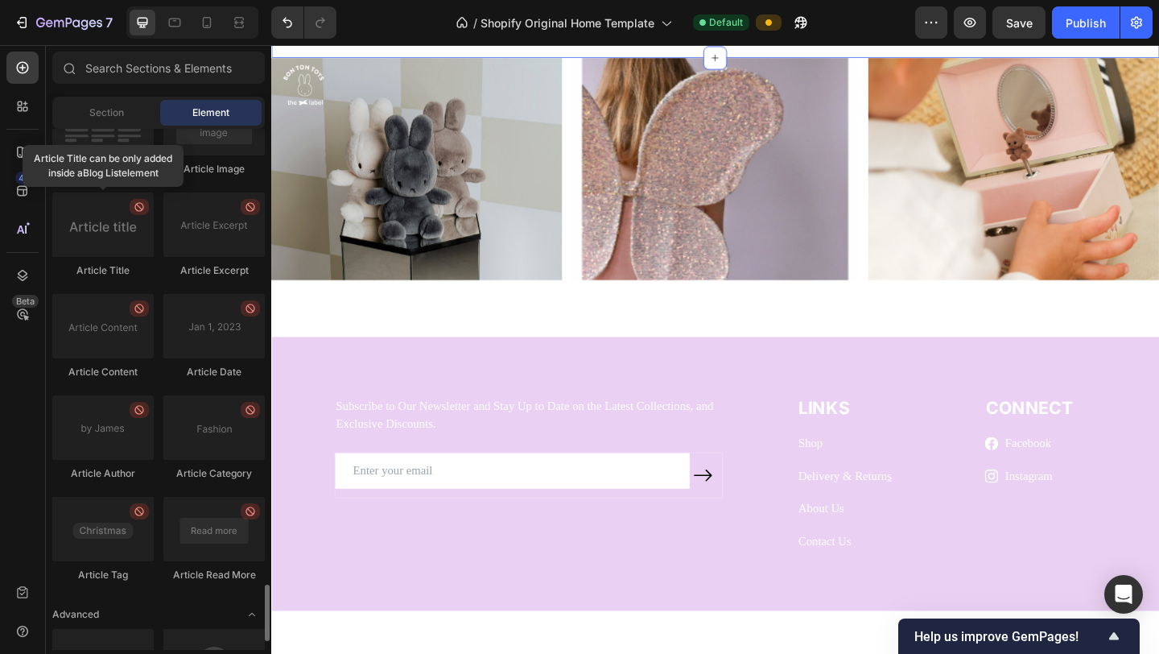
click at [340, 59] on div "Image Image Image Image Image Carousel Row Section 9" at bounding box center [754, 26] width 966 height 64
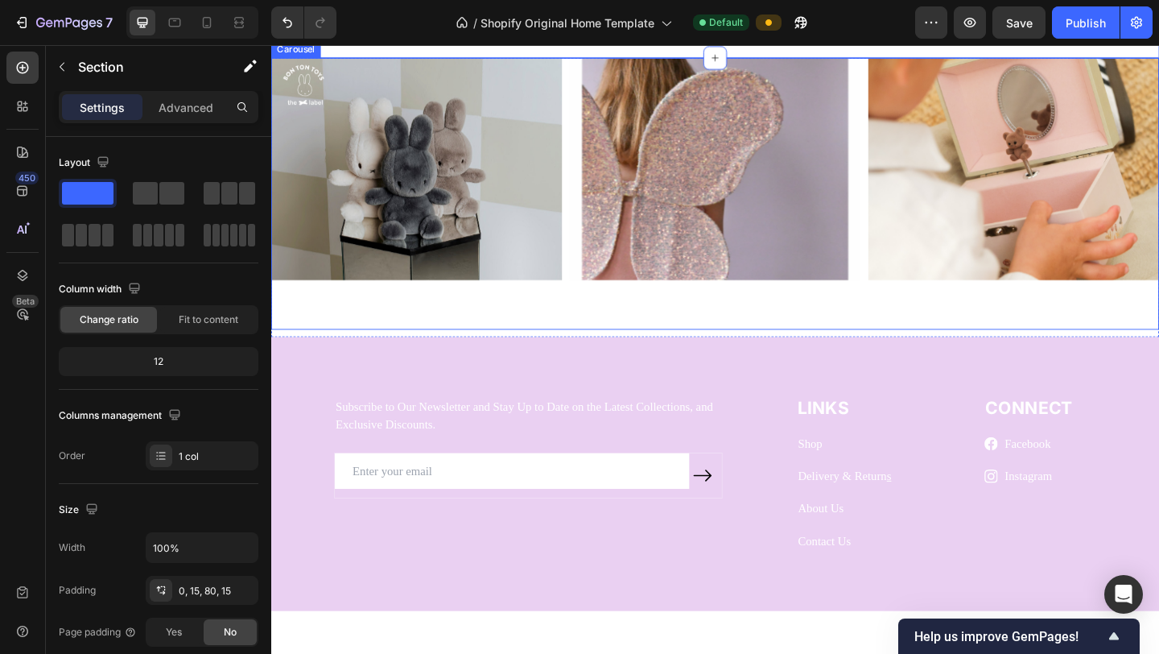
click at [439, 354] on div "Image" at bounding box center [429, 206] width 316 height 295
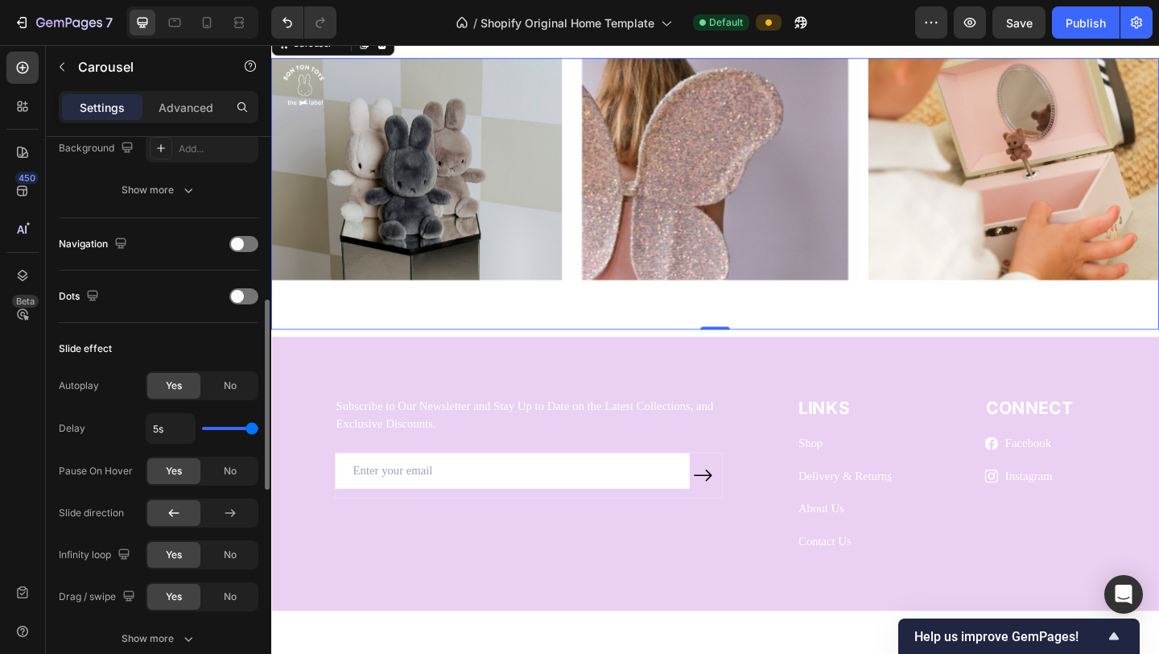
scroll to position [497, 0]
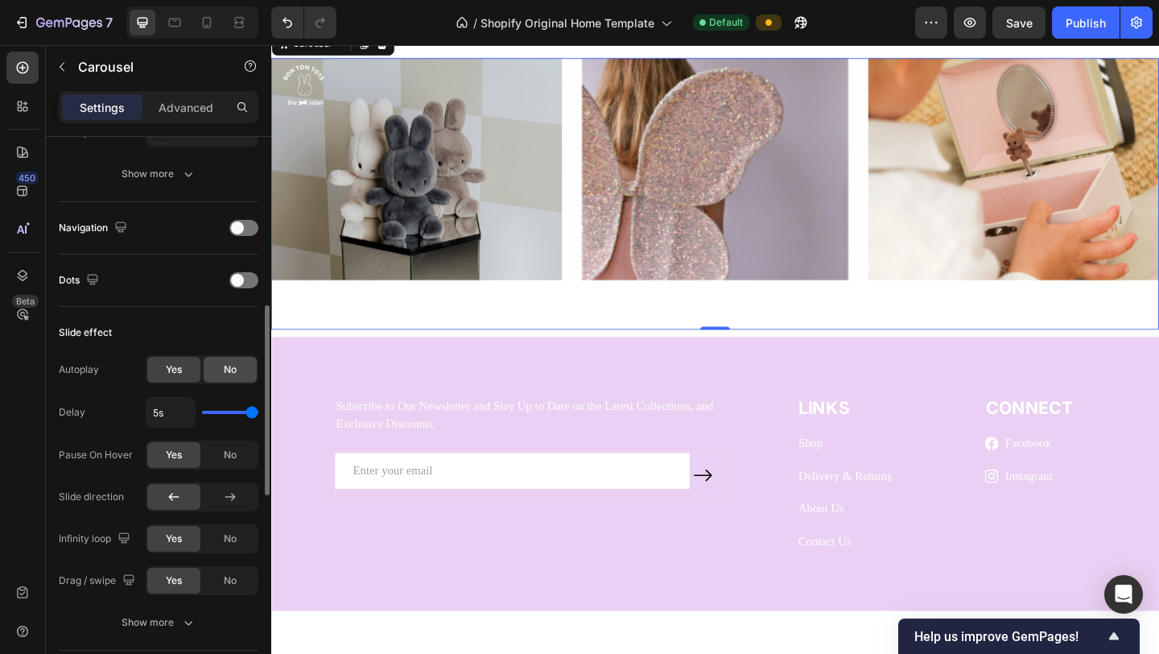
click at [225, 364] on span "No" at bounding box center [230, 369] width 13 height 14
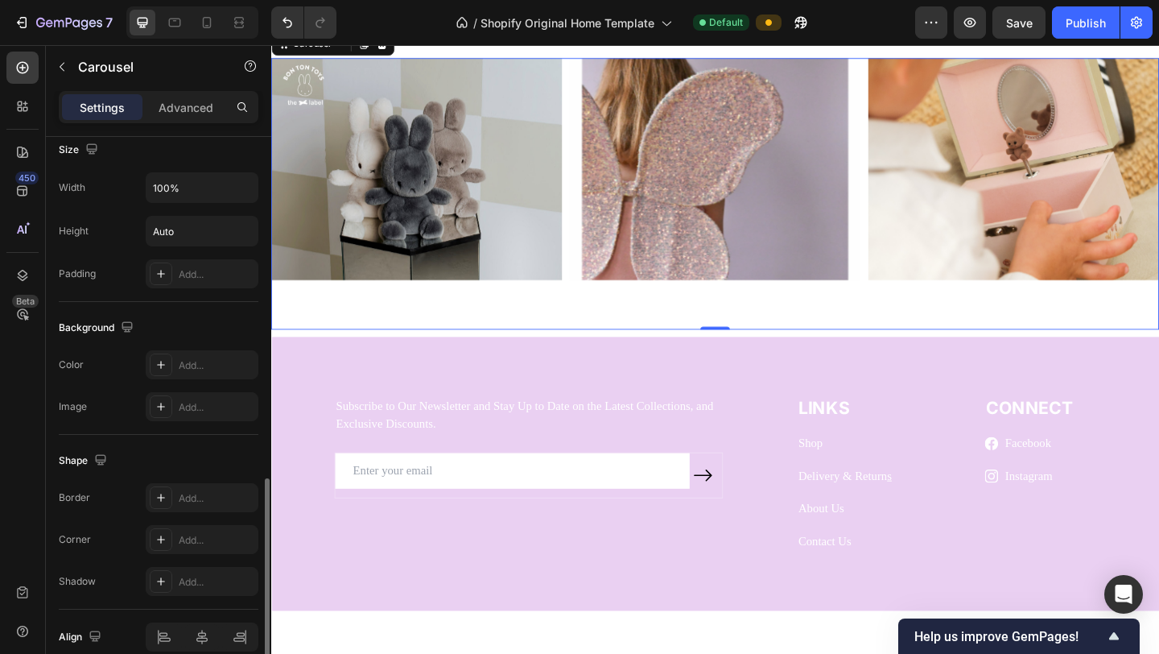
scroll to position [1013, 0]
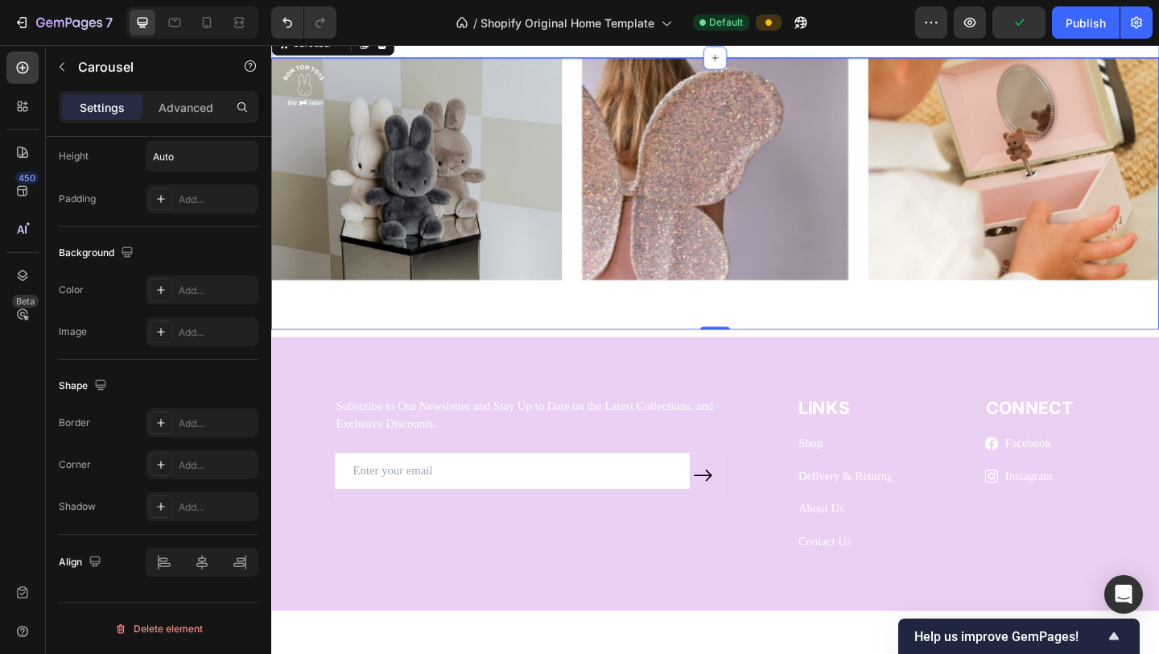
click at [514, 59] on div "Image Image Image Image Image Carousel Row Section 9" at bounding box center [754, 26] width 966 height 64
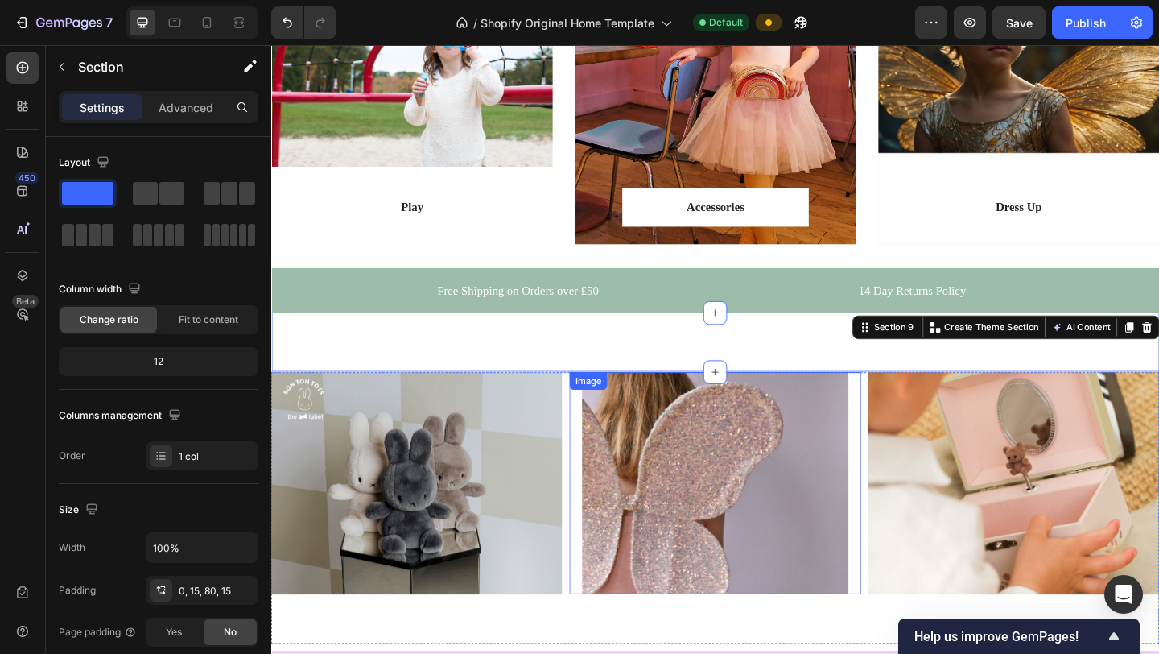
scroll to position [1583, 0]
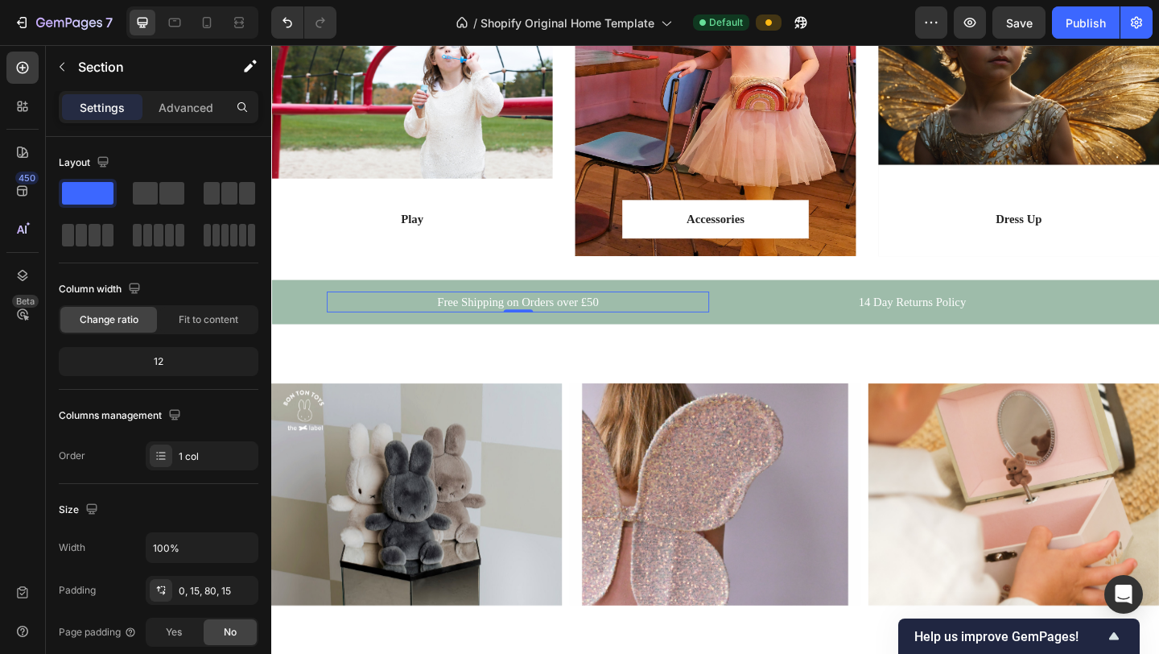
click at [654, 320] on p "Free Shipping on Orders over £50" at bounding box center [539, 324] width 413 height 19
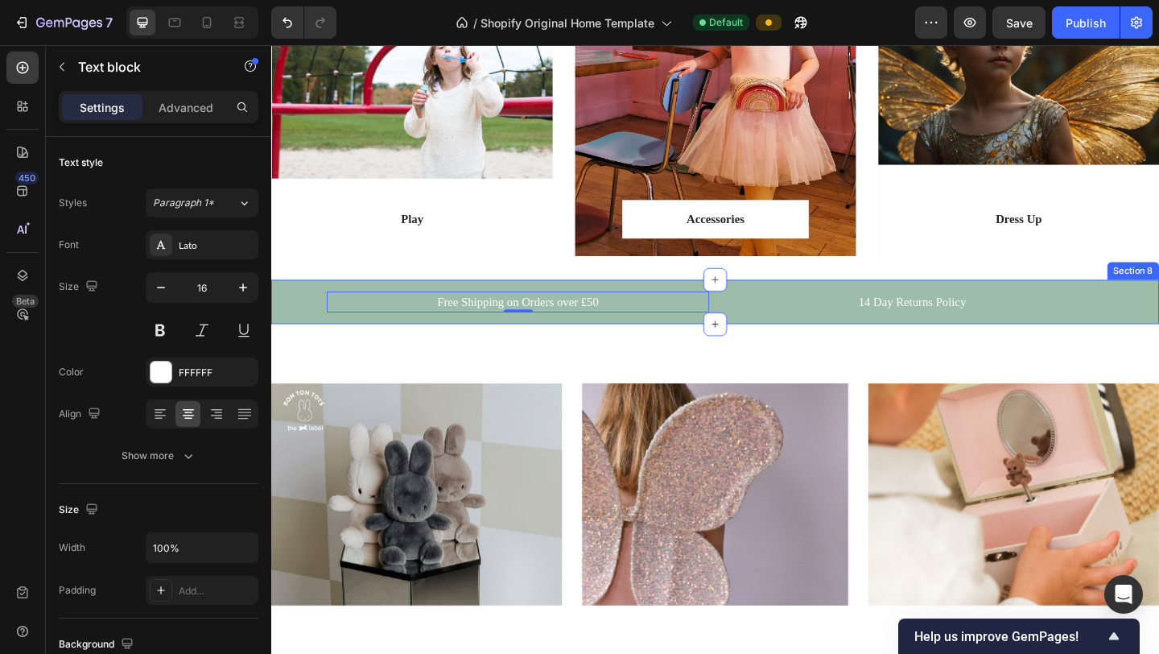
click at [776, 307] on div "Free Shipping on Orders over £50 Text block 0 14 Day Returns Policy Text block …" at bounding box center [754, 324] width 966 height 48
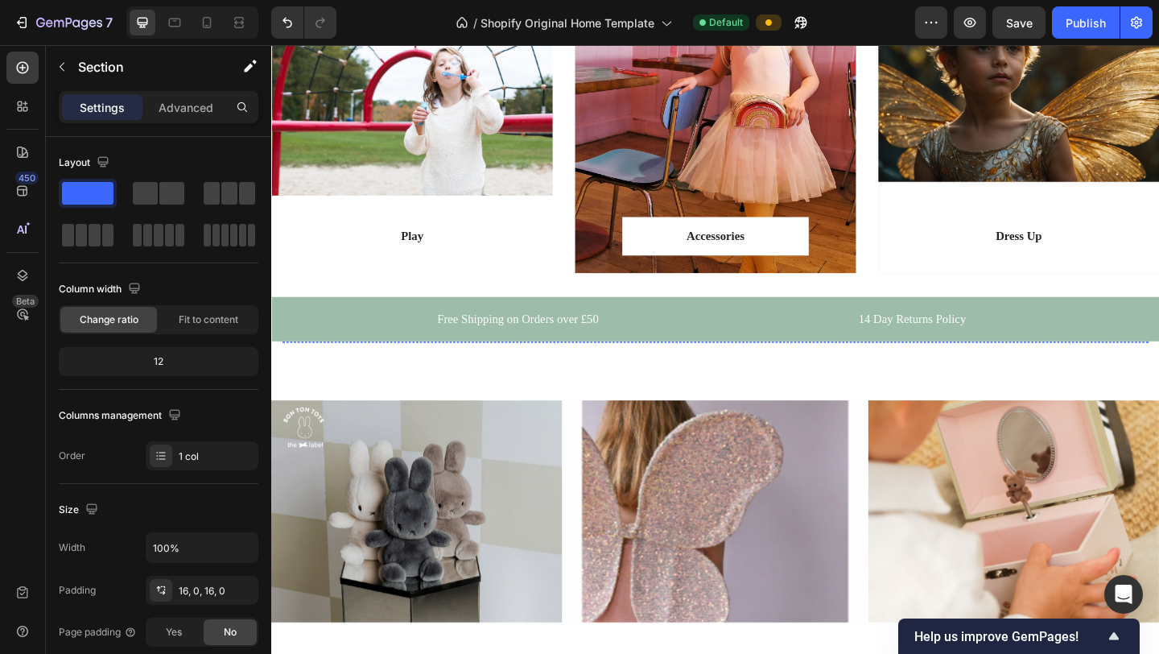
scroll to position [1566, 0]
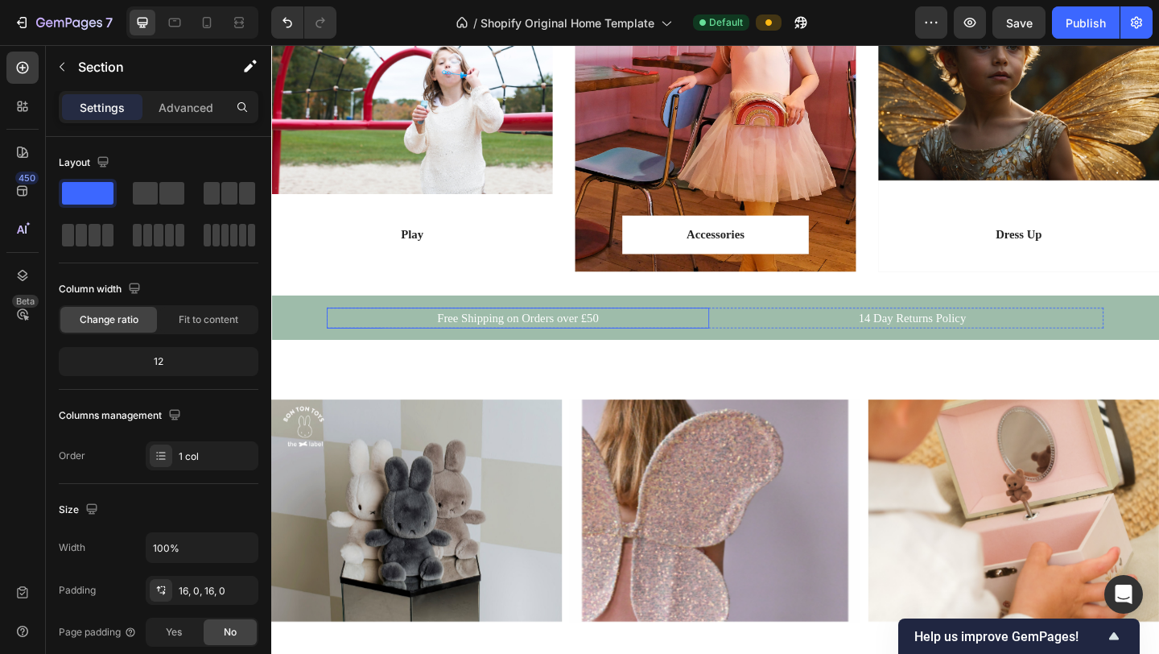
click at [624, 339] on p "Free Shipping on Orders over £50" at bounding box center [539, 341] width 413 height 19
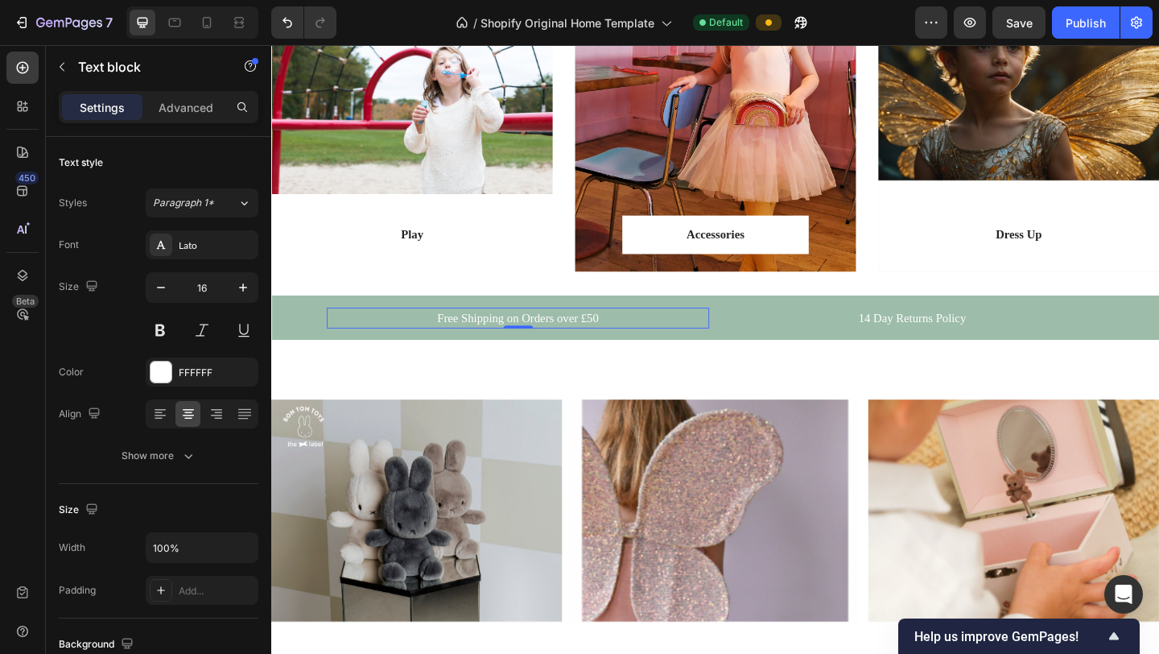
click at [476, 339] on p "Free Shipping on Orders over £50" at bounding box center [539, 341] width 413 height 19
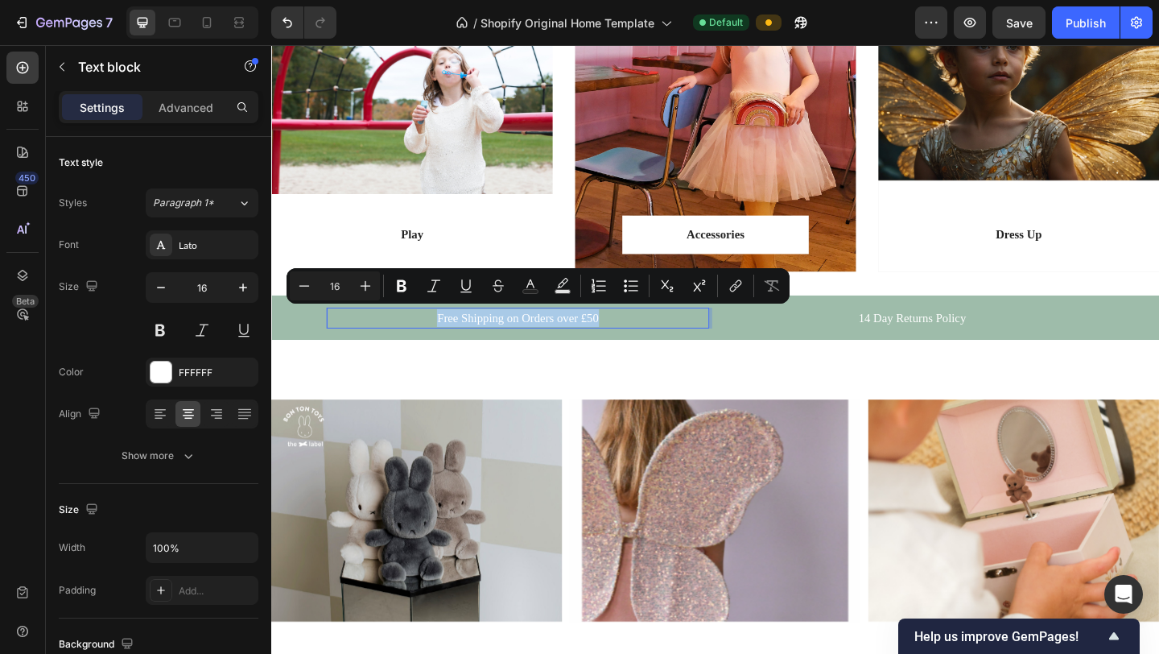
drag, startPoint x: 640, startPoint y: 340, endPoint x: 448, endPoint y: 345, distance: 192.5
click at [448, 345] on p "Free Shipping on Orders over £50" at bounding box center [539, 341] width 413 height 19
click at [654, 340] on p "Free Shipping on Orders over £50" at bounding box center [539, 341] width 413 height 19
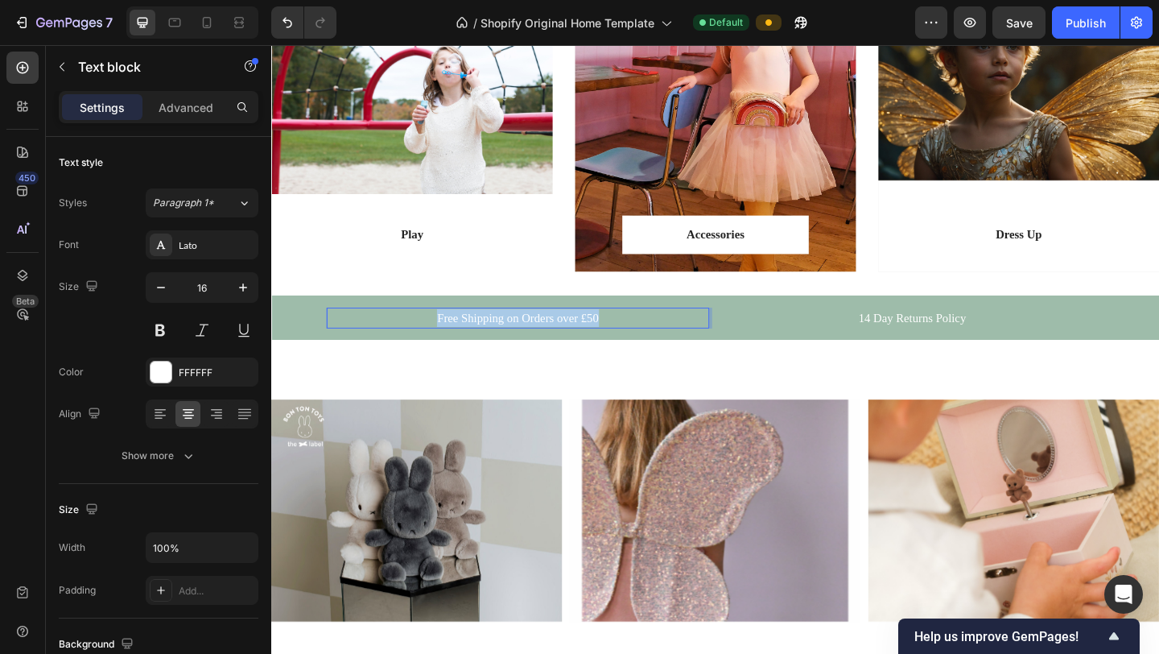
drag, startPoint x: 634, startPoint y: 342, endPoint x: 448, endPoint y: 346, distance: 186.0
click at [448, 346] on p "Free Shipping on Orders over £50" at bounding box center [539, 341] width 413 height 19
click at [938, 343] on p "14 Day Returns Policy" at bounding box center [968, 341] width 413 height 19
click at [902, 342] on p "14 Day Returns Policy" at bounding box center [968, 341] width 413 height 19
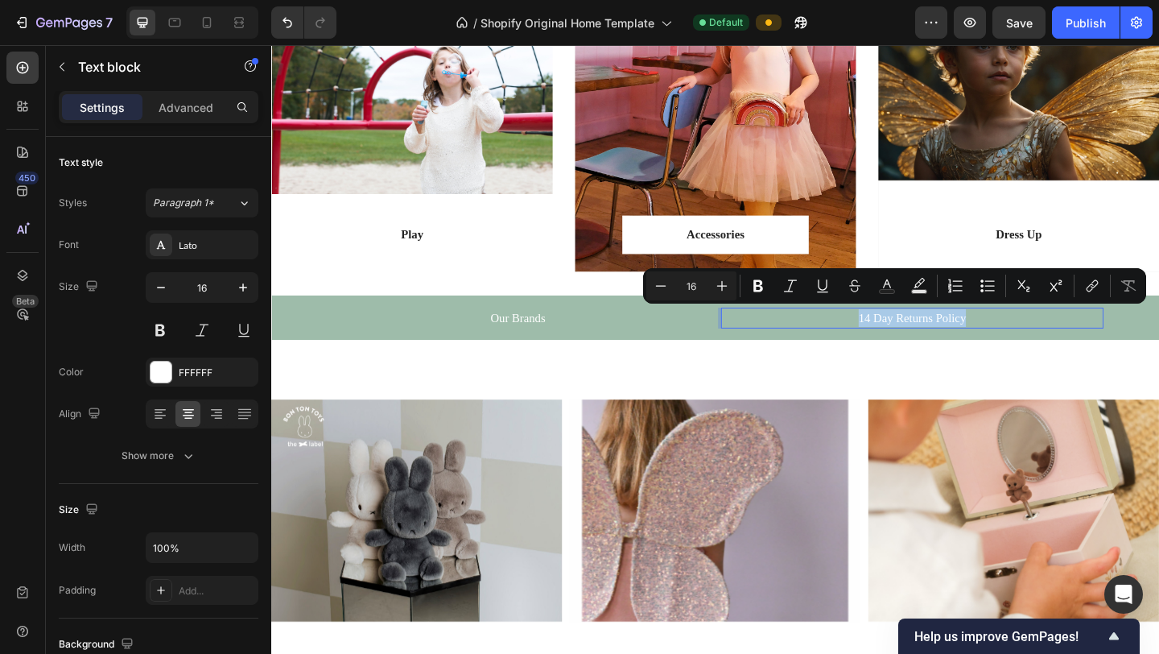
drag, startPoint x: 1047, startPoint y: 344, endPoint x: 891, endPoint y: 344, distance: 156.1
click at [891, 344] on p "14 Day Returns Policy" at bounding box center [968, 341] width 413 height 19
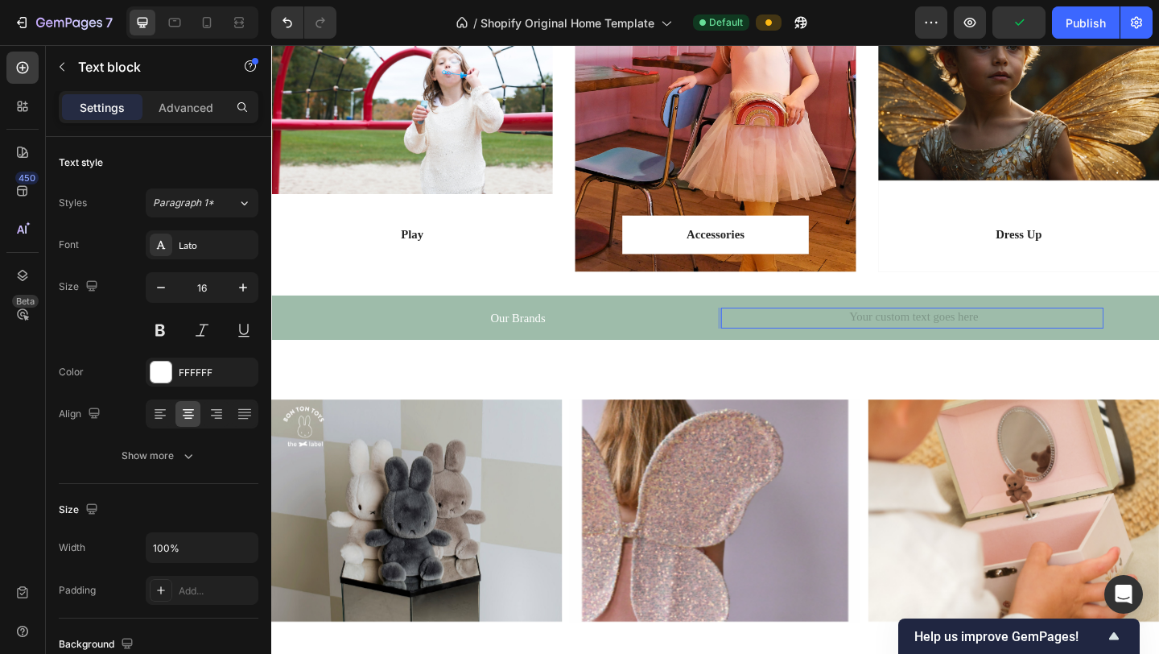
click at [761, 336] on div "Rich Text Editor. Editing area: main" at bounding box center [969, 341] width 416 height 23
click at [861, 384] on div "Image" at bounding box center [916, 382] width 121 height 26
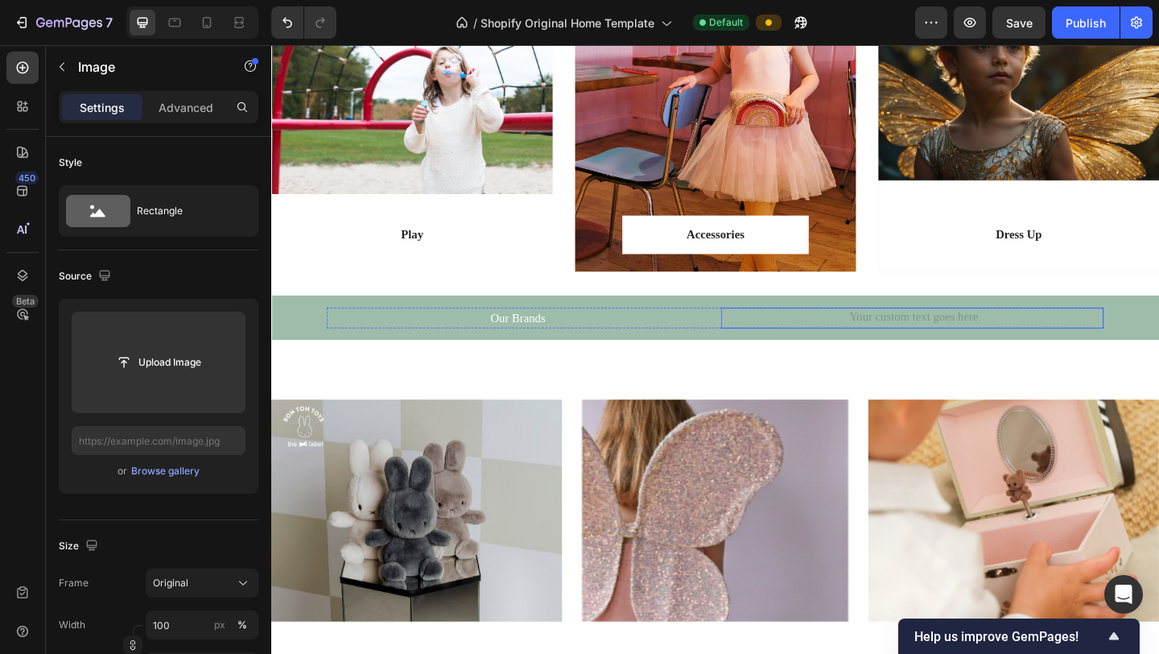
click at [962, 341] on div "Rich Text Editor. Editing area: main" at bounding box center [969, 341] width 416 height 23
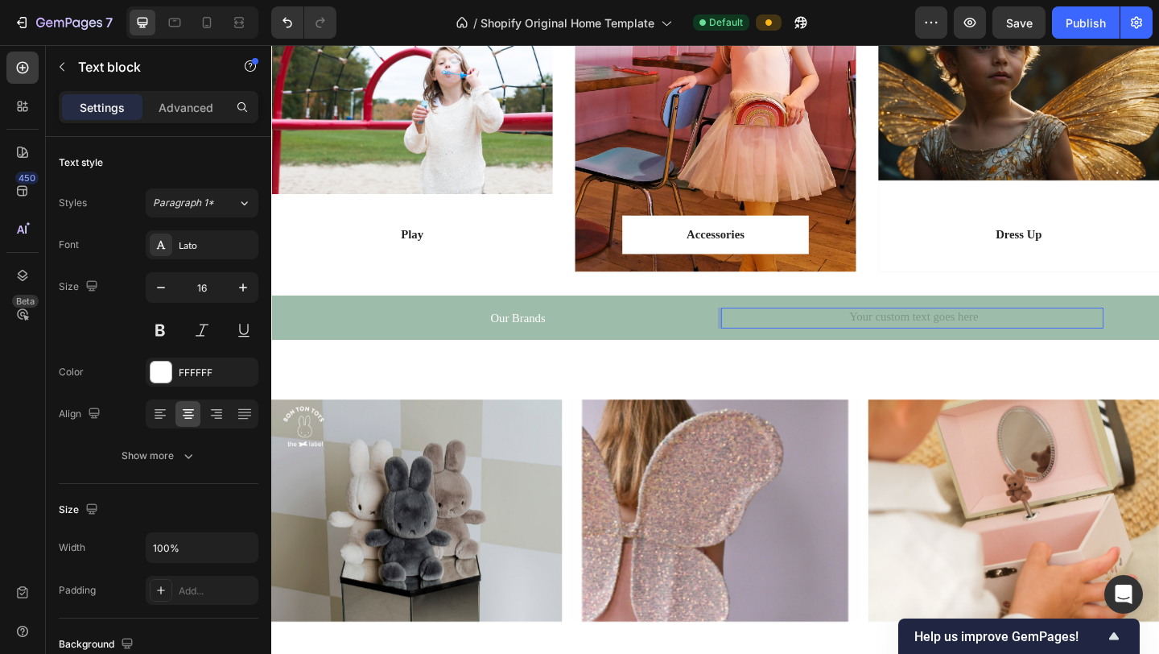
click at [971, 341] on div "Rich Text Editor. Editing area: main" at bounding box center [969, 341] width 416 height 23
click at [804, 330] on div "Rich Text Editor. Editing area: main" at bounding box center [969, 341] width 416 height 23
click at [761, 341] on div "Rich Text Editor. Editing area: main" at bounding box center [969, 341] width 416 height 23
click at [713, 336] on p "Our Brands" at bounding box center [539, 341] width 413 height 19
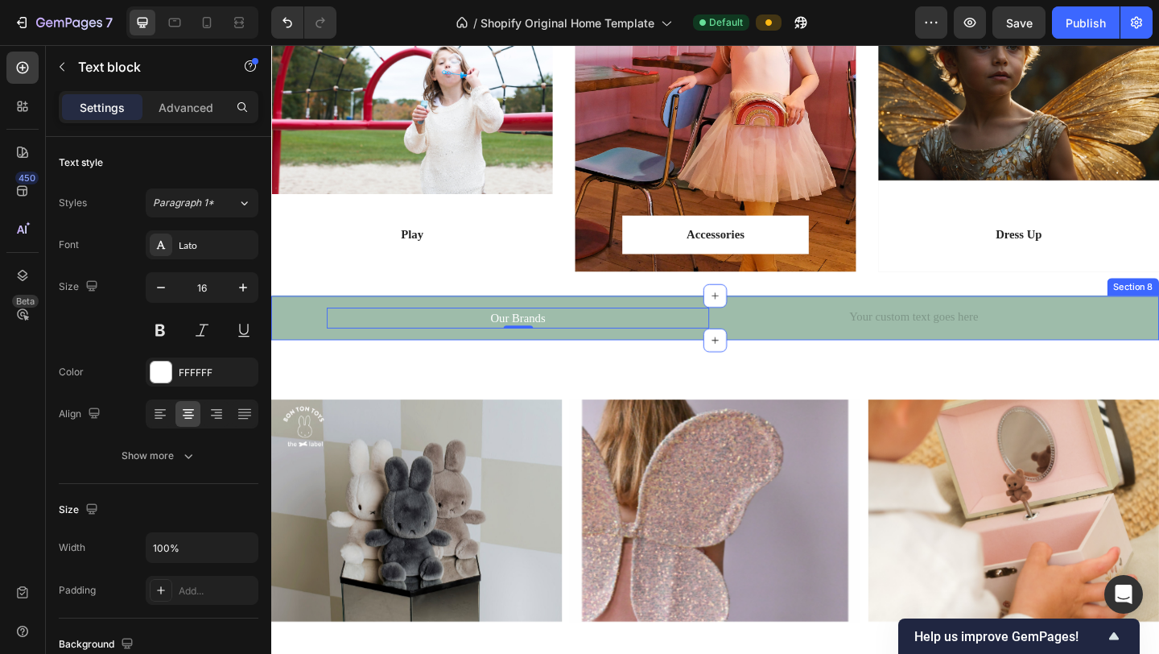
click at [713, 325] on div "Our Brands Text block 0 Text block Free Shipping on Orders Over £50 Text block …" at bounding box center [754, 341] width 966 height 48
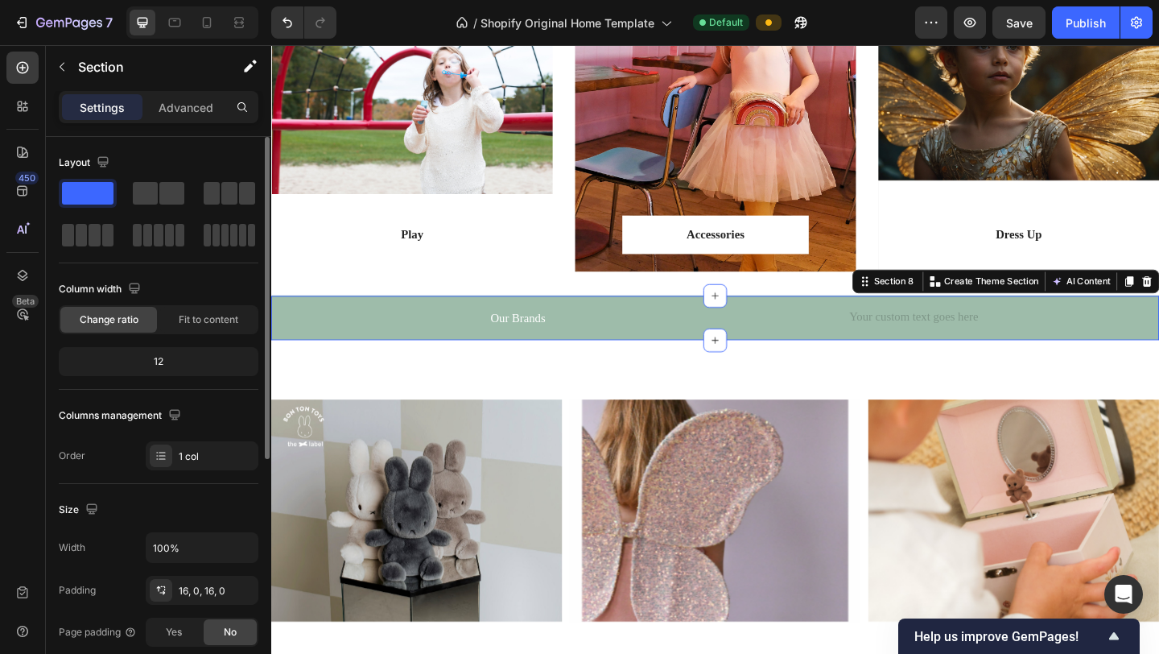
click at [93, 192] on span at bounding box center [88, 193] width 52 height 23
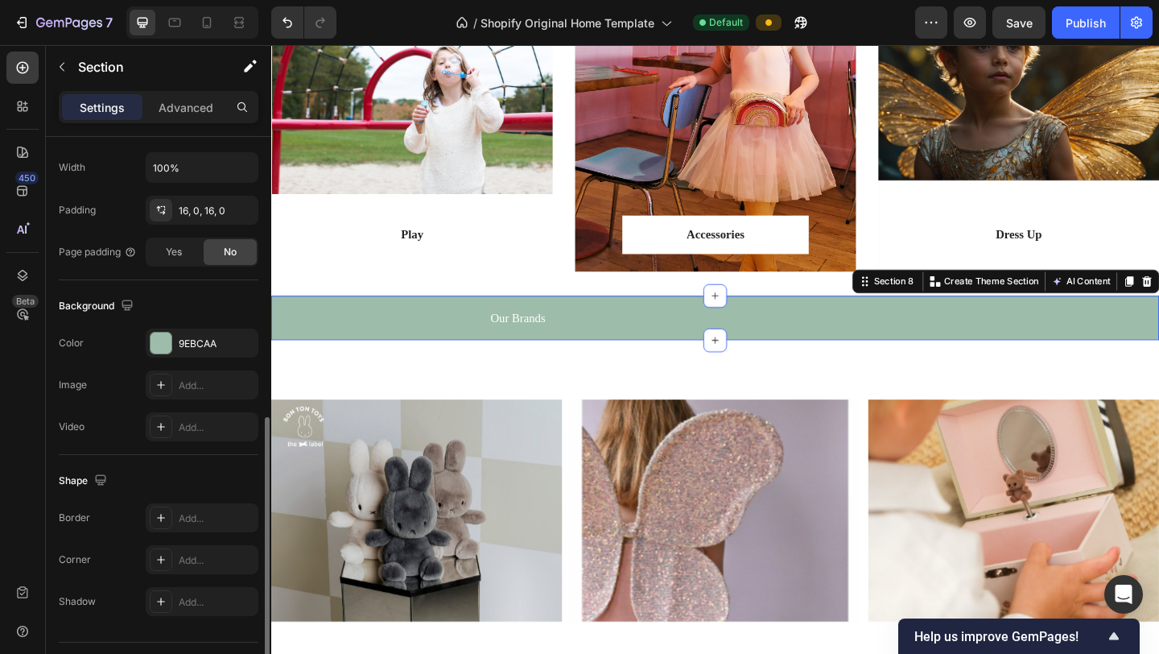
scroll to position [419, 0]
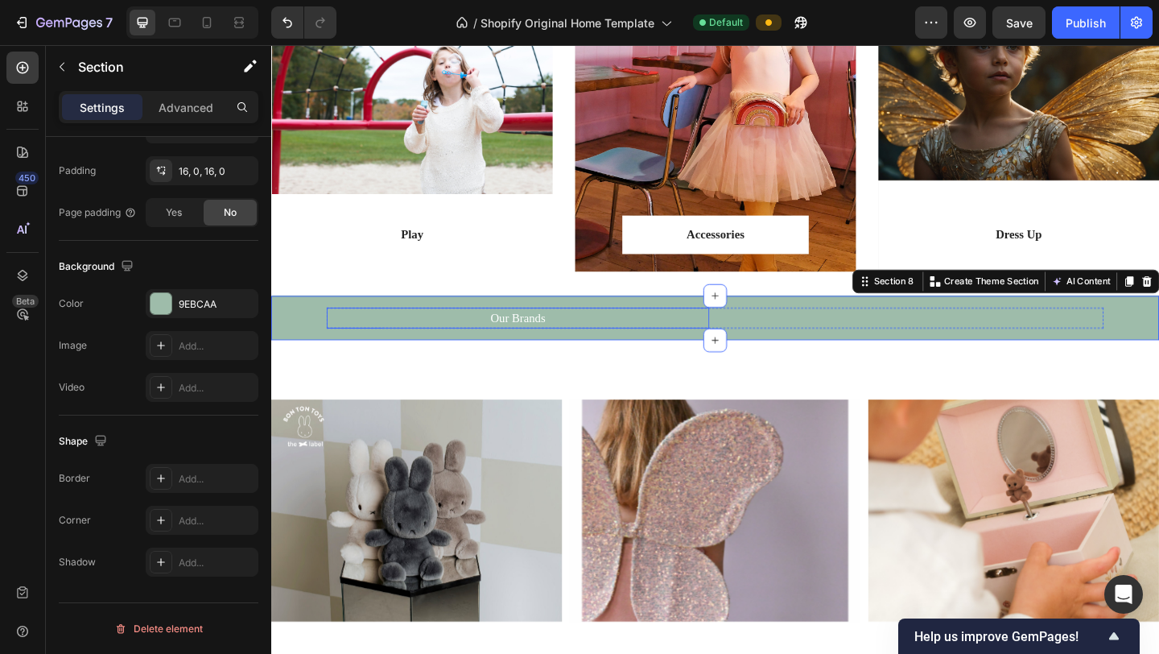
click at [547, 349] on div "Our Brands Text block" at bounding box center [540, 341] width 416 height 23
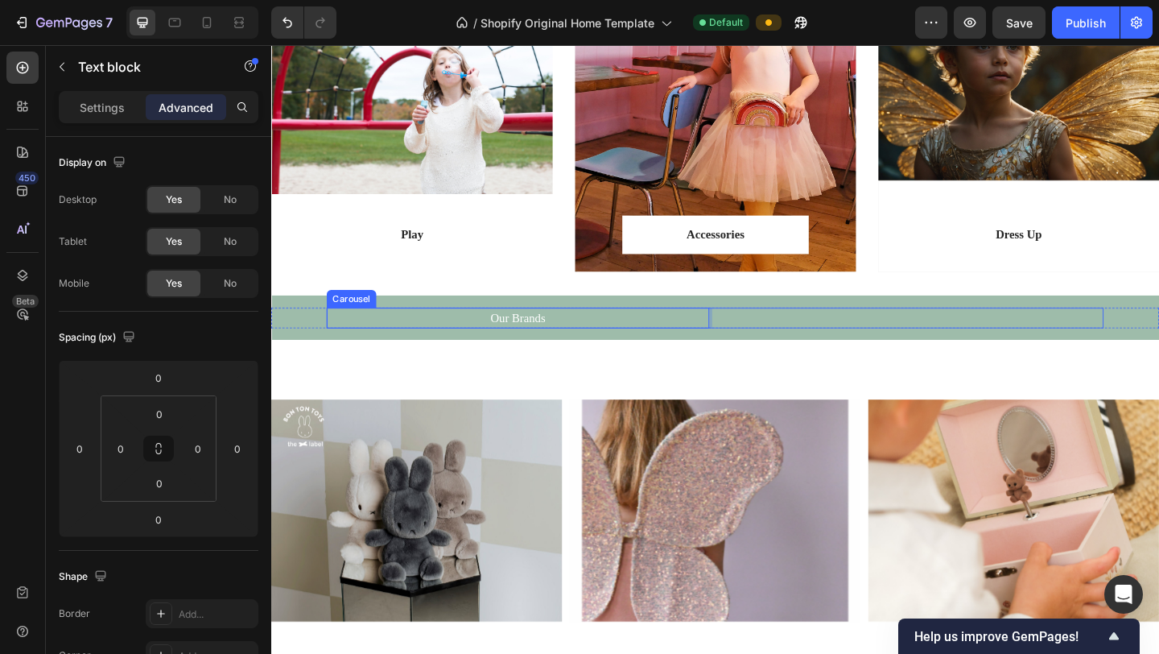
drag, startPoint x: 620, startPoint y: 341, endPoint x: 749, endPoint y: 338, distance: 129.6
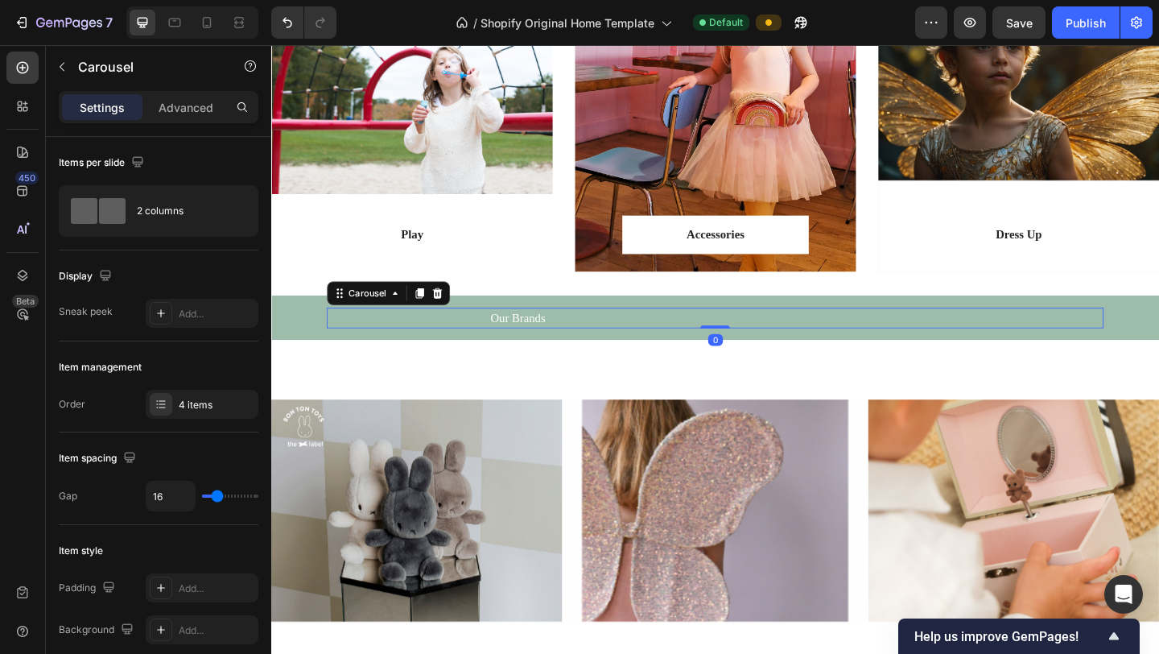
click at [749, 338] on div "Our Brands Text block Text block Free Shipping on Orders Over £50 Text block Se…" at bounding box center [754, 341] width 845 height 23
click at [361, 315] on div "Carousel" at bounding box center [375, 314] width 47 height 14
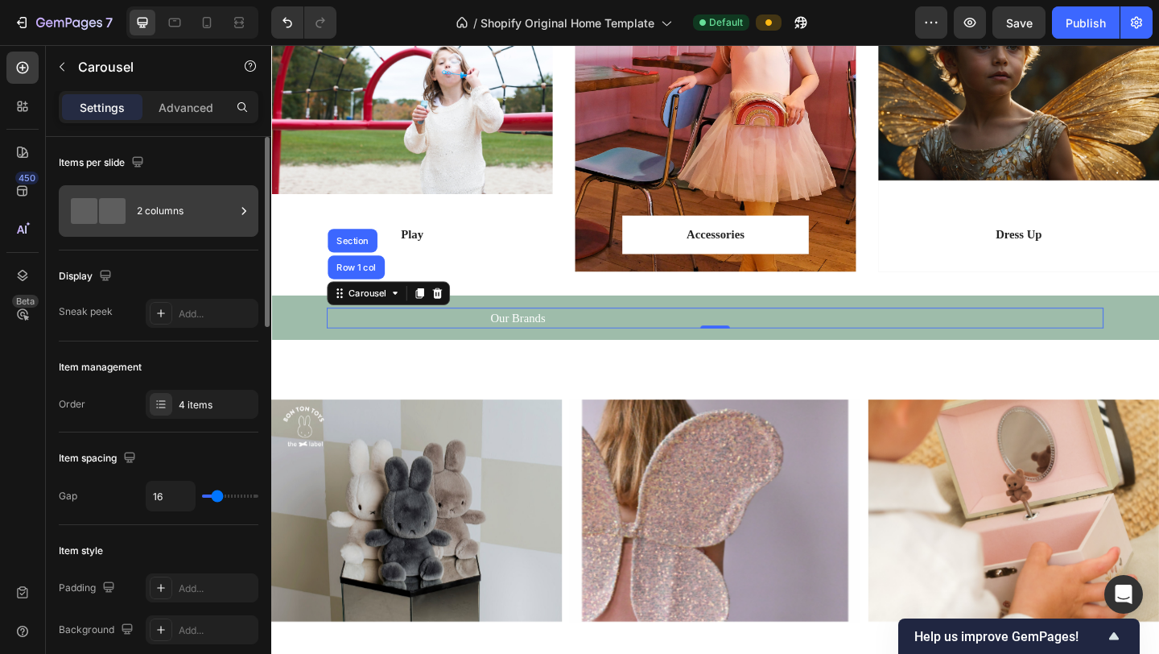
click at [146, 217] on div "2 columns" at bounding box center [186, 210] width 98 height 37
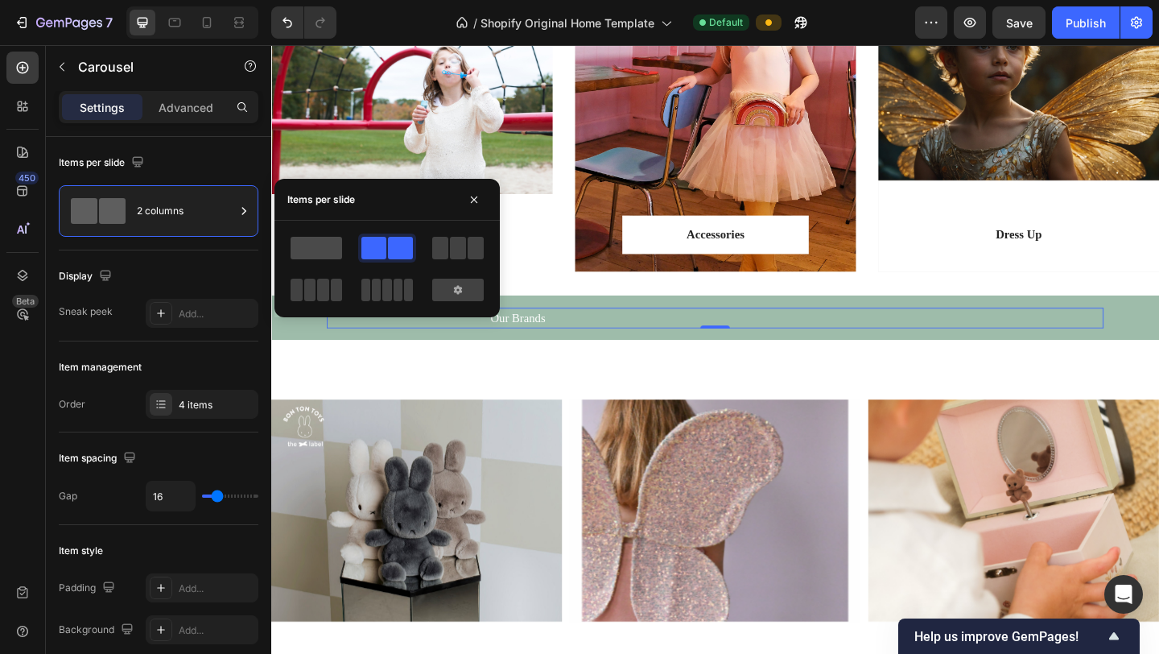
click at [312, 244] on span at bounding box center [317, 248] width 52 height 23
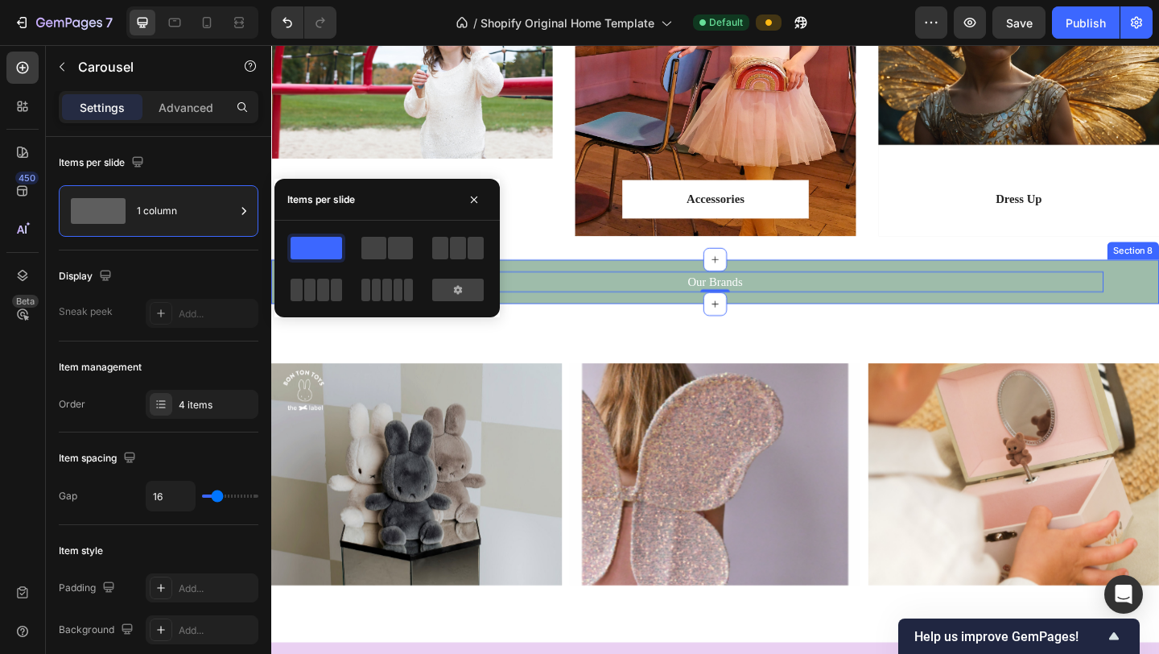
scroll to position [1608, 0]
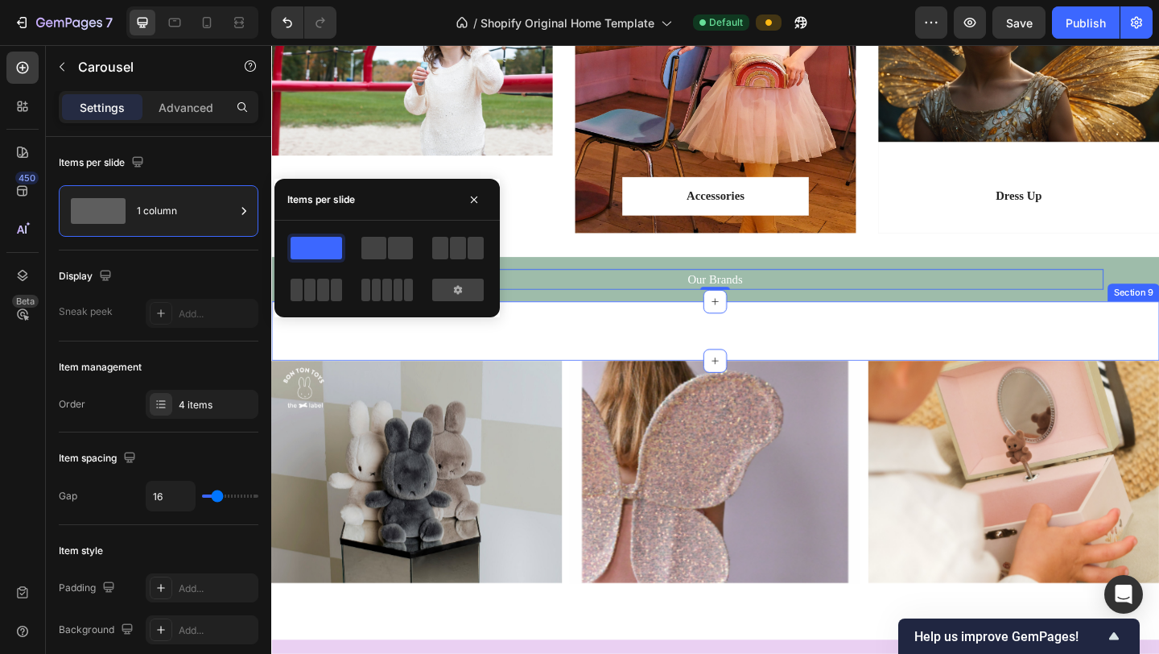
click at [877, 388] on div "Image Image Image Image Image Carousel Row Section 9" at bounding box center [754, 356] width 966 height 64
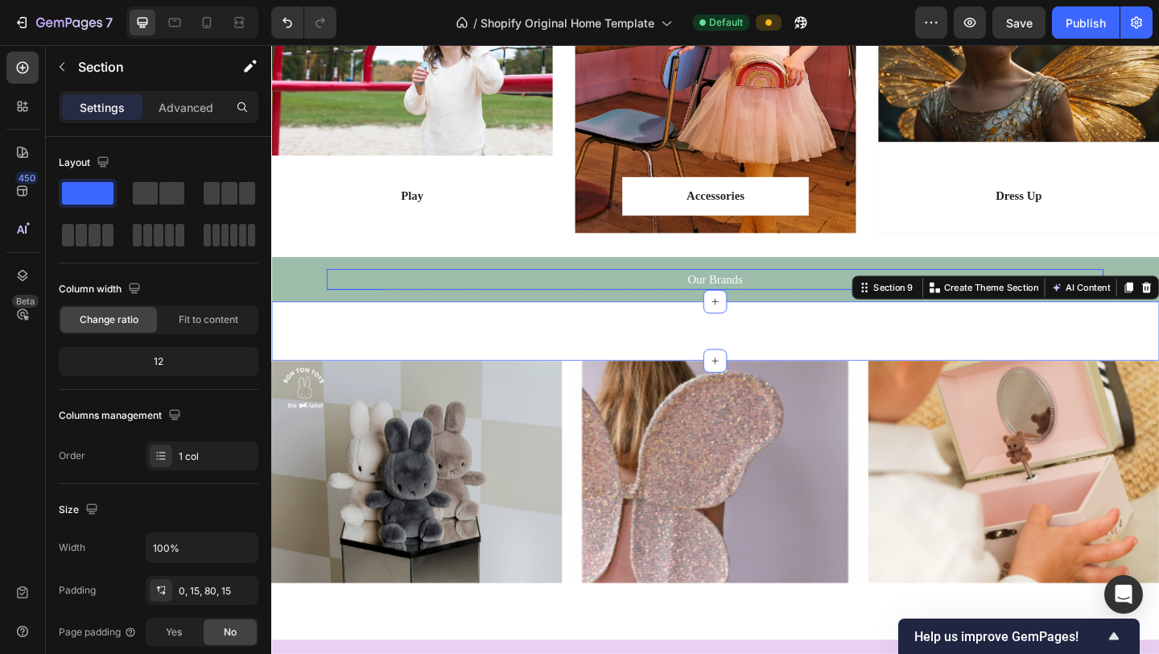
click at [772, 299] on p "Our Brands" at bounding box center [754, 299] width 842 height 19
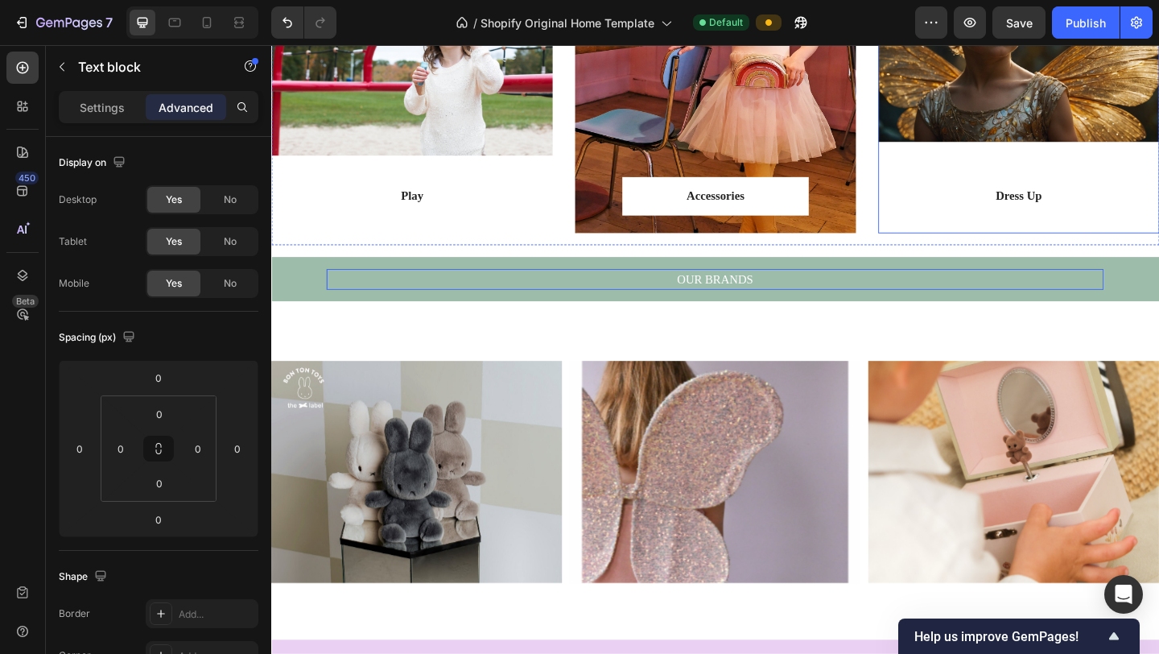
click at [971, 245] on div "Dress Up Text block Row Row" at bounding box center [1084, 218] width 306 height 61
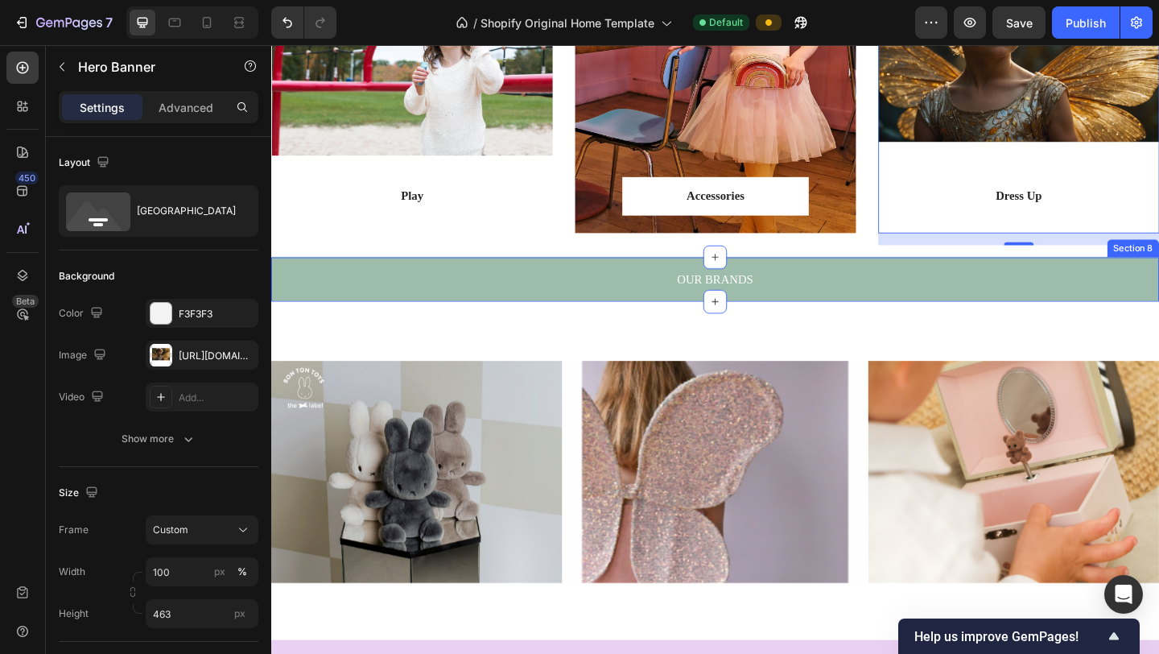
click at [971, 315] on div "OUR BRANDS Text block Text block Free Shipping on Orders Over £50 Text block Se…" at bounding box center [754, 299] width 966 height 48
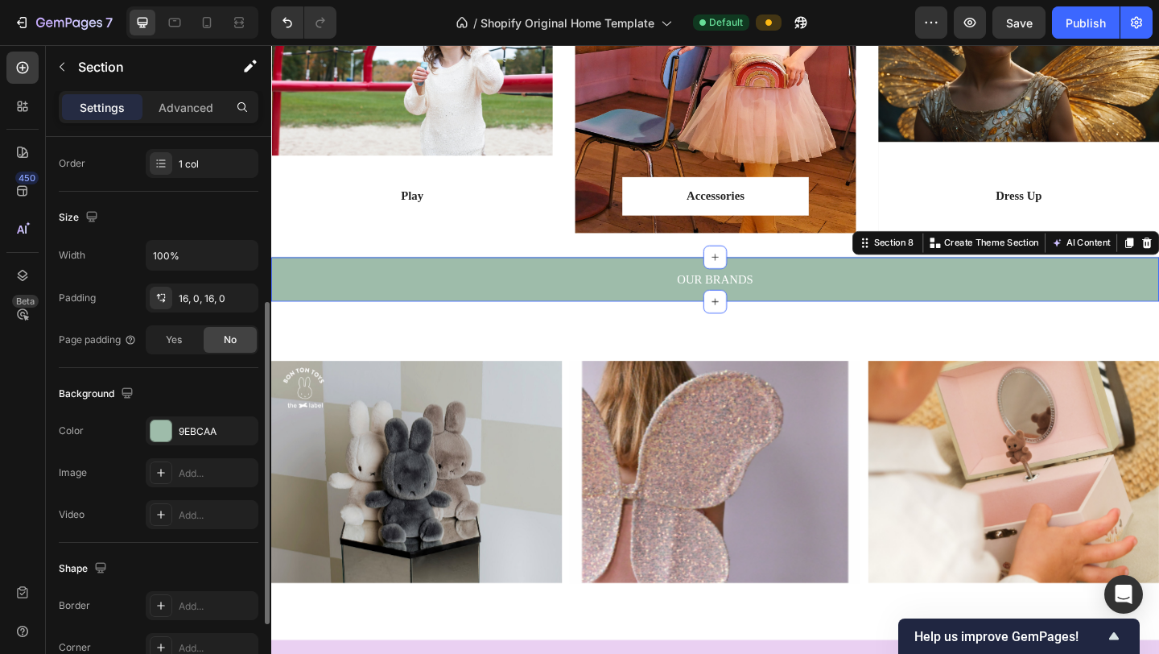
scroll to position [295, 0]
click at [197, 509] on div "Add..." at bounding box center [217, 512] width 76 height 14
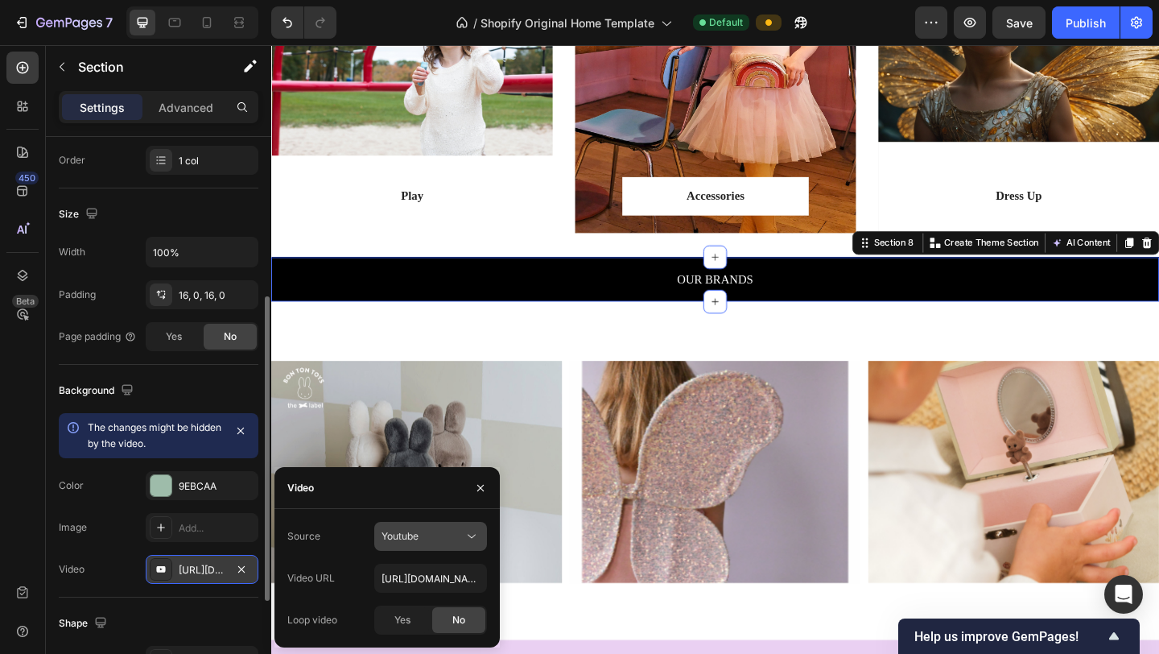
click at [431, 537] on div "Youtube" at bounding box center [423, 536] width 82 height 14
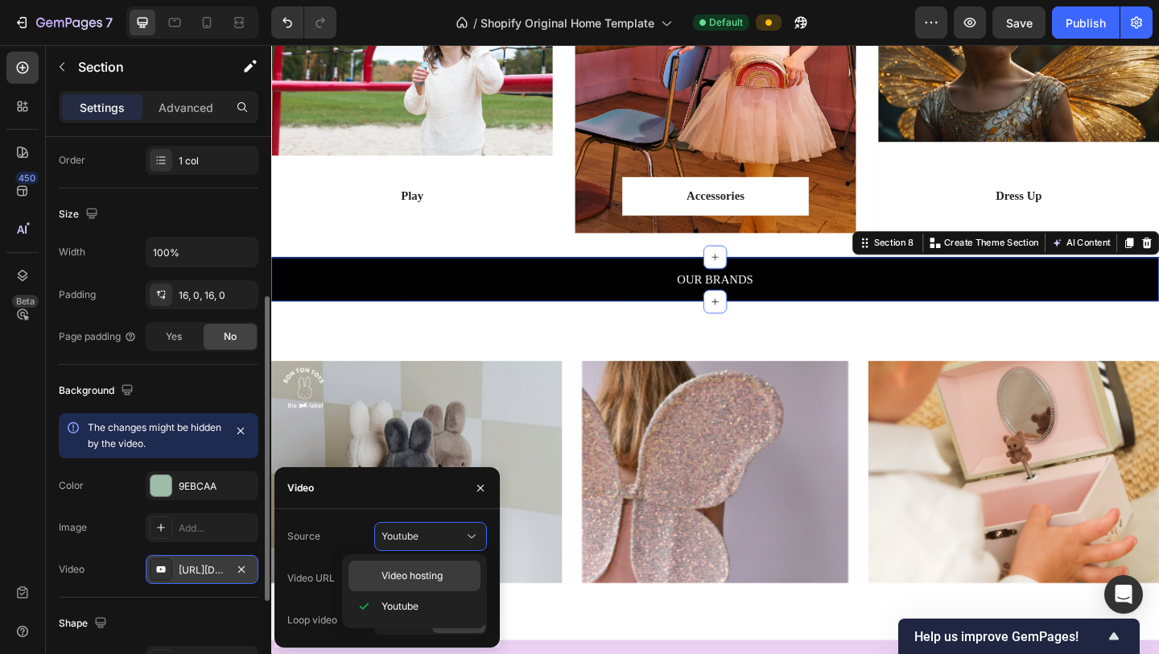
click at [427, 545] on div "Video hosting" at bounding box center [415, 575] width 132 height 31
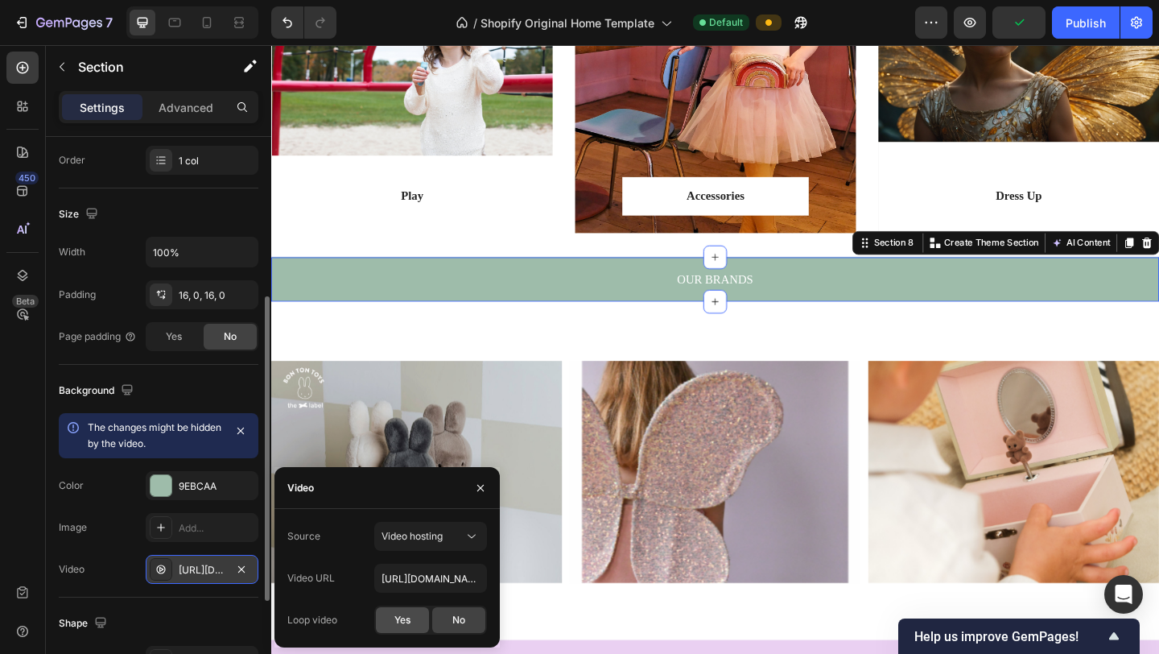
click at [407, 545] on span "Yes" at bounding box center [402, 620] width 16 height 14
click at [469, 545] on input "https://media.w3.org/2010/05/sintel/trailer.mp4" at bounding box center [430, 577] width 113 height 29
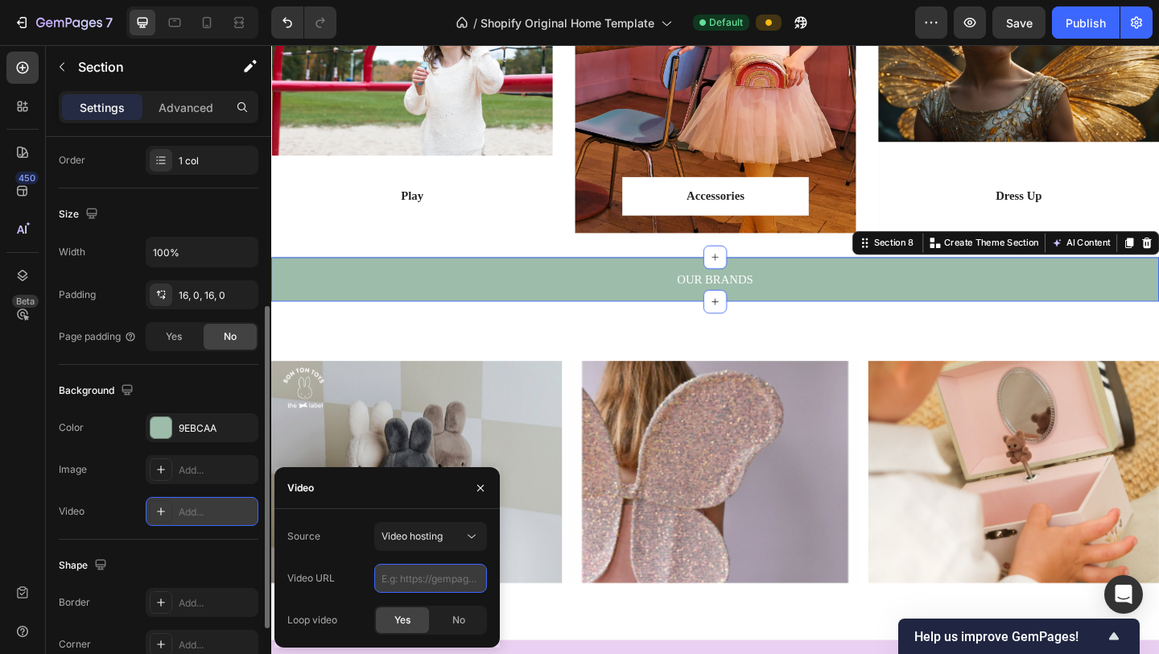
paste input "[URL][DOMAIN_NAME]"
type input "[URL][DOMAIN_NAME]"
click at [481, 492] on icon "button" at bounding box center [480, 487] width 13 height 13
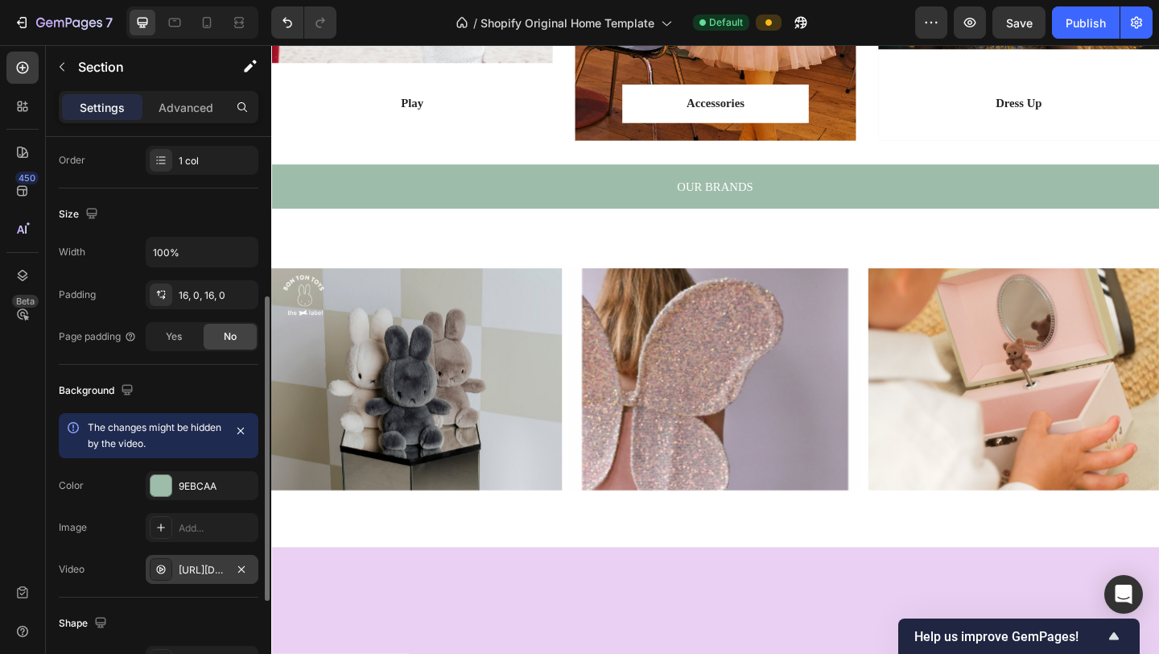
scroll to position [1711, 0]
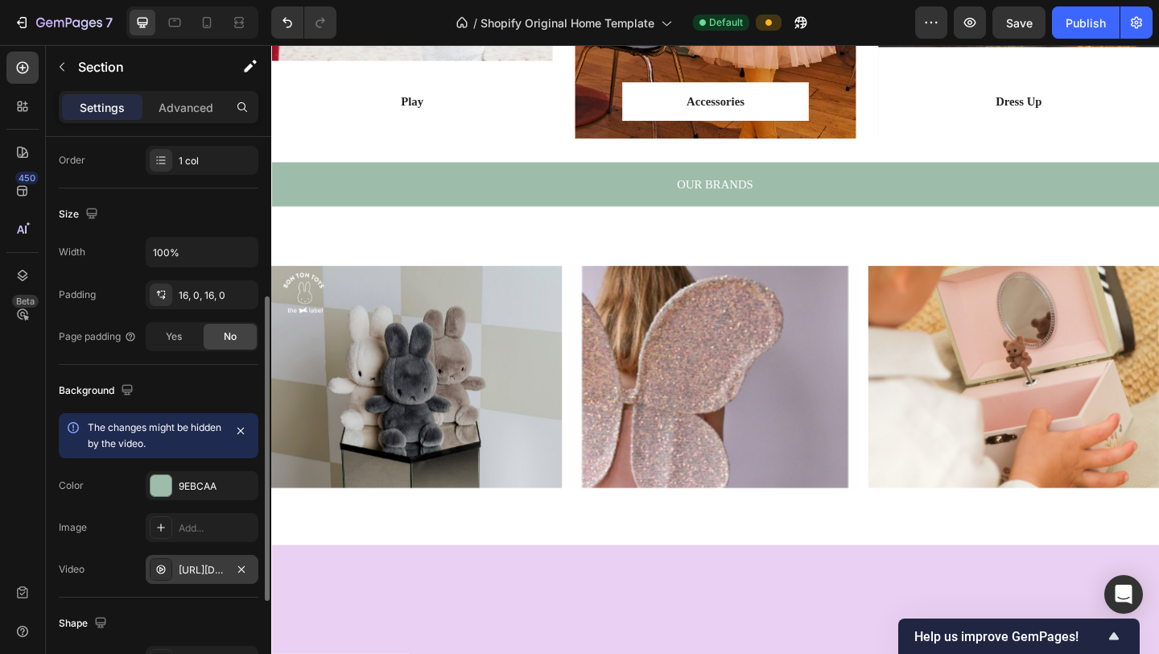
click at [771, 179] on div at bounding box center [754, 196] width 966 height 48
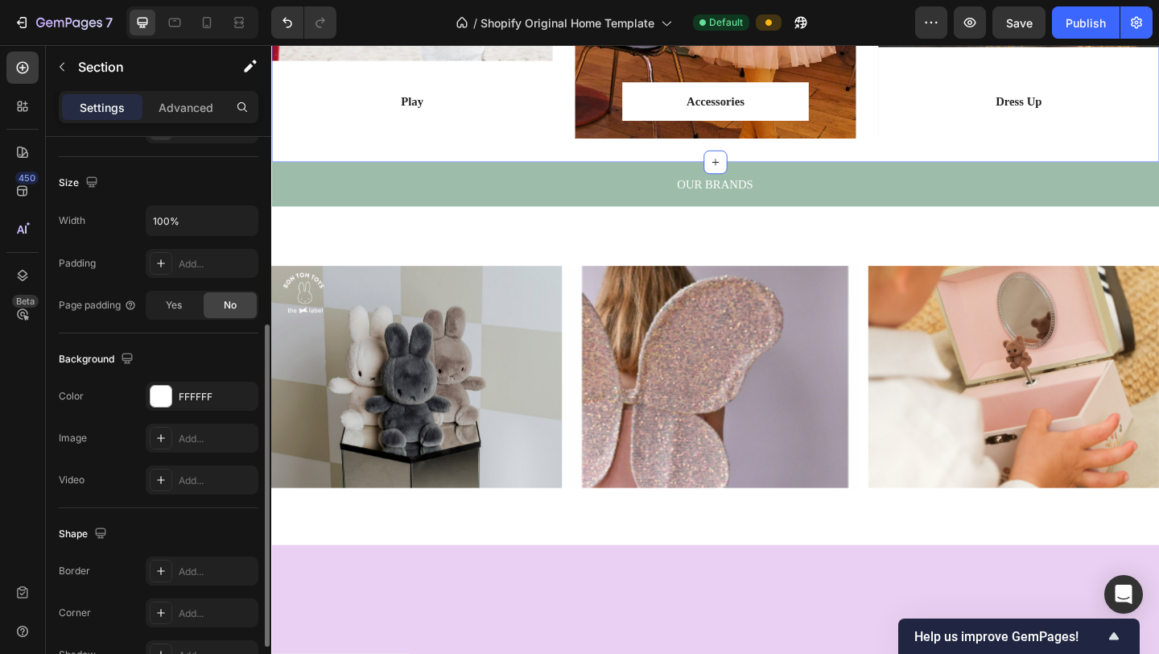
scroll to position [328, 0]
click at [199, 270] on div "Add..." at bounding box center [202, 262] width 113 height 29
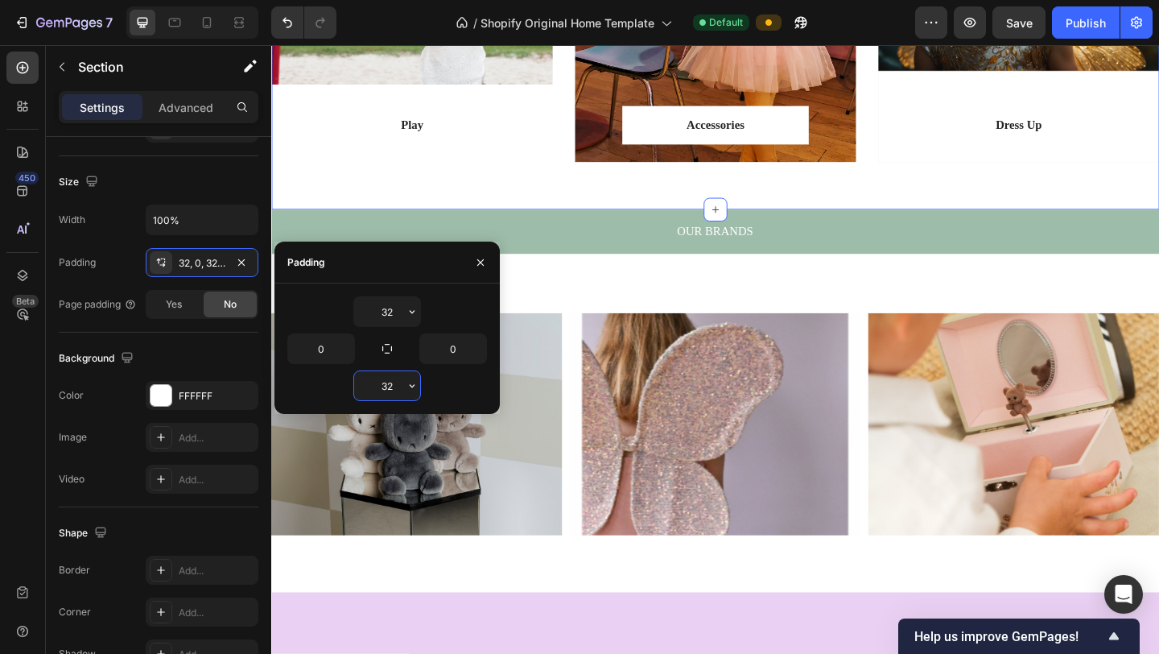
click at [401, 382] on input "32" at bounding box center [387, 385] width 66 height 29
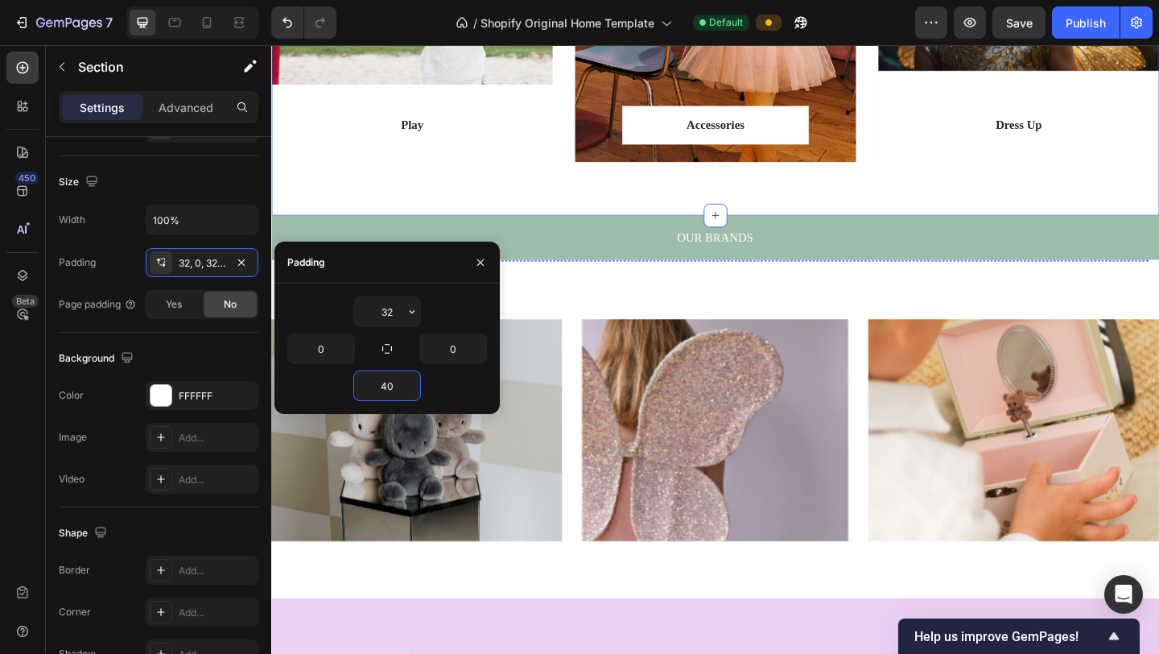
type input "4"
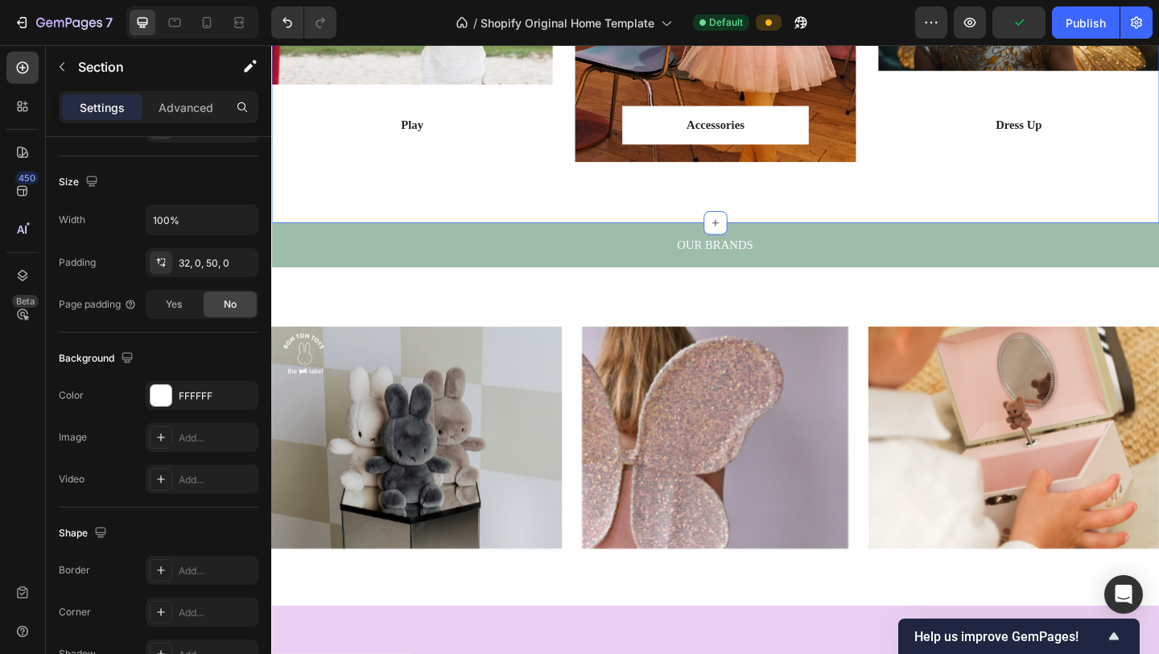
click at [627, 216] on div "Play Text block Row Row Hero Banner Accessories Text block Row Row Hero Banner …" at bounding box center [754, 6] width 966 height 464
click at [729, 200] on div "Play Text block Row Row Hero Banner Accessories Text block Row Row Hero Banner …" at bounding box center [754, 6] width 966 height 464
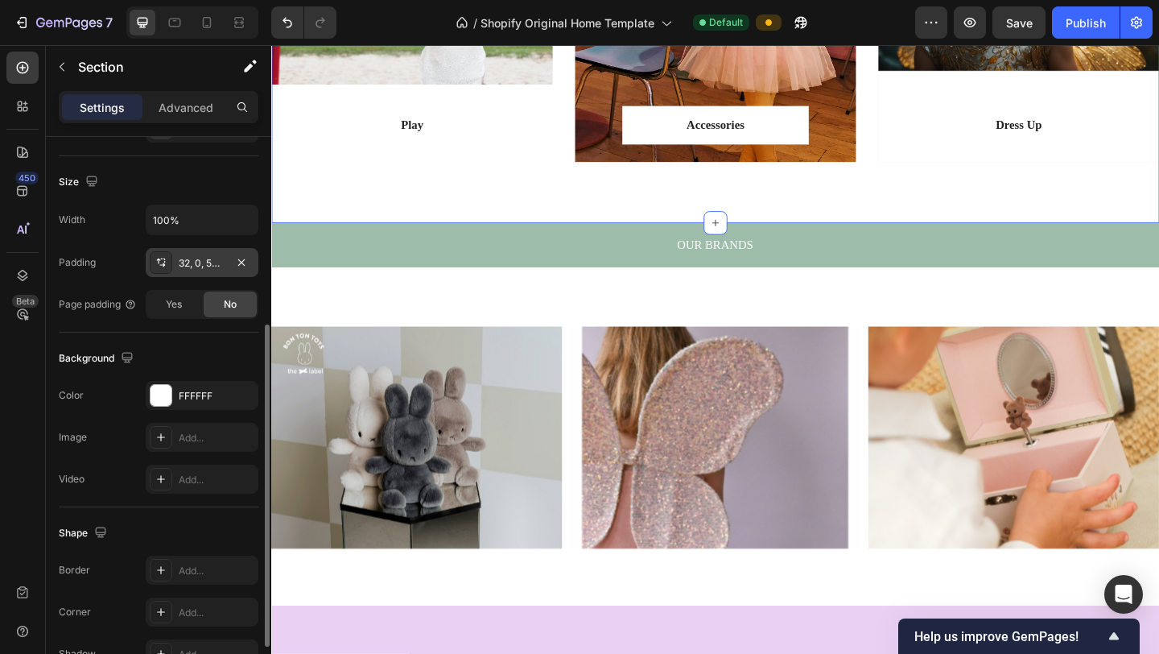
click at [221, 262] on div "32, 0, 50, 0" at bounding box center [202, 263] width 47 height 14
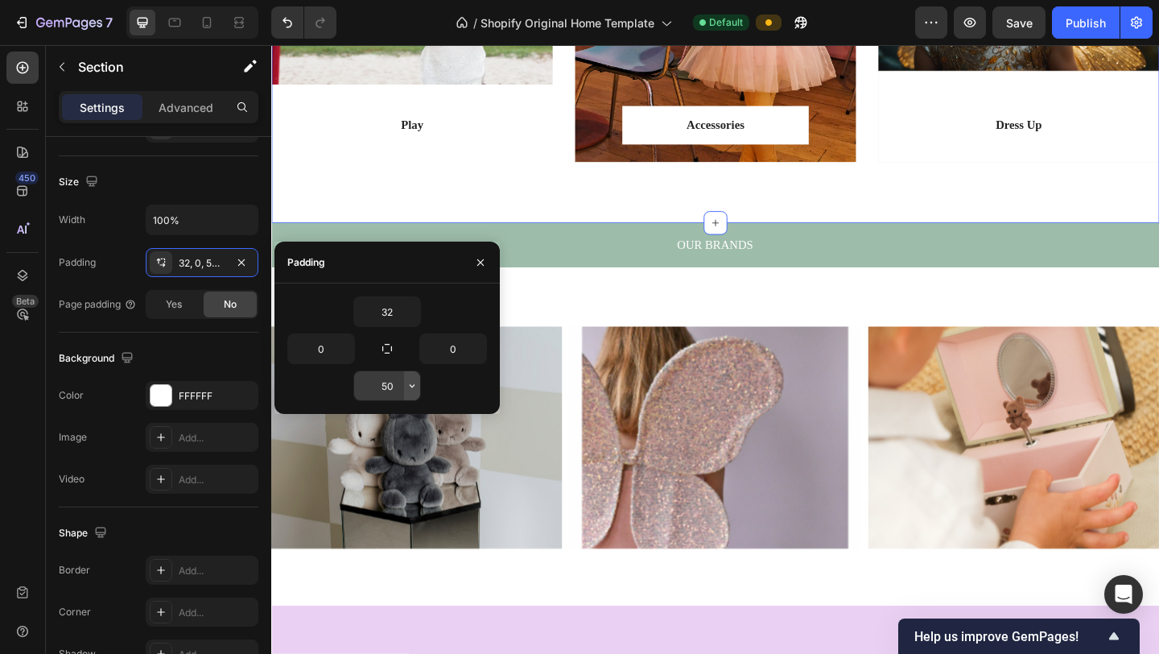
click at [406, 390] on icon "button" at bounding box center [412, 385] width 13 height 13
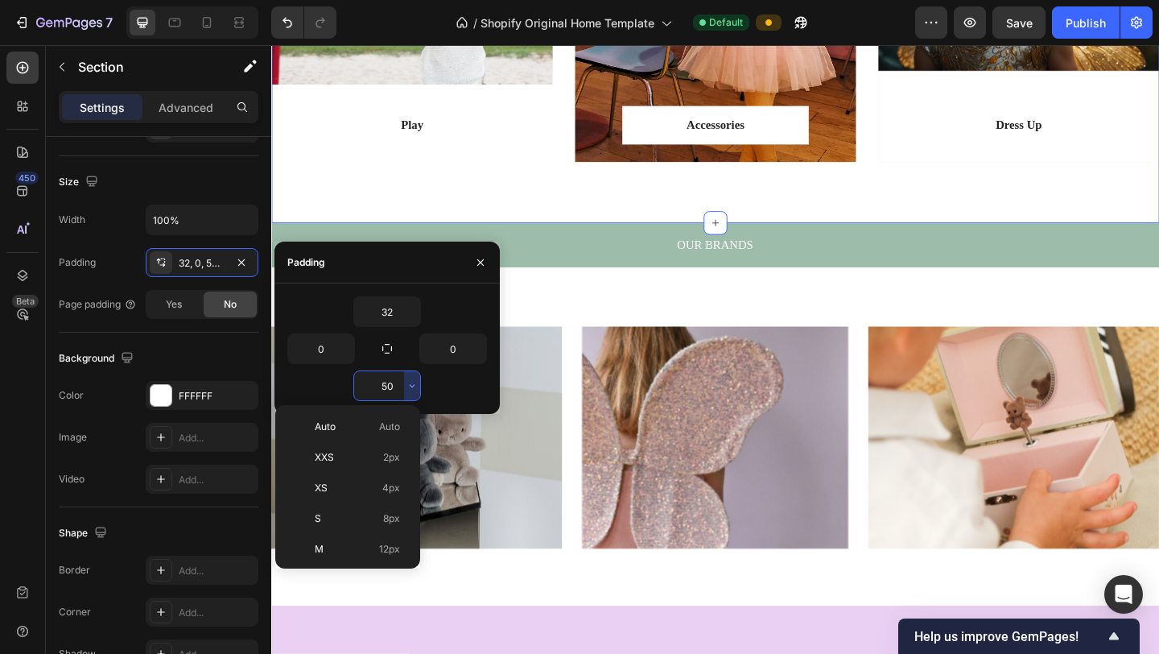
click at [393, 388] on input "50" at bounding box center [387, 385] width 66 height 29
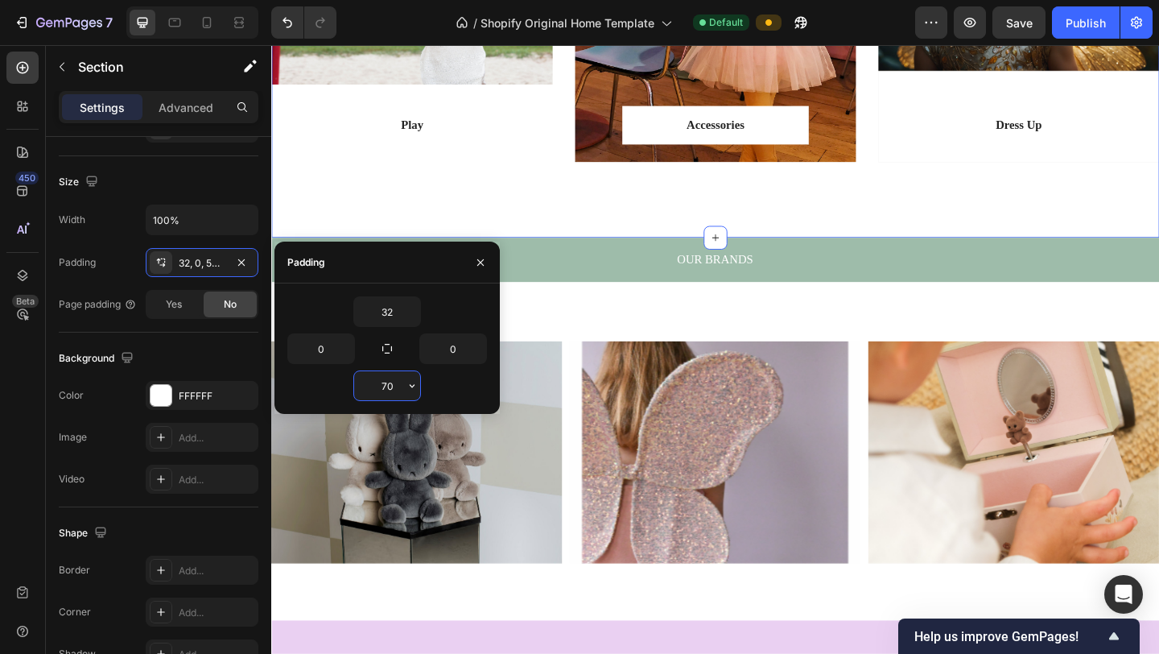
type input "7"
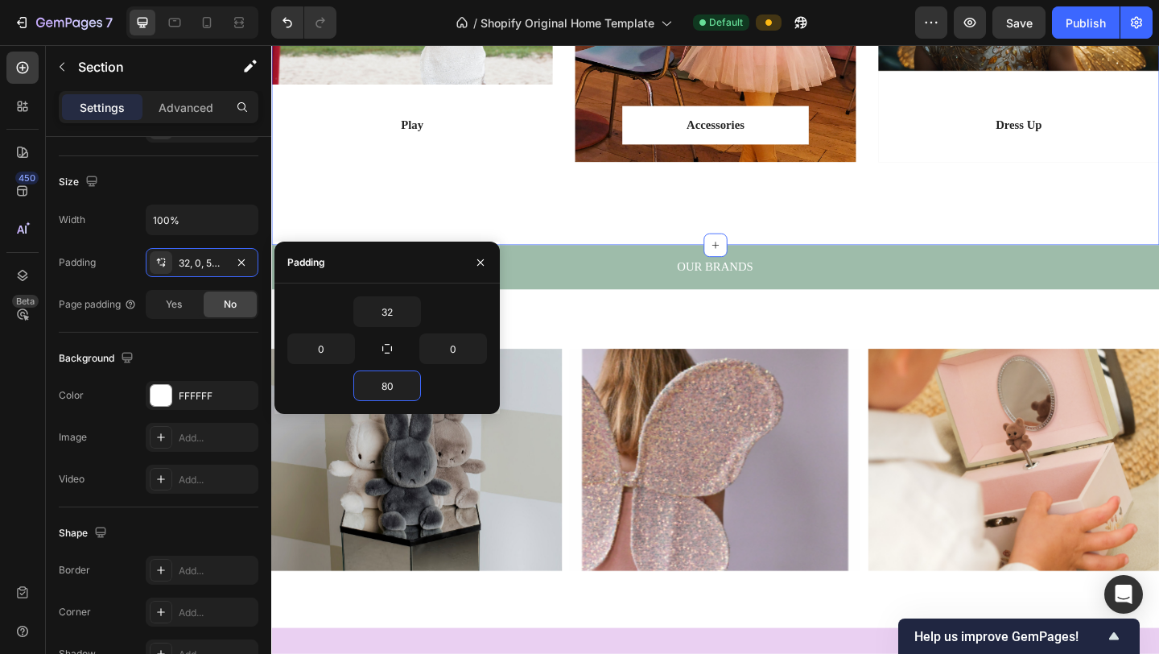
click at [971, 216] on div "Play Text block Row Row Hero Banner Accessories Text block Row Row Hero Banner …" at bounding box center [754, 18] width 966 height 489
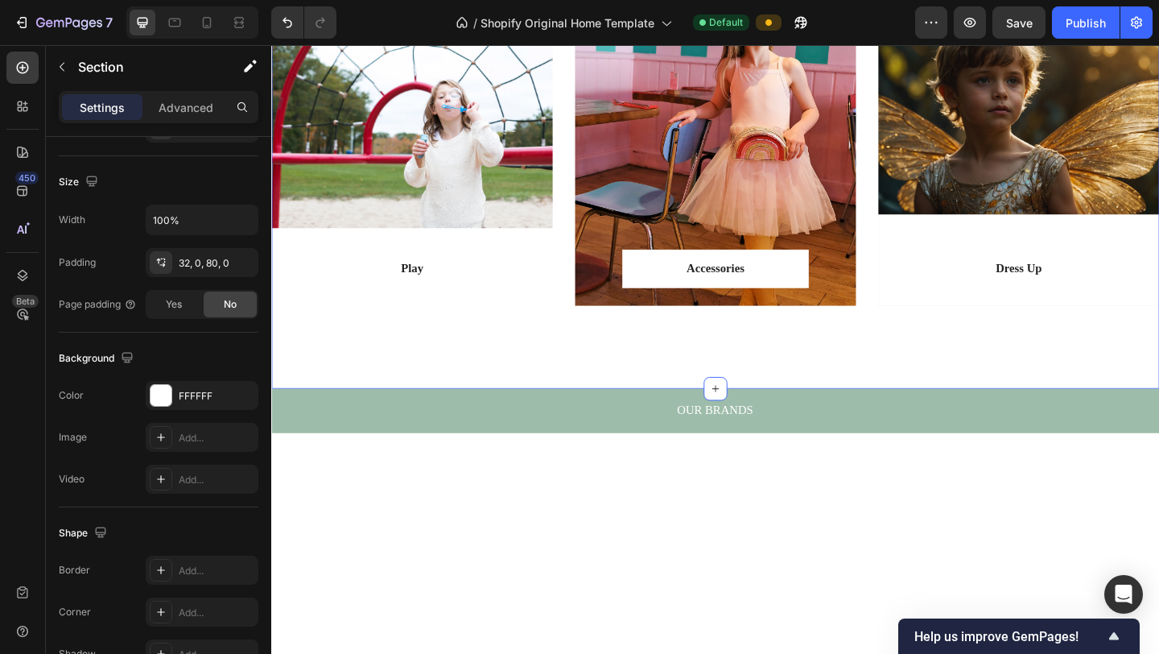
scroll to position [1605, 0]
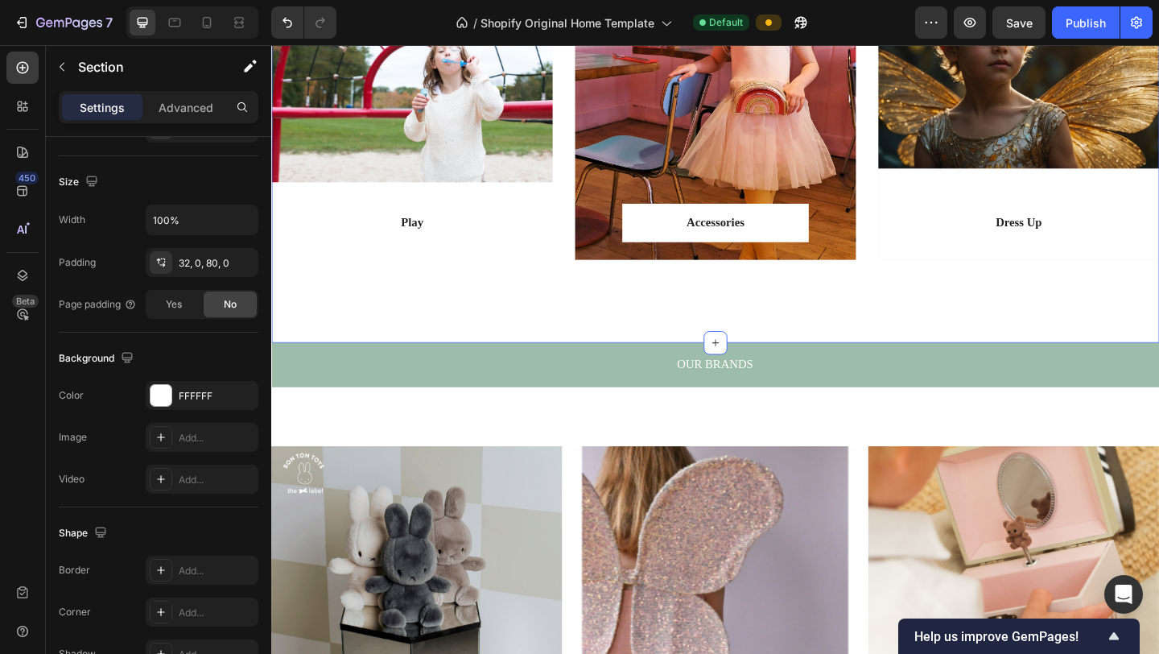
click at [817, 330] on div "Play Text block Row Row Hero Banner Accessories Text block Row Row Hero Banner …" at bounding box center [754, 124] width 966 height 489
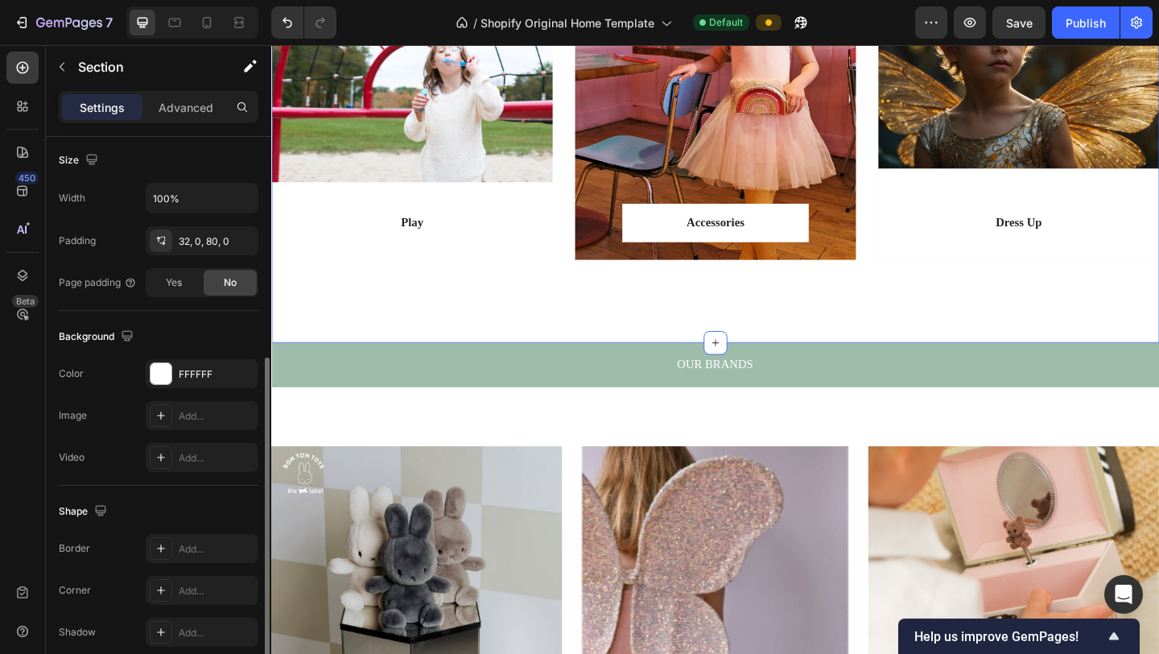
scroll to position [365, 0]
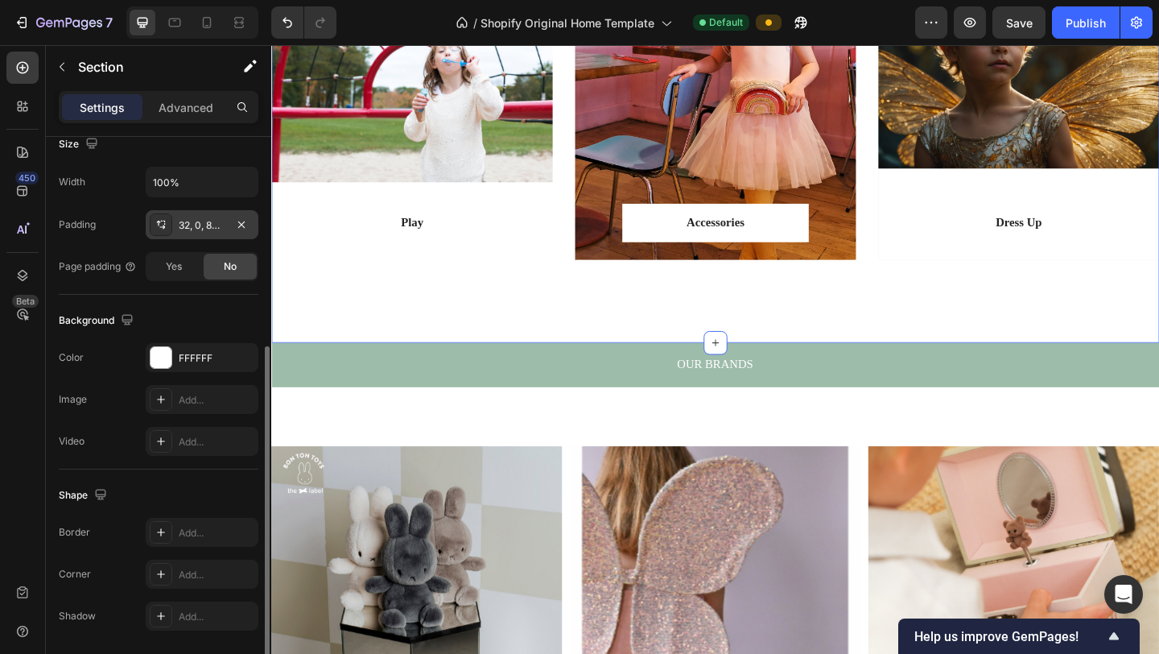
click at [224, 234] on div "32, 0, 80, 0" at bounding box center [202, 224] width 113 height 29
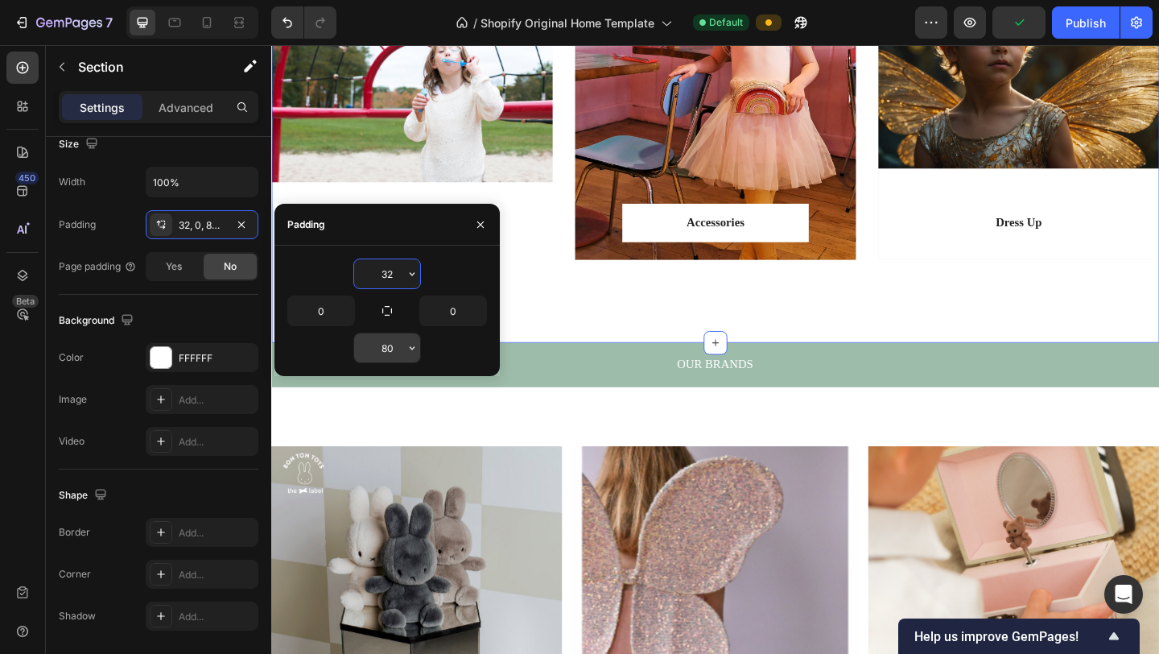
click at [399, 344] on input "80" at bounding box center [387, 347] width 66 height 29
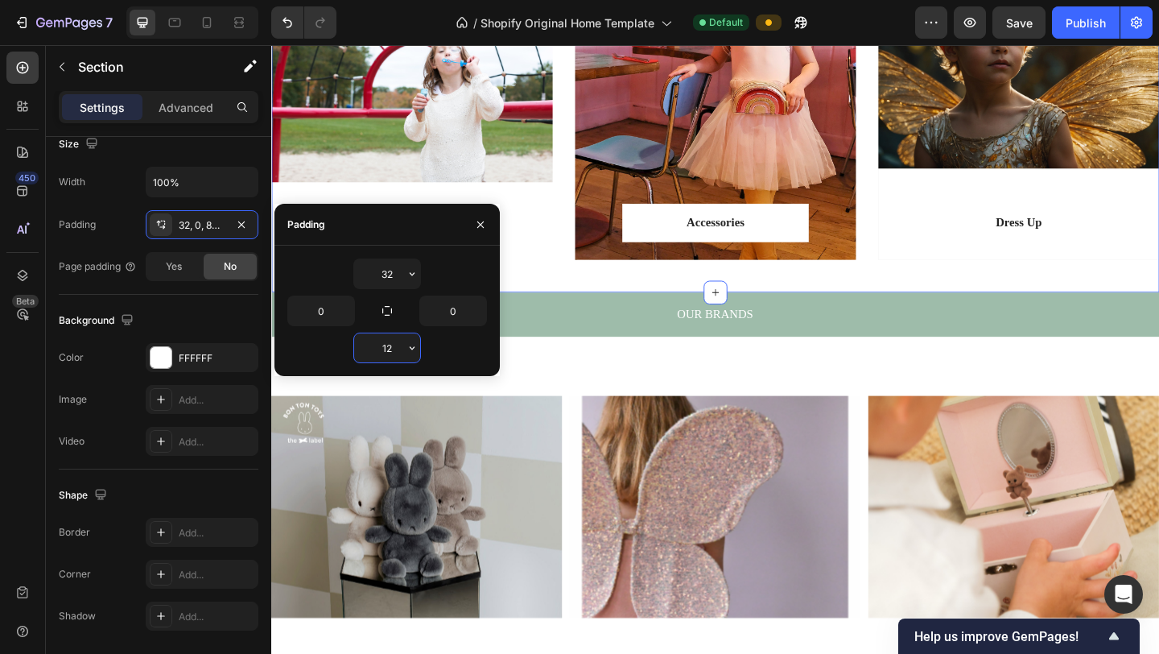
type input "120"
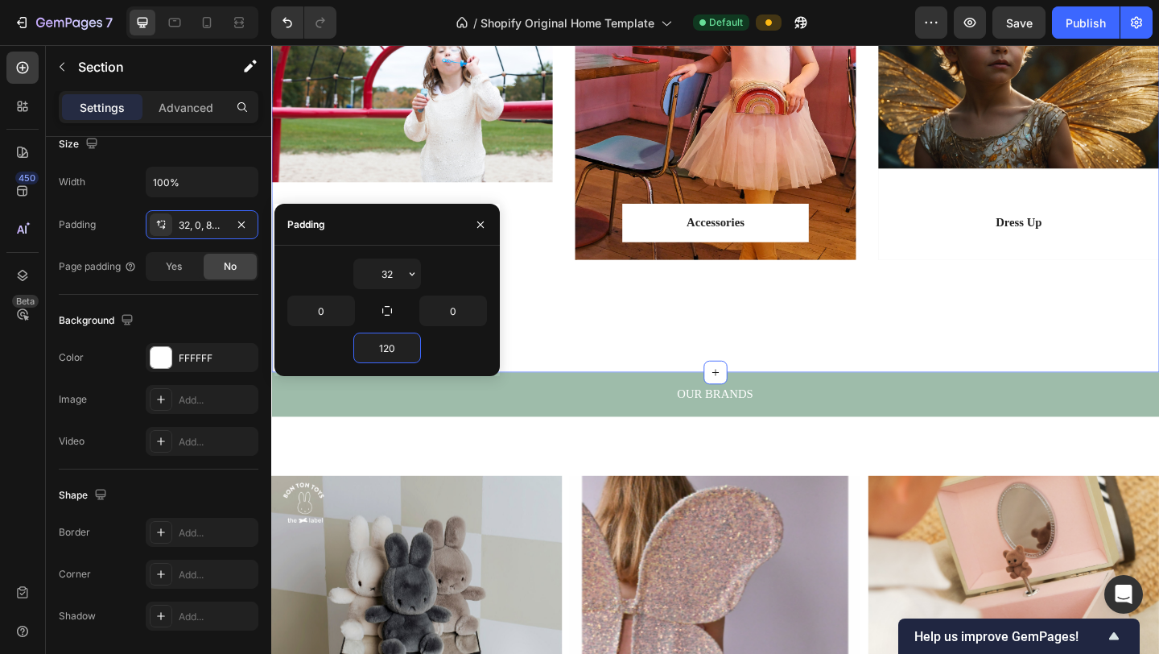
click at [971, 343] on div "Play Text block Row Row Hero Banner Accessories Text block Row Row Hero Banner …" at bounding box center [754, 140] width 966 height 521
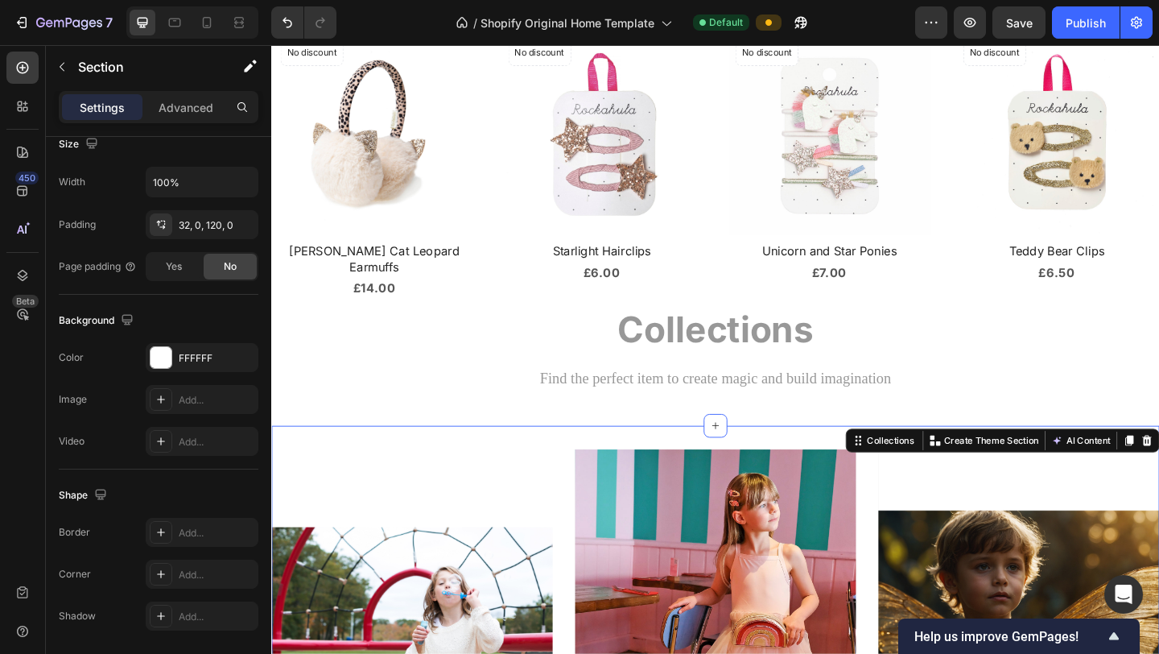
scroll to position [1025, 0]
click at [971, 343] on h2 "Collections" at bounding box center [754, 354] width 966 height 53
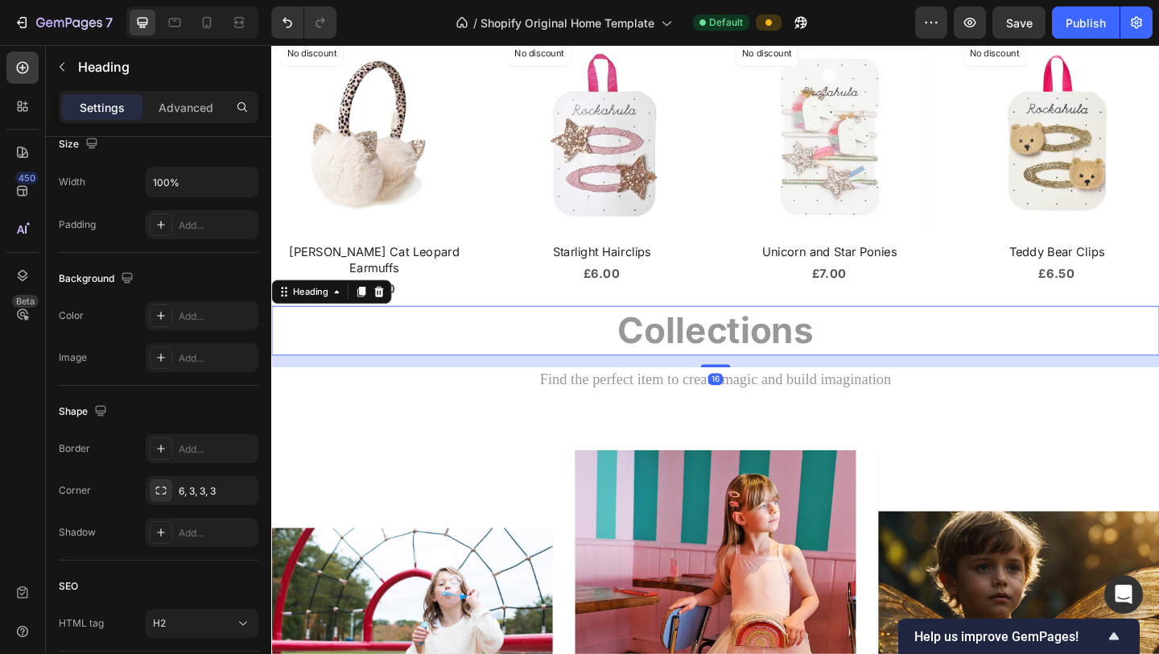
scroll to position [0, 0]
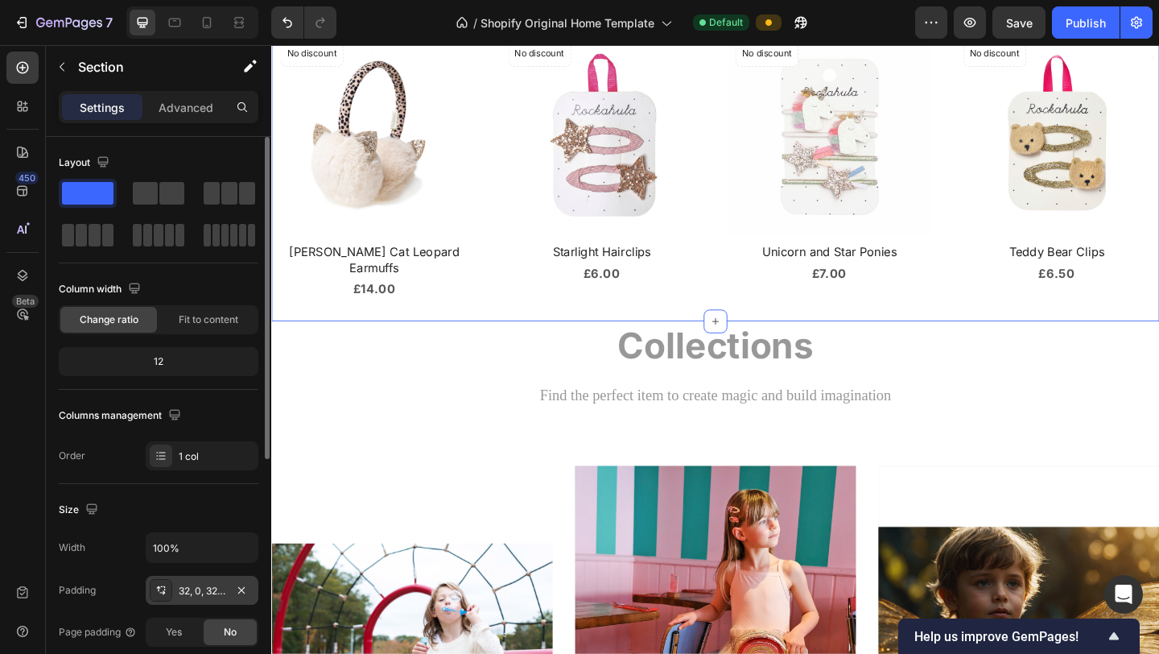
click at [212, 545] on div "32, 0, 32, 0" at bounding box center [202, 591] width 47 height 14
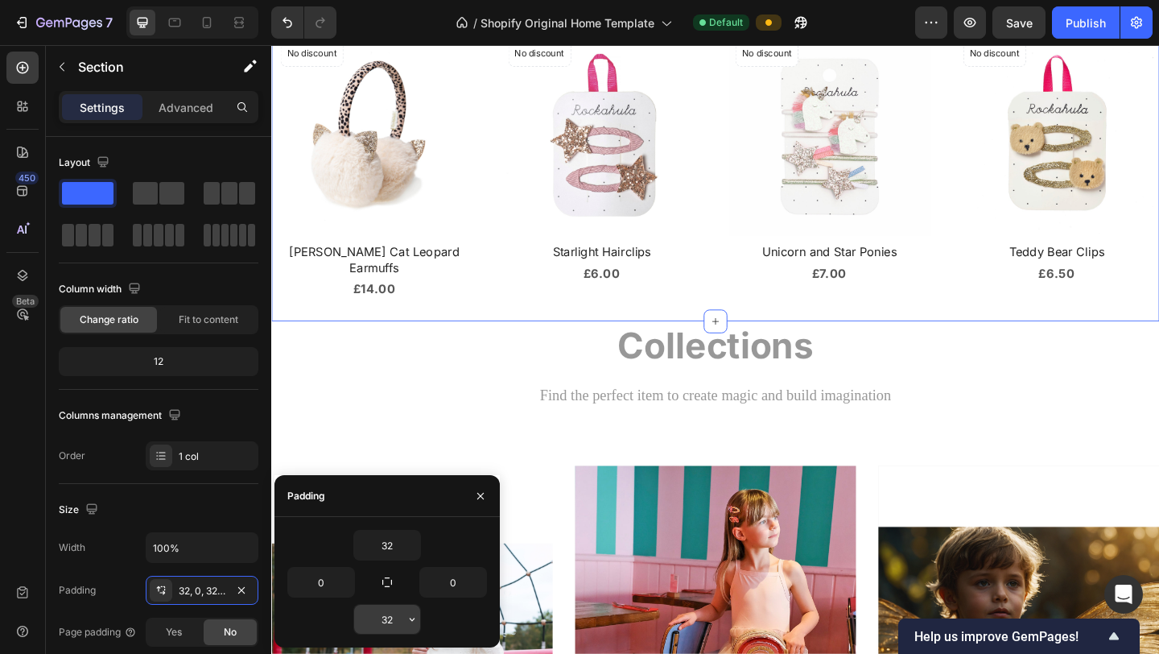
click at [401, 545] on input "32" at bounding box center [387, 618] width 66 height 29
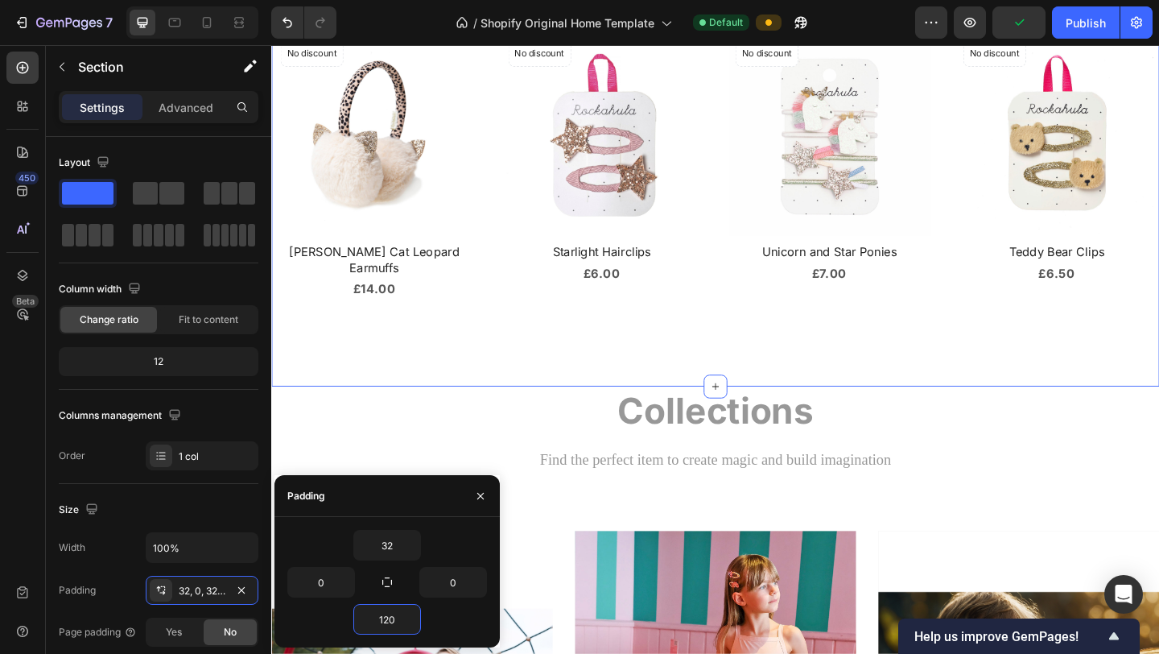
type input "120"
click at [971, 376] on div "New In Heading Product Images No discount Not be displayed when published Produ…" at bounding box center [754, 172] width 966 height 489
click at [971, 421] on h2 "Collections" at bounding box center [754, 442] width 966 height 53
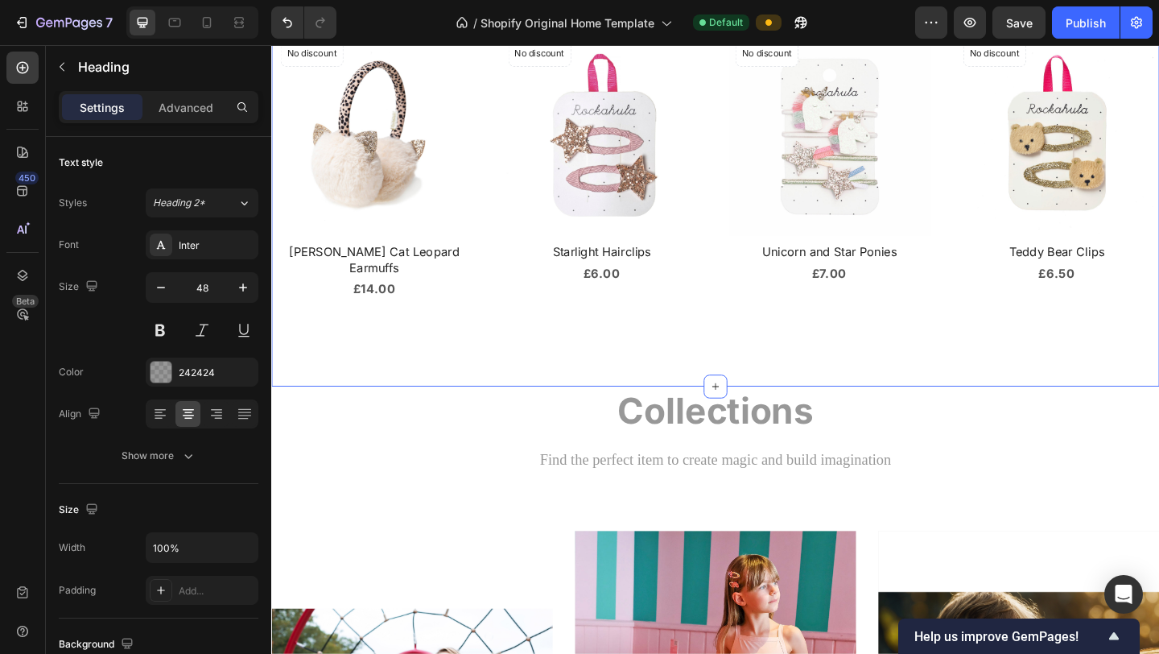
click at [971, 346] on div "New In Heading Product Images No discount Not be displayed when published Produ…" at bounding box center [754, 172] width 966 height 489
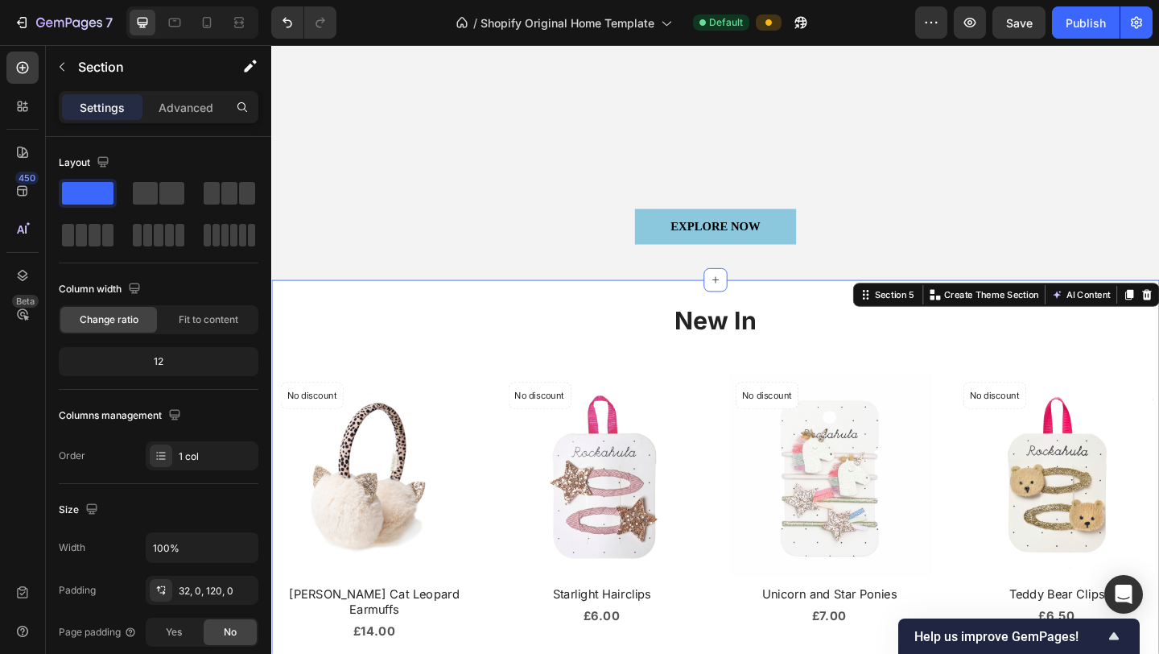
scroll to position [652, 0]
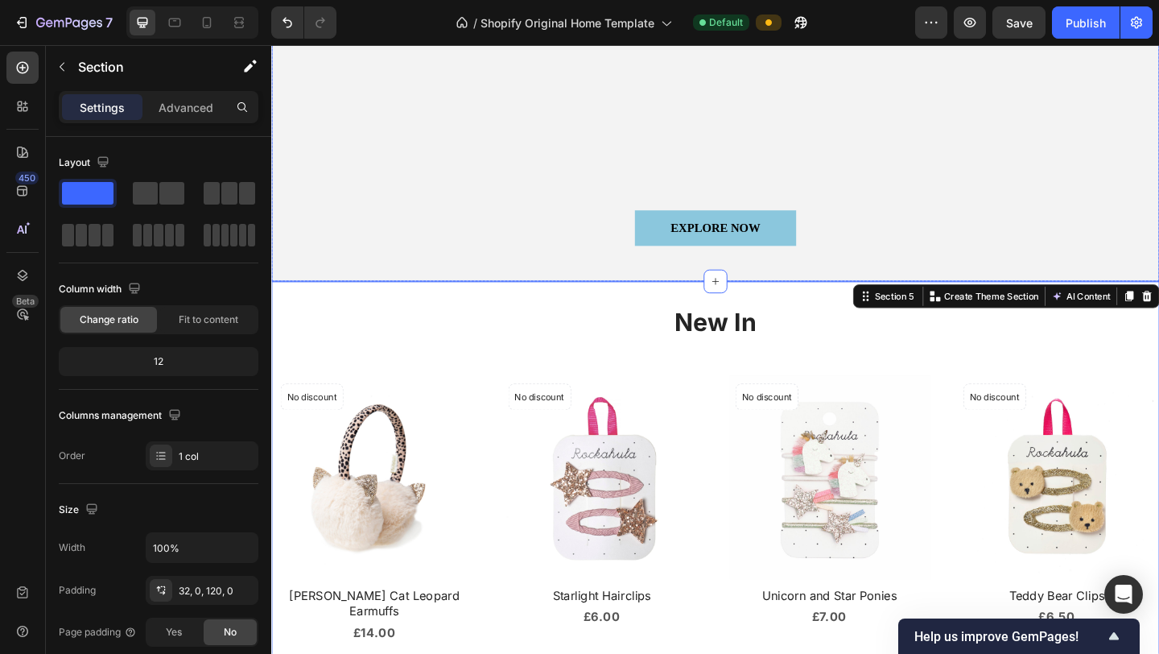
click at [658, 294] on div "EXPLORE NOW Button Row" at bounding box center [754, 263] width 966 height 77
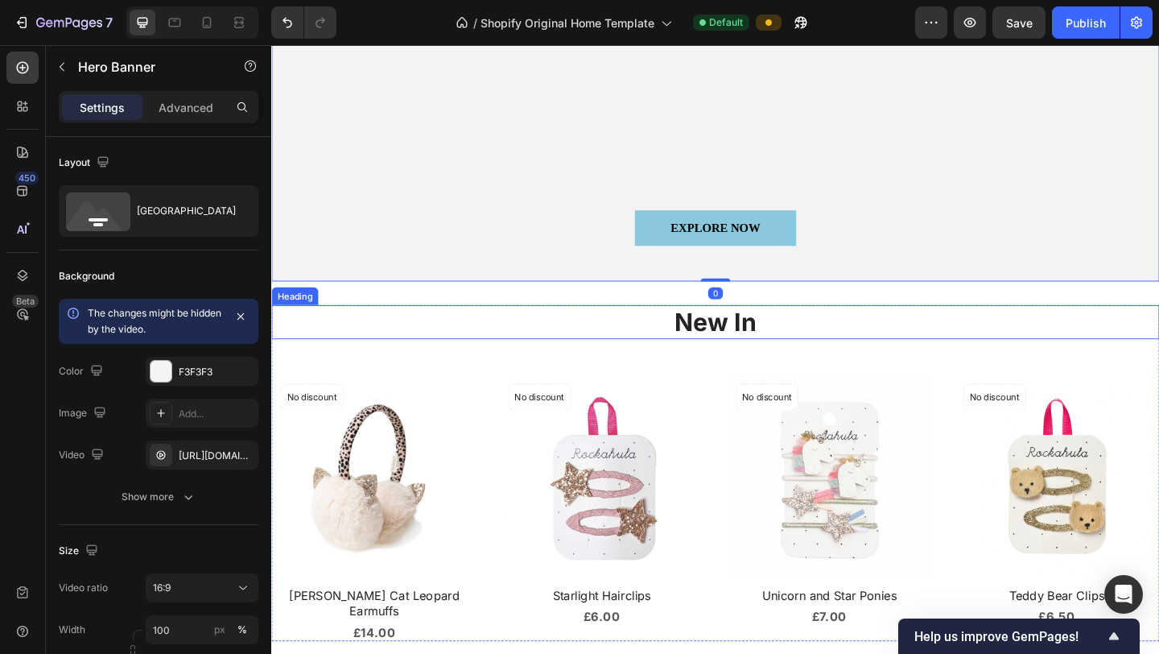
click at [865, 329] on h2 "New In" at bounding box center [754, 347] width 966 height 38
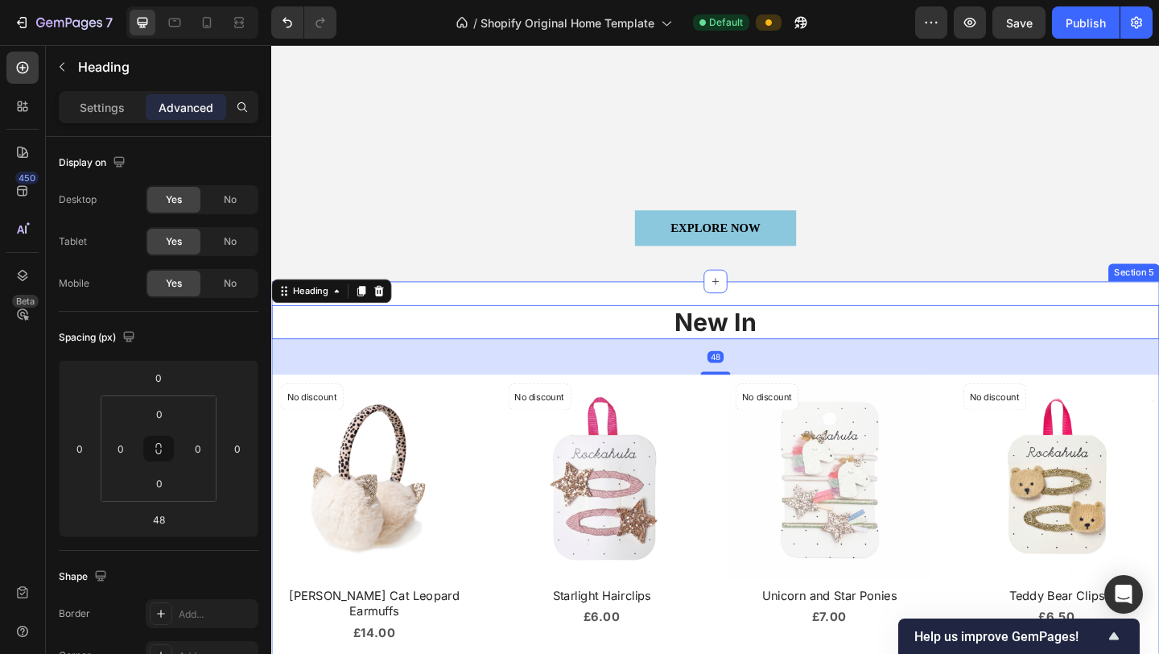
click at [869, 314] on div "New In Heading 48 Product Images No discount Not be displayed when published Pr…" at bounding box center [754, 546] width 966 height 489
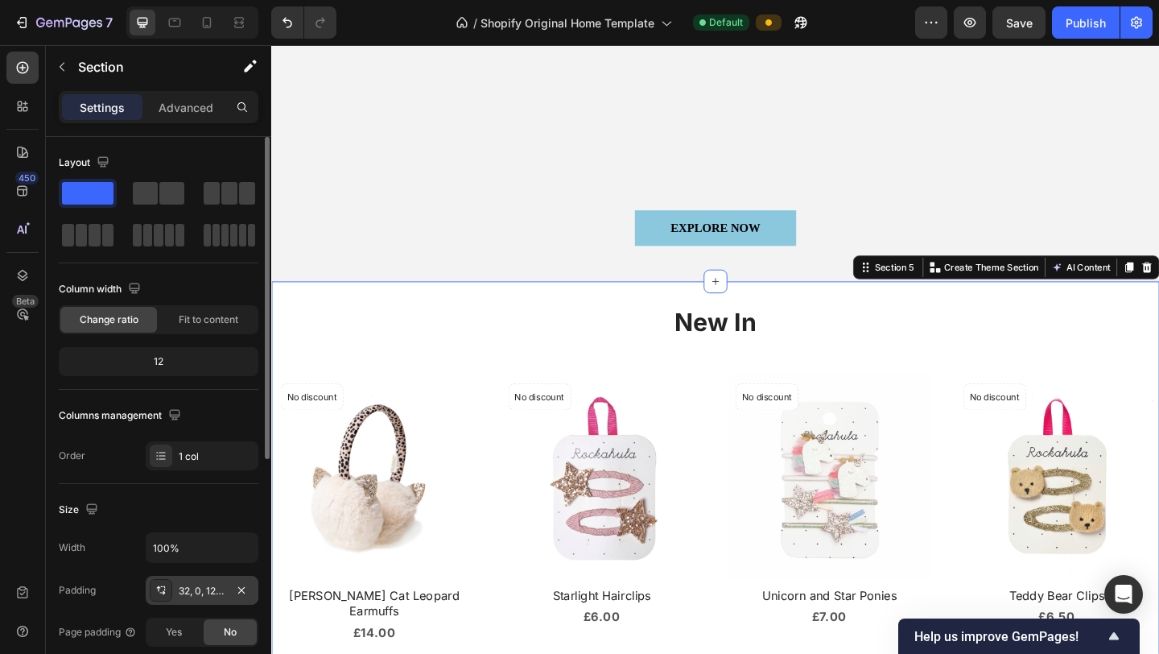
click at [212, 545] on div "32, 0, 120, 0" at bounding box center [202, 589] width 113 height 29
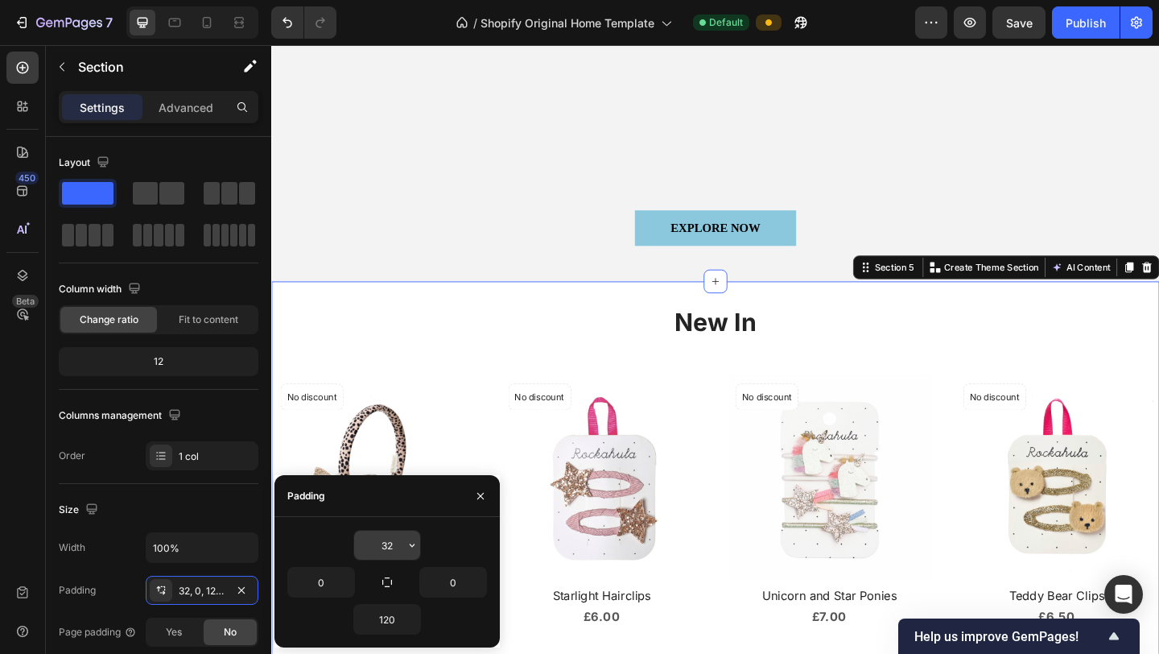
click at [401, 545] on input "32" at bounding box center [387, 544] width 66 height 29
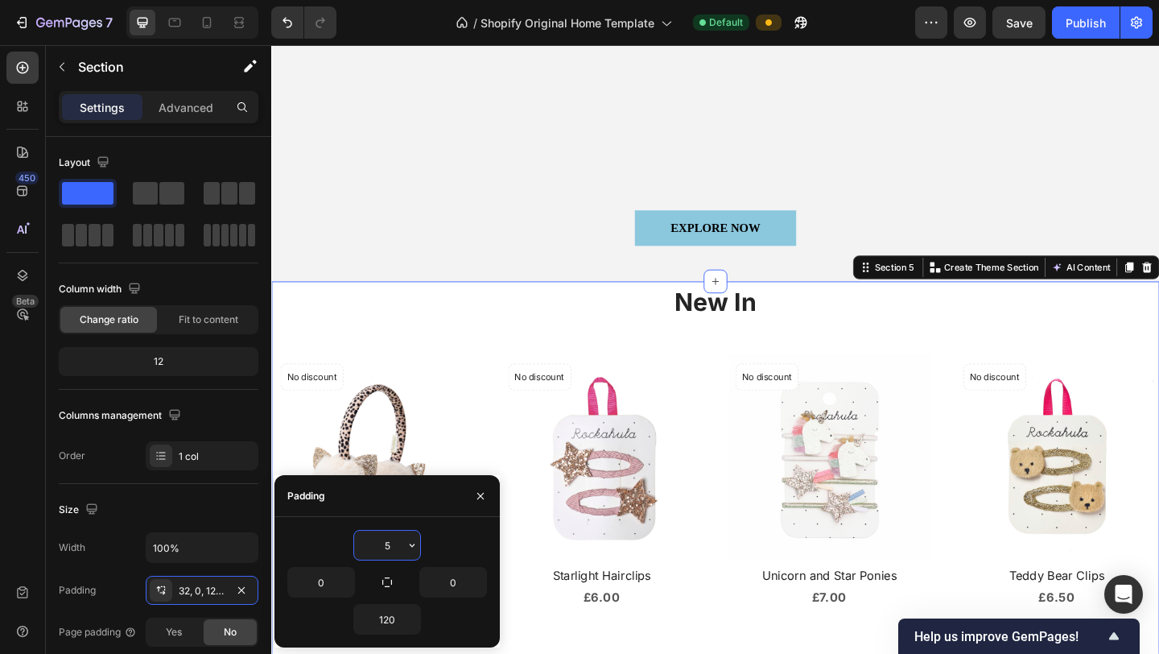
type input "50"
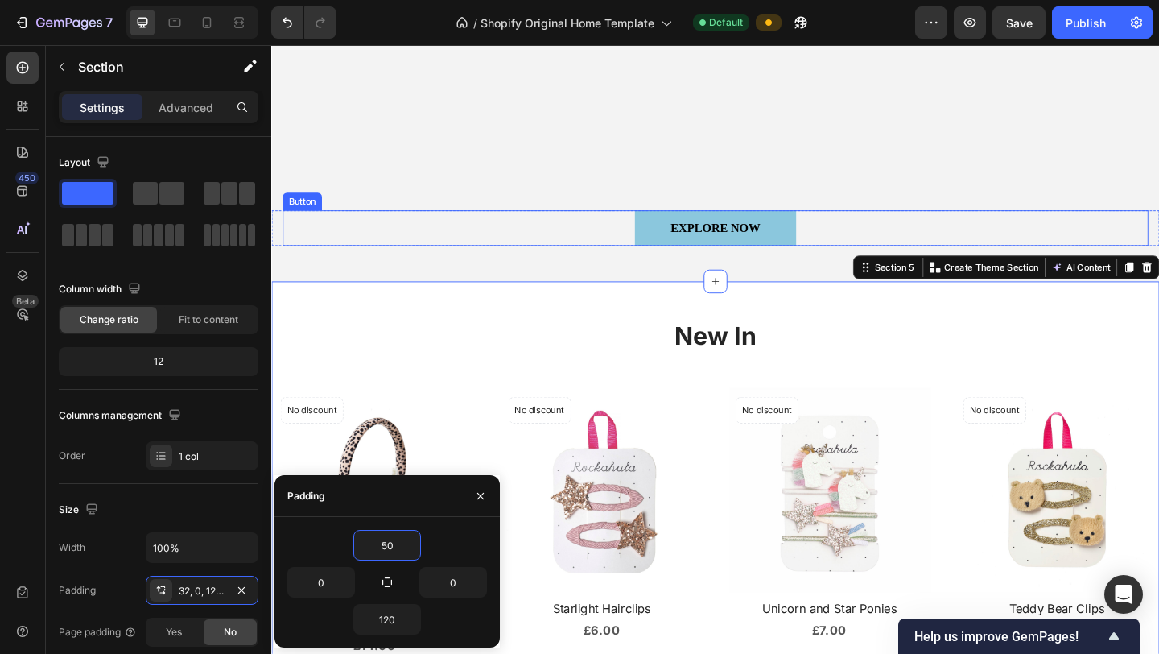
click at [527, 240] on div "EXPLORE NOW Button" at bounding box center [754, 244] width 942 height 39
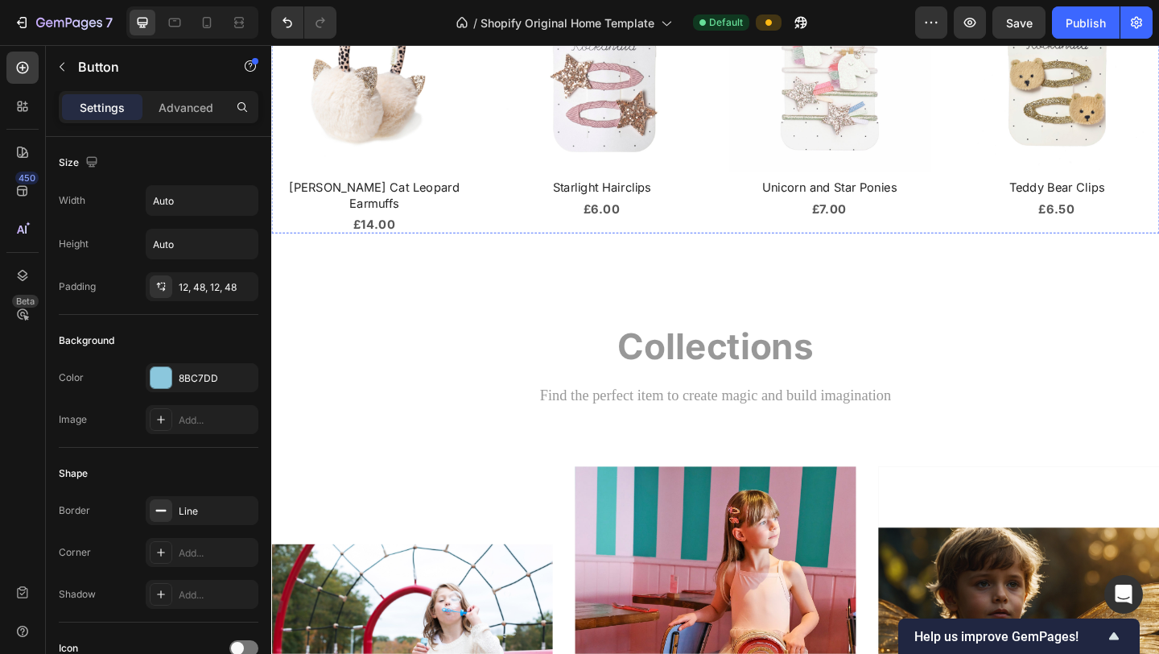
scroll to position [1110, 0]
click at [748, 295] on div "New In Heading Product Images No discount Not be displayed when published Produ…" at bounding box center [754, 95] width 966 height 503
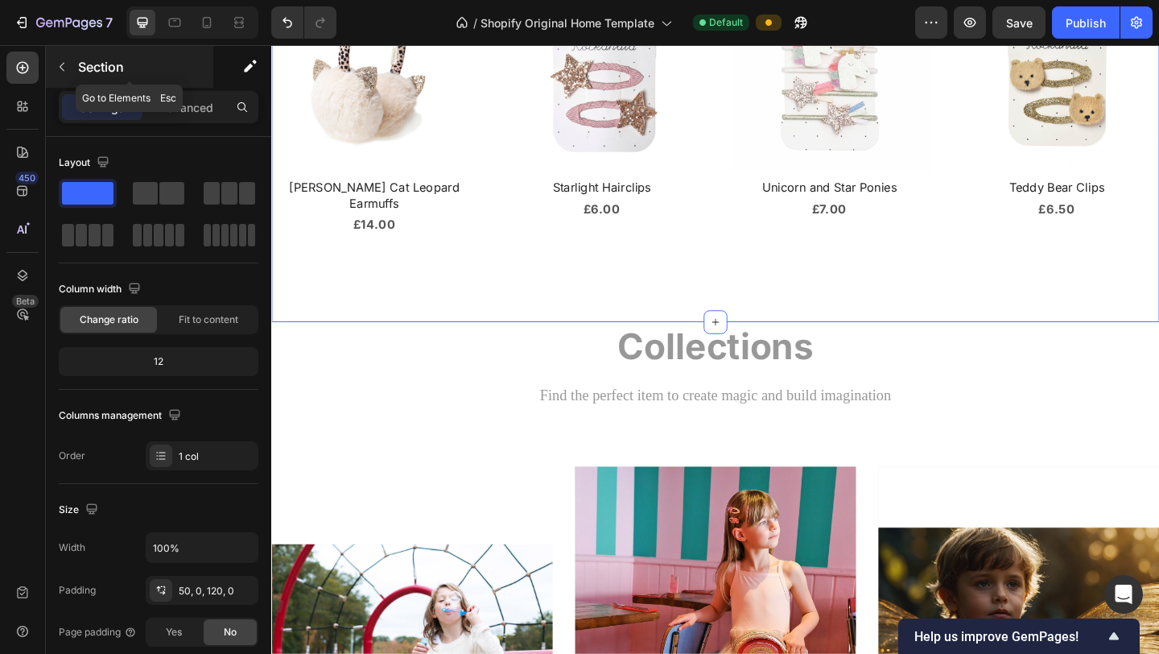
click at [58, 68] on icon "button" at bounding box center [62, 66] width 13 height 13
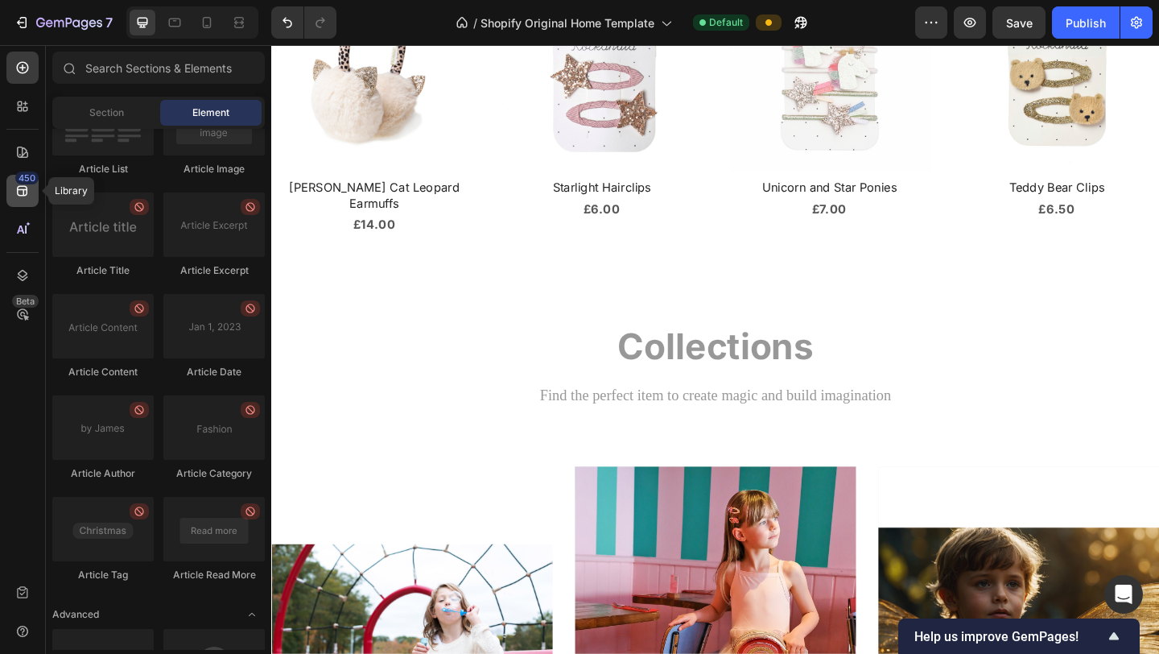
click at [21, 186] on icon at bounding box center [22, 191] width 10 height 10
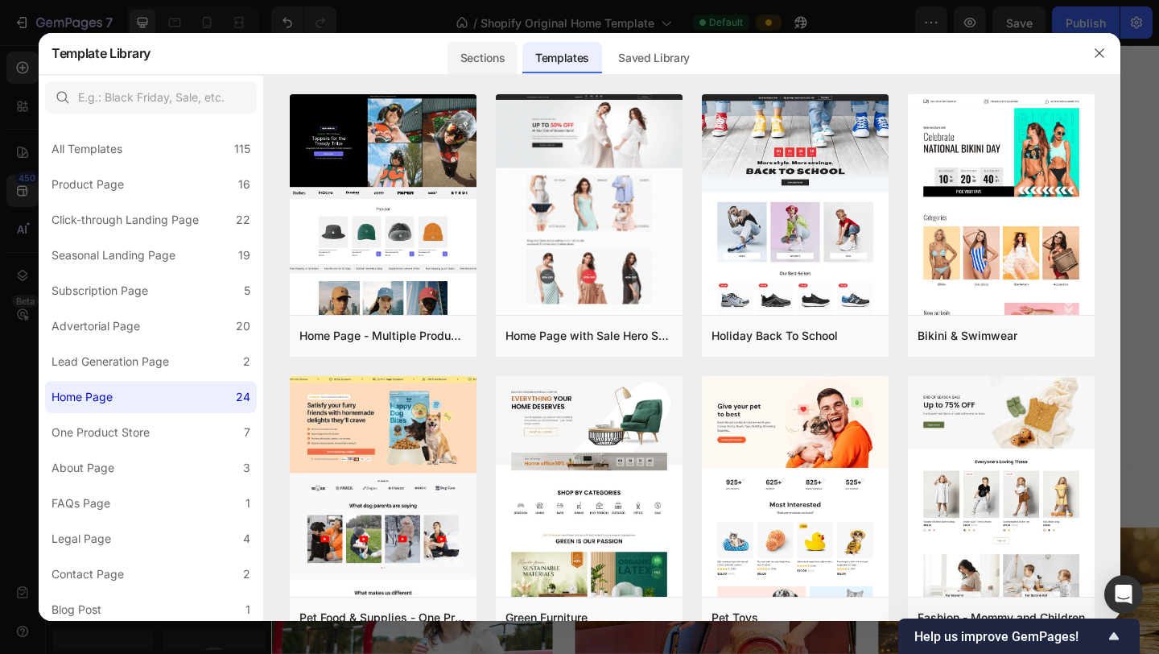
click at [482, 60] on div "Sections" at bounding box center [483, 58] width 70 height 32
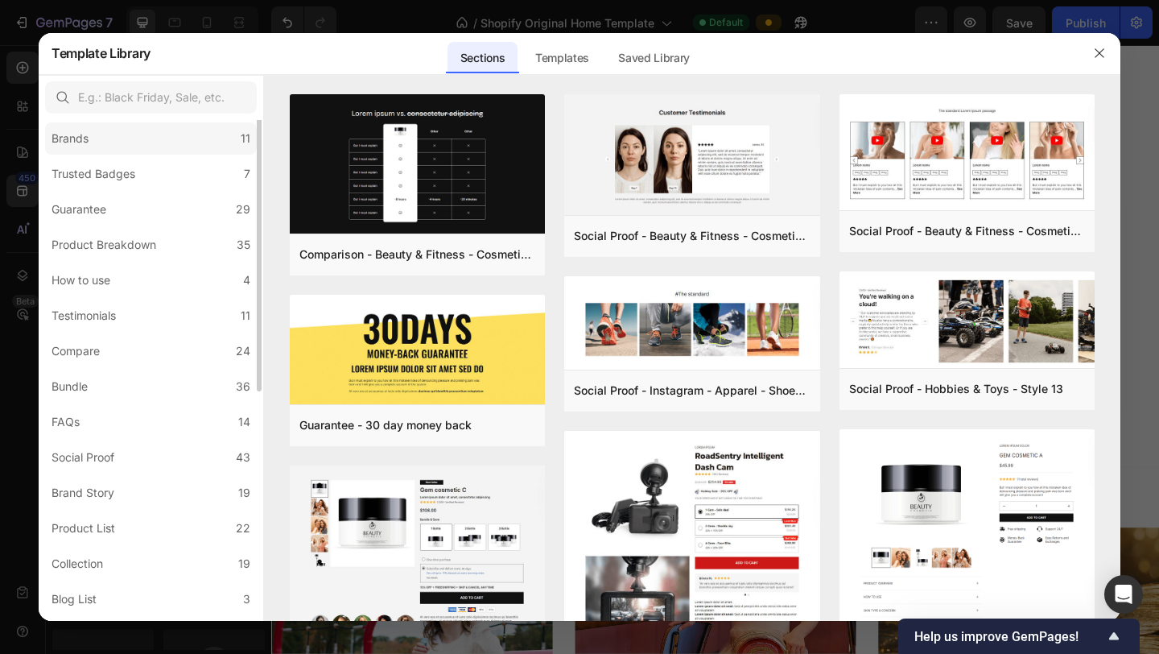
scroll to position [287, 0]
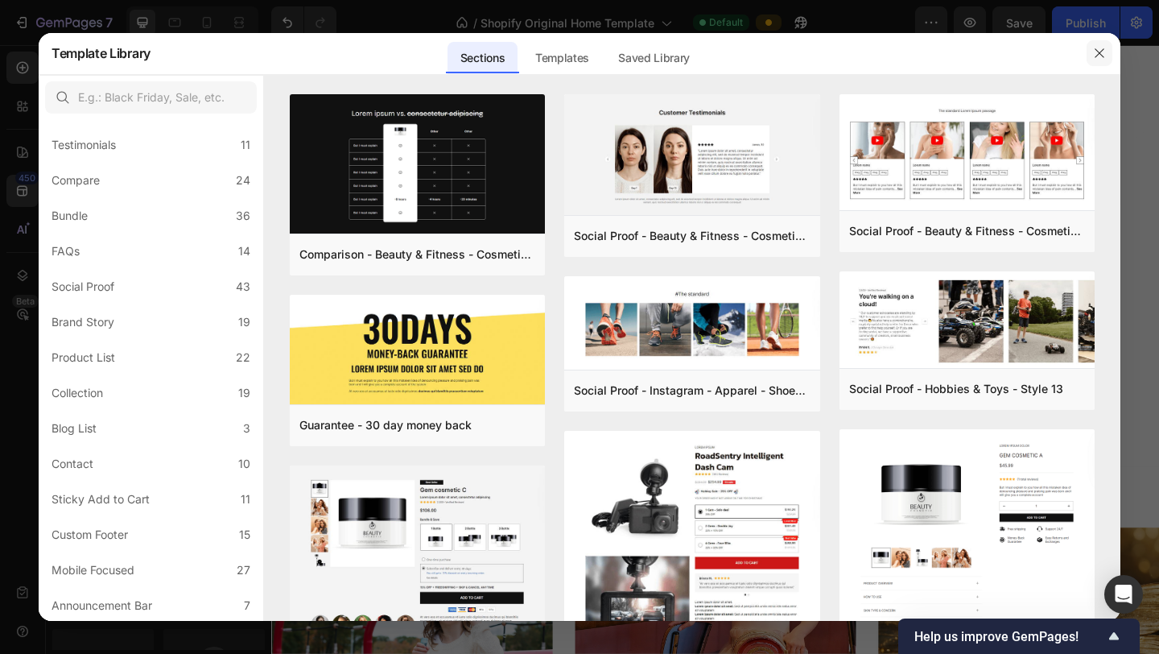
click at [971, 56] on icon "button" at bounding box center [1099, 53] width 13 height 13
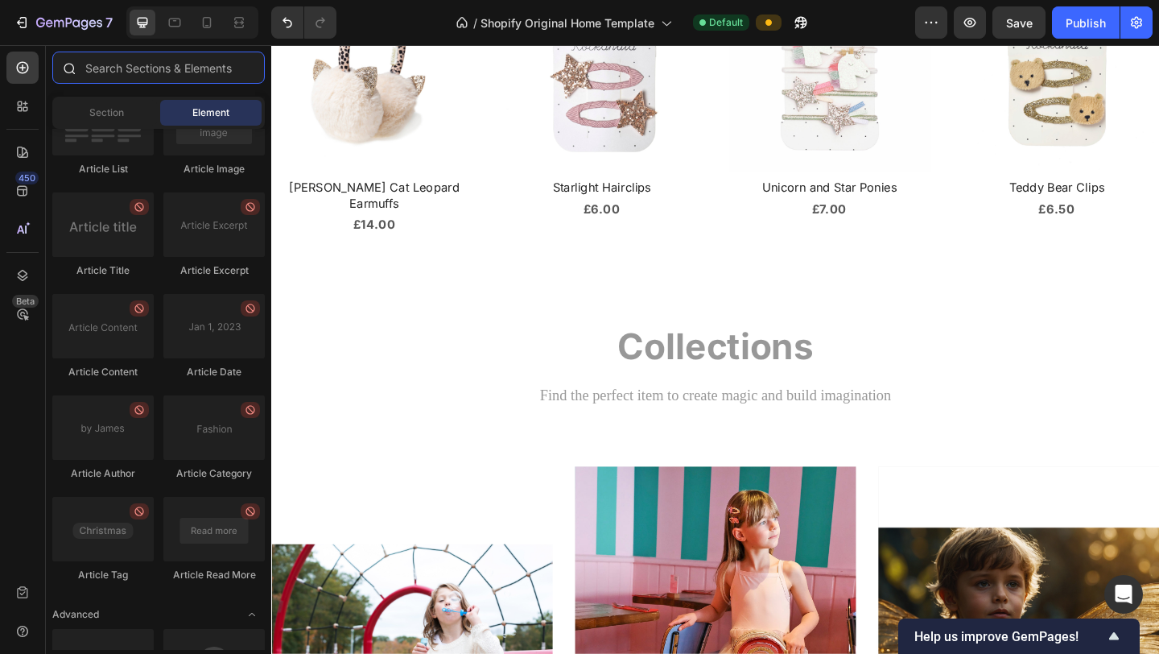
click at [145, 74] on input "text" at bounding box center [158, 68] width 212 height 32
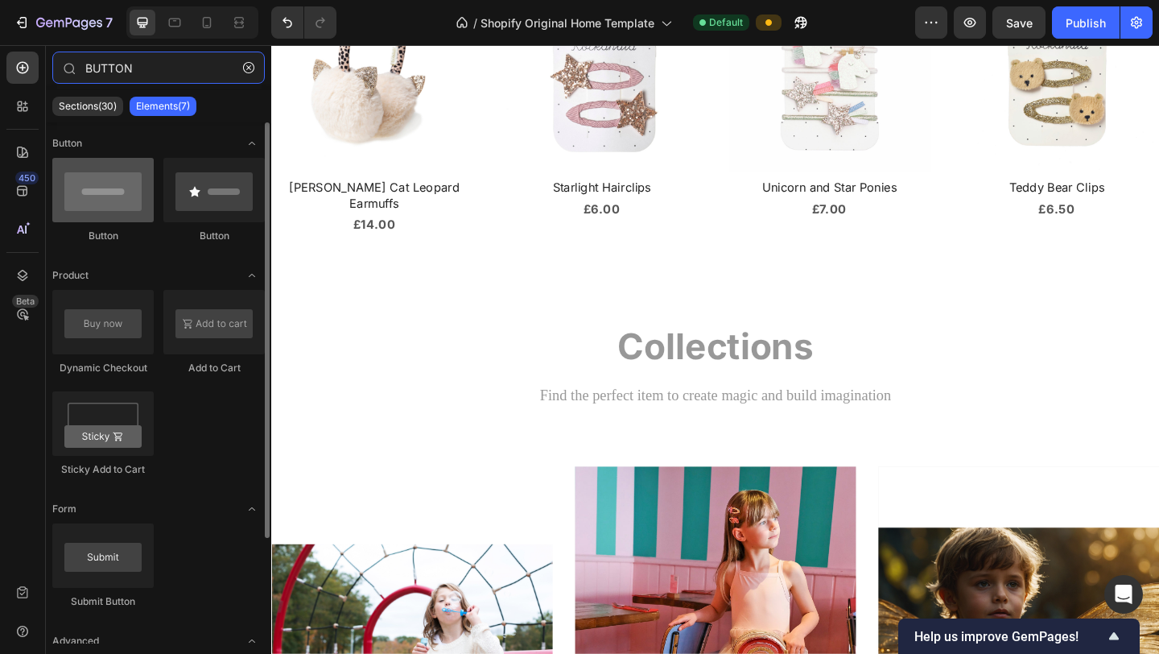
type input "BUTTON"
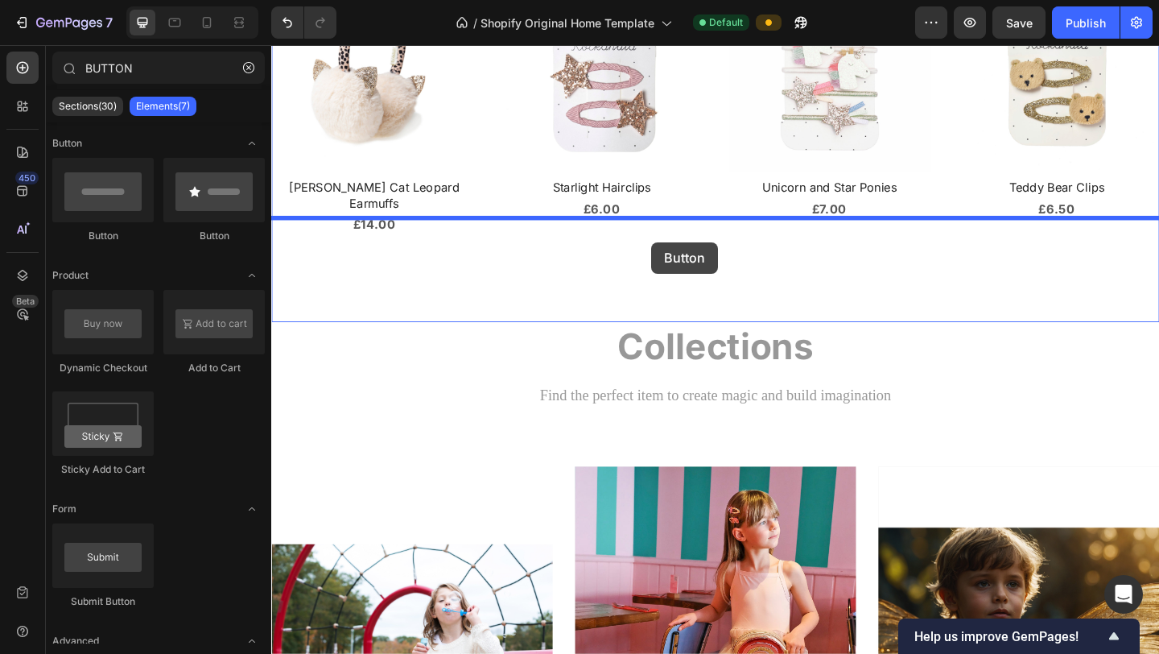
drag, startPoint x: 386, startPoint y: 253, endPoint x: 692, endPoint y: 259, distance: 305.9
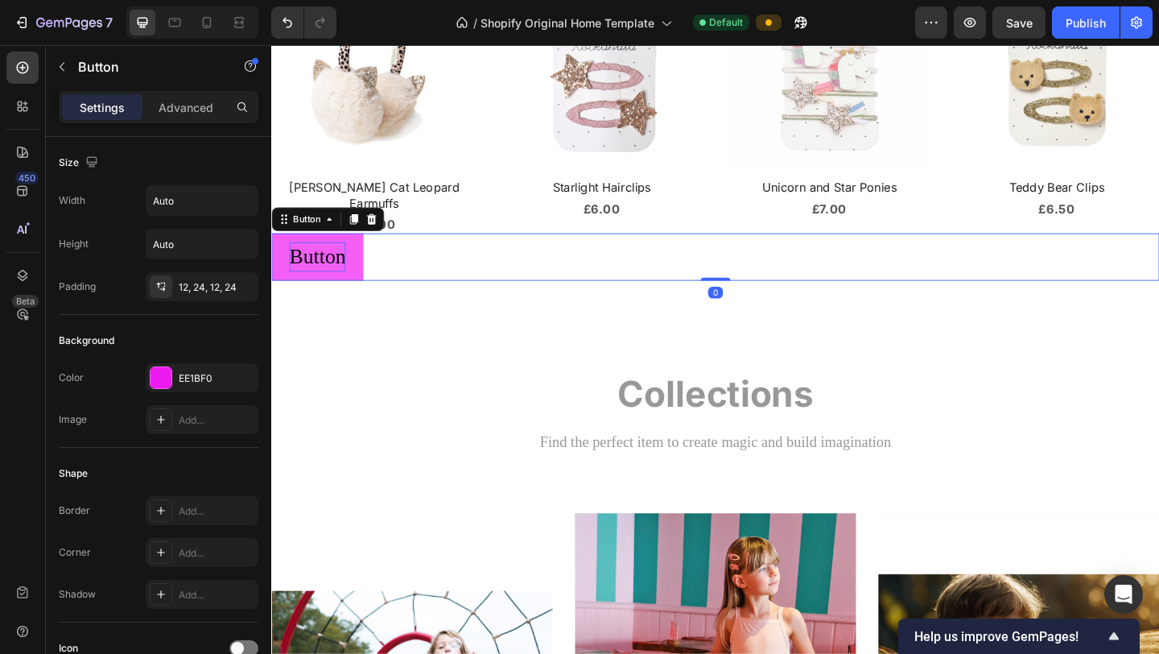
click at [347, 259] on p "Button" at bounding box center [321, 274] width 61 height 31
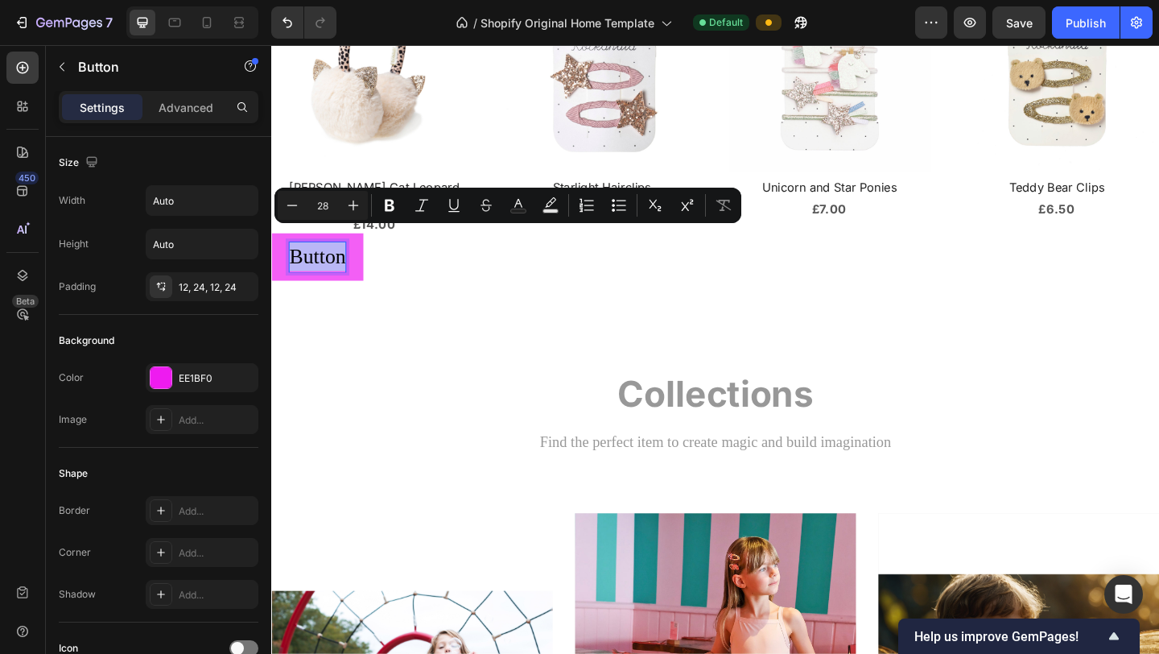
drag, startPoint x: 347, startPoint y: 258, endPoint x: 288, endPoint y: 258, distance: 58.8
click at [288, 258] on button "Button" at bounding box center [321, 275] width 100 height 51
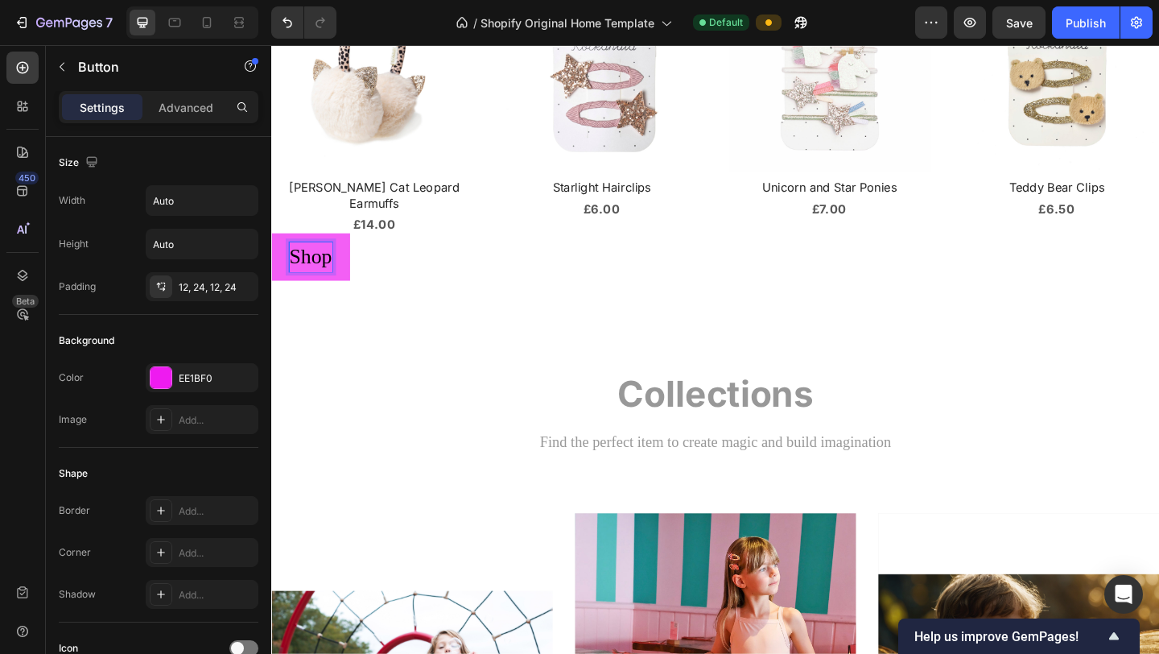
click at [271, 250] on button "Shop" at bounding box center [313, 275] width 85 height 51
click at [271, 250] on button "Shop All" at bounding box center [330, 275] width 118 height 51
click at [271, 250] on button "Shop All New" at bounding box center [354, 275] width 167 height 51
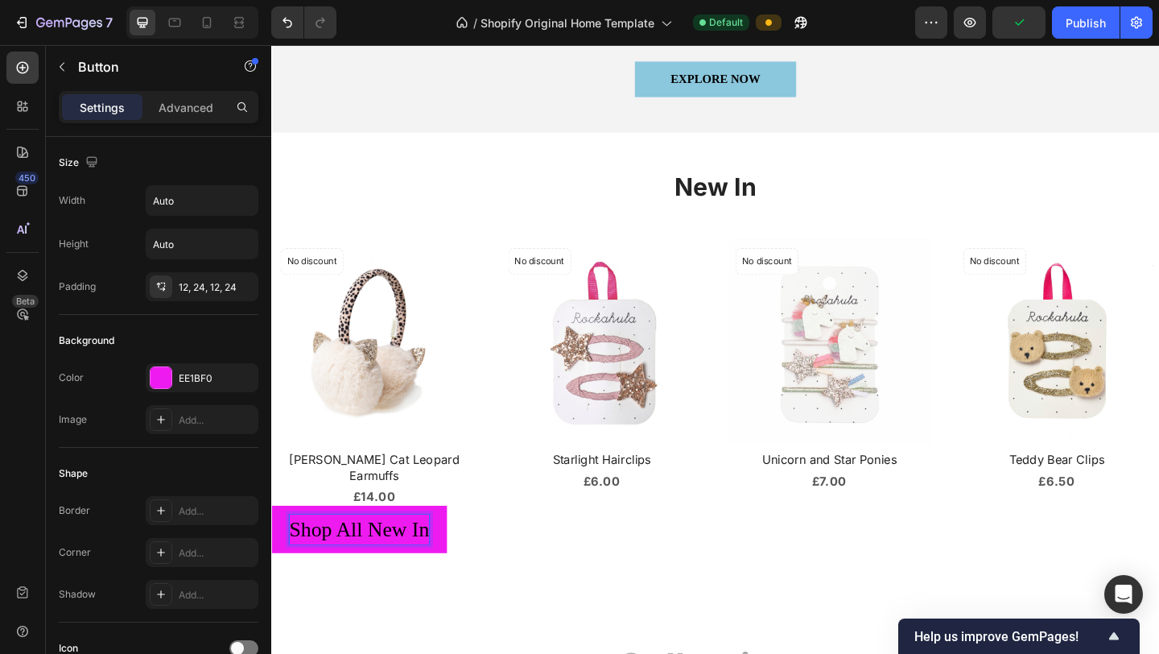
scroll to position [813, 0]
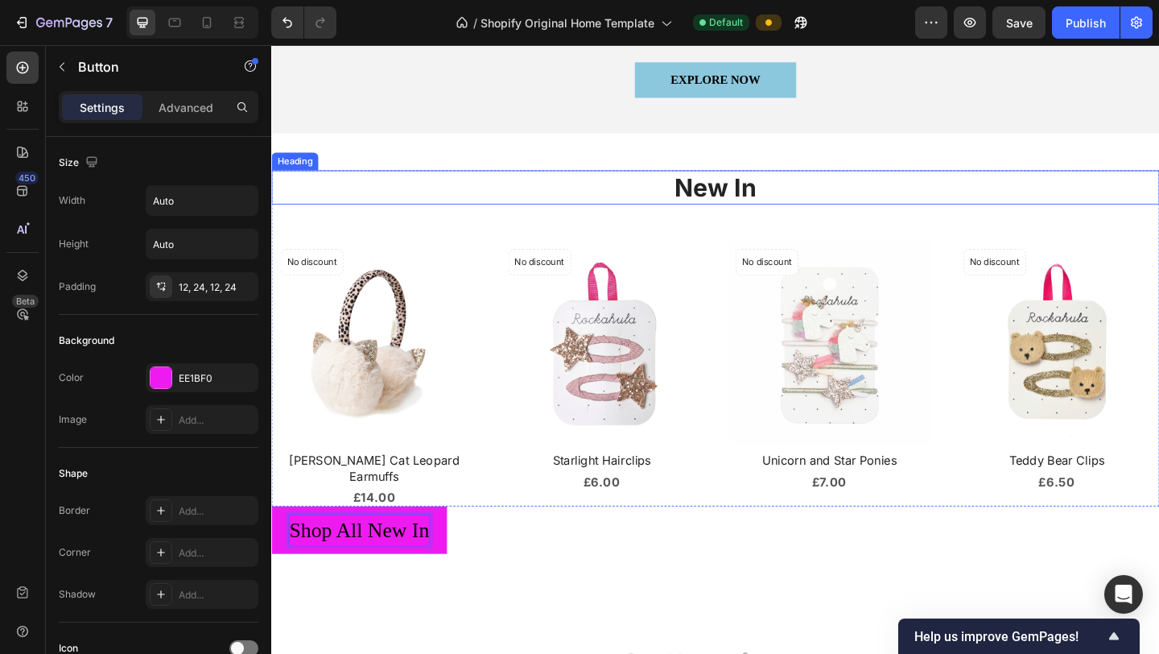
click at [753, 199] on h2 "New In" at bounding box center [754, 200] width 966 height 38
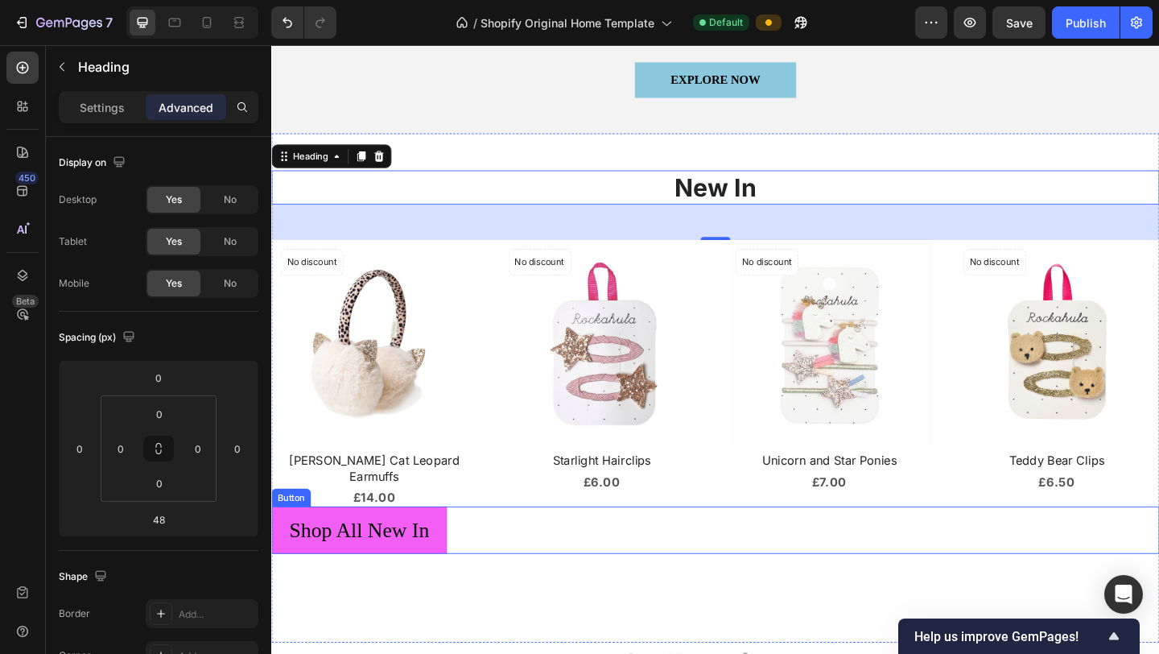
click at [457, 545] on button "Shop All New In" at bounding box center [366, 572] width 191 height 51
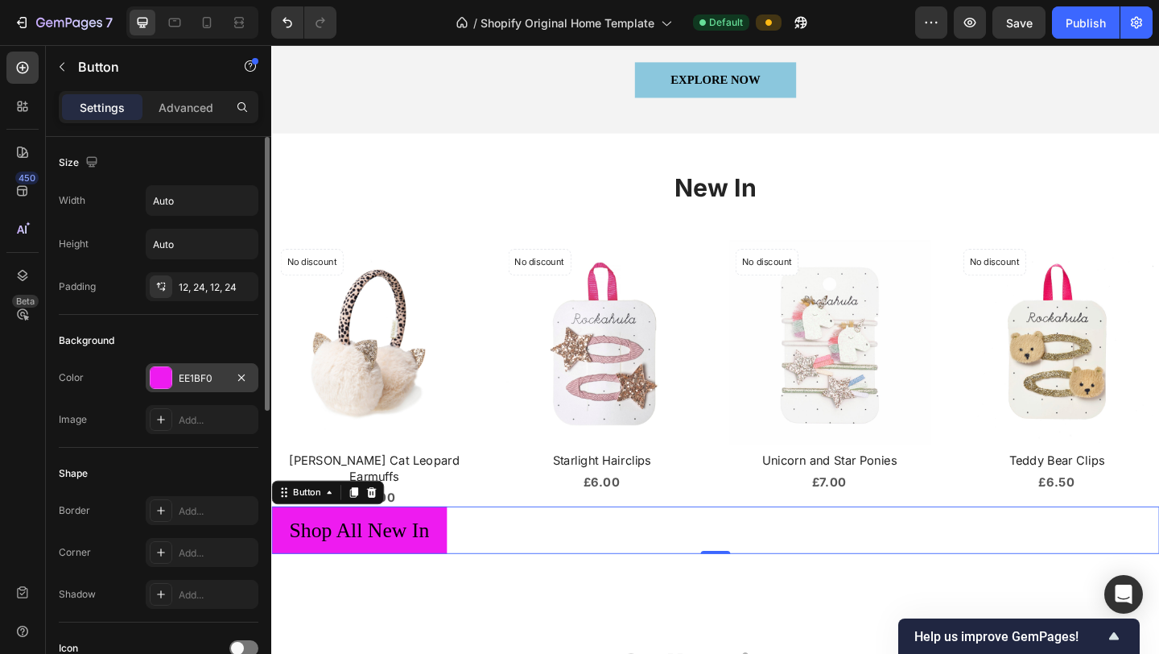
click at [200, 391] on div "EE1BF0" at bounding box center [202, 377] width 113 height 29
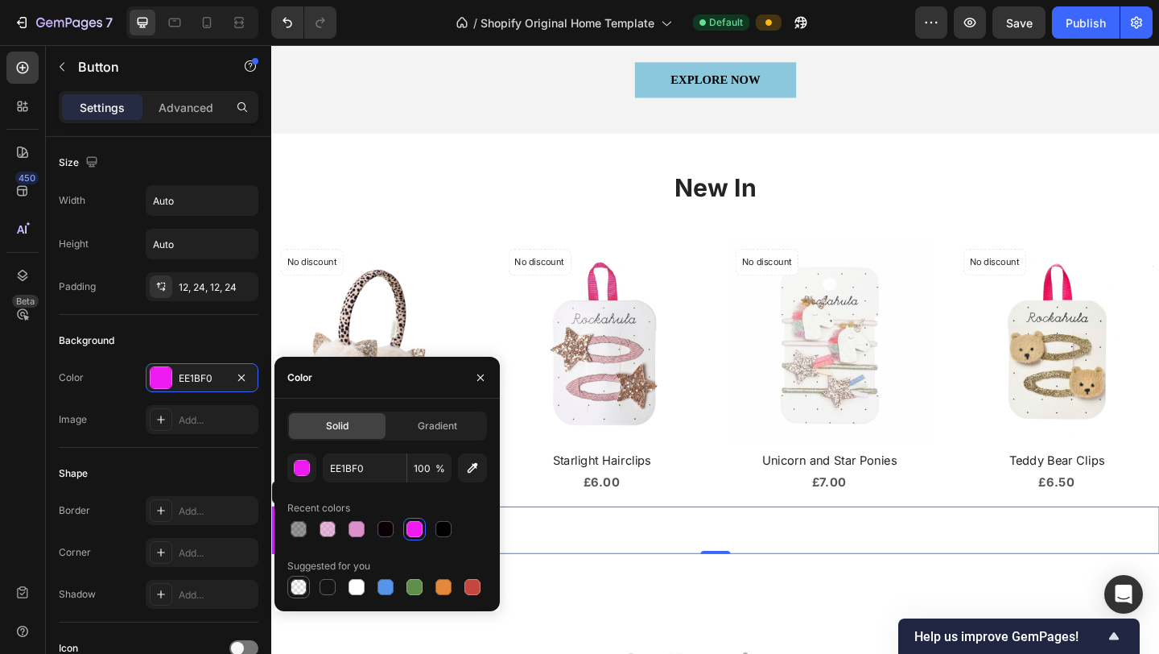
click at [299, 545] on div at bounding box center [299, 587] width 16 height 16
type input "000000"
type input "0"
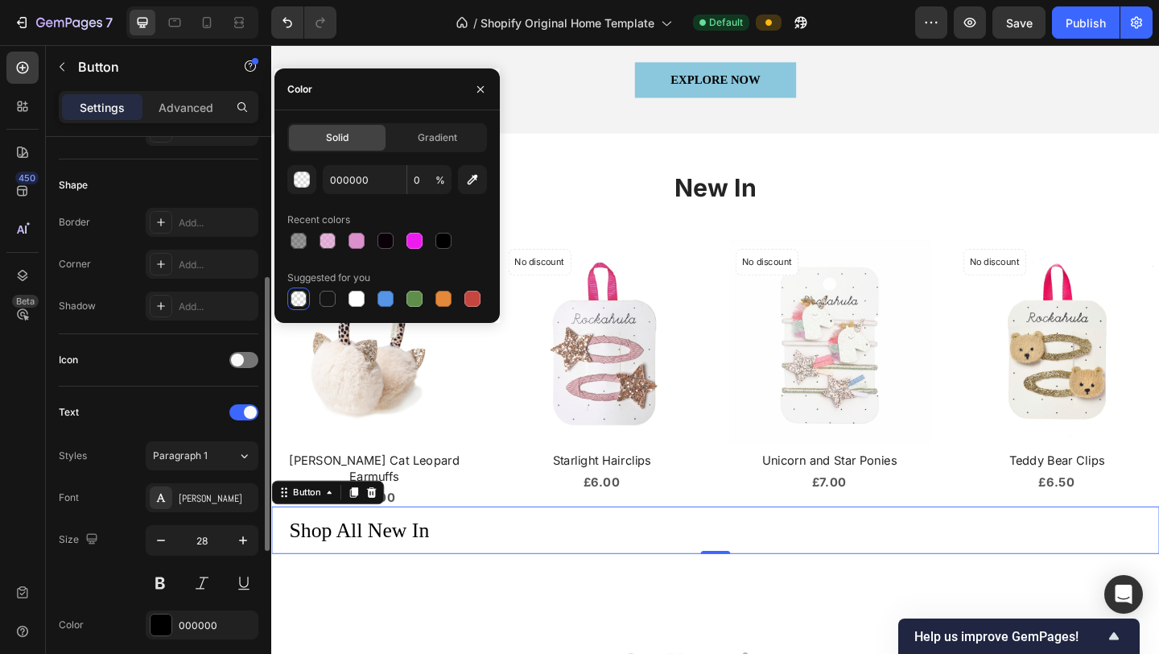
scroll to position [291, 0]
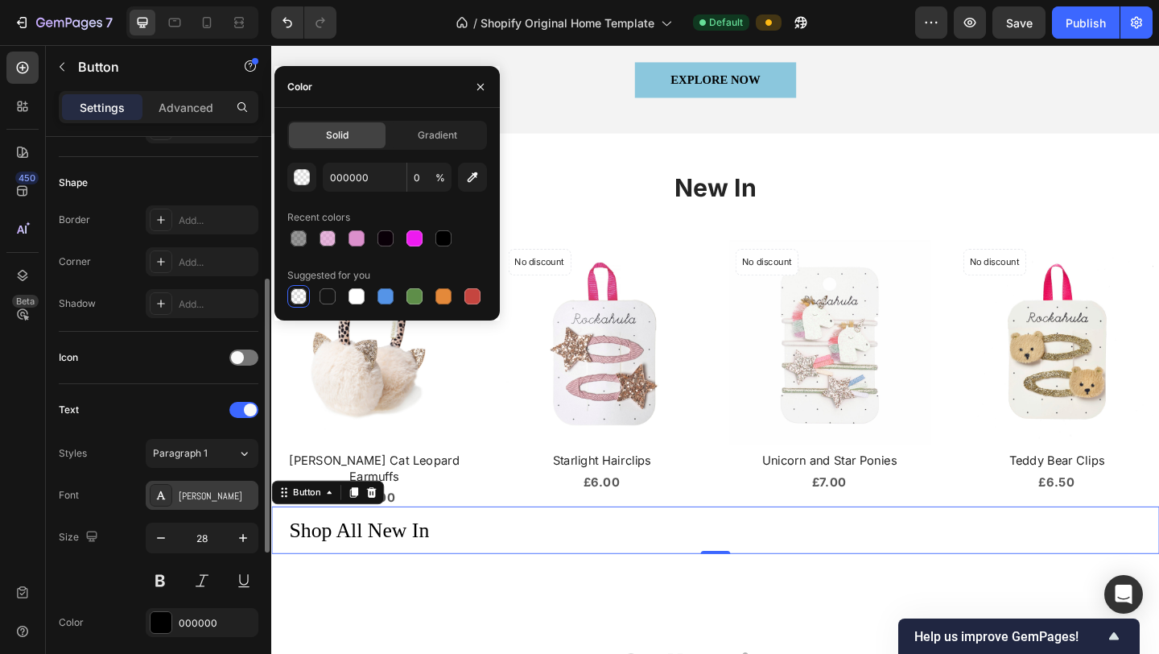
click at [208, 495] on div "[PERSON_NAME]" at bounding box center [217, 496] width 76 height 14
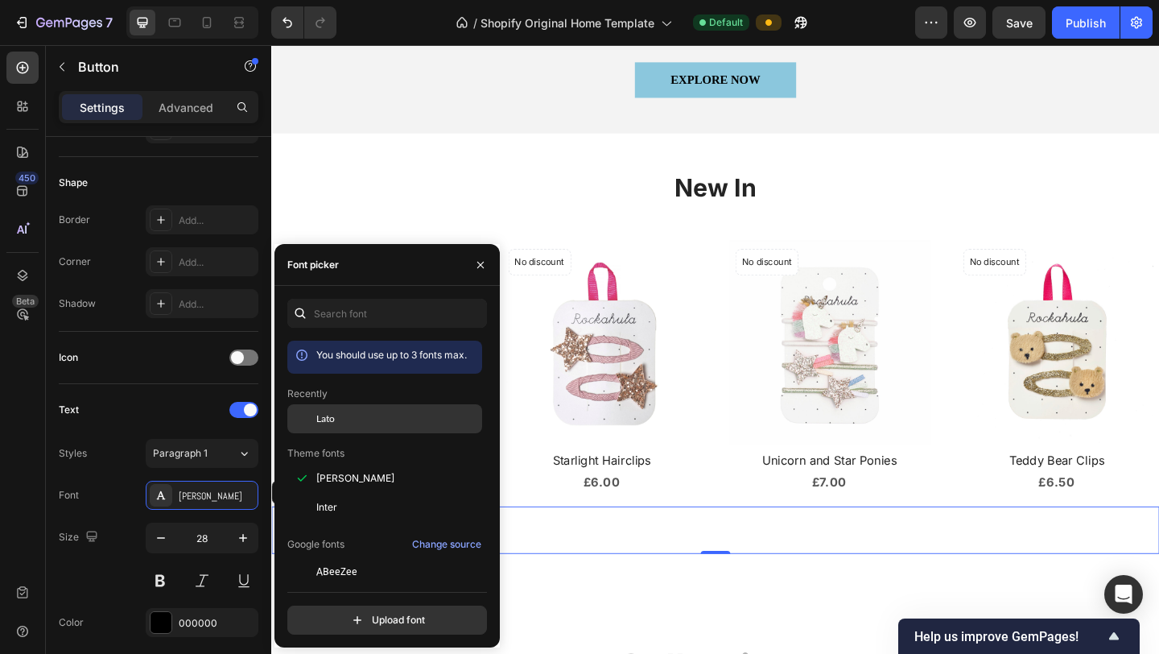
click at [332, 415] on span "Lato" at bounding box center [325, 418] width 19 height 14
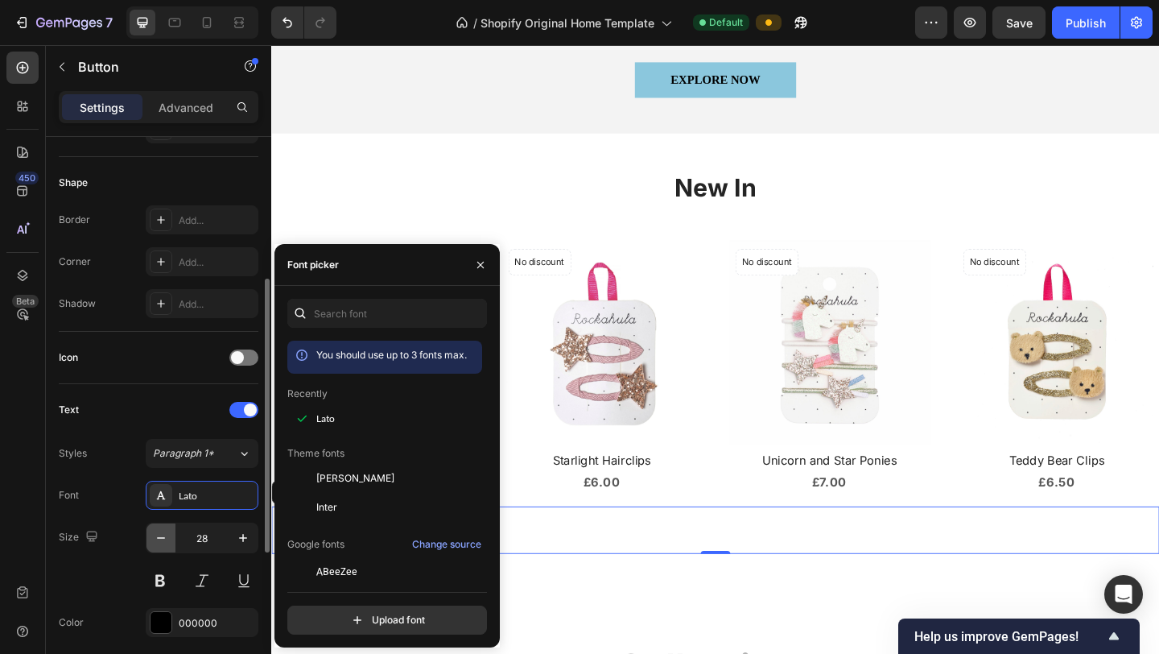
click at [161, 539] on icon "button" at bounding box center [161, 538] width 16 height 16
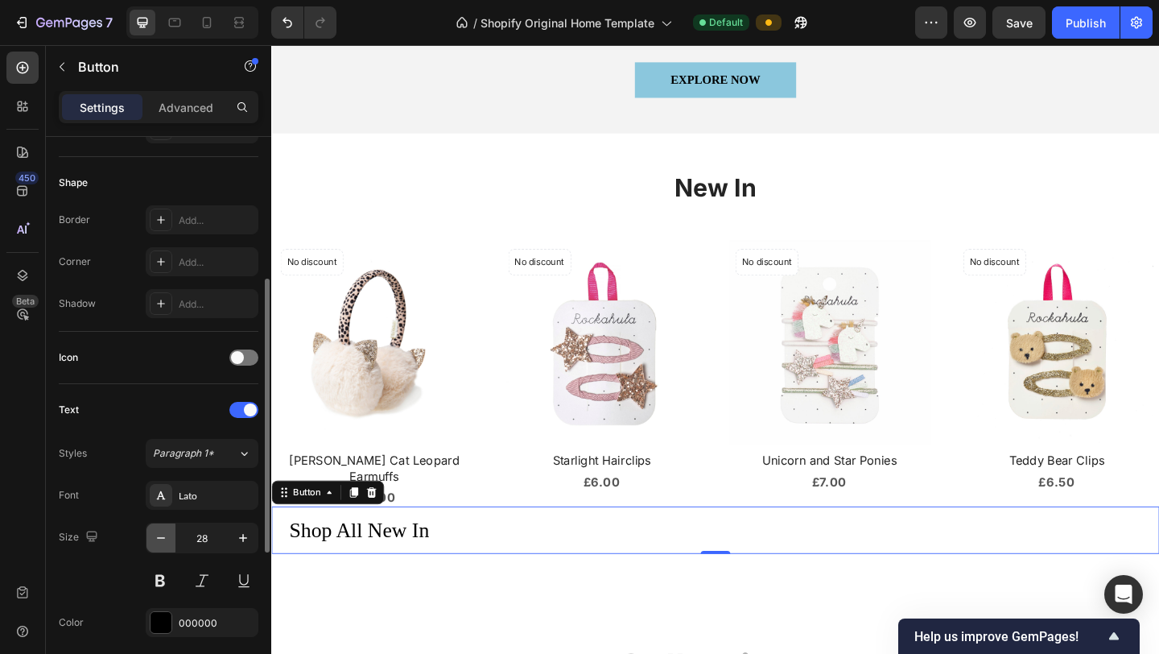
click at [161, 539] on icon "button" at bounding box center [161, 538] width 16 height 16
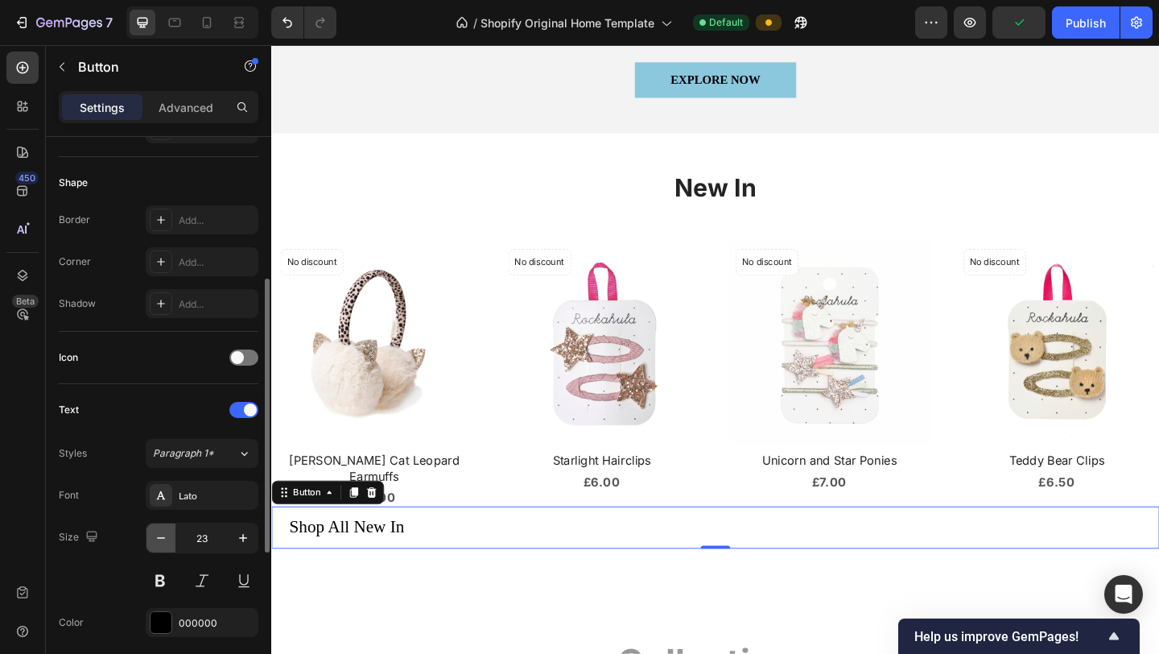
type input "22"
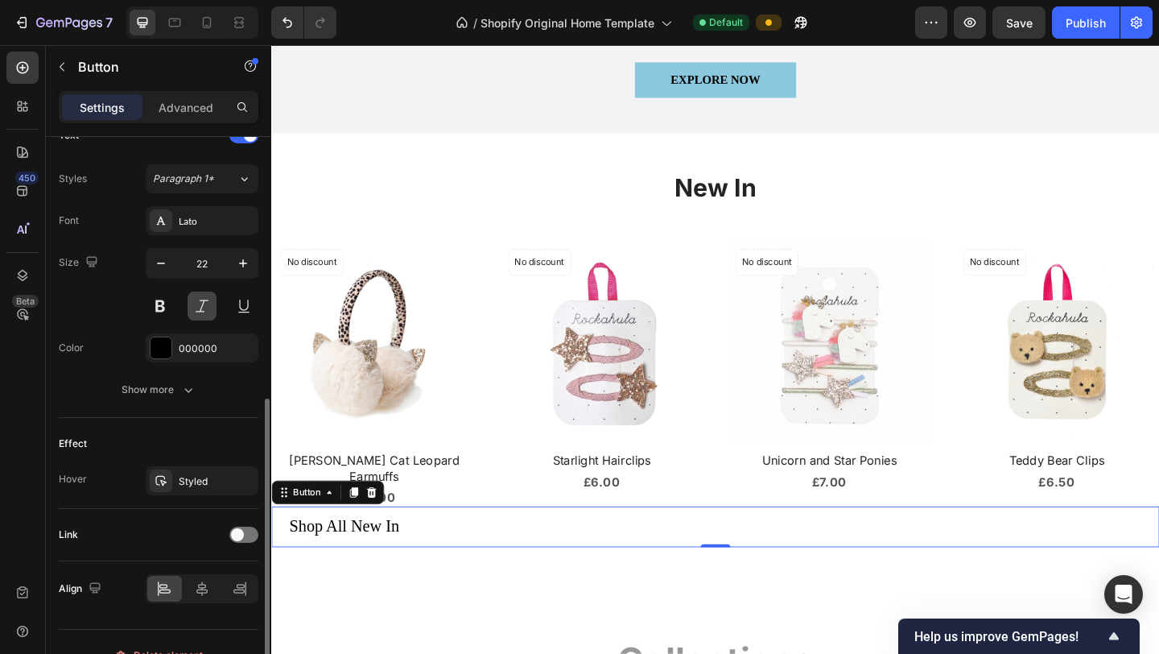
scroll to position [592, 0]
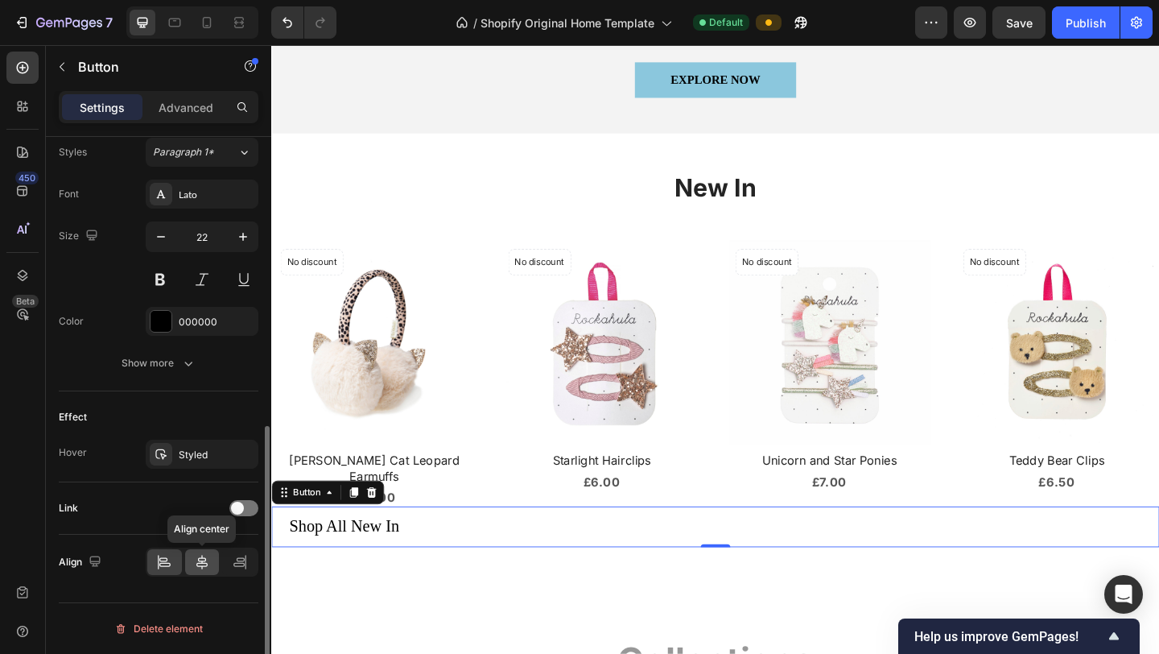
click at [198, 545] on icon at bounding box center [202, 562] width 16 height 16
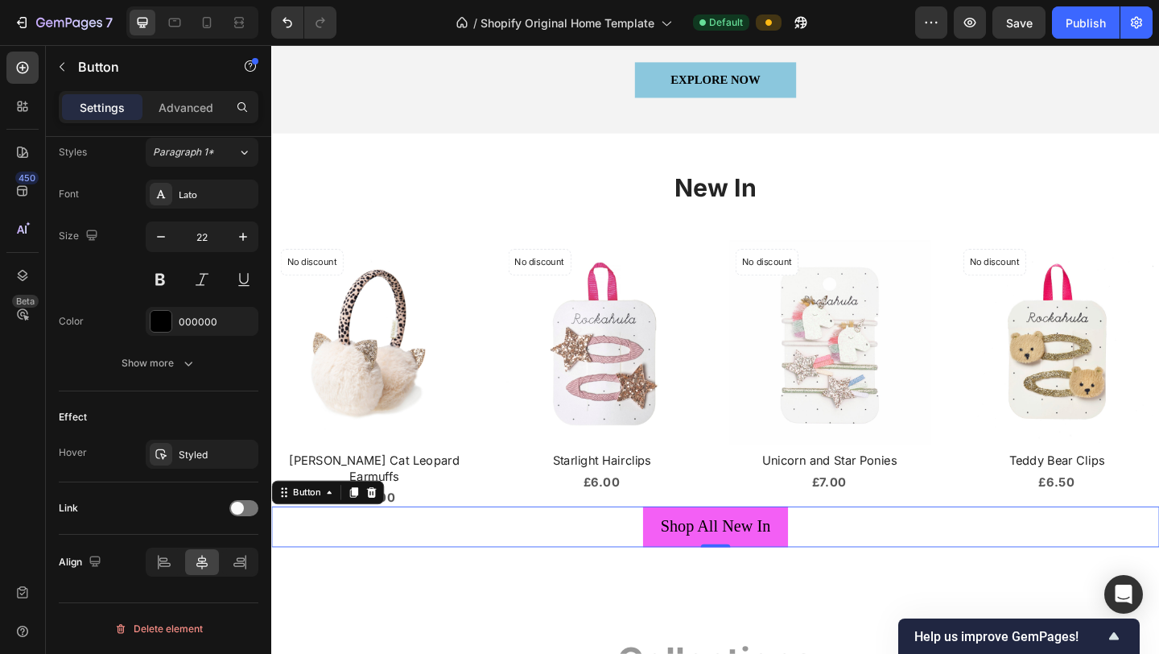
click at [831, 545] on button "Shop All New In" at bounding box center [754, 569] width 159 height 44
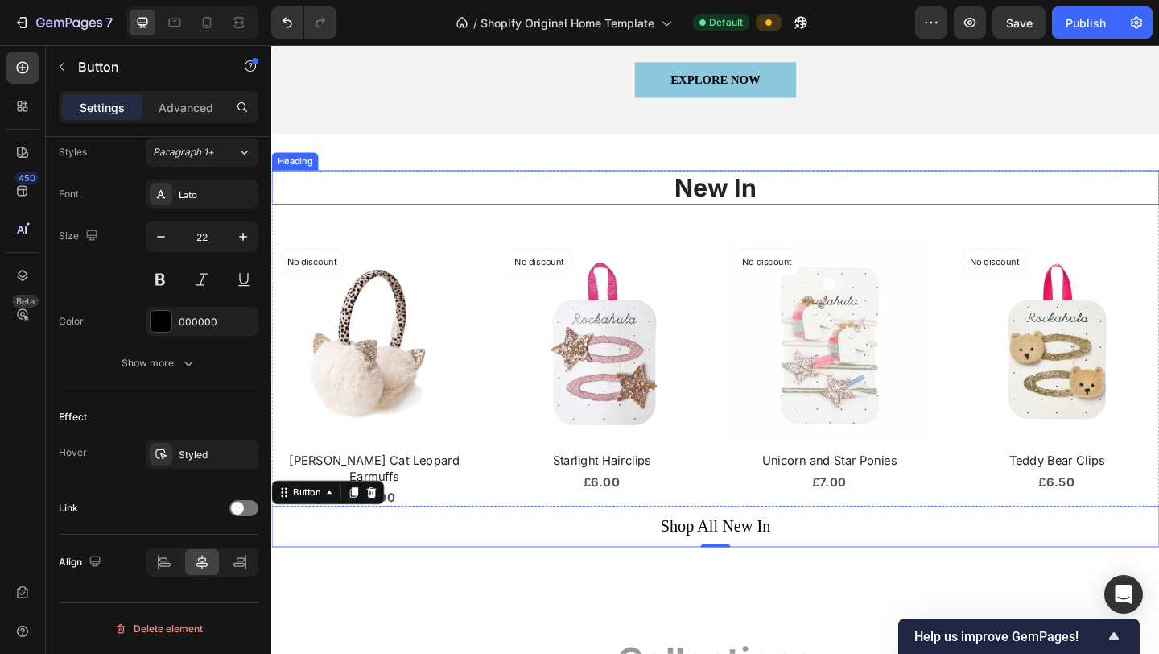
click at [771, 207] on h2 "New In" at bounding box center [754, 200] width 966 height 38
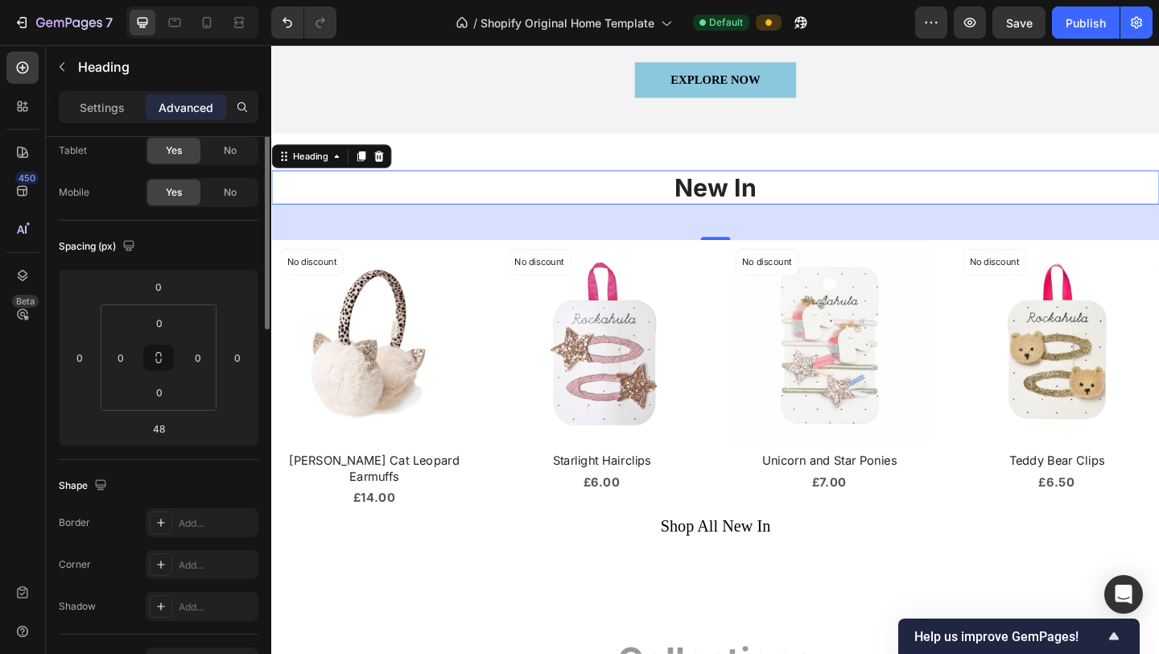
scroll to position [0, 0]
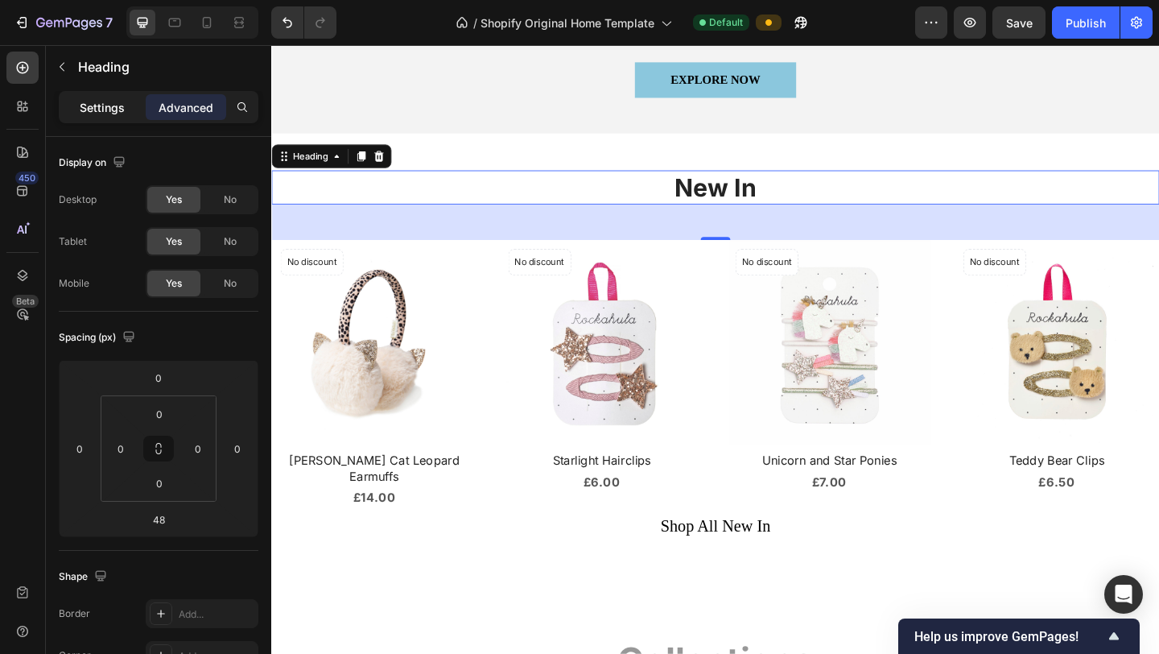
click at [104, 105] on p "Settings" at bounding box center [102, 107] width 45 height 17
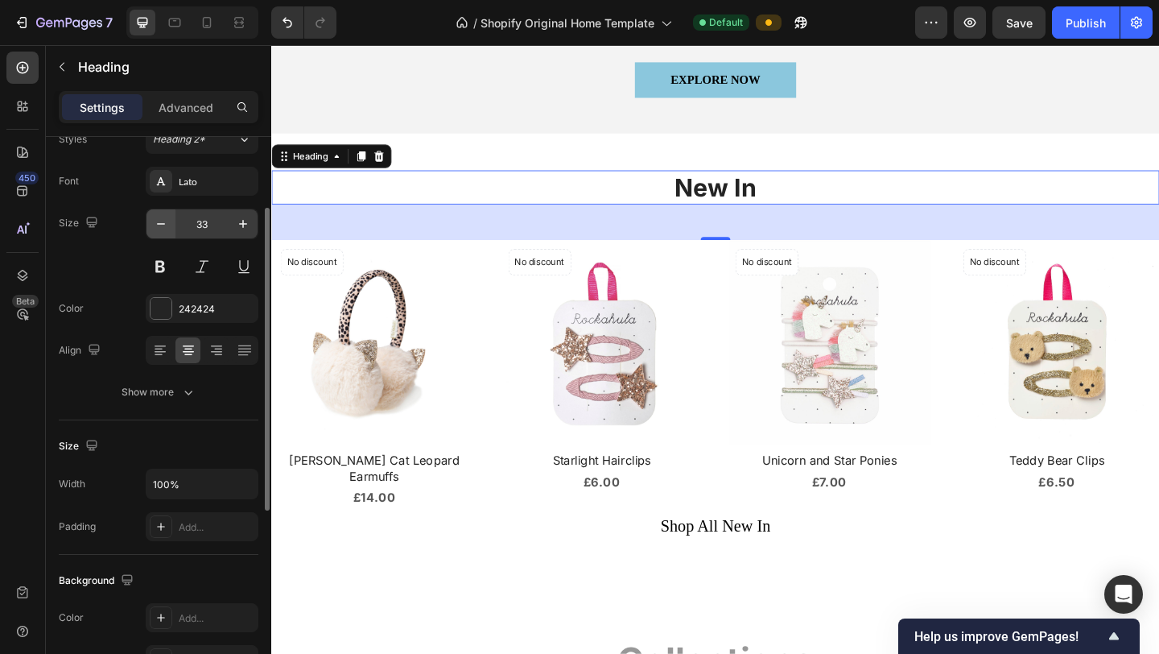
scroll to position [136, 0]
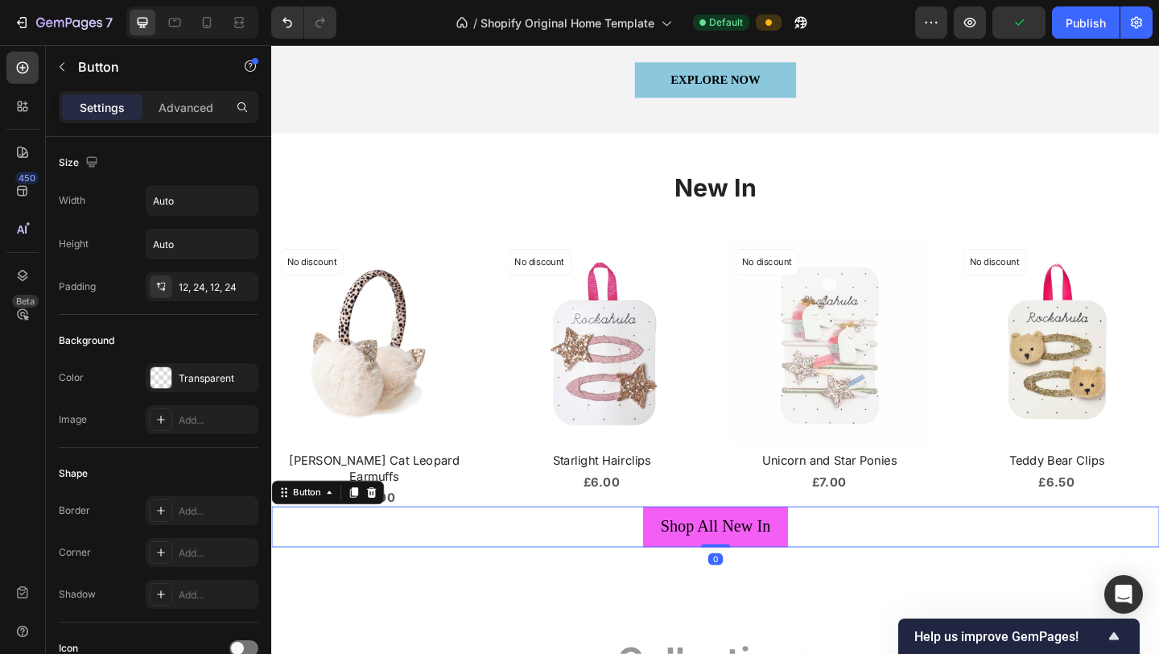
click at [825, 555] on button "Shop All New In" at bounding box center [754, 569] width 159 height 44
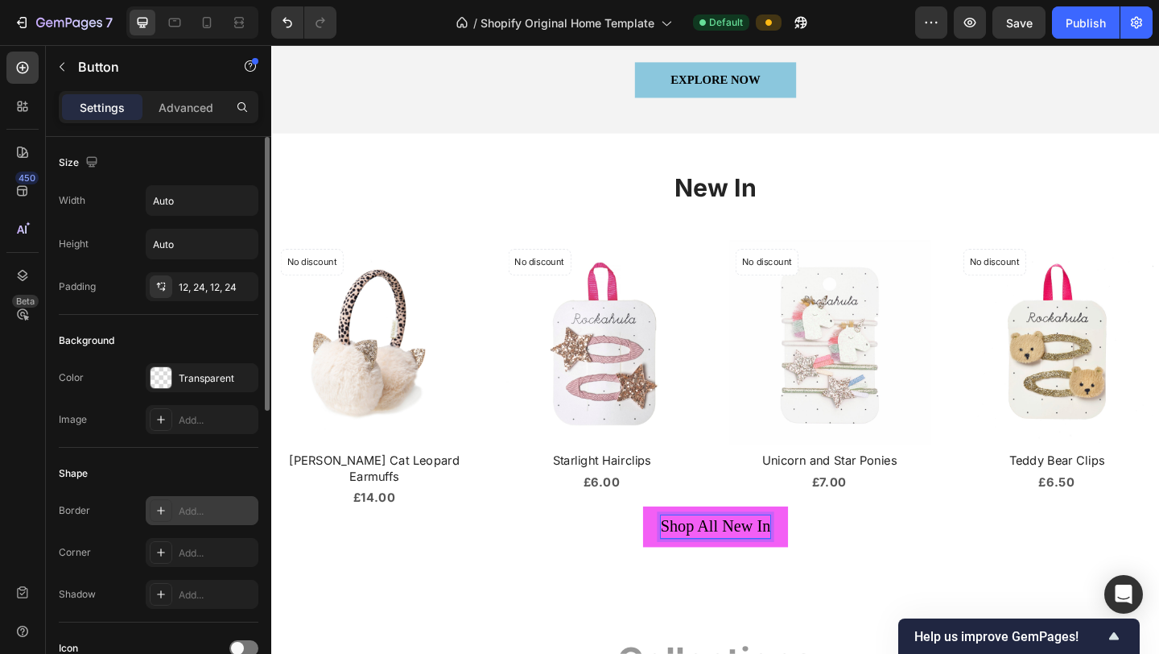
click at [183, 519] on div "Add..." at bounding box center [202, 510] width 113 height 29
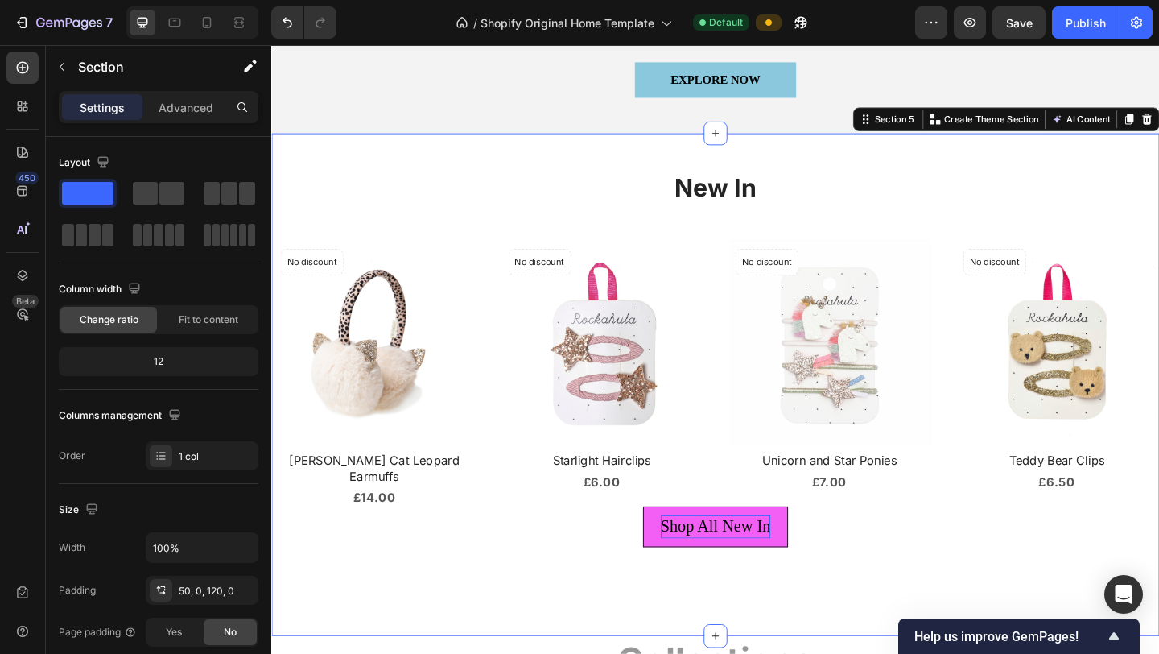
click at [602, 617] on div "New In Heading Product Images No discount Not be displayed when published Produ…" at bounding box center [754, 414] width 966 height 547
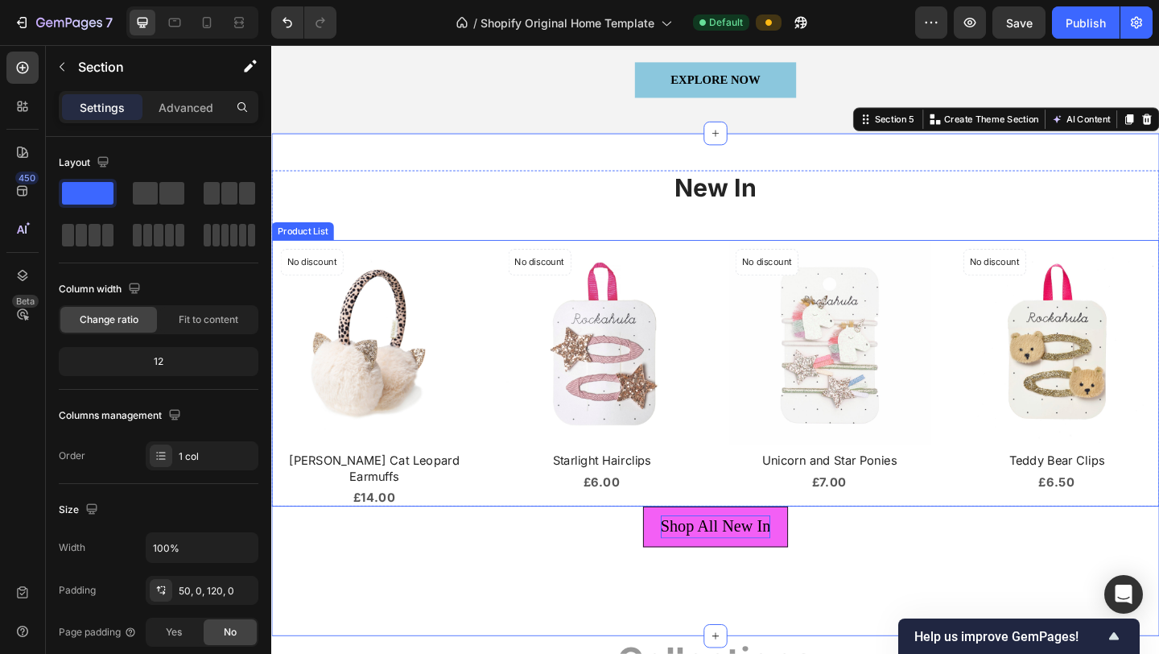
click at [765, 514] on div "Product Images No discount Not be displayed when published Product Badge Row [P…" at bounding box center [754, 402] width 966 height 290
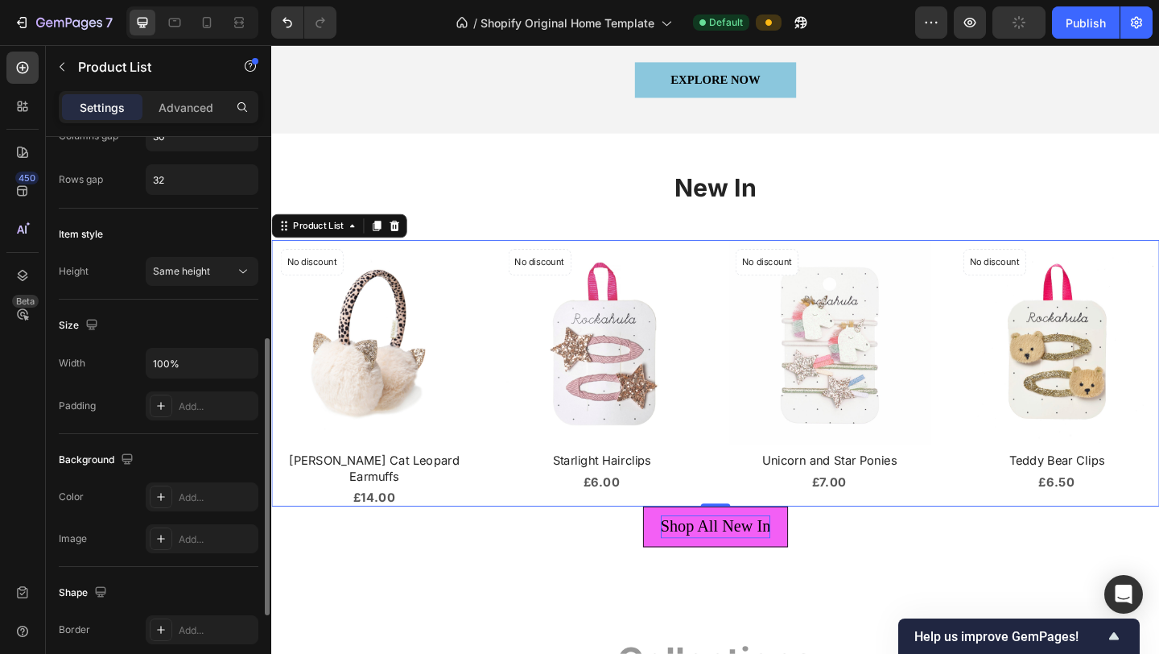
scroll to position [385, 0]
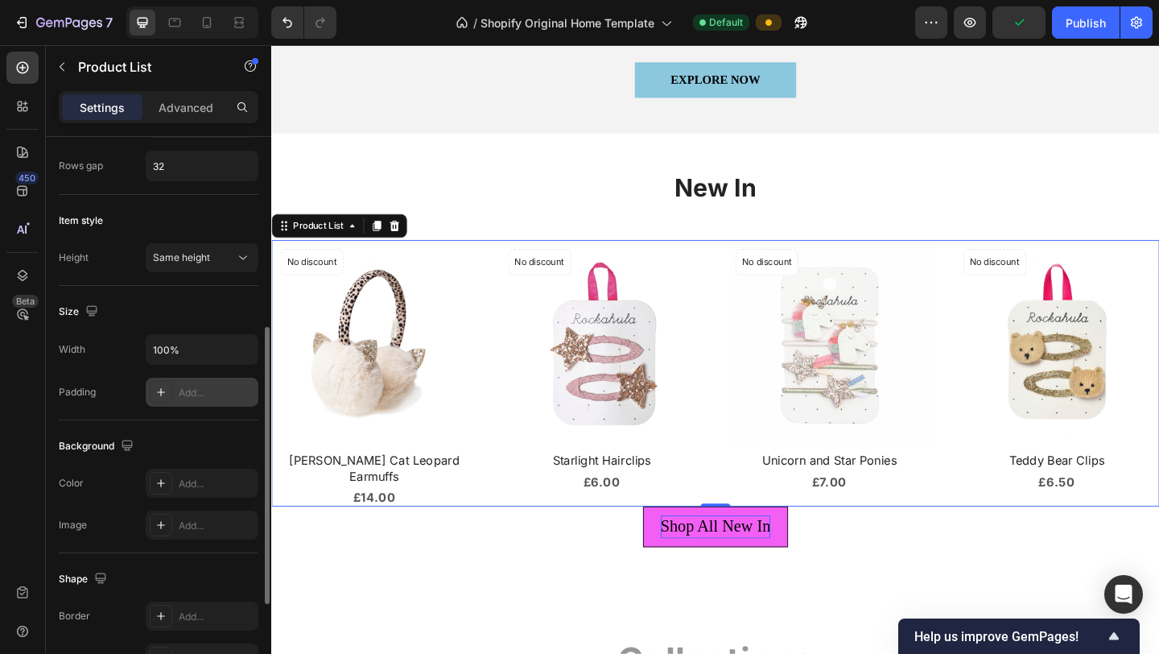
click at [200, 405] on div "Add..." at bounding box center [202, 391] width 113 height 29
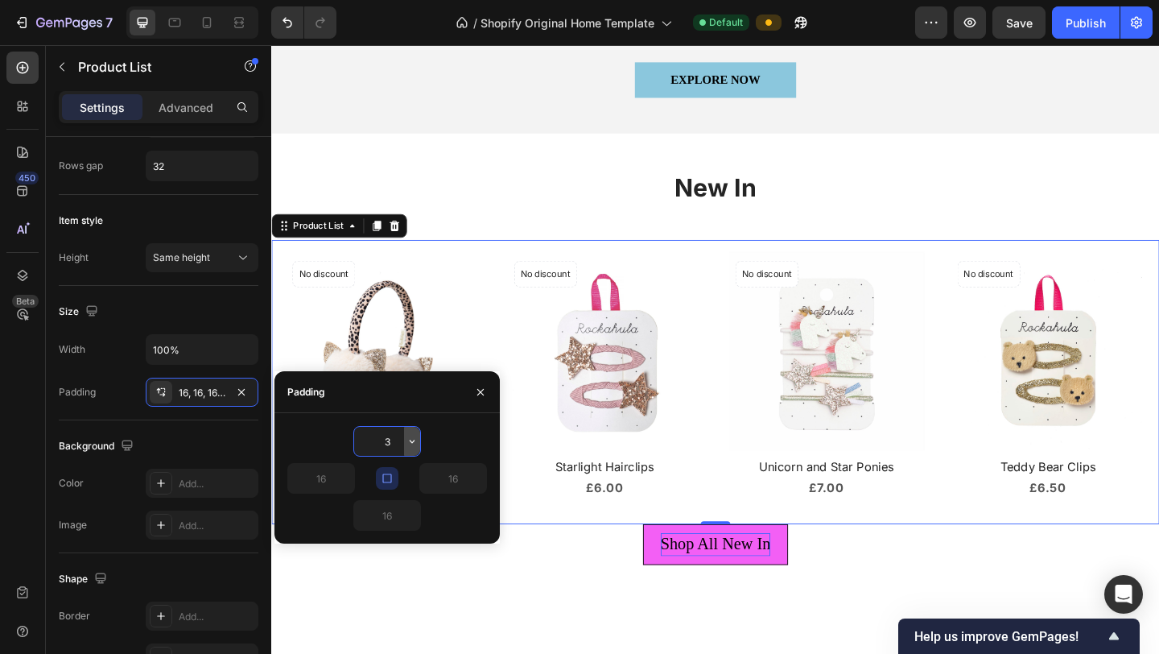
type input "30"
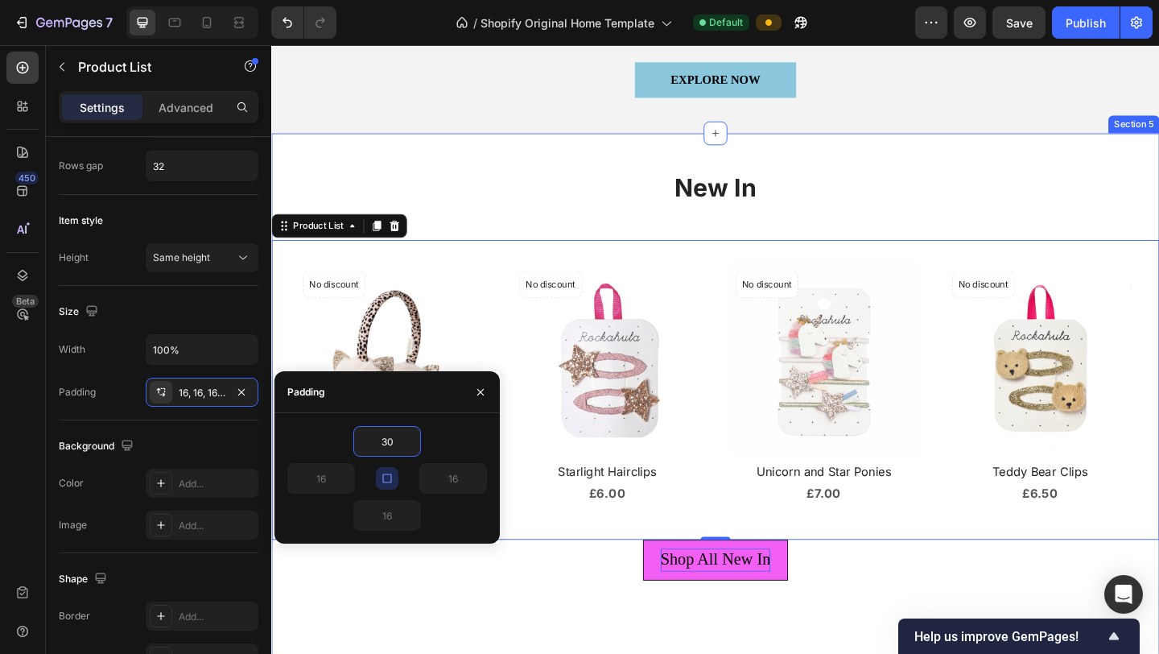
click at [885, 610] on div "New In Heading Product Images No discount Not be displayed when published Produ…" at bounding box center [754, 433] width 966 height 584
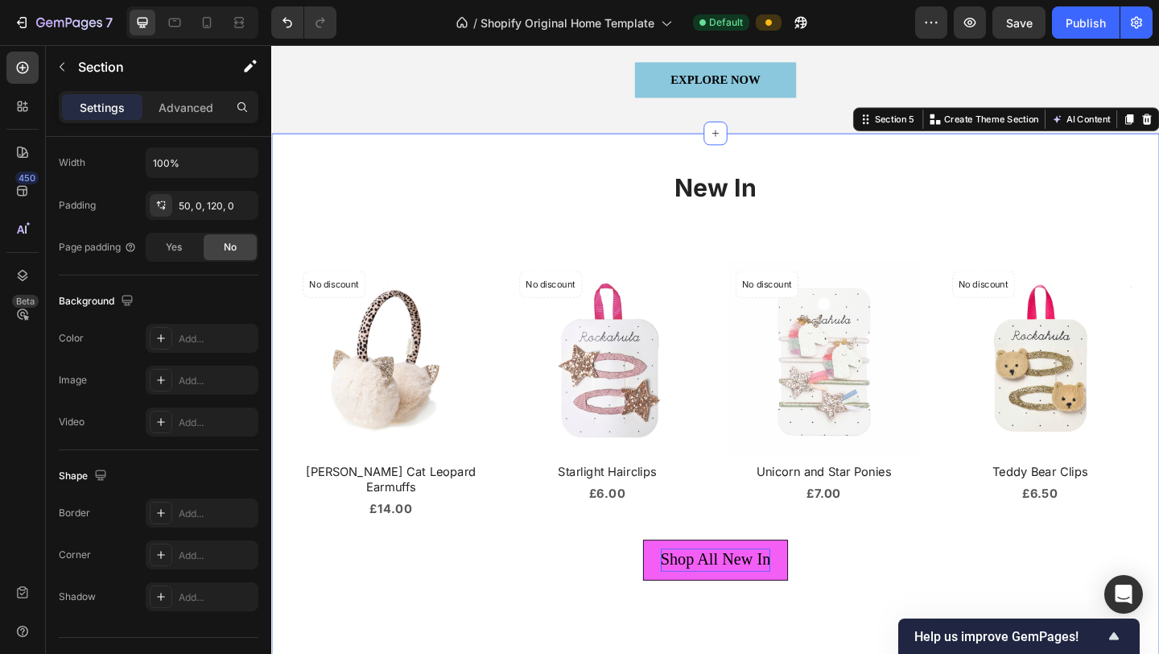
scroll to position [0, 0]
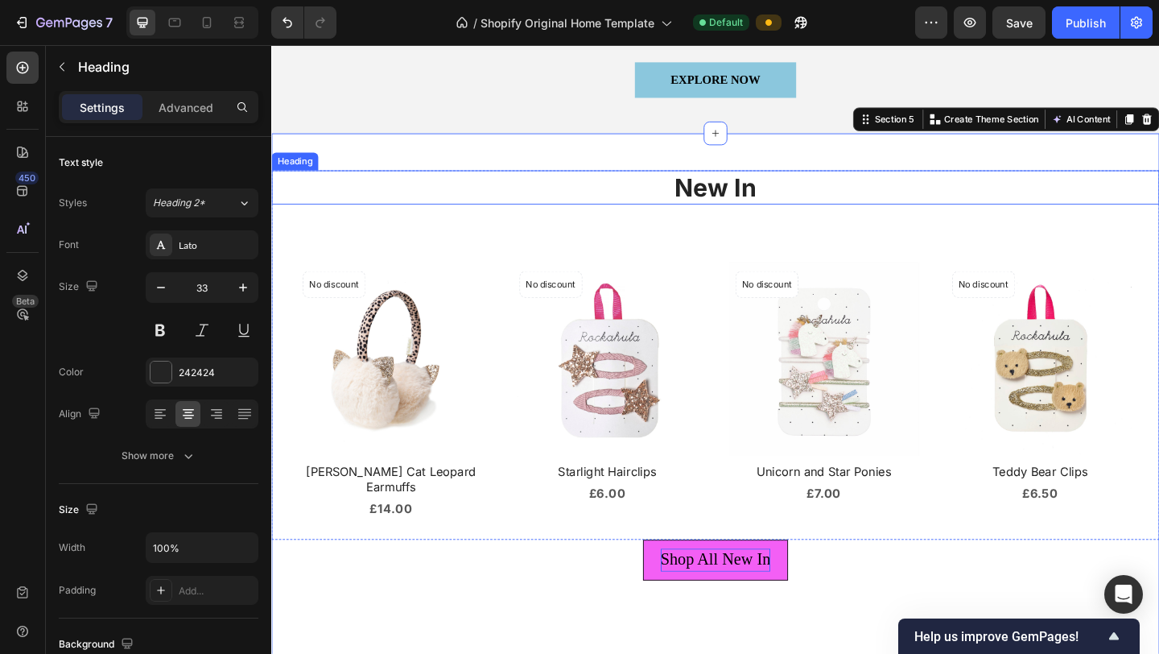
click at [776, 199] on h2 "New In" at bounding box center [754, 200] width 966 height 38
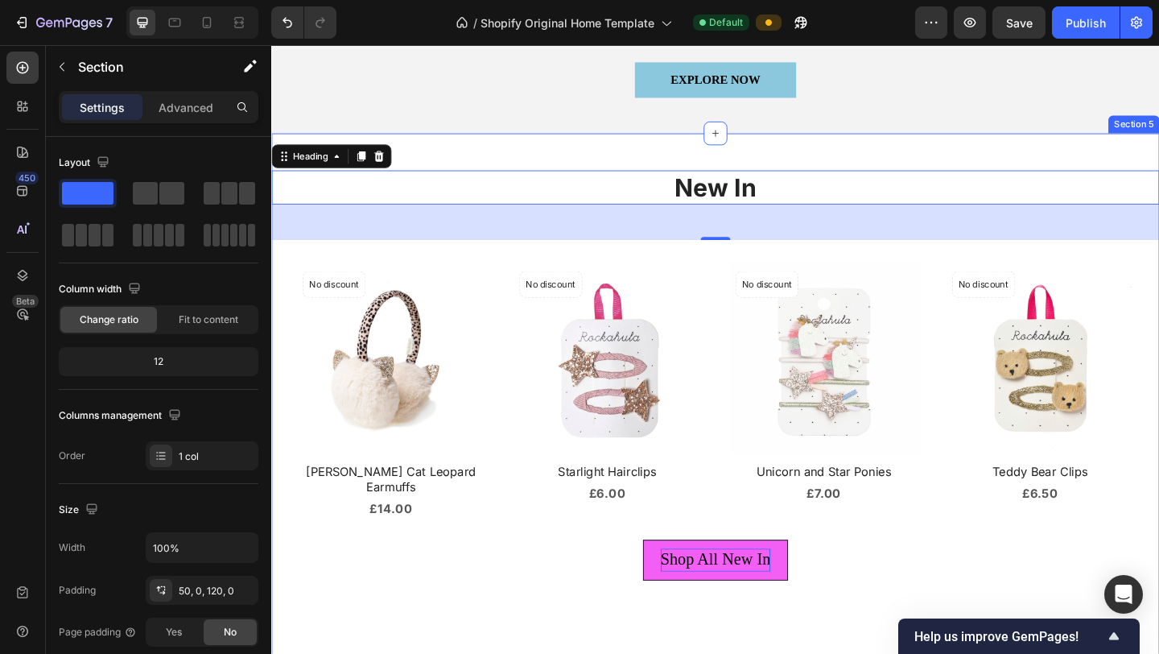
click at [1058, 162] on div "New In Heading 48 Product Images No discount Not be displayed when published Pr…" at bounding box center [754, 433] width 966 height 584
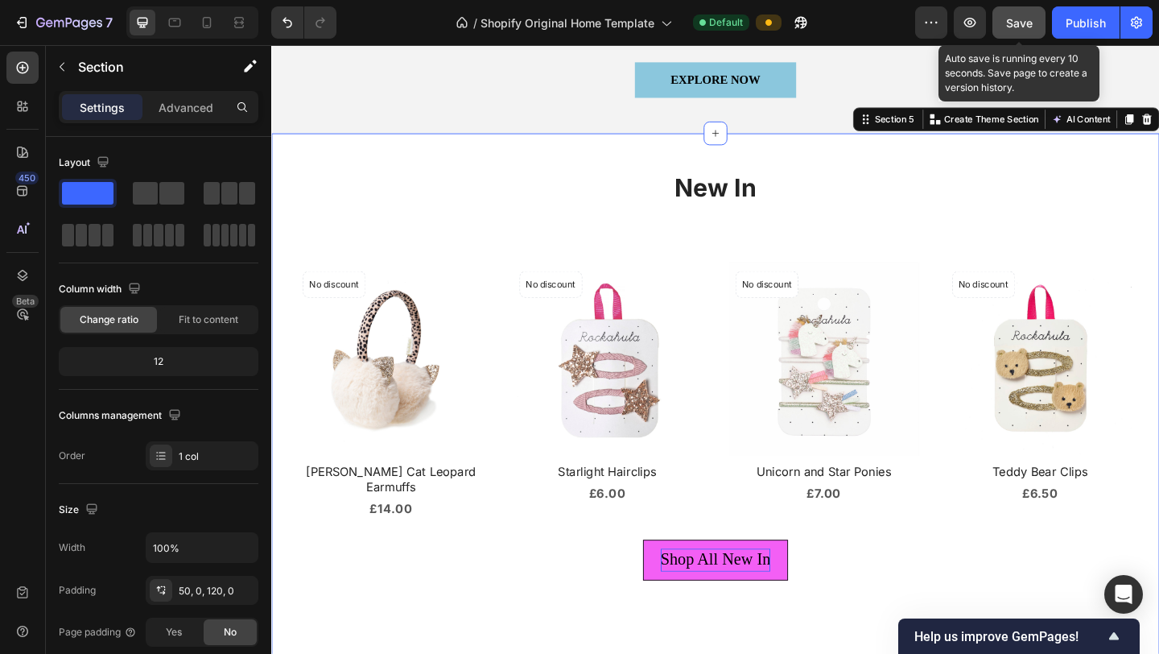
click at [1004, 27] on button "Save" at bounding box center [1018, 22] width 53 height 32
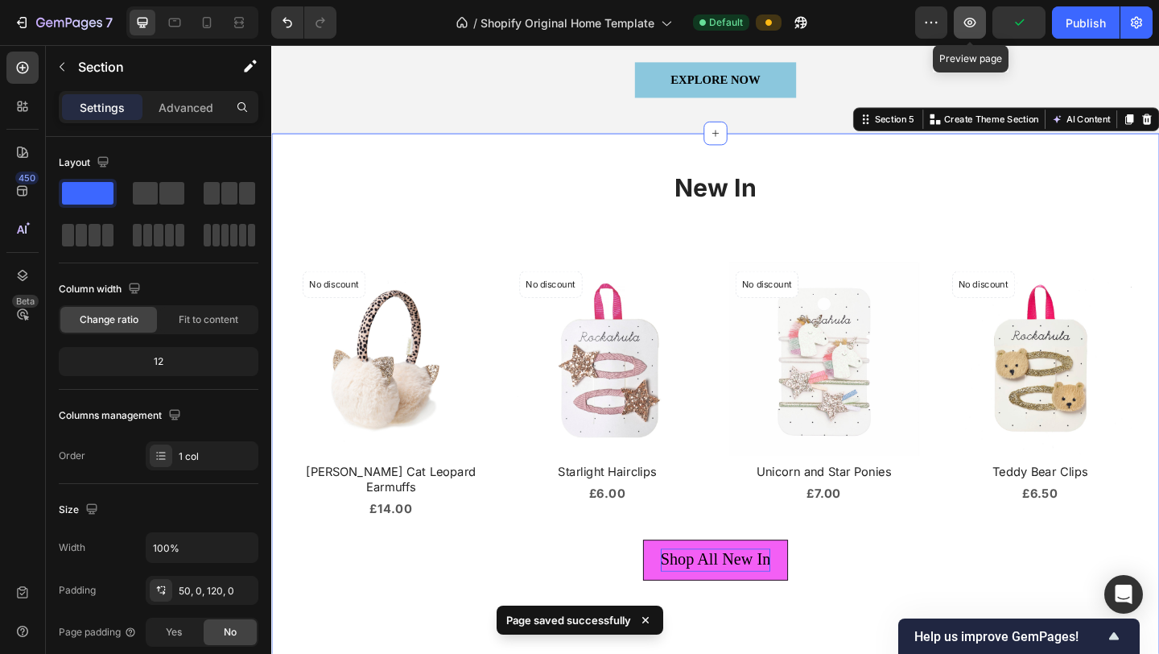
click at [966, 23] on icon "button" at bounding box center [970, 23] width 12 height 10
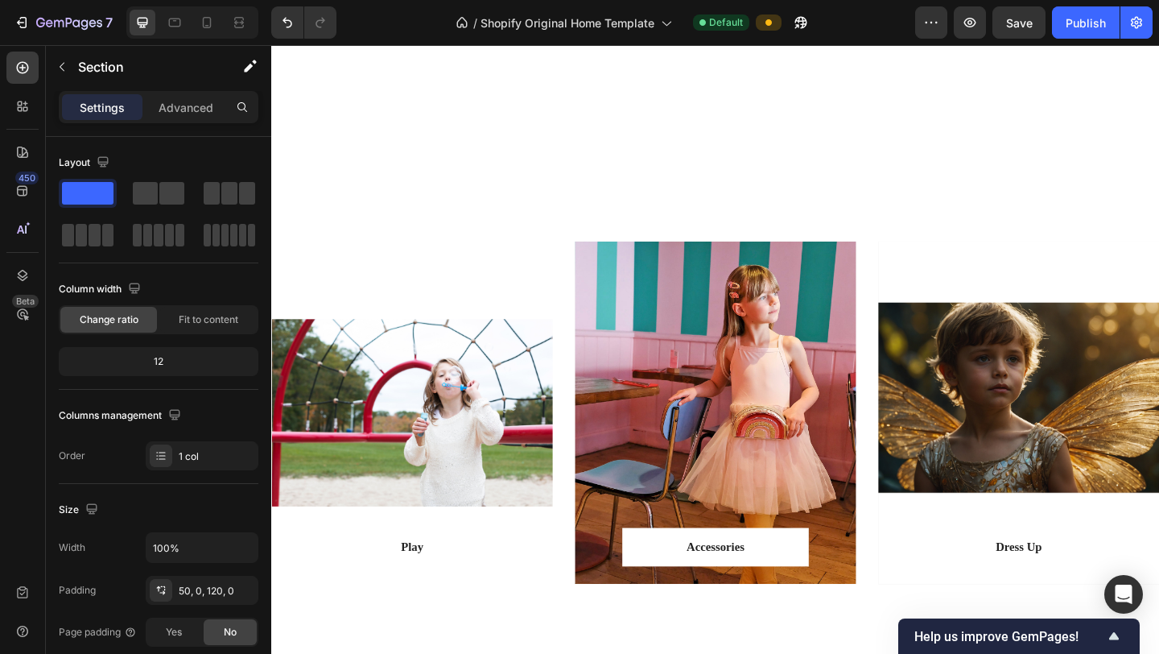
scroll to position [1910, 0]
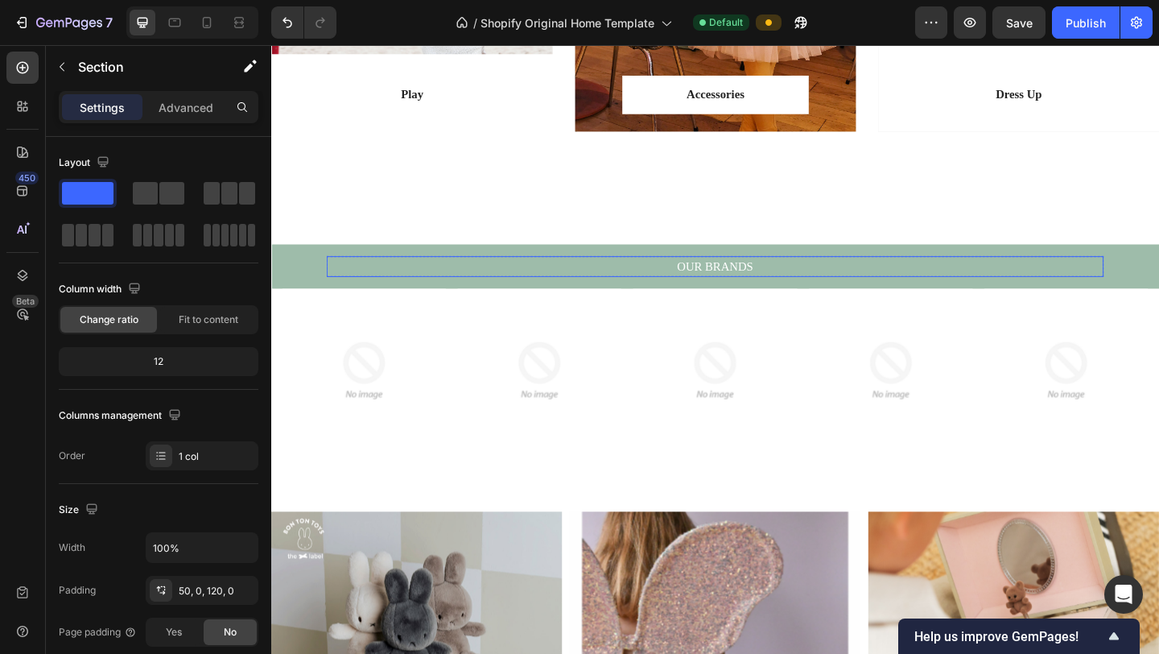
click at [536, 282] on p "OUR BRANDS" at bounding box center [754, 285] width 842 height 19
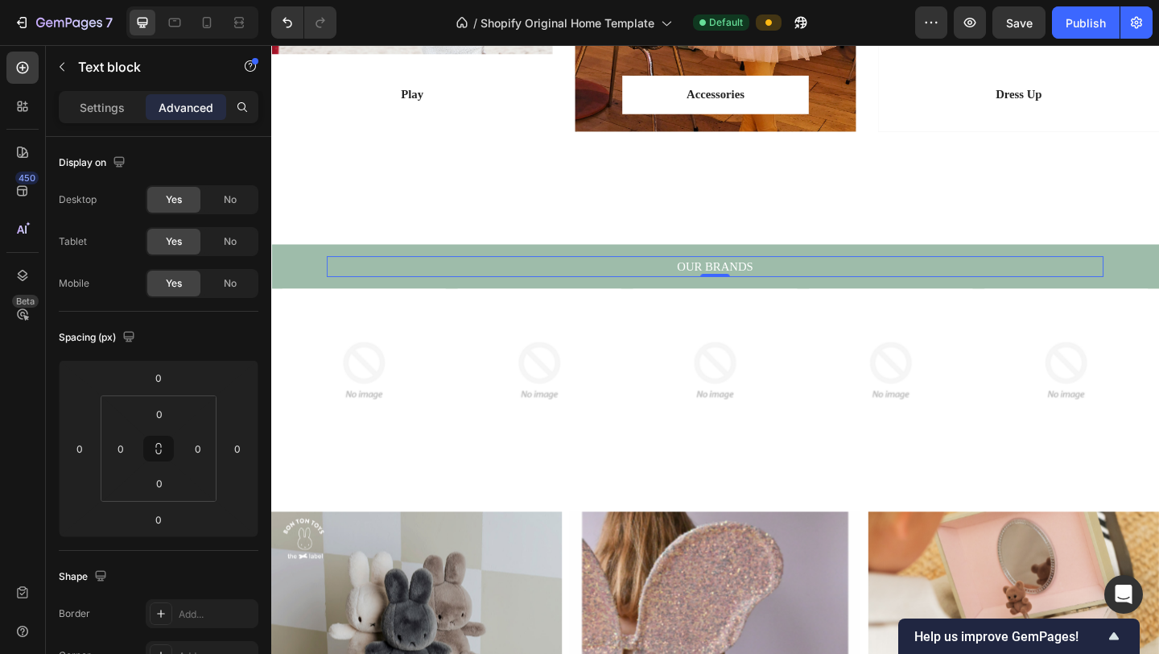
click at [964, 283] on p "OUR BRANDS" at bounding box center [754, 285] width 842 height 19
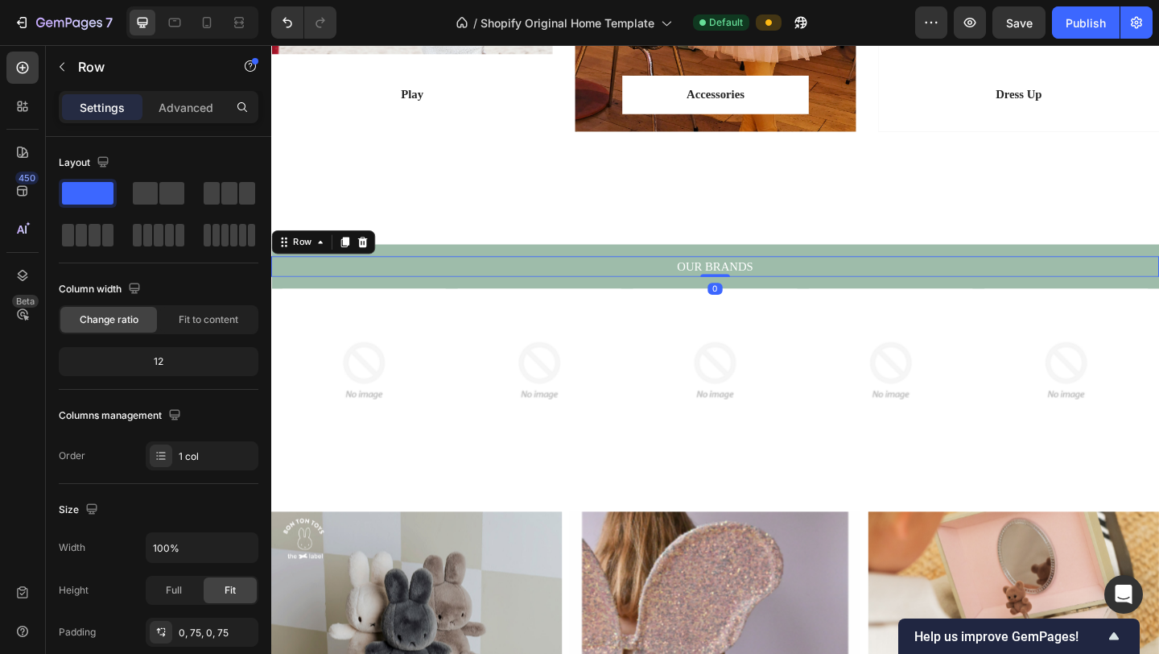
click at [1158, 284] on div "OUR BRANDS Text block Text block Free Shipping on Orders Over £50 Text block Se…" at bounding box center [754, 285] width 966 height 23
click at [324, 262] on icon at bounding box center [324, 259] width 13 height 13
click at [321, 260] on icon at bounding box center [324, 259] width 13 height 13
click at [318, 290] on div "OUR BRANDS Text block Text block Free Shipping on Orders Over £50 Text block Se…" at bounding box center [754, 285] width 966 height 23
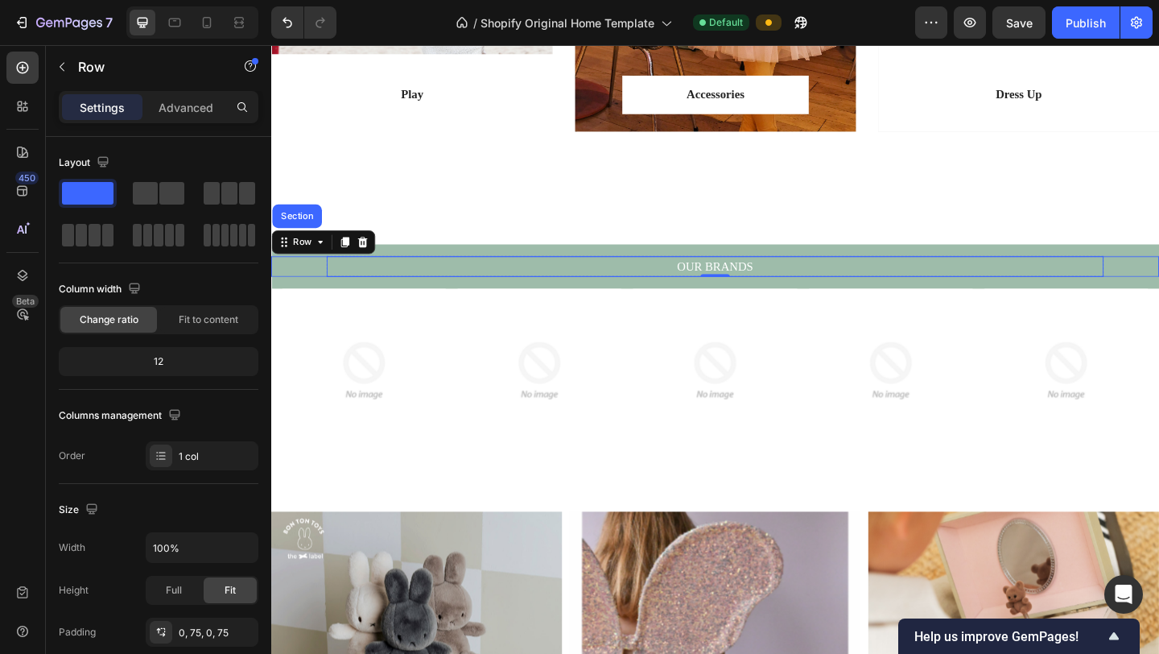
click at [583, 287] on p "OUR BRANDS" at bounding box center [754, 285] width 842 height 19
click at [1158, 278] on div "OUR BRANDS Text block 0 Text block Free Shipping on Orders Over £50 Text block …" at bounding box center [754, 285] width 966 height 23
click at [1054, 264] on div at bounding box center [754, 286] width 966 height 48
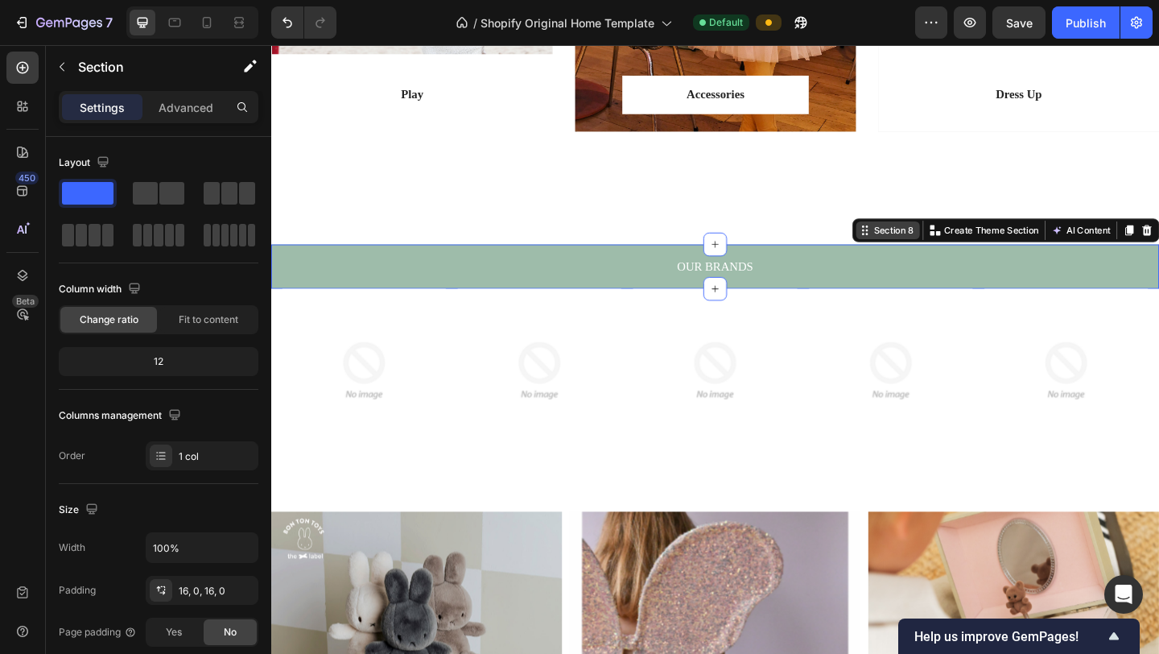
click at [942, 246] on div "Section 8" at bounding box center [948, 246] width 50 height 14
click at [910, 251] on icon at bounding box center [916, 246] width 13 height 13
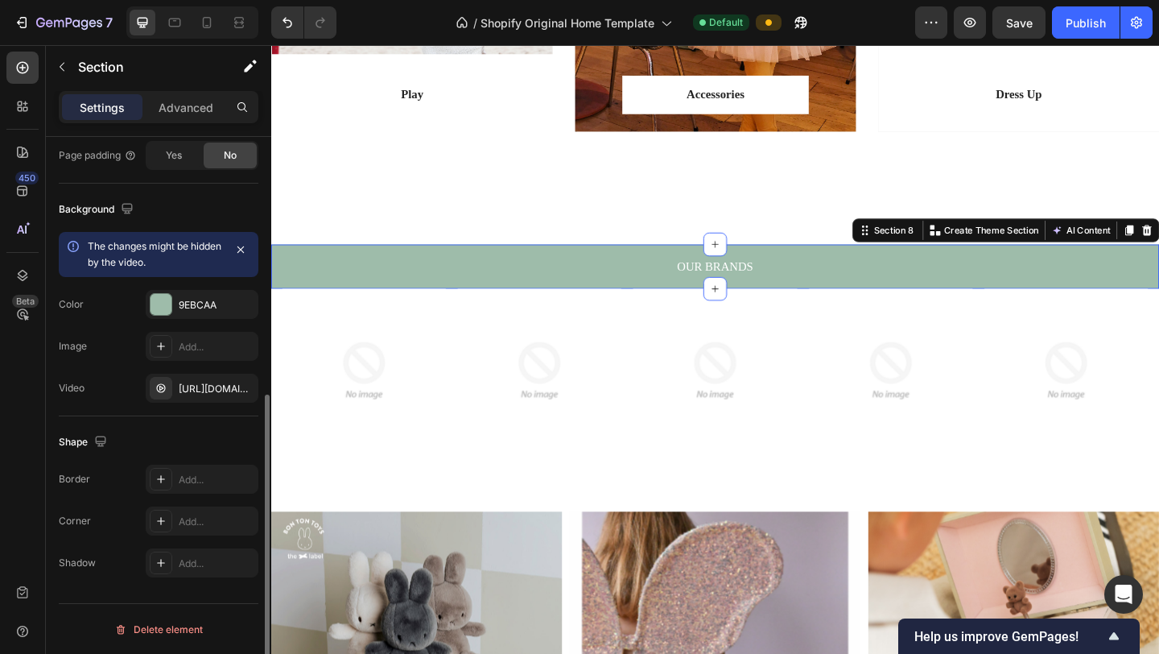
scroll to position [477, 0]
click at [244, 301] on icon "button" at bounding box center [241, 303] width 13 height 13
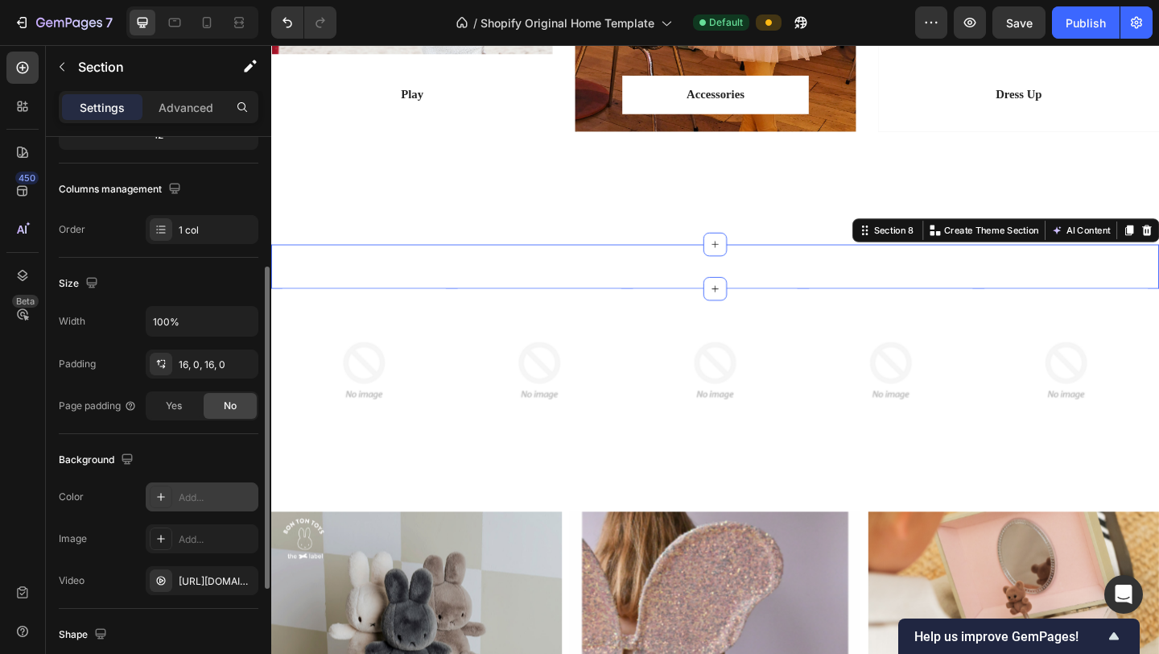
scroll to position [198, 0]
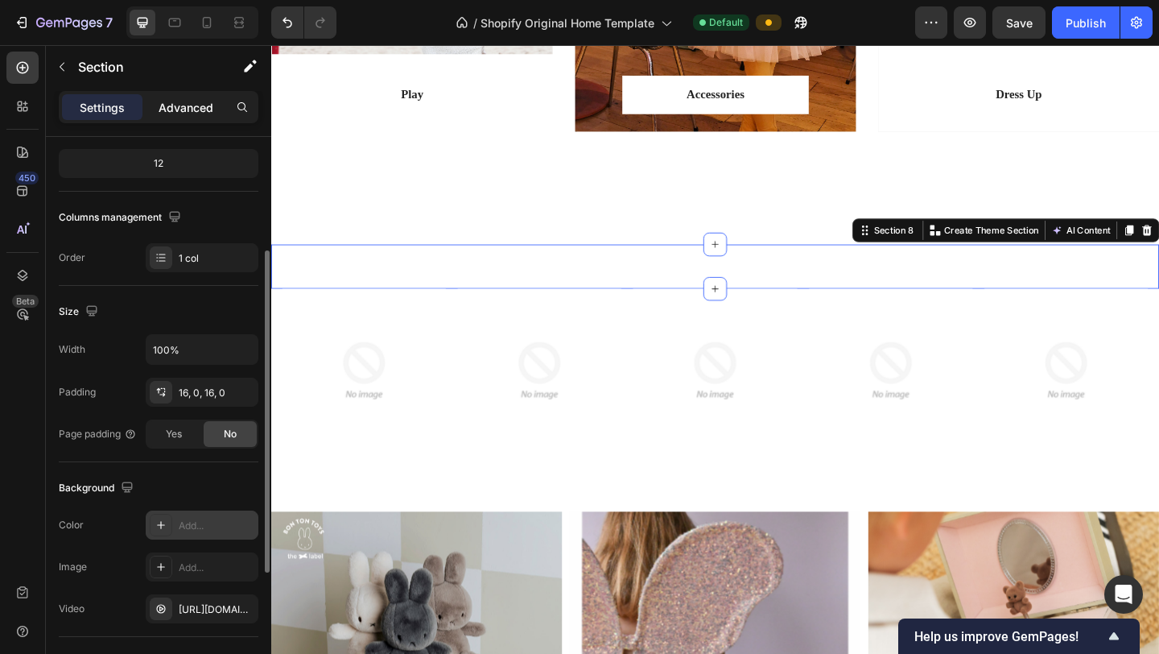
click at [208, 118] on div "Advanced" at bounding box center [186, 107] width 80 height 26
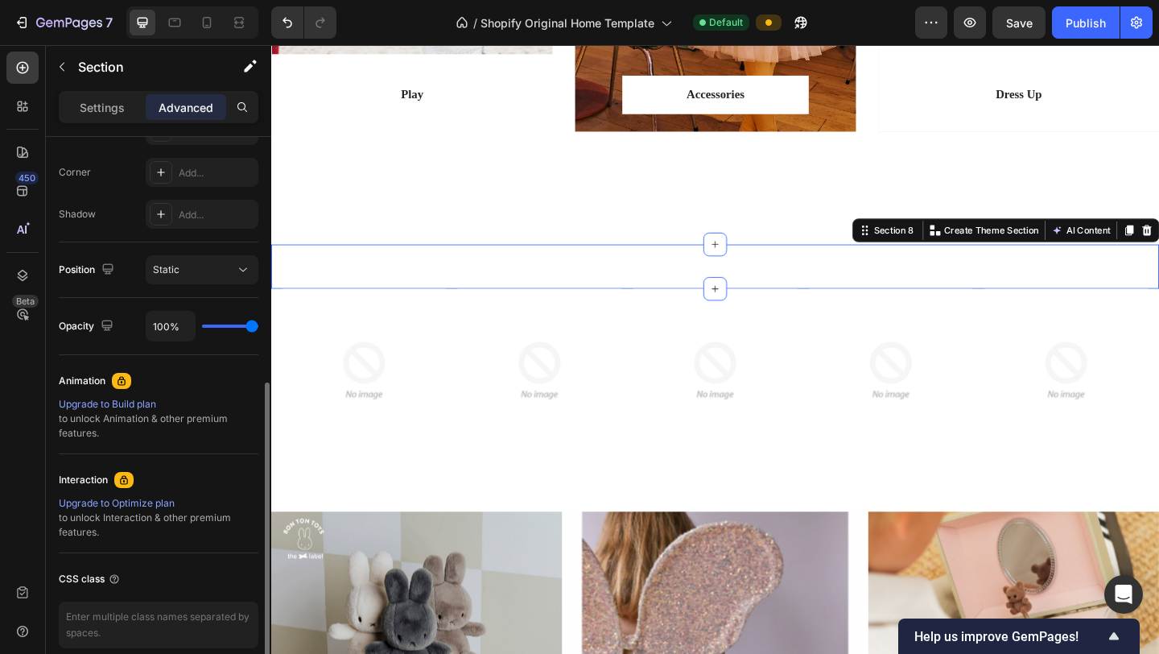
scroll to position [485, 0]
click at [174, 274] on span "Static" at bounding box center [166, 268] width 27 height 14
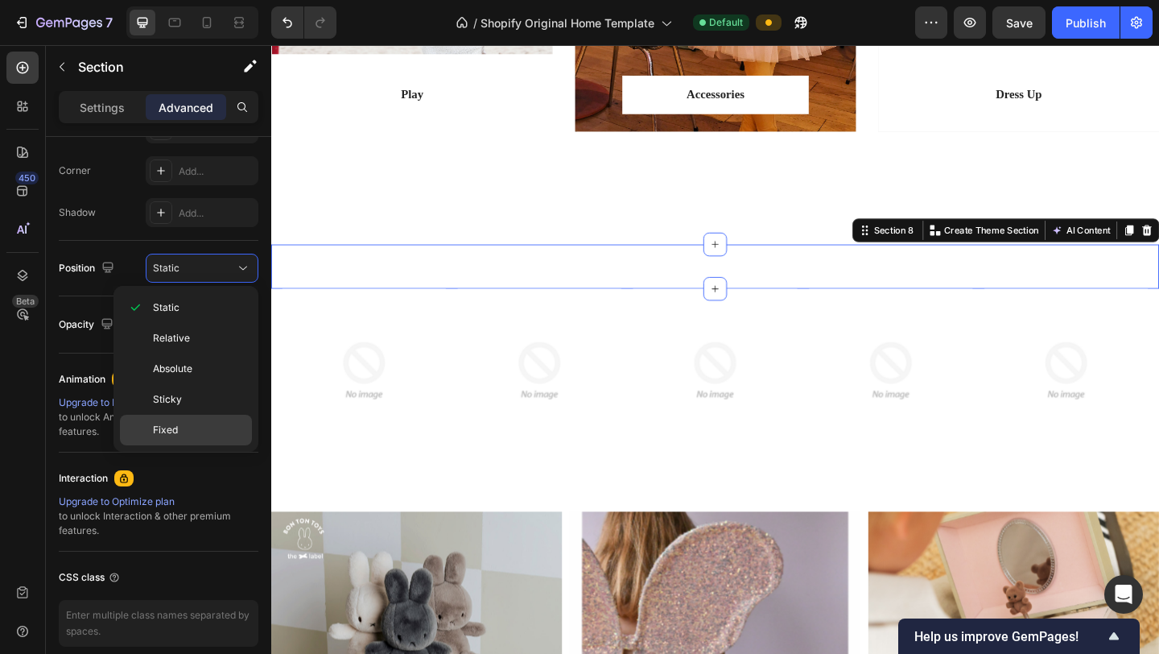
click at [172, 436] on span "Fixed" at bounding box center [165, 430] width 25 height 14
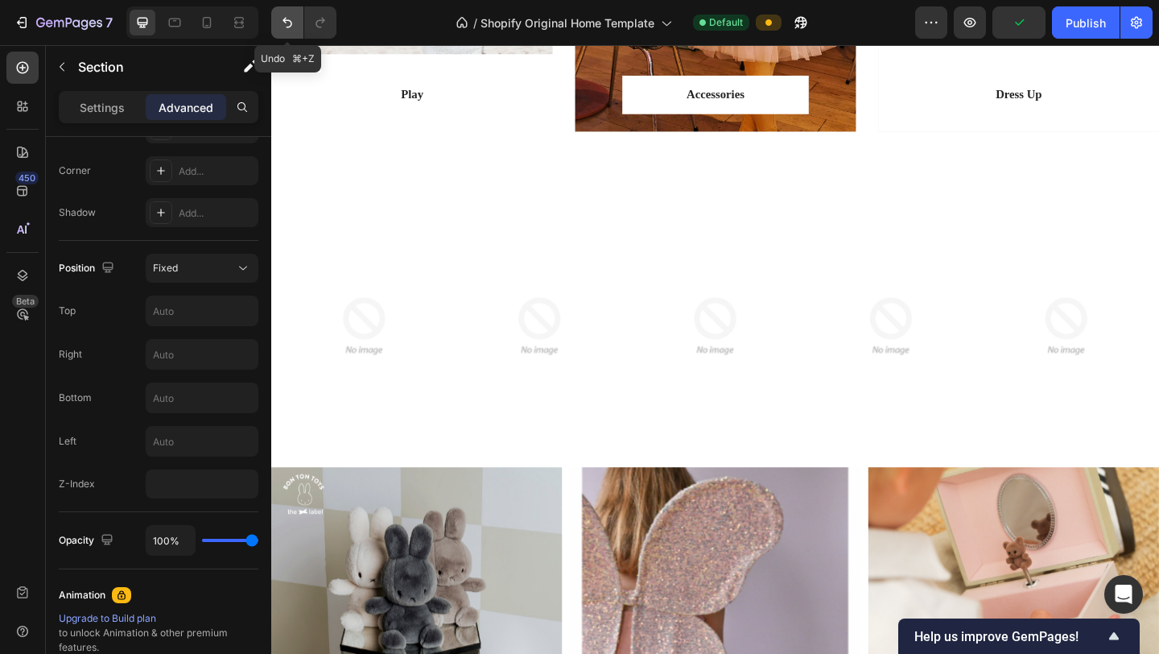
click at [293, 27] on icon "Undo/Redo" at bounding box center [287, 22] width 16 height 16
click at [283, 25] on icon "Undo/Redo" at bounding box center [287, 22] width 16 height 16
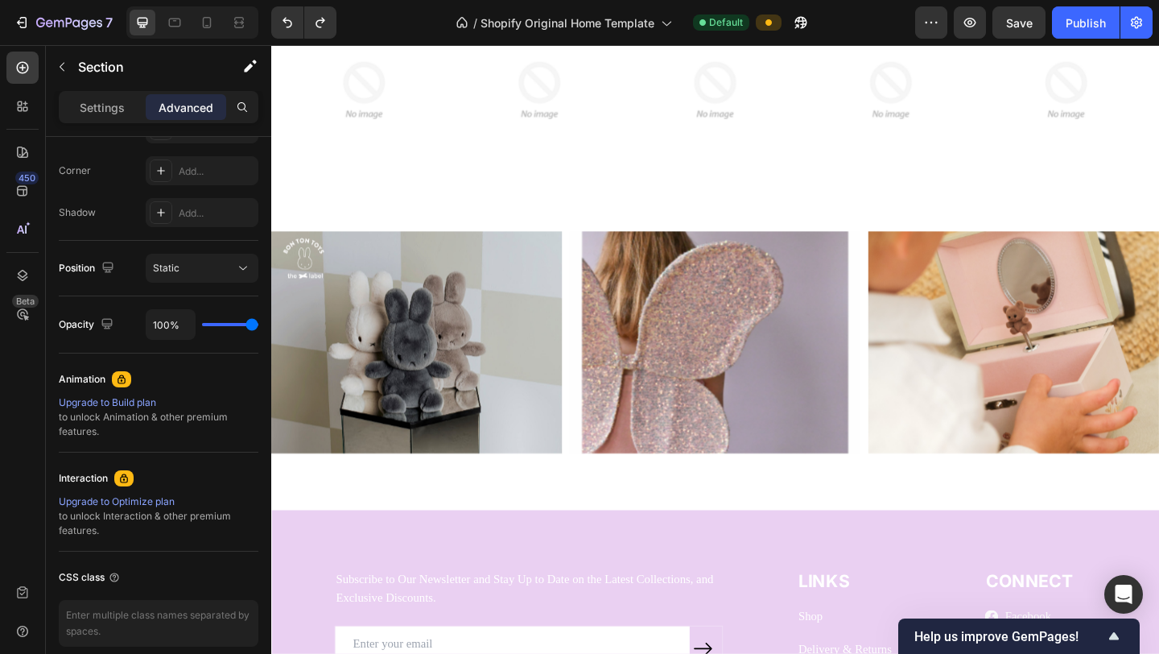
scroll to position [1803, 0]
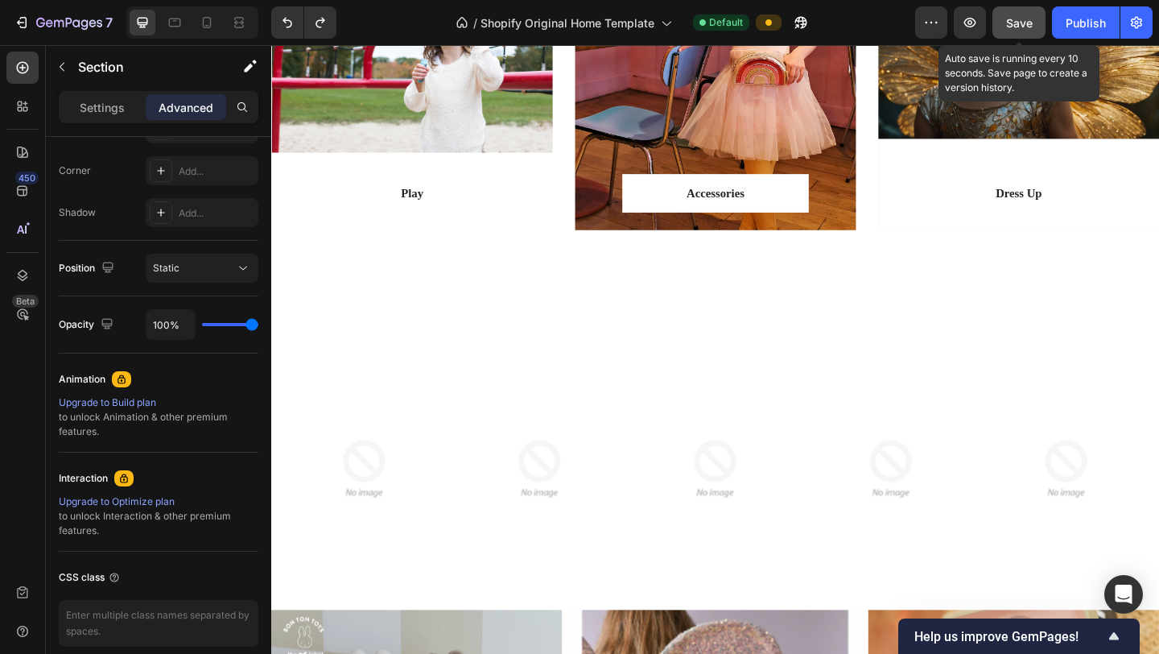
click at [1025, 23] on span "Save" at bounding box center [1019, 23] width 27 height 14
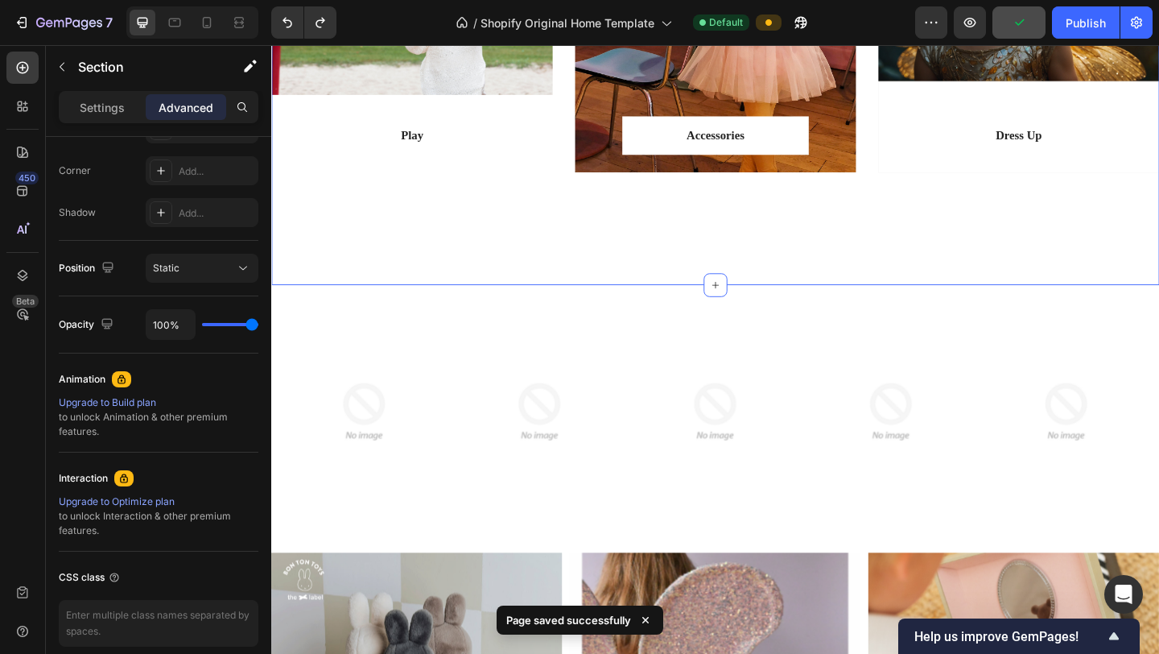
scroll to position [1880, 0]
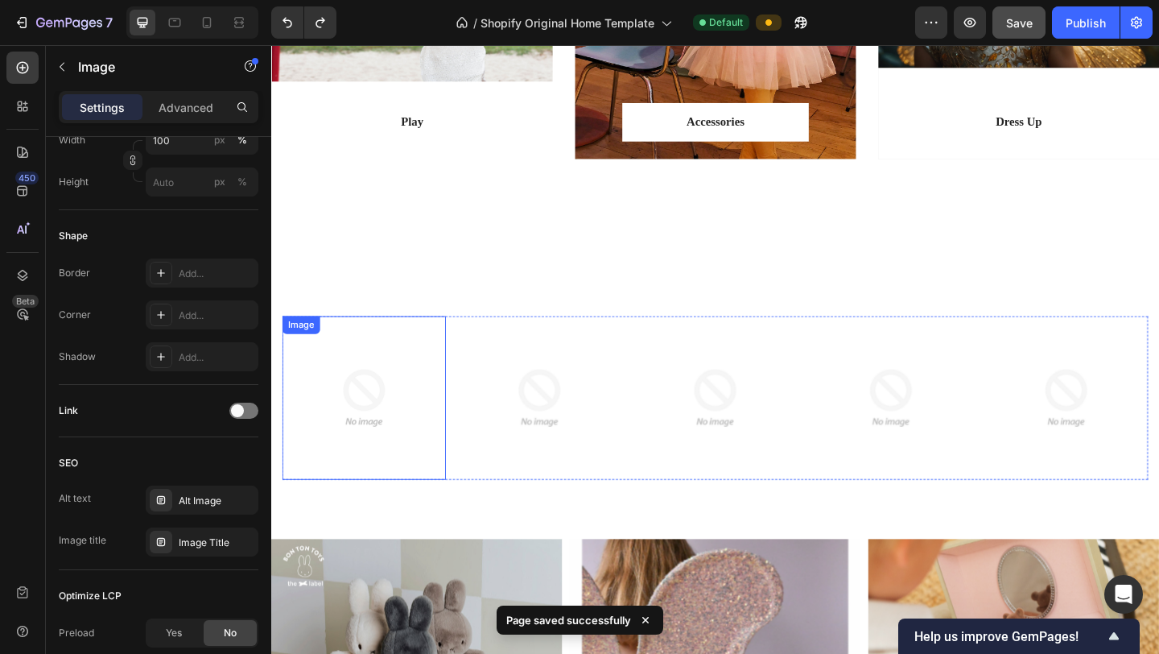
click at [361, 451] on img at bounding box center [372, 429] width 178 height 178
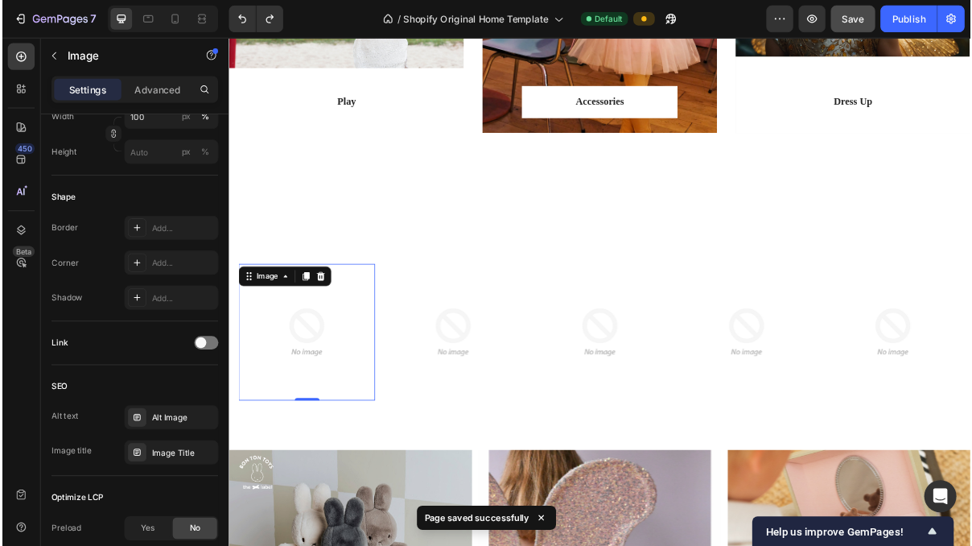
scroll to position [0, 0]
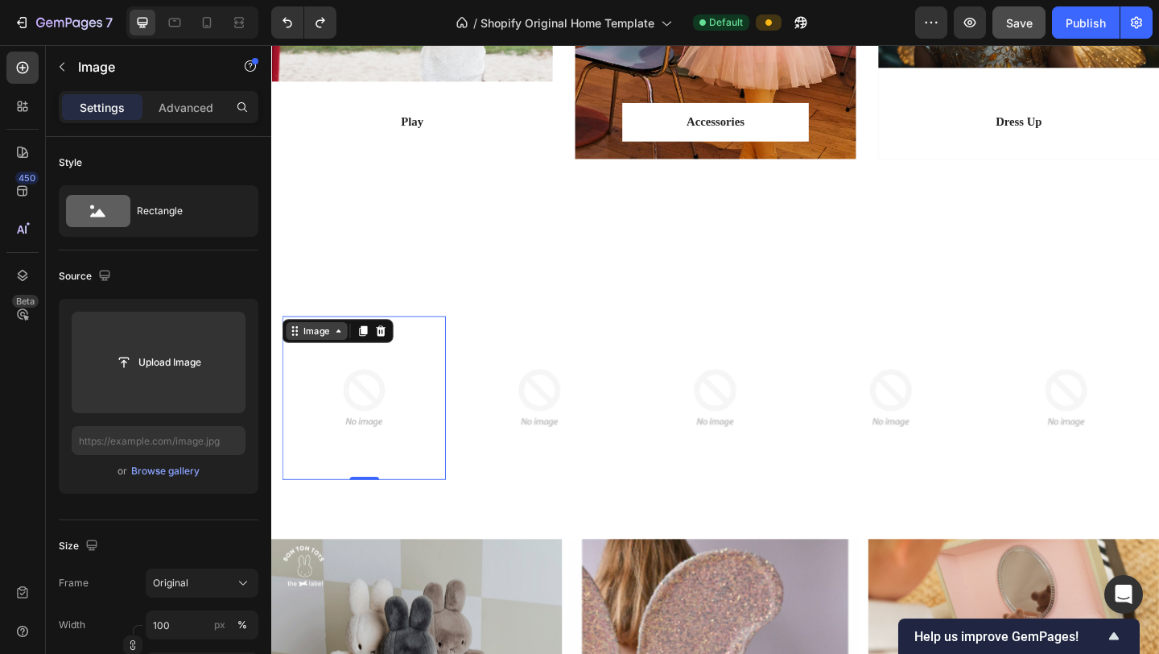
click at [333, 359] on div "Image" at bounding box center [320, 356] width 35 height 14
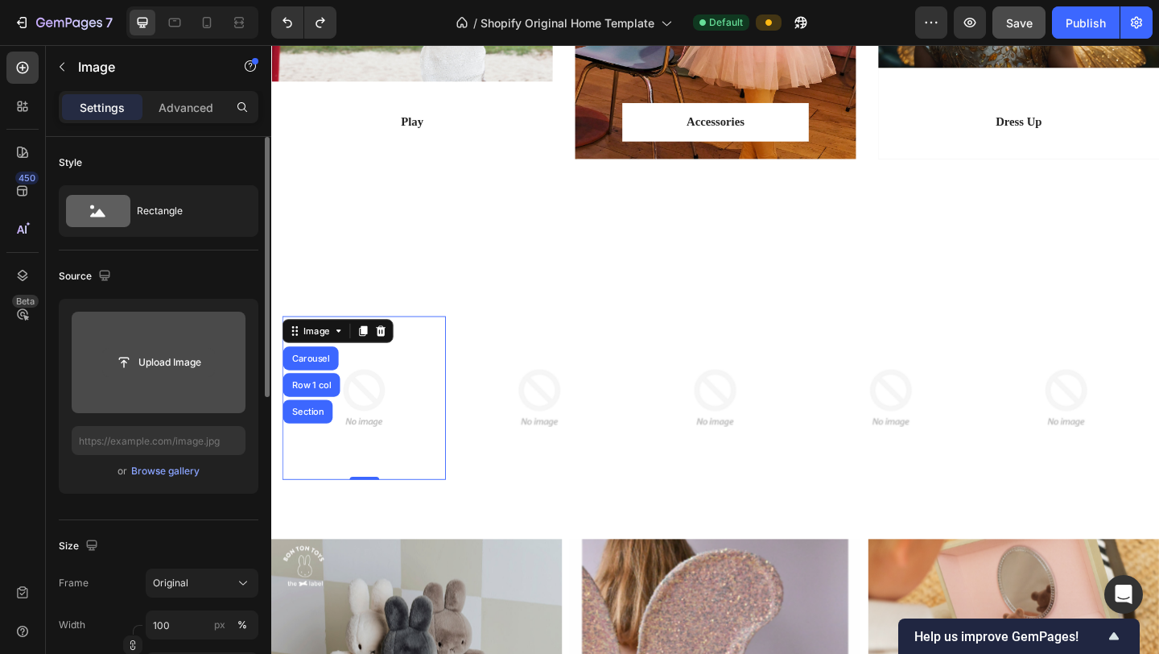
click at [179, 365] on input "file" at bounding box center [158, 362] width 111 height 27
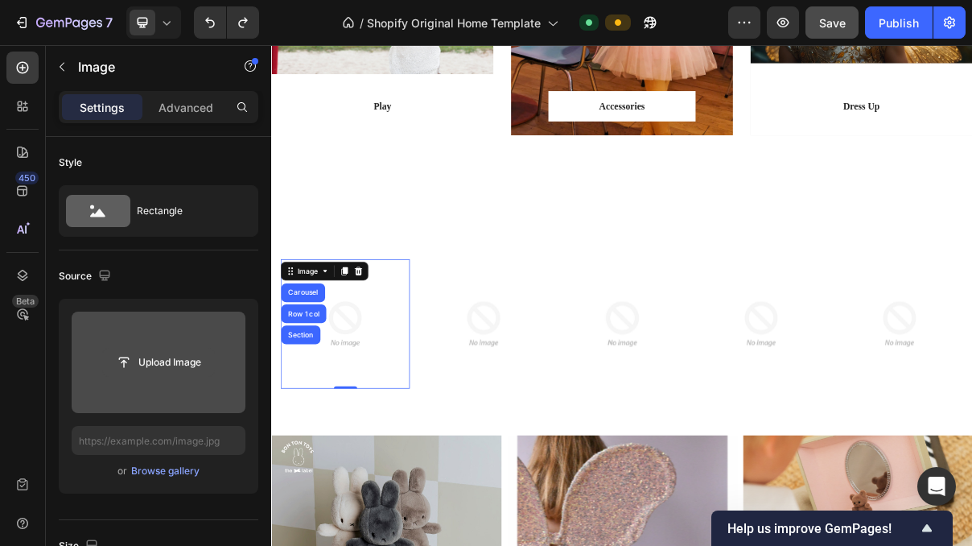
click at [175, 357] on input "file" at bounding box center [158, 362] width 111 height 27
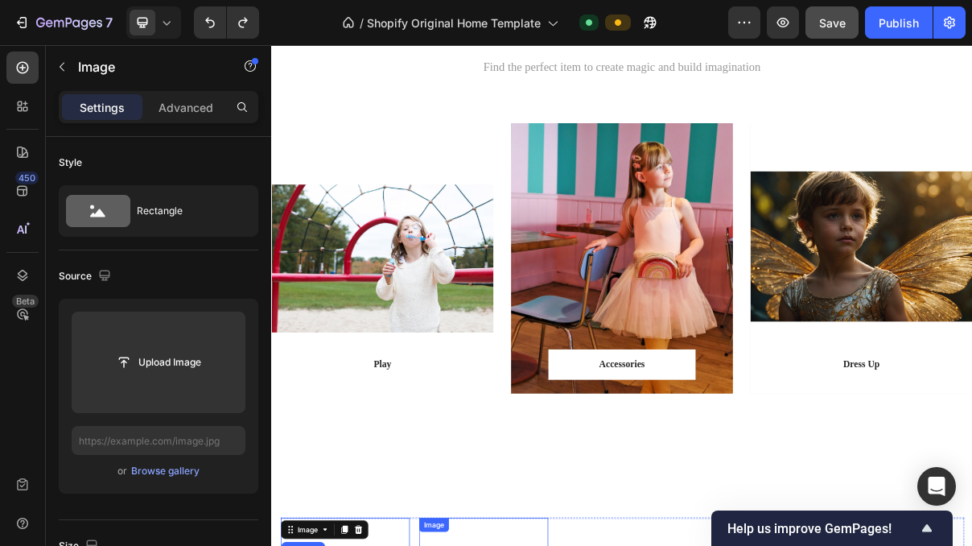
scroll to position [1519, 0]
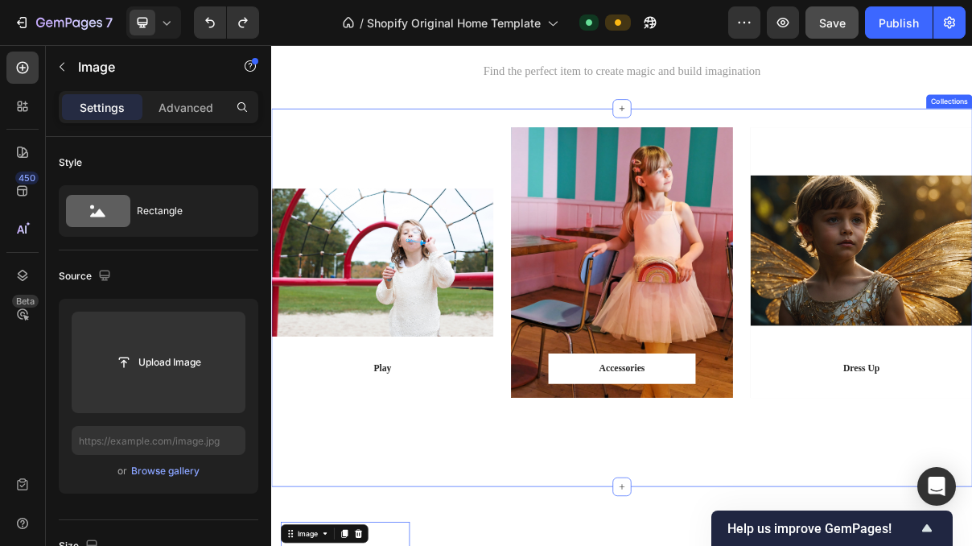
click at [790, 556] on div "Play Text block Row Row Hero Banner Accessories Text block Row Row Hero Banner …" at bounding box center [754, 392] width 966 height 521
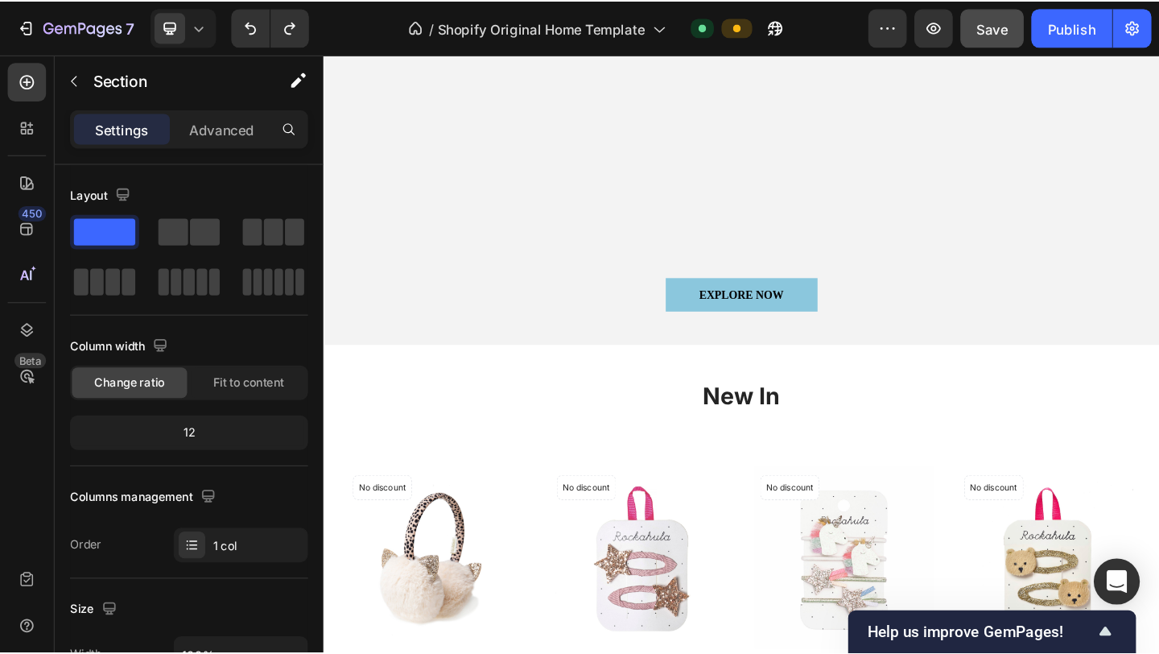
scroll to position [512, 0]
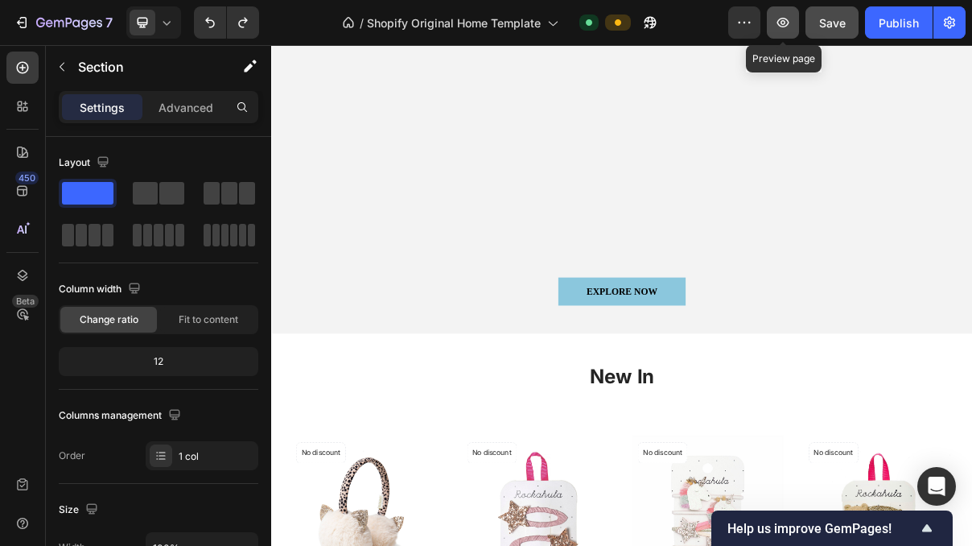
click at [792, 25] on button "button" at bounding box center [783, 22] width 32 height 32
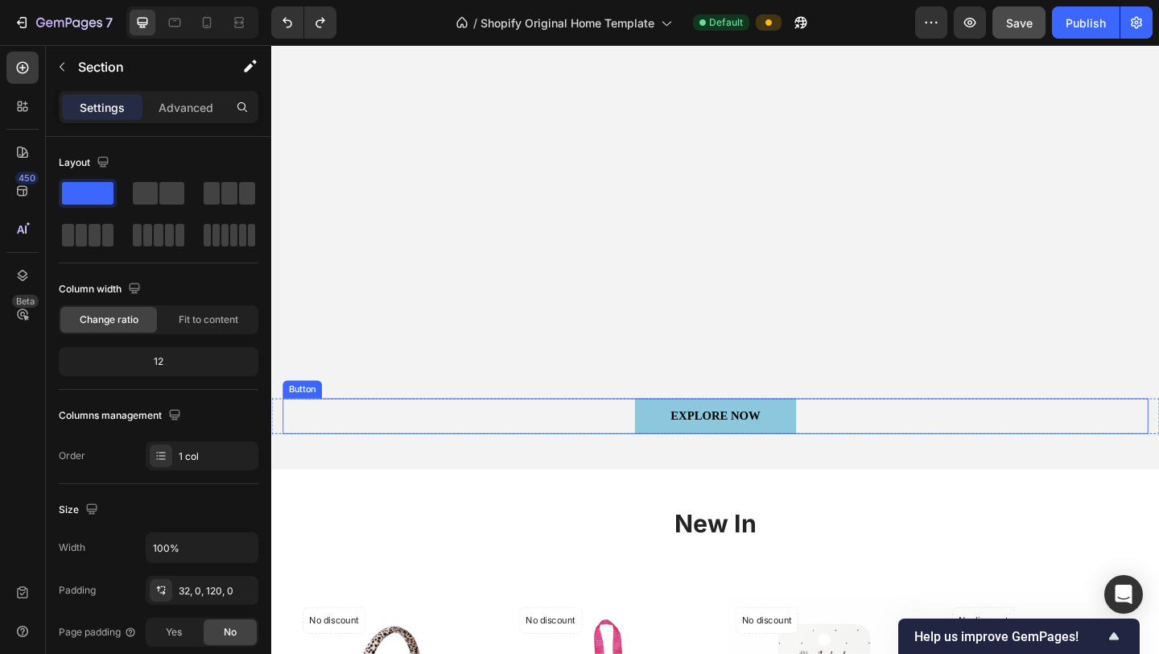
scroll to position [438, 0]
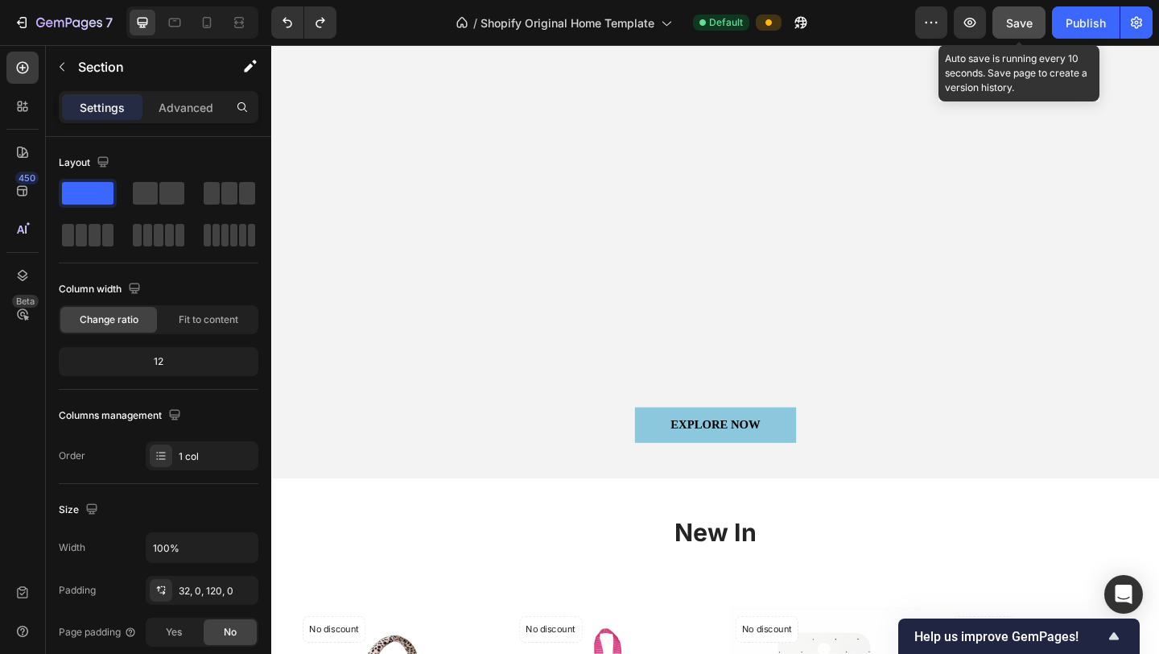
click at [1022, 16] on span "Save" at bounding box center [1019, 23] width 27 height 14
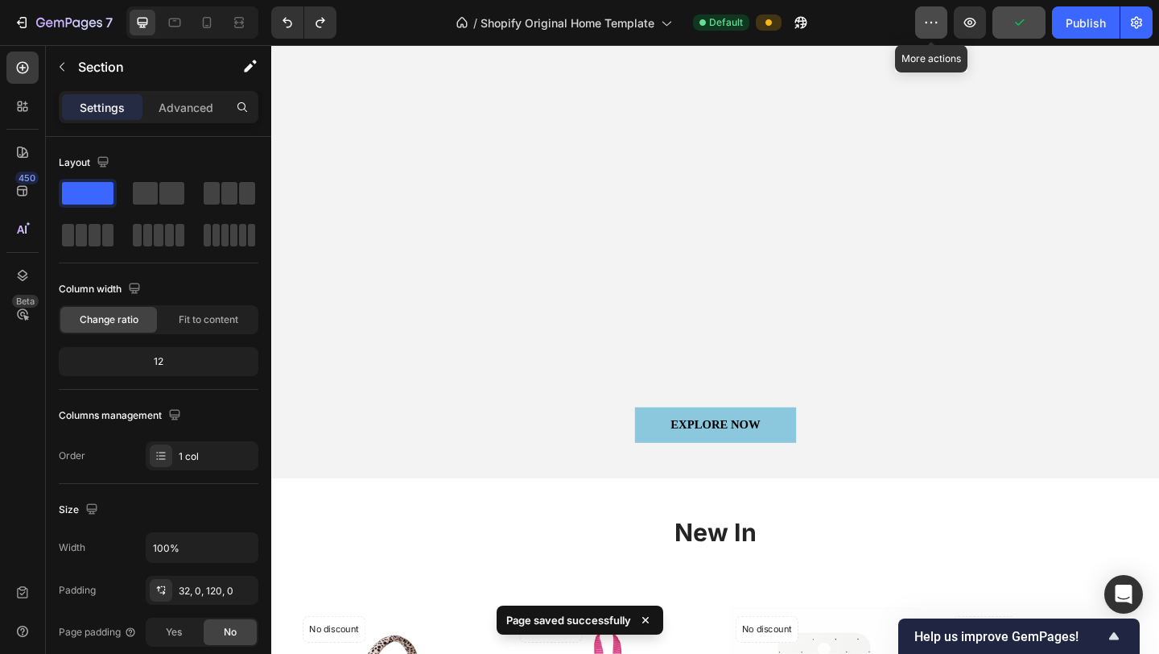
click at [940, 31] on button "button" at bounding box center [931, 22] width 32 height 32
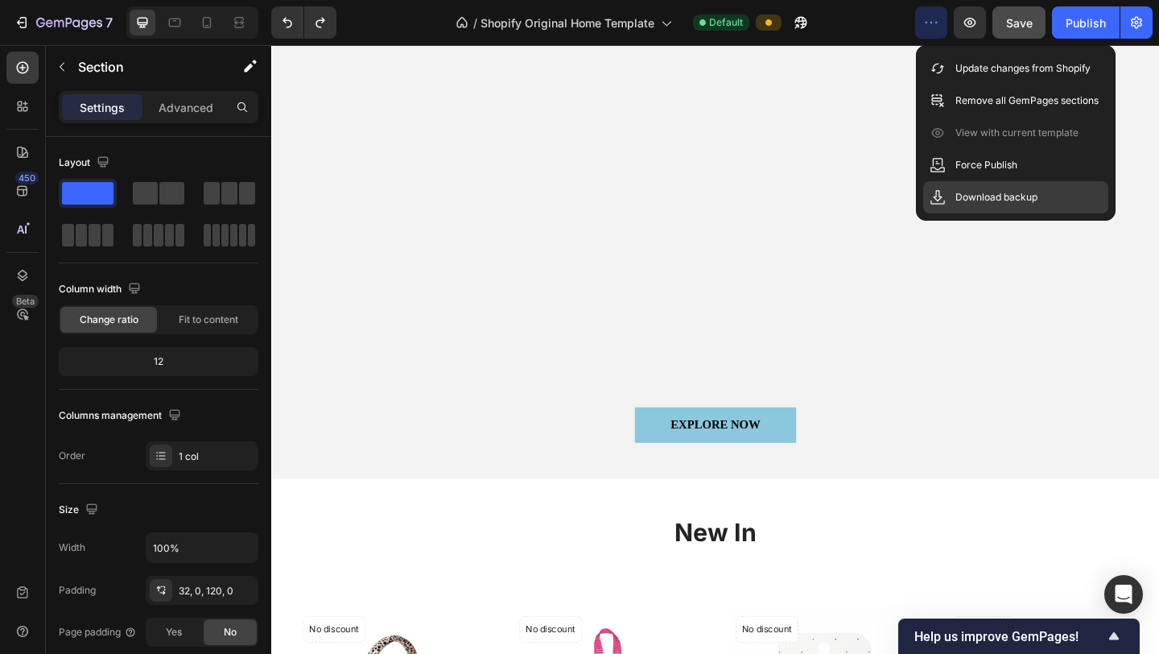
click at [975, 198] on p "Download backup" at bounding box center [996, 197] width 82 height 16
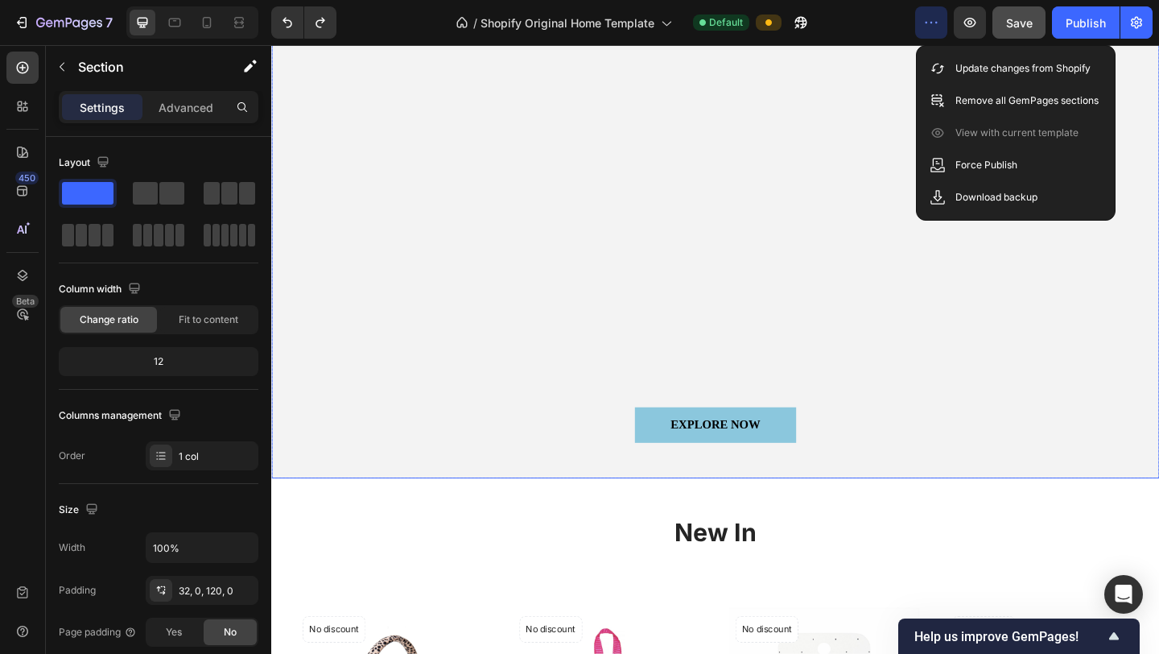
click at [1042, 505] on div "EXPLORE NOW Button Row" at bounding box center [754, 477] width 966 height 77
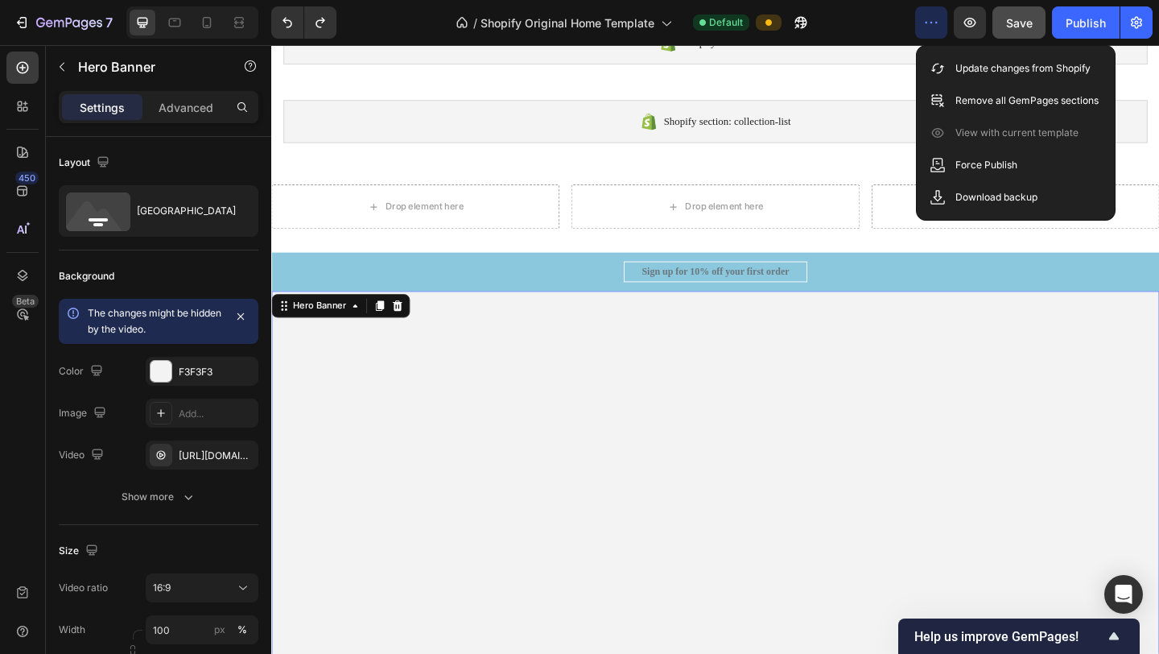
scroll to position [55, 0]
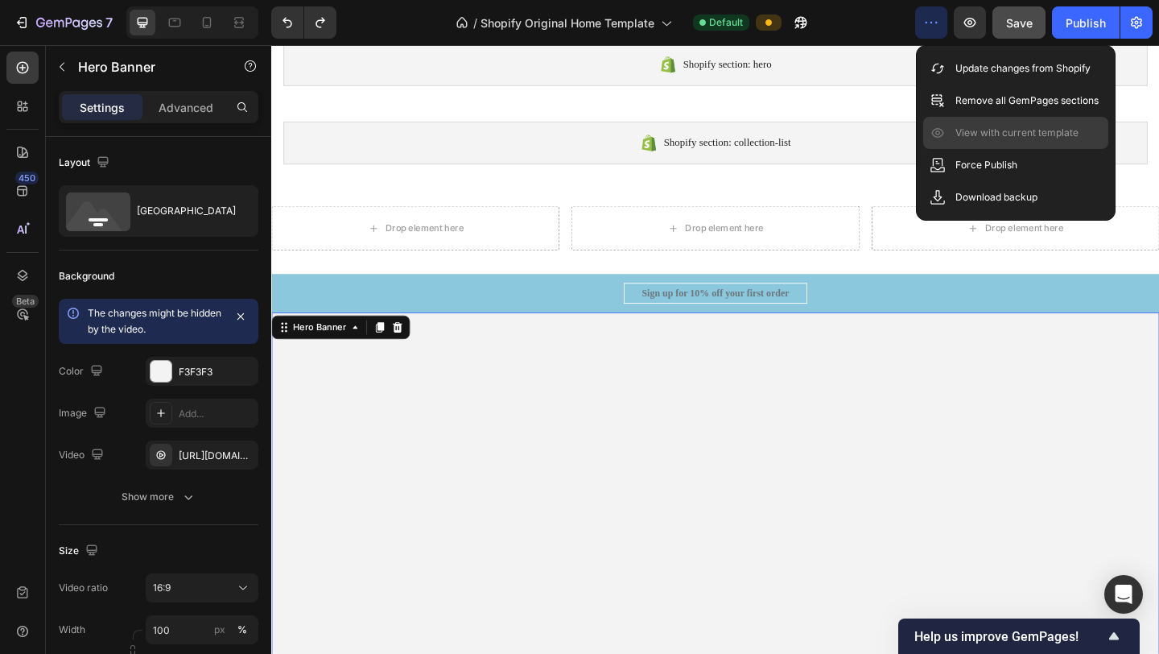
click at [1033, 133] on p "View with current template" at bounding box center [1016, 133] width 123 height 16
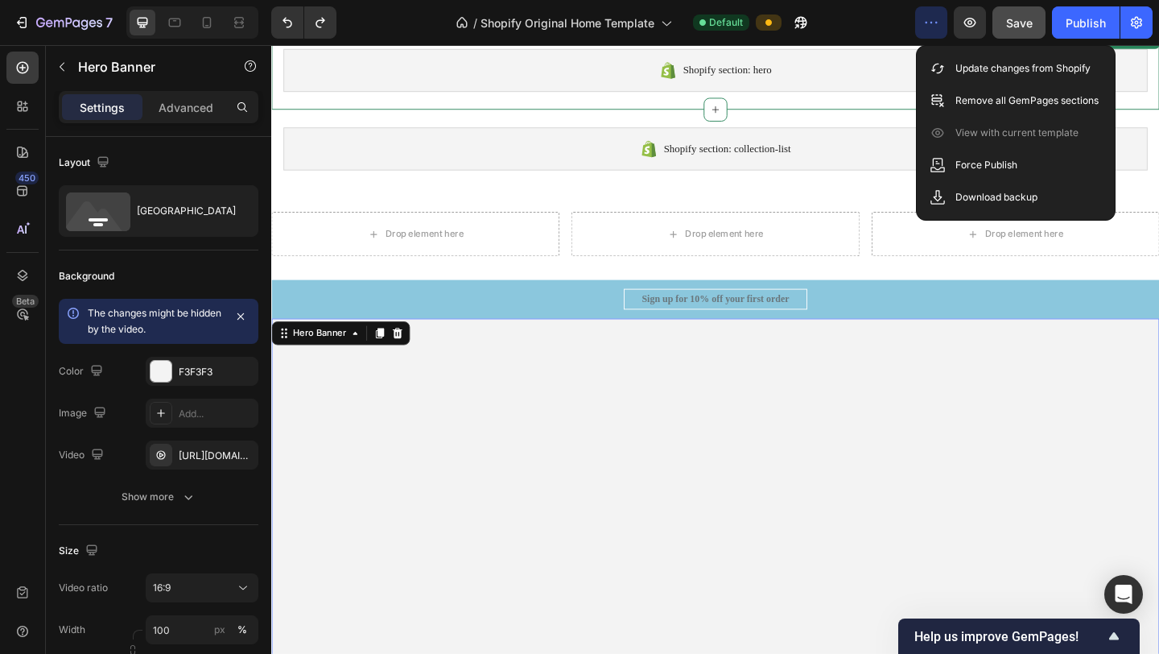
scroll to position [60, 0]
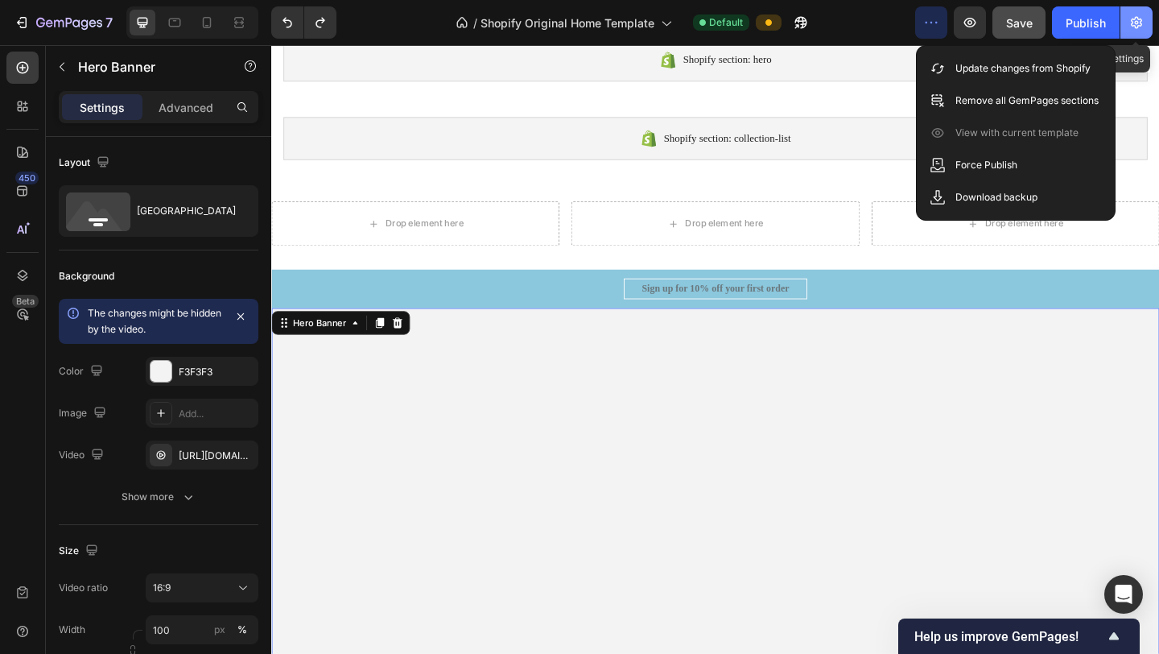
click at [1132, 26] on icon "button" at bounding box center [1136, 23] width 11 height 12
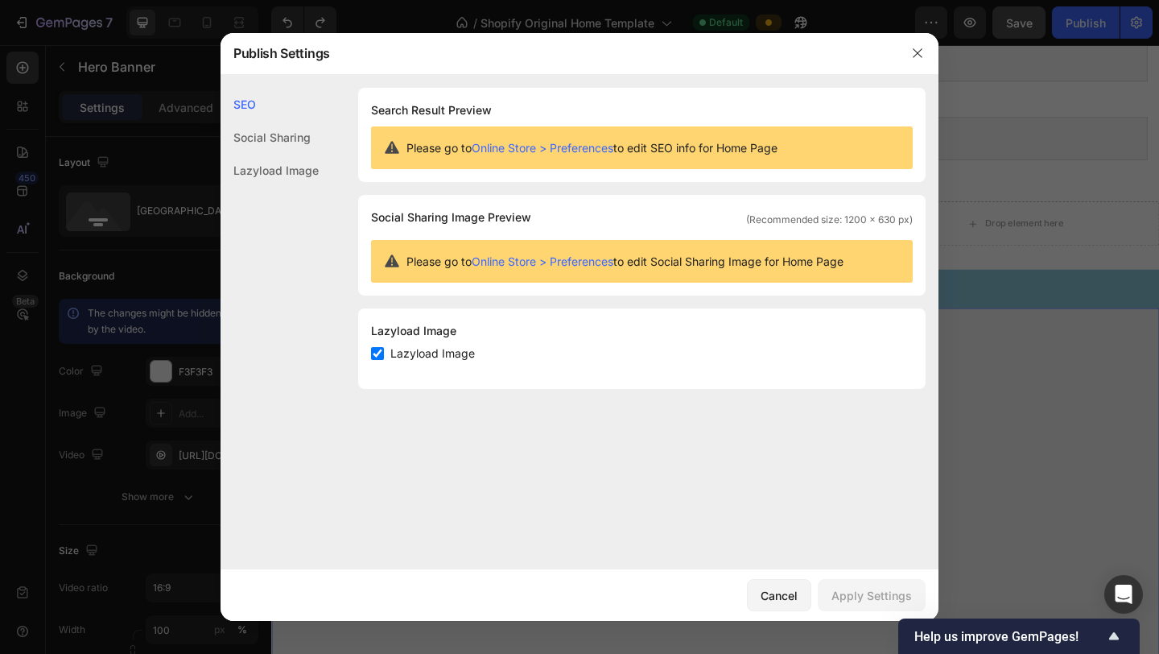
click at [564, 146] on link "Online Store > Preferences" at bounding box center [543, 148] width 142 height 14
click at [781, 593] on div "Cancel" at bounding box center [779, 595] width 37 height 17
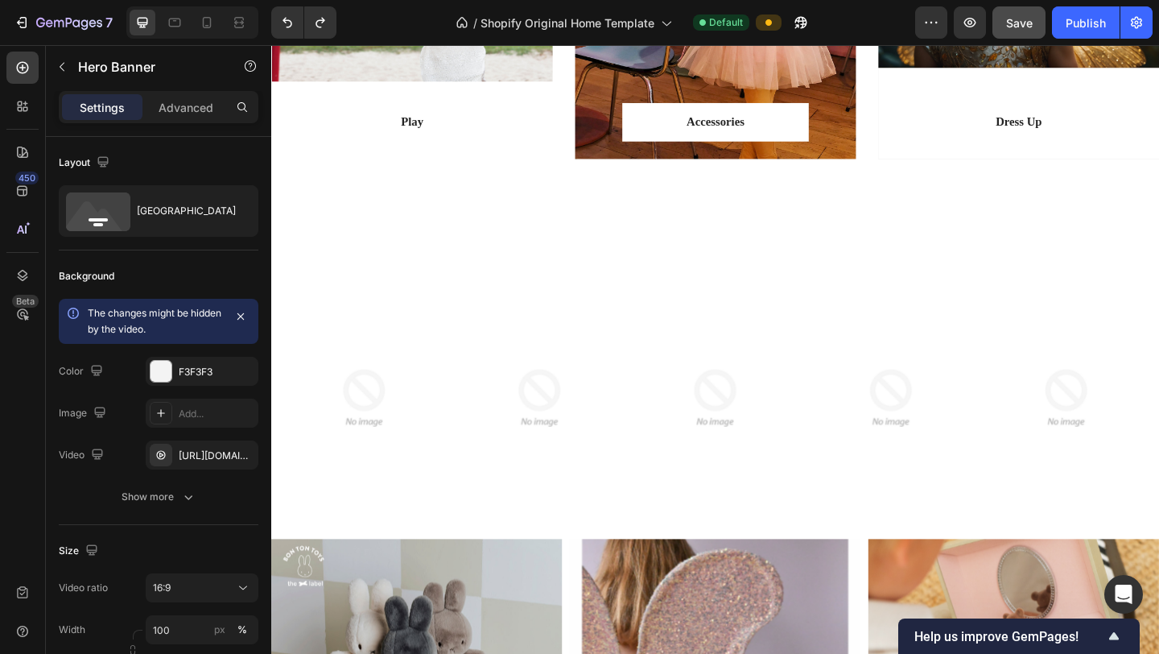
scroll to position [1895, 0]
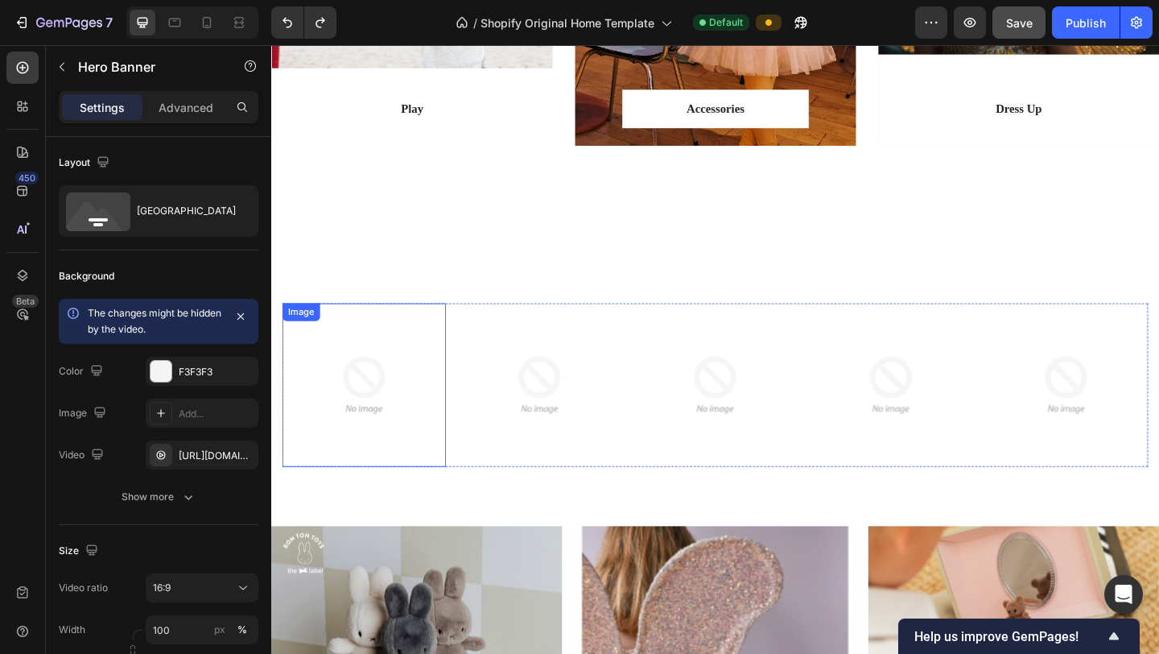
click at [373, 411] on img at bounding box center [372, 414] width 178 height 178
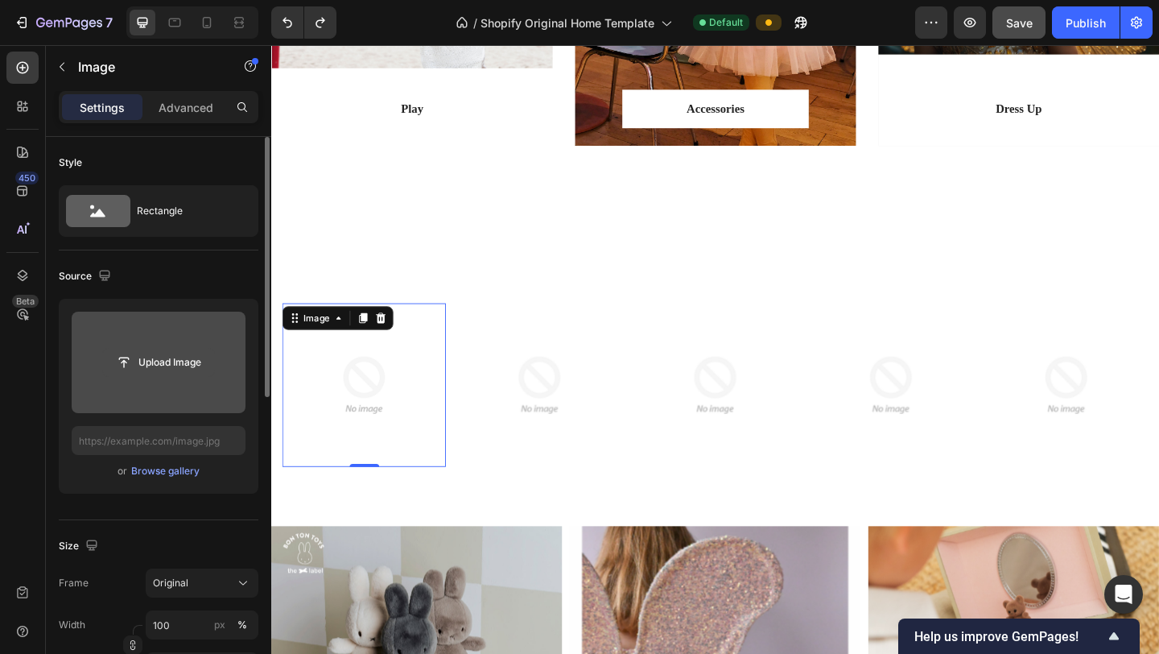
click at [137, 361] on input "file" at bounding box center [158, 362] width 111 height 27
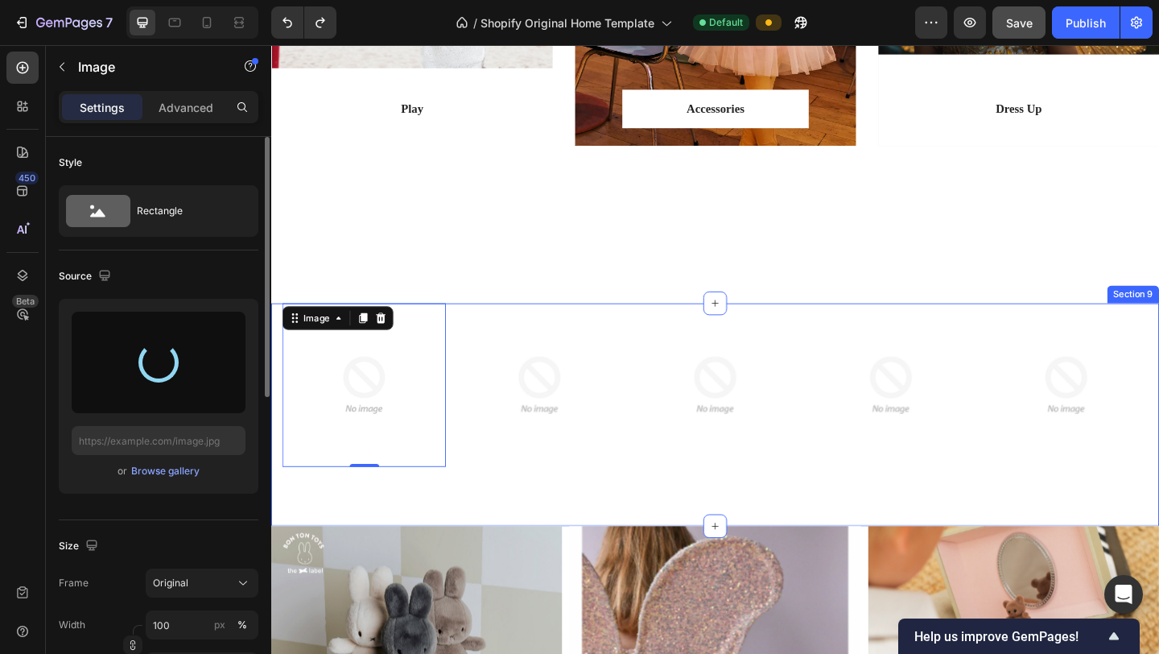
type input "[URL][DOMAIN_NAME]"
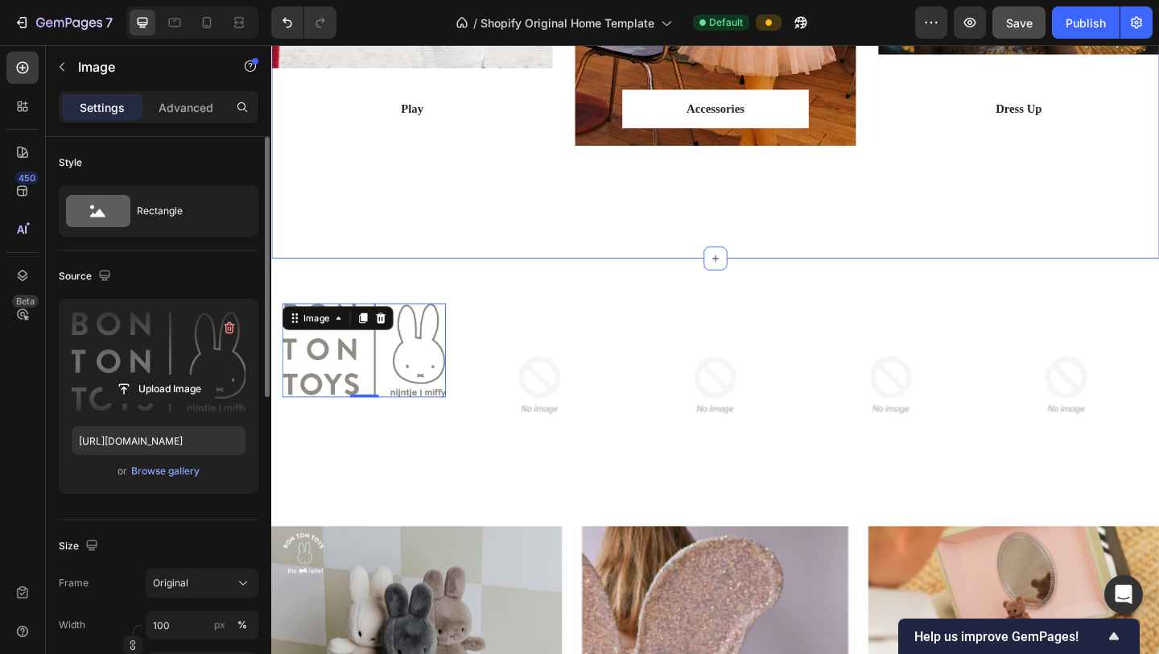
click at [503, 225] on div "Play Text block Row Row Hero Banner Accessories Text block Row Row Hero Banner …" at bounding box center [754, 16] width 966 height 521
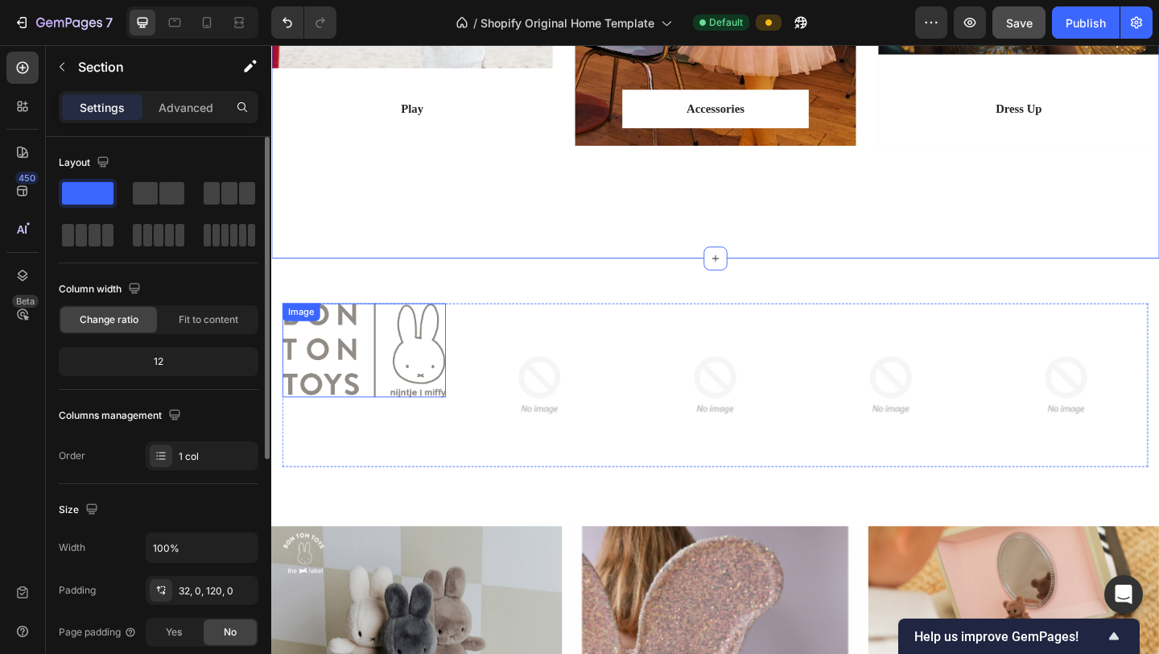
click at [444, 389] on img at bounding box center [372, 376] width 178 height 102
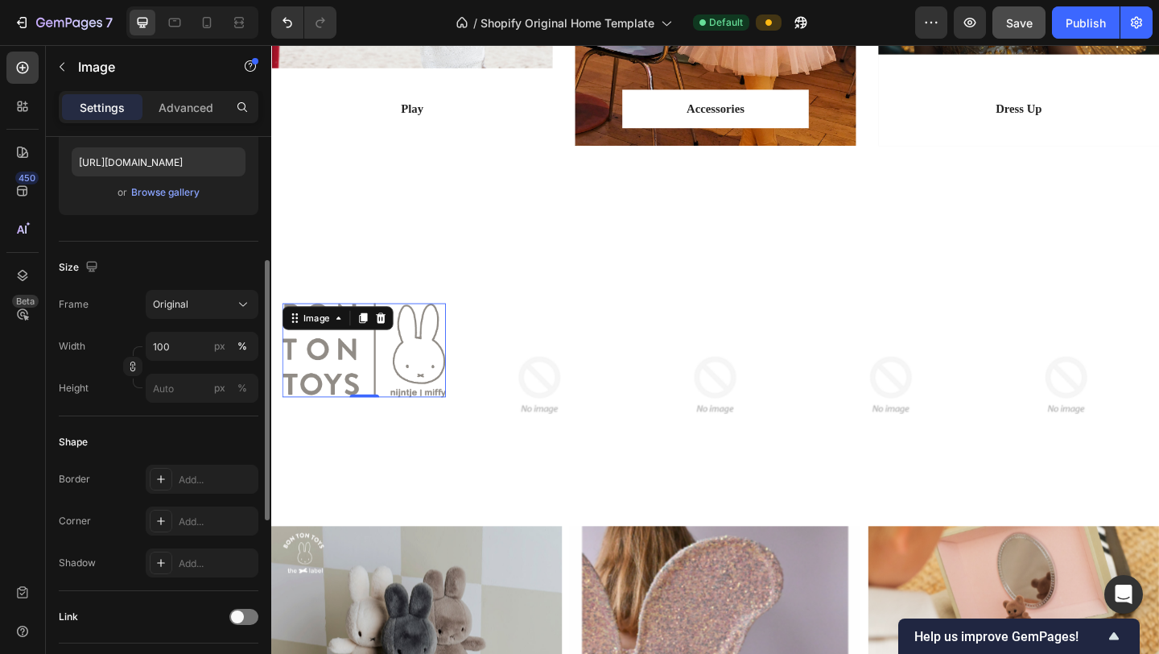
scroll to position [303, 0]
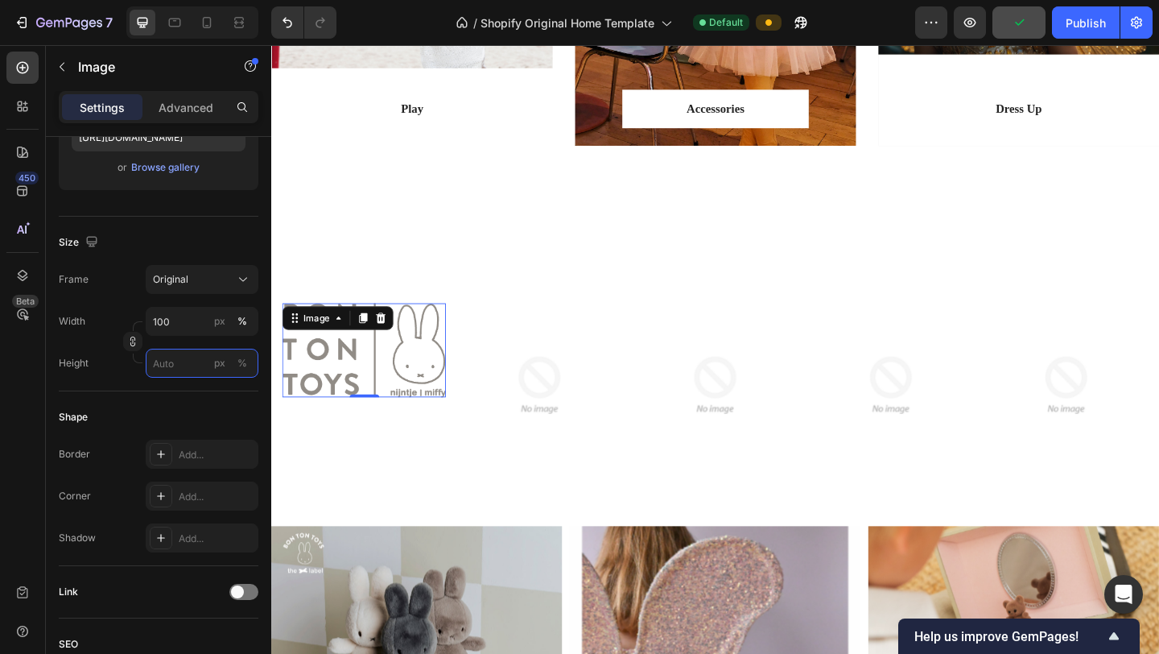
click at [194, 362] on input "px %" at bounding box center [202, 363] width 113 height 29
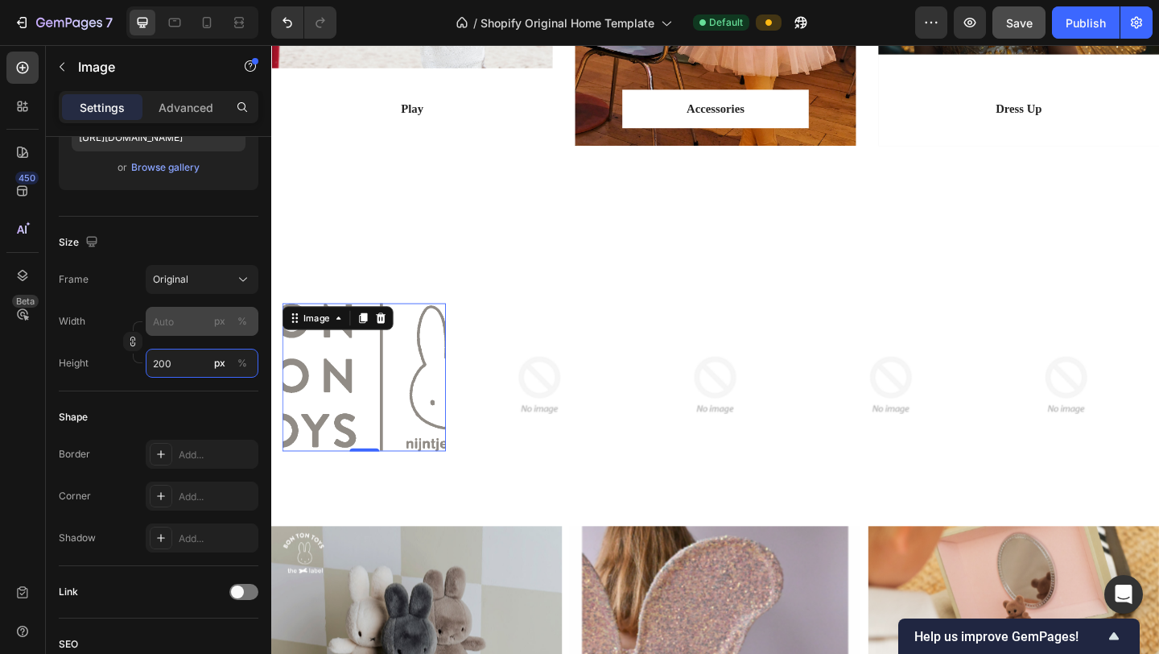
type input "200"
click at [188, 312] on input "px %" at bounding box center [202, 321] width 113 height 29
type input "2"
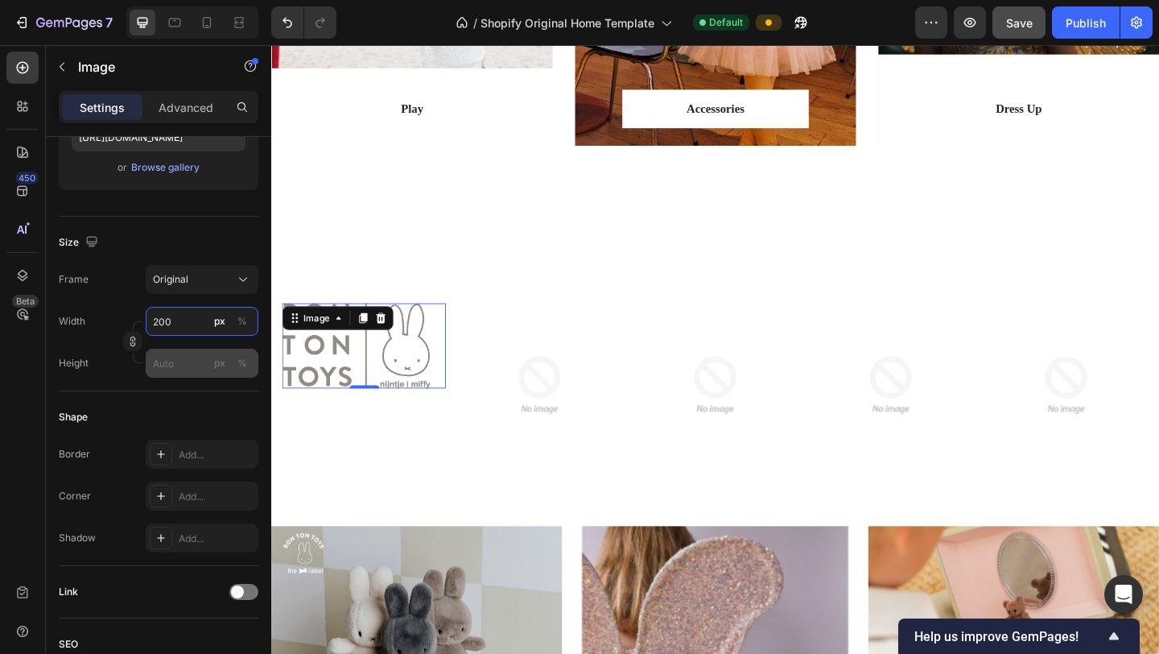
type input "200"
click at [169, 369] on input "px %" at bounding box center [202, 363] width 113 height 29
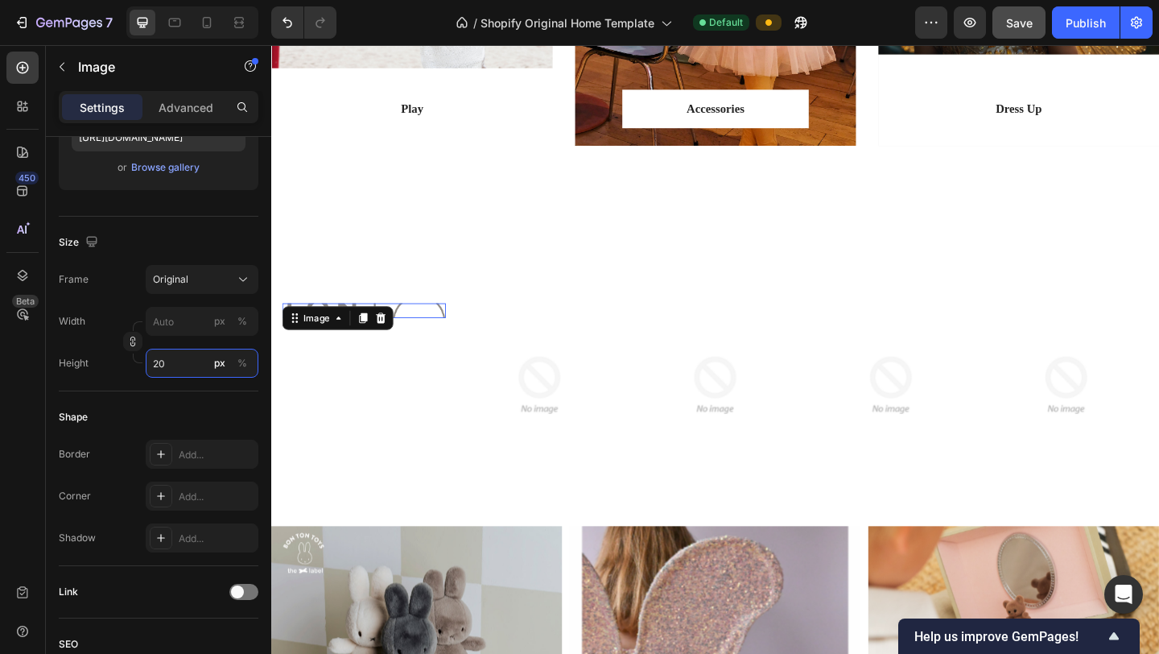
type input "20"
click at [185, 336] on div "Width px % Height 20 px %" at bounding box center [159, 342] width 200 height 71
click at [184, 329] on input "px %" at bounding box center [202, 321] width 113 height 29
type input "2"
type input "20"
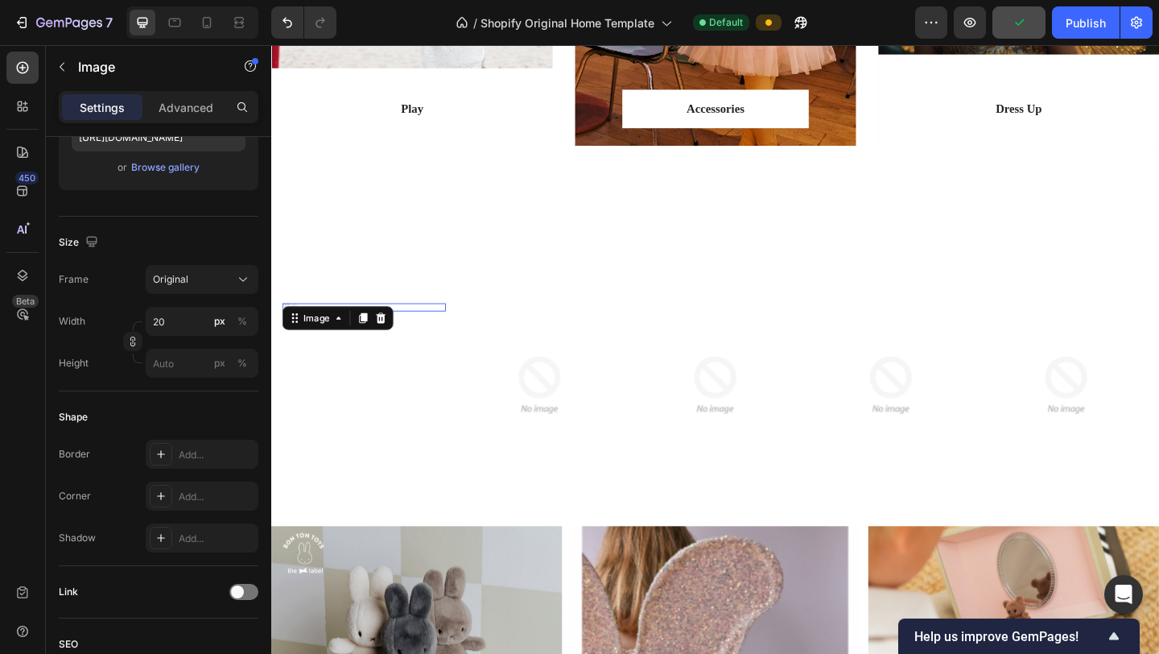
click at [196, 410] on div "Shape" at bounding box center [159, 417] width 200 height 26
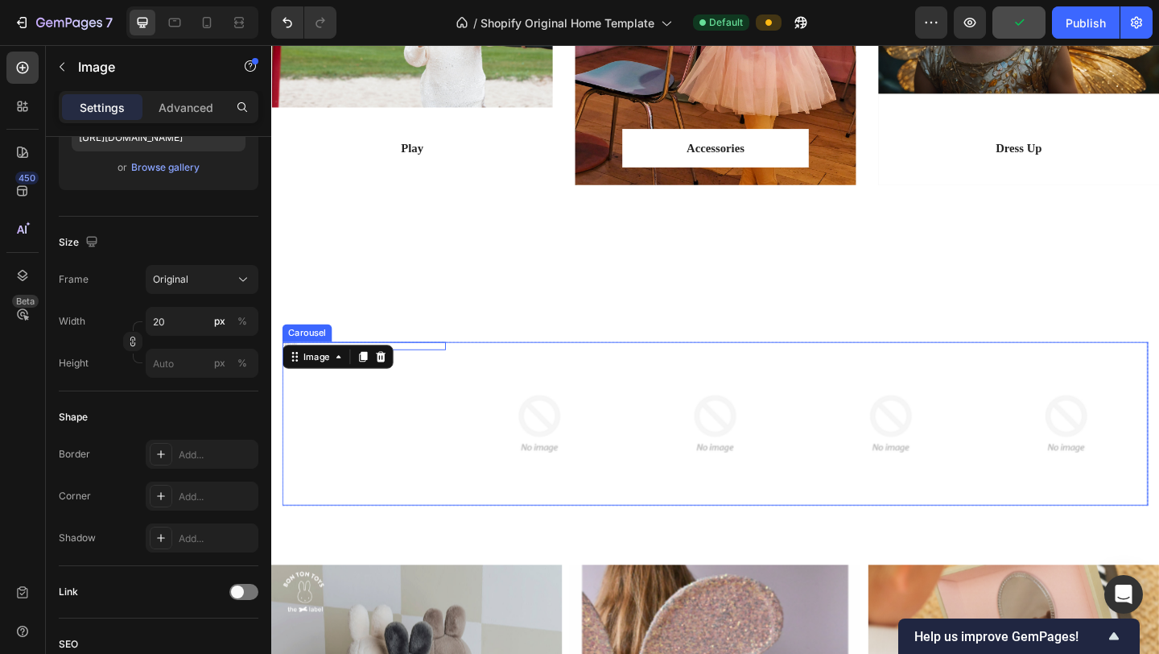
scroll to position [1842, 0]
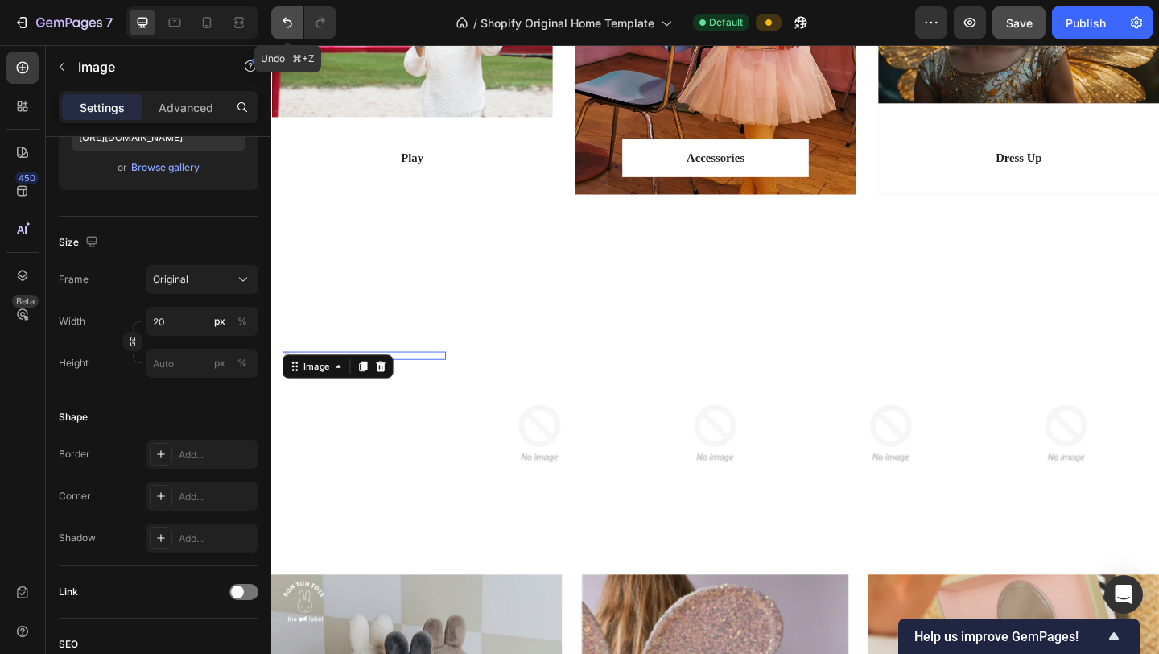
click at [292, 21] on icon "Undo/Redo" at bounding box center [287, 22] width 16 height 16
type input "20"
click at [292, 21] on icon "Undo/Redo" at bounding box center [287, 22] width 16 height 16
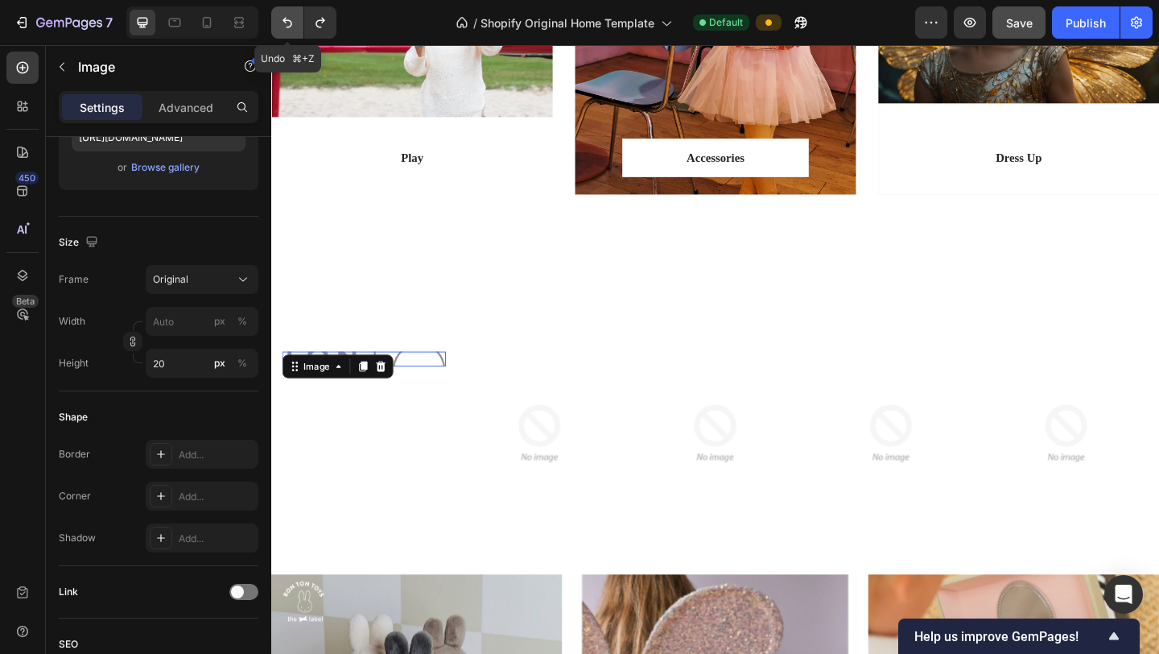
type input "200"
click at [292, 21] on icon "Undo/Redo" at bounding box center [287, 22] width 16 height 16
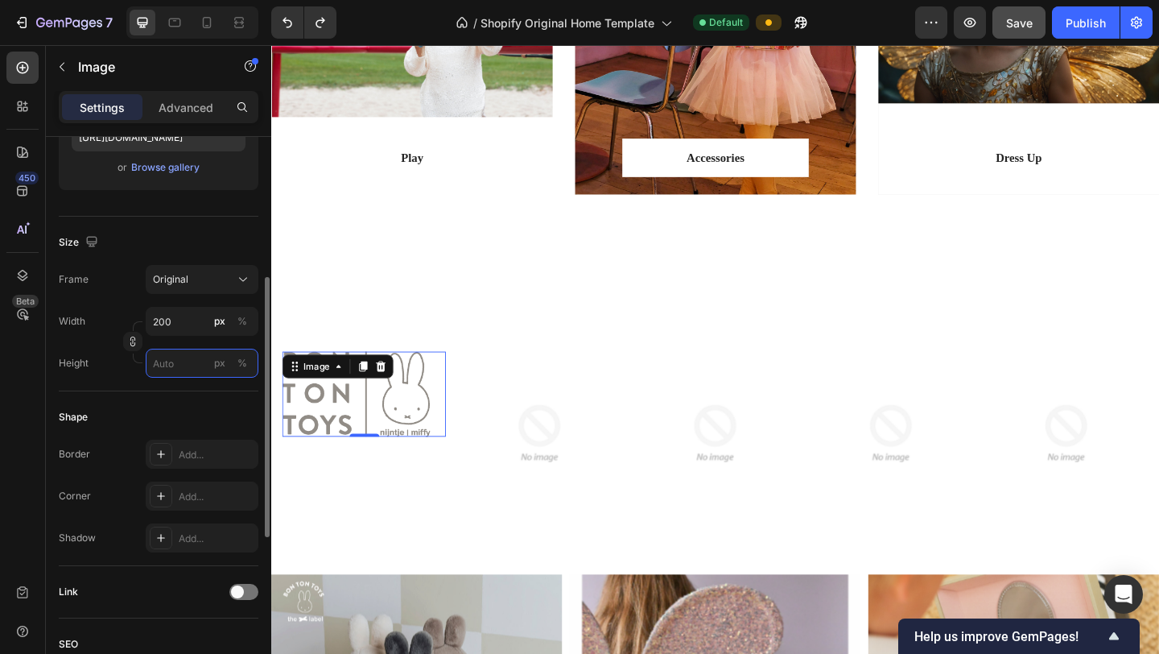
click at [191, 355] on input "px %" at bounding box center [202, 363] width 113 height 29
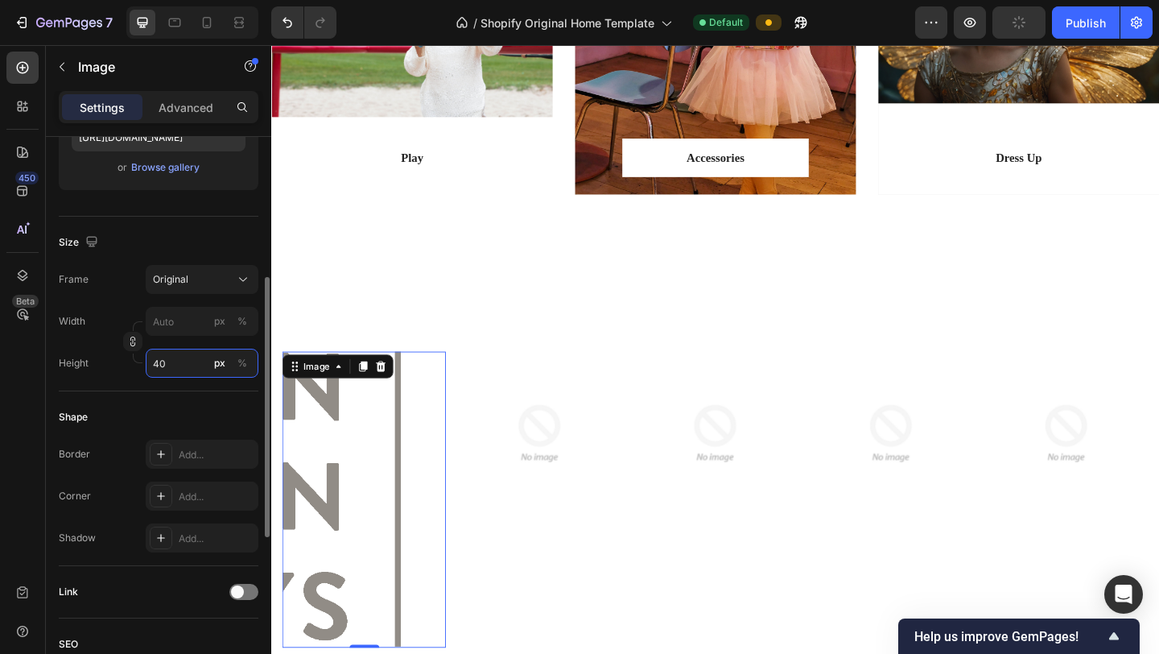
type input "4"
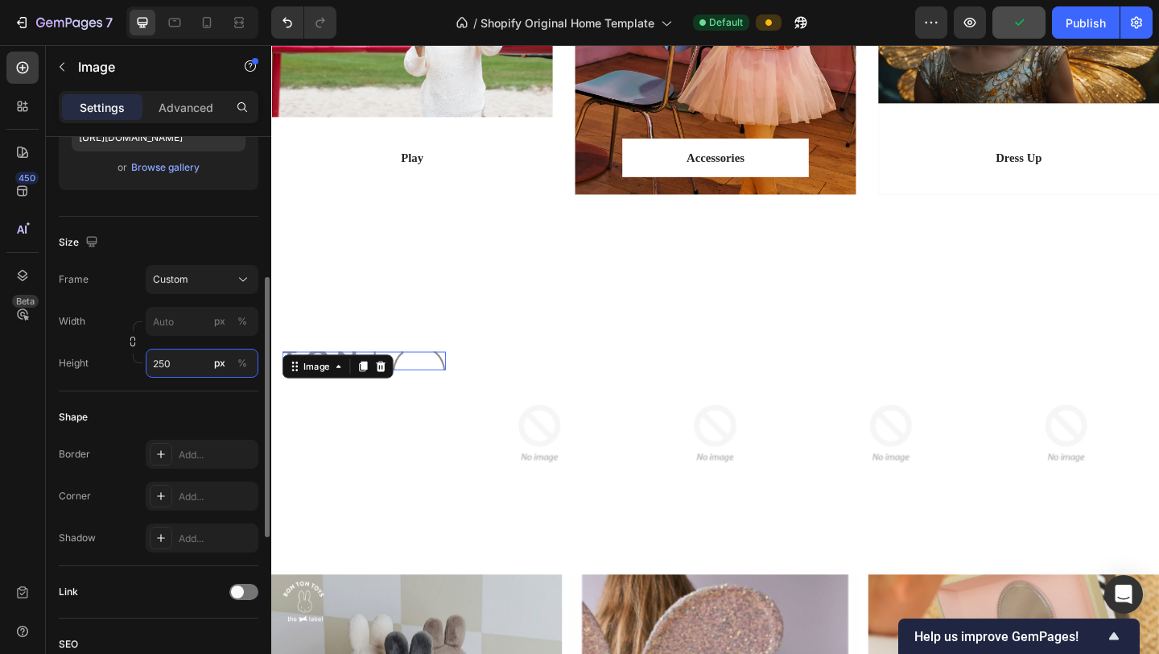
type input "4"
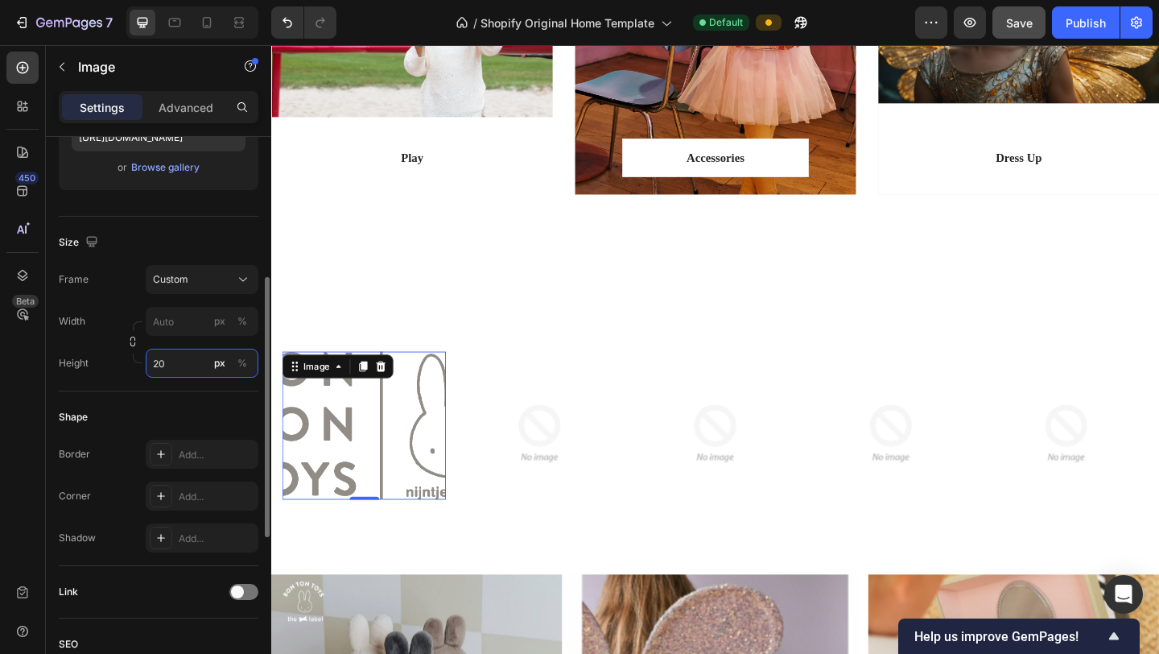
type input "2"
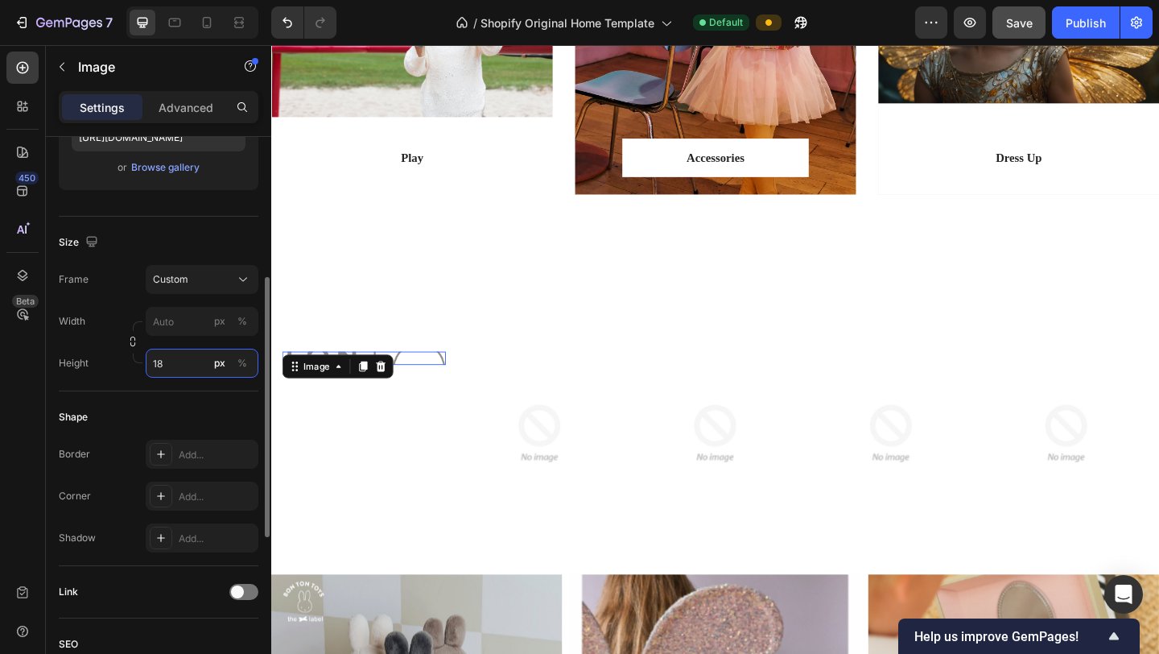
type input "1"
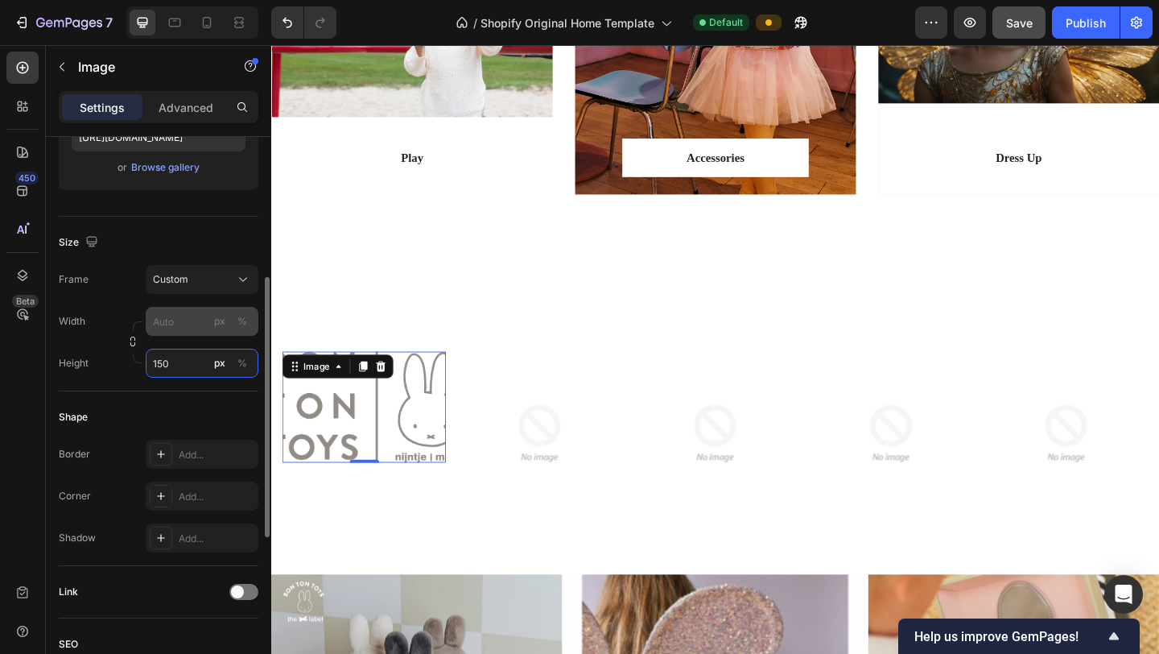
type input "150"
click at [187, 324] on div "Frame Custom Width px % Height 150 px %" at bounding box center [159, 321] width 200 height 113
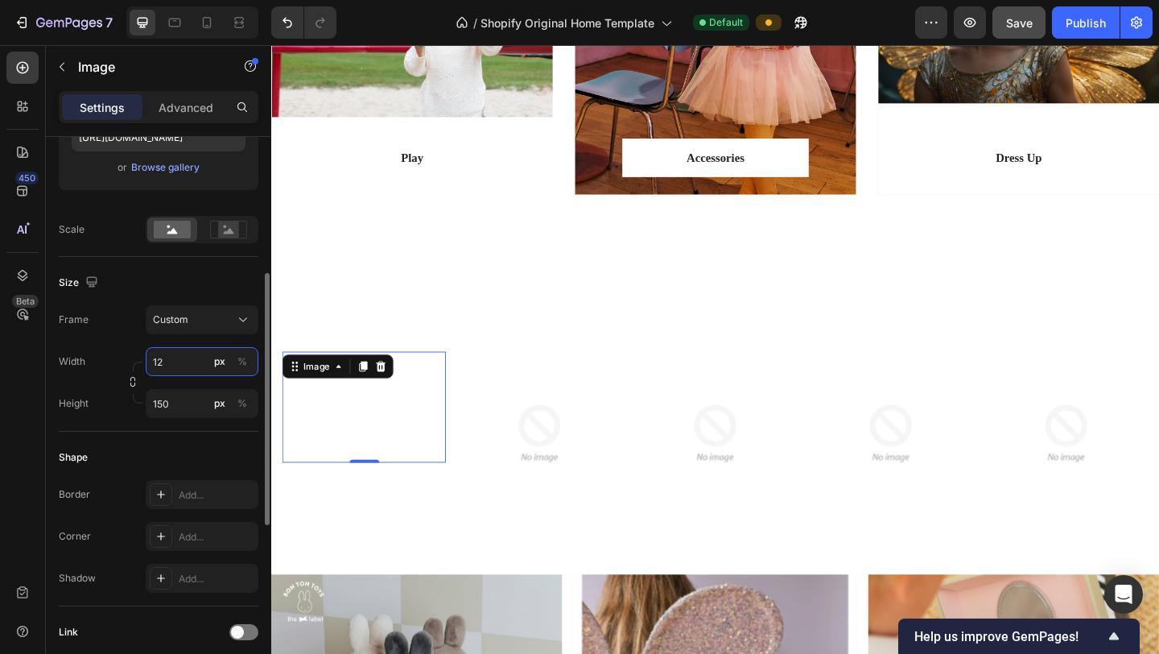
type input "1"
type input "2"
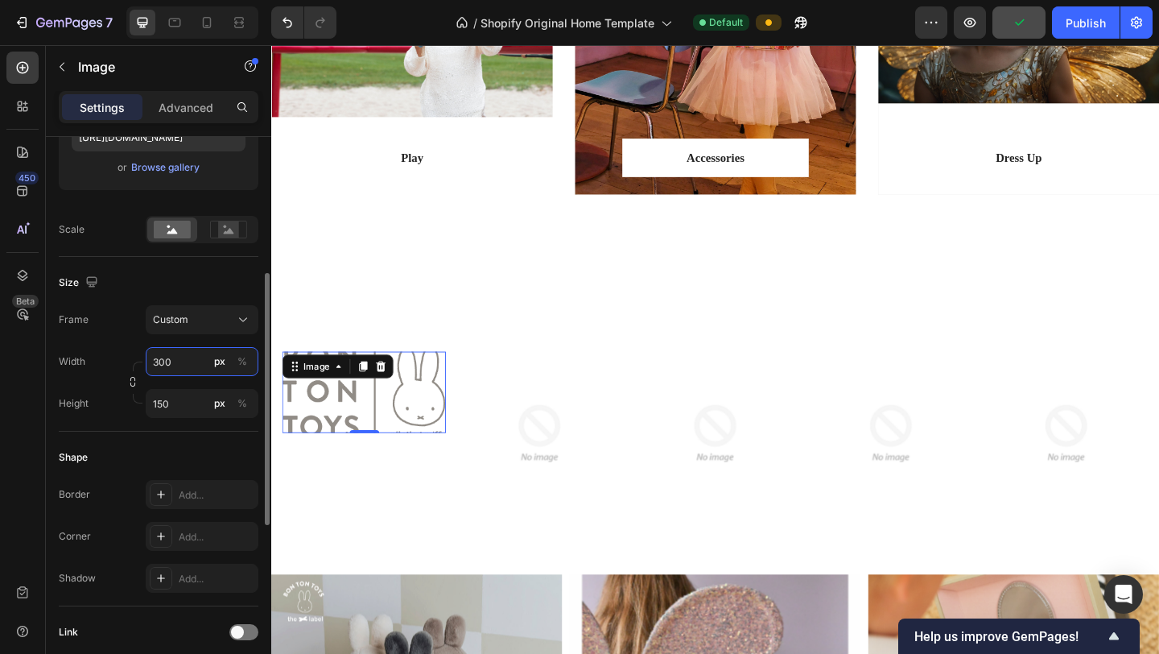
type input "300"
click at [186, 367] on input "300" at bounding box center [202, 361] width 113 height 29
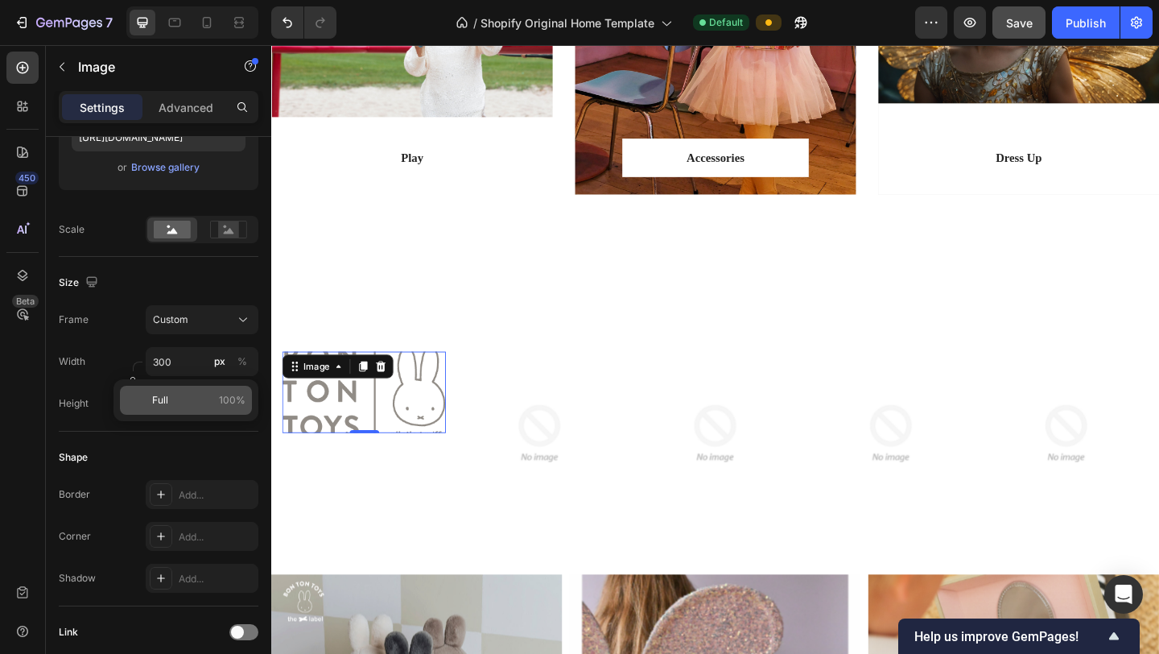
click at [170, 400] on p "Full 100%" at bounding box center [198, 400] width 93 height 14
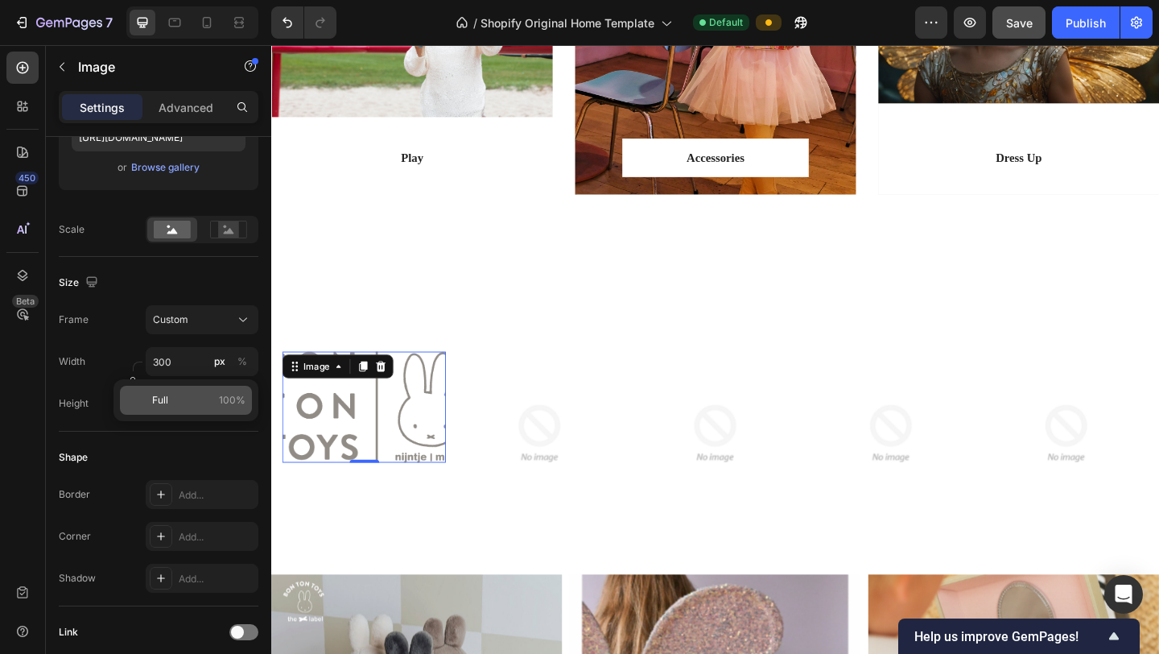
type input "100"
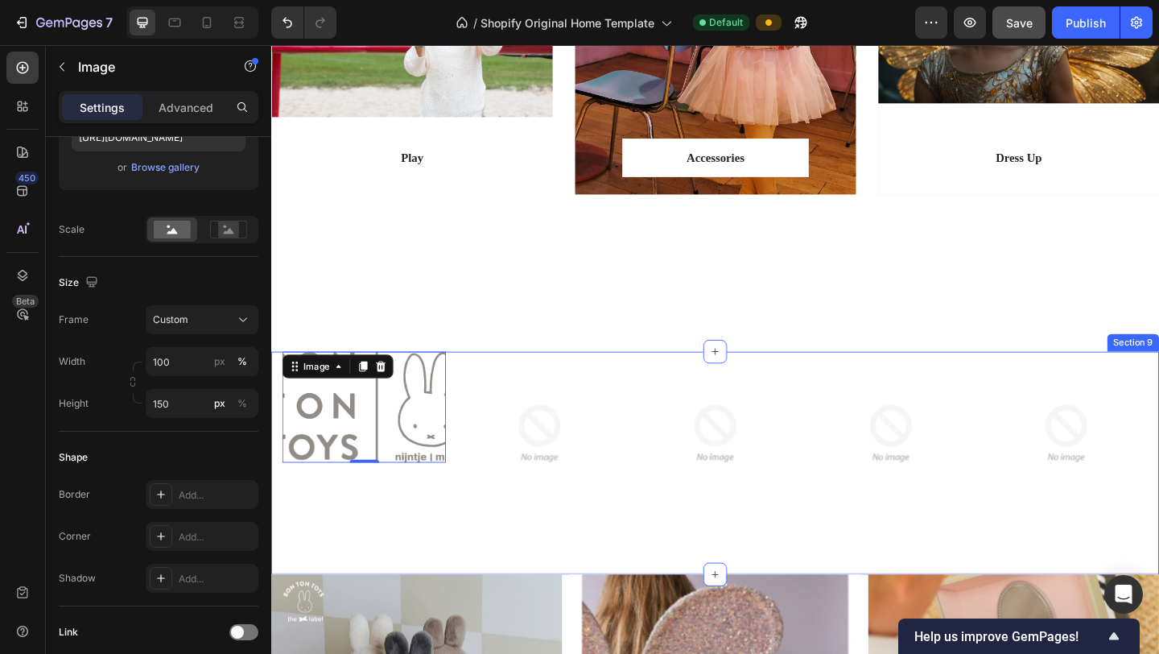
click at [389, 569] on div "Image 0 Image Image Image Image Carousel Row Section 9" at bounding box center [754, 499] width 966 height 242
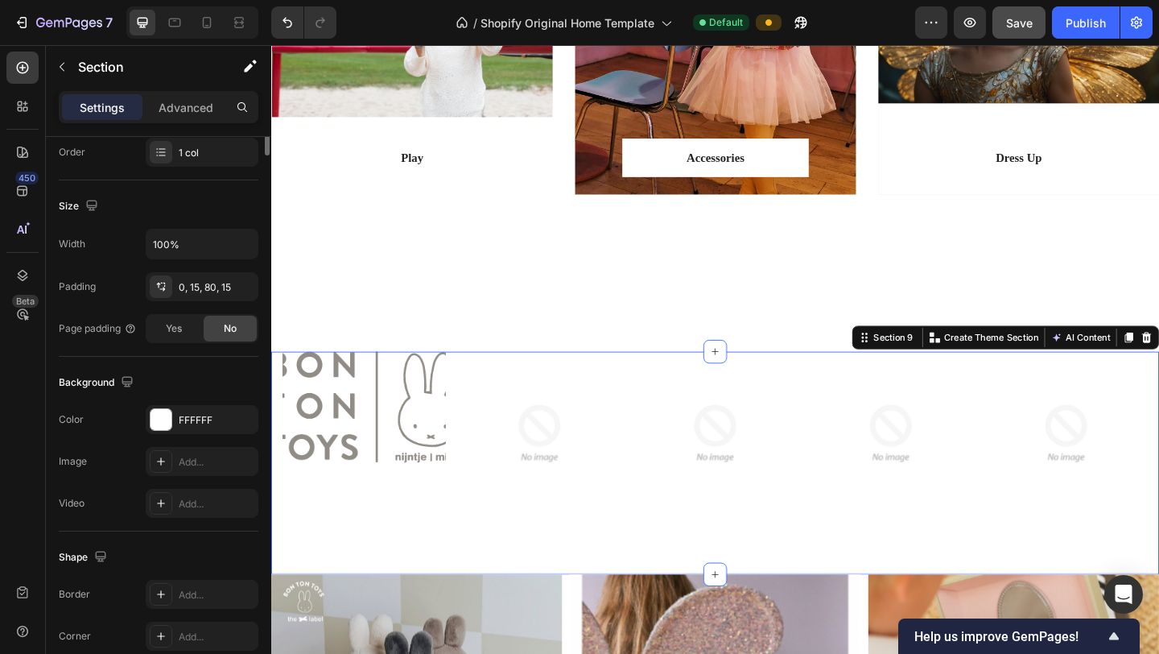
scroll to position [0, 0]
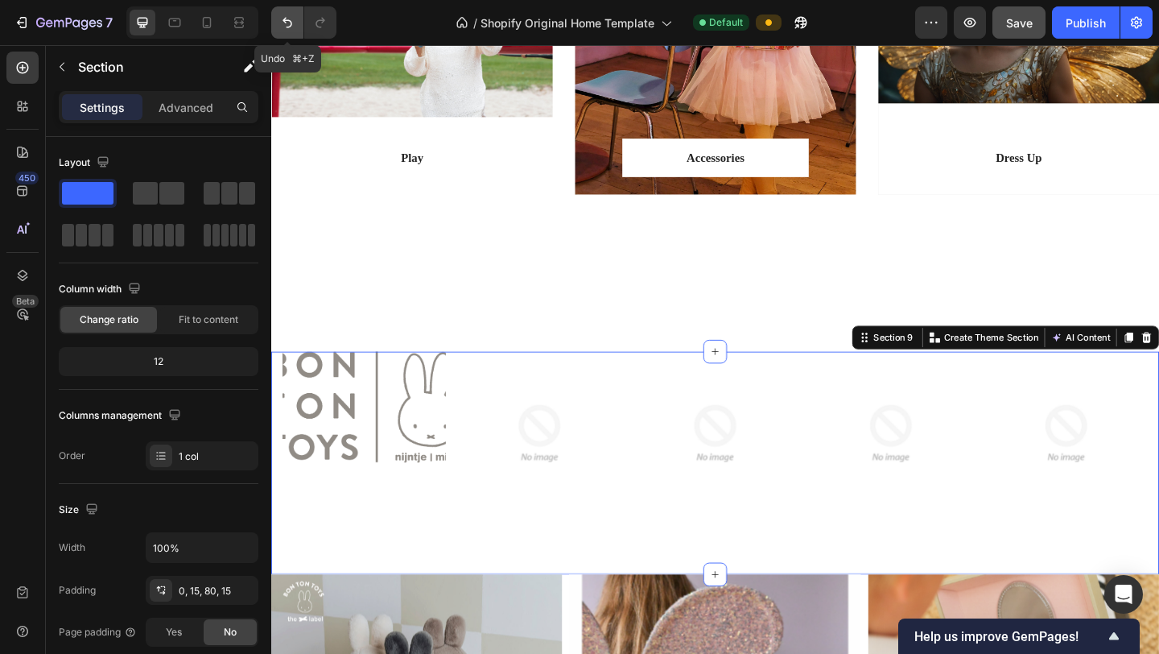
click at [284, 19] on icon "Undo/Redo" at bounding box center [288, 23] width 10 height 10
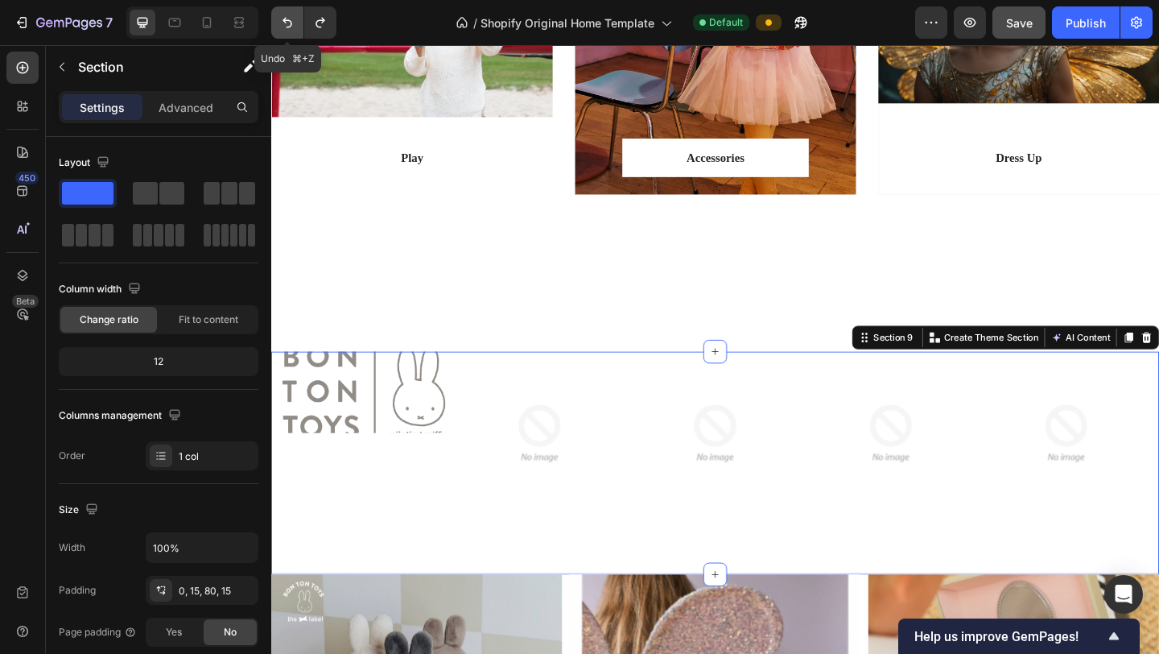
click at [284, 19] on icon "Undo/Redo" at bounding box center [288, 23] width 10 height 10
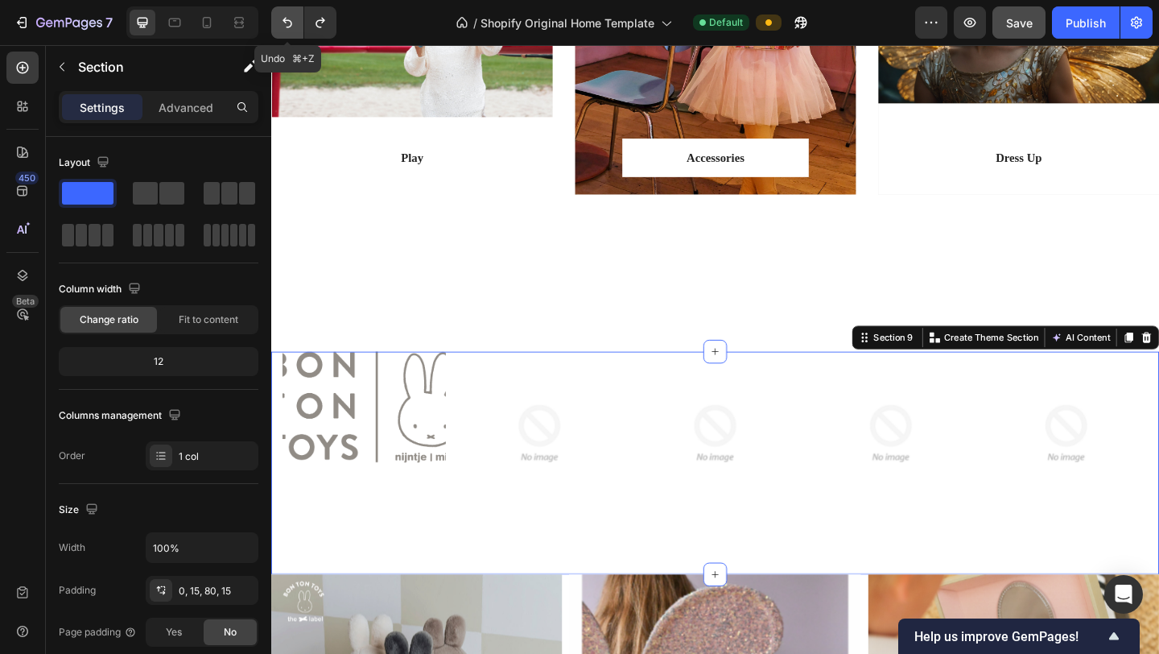
click at [284, 19] on icon "Undo/Redo" at bounding box center [288, 23] width 10 height 10
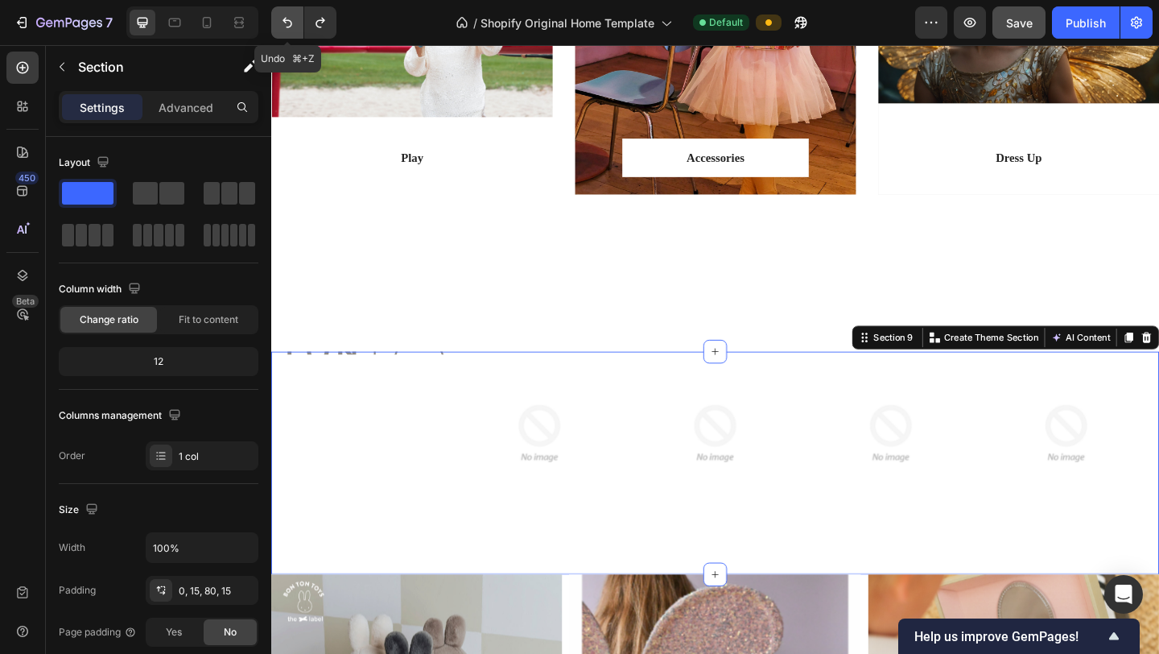
click at [284, 19] on icon "Undo/Redo" at bounding box center [288, 23] width 10 height 10
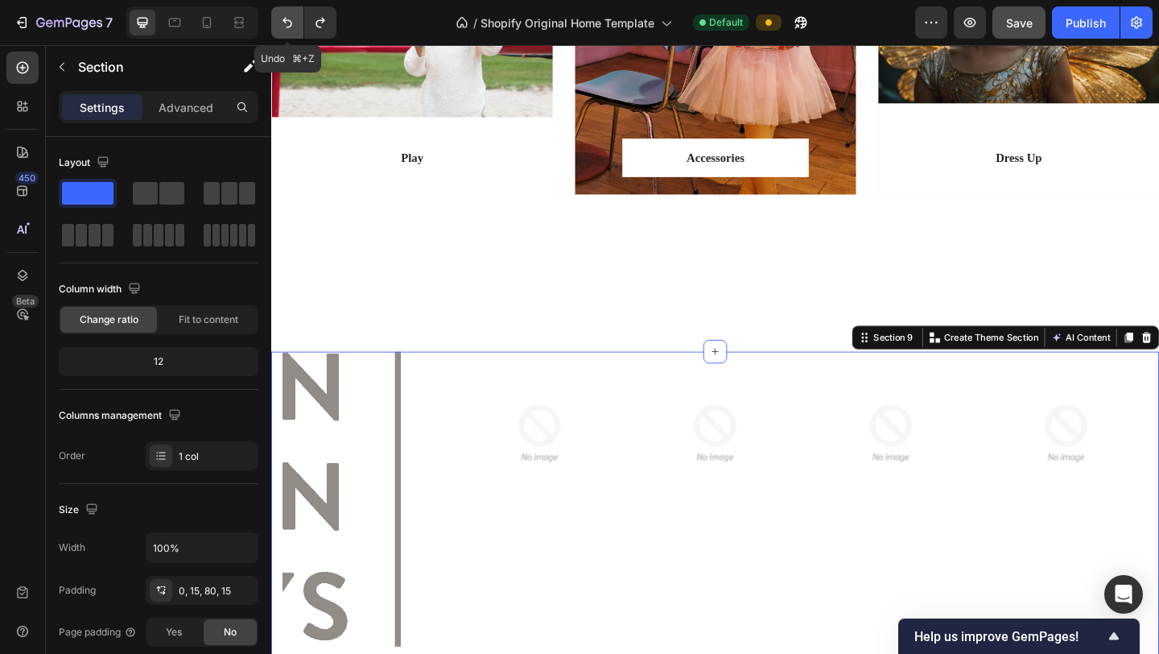
click at [284, 19] on icon "Undo/Redo" at bounding box center [288, 23] width 10 height 10
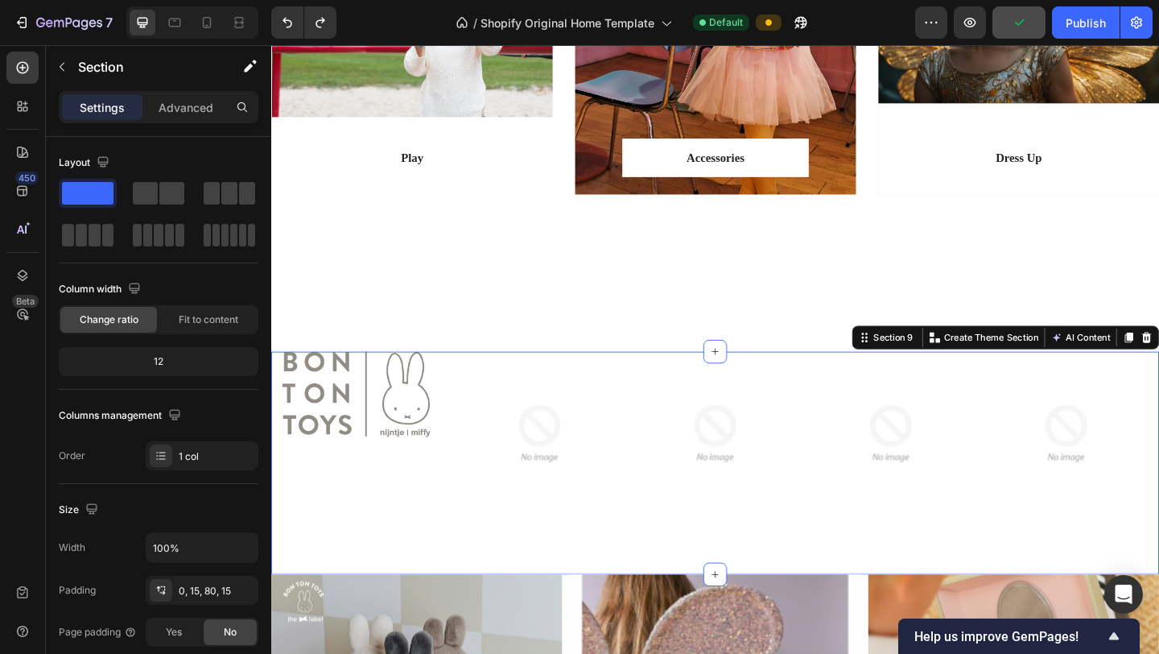
click at [559, 584] on div "Image Image Image Image Image Carousel Row Section 9 You can create reusable se…" at bounding box center [754, 499] width 966 height 242
click at [414, 442] on img at bounding box center [363, 424] width 161 height 93
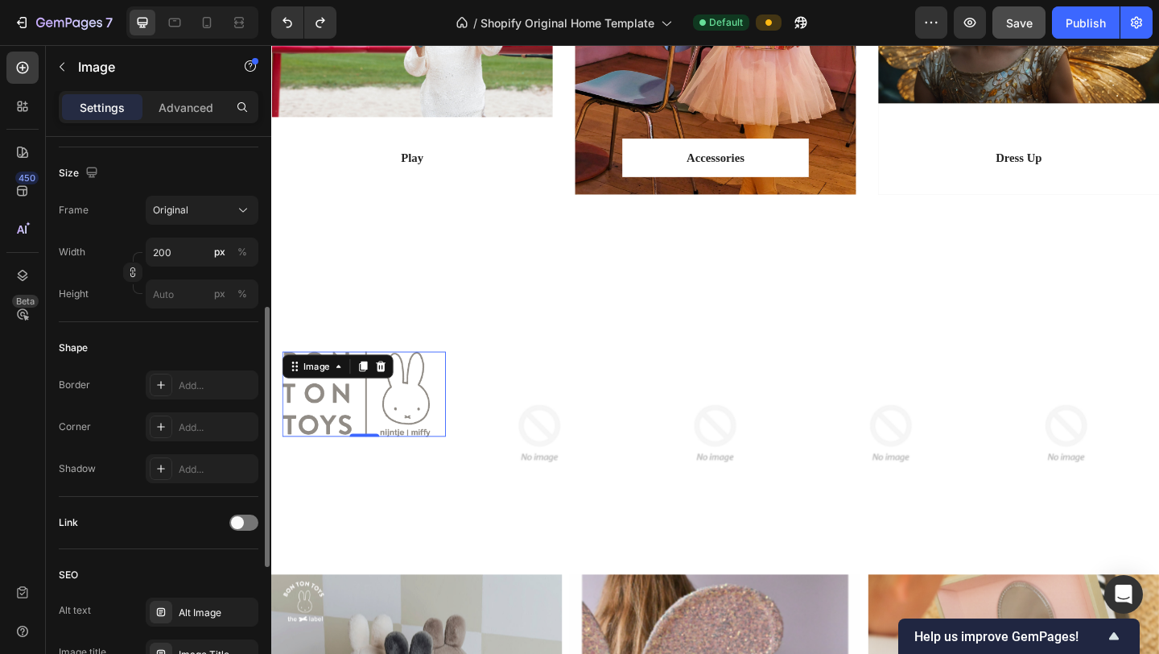
scroll to position [376, 0]
click at [195, 379] on div "Add..." at bounding box center [217, 382] width 76 height 14
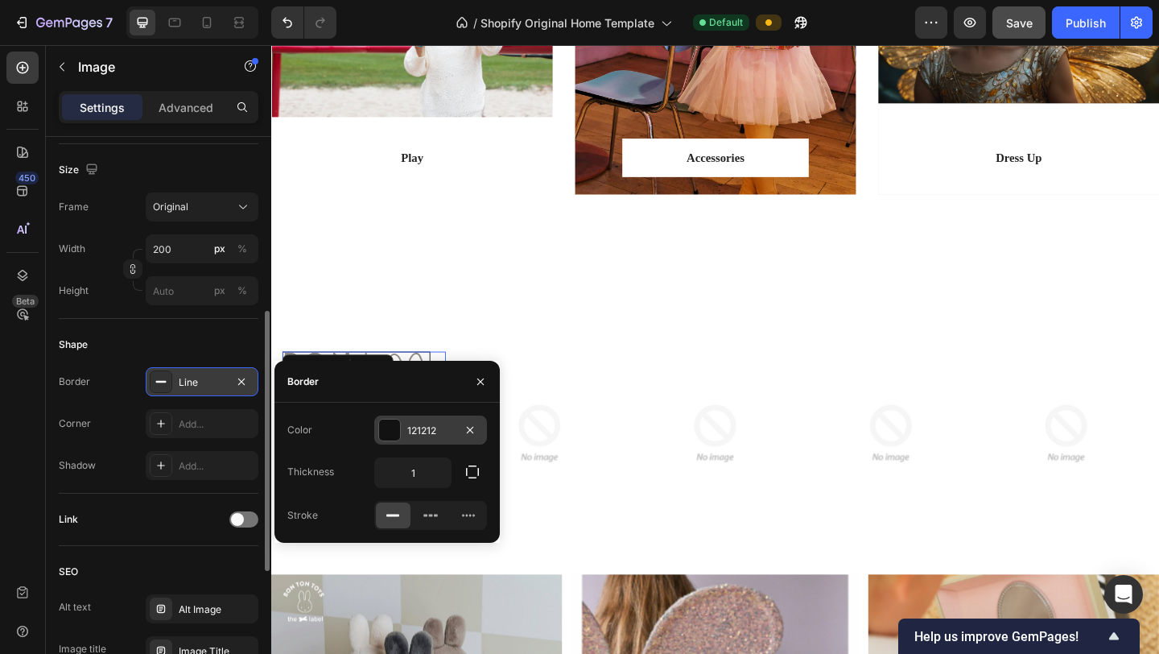
click at [428, 432] on div "121212" at bounding box center [430, 430] width 47 height 14
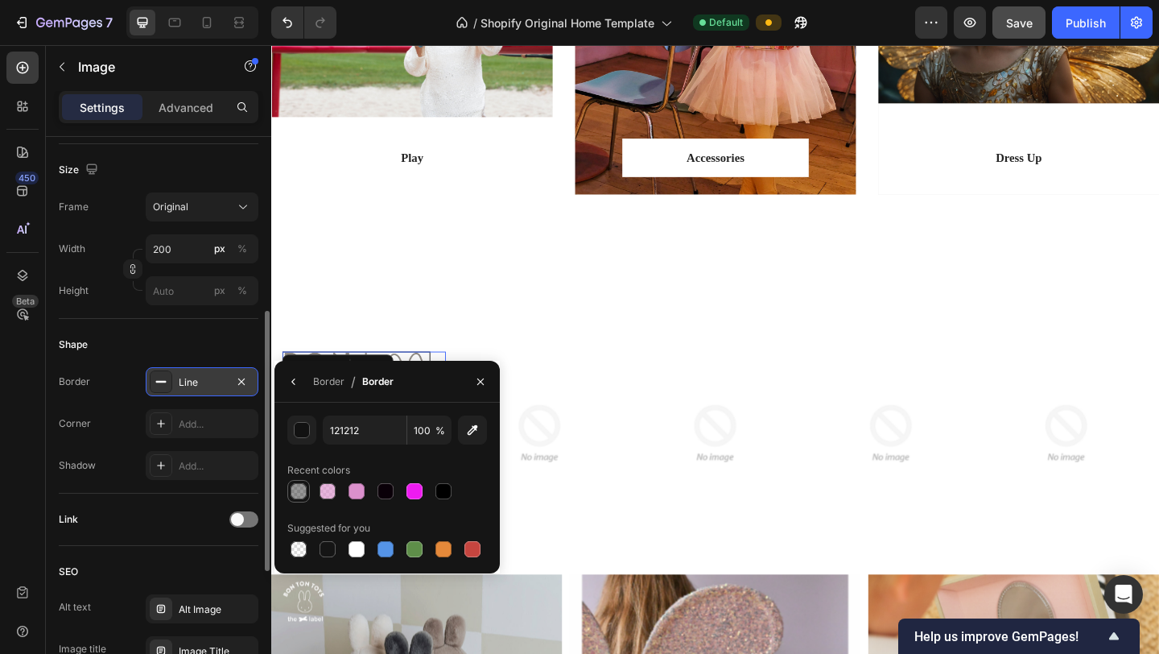
click at [298, 497] on div at bounding box center [299, 491] width 16 height 16
type input "242424"
type input "47"
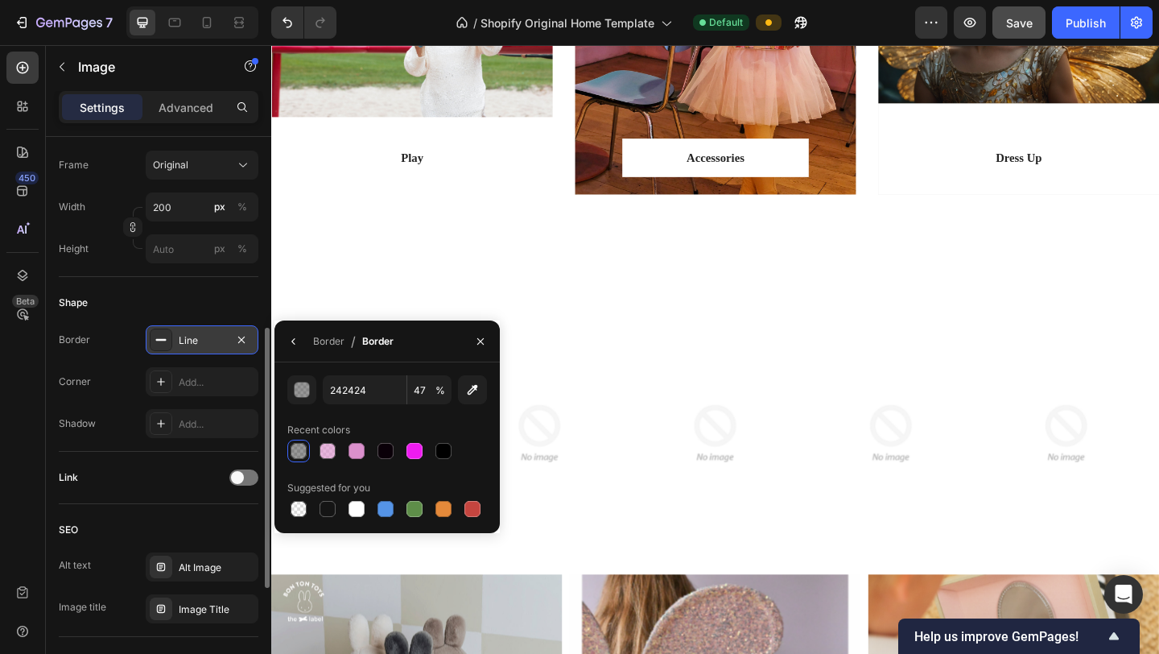
scroll to position [421, 0]
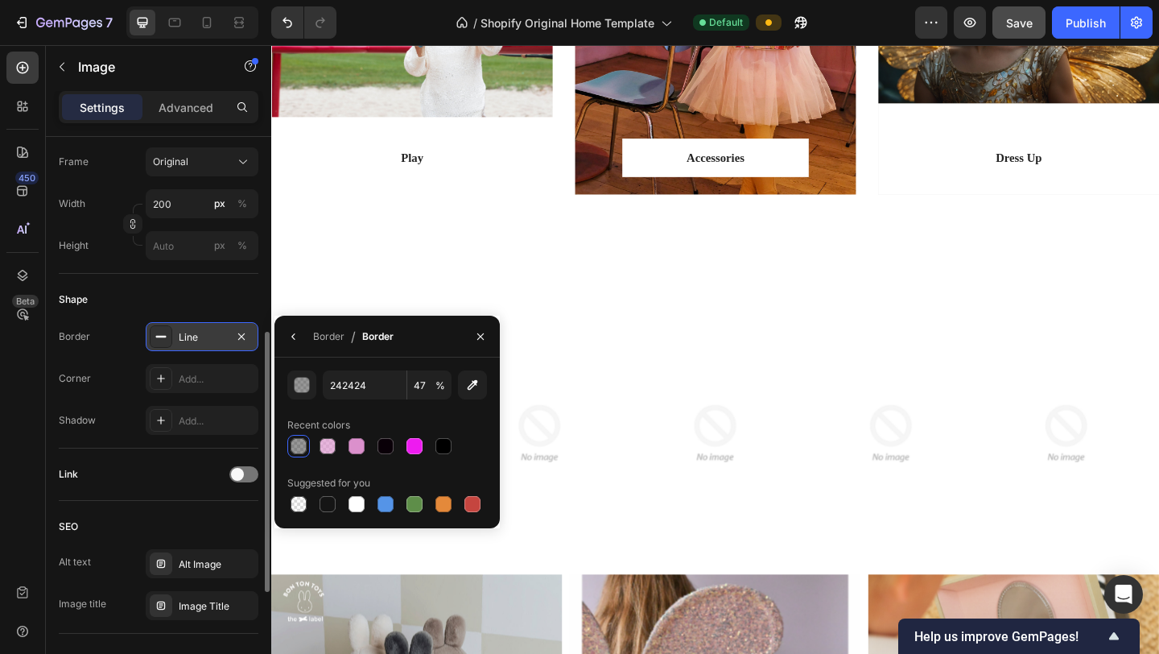
click at [166, 531] on div "SEO" at bounding box center [159, 527] width 200 height 26
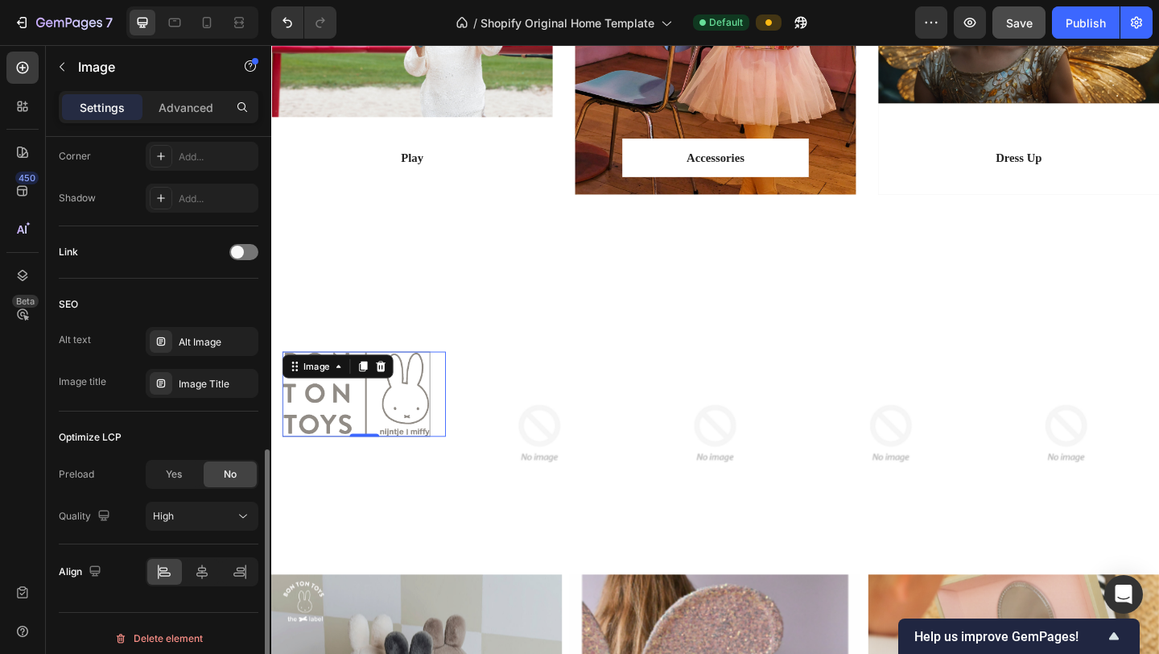
scroll to position [653, 0]
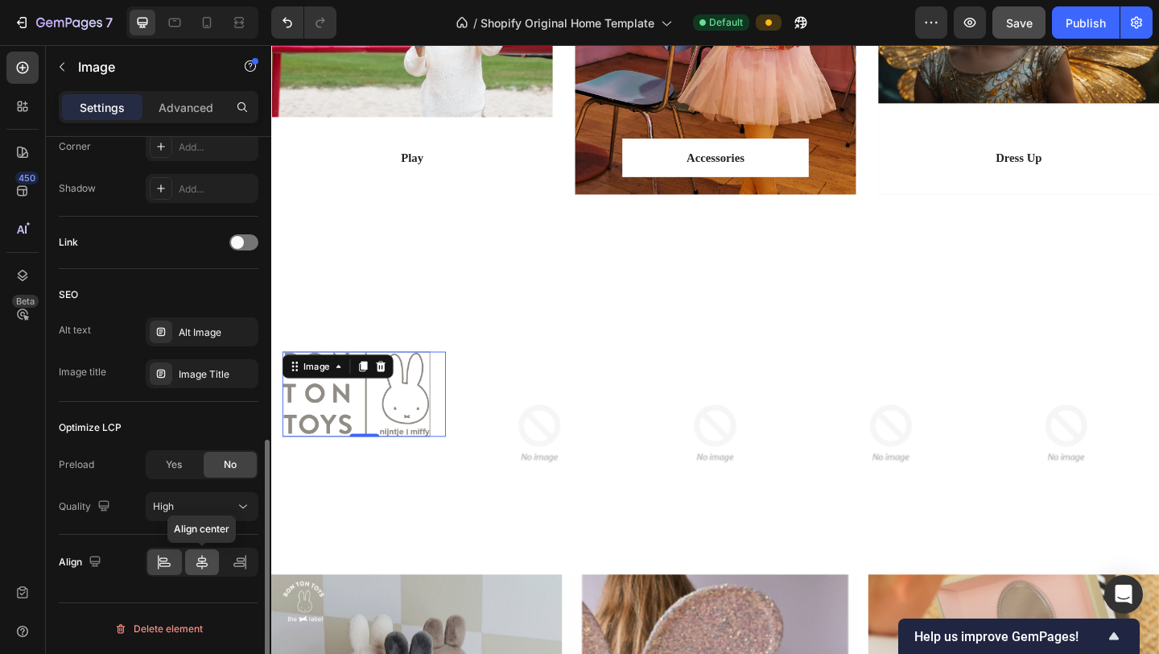
click at [200, 559] on icon at bounding box center [202, 562] width 16 height 16
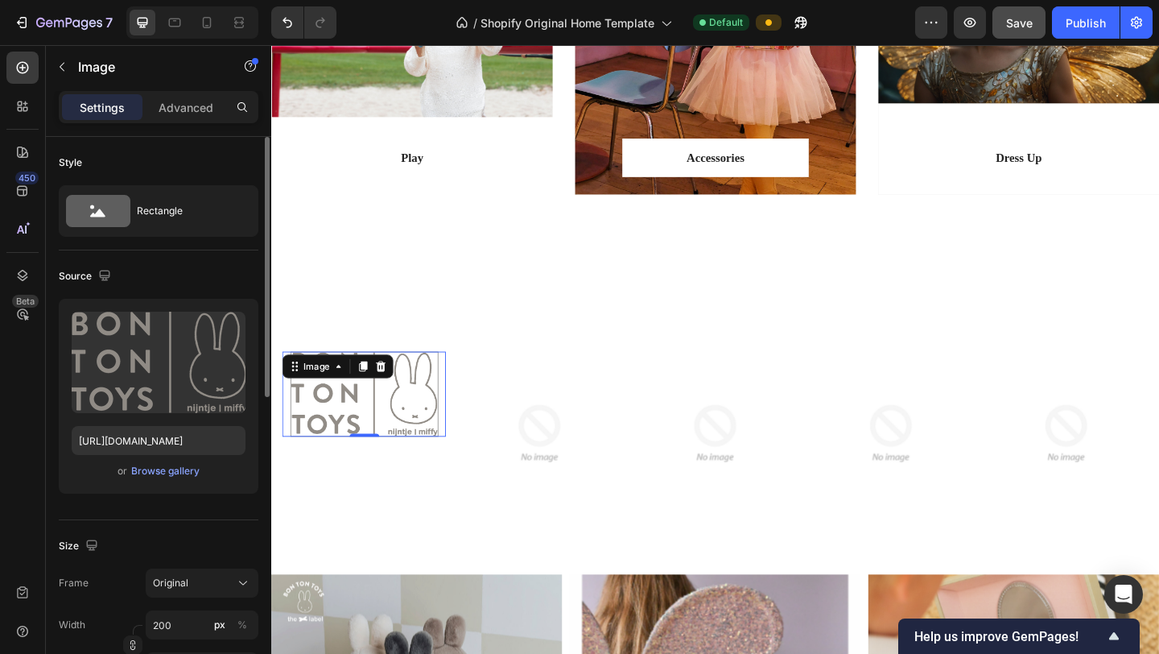
scroll to position [2, 0]
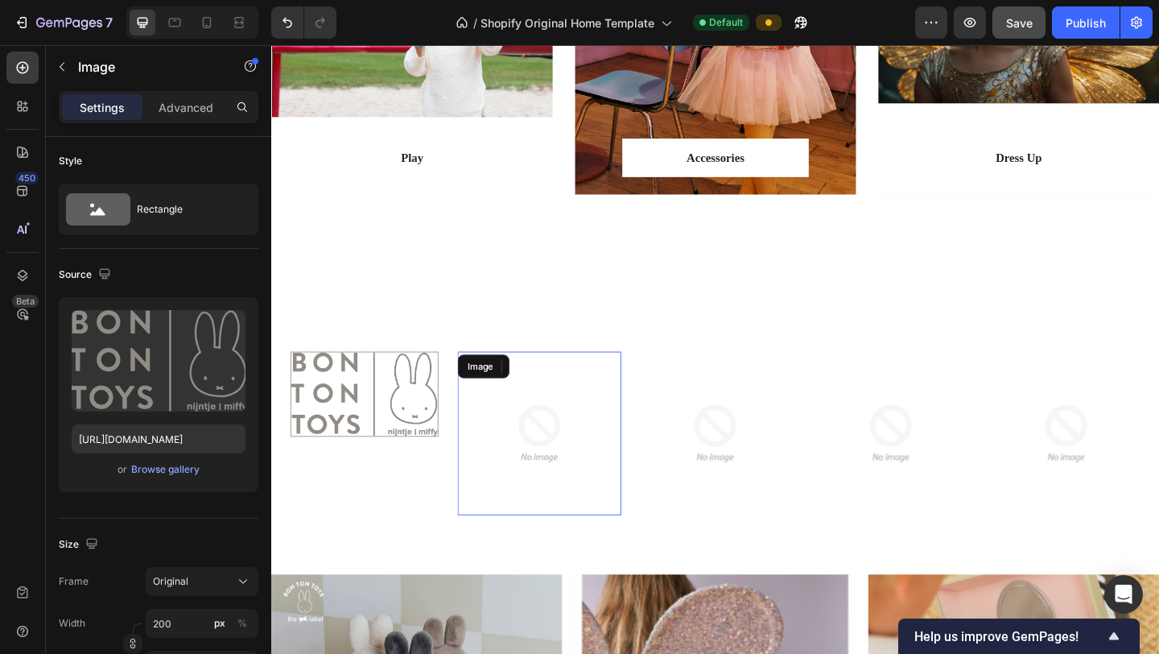
click at [559, 461] on img at bounding box center [563, 467] width 178 height 178
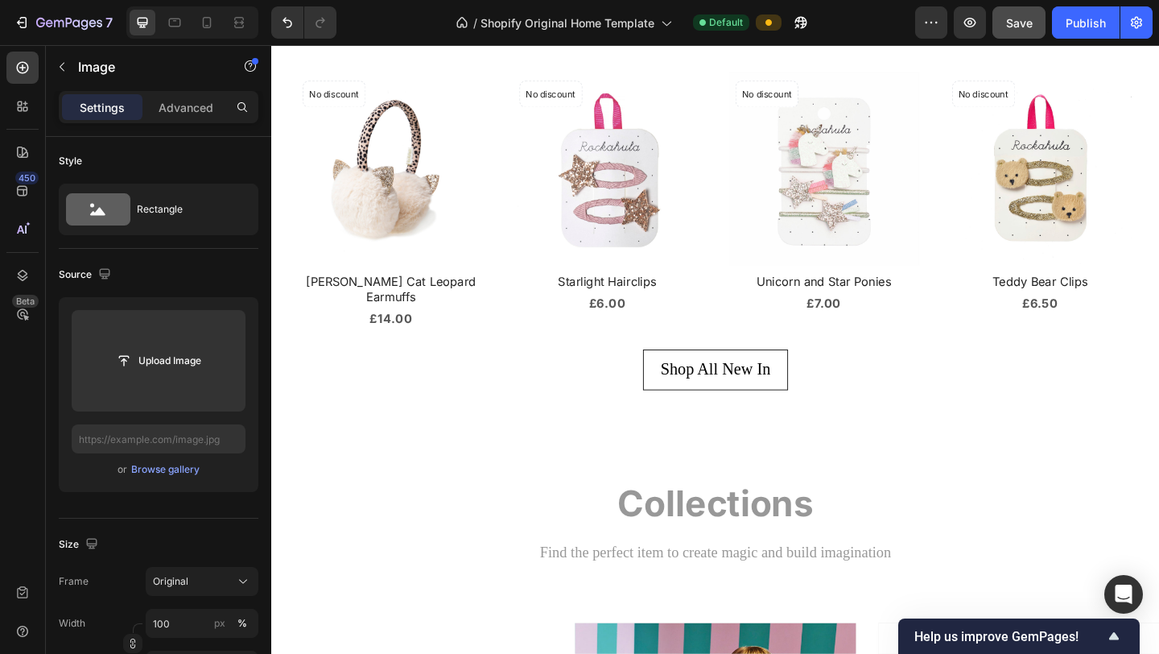
scroll to position [1060, 0]
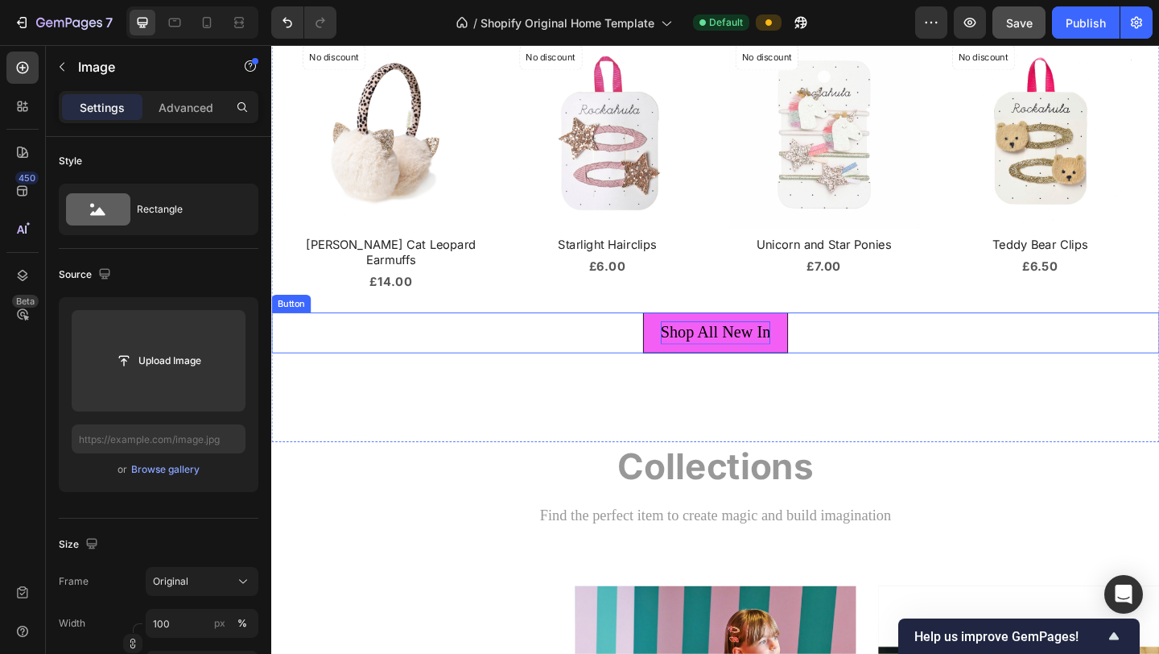
click at [746, 347] on p "Shop All New In" at bounding box center [755, 357] width 120 height 25
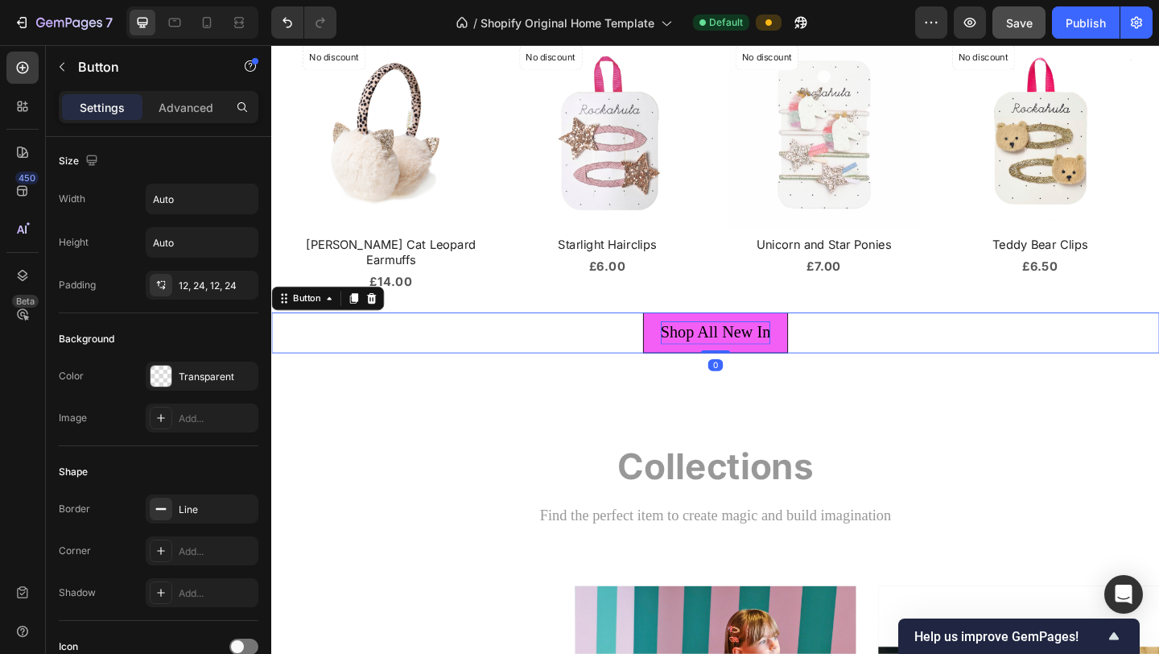
scroll to position [0, 0]
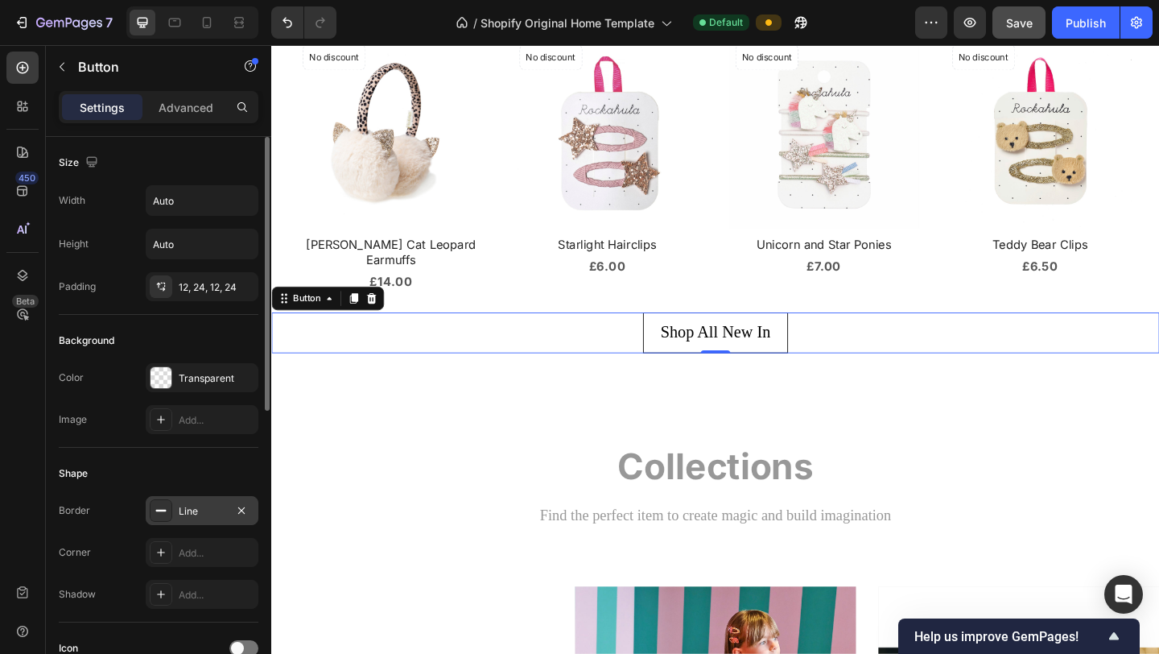
click at [182, 509] on div "Line" at bounding box center [202, 511] width 47 height 14
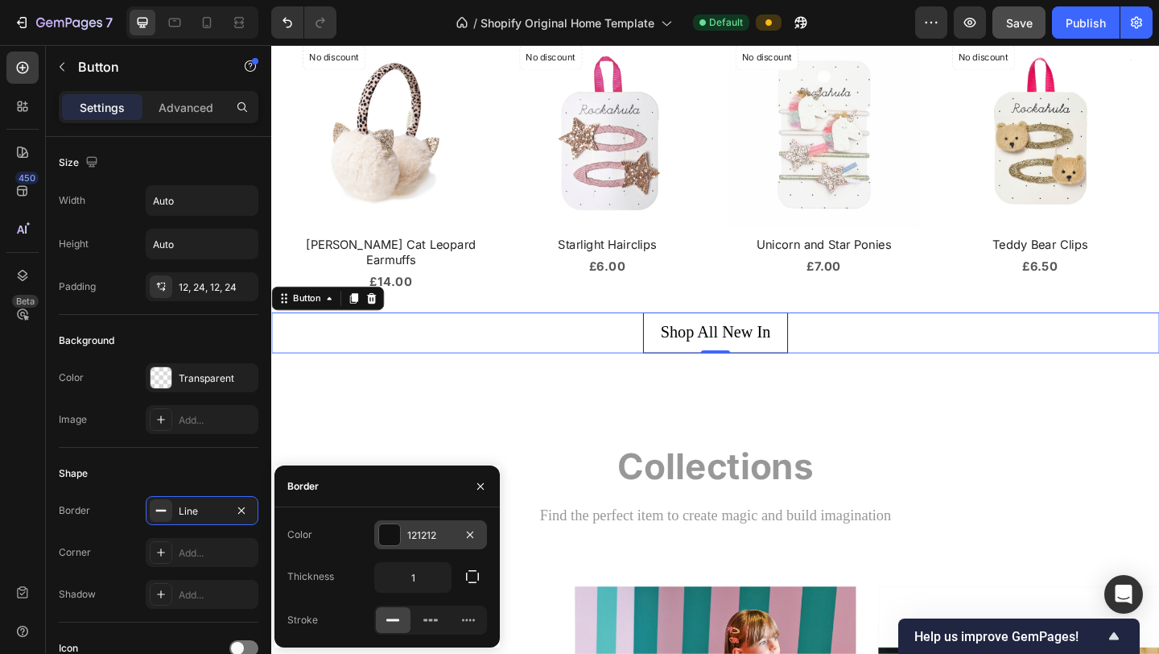
click at [398, 541] on div at bounding box center [389, 534] width 21 height 21
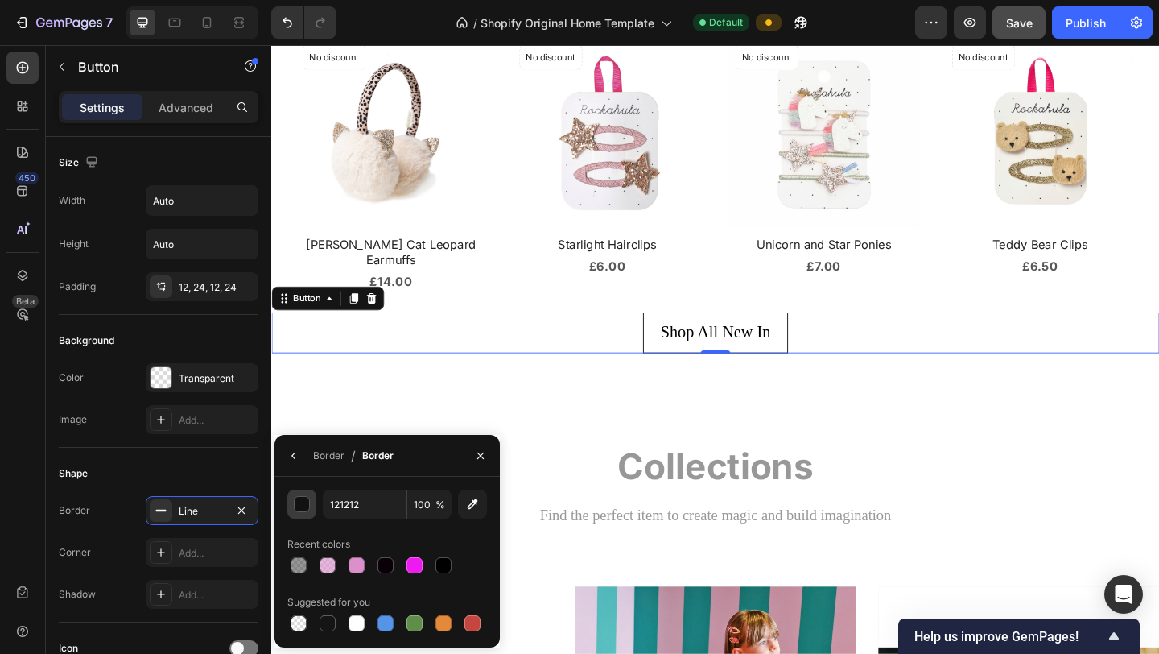
click at [307, 505] on div "button" at bounding box center [303, 505] width 16 height 16
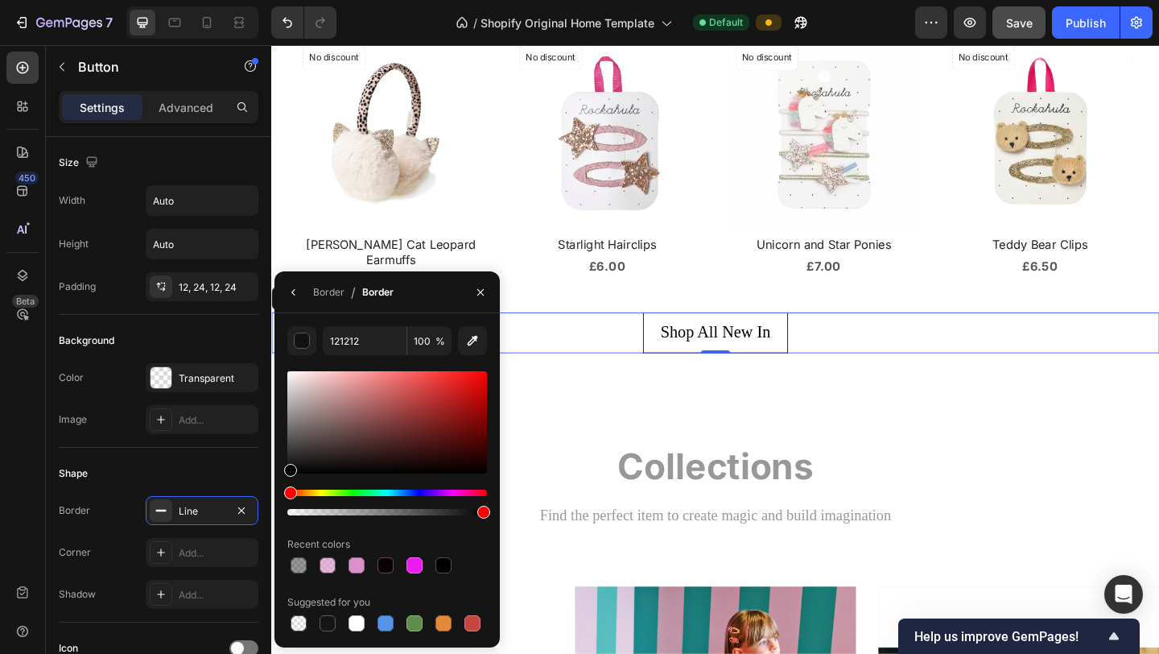
click at [425, 514] on div at bounding box center [387, 512] width 200 height 6
type input "000000"
type input "69"
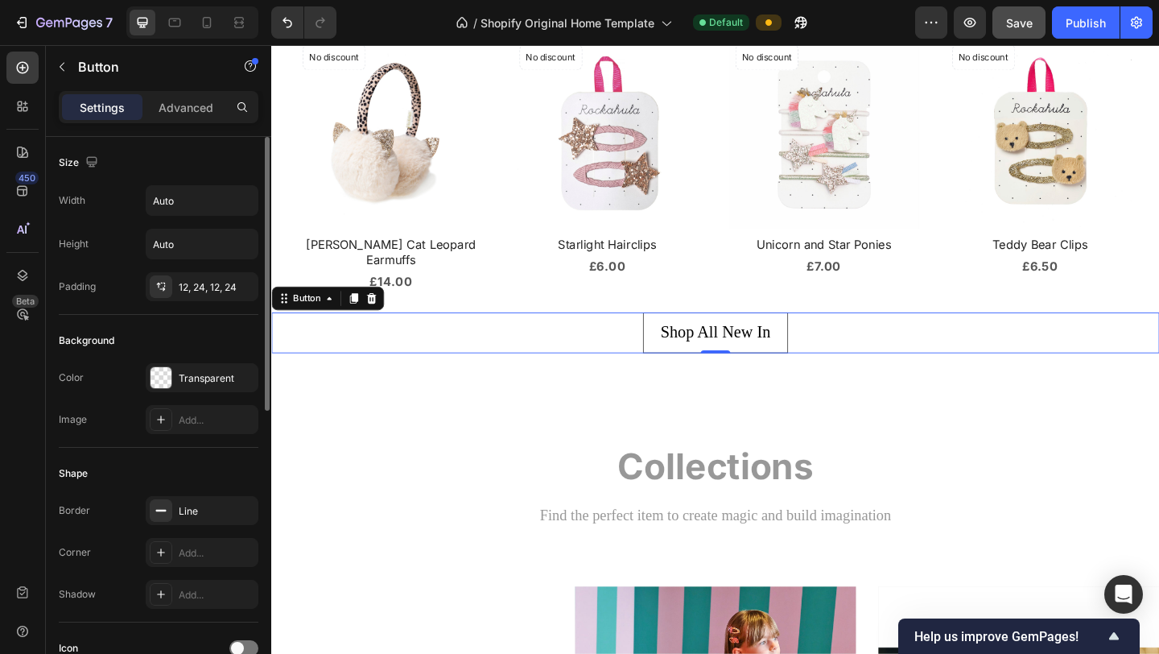
click at [208, 464] on div "Shape" at bounding box center [159, 473] width 200 height 26
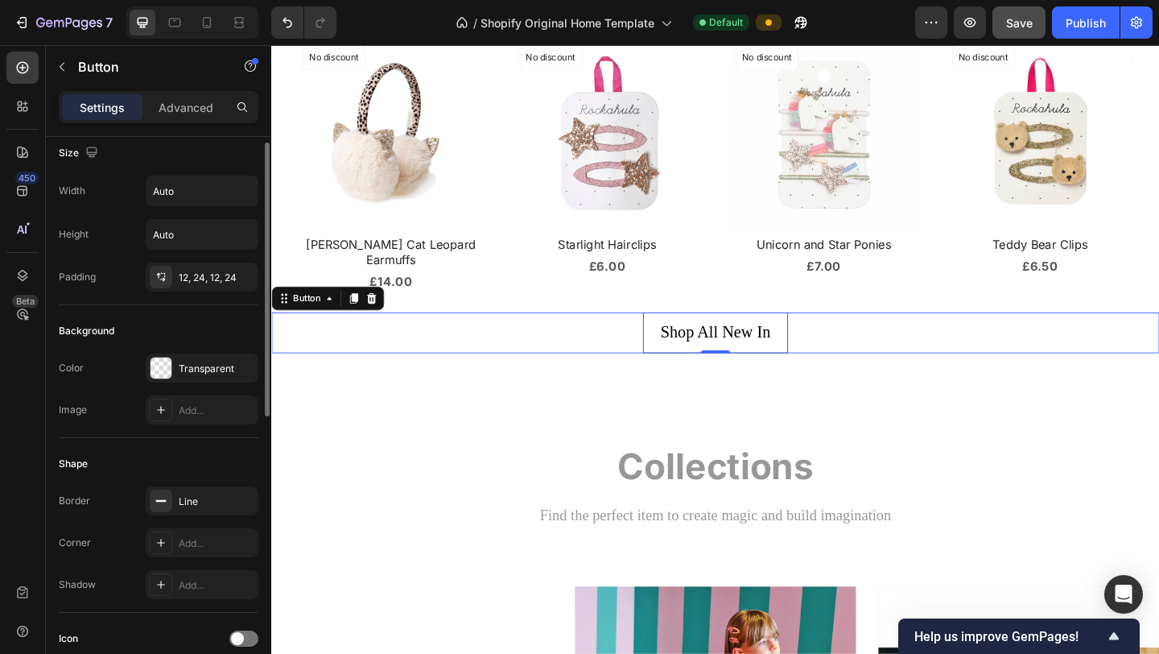
scroll to position [10, 0]
click at [199, 540] on div "Add..." at bounding box center [217, 542] width 76 height 14
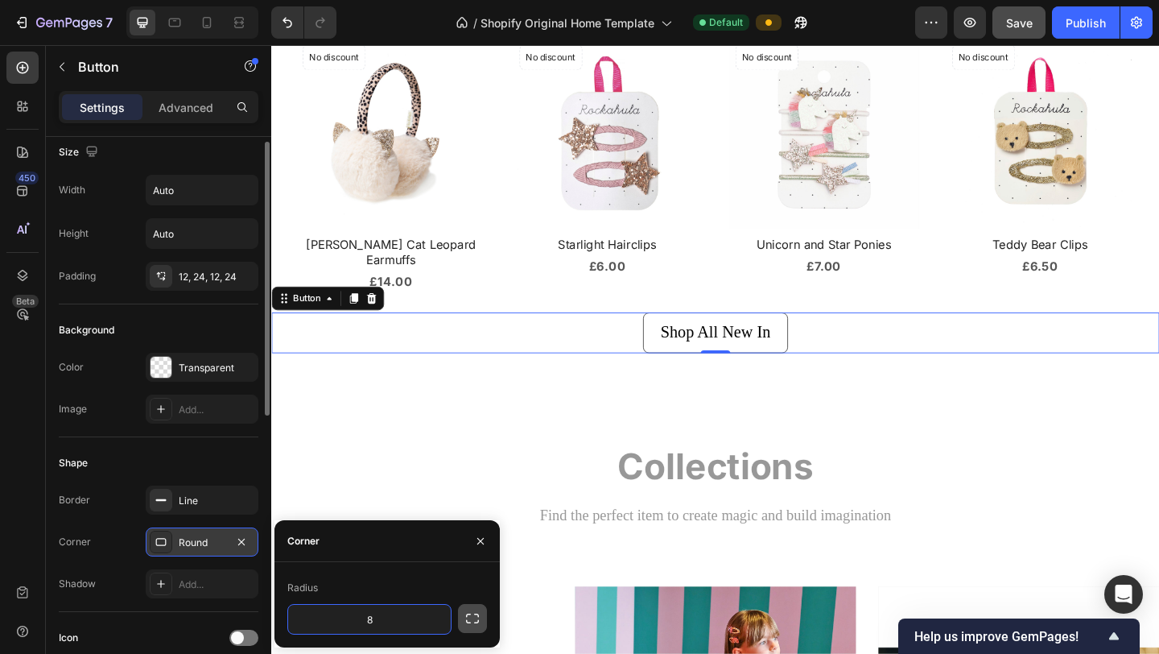
click at [467, 624] on icon "button" at bounding box center [472, 618] width 16 height 16
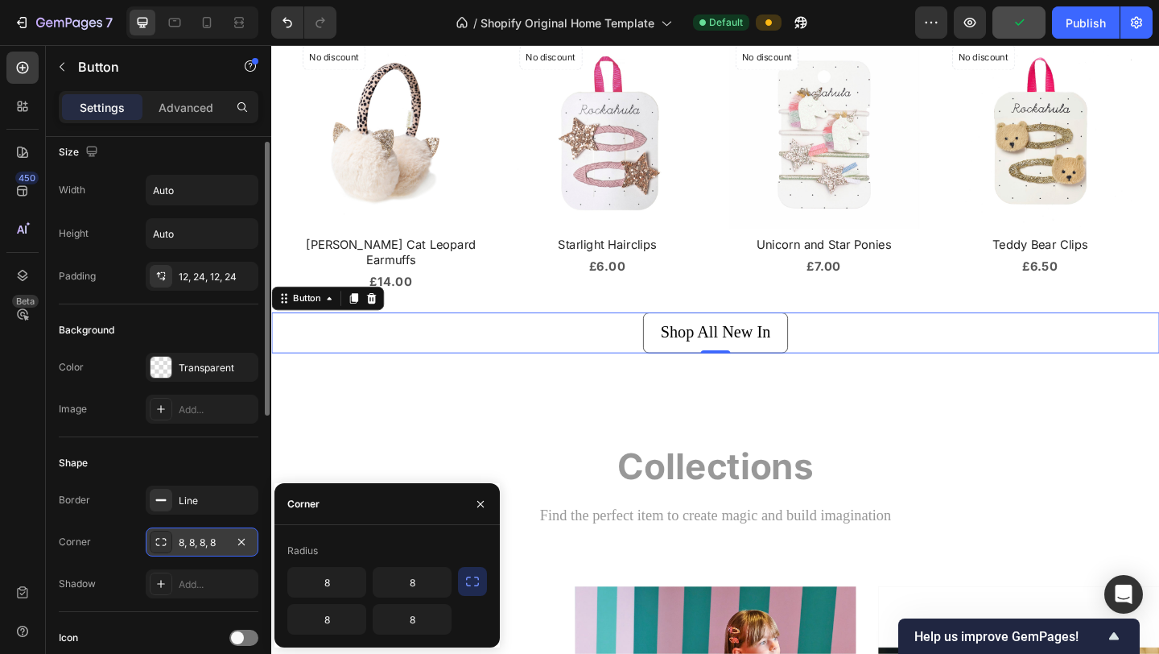
click at [226, 463] on div "Shape" at bounding box center [159, 463] width 200 height 26
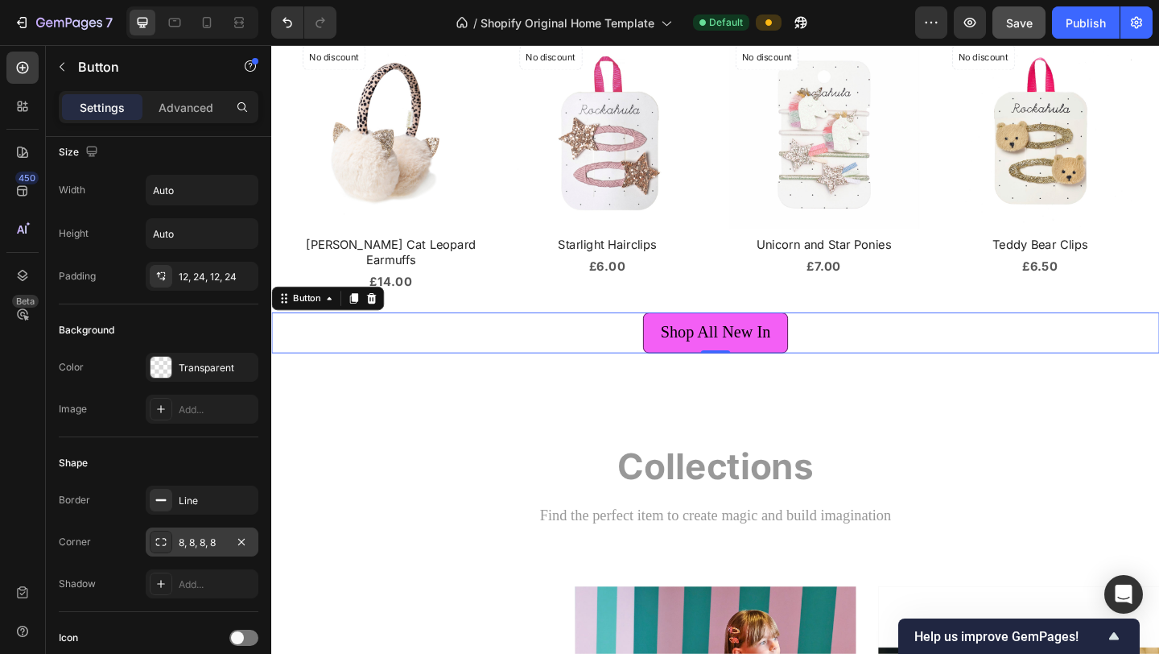
click at [816, 352] on button "Shop All New In" at bounding box center [754, 358] width 159 height 44
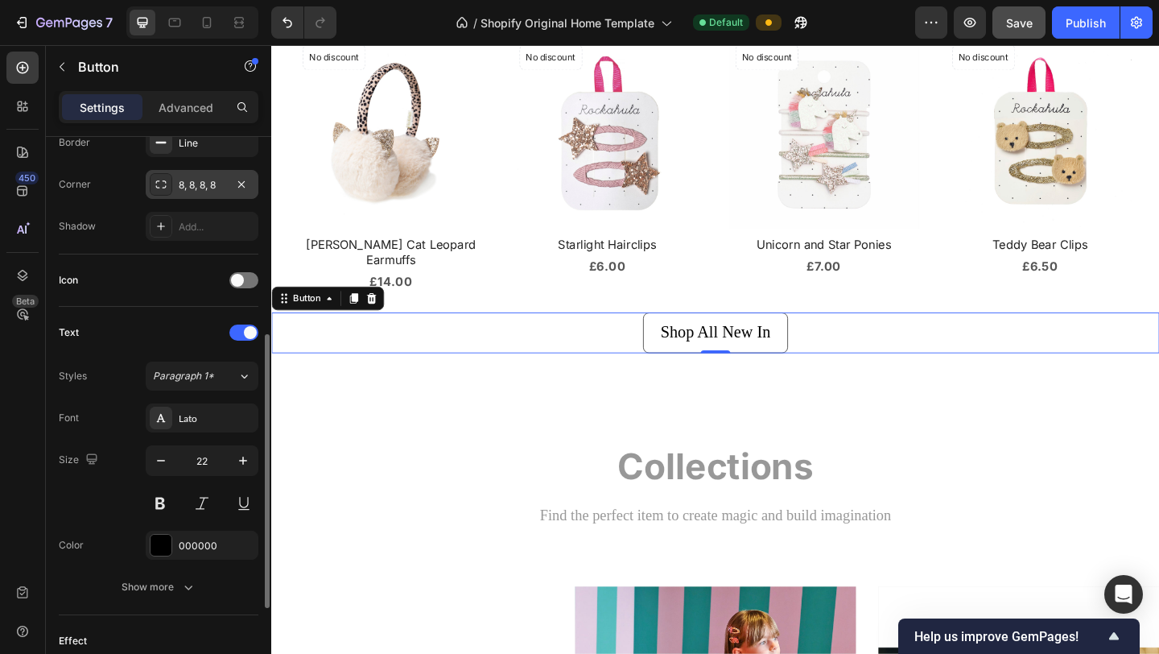
scroll to position [382, 0]
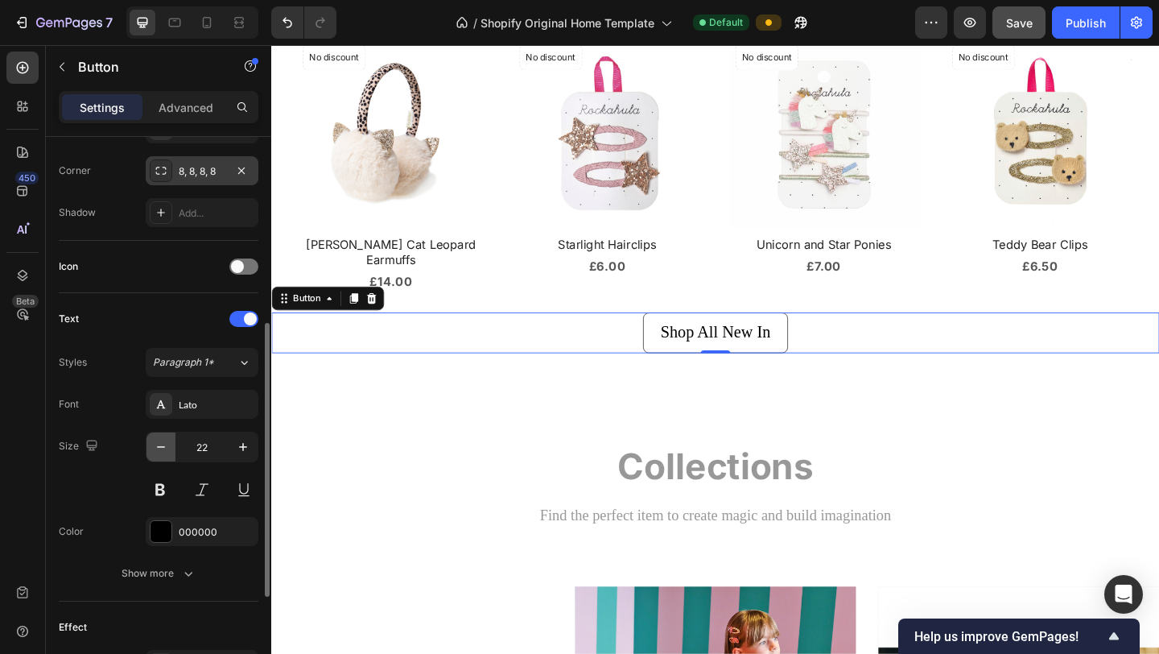
click at [171, 448] on button "button" at bounding box center [160, 446] width 29 height 29
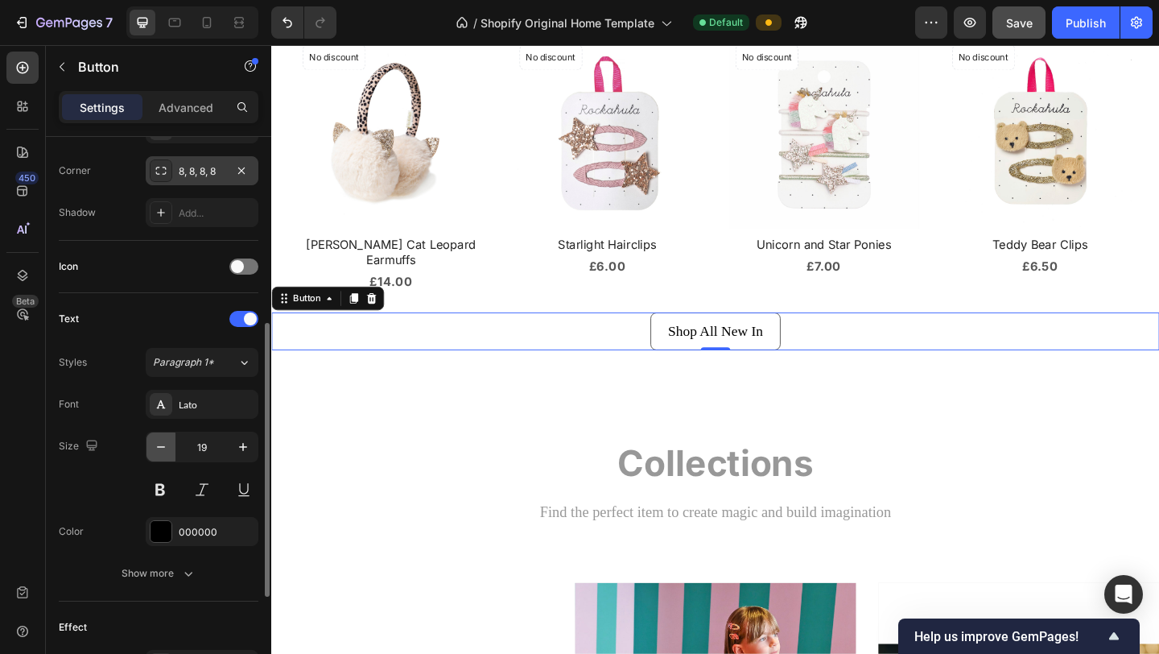
click at [171, 448] on button "button" at bounding box center [160, 446] width 29 height 29
type input "17"
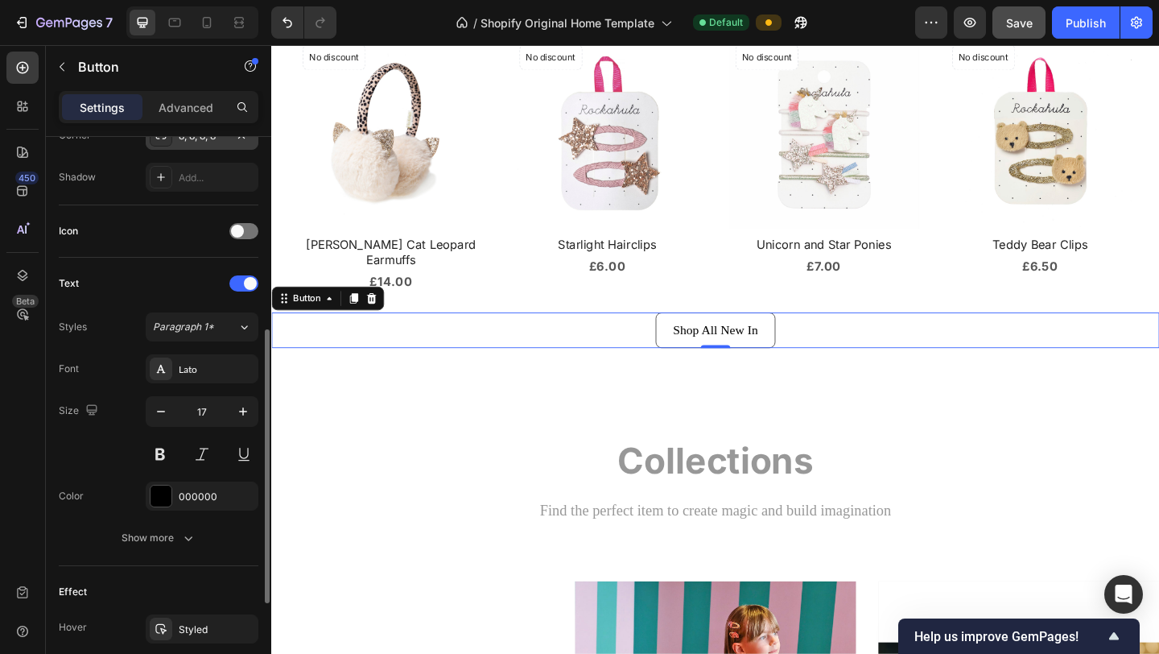
scroll to position [420, 0]
click at [202, 484] on div "000000" at bounding box center [202, 492] width 113 height 29
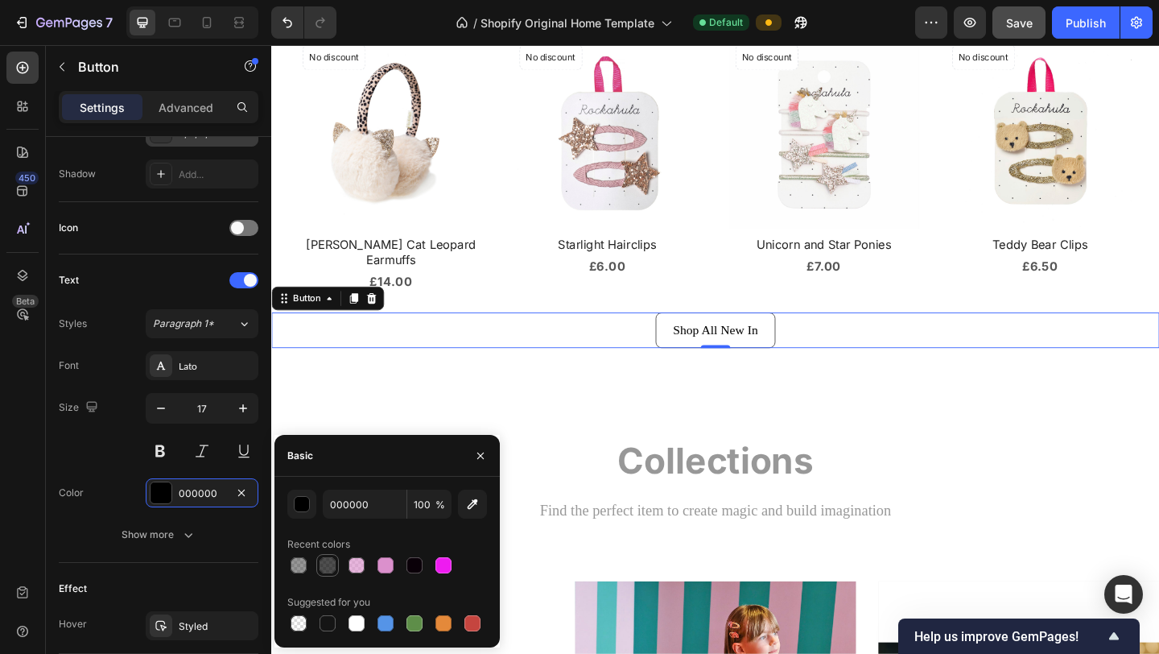
click at [329, 564] on div at bounding box center [328, 565] width 16 height 16
type input "69"
click at [758, 417] on div "New In Heading Product Images No discount Not be displayed when published Produ…" at bounding box center [754, 183] width 966 height 578
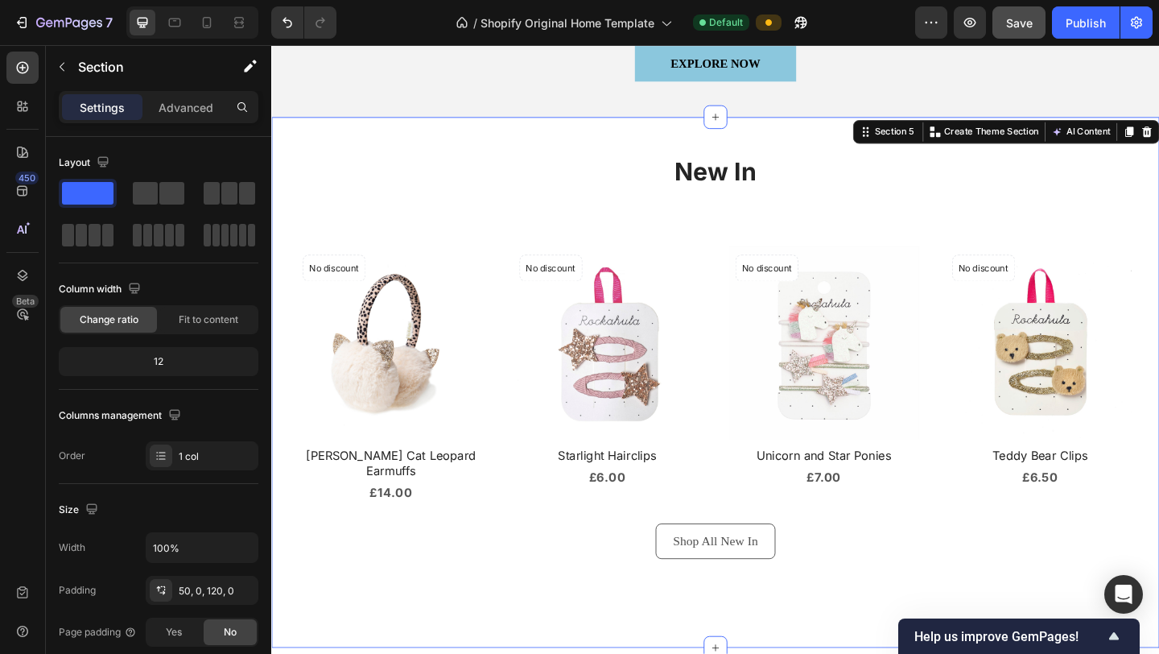
scroll to position [832, 0]
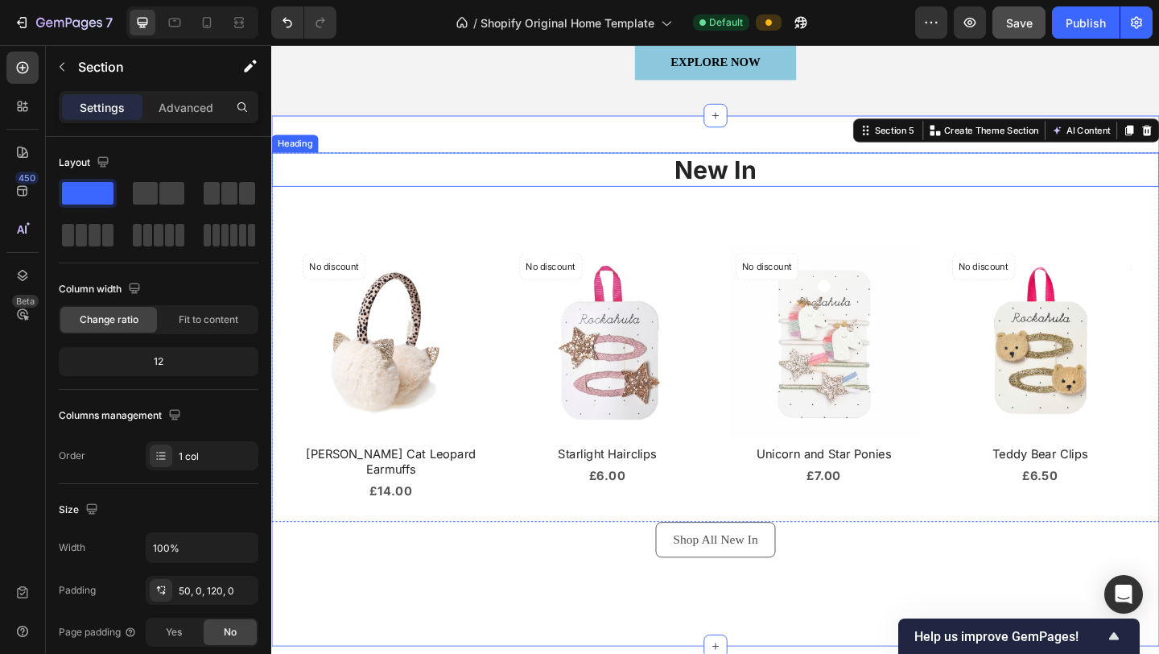
click at [741, 189] on h2 "New In" at bounding box center [754, 181] width 966 height 38
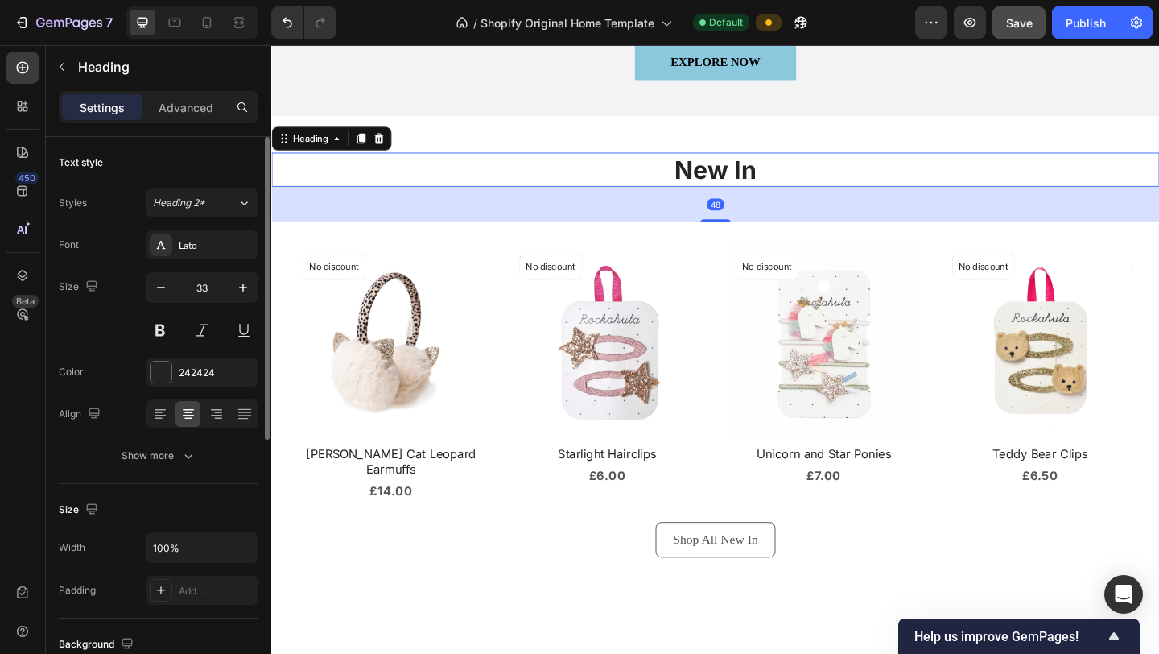
scroll to position [10, 0]
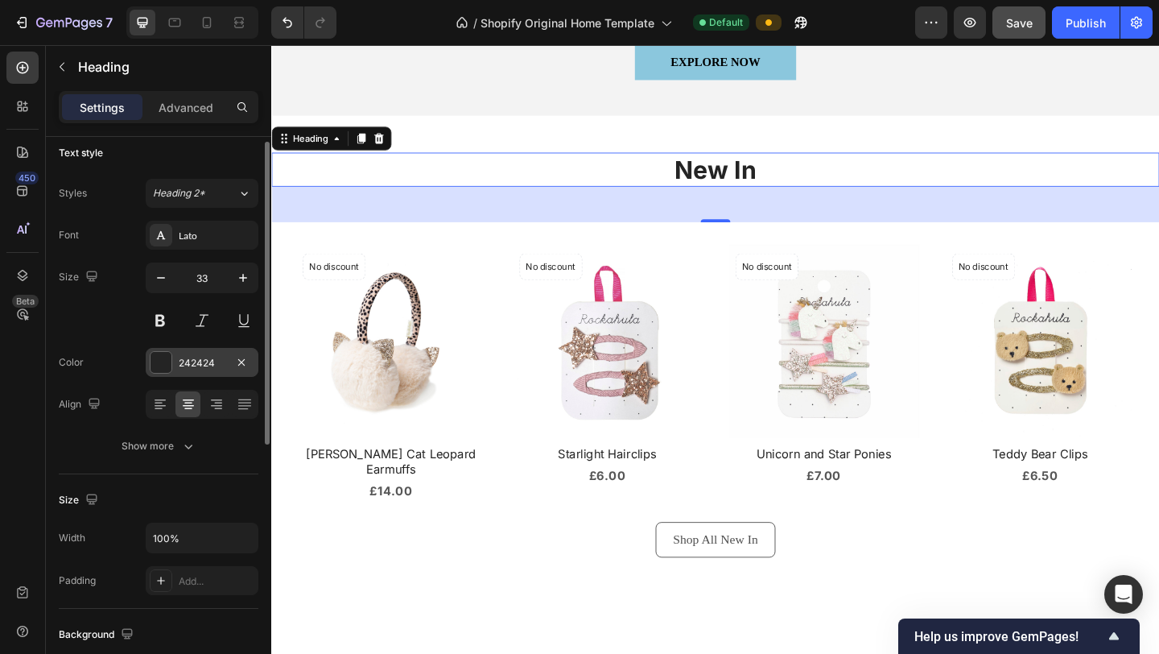
click at [204, 368] on div "242424" at bounding box center [202, 363] width 47 height 14
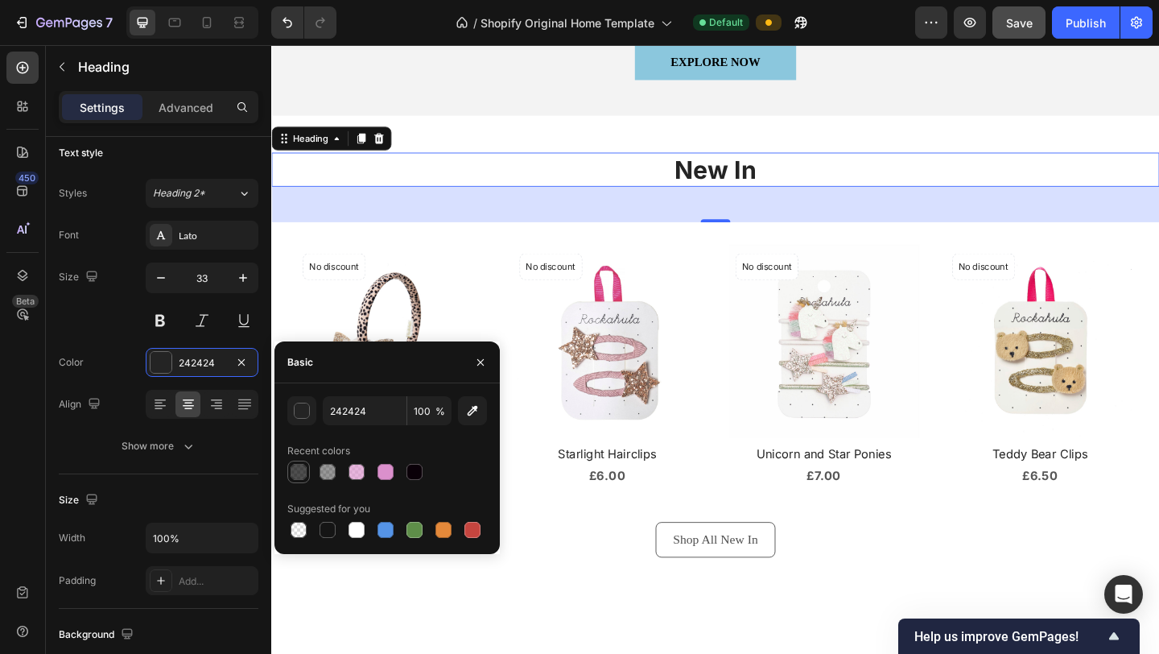
click at [302, 471] on div at bounding box center [299, 472] width 16 height 16
type input "000000"
type input "69"
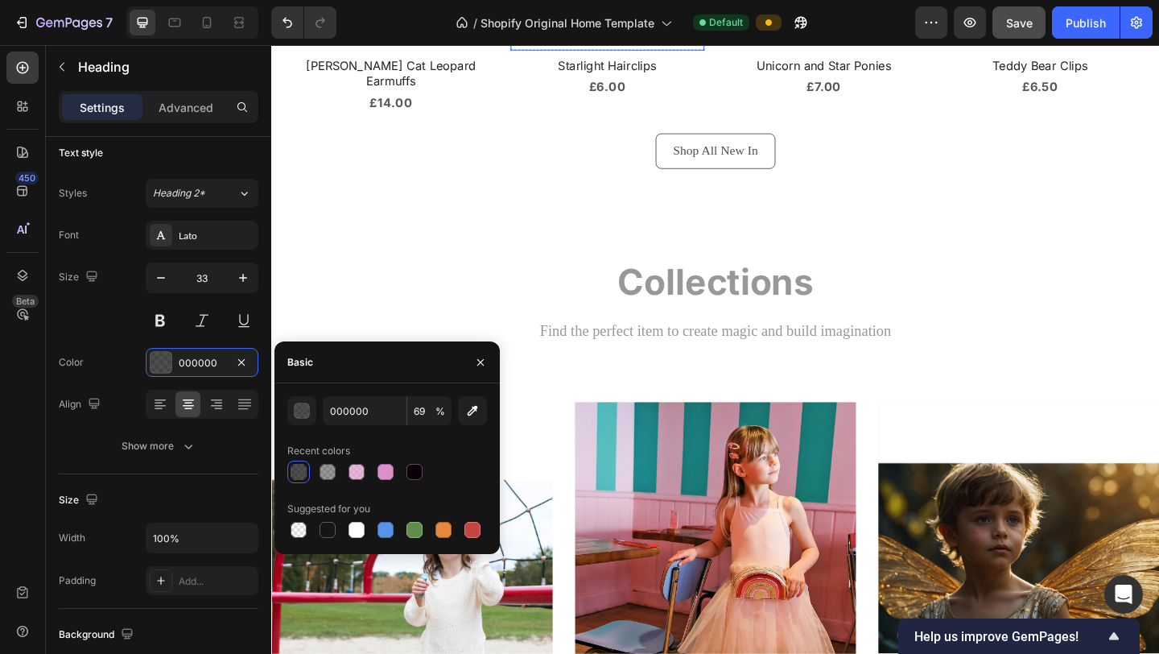
scroll to position [1258, 0]
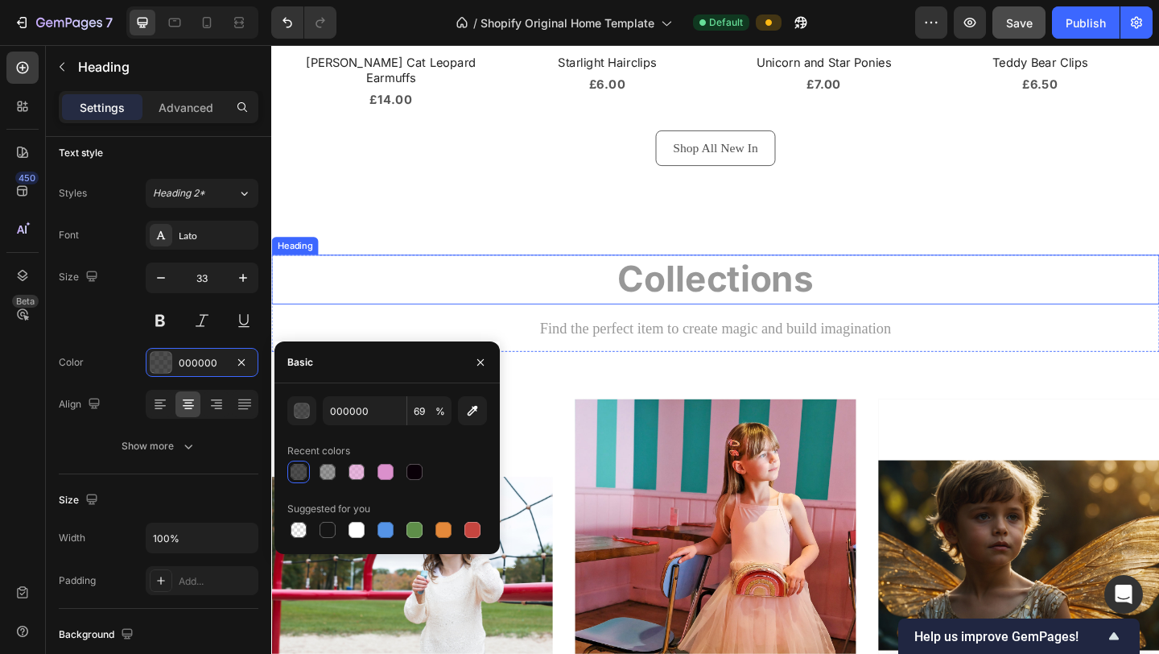
click at [717, 287] on h2 "Collections" at bounding box center [754, 299] width 966 height 53
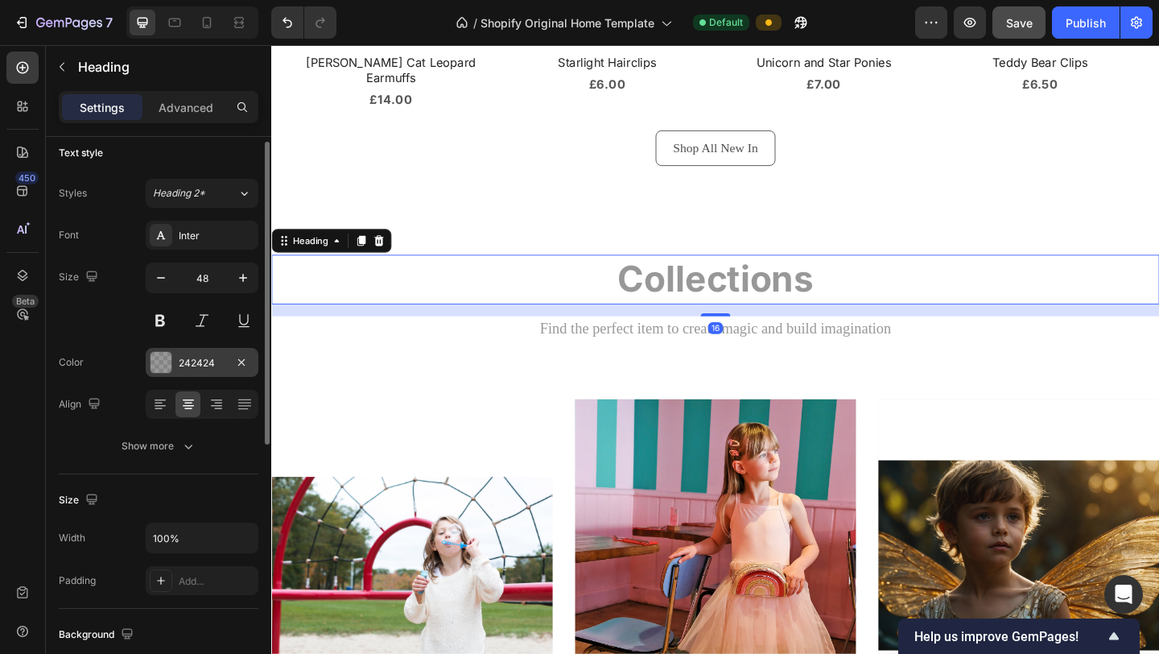
click at [192, 359] on div "242424" at bounding box center [202, 363] width 47 height 14
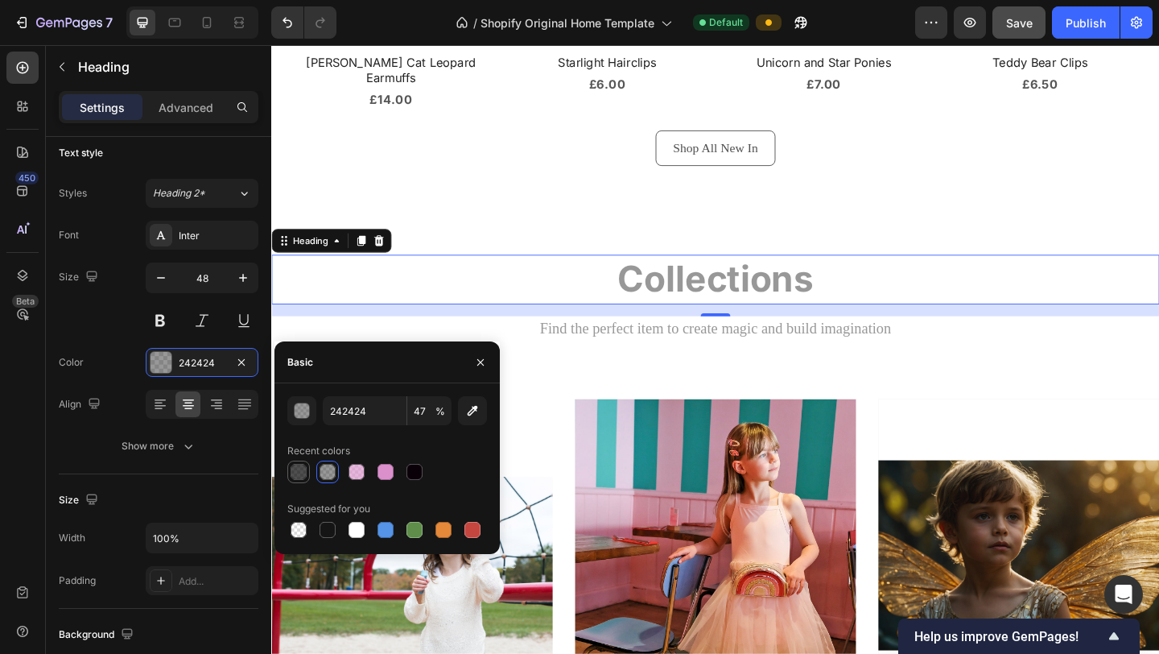
click at [301, 472] on div at bounding box center [299, 472] width 16 height 16
type input "000000"
type input "69"
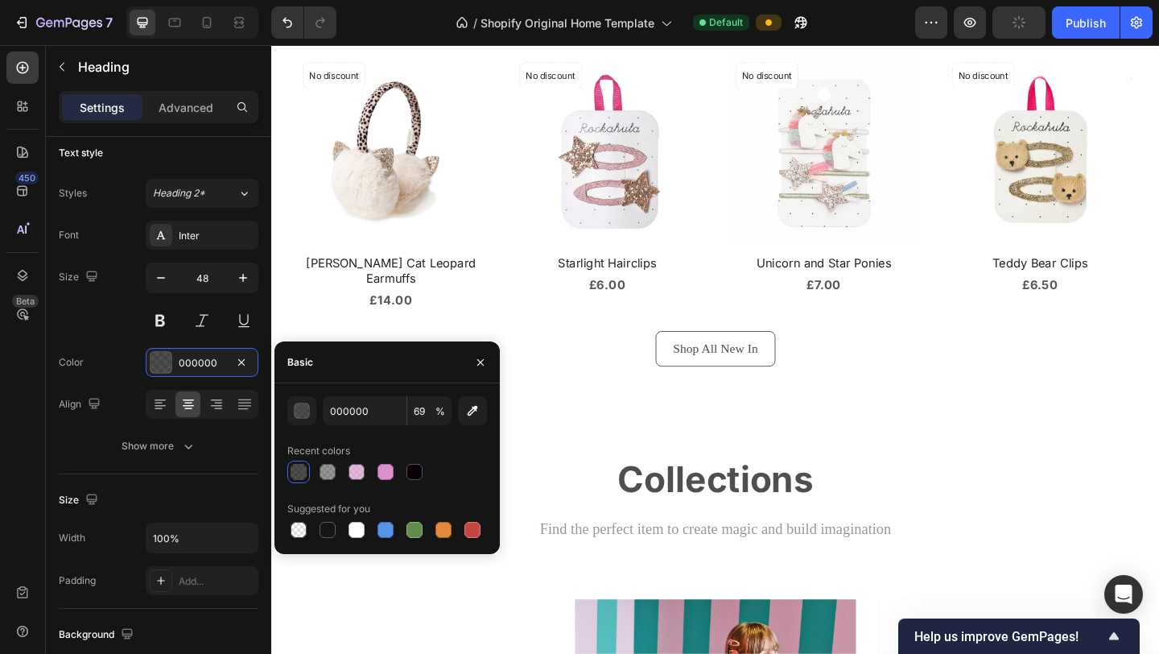
scroll to position [1046, 0]
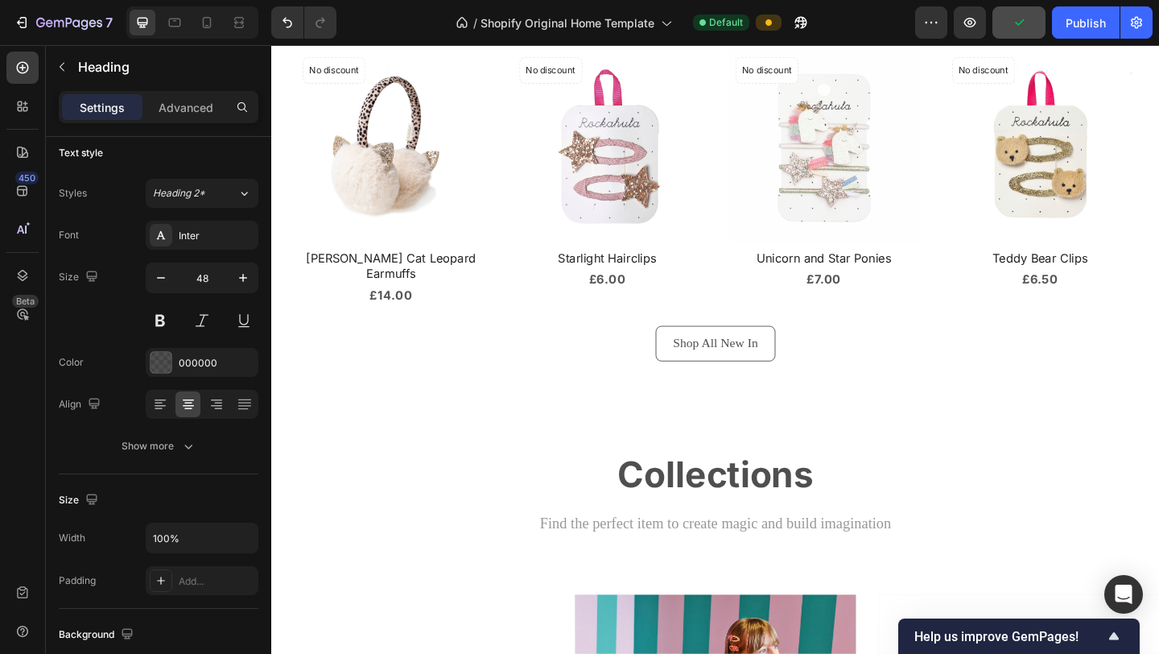
click at [732, 497] on h2 "Collections" at bounding box center [754, 511] width 966 height 53
click at [817, 501] on p "Collections" at bounding box center [754, 512] width 963 height 50
click at [905, 571] on div "Collections Heading Find the perfect item to create magic and build imagination…" at bounding box center [754, 537] width 966 height 105
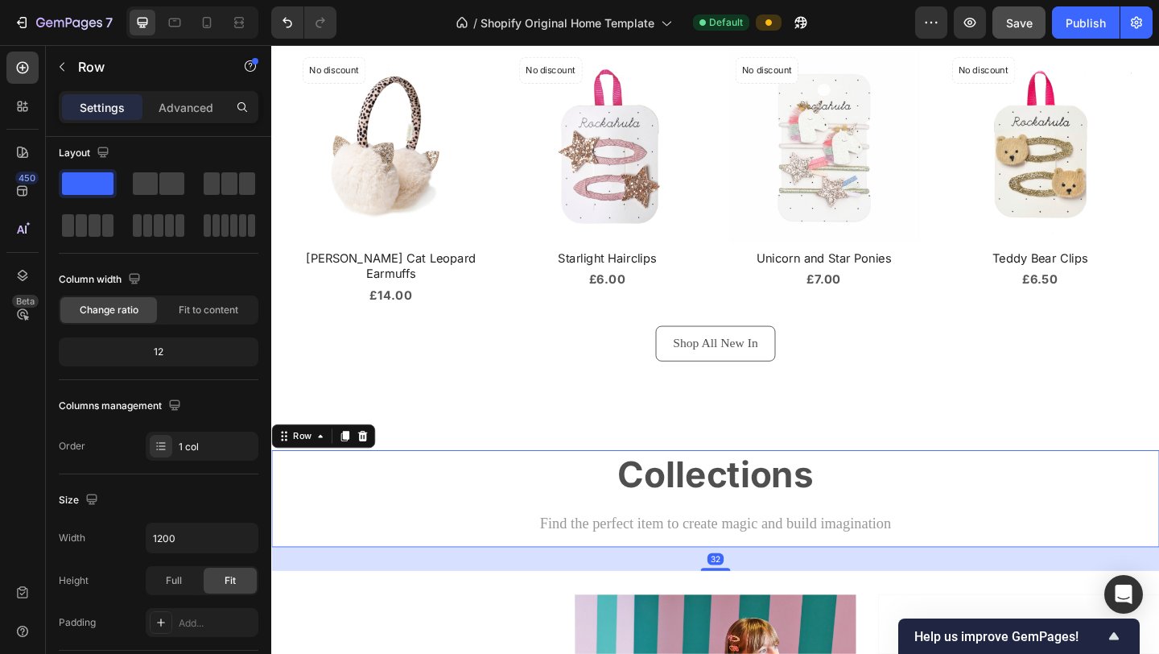
scroll to position [0, 0]
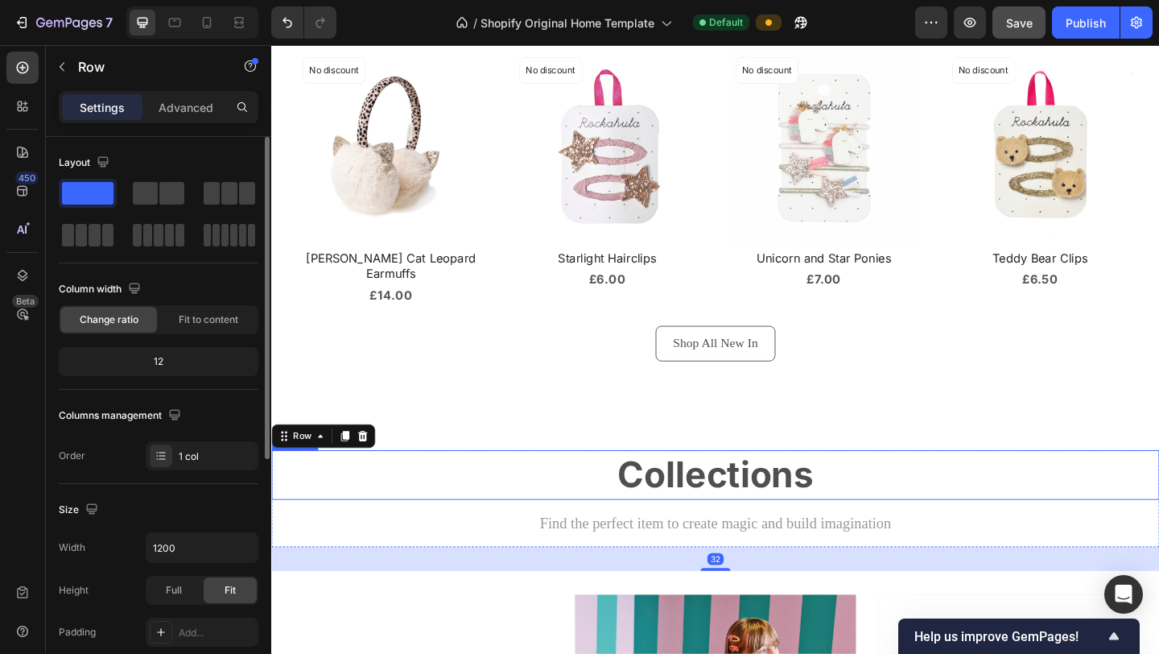
click at [845, 519] on p "Collections" at bounding box center [754, 512] width 963 height 50
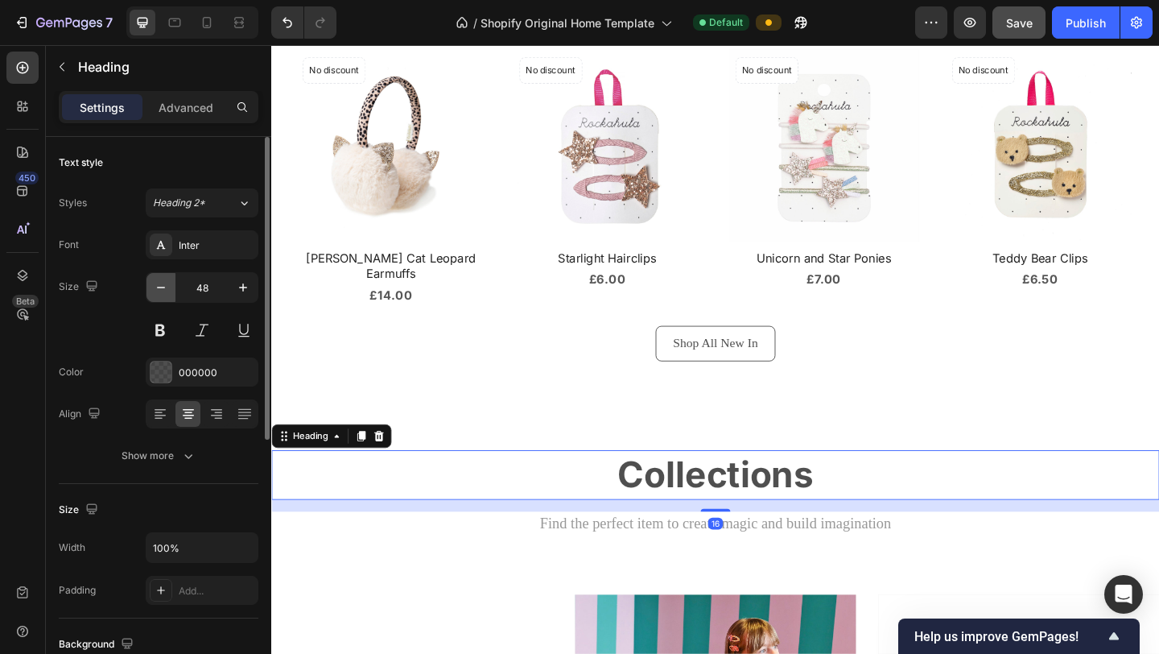
click at [165, 290] on icon "button" at bounding box center [161, 287] width 16 height 16
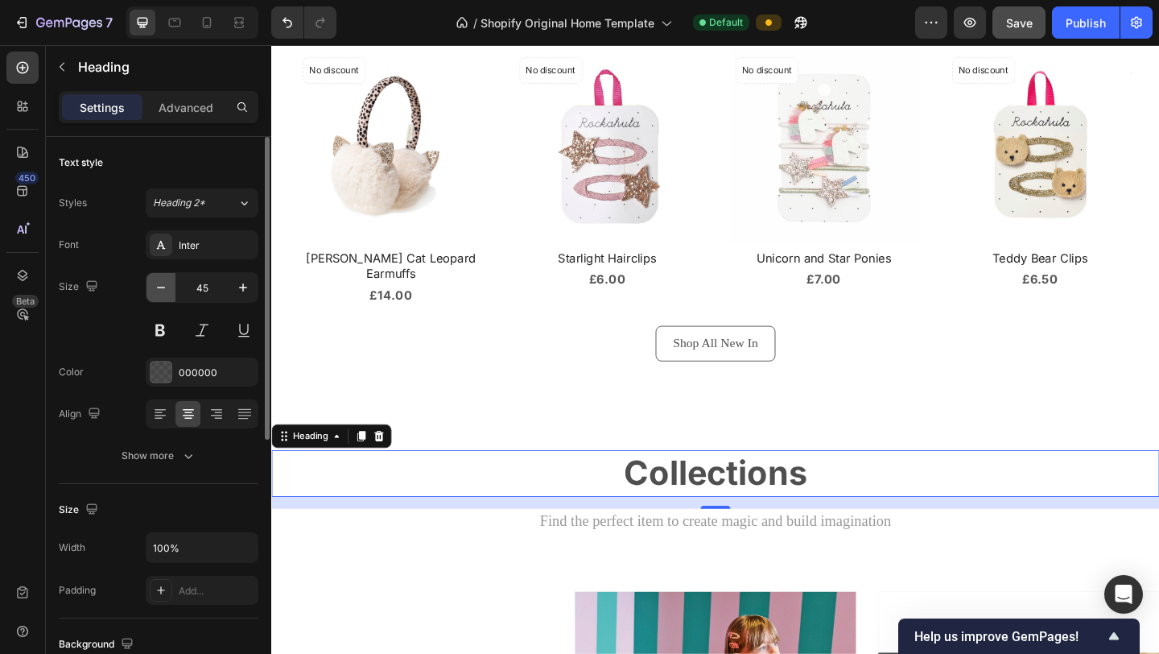
click at [165, 290] on icon "button" at bounding box center [161, 287] width 16 height 16
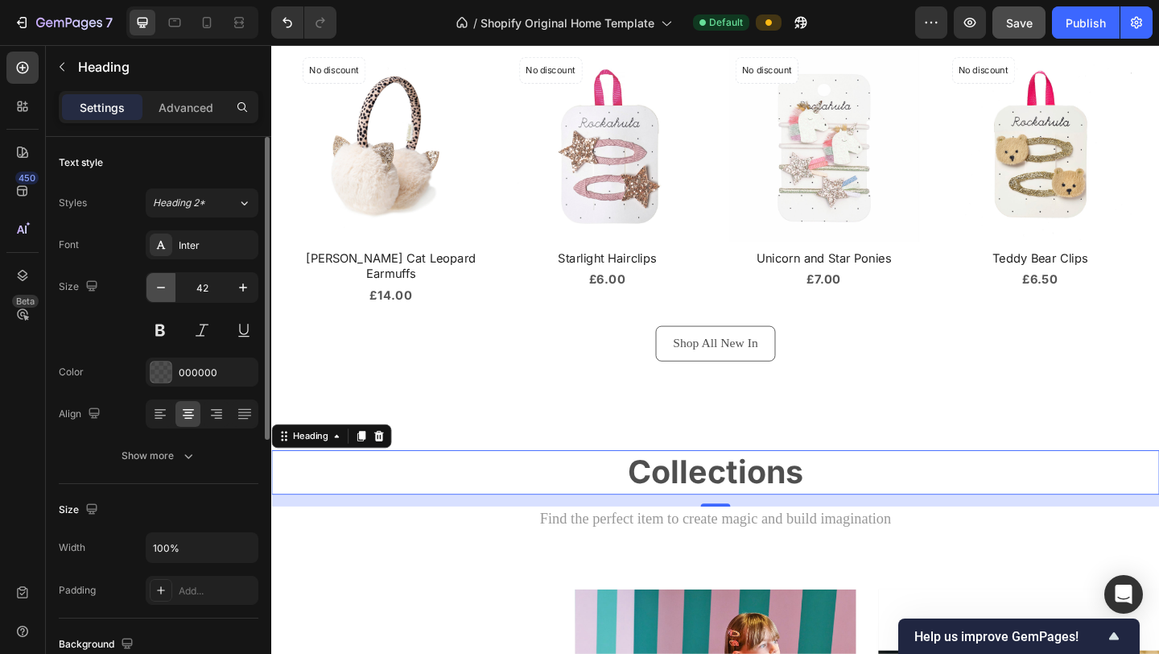
click at [165, 290] on icon "button" at bounding box center [161, 287] width 16 height 16
type input "40"
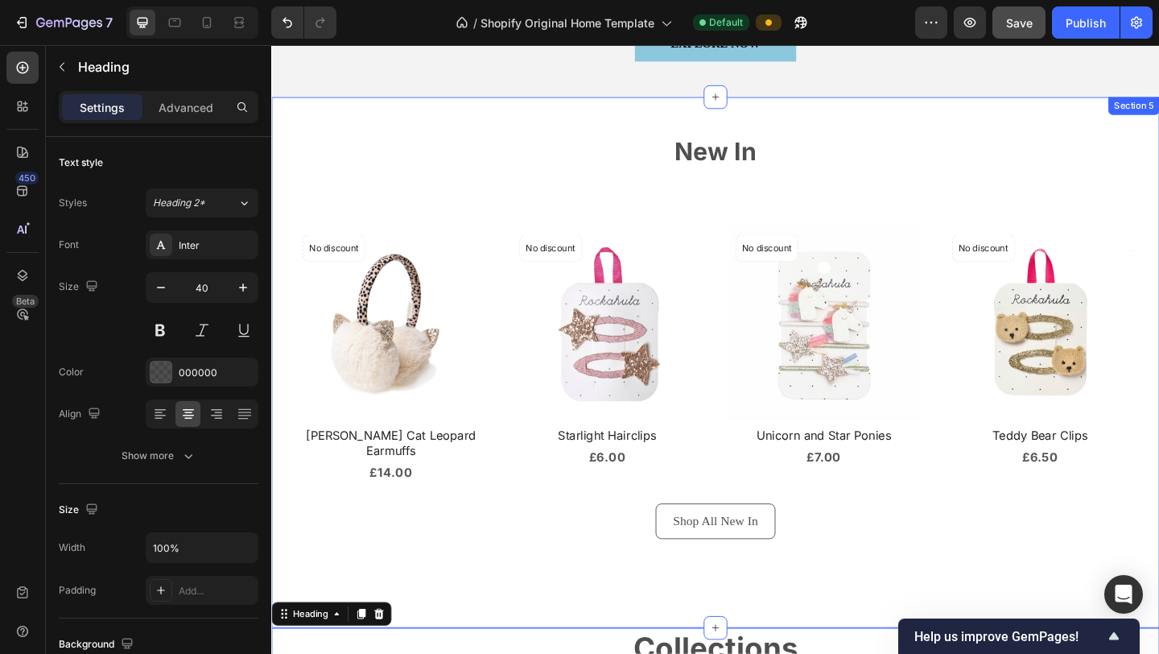
scroll to position [841, 0]
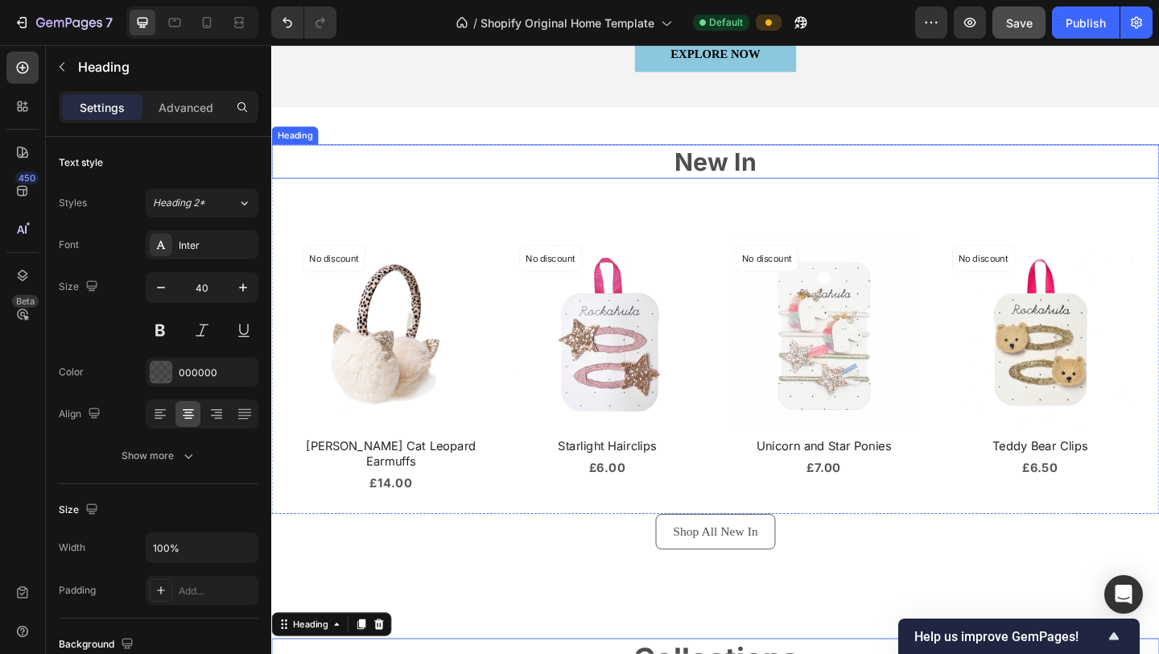
click at [746, 177] on h2 "New In" at bounding box center [754, 172] width 966 height 38
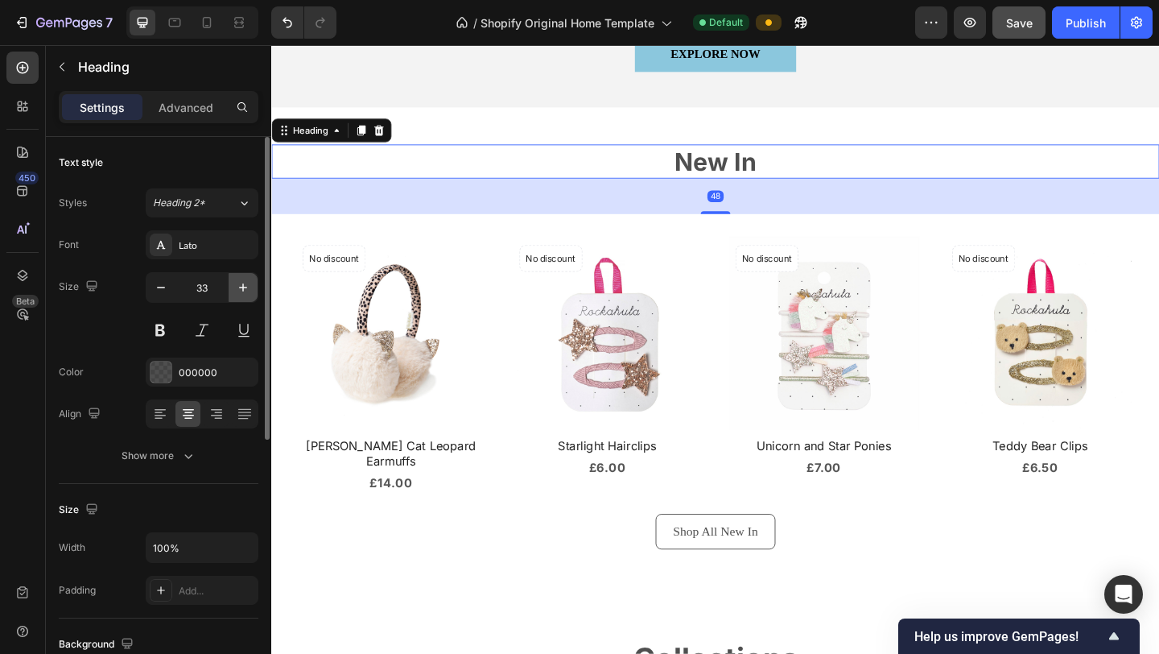
click at [250, 288] on icon "button" at bounding box center [243, 287] width 16 height 16
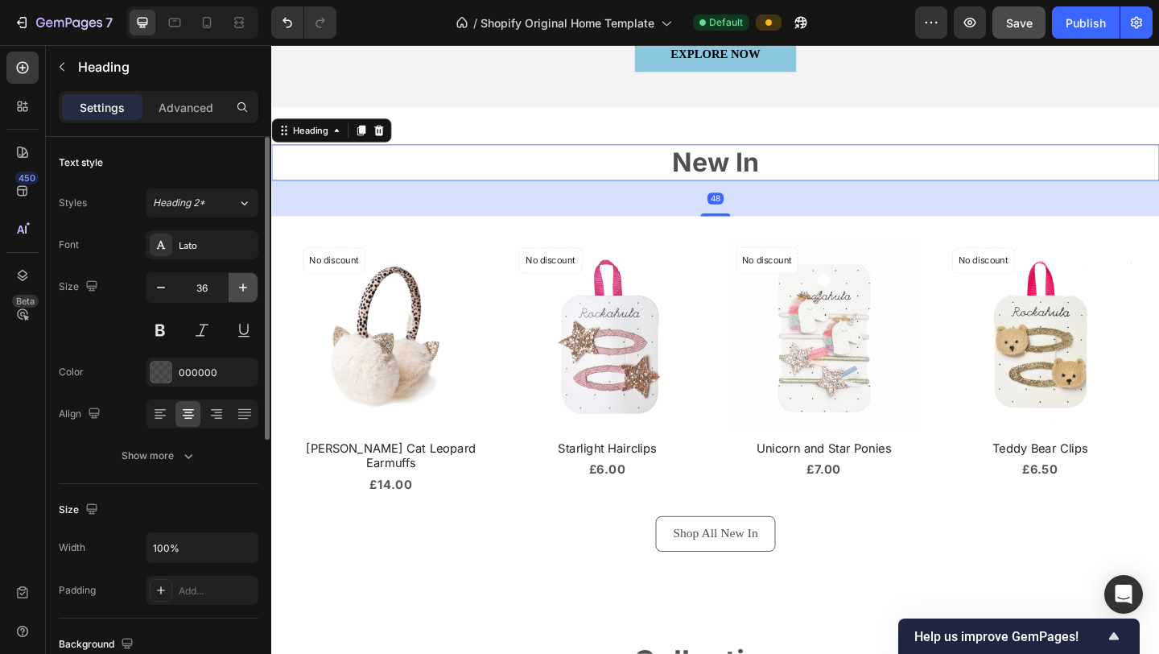
click at [250, 288] on icon "button" at bounding box center [243, 287] width 16 height 16
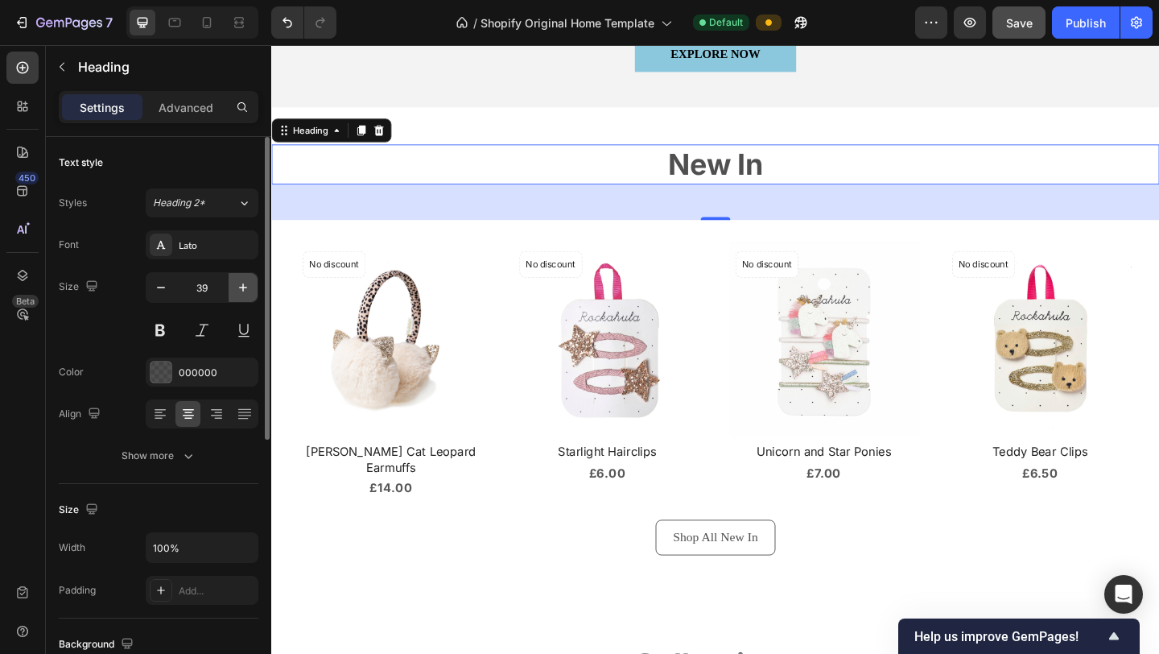
click at [250, 288] on icon "button" at bounding box center [243, 287] width 16 height 16
click at [157, 285] on icon "button" at bounding box center [161, 287] width 16 height 16
type input "40"
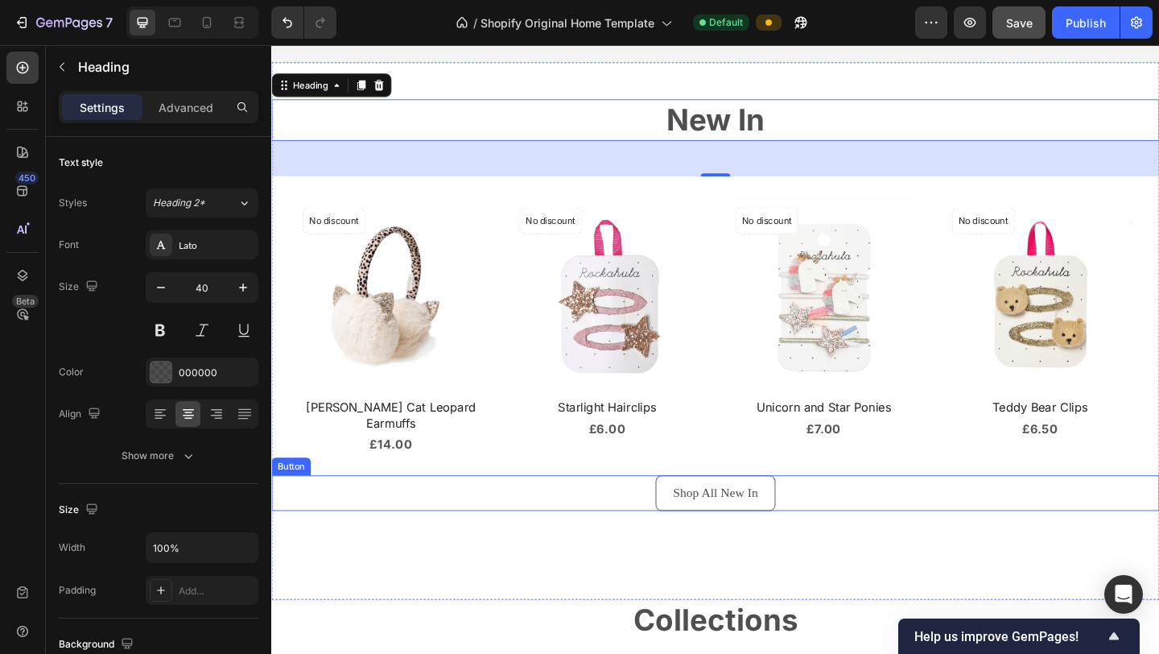
scroll to position [897, 0]
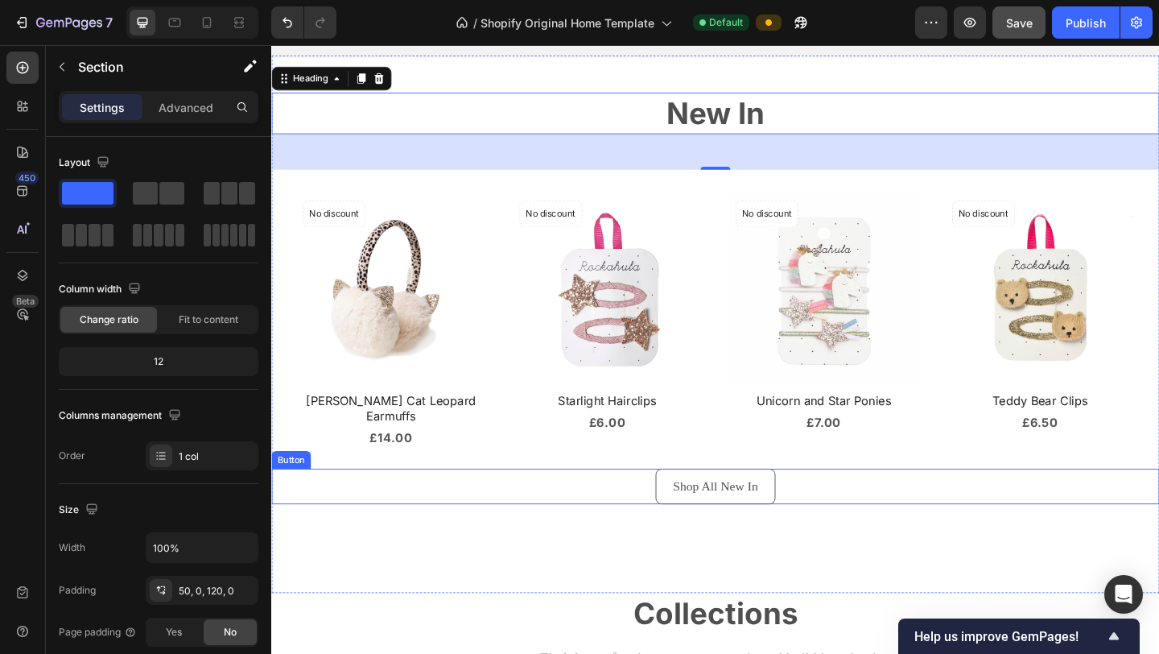
click at [956, 574] on div "New In Heading 48 Product Images No discount Not be displayed when published Pr…" at bounding box center [754, 348] width 966 height 585
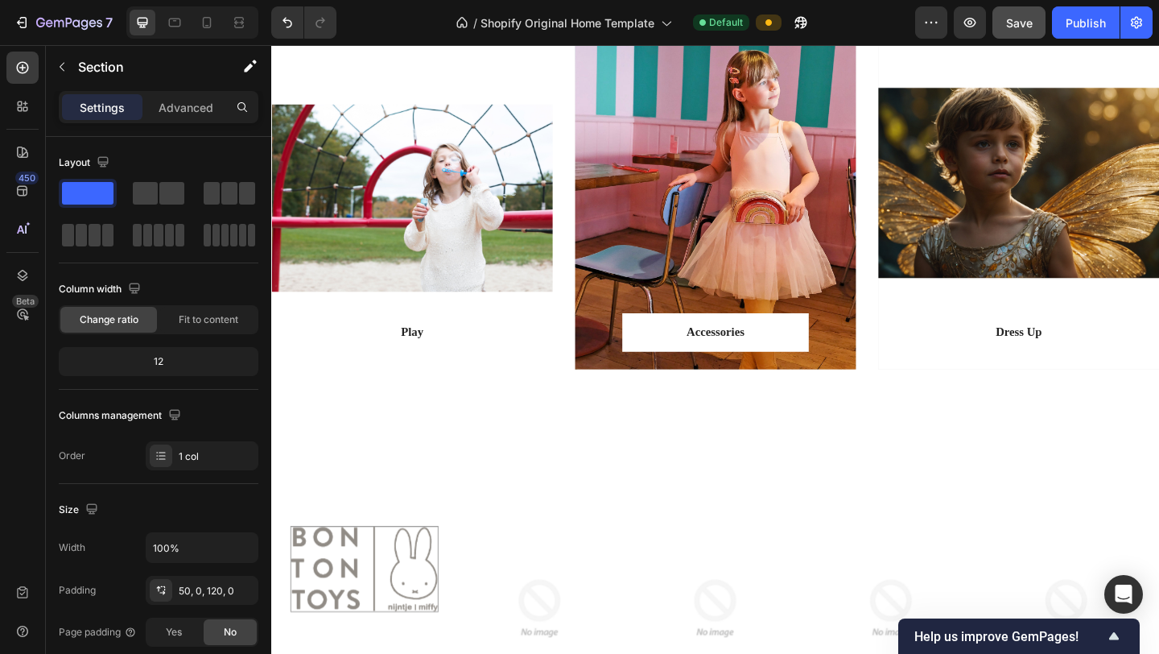
scroll to position [1655, 0]
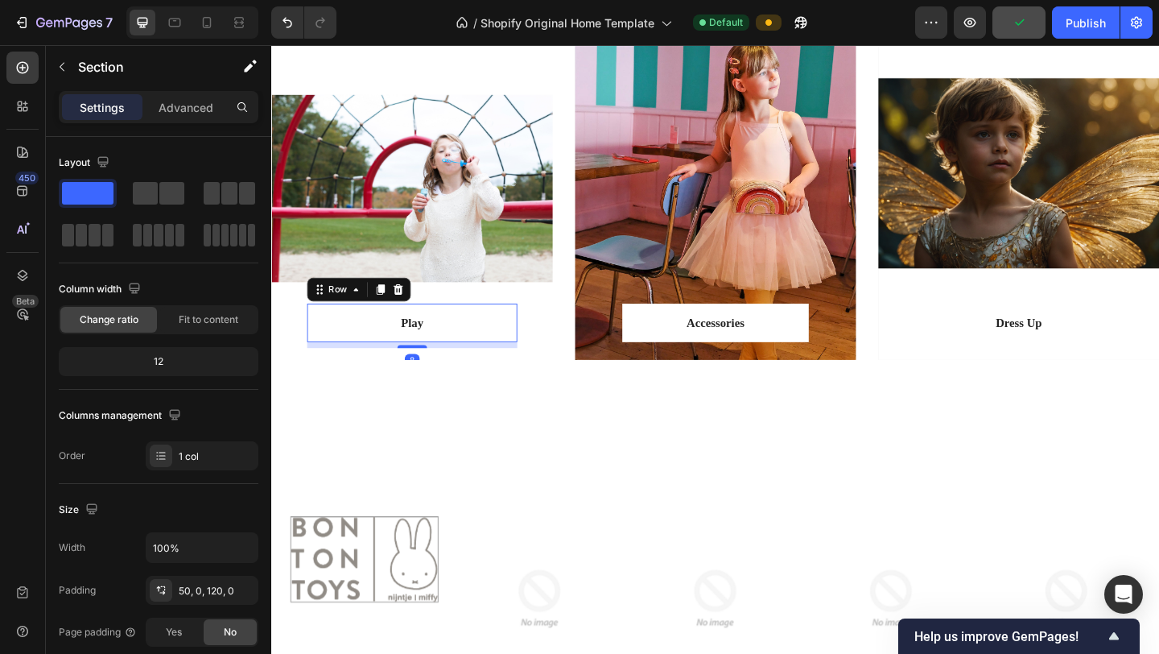
click at [479, 364] on div "Play Text block Row 8" at bounding box center [424, 347] width 229 height 42
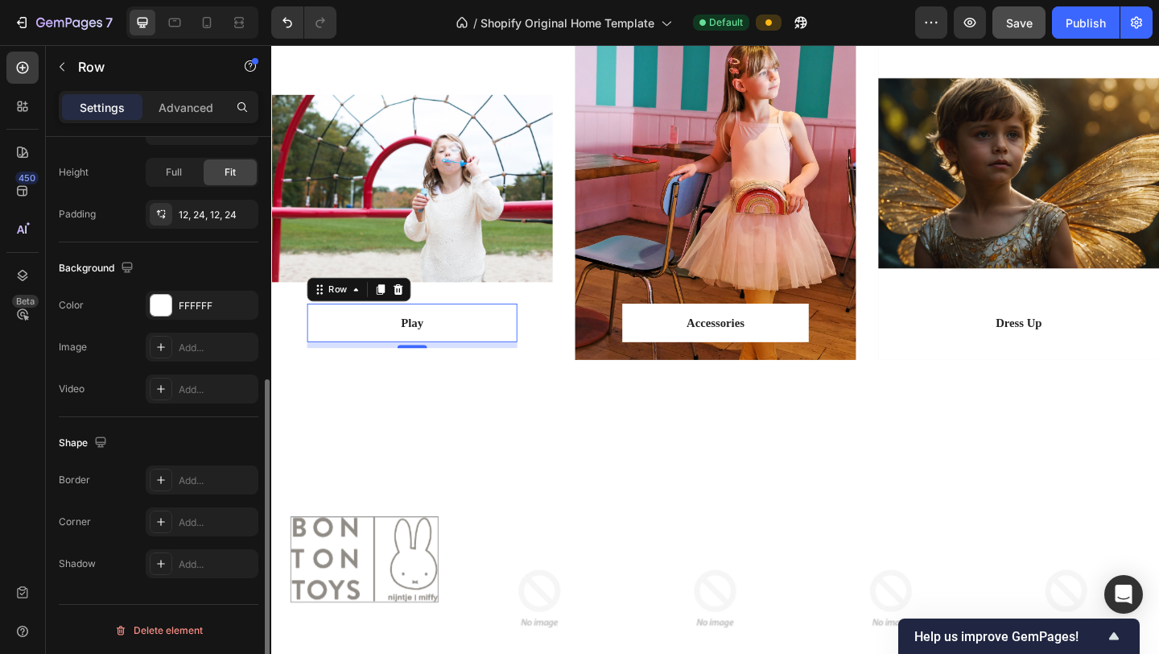
scroll to position [419, 0]
click at [184, 305] on div "FFFFFF" at bounding box center [217, 304] width 76 height 14
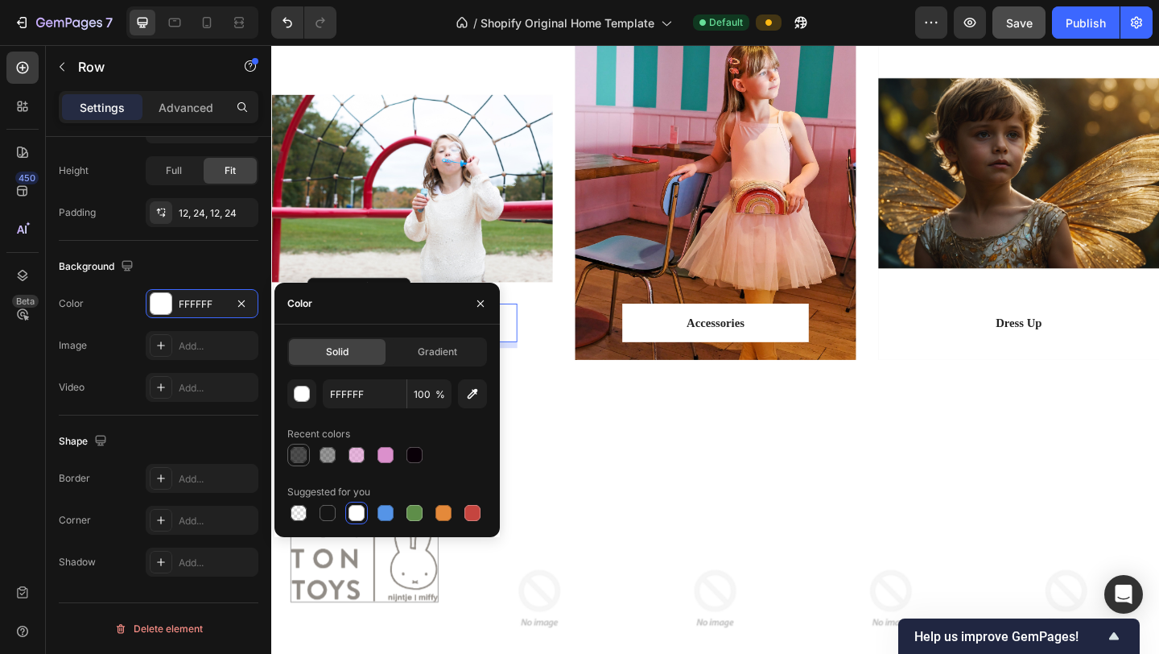
click at [305, 460] on div at bounding box center [299, 455] width 16 height 16
type input "000000"
type input "69"
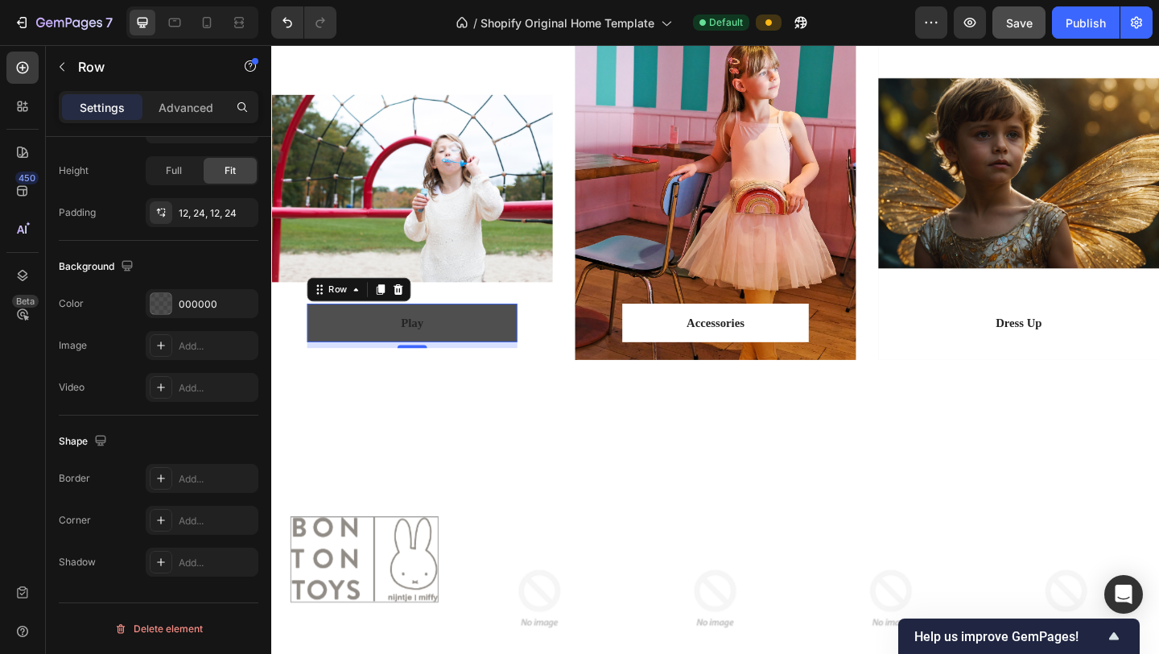
click at [212, 431] on div "Shape" at bounding box center [159, 441] width 200 height 26
click at [214, 303] on div "000000" at bounding box center [202, 304] width 47 height 14
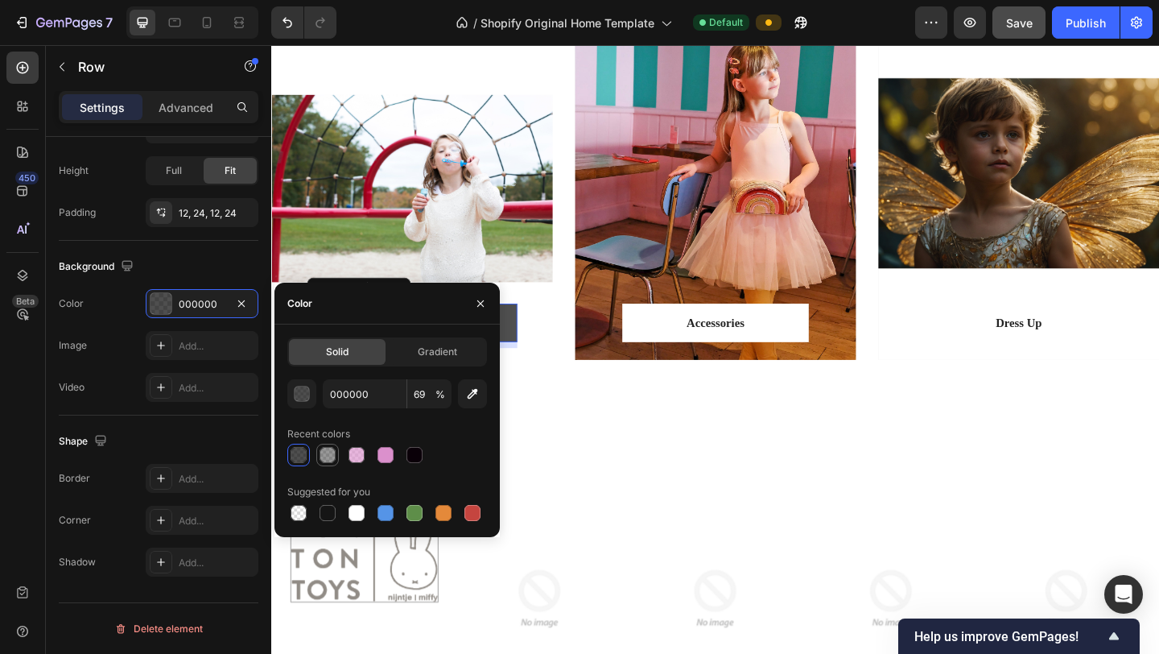
click at [330, 452] on div at bounding box center [328, 455] width 16 height 16
type input "242424"
type input "47"
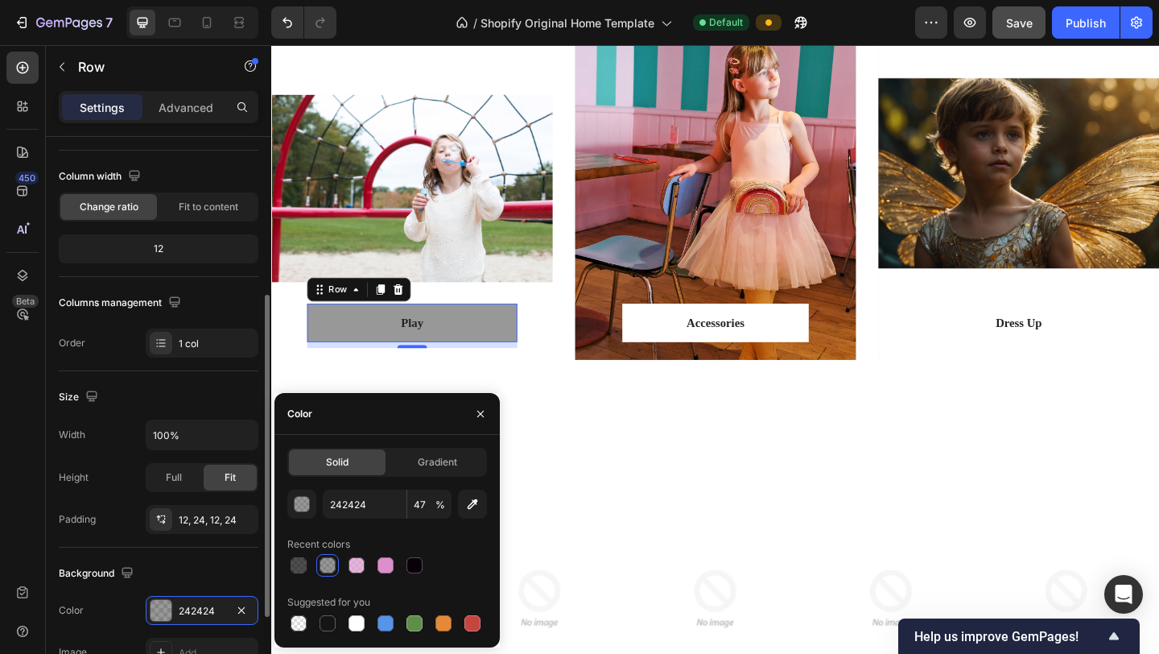
scroll to position [105, 0]
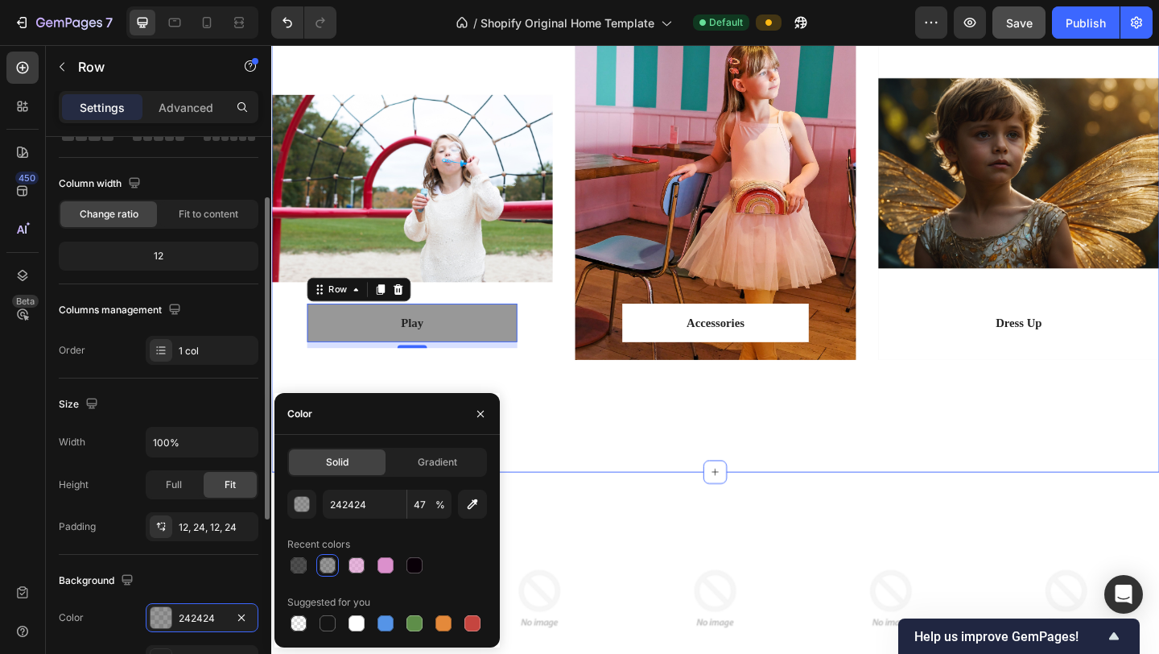
click at [580, 464] on div "Play Text block Row 8 Row Hero Banner Accessories Text block Row Row Hero Banne…" at bounding box center [754, 249] width 966 height 521
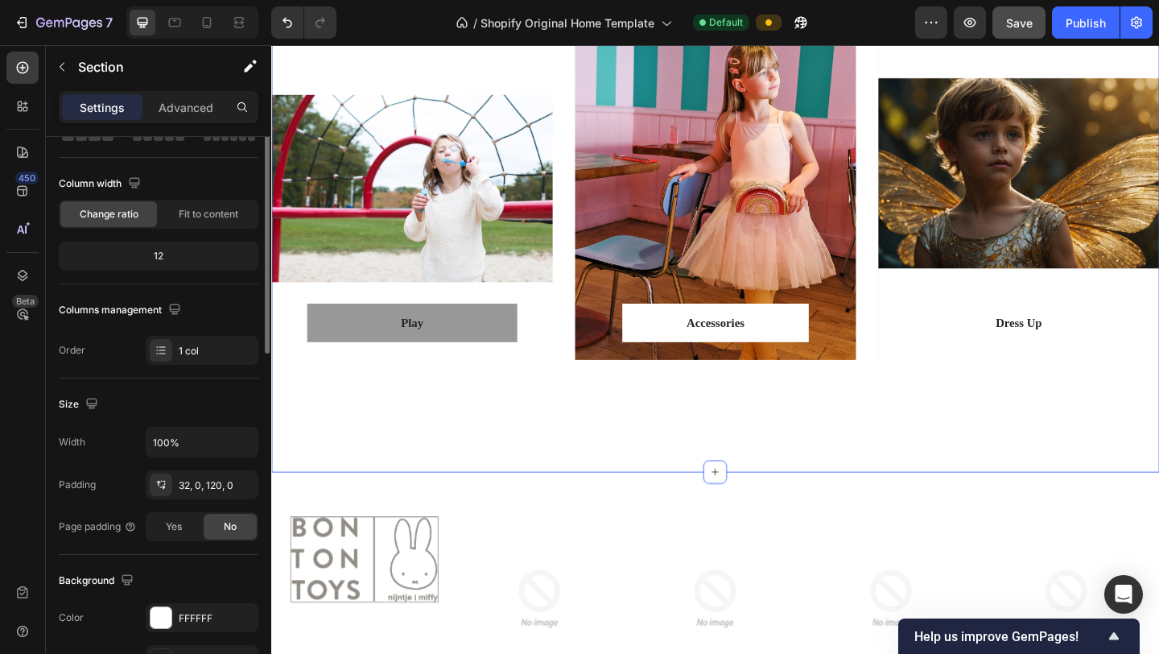
scroll to position [0, 0]
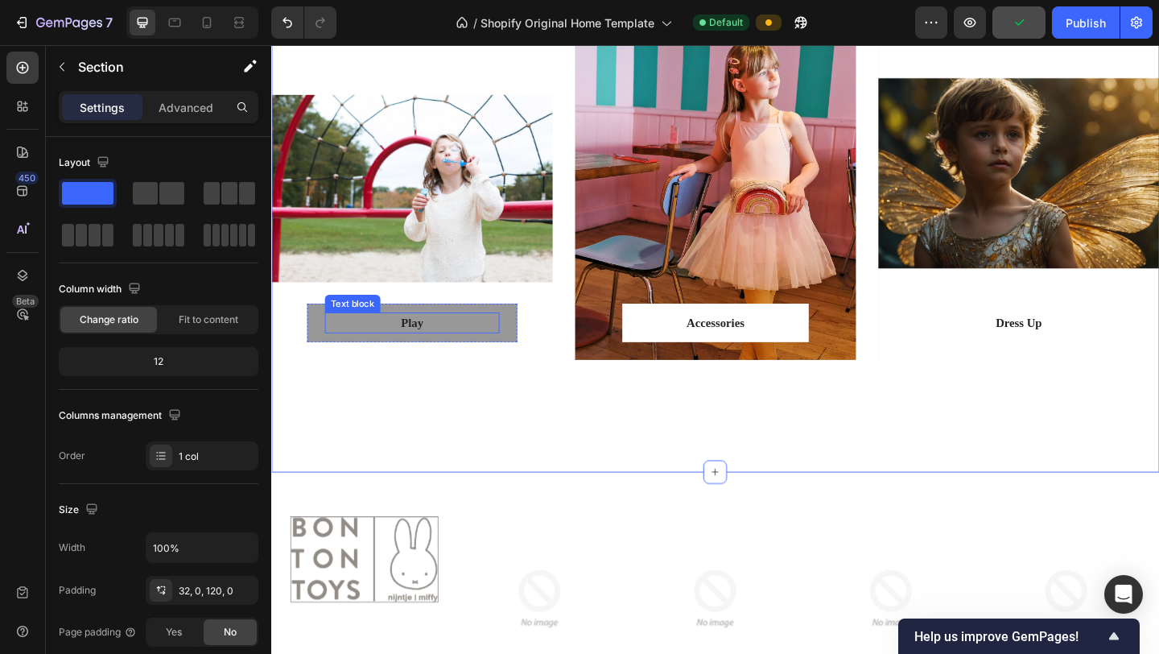
click at [425, 345] on p "Play" at bounding box center [424, 346] width 187 height 19
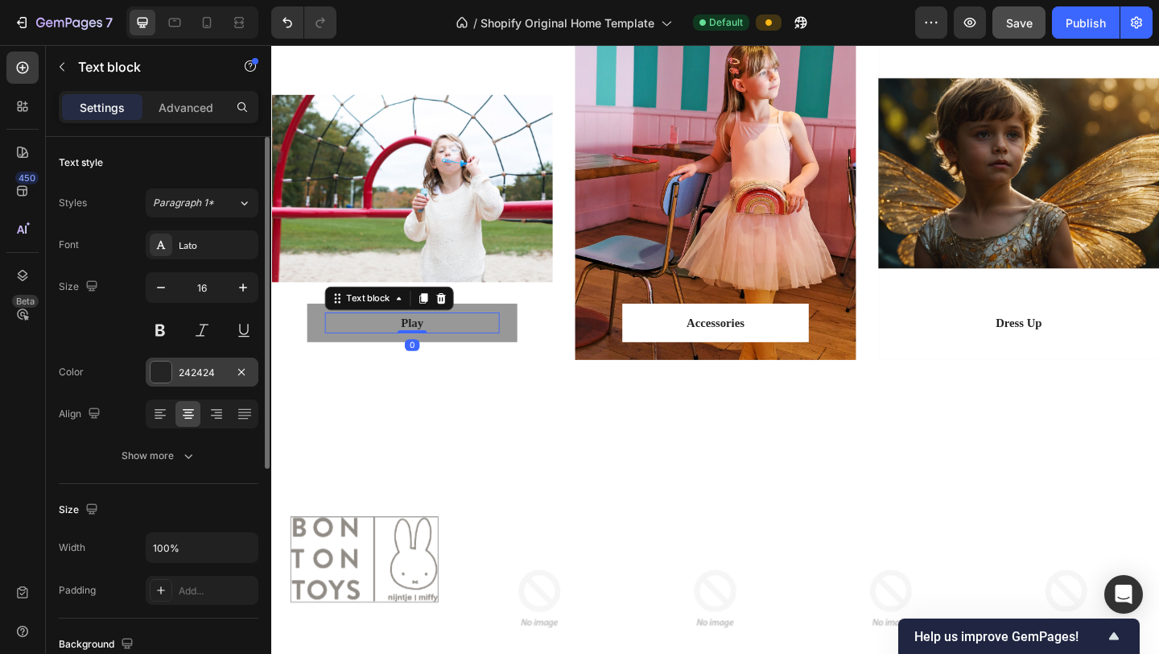
click at [202, 382] on div "242424" at bounding box center [202, 371] width 113 height 29
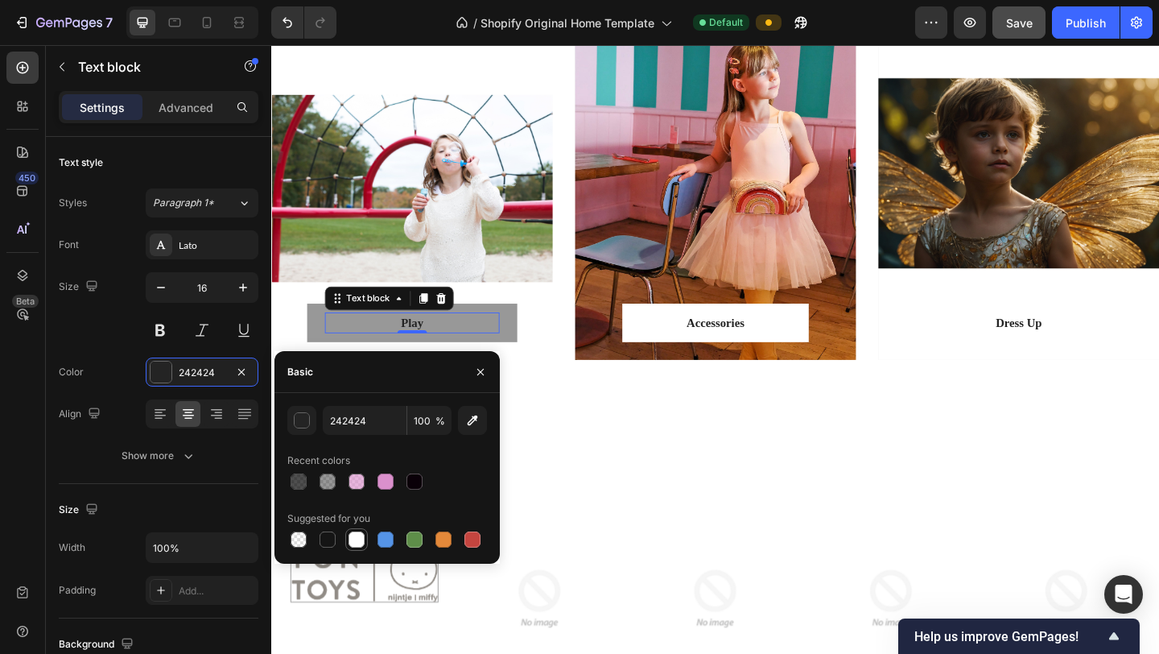
click at [349, 539] on div at bounding box center [357, 539] width 16 height 16
type input "FFFFFF"
click at [604, 457] on div "Play Text block 0 Row Row Hero Banner Accessories Text block Row Row Hero Banne…" at bounding box center [754, 249] width 966 height 521
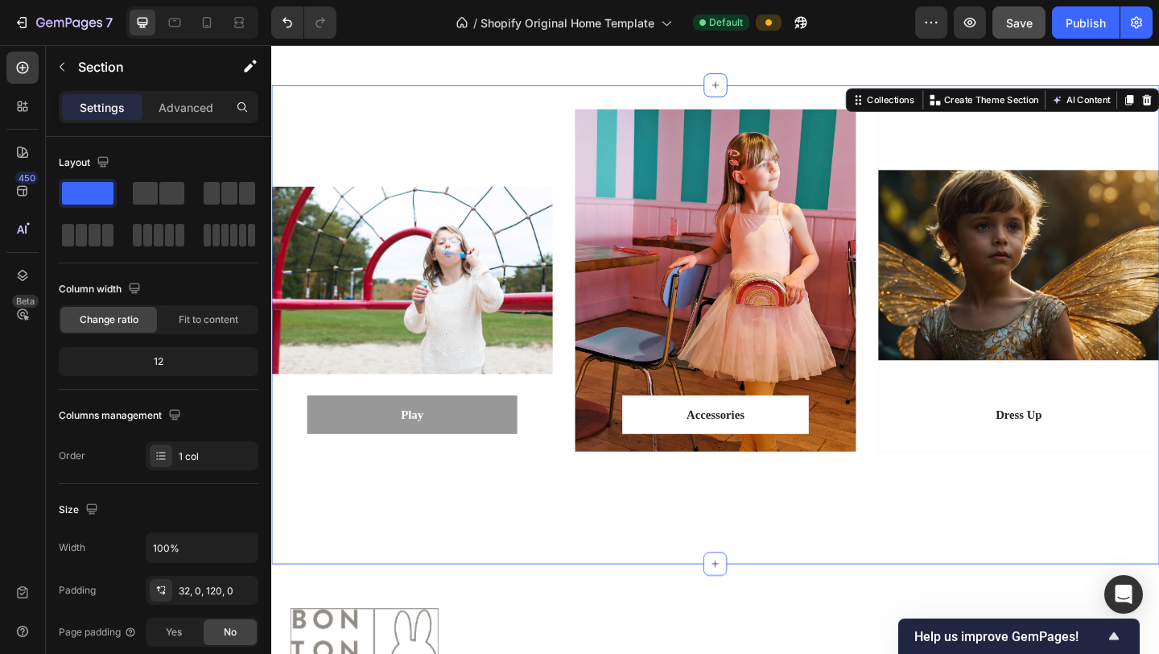
scroll to position [1534, 0]
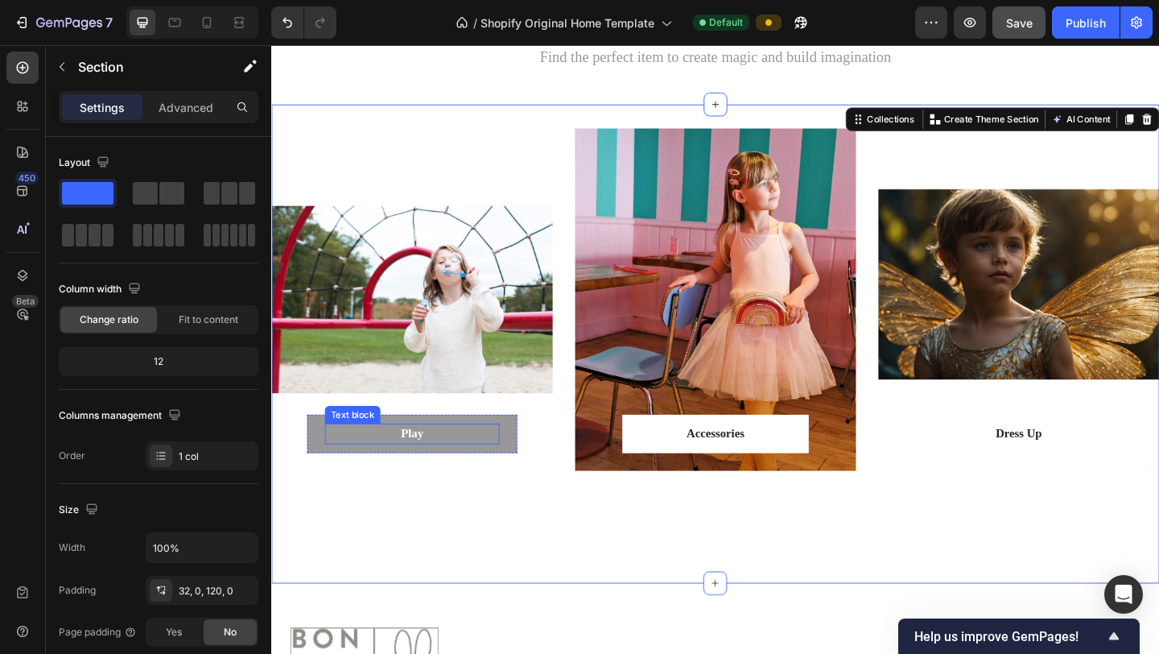
click at [484, 470] on p "Play" at bounding box center [424, 467] width 187 height 19
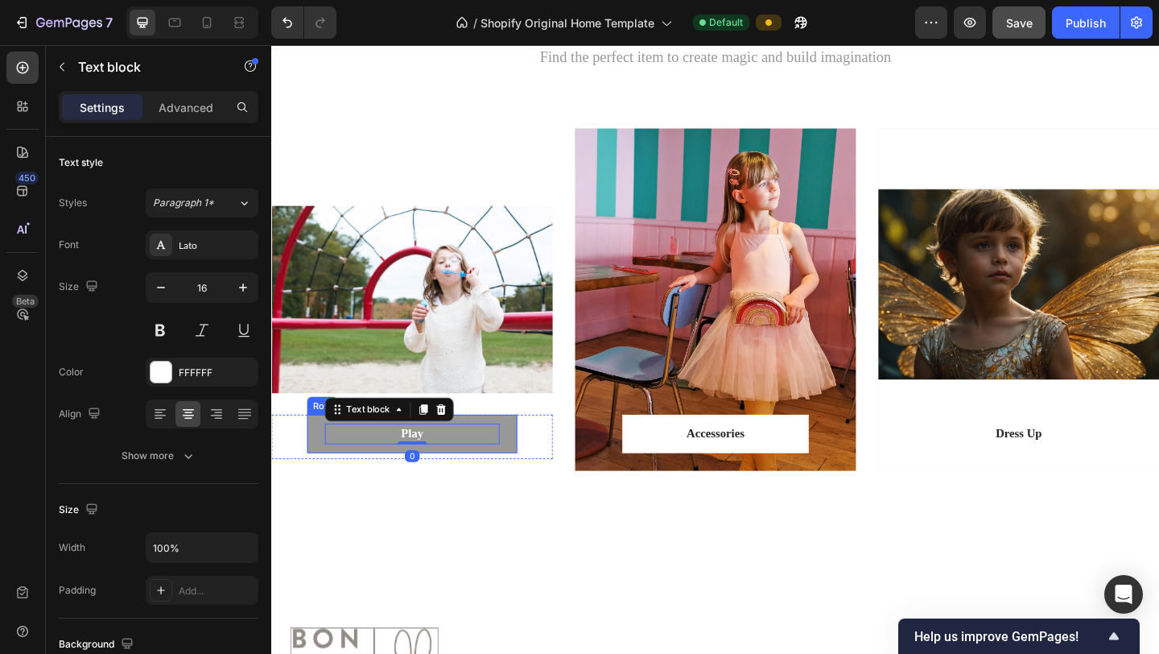
click at [530, 476] on div "Play Text block 0 Row" at bounding box center [424, 468] width 229 height 42
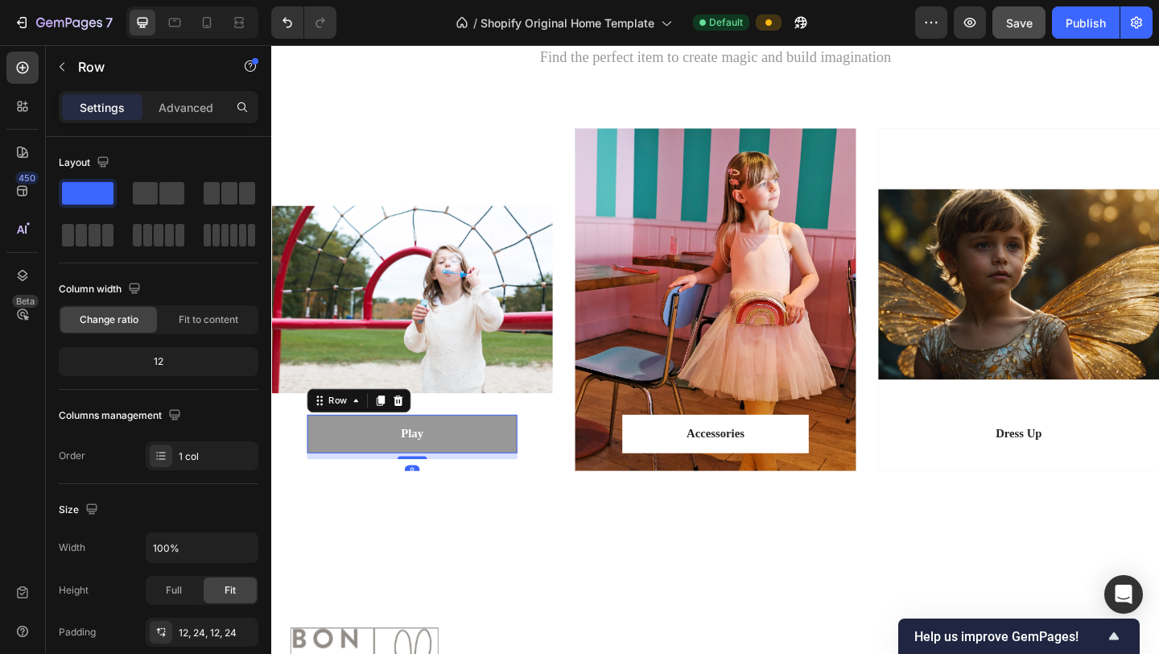
click at [530, 476] on div "Play Text block Row 8" at bounding box center [424, 468] width 229 height 42
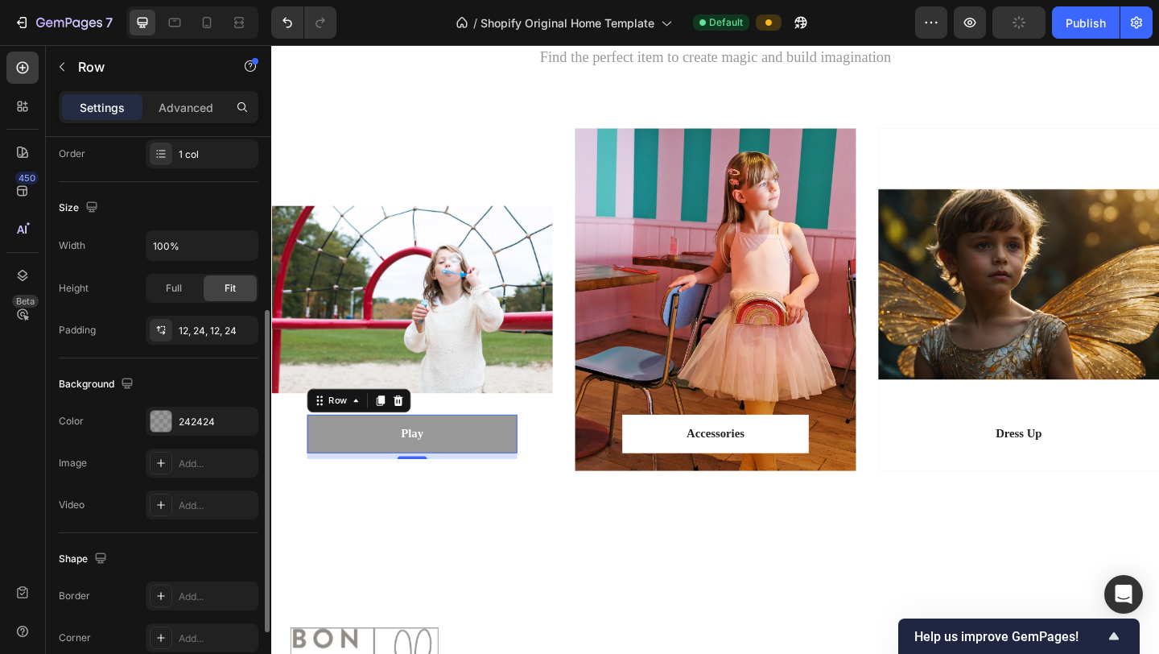
scroll to position [303, 0]
click at [208, 429] on div "242424" at bounding box center [202, 419] width 113 height 29
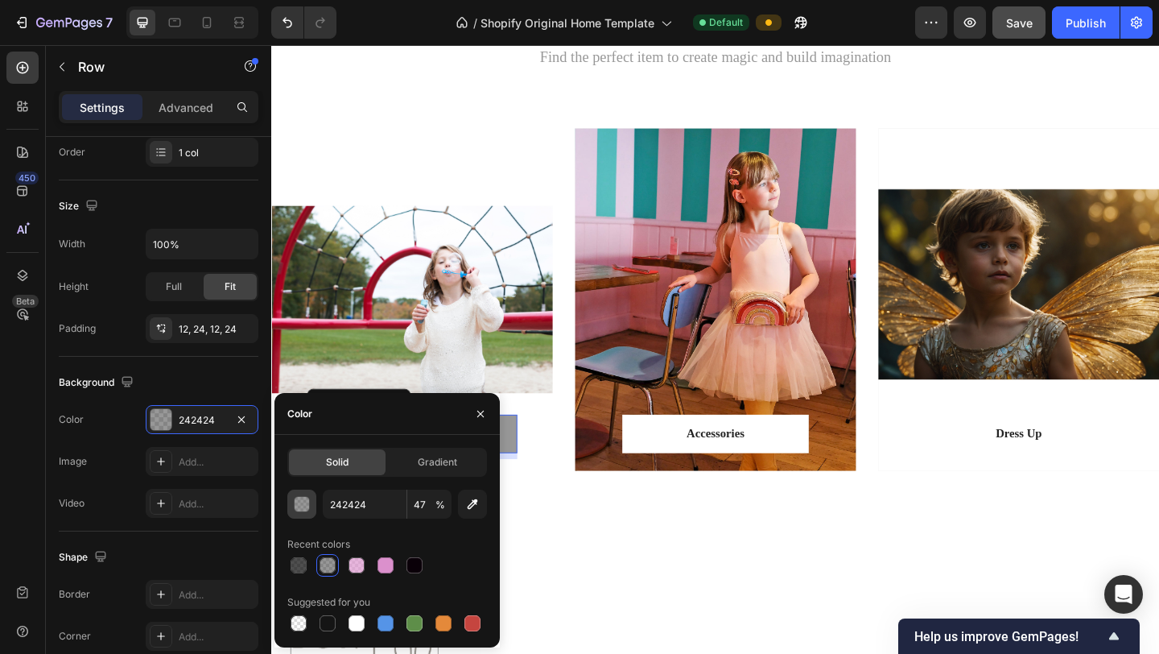
click at [305, 507] on div "button" at bounding box center [303, 505] width 16 height 16
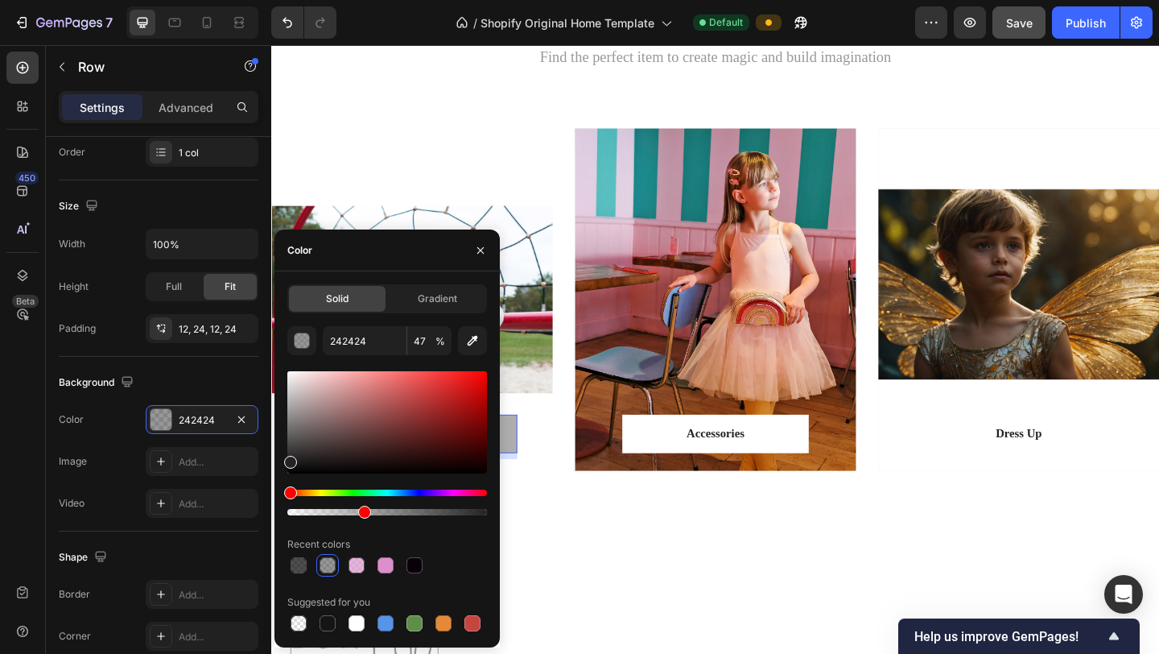
click at [361, 511] on div at bounding box center [387, 512] width 200 height 6
click at [341, 511] on div at bounding box center [387, 512] width 200 height 6
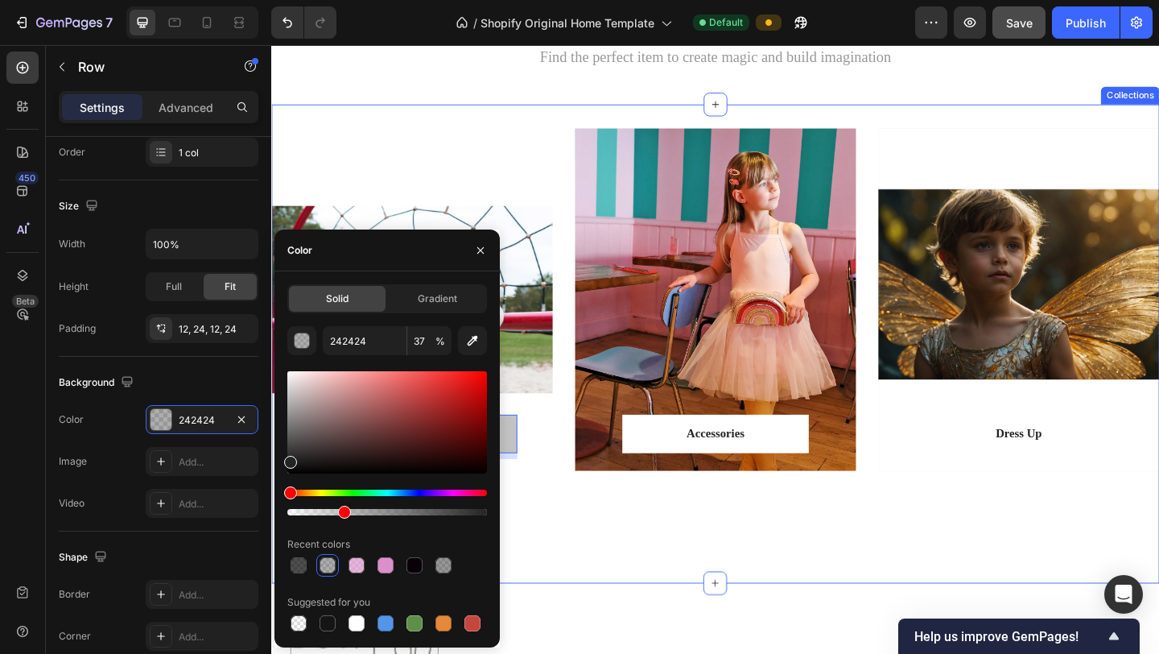
type input "27"
click at [581, 563] on div "Play Text block Row 8 Row Hero Banner Accessories Text block Row Row Hero Banne…" at bounding box center [754, 369] width 966 height 521
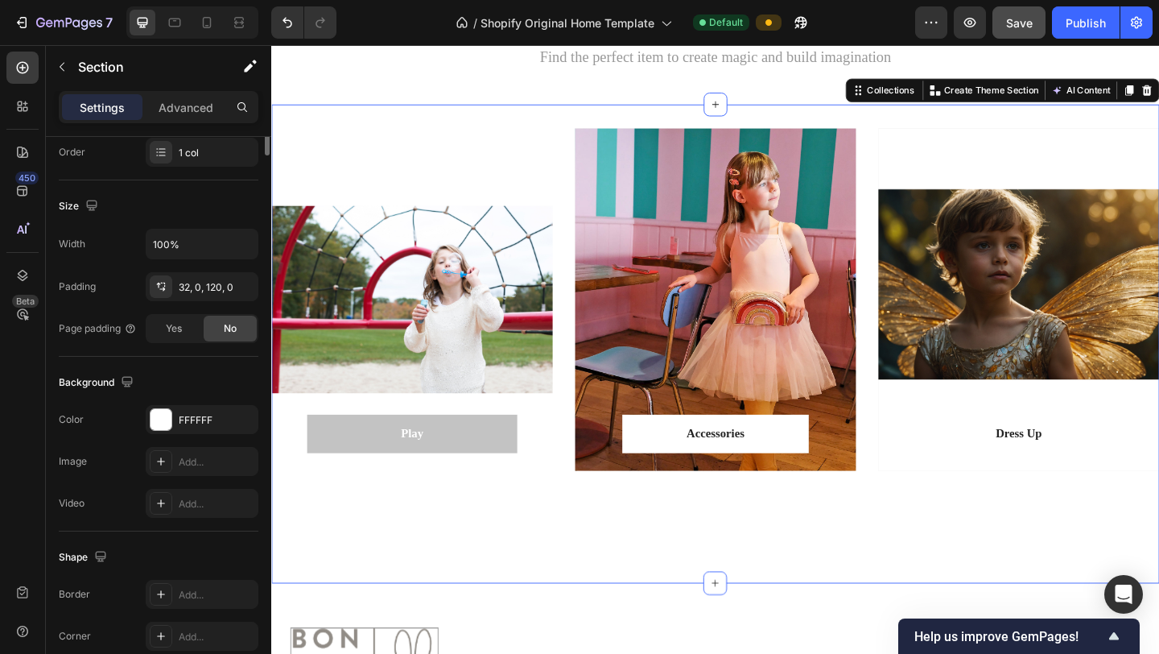
scroll to position [0, 0]
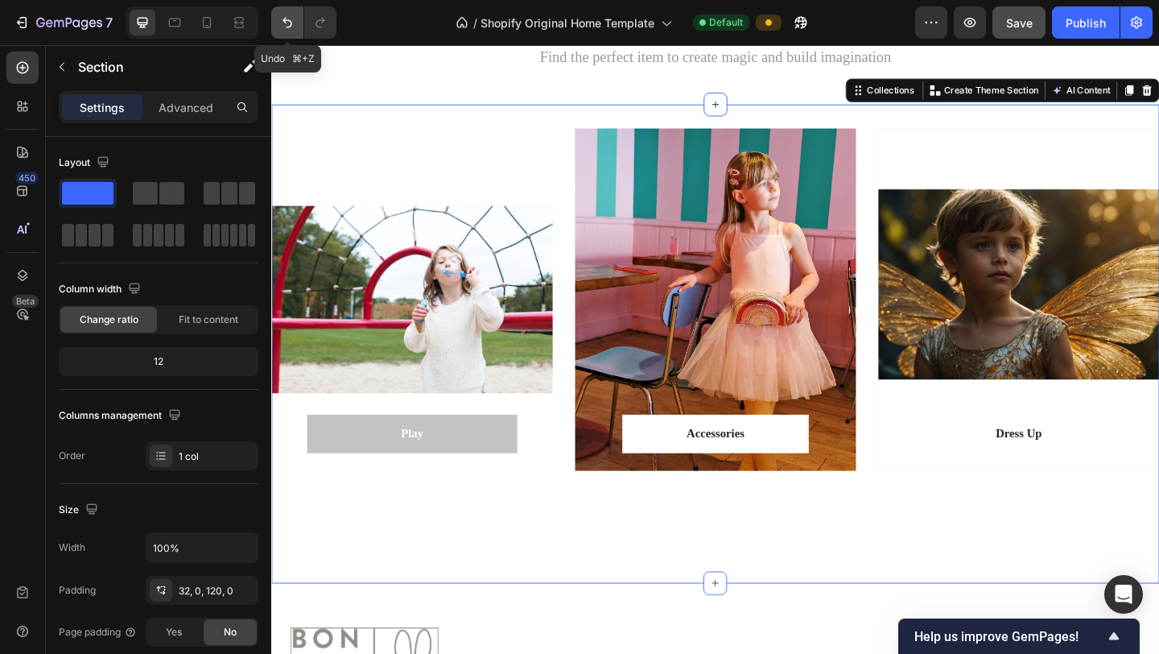
click at [291, 22] on icon "Undo/Redo" at bounding box center [287, 22] width 16 height 16
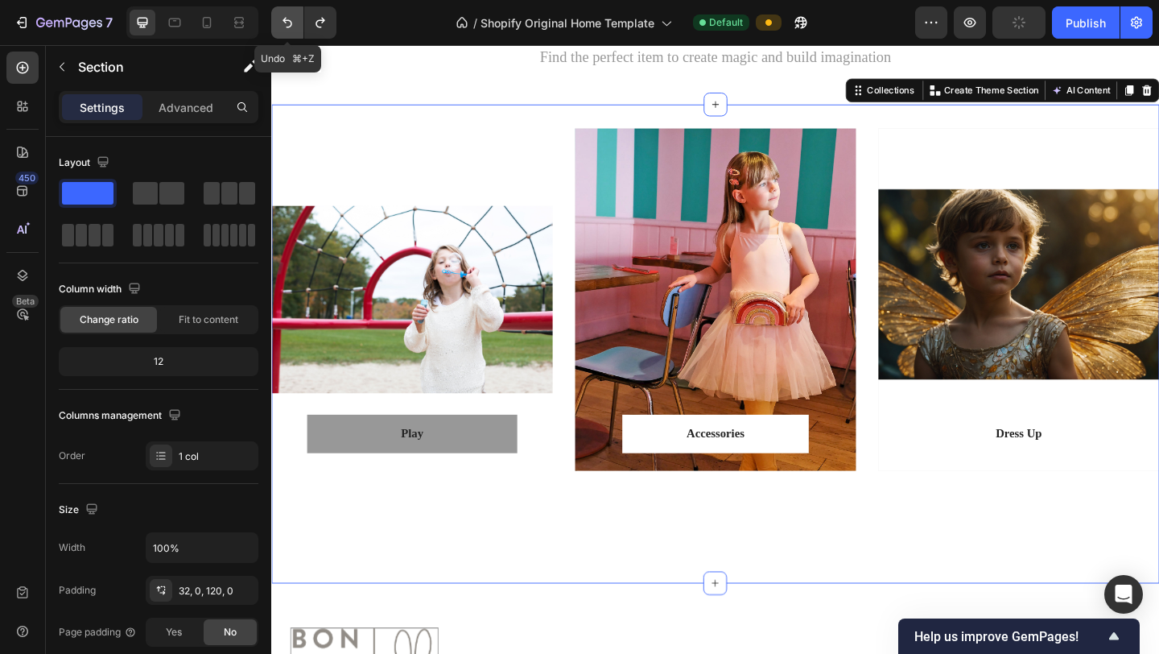
click at [291, 22] on icon "Undo/Redo" at bounding box center [287, 22] width 16 height 16
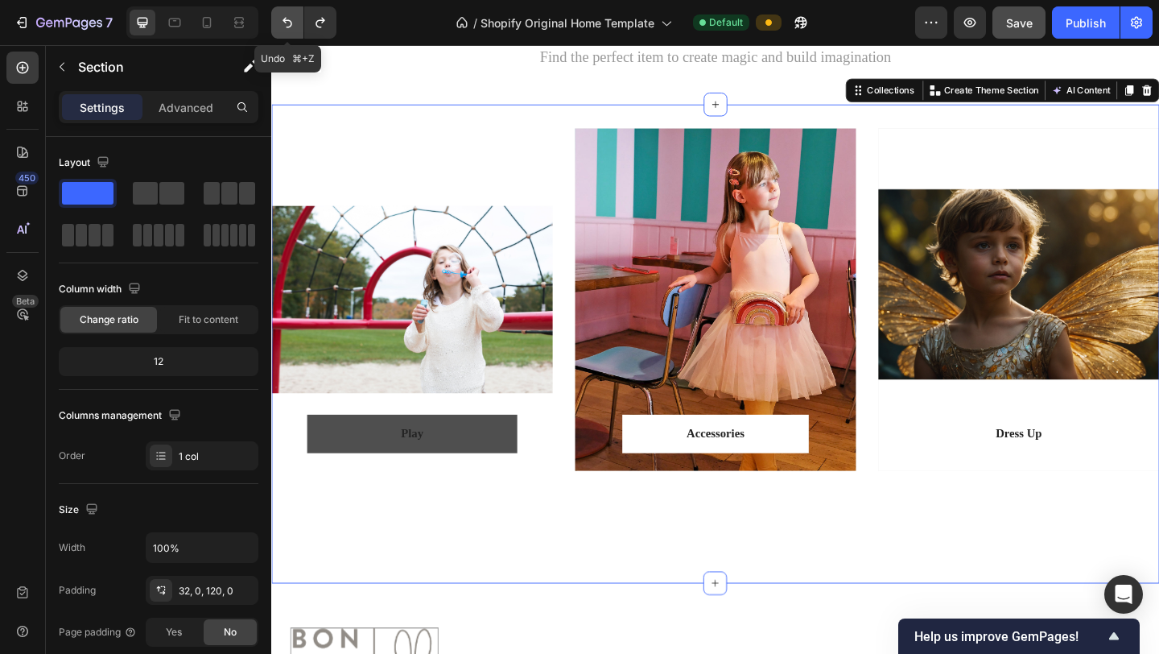
click at [291, 22] on icon "Undo/Redo" at bounding box center [287, 22] width 16 height 16
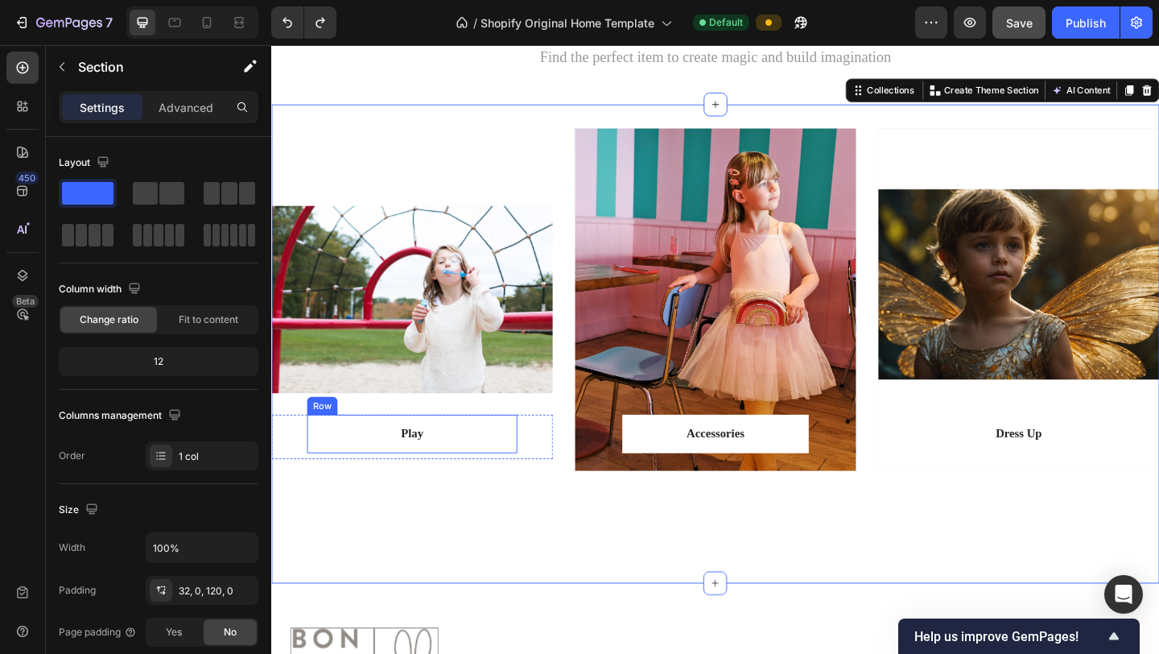
click at [480, 481] on div "Play Text block Row" at bounding box center [424, 468] width 229 height 42
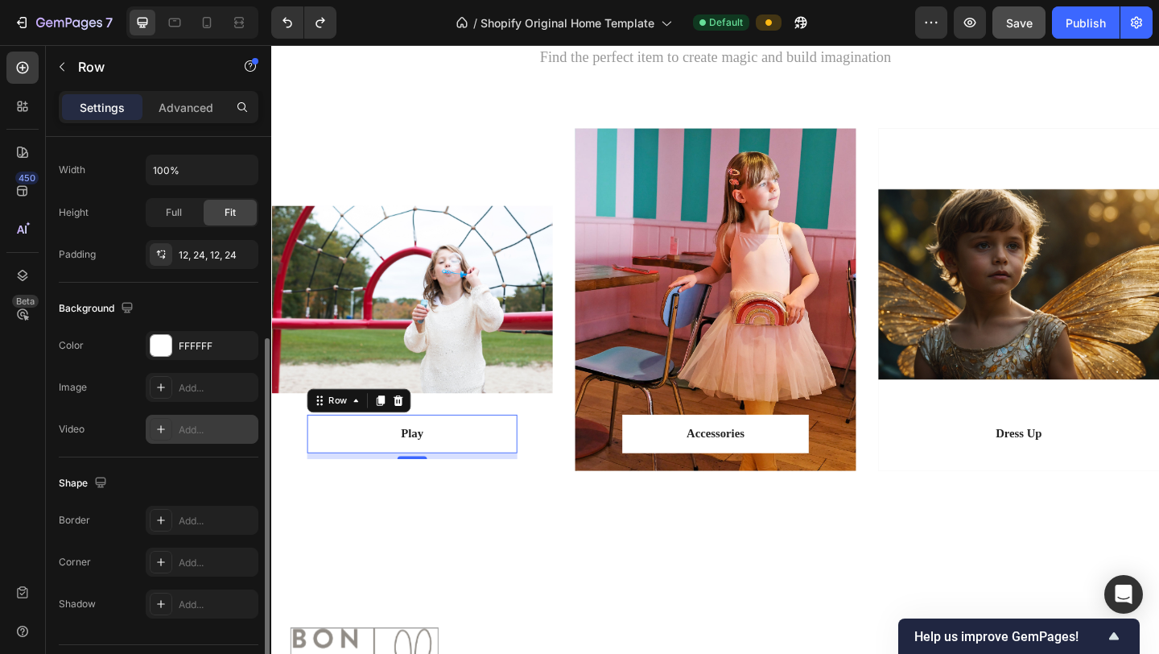
scroll to position [382, 0]
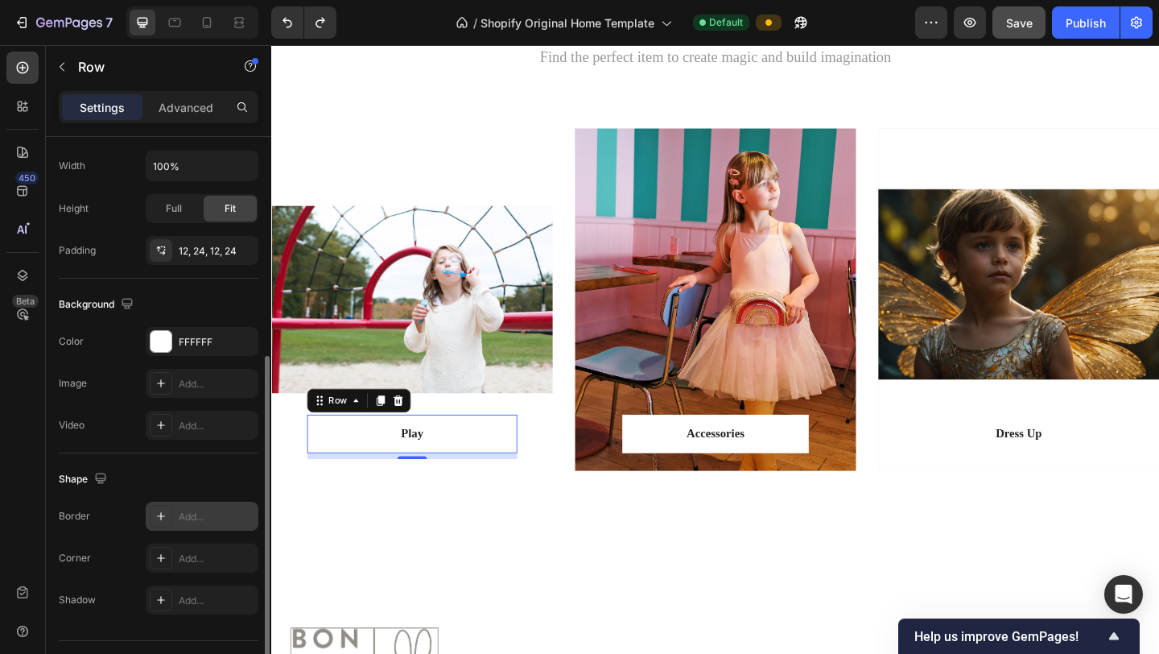
click at [191, 518] on div "Add..." at bounding box center [217, 516] width 76 height 14
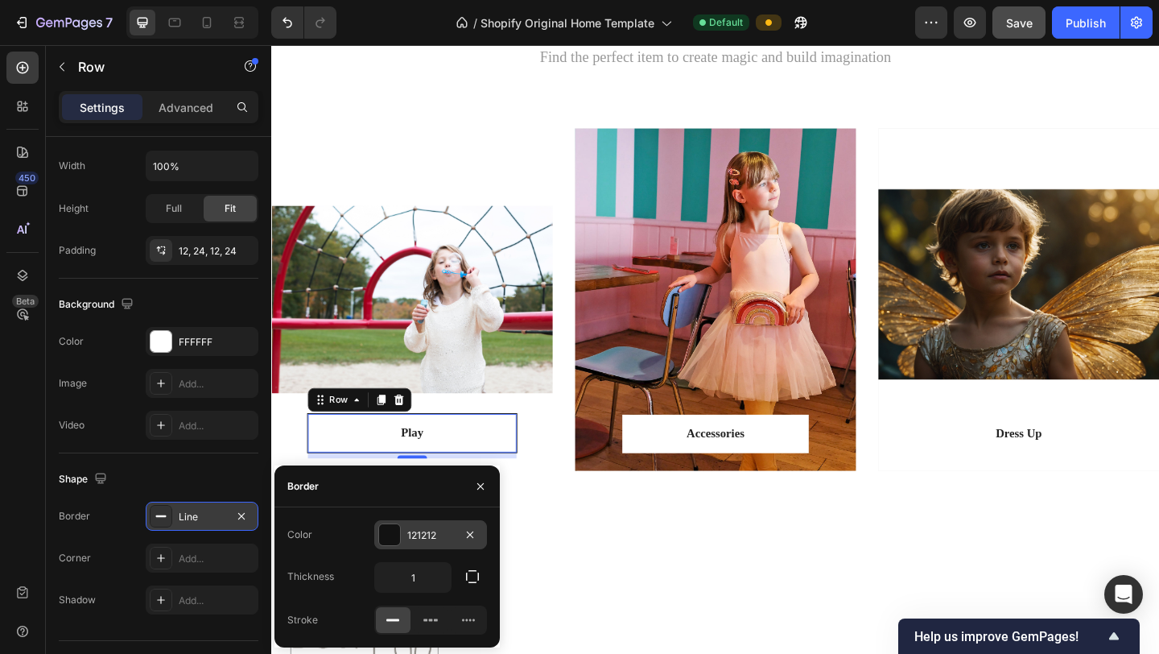
click at [394, 534] on div at bounding box center [389, 534] width 21 height 21
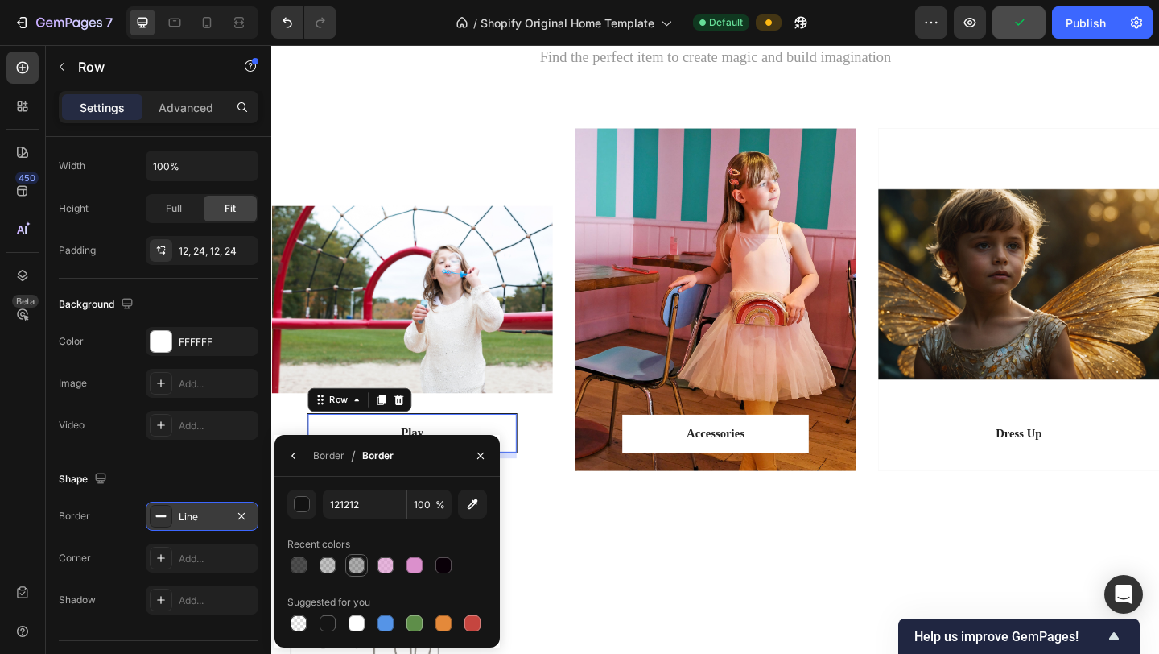
click at [352, 566] on div at bounding box center [357, 565] width 16 height 16
type input "242424"
type input "37"
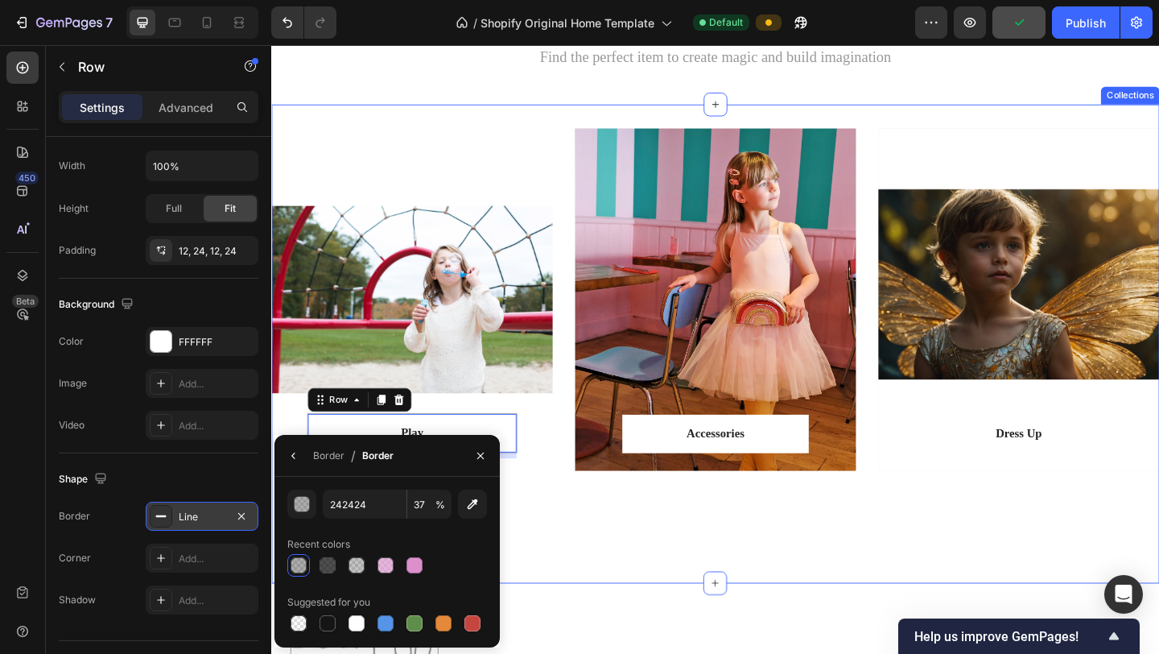
click at [578, 598] on div "Play Text block Row 8 Row Hero Banner Accessories Text block Row Row Hero Banne…" at bounding box center [754, 369] width 966 height 521
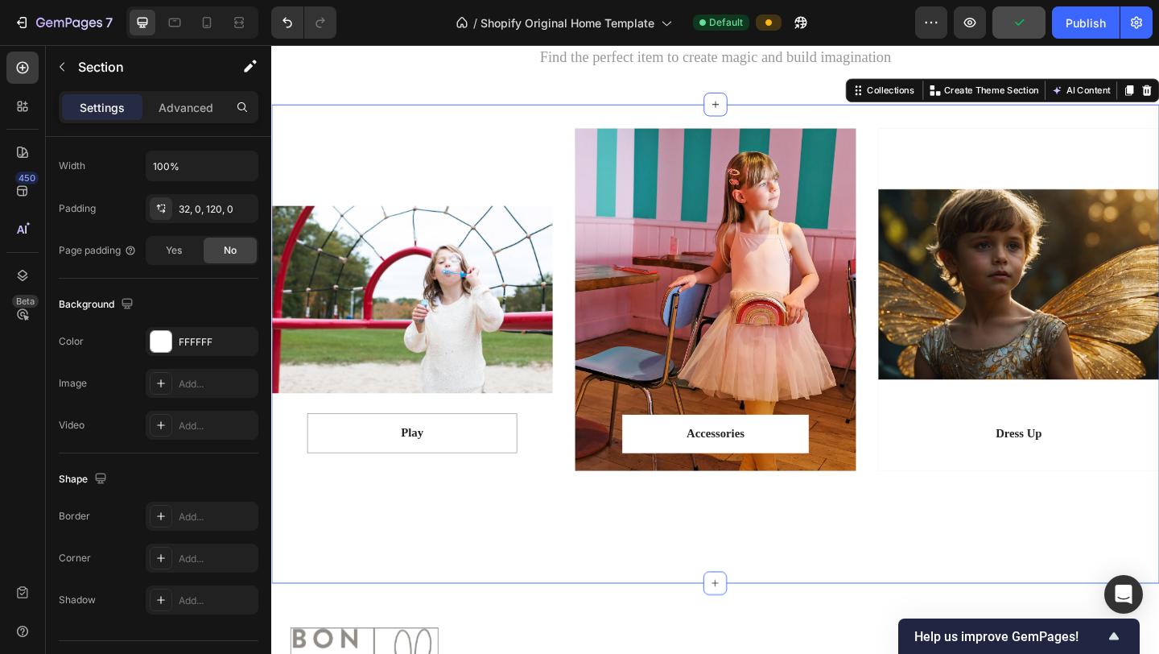
scroll to position [0, 0]
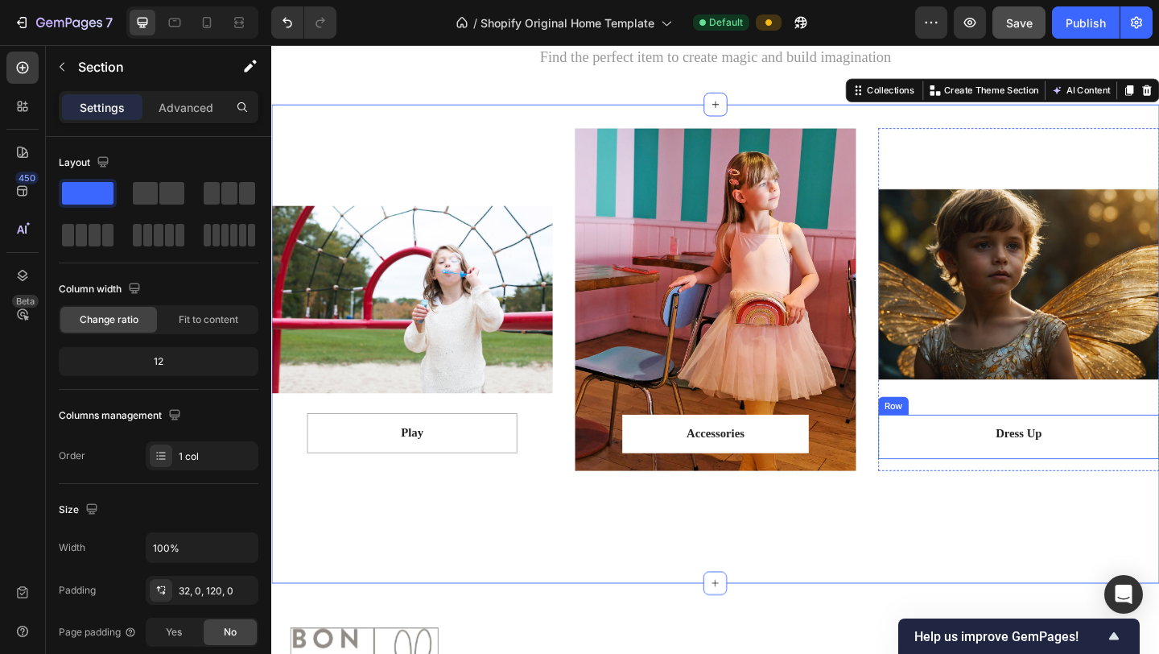
click at [1158, 476] on div "Dress Up Text block Row Row" at bounding box center [1084, 471] width 306 height 48
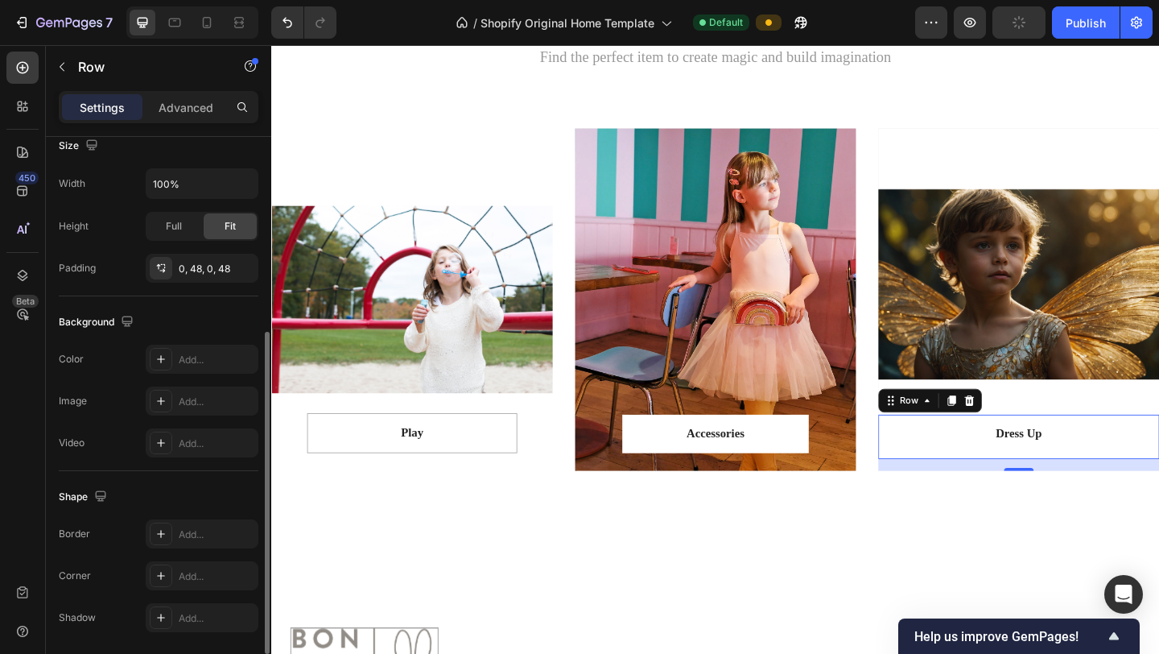
scroll to position [419, 0]
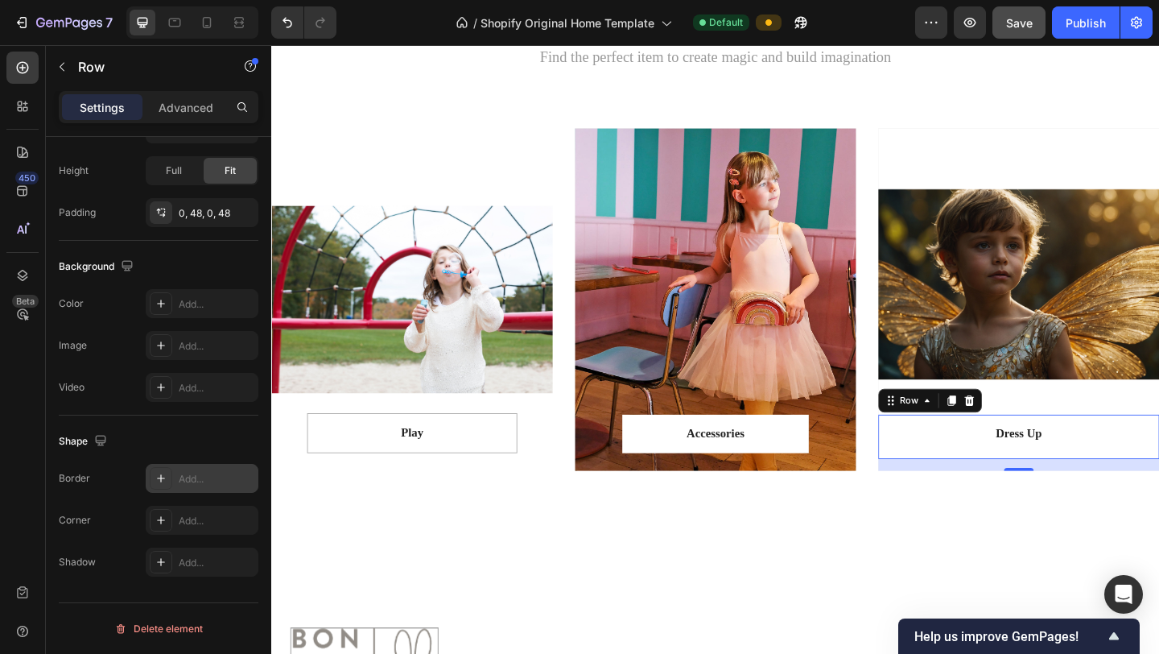
click at [190, 485] on div "Add..." at bounding box center [202, 478] width 113 height 29
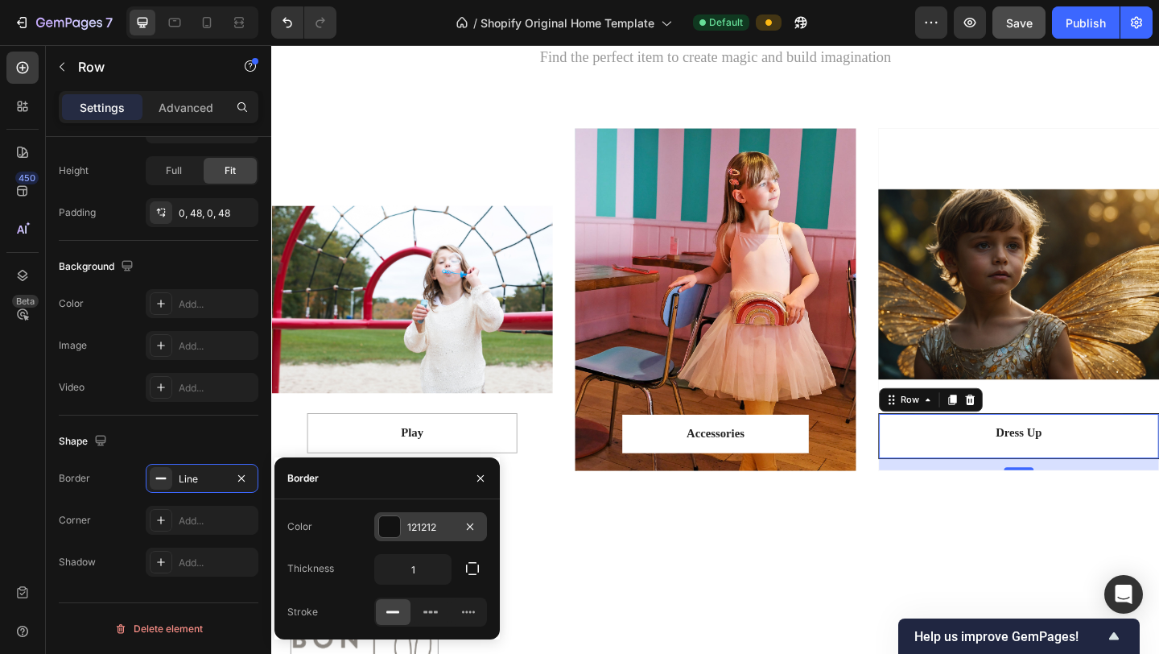
click at [404, 534] on div "121212" at bounding box center [430, 526] width 113 height 29
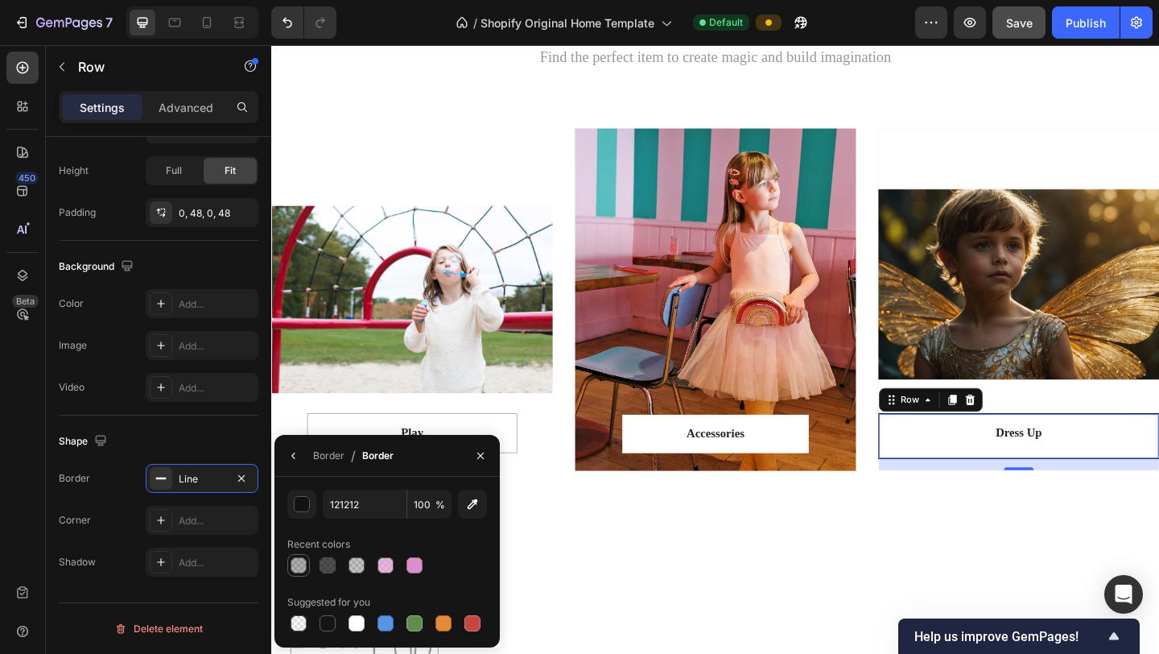
click at [305, 561] on div at bounding box center [299, 565] width 16 height 16
type input "242424"
type input "37"
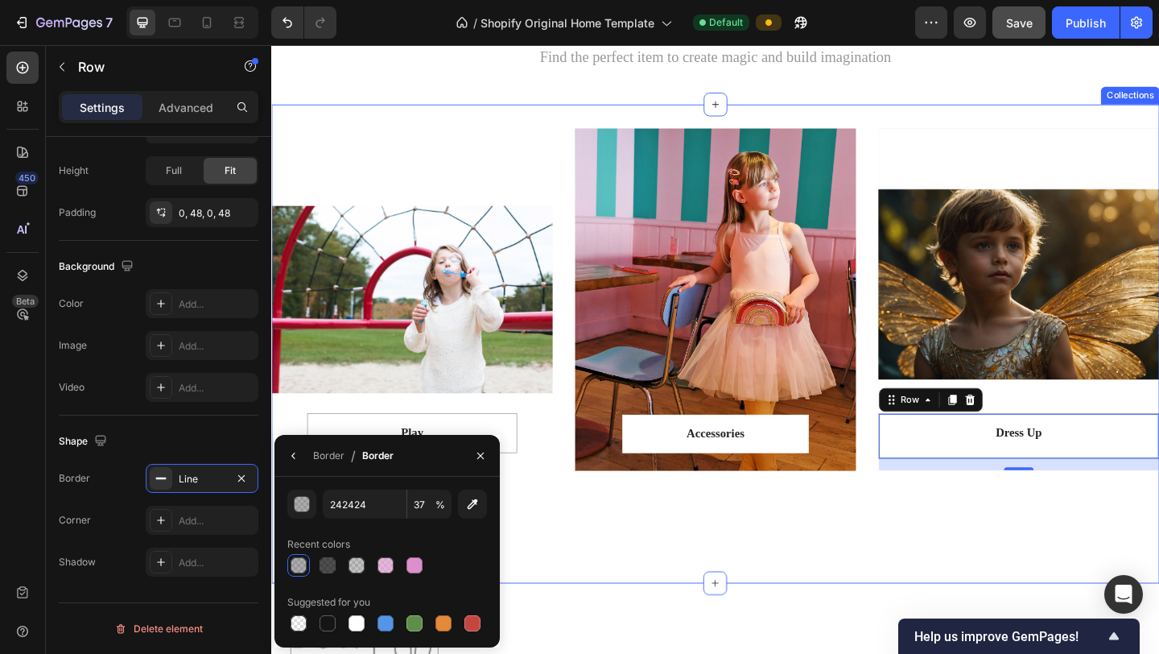
click at [698, 568] on div "Play Text block Row Row Hero Banner Accessories Text block Row Row Hero Banner …" at bounding box center [754, 369] width 966 height 521
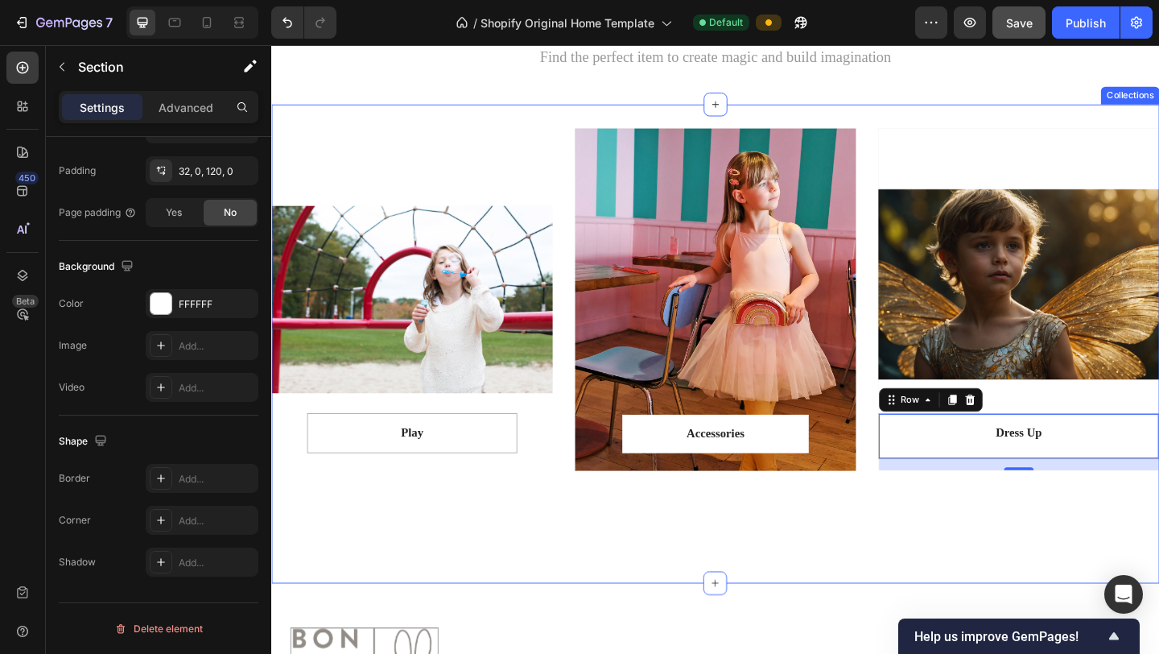
scroll to position [0, 0]
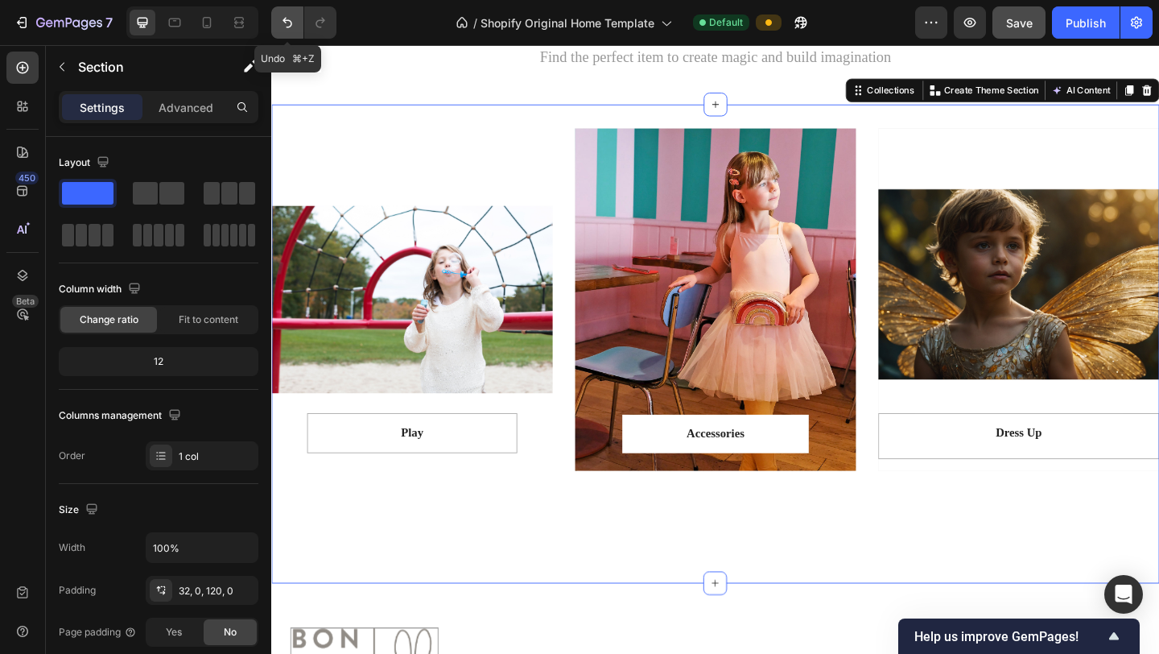
click at [289, 25] on icon "Undo/Redo" at bounding box center [287, 22] width 16 height 16
click at [1033, 481] on div "Dress Up Text block Row" at bounding box center [1084, 468] width 229 height 42
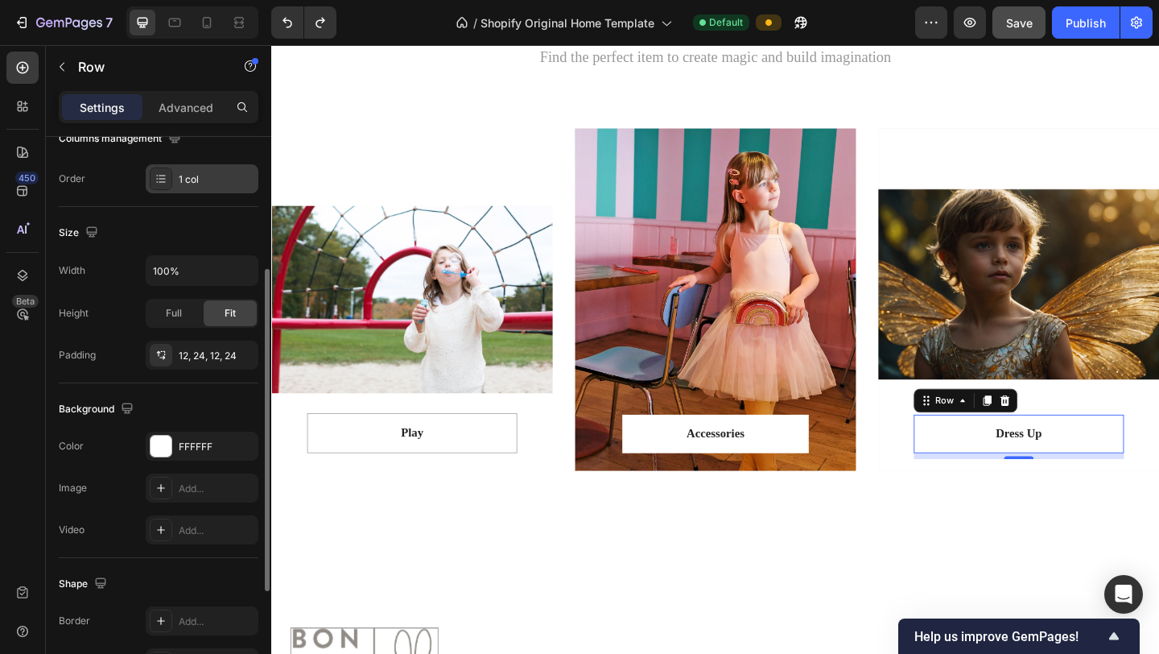
scroll to position [319, 0]
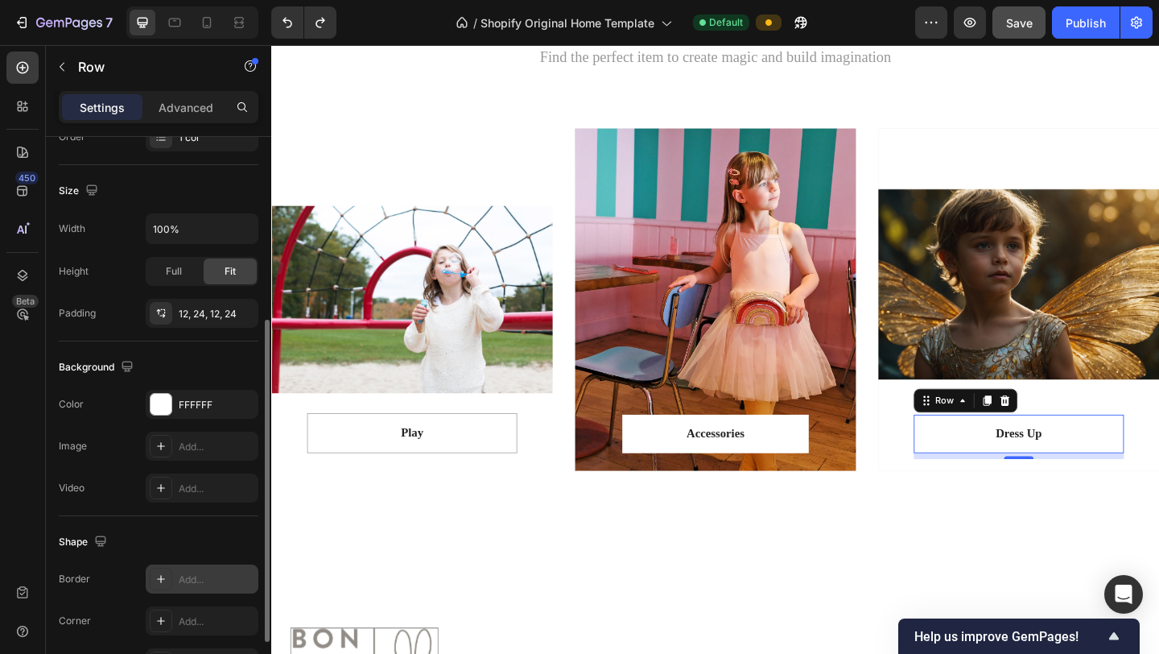
click at [186, 582] on div "Add..." at bounding box center [217, 579] width 76 height 14
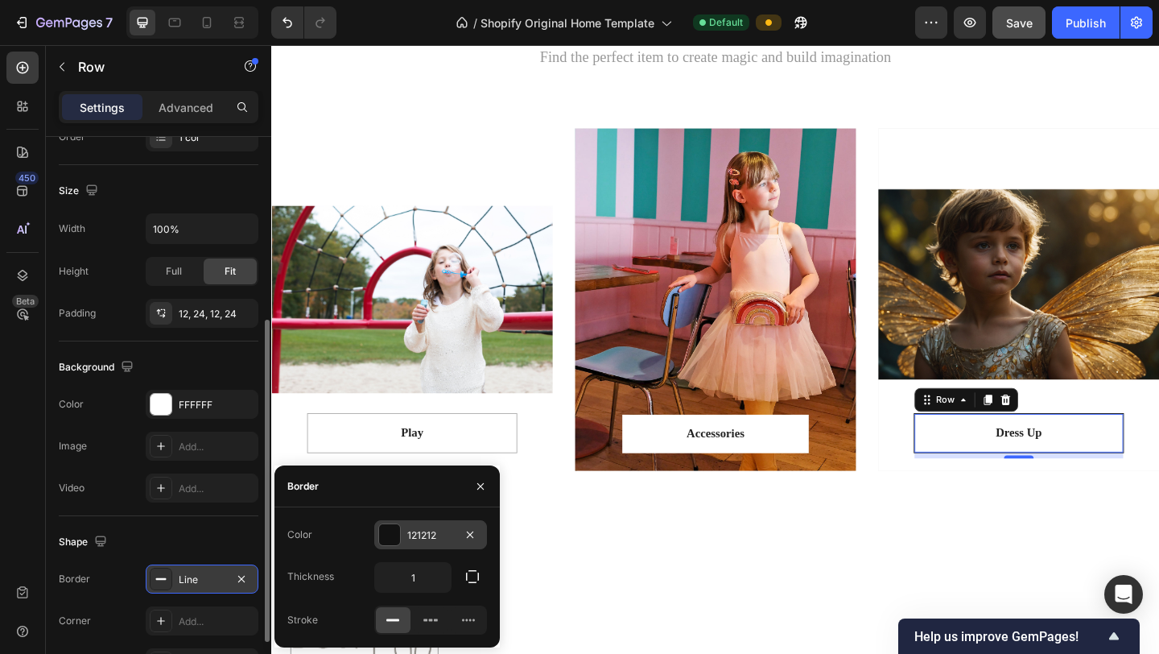
click at [419, 528] on div "121212" at bounding box center [430, 535] width 47 height 14
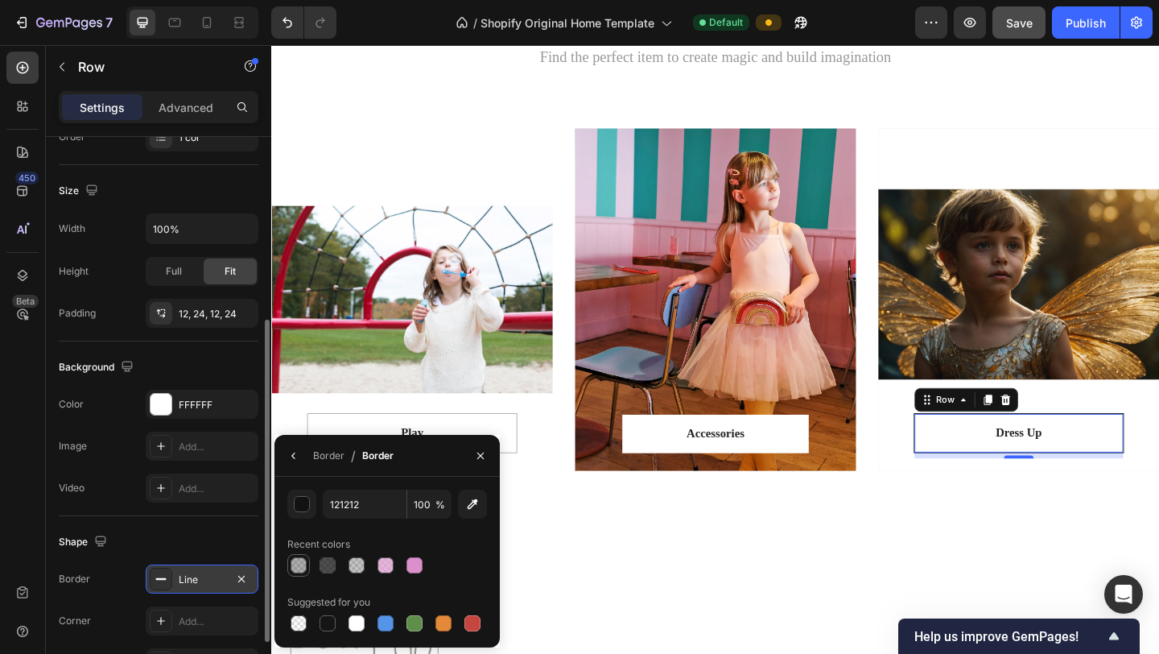
click at [303, 566] on div at bounding box center [299, 565] width 16 height 16
type input "242424"
type input "37"
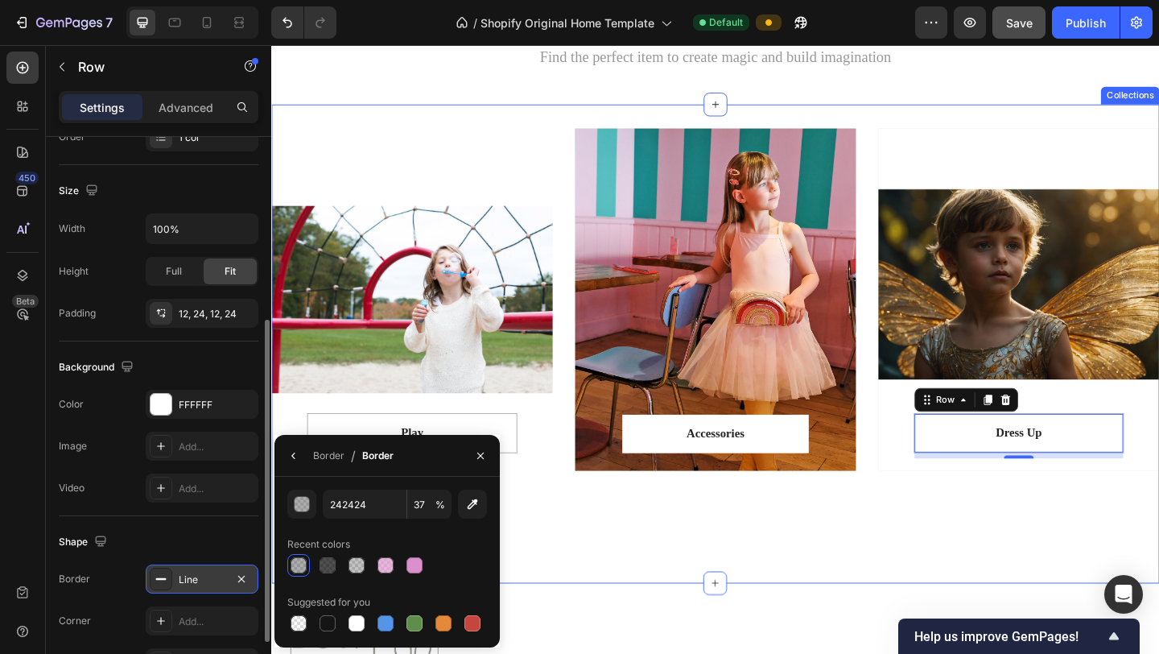
click at [613, 583] on div "Play Text block Row Row Hero Banner Accessories Text block Row Row Hero Banner …" at bounding box center [754, 369] width 966 height 521
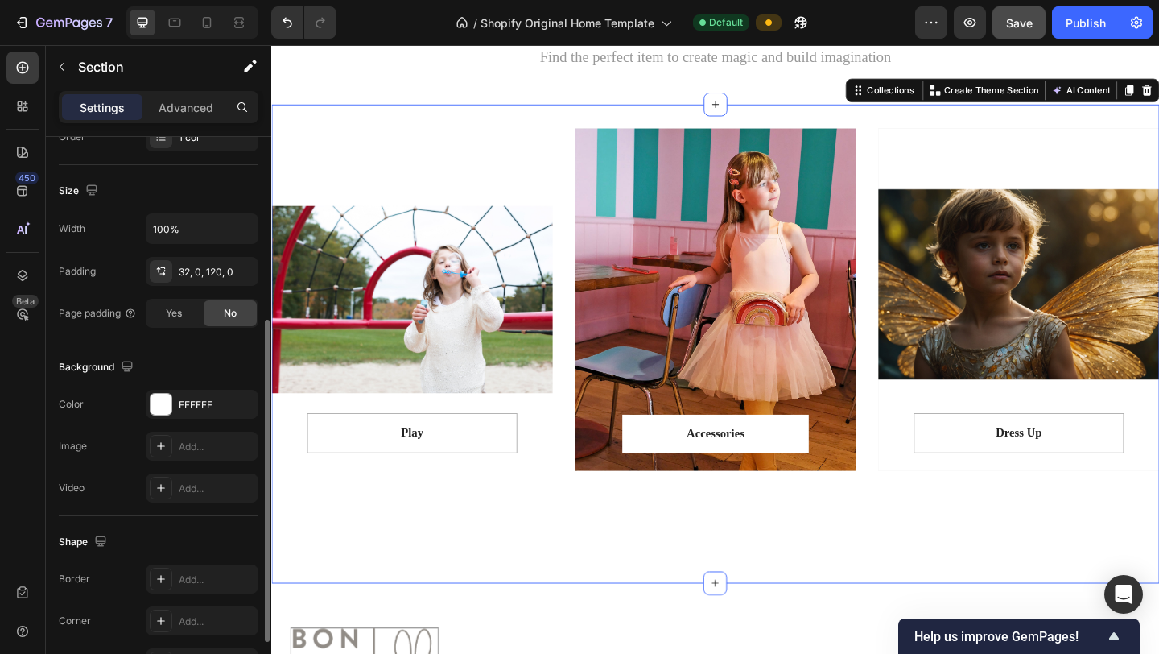
scroll to position [0, 0]
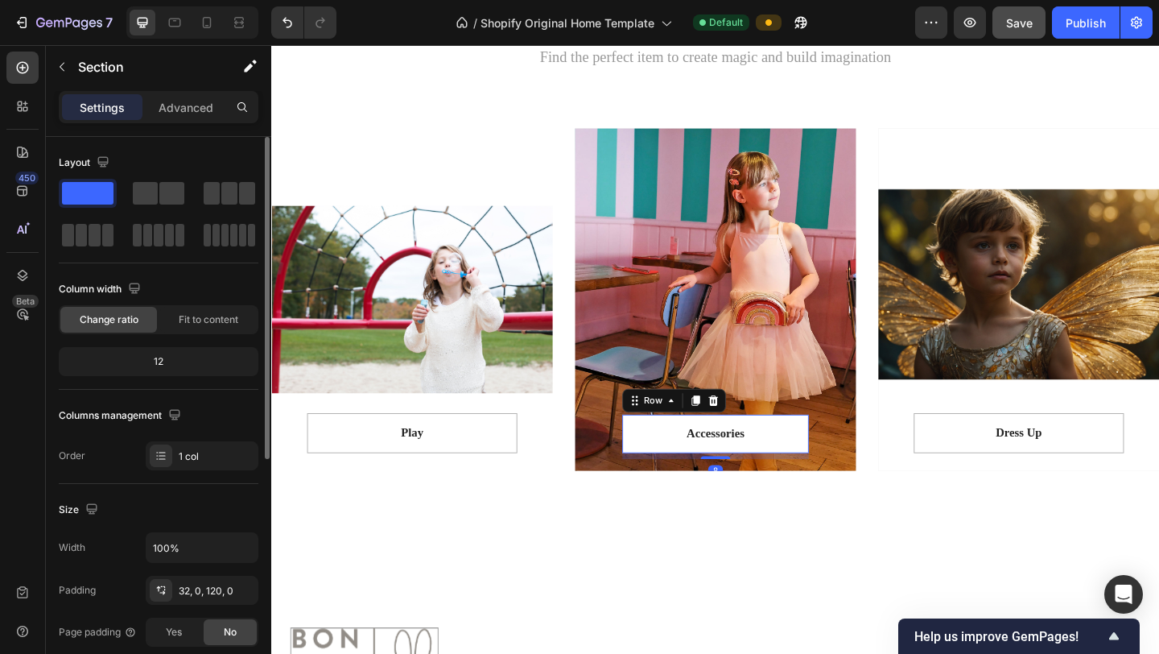
click at [696, 481] on div "Accessories Text block Row 8" at bounding box center [754, 468] width 203 height 42
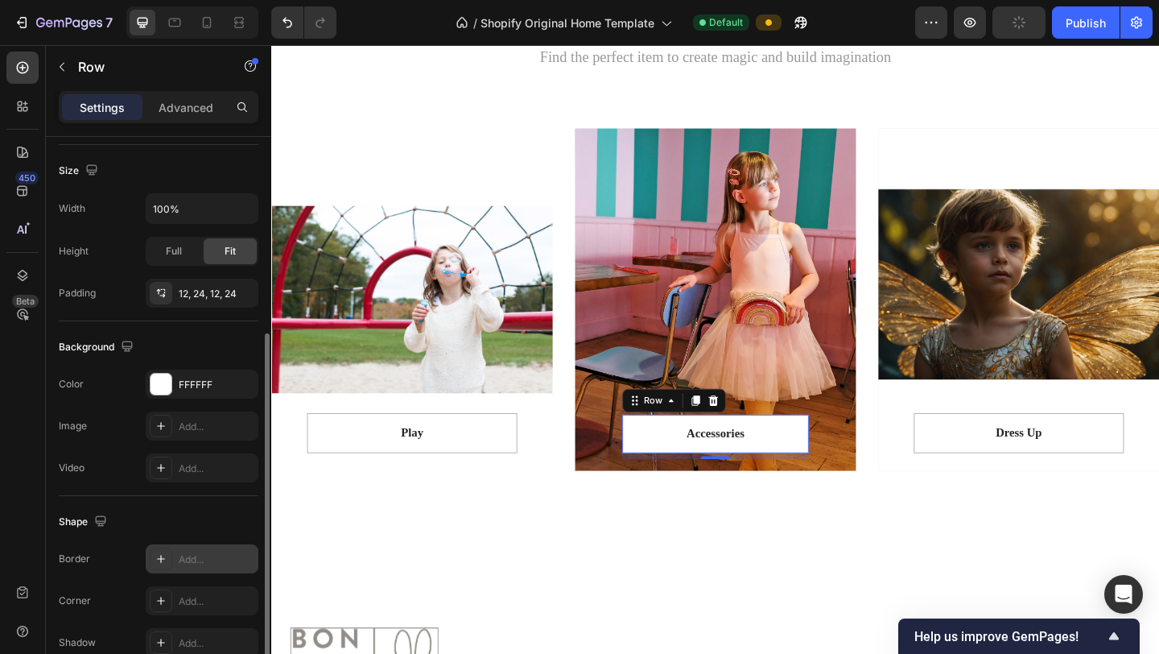
scroll to position [340, 0]
click at [198, 560] on div "Add..." at bounding box center [217, 558] width 76 height 14
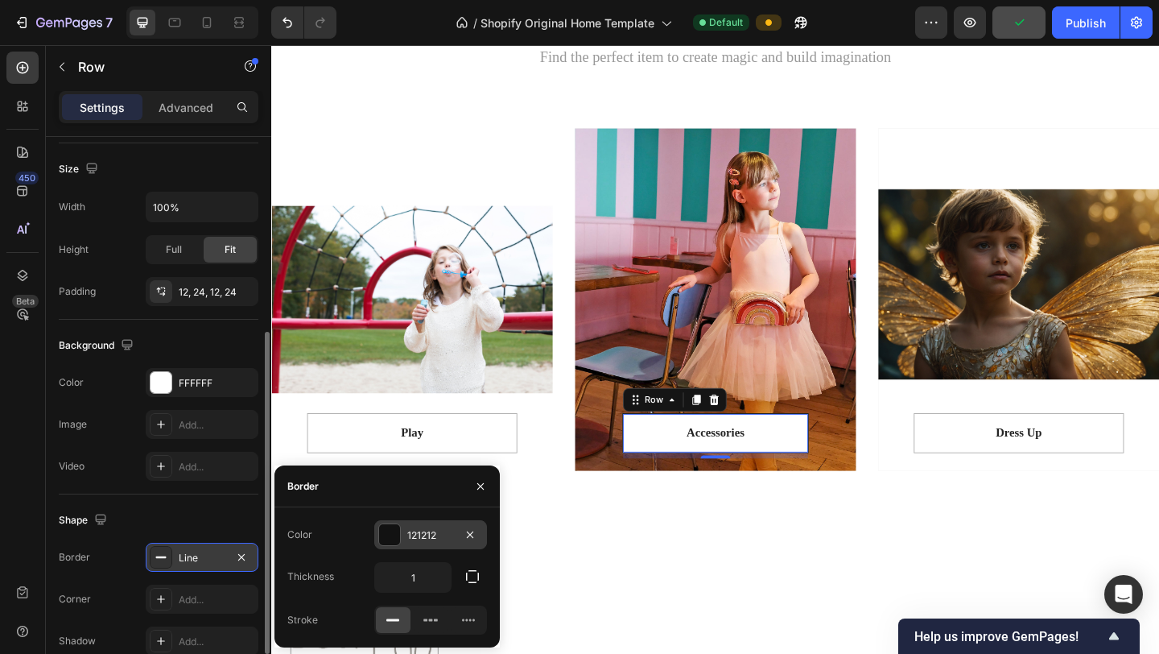
click at [406, 537] on div "121212" at bounding box center [430, 534] width 113 height 29
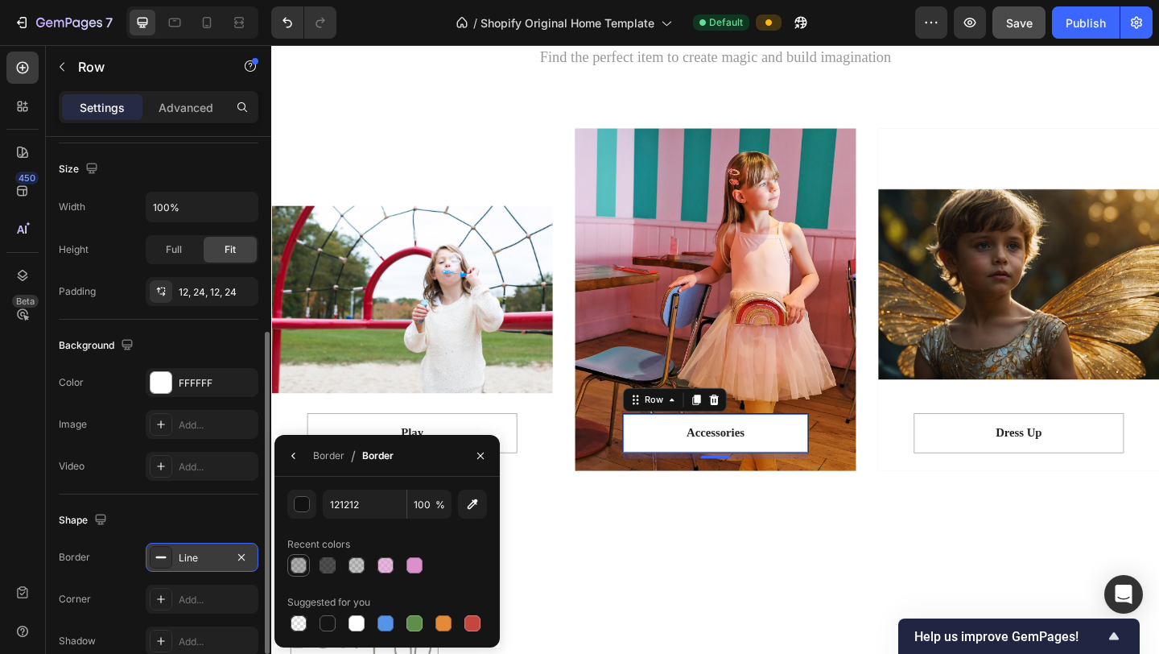
click at [302, 568] on div at bounding box center [299, 565] width 16 height 16
type input "242424"
type input "37"
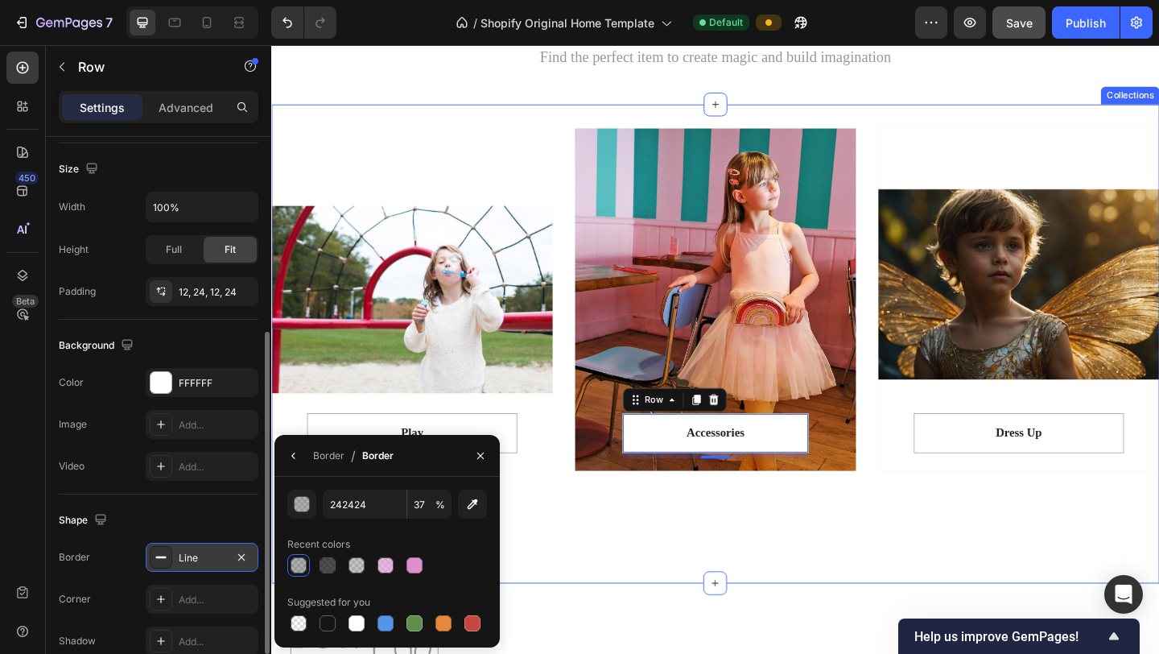
click at [598, 598] on div "Play Text block Row Row Hero Banner Accessories Text block Row 8 Row Hero Banne…" at bounding box center [754, 369] width 966 height 521
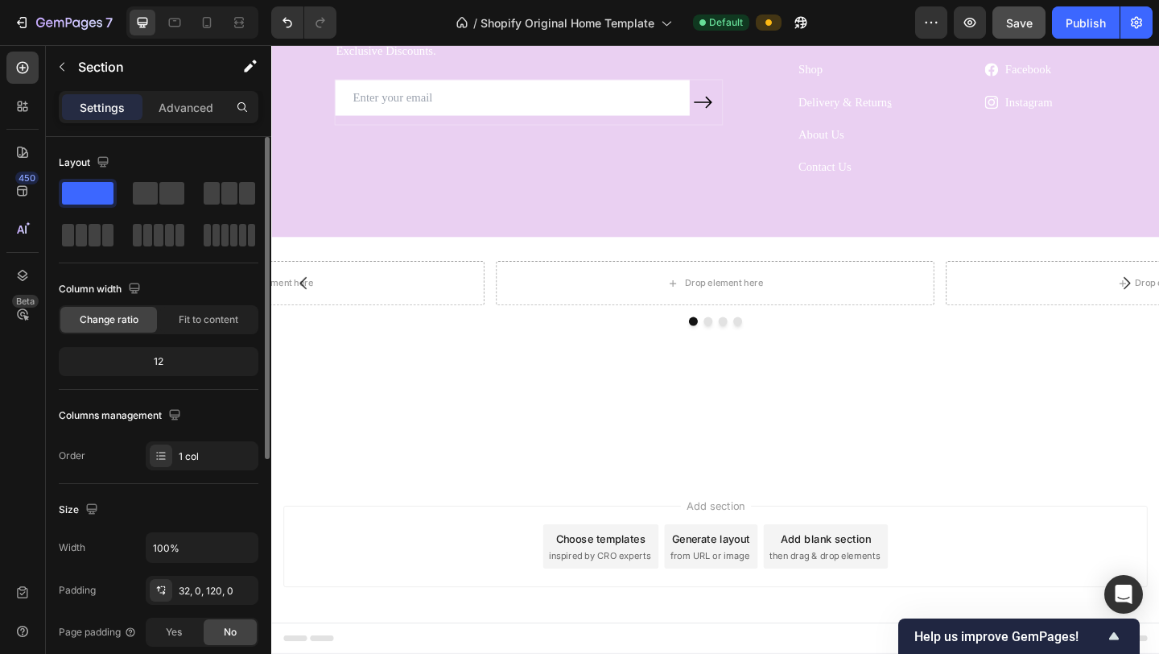
scroll to position [2753, 0]
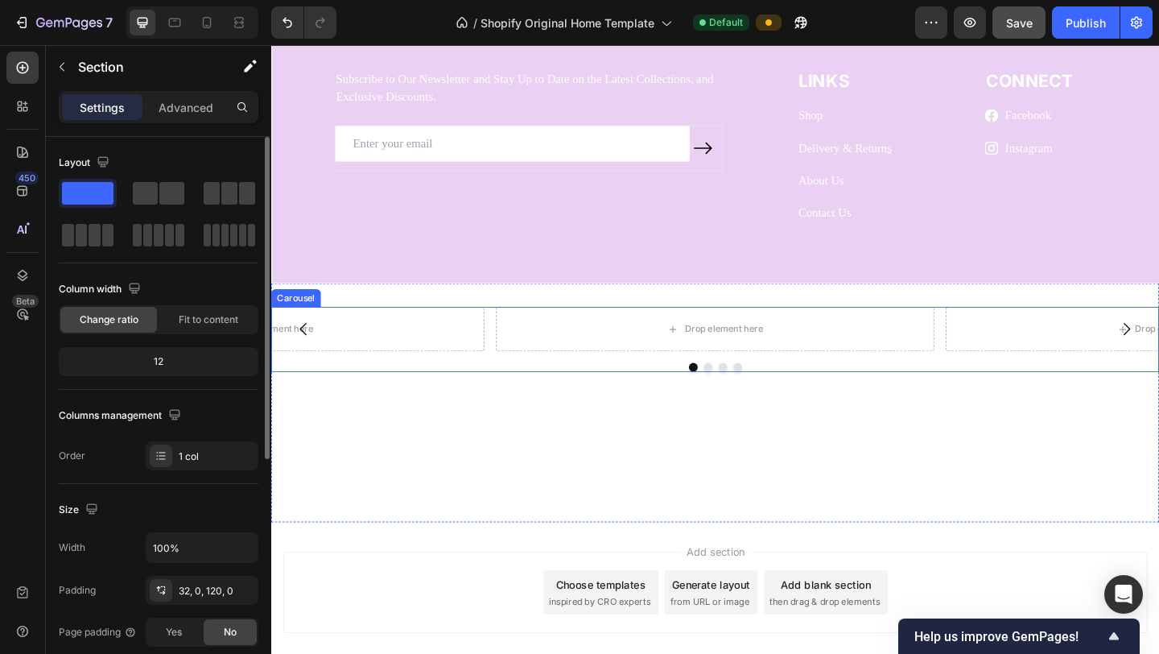
click at [877, 390] on div "Drop element here Drop element here Drop element here Drop element here [GEOGRA…" at bounding box center [754, 364] width 966 height 71
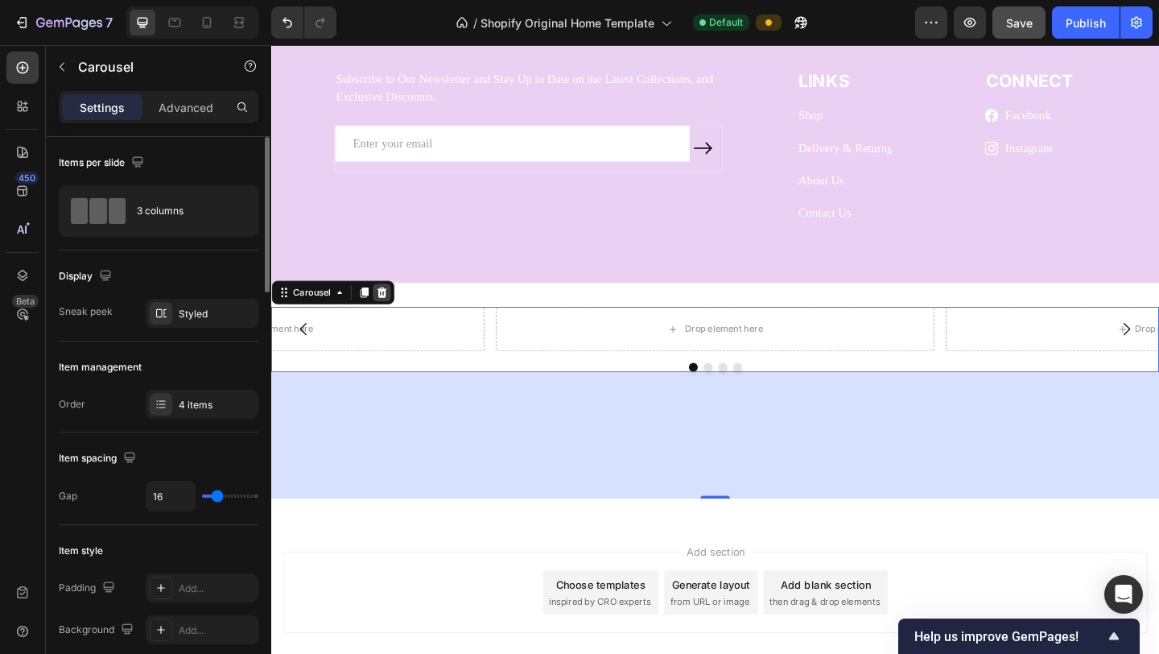
click at [394, 312] on icon at bounding box center [391, 313] width 10 height 11
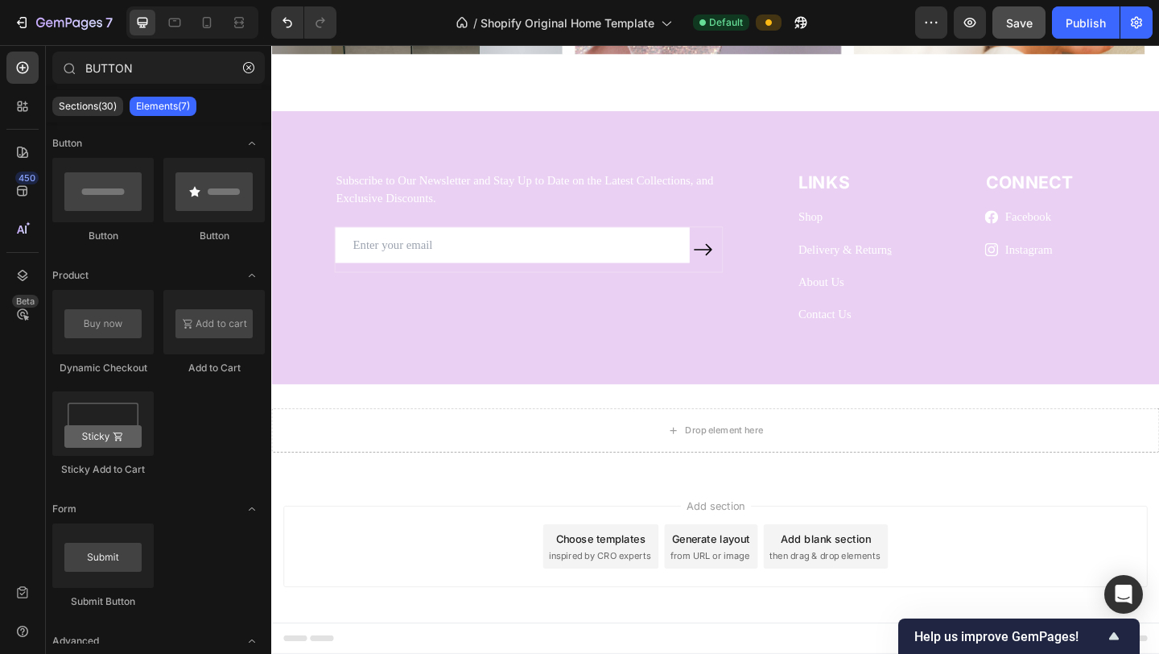
scroll to position [2642, 0]
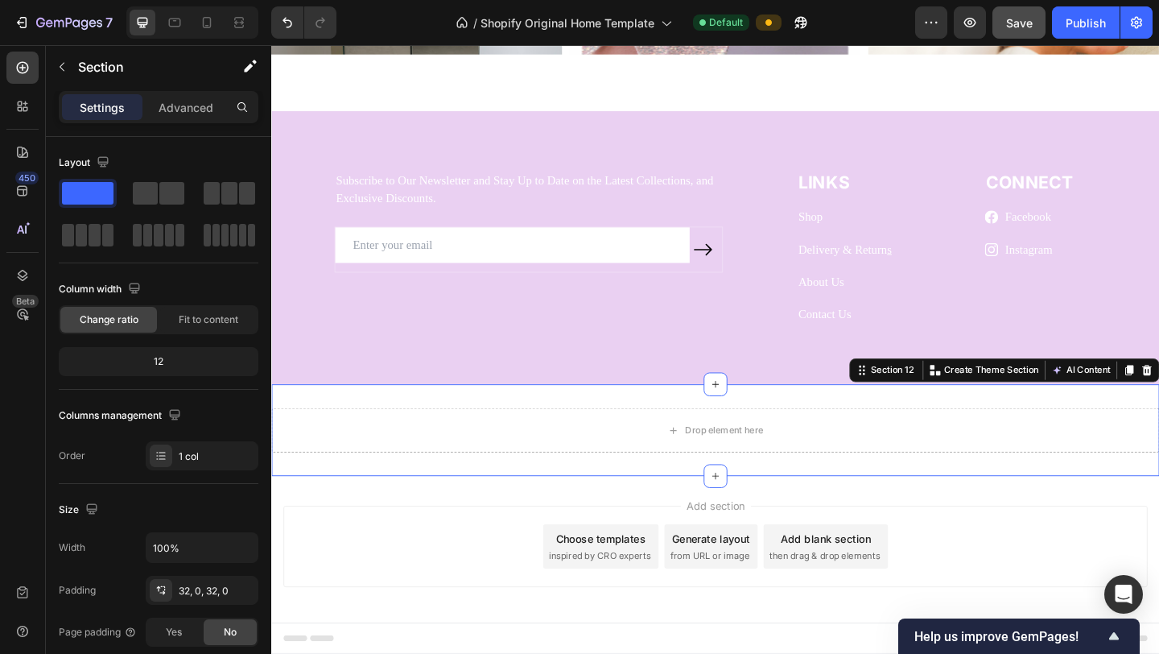
click at [926, 501] on div "Drop element here Section 12 You can create reusable sections Create Theme Sect…" at bounding box center [754, 464] width 966 height 100
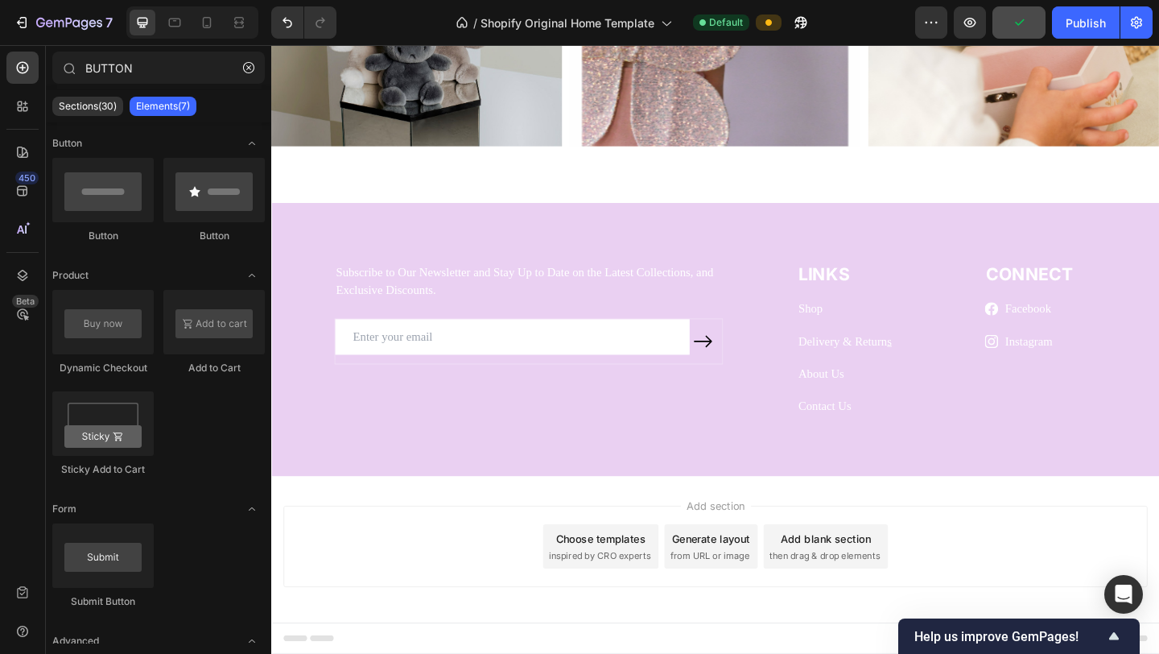
scroll to position [2543, 0]
click at [291, 35] on button "Undo/Redo" at bounding box center [287, 22] width 32 height 32
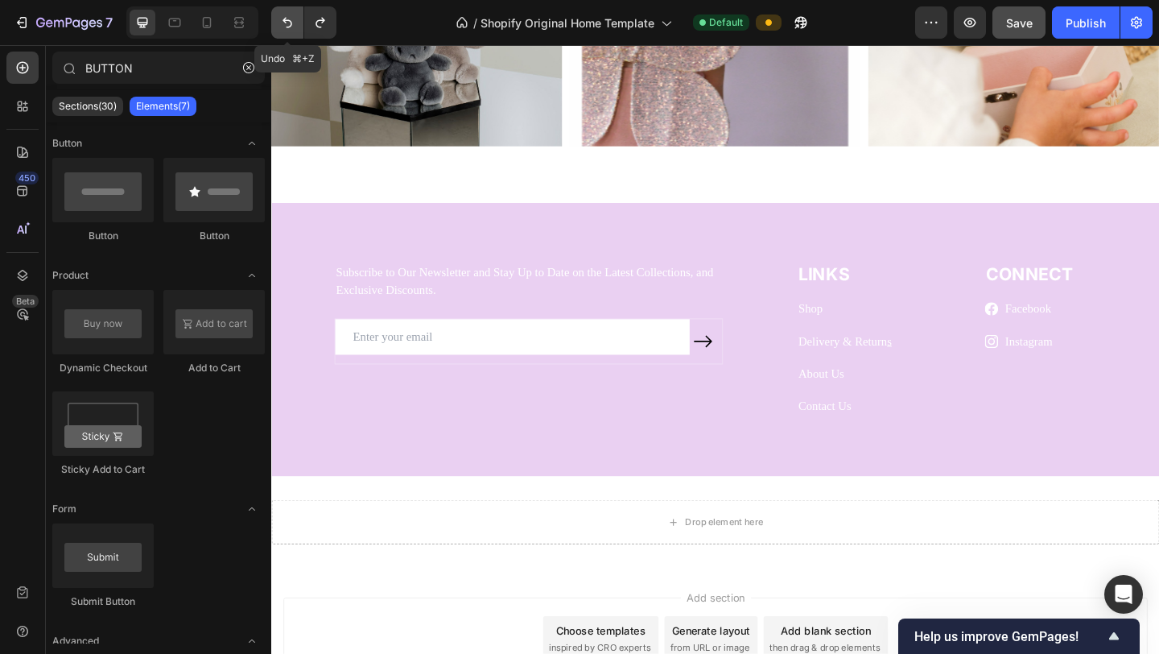
scroll to position [2642, 0]
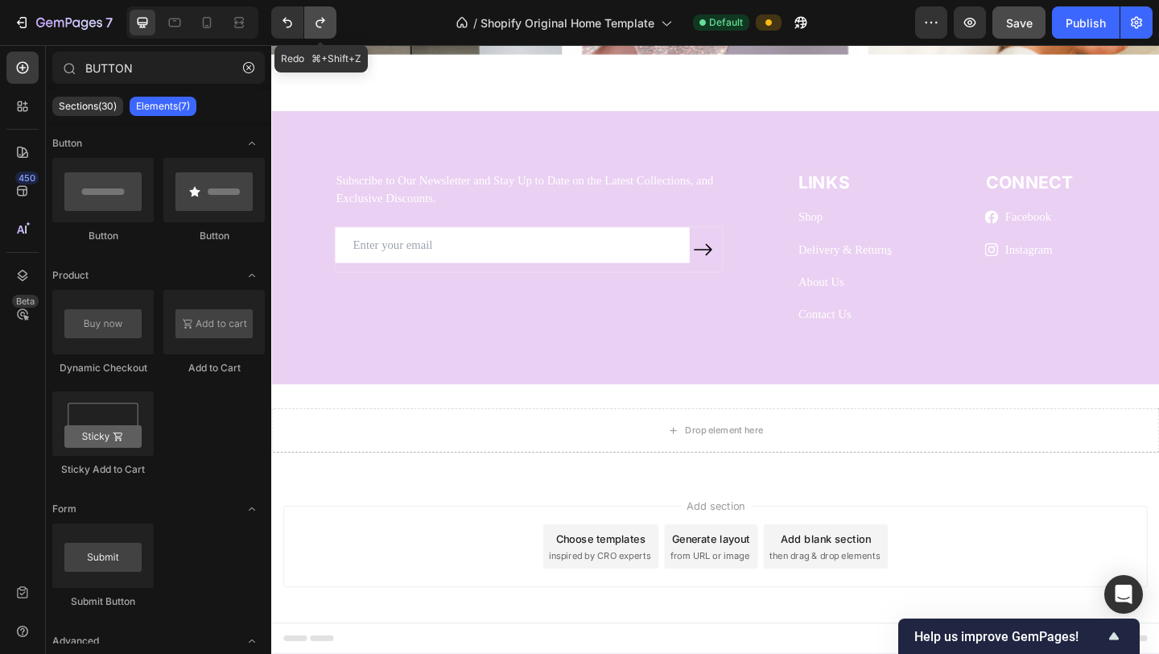
click at [320, 23] on icon "Undo/Redo" at bounding box center [320, 22] width 16 height 16
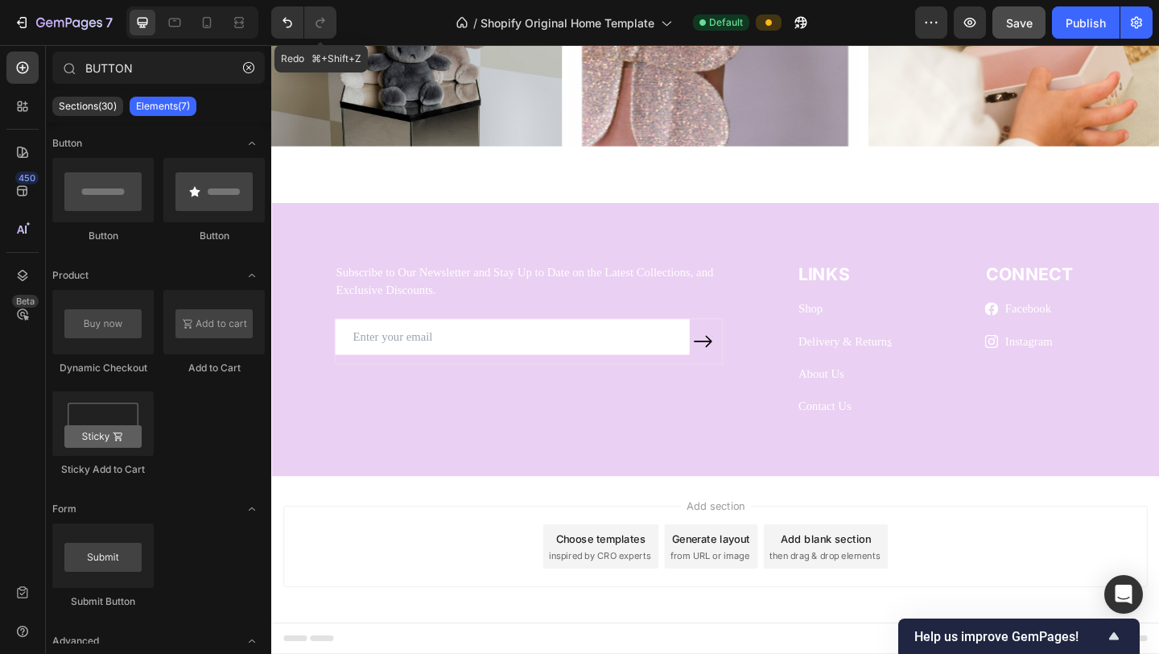
scroll to position [2543, 0]
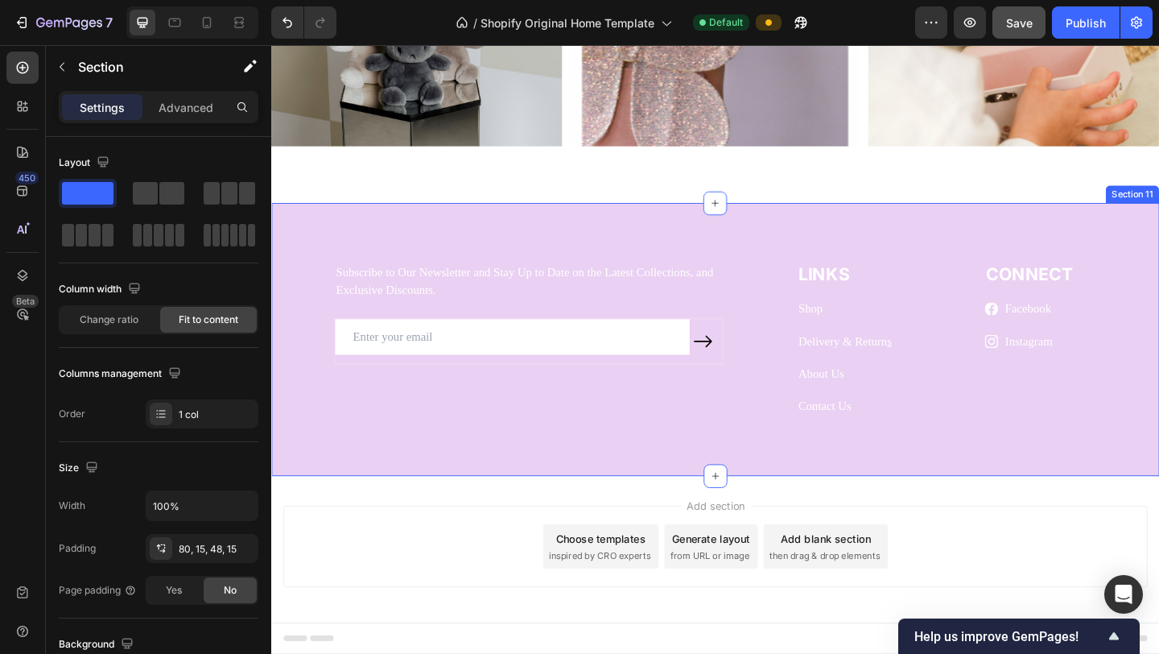
click at [647, 472] on div "Subscribe to Our Newsletter and Stay Up to Date on the Latest Collections, and …" at bounding box center [754, 378] width 942 height 195
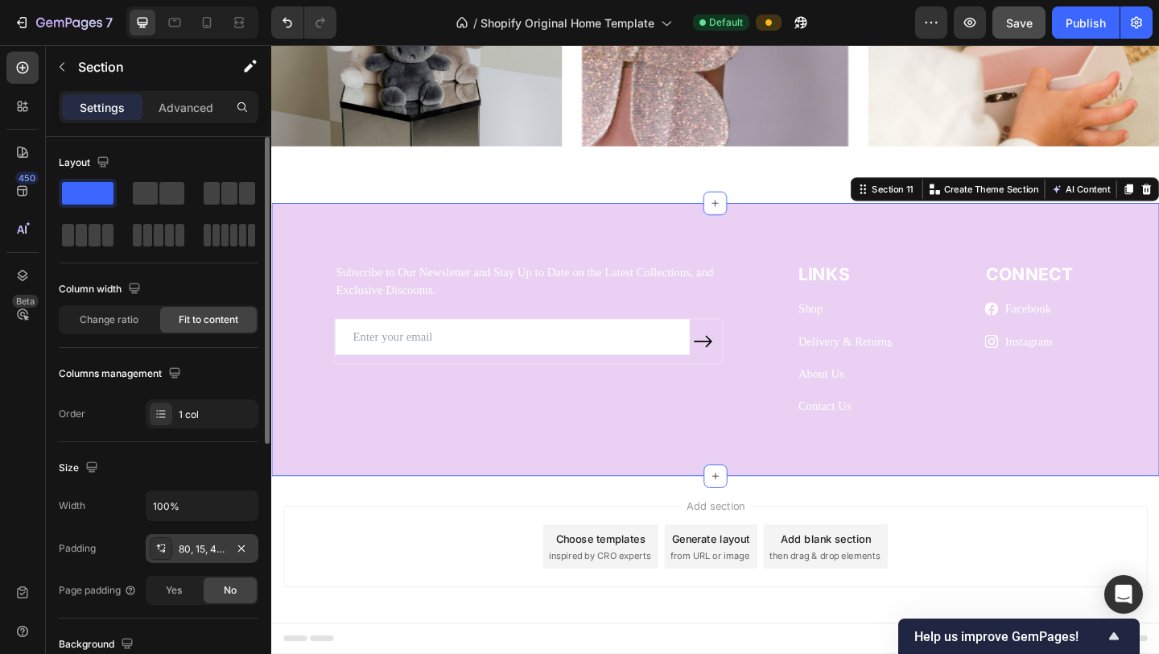
click at [212, 555] on div "80, 15, 48, 15" at bounding box center [202, 549] width 47 height 14
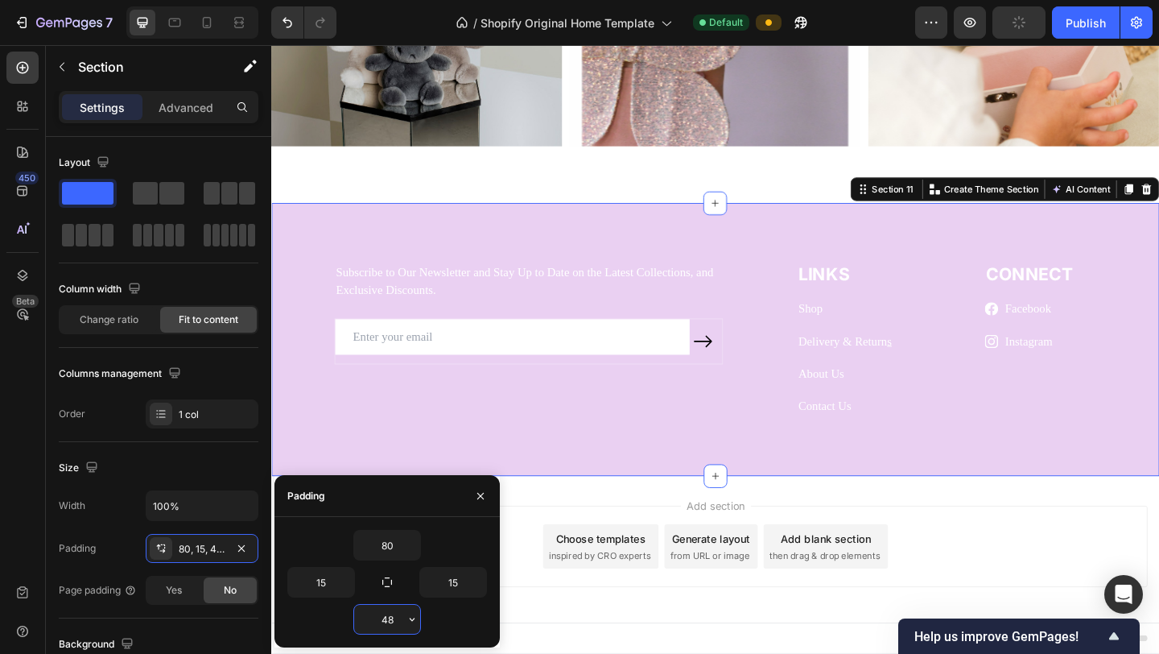
click at [398, 621] on input "48" at bounding box center [387, 618] width 66 height 29
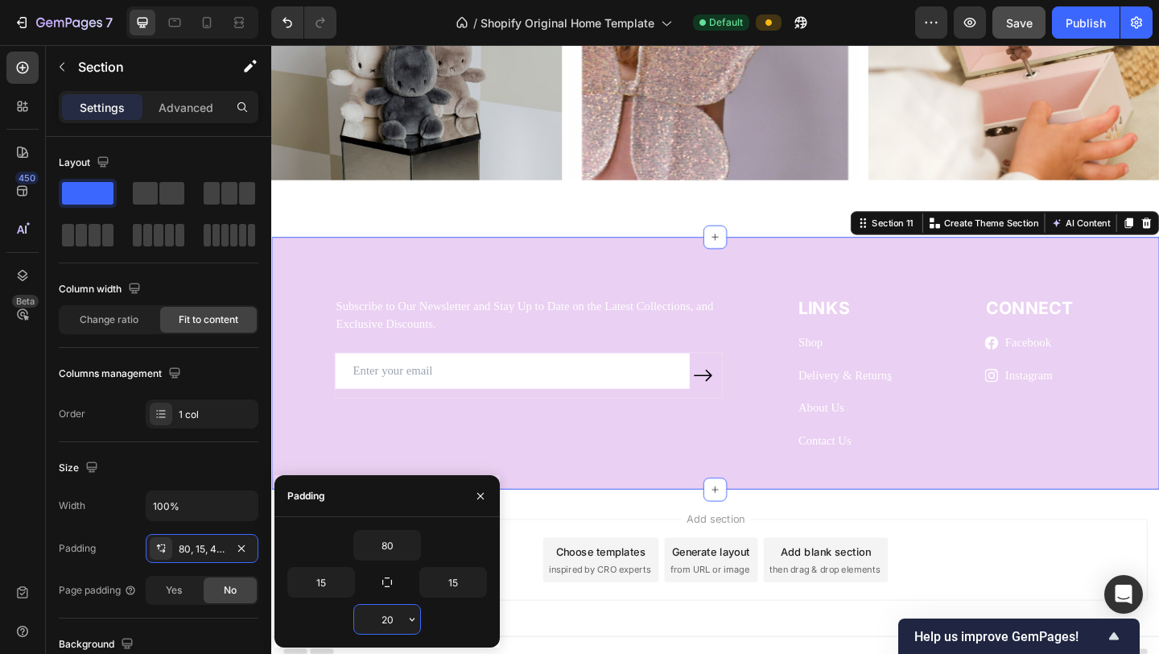
type input "2"
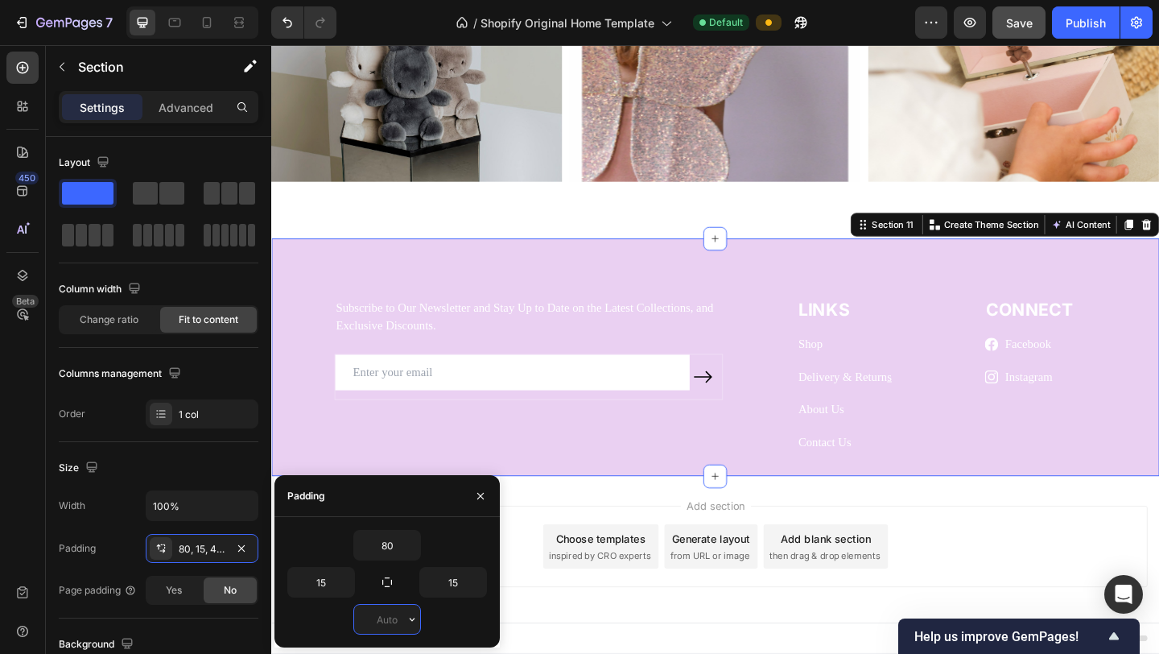
scroll to position [2504, 0]
type input "10"
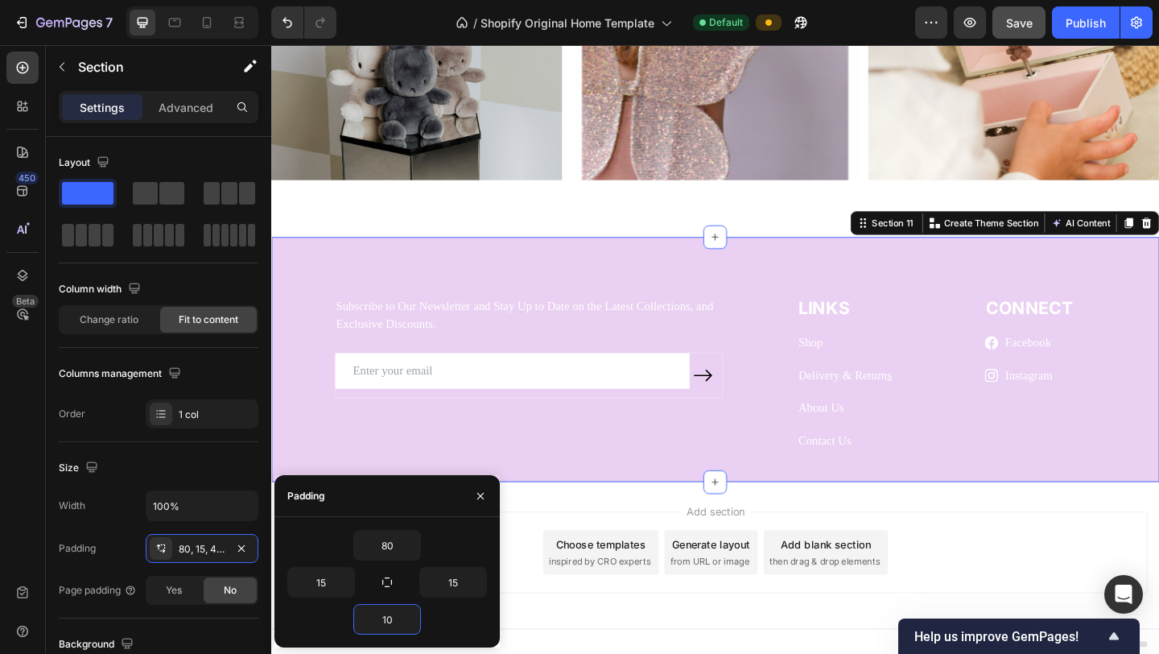
click at [1083, 582] on div "Add section Choose templates inspired by CRO experts Generate layout from URL o…" at bounding box center [754, 596] width 940 height 89
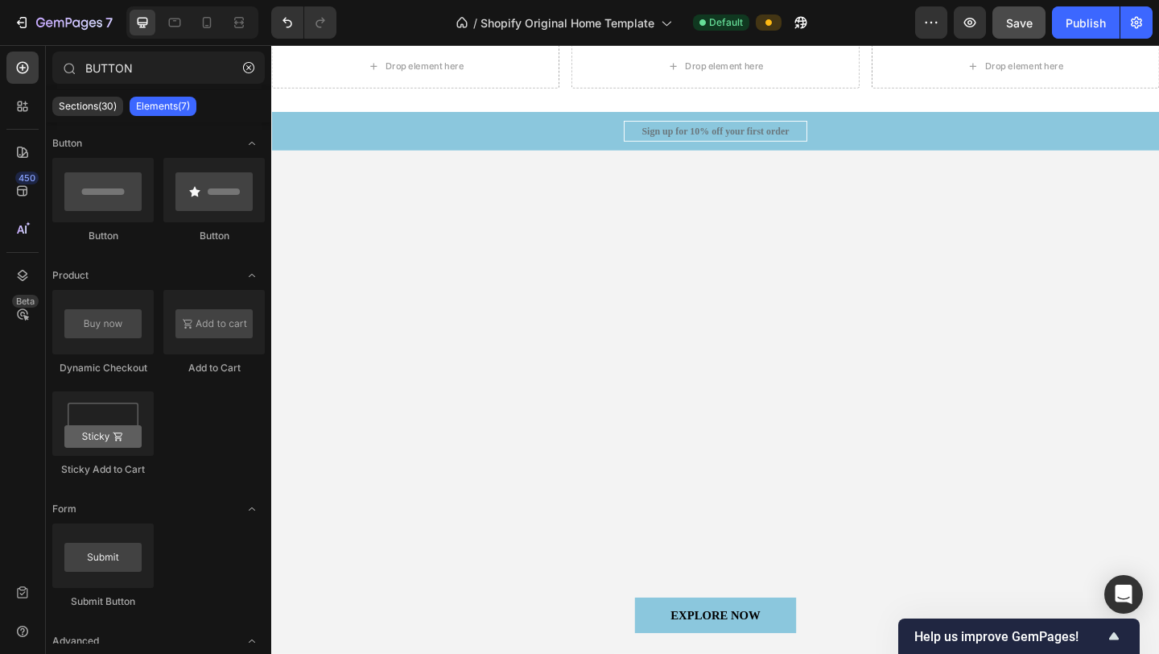
scroll to position [229, 0]
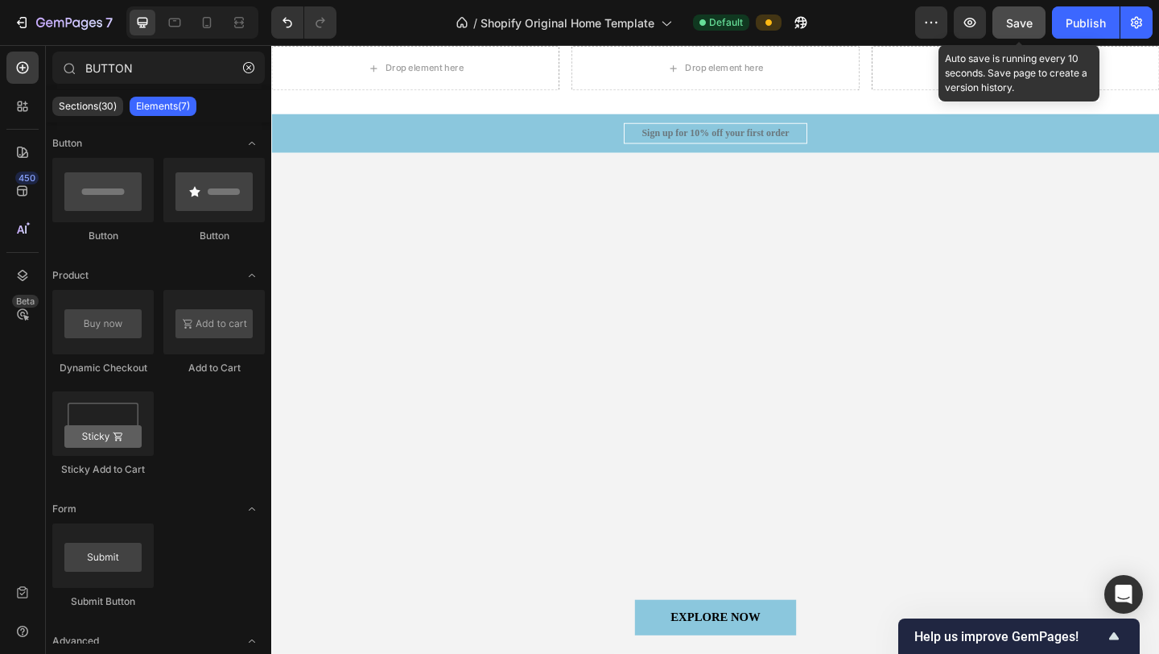
click at [1011, 27] on span "Save" at bounding box center [1019, 23] width 27 height 14
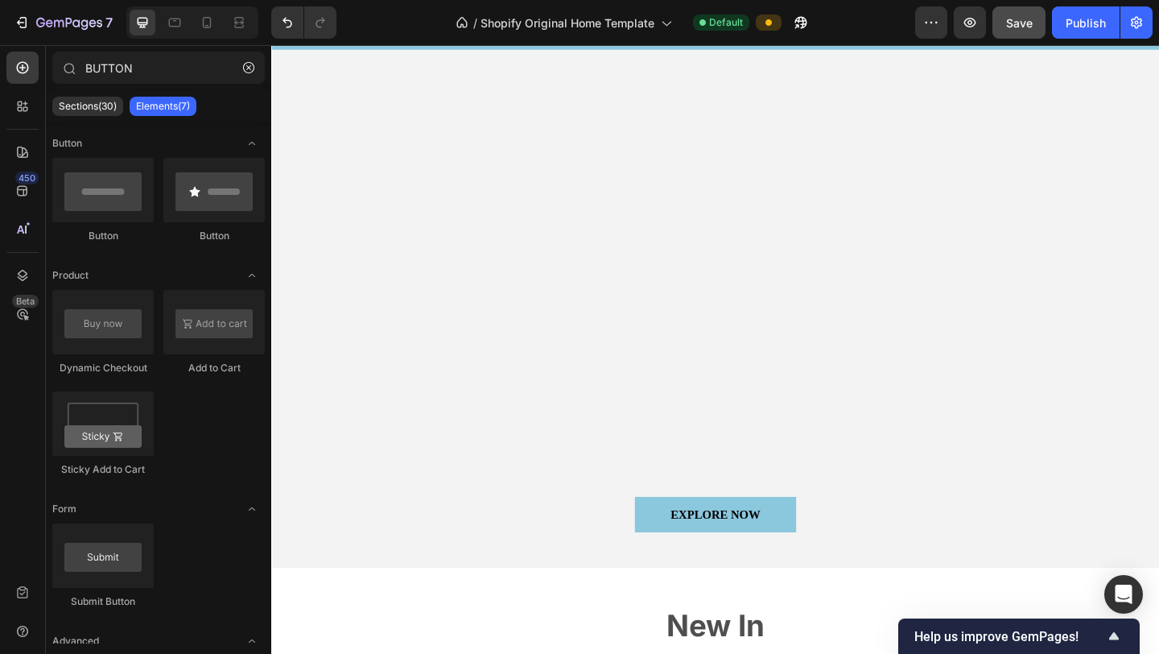
scroll to position [324, 0]
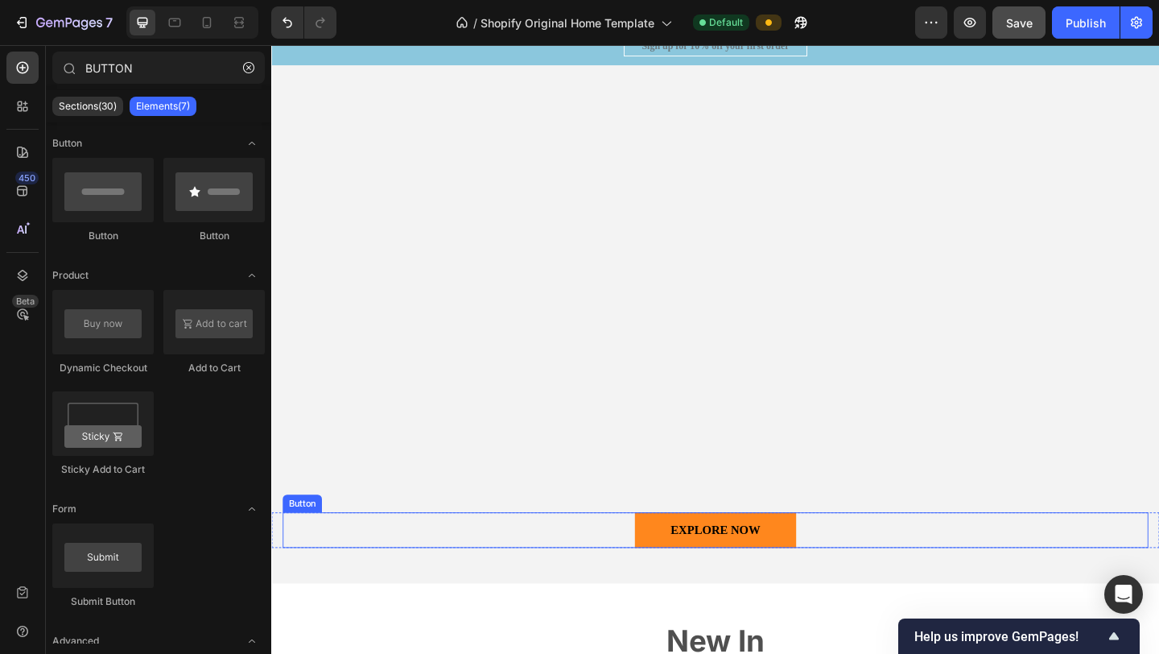
click at [817, 581] on link "EXPLORE NOW" at bounding box center [753, 572] width 175 height 39
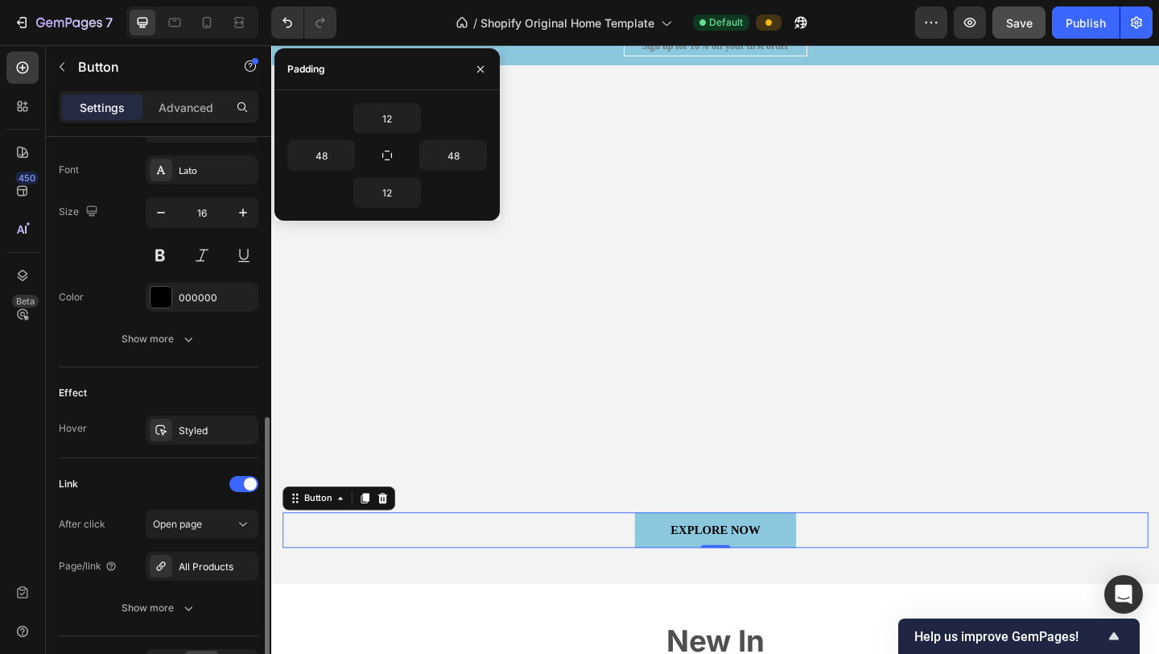
scroll to position [630, 0]
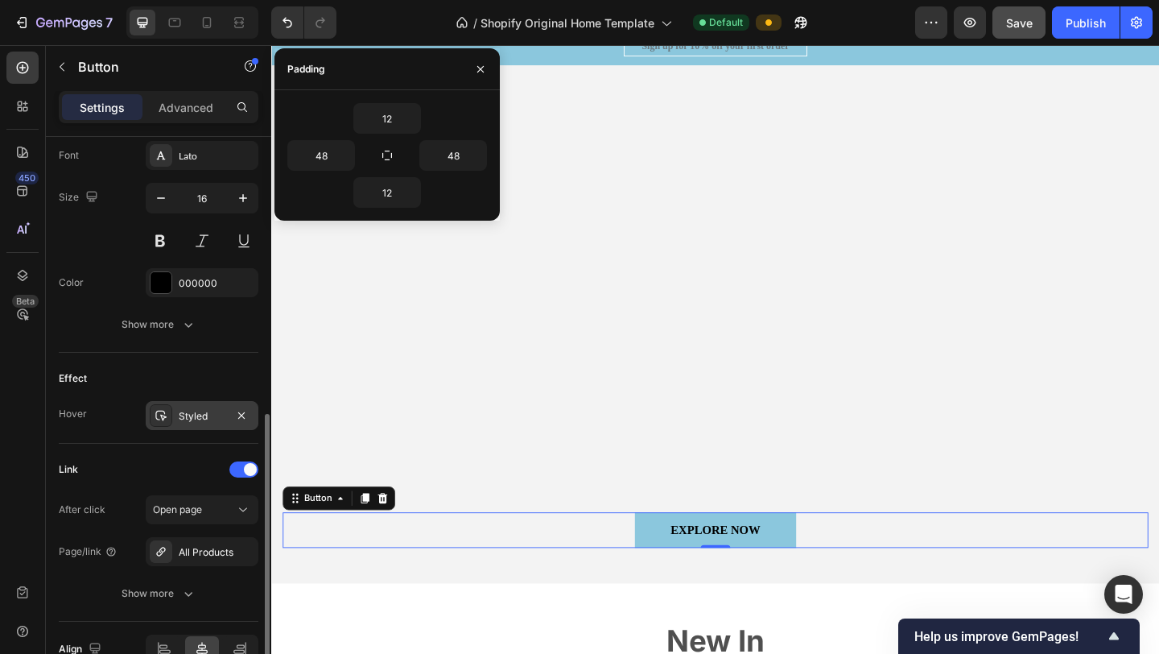
click at [215, 419] on div "Styled" at bounding box center [202, 416] width 47 height 14
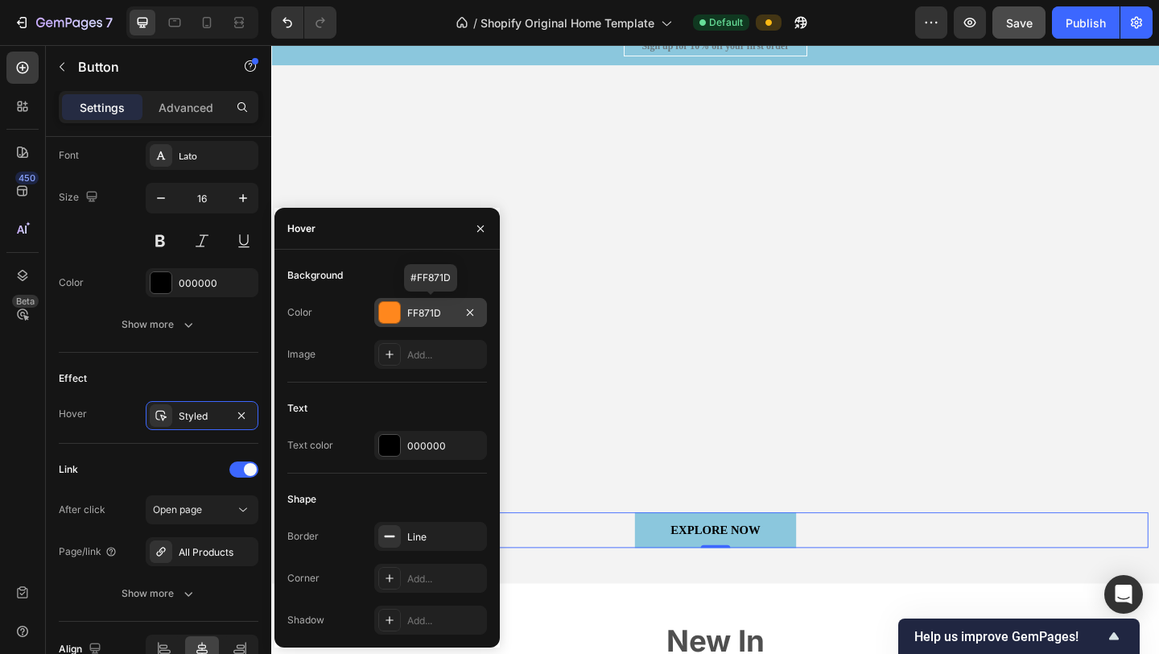
click at [429, 318] on div "FF871D" at bounding box center [430, 313] width 47 height 14
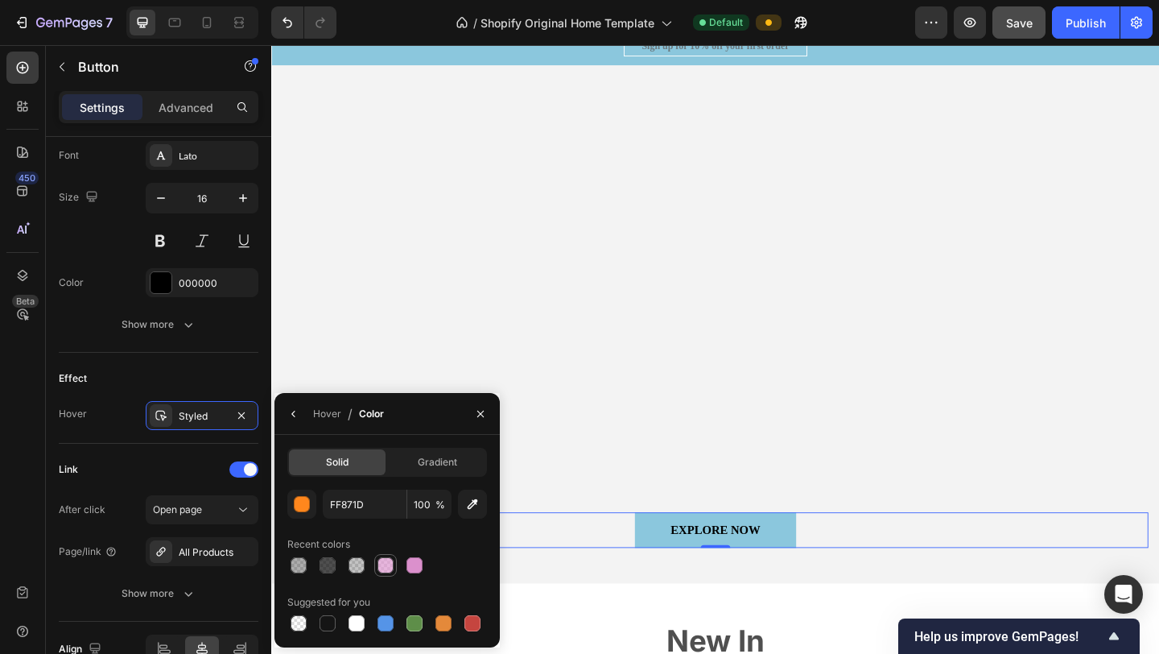
click at [386, 571] on div at bounding box center [385, 565] width 16 height 16
type input "DB90CC"
type input "66"
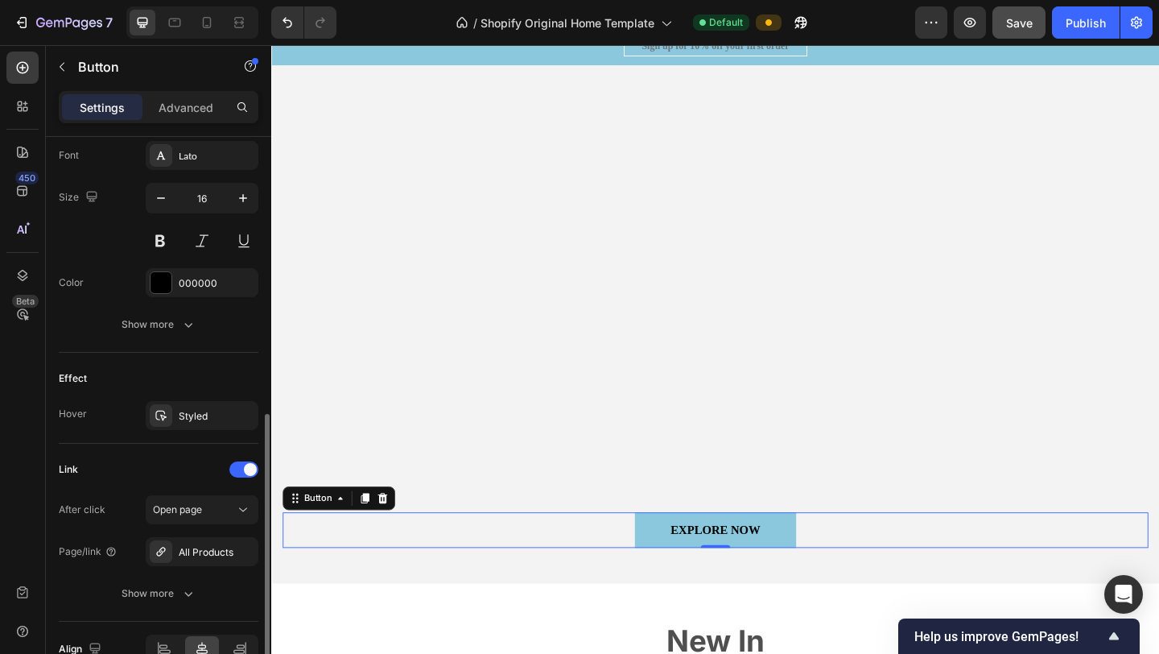
click at [122, 471] on div "Link" at bounding box center [159, 469] width 200 height 26
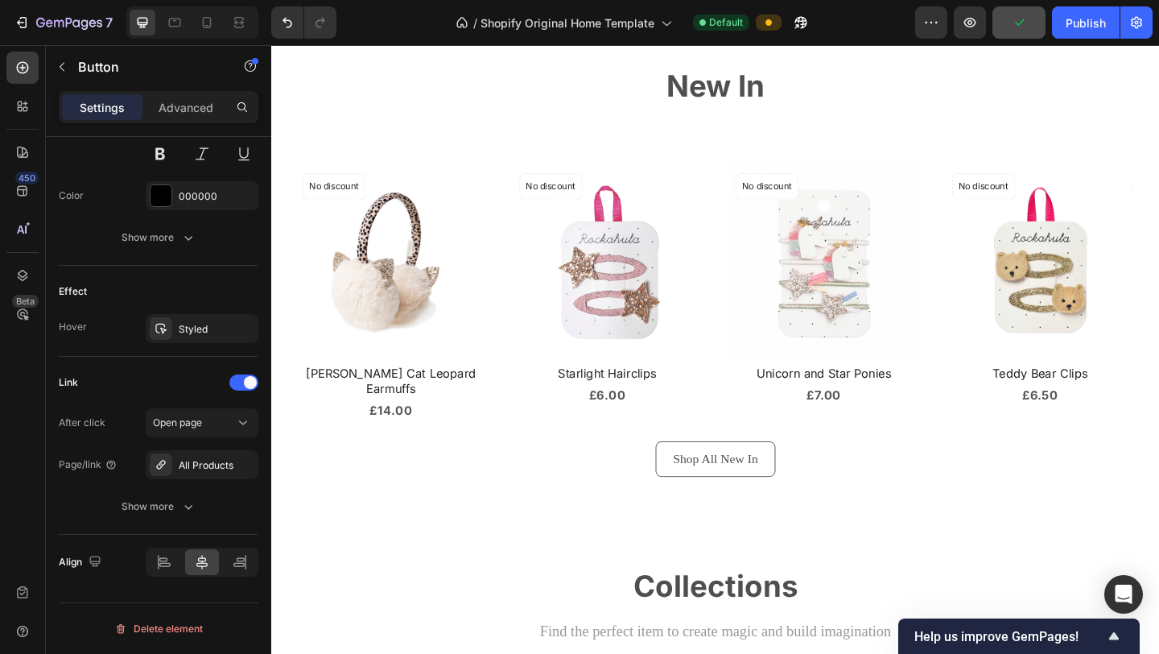
scroll to position [943, 0]
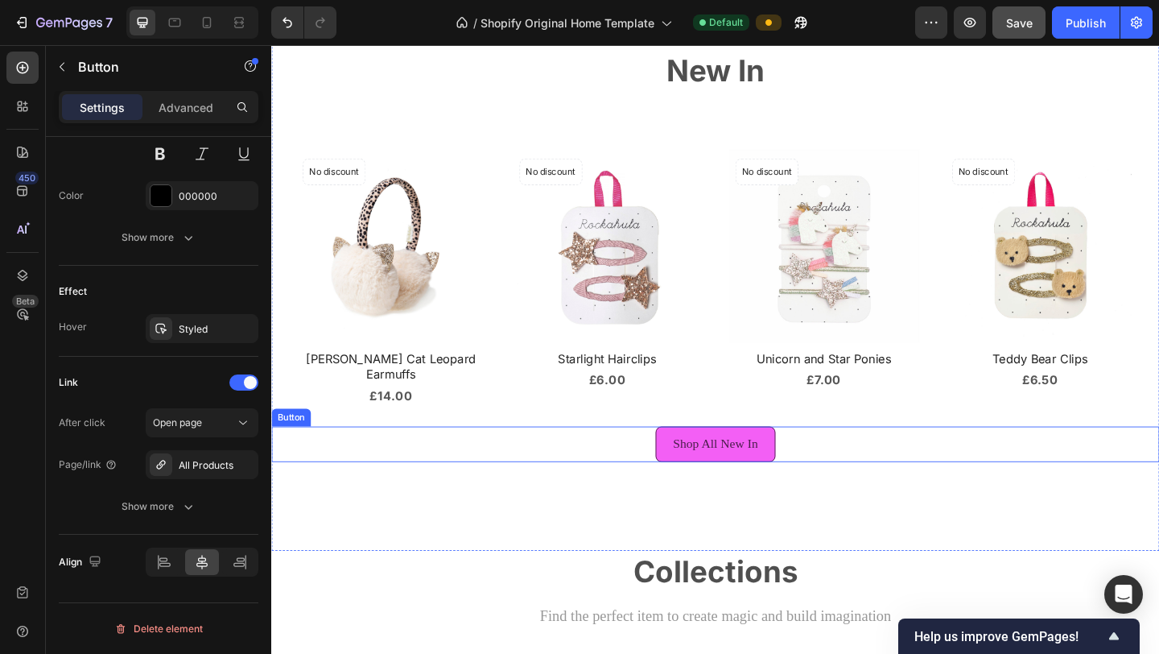
click at [756, 479] on div "Shop All New In Button" at bounding box center [754, 479] width 966 height 39
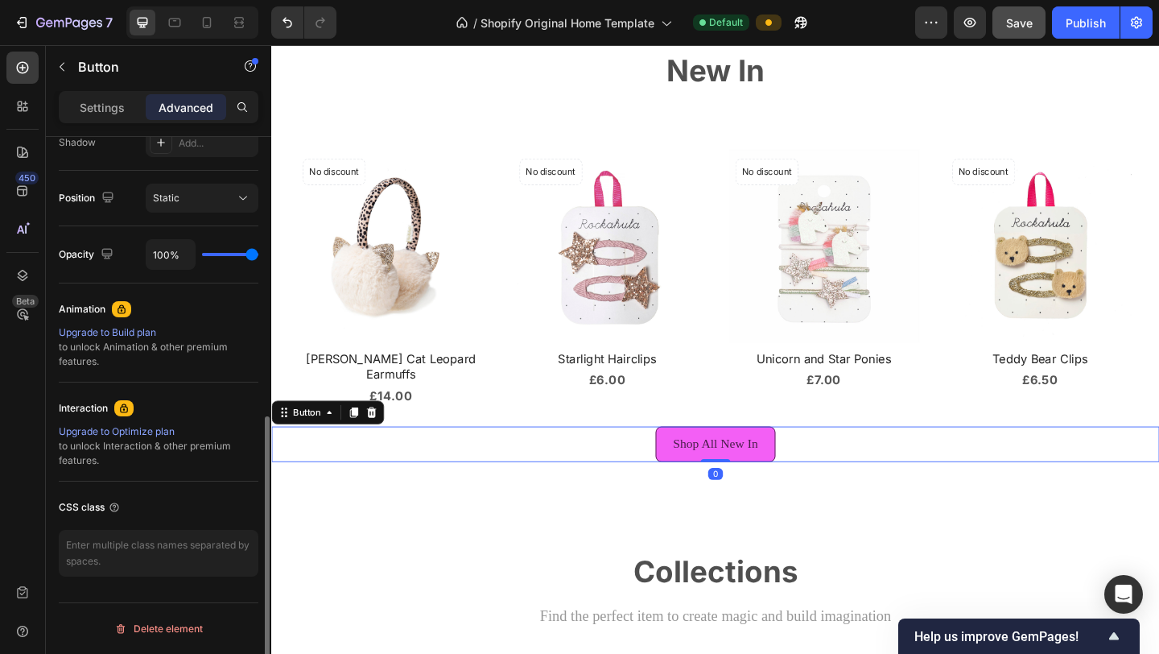
scroll to position [555, 0]
click at [813, 460] on button "Shop All New In" at bounding box center [754, 479] width 131 height 39
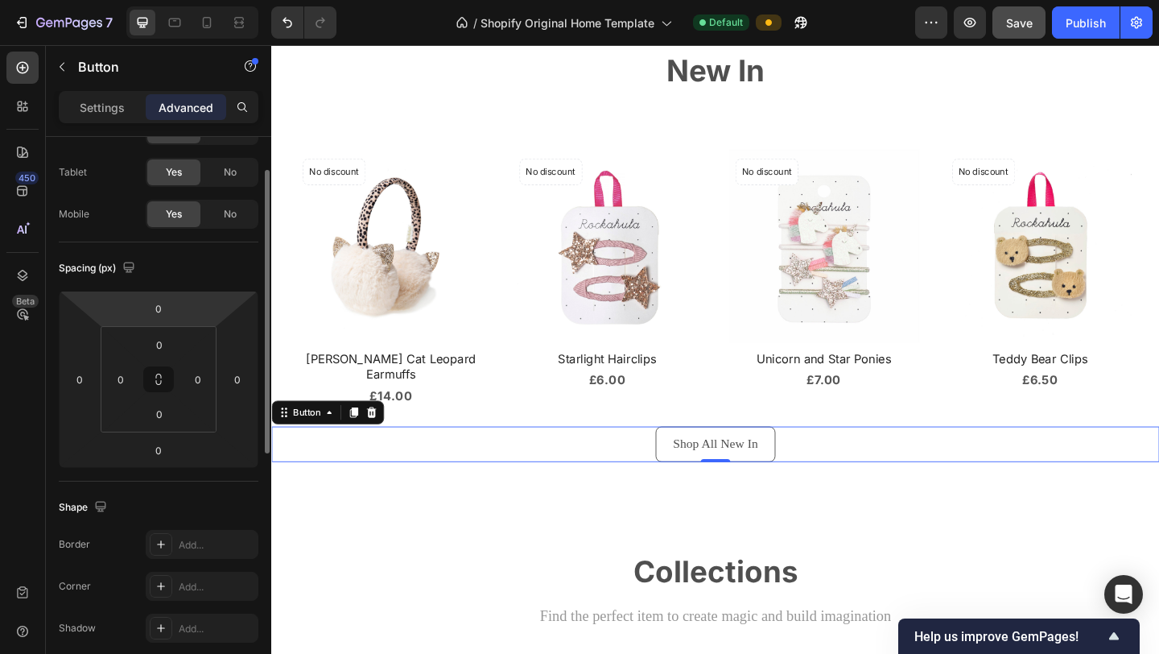
scroll to position [0, 0]
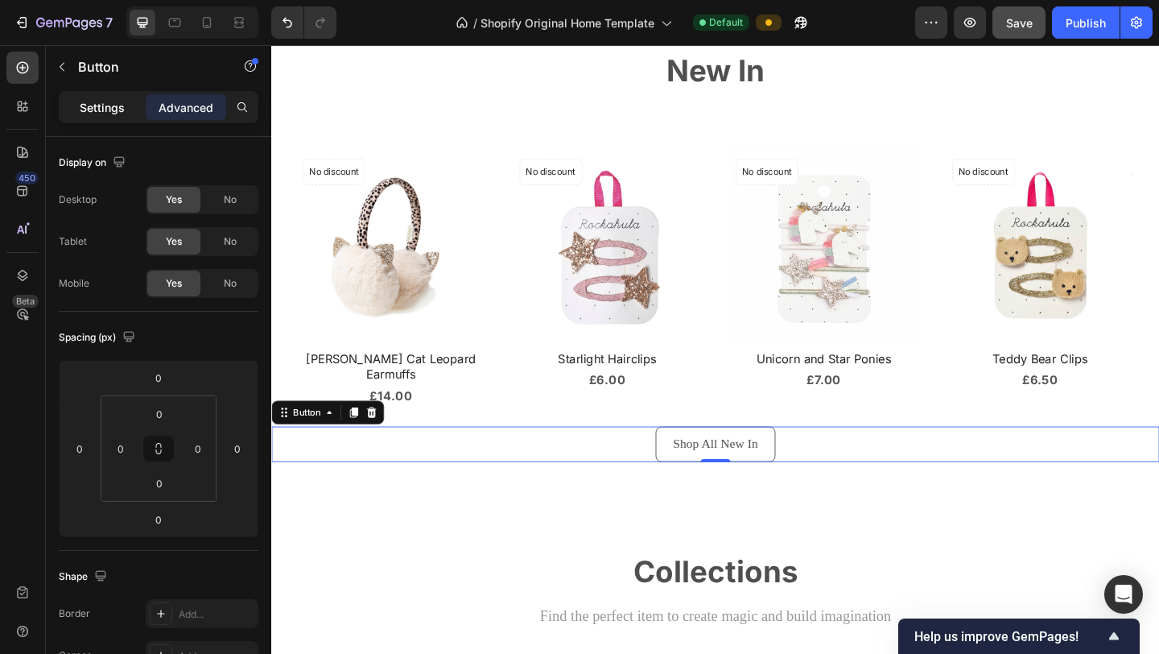
click at [118, 112] on p "Settings" at bounding box center [102, 107] width 45 height 17
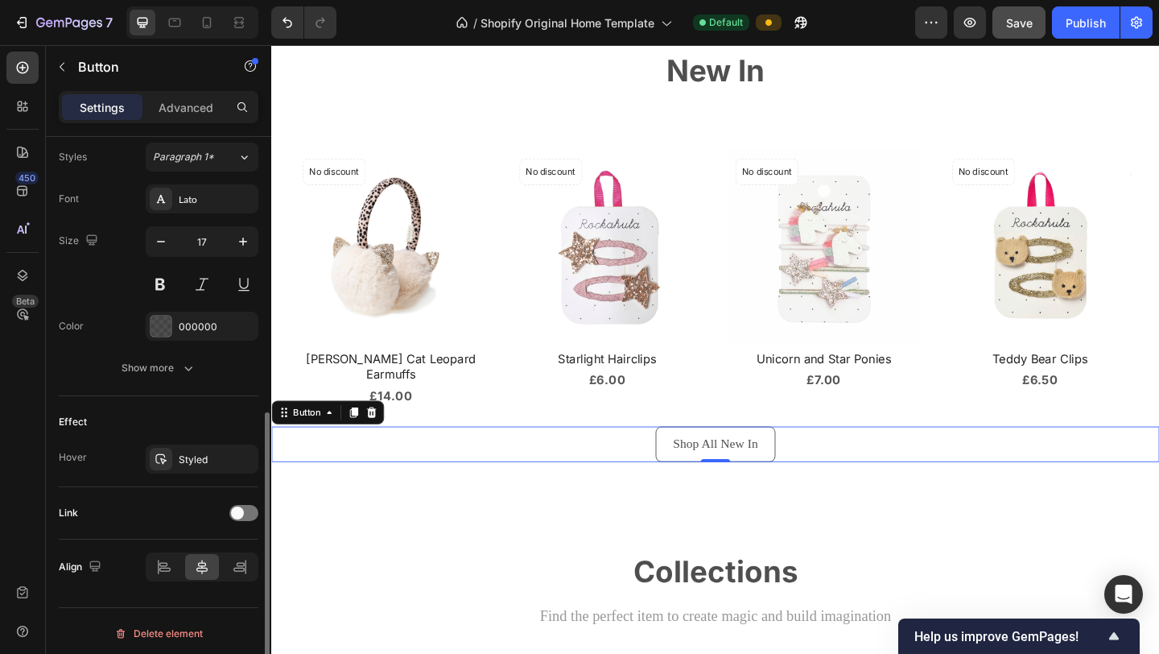
scroll to position [592, 0]
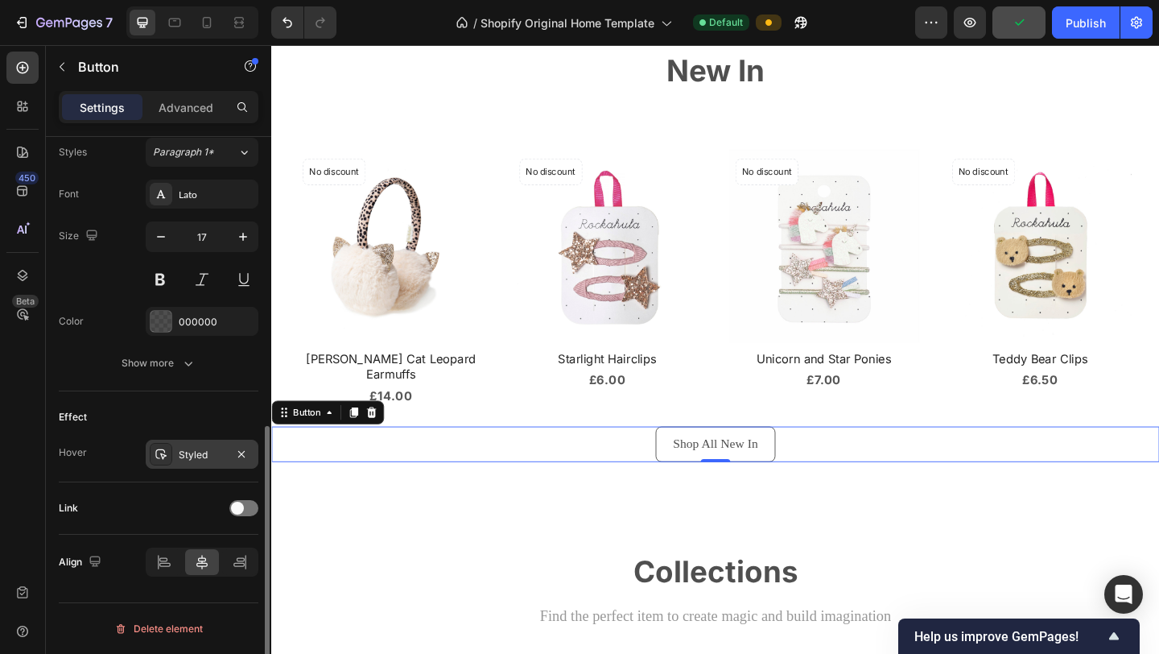
click at [204, 460] on div "Styled" at bounding box center [202, 455] width 47 height 14
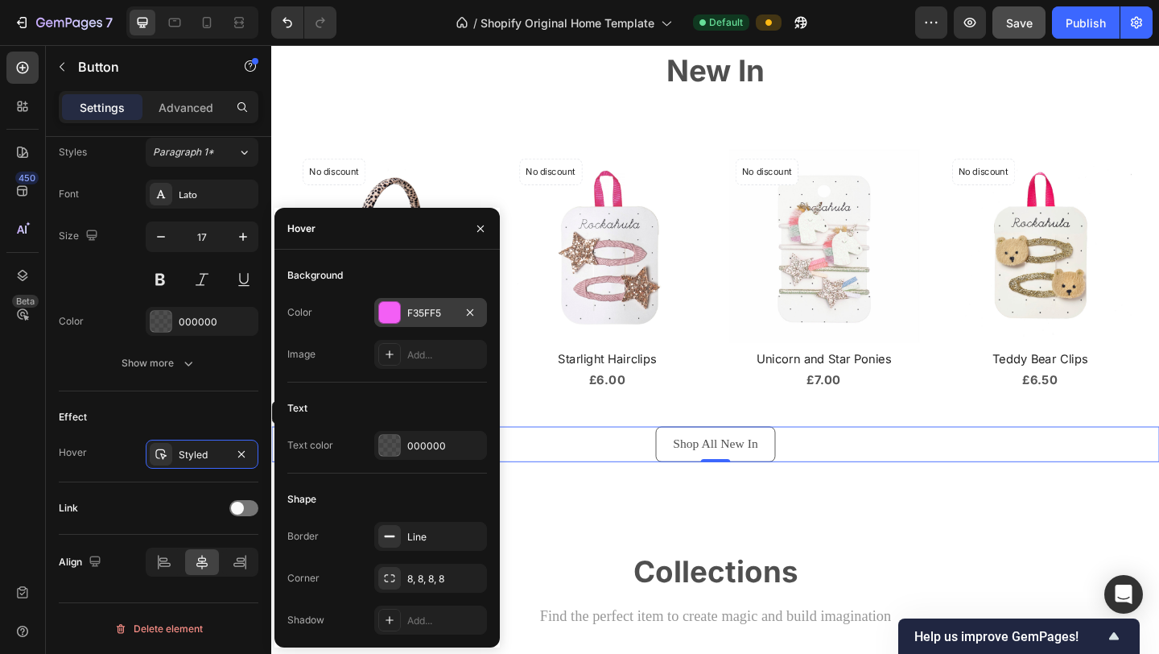
click at [439, 319] on div "F35FF5" at bounding box center [430, 313] width 47 height 14
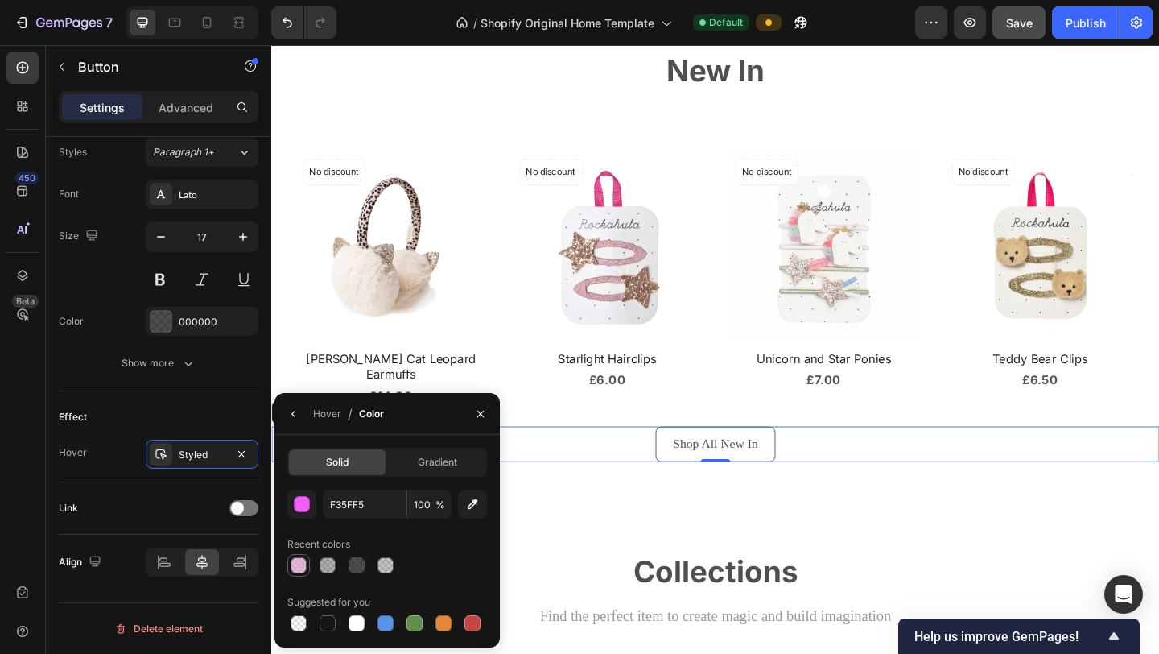
click at [306, 567] on div at bounding box center [299, 565] width 16 height 16
type input "DB90CC"
type input "66"
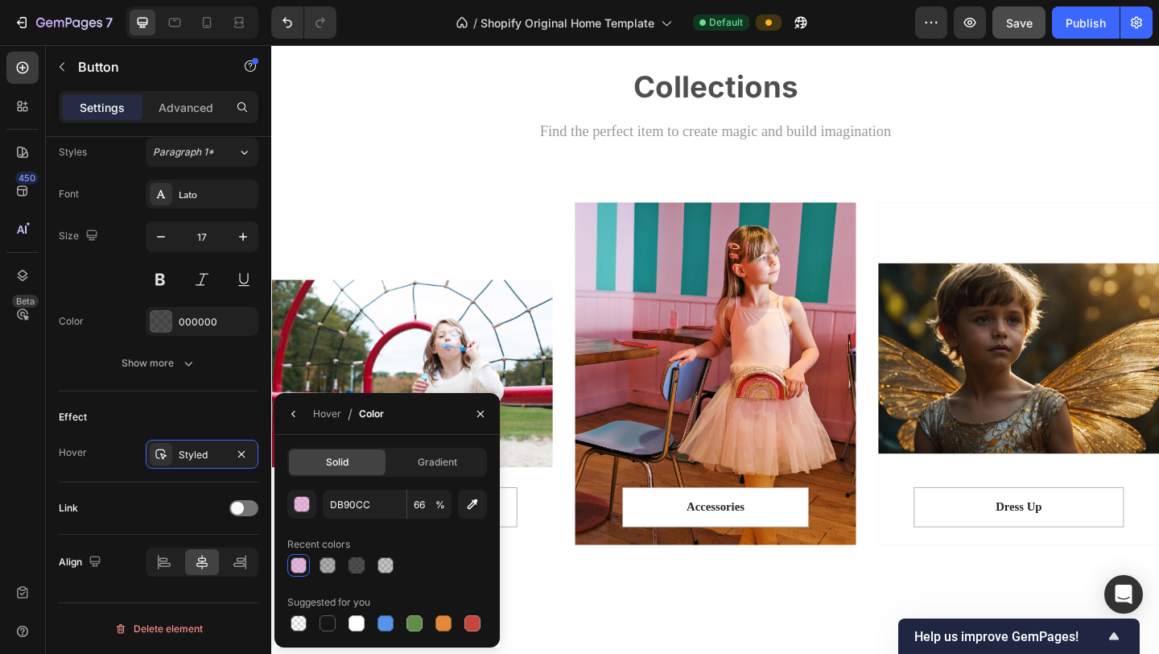
scroll to position [1508, 0]
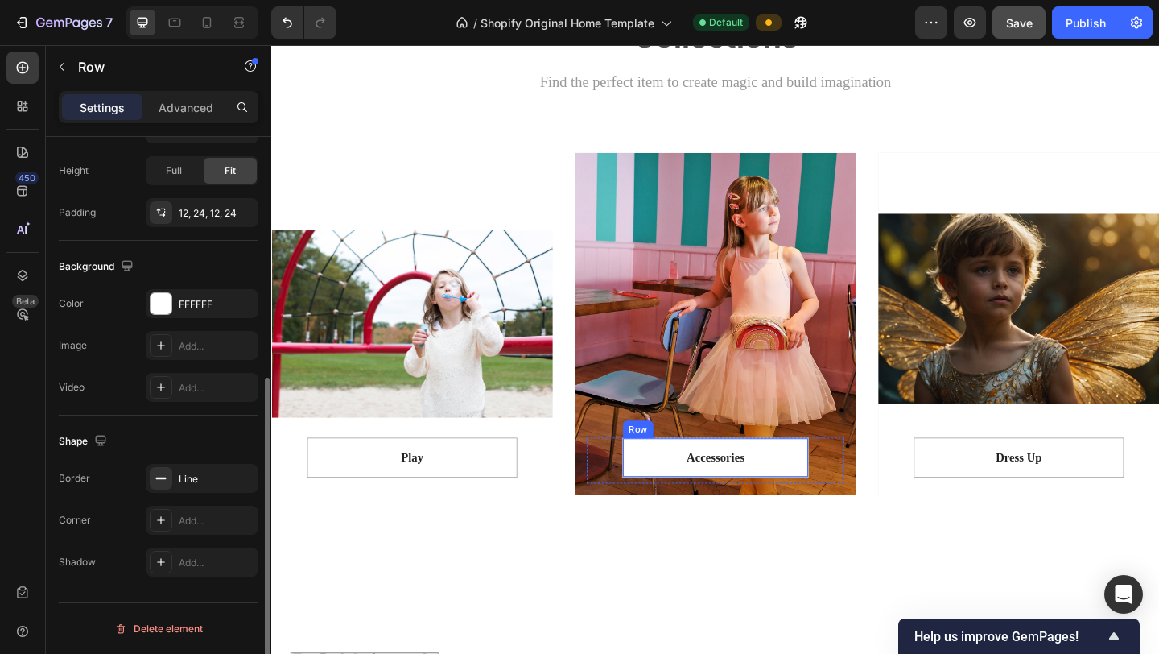
click at [845, 489] on div "Accessories Text block Row" at bounding box center [754, 493] width 203 height 43
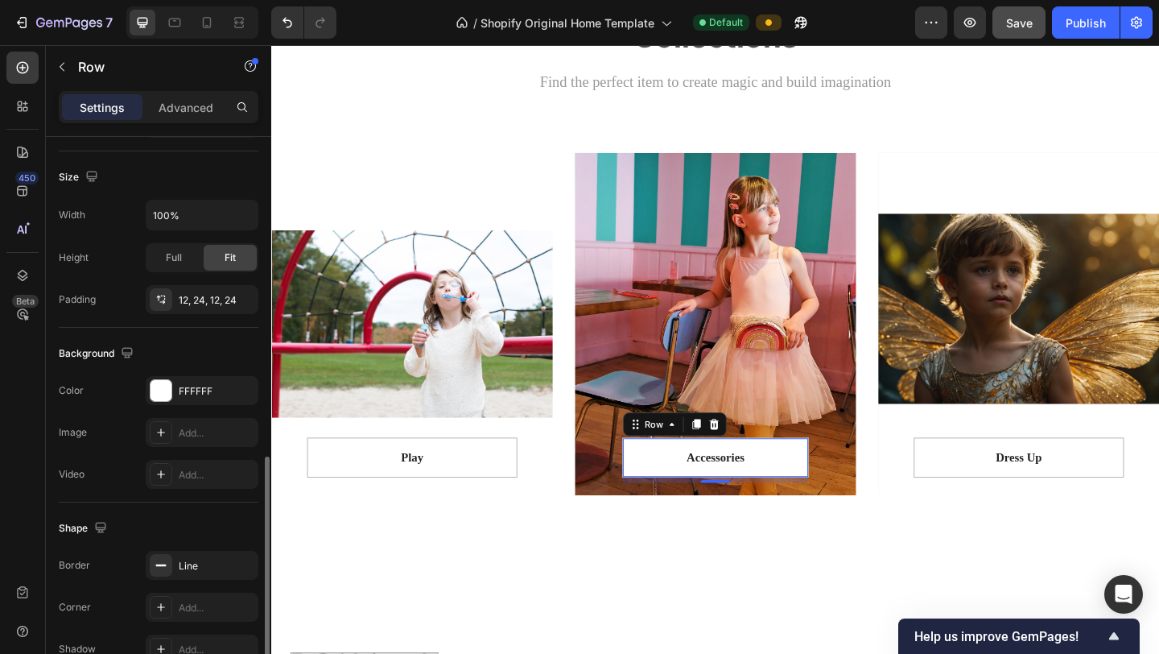
scroll to position [419, 0]
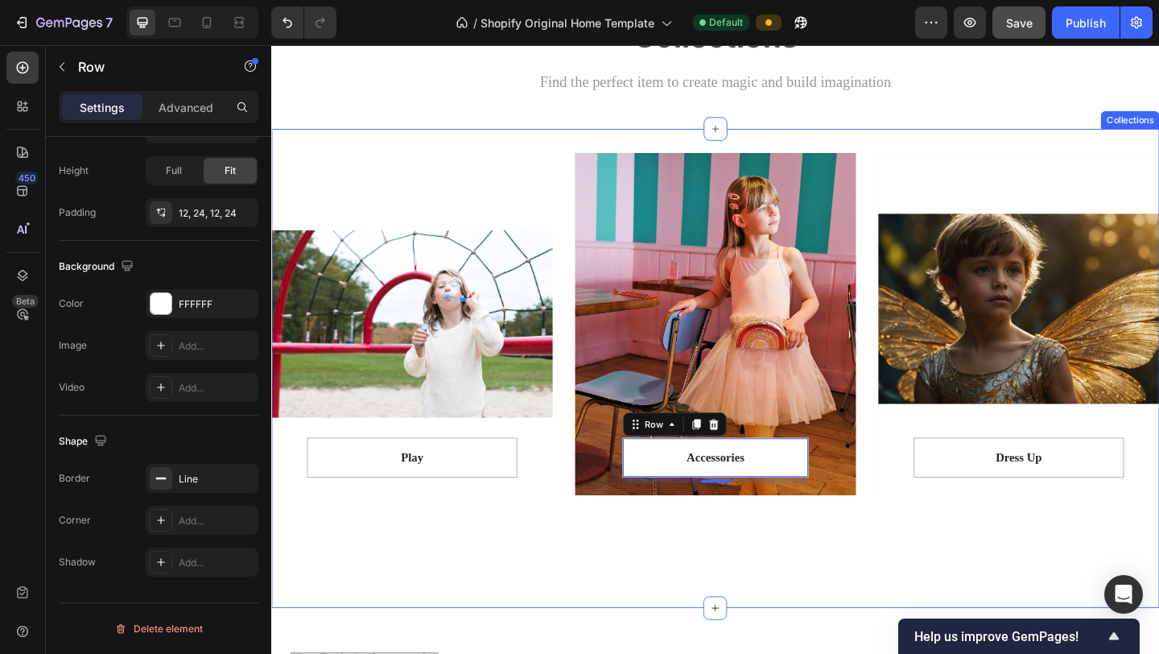
click at [724, 611] on div "Play Text block Row Row Hero Banner Accessories Text block Row 8 Row Hero Banne…" at bounding box center [754, 396] width 966 height 521
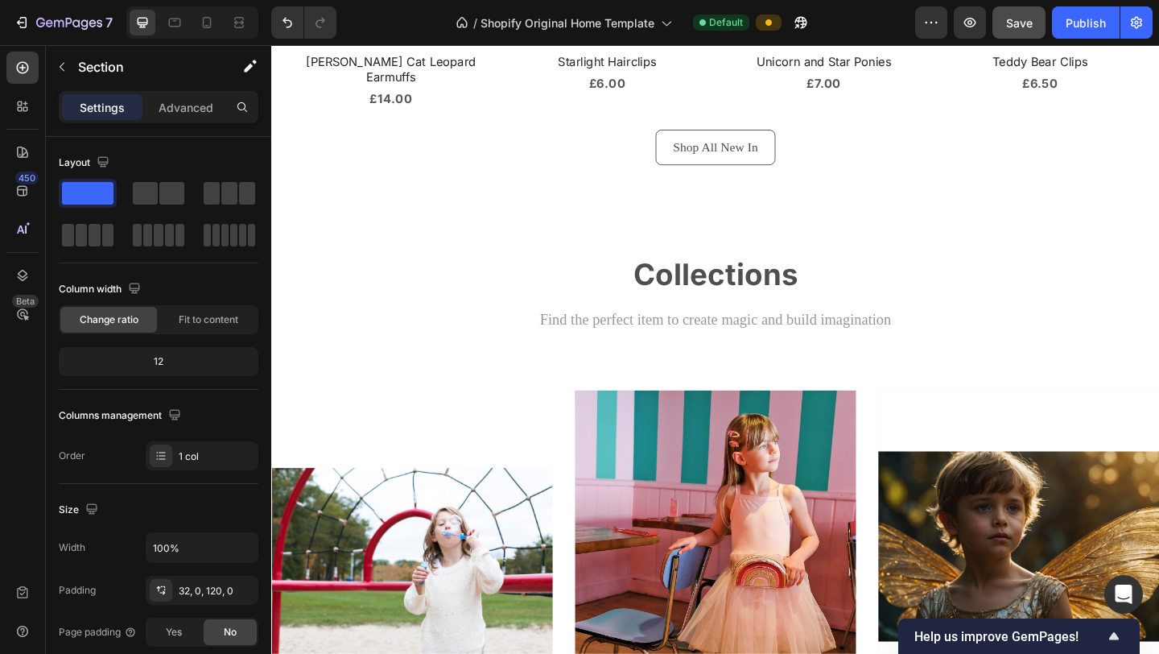
scroll to position [1279, 0]
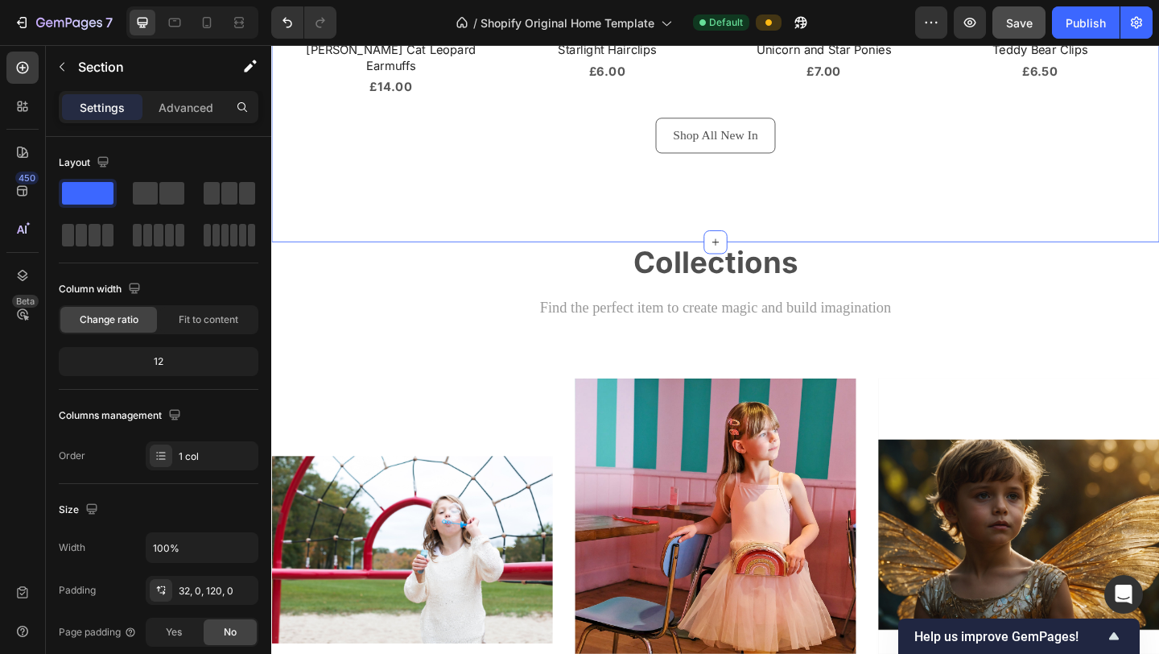
click at [213, 584] on div "50, 0, 120, 0" at bounding box center [202, 591] width 47 height 14
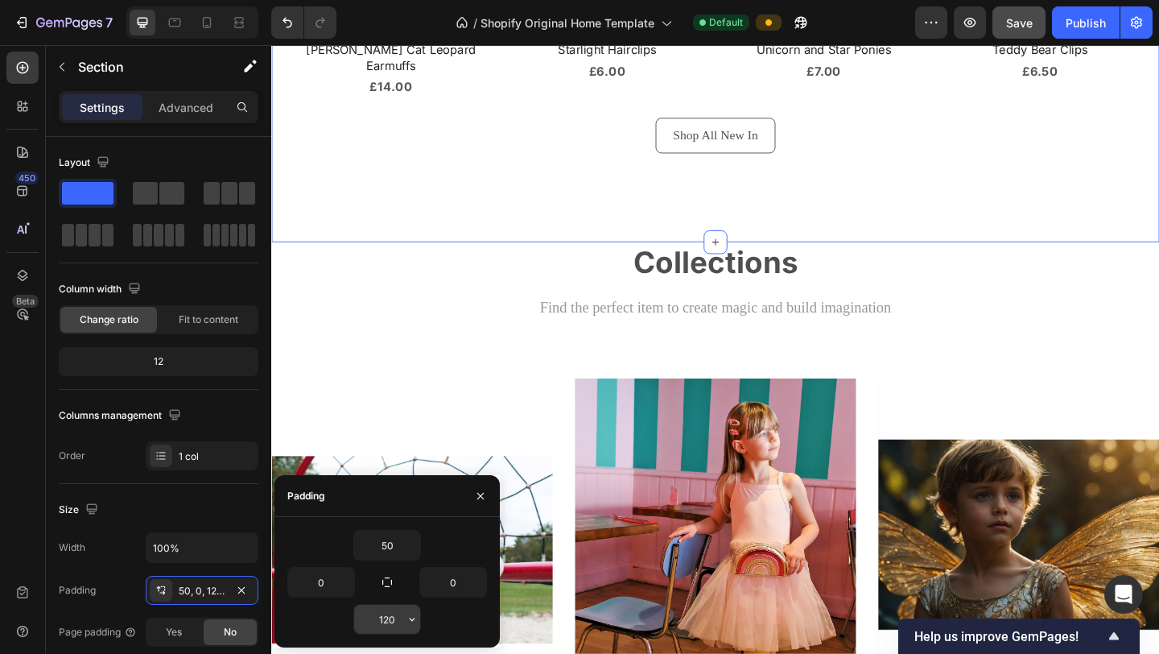
click at [397, 625] on input "120" at bounding box center [387, 618] width 66 height 29
type input "100"
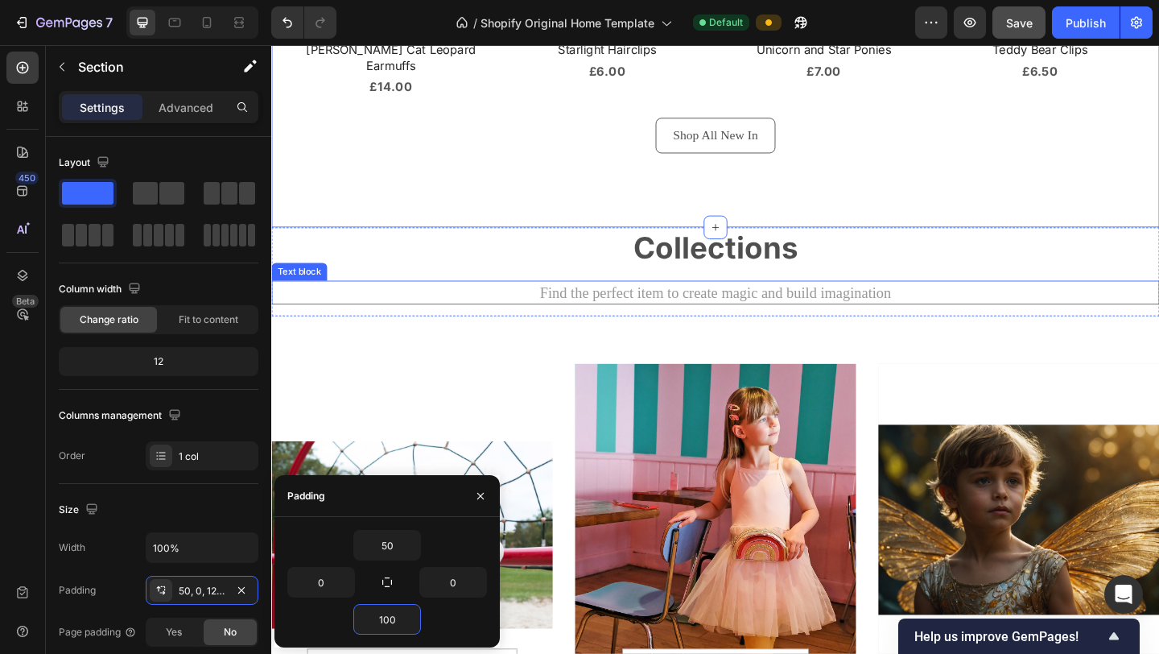
click at [1137, 303] on p "Find the perfect item to create magic and build imagination" at bounding box center [754, 314] width 963 height 23
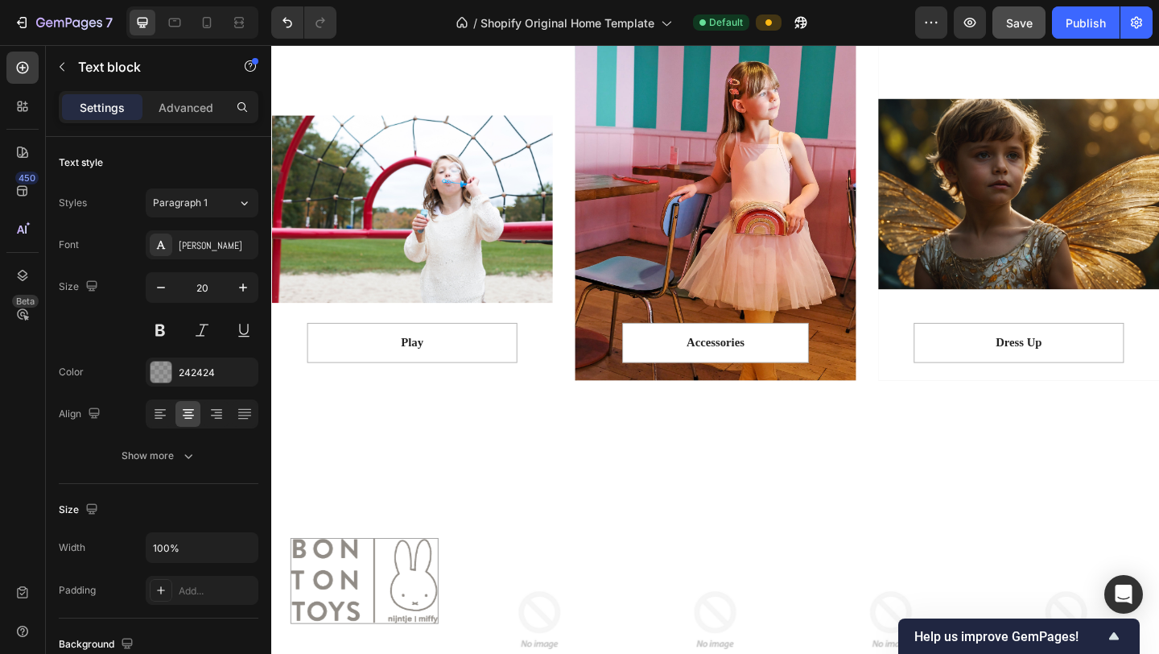
scroll to position [1570, 0]
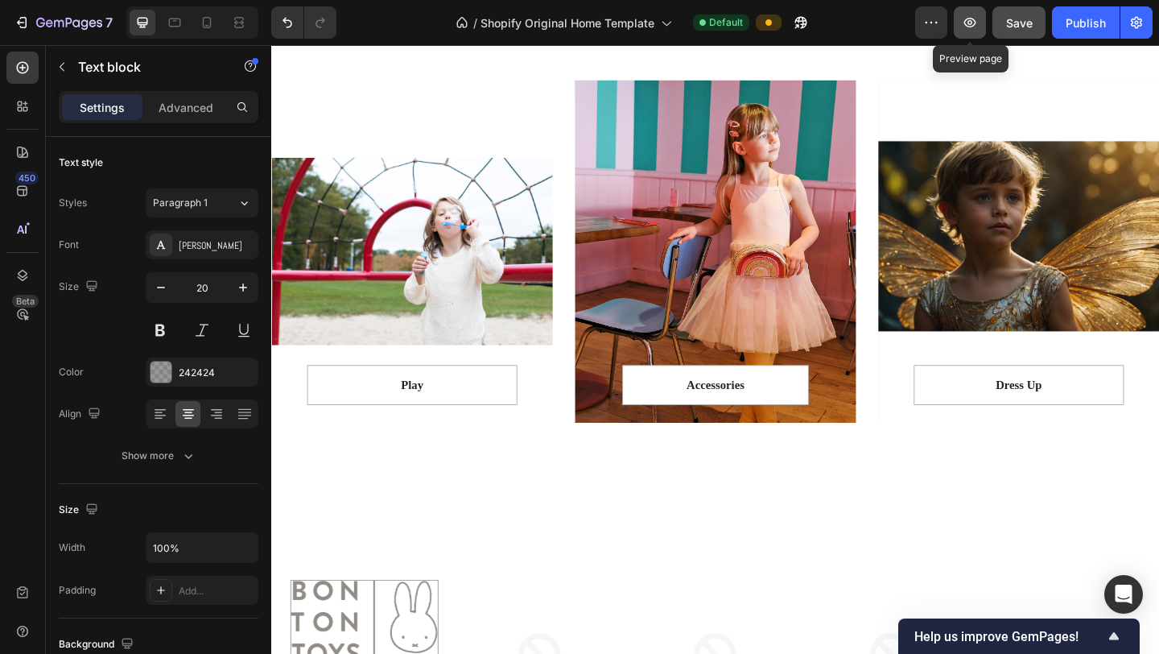
click at [974, 34] on button "button" at bounding box center [970, 22] width 32 height 32
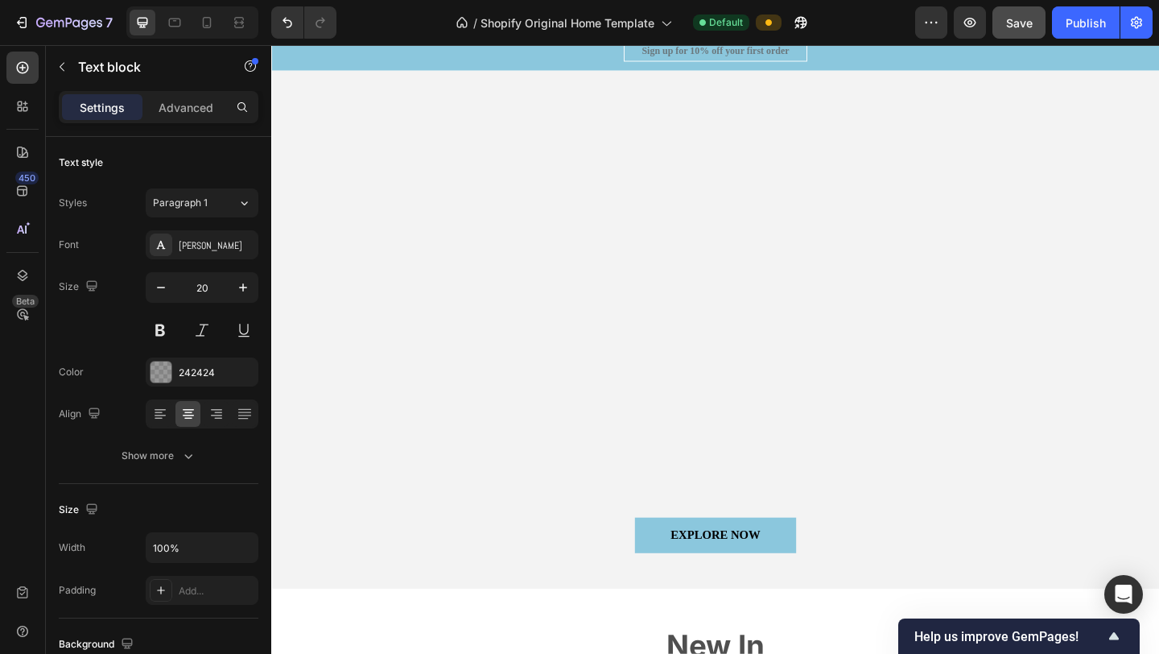
scroll to position [317, 0]
